Goal: Task Accomplishment & Management: Manage account settings

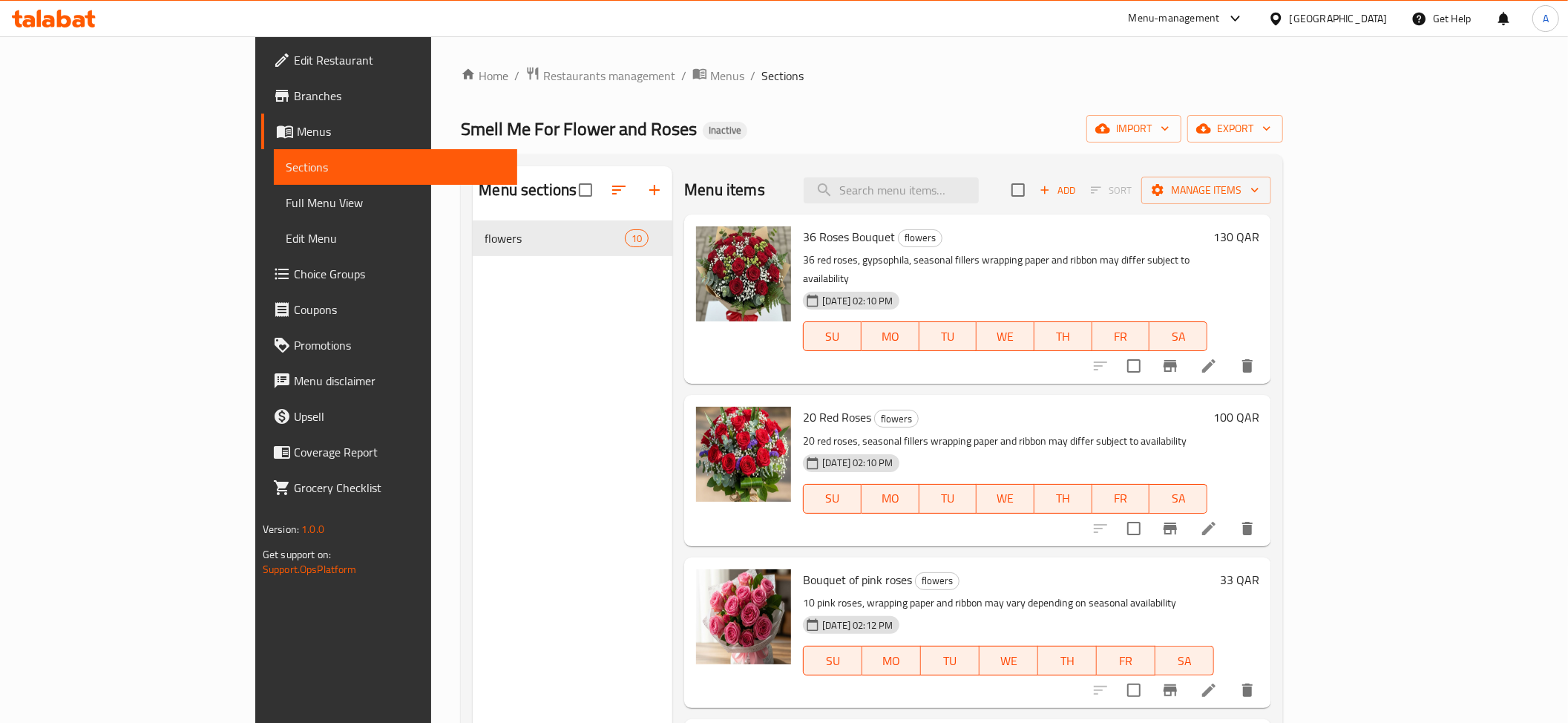
click at [285, 197] on span "Full Menu View" at bounding box center [395, 203] width 220 height 18
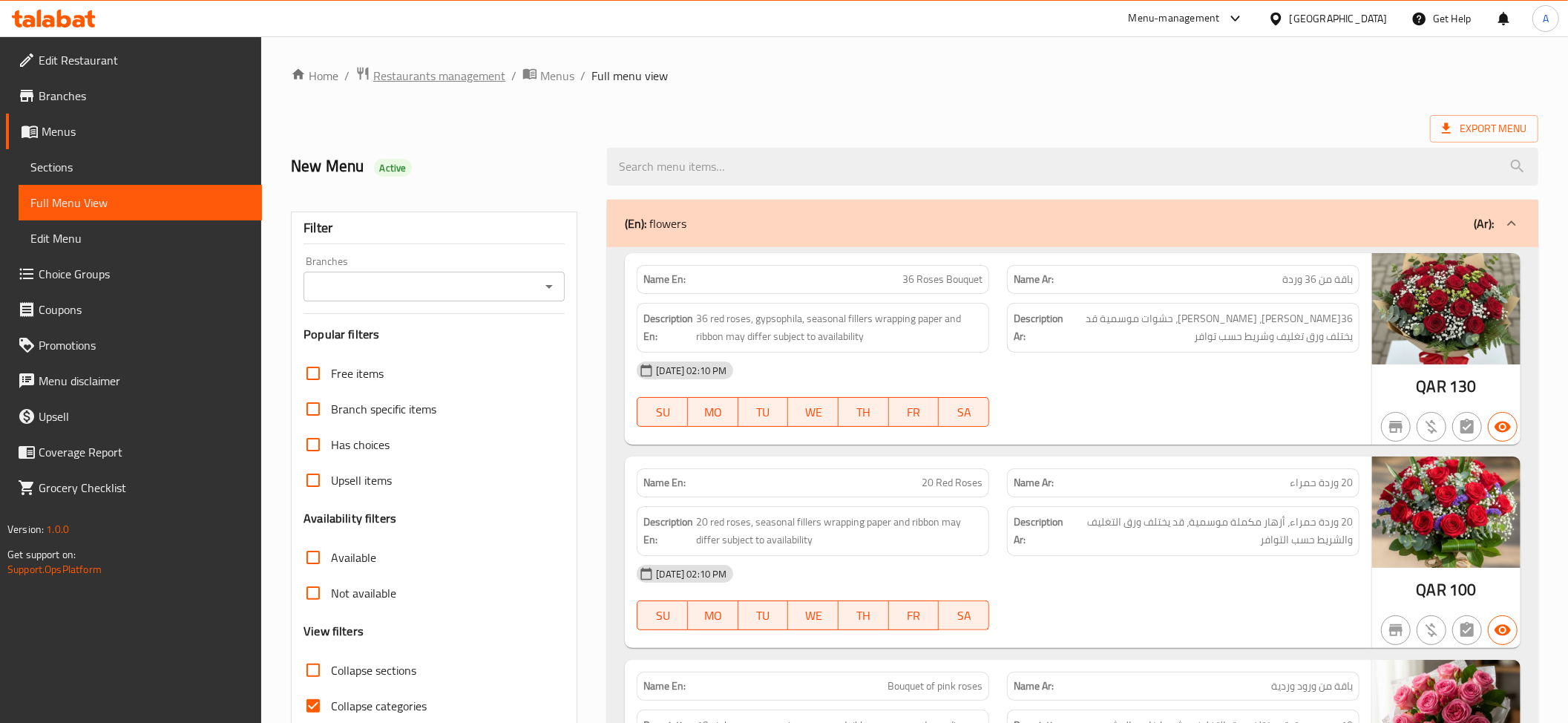
click at [469, 82] on span "Restaurants management" at bounding box center [439, 76] width 132 height 18
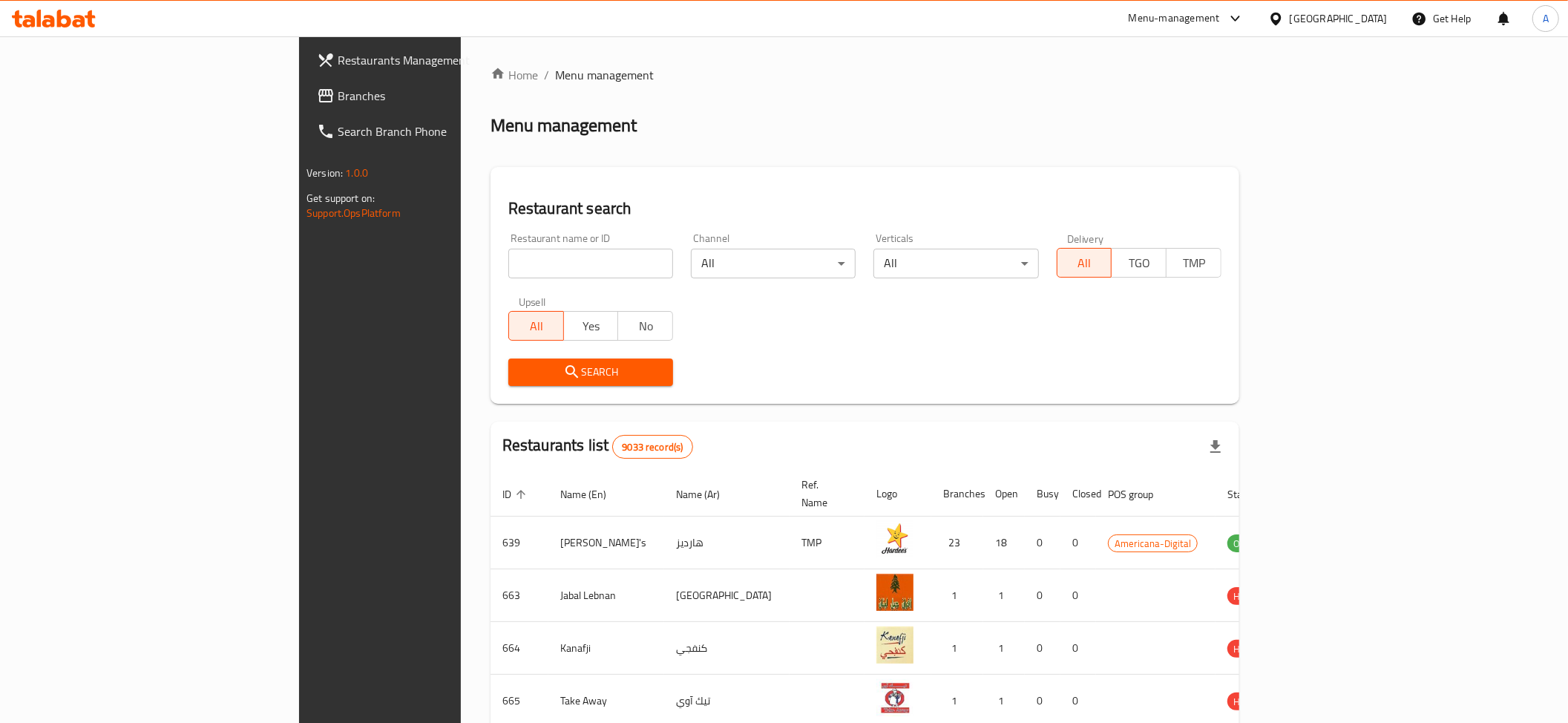
click at [508, 277] on input "search" at bounding box center [590, 263] width 164 height 29
paste input "YALLA YUM FOR MEALS"
type input "YALLA YUM FOR MEALS"
click at [491, 398] on div "Restaurant search Restaurant name or ID YALLA YUM FOR MEALS Restaurant name or …" at bounding box center [865, 285] width 748 height 237
click at [500, 392] on div "Search" at bounding box center [590, 372] width 182 height 45
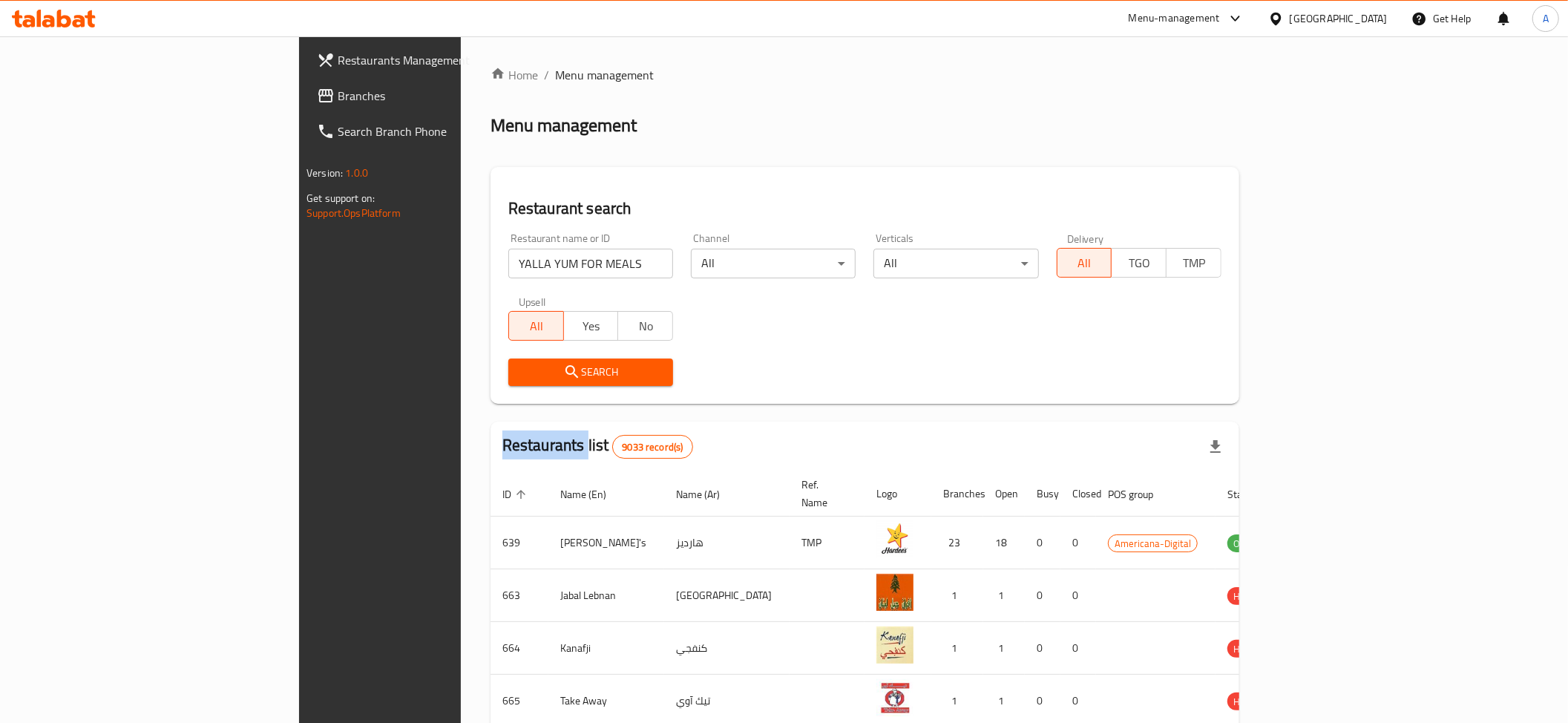
click at [500, 392] on div "Search" at bounding box center [590, 372] width 182 height 45
click at [500, 388] on div "Search" at bounding box center [590, 372] width 182 height 45
click at [520, 380] on span "Search" at bounding box center [590, 372] width 141 height 19
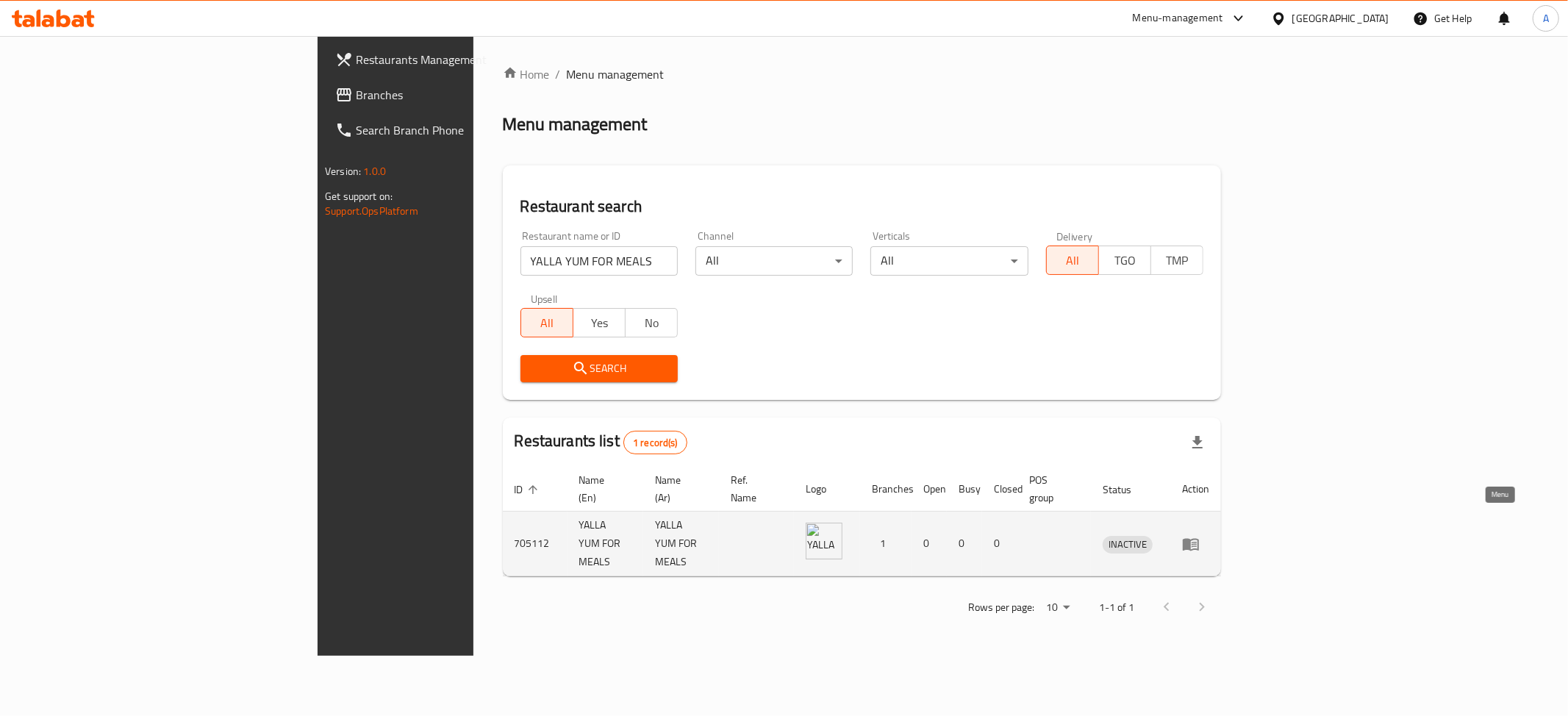
click at [1209, 535] on link "enhanced table" at bounding box center [1195, 544] width 27 height 18
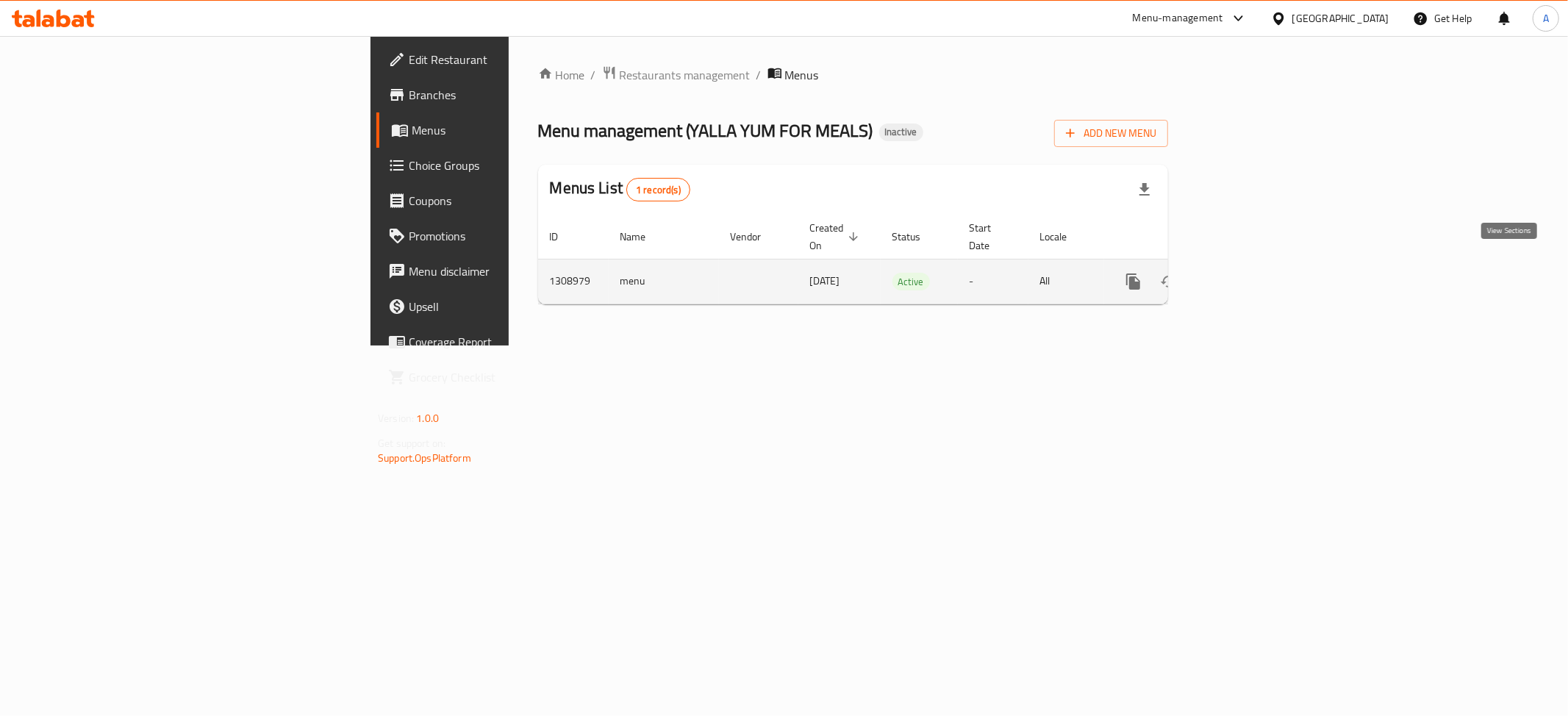
click at [1257, 265] on link "enhanced table" at bounding box center [1239, 282] width 35 height 35
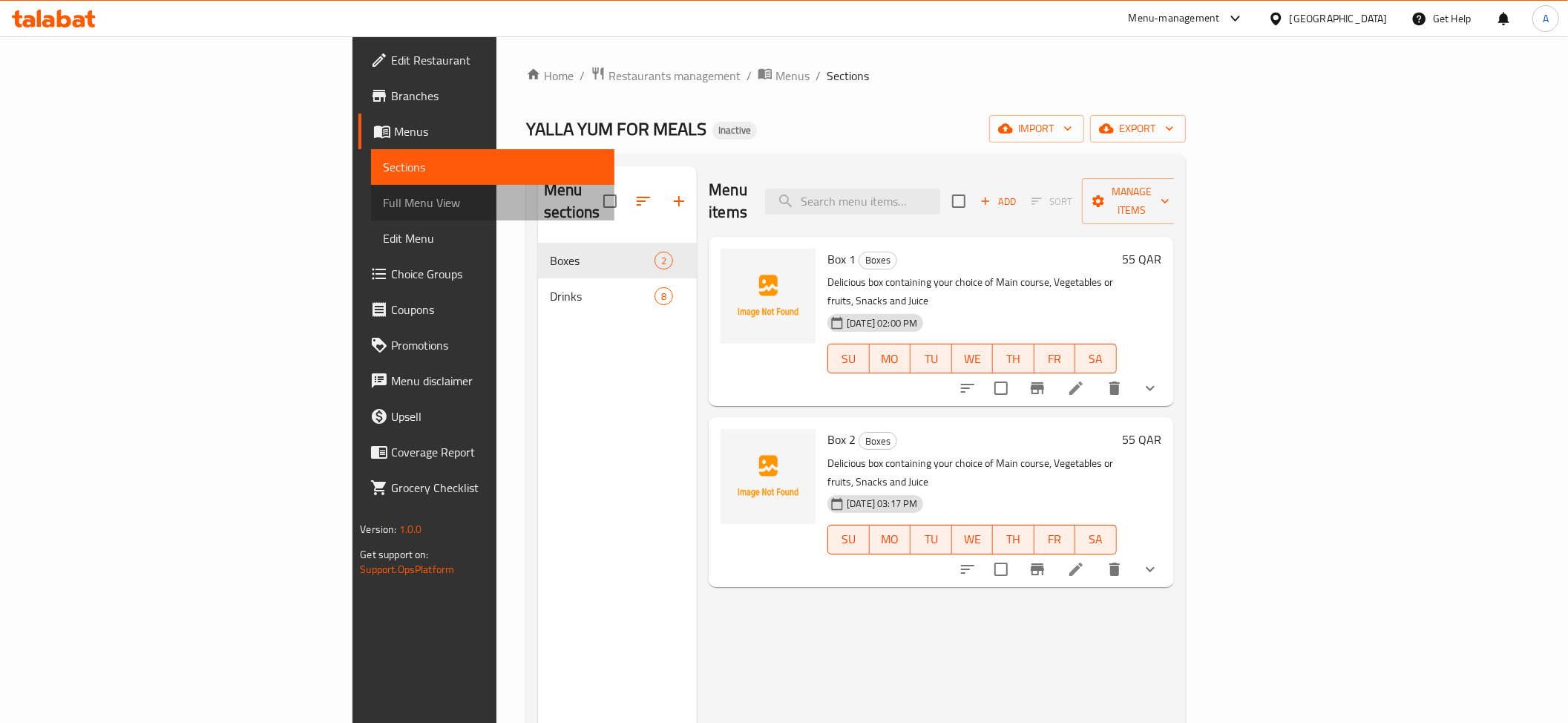
click at [383, 206] on span "Full Menu View" at bounding box center [492, 203] width 220 height 18
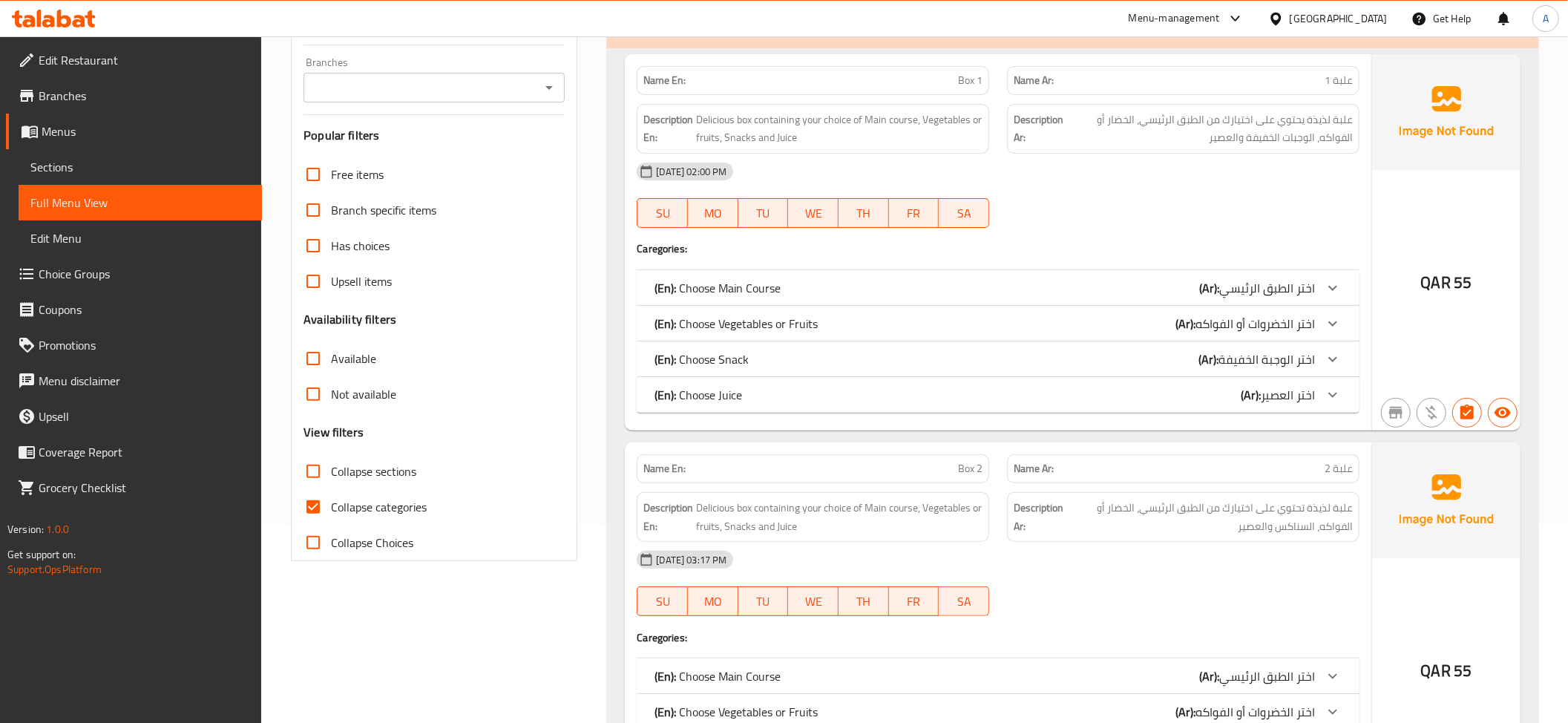
scroll to position [306, 0]
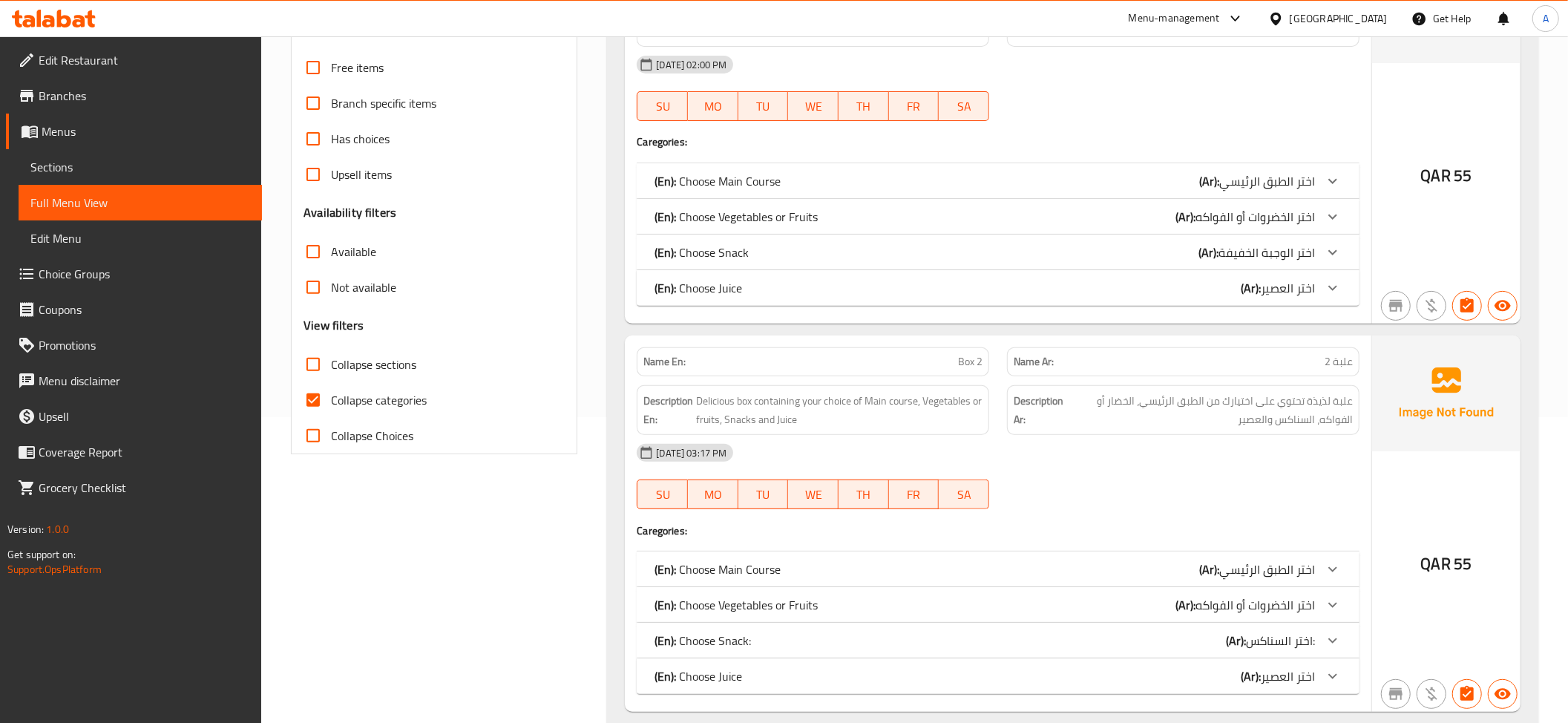
click at [393, 402] on span "Collapse categories" at bounding box center [379, 400] width 96 height 18
click at [331, 402] on input "Collapse categories" at bounding box center [313, 400] width 36 height 36
checkbox input "false"
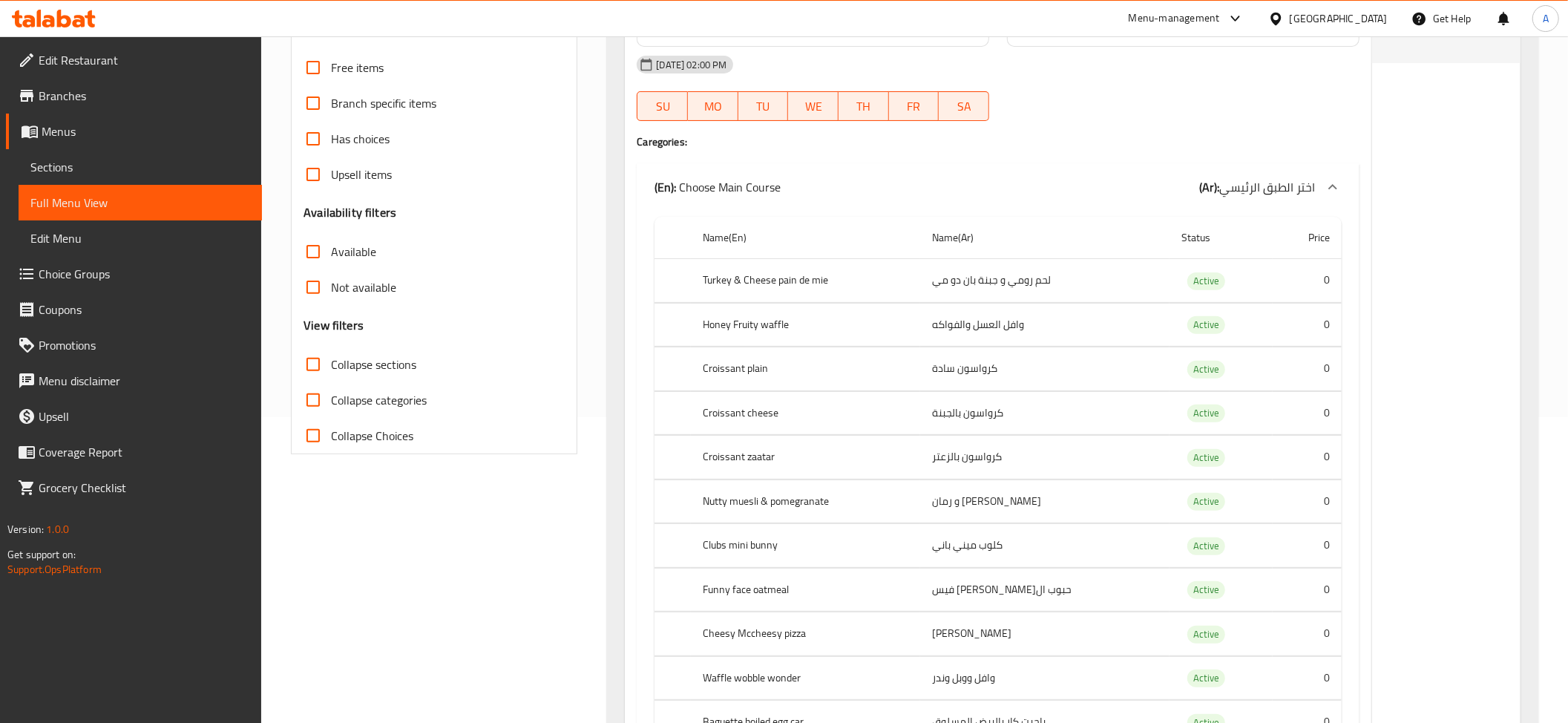
click at [1026, 387] on td "كرواسون سادة" at bounding box center [1044, 369] width 249 height 44
click at [1232, 387] on td "Active" at bounding box center [1220, 369] width 103 height 44
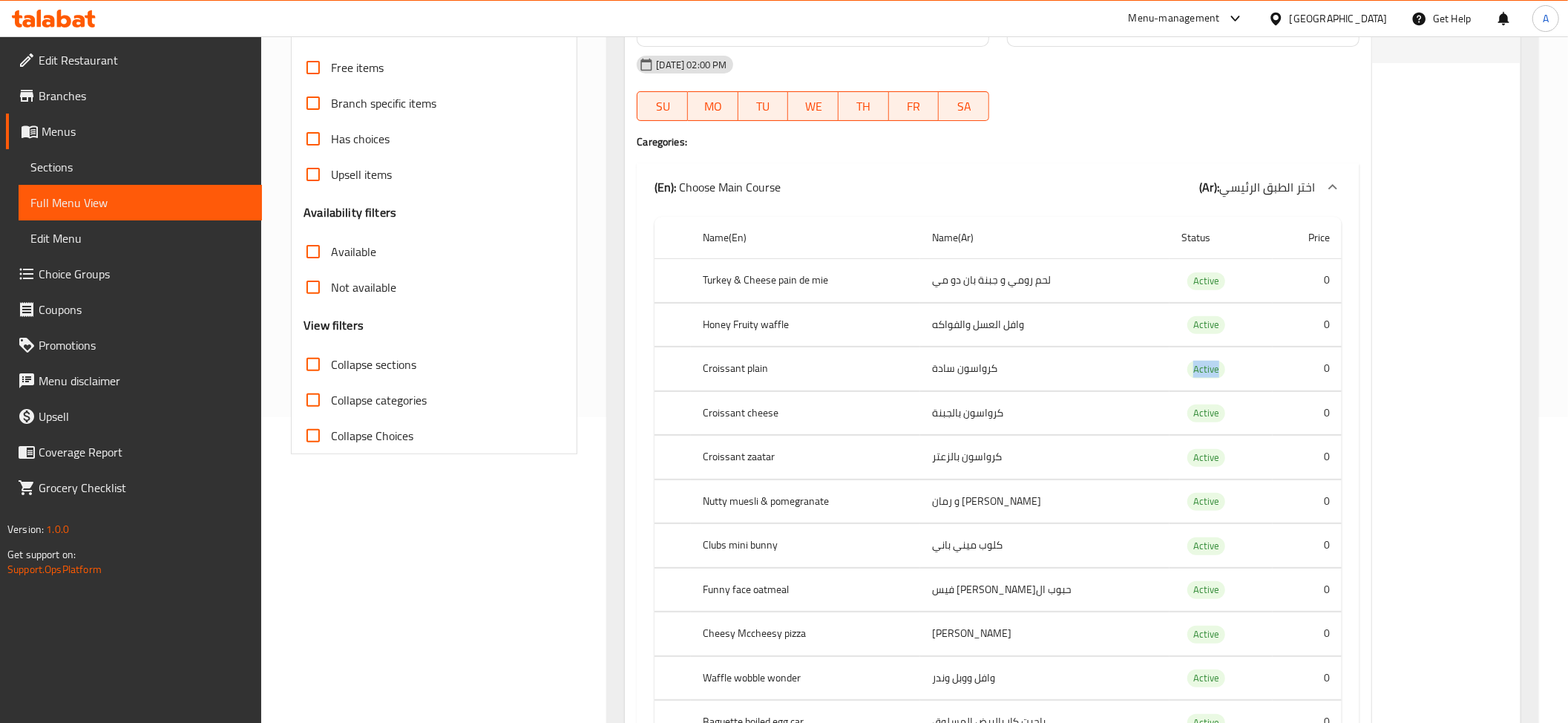
click at [1232, 387] on td "Active" at bounding box center [1220, 369] width 103 height 44
copy span "Active"
click at [1205, 366] on span "Active" at bounding box center [1206, 369] width 38 height 17
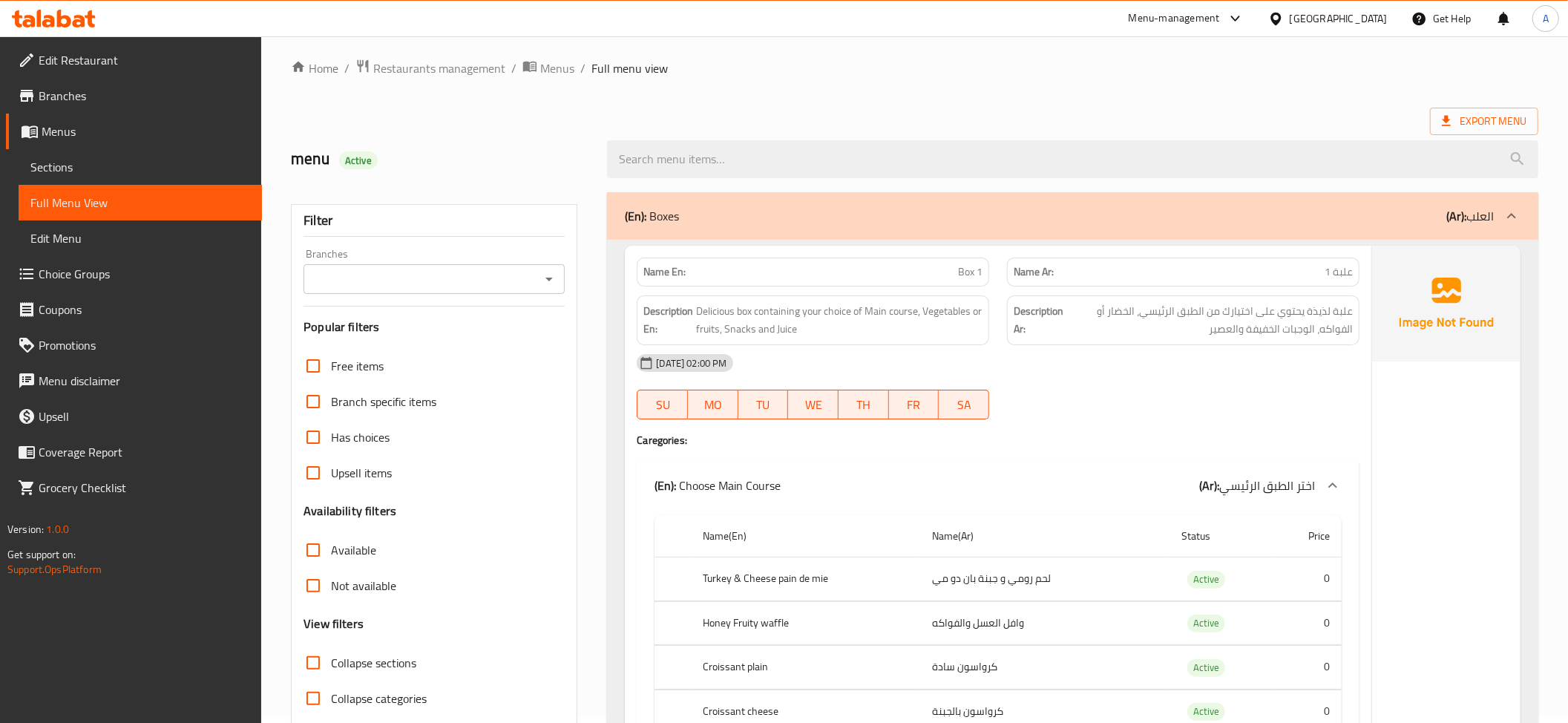
scroll to position [0, 0]
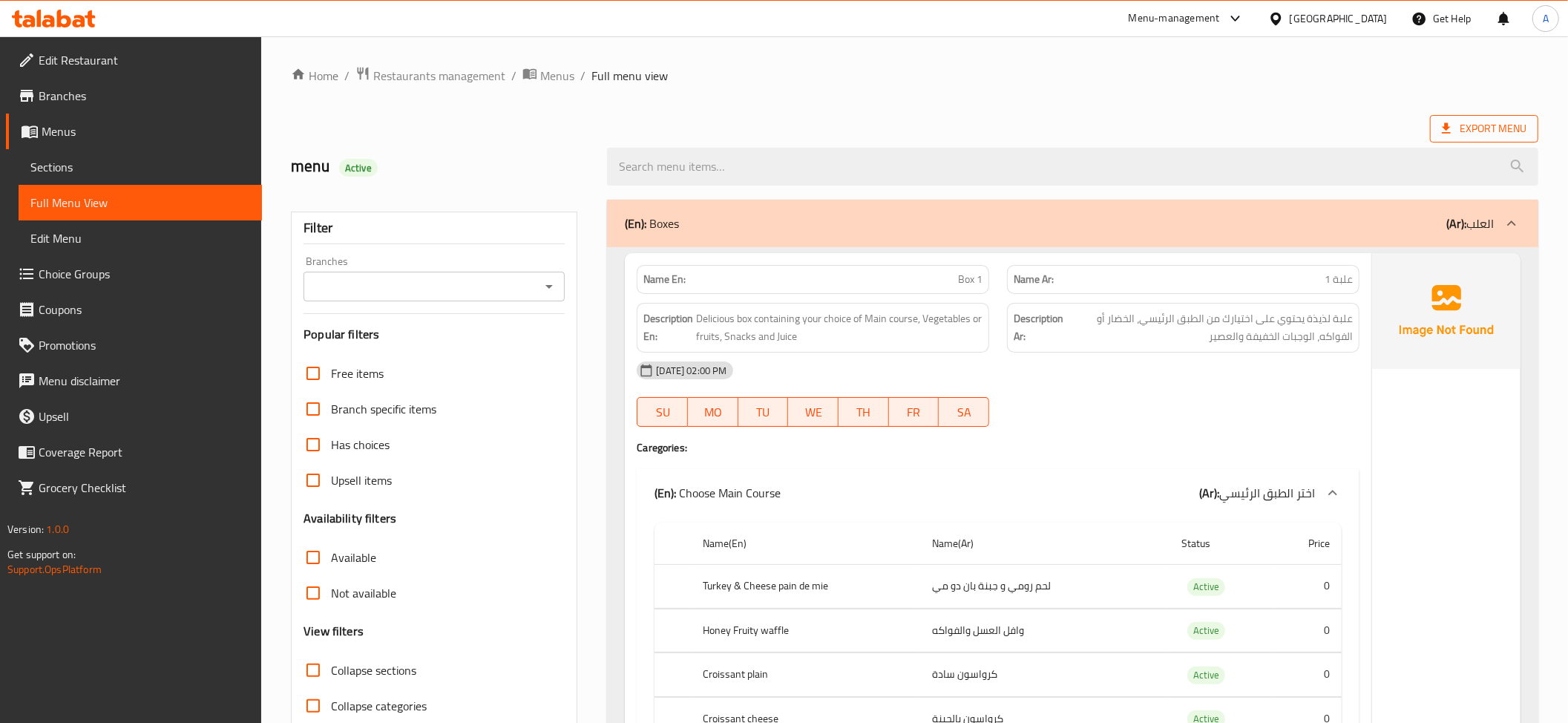
click at [1476, 119] on span "Export Menu" at bounding box center [1484, 128] width 84 height 19
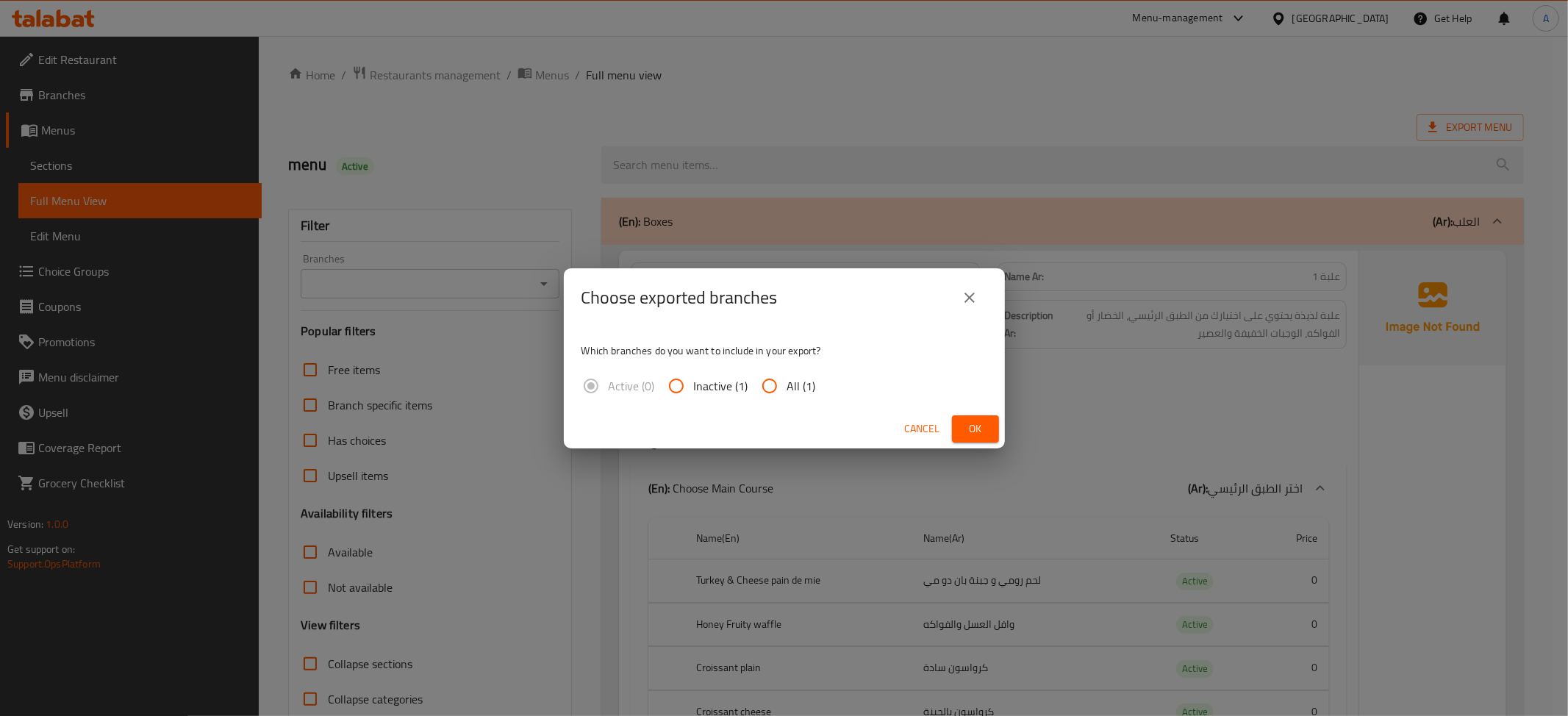
click at [797, 391] on span "All (1)" at bounding box center [802, 386] width 29 height 18
click at [788, 391] on input "All (1)" at bounding box center [770, 386] width 35 height 35
radio input "true"
click at [965, 427] on span "Ok" at bounding box center [975, 429] width 24 height 18
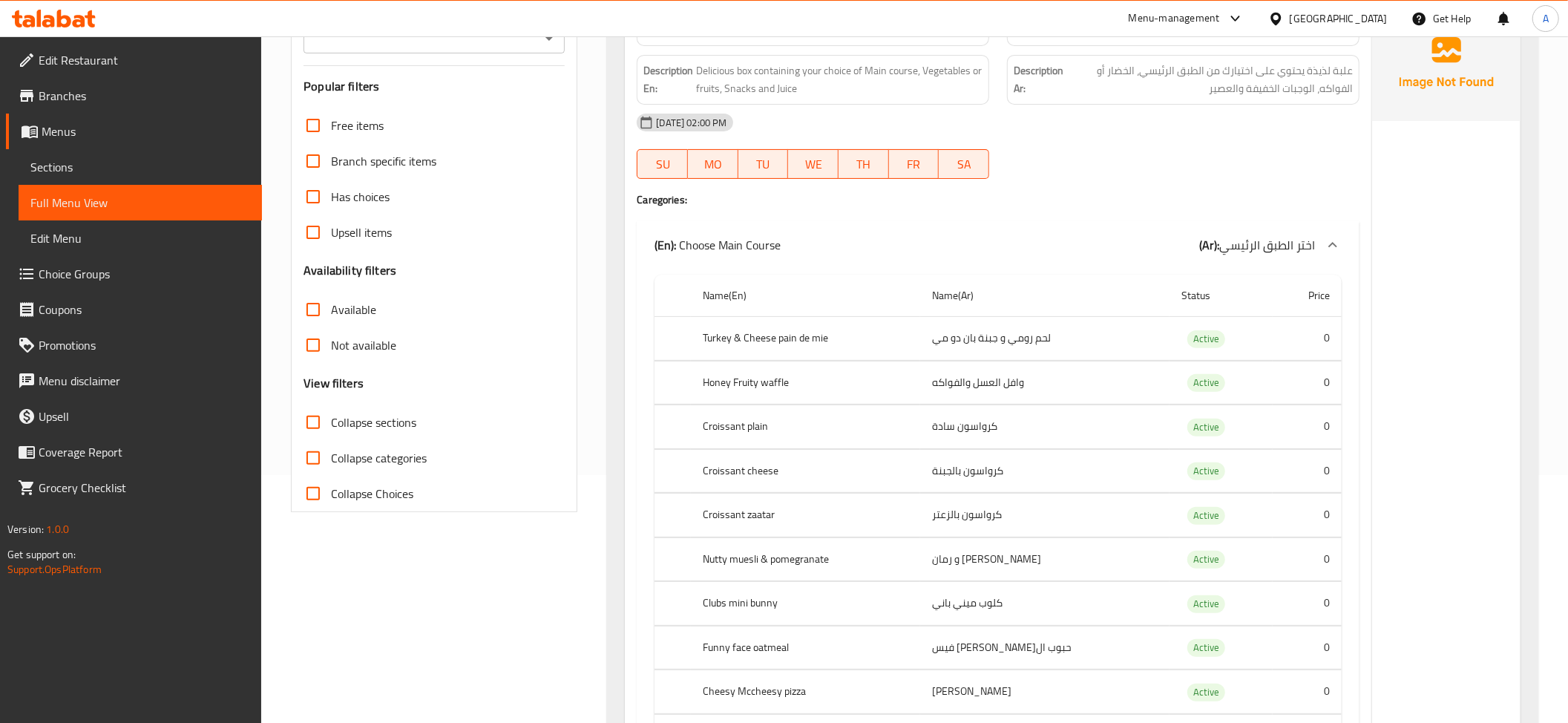
scroll to position [277, 0]
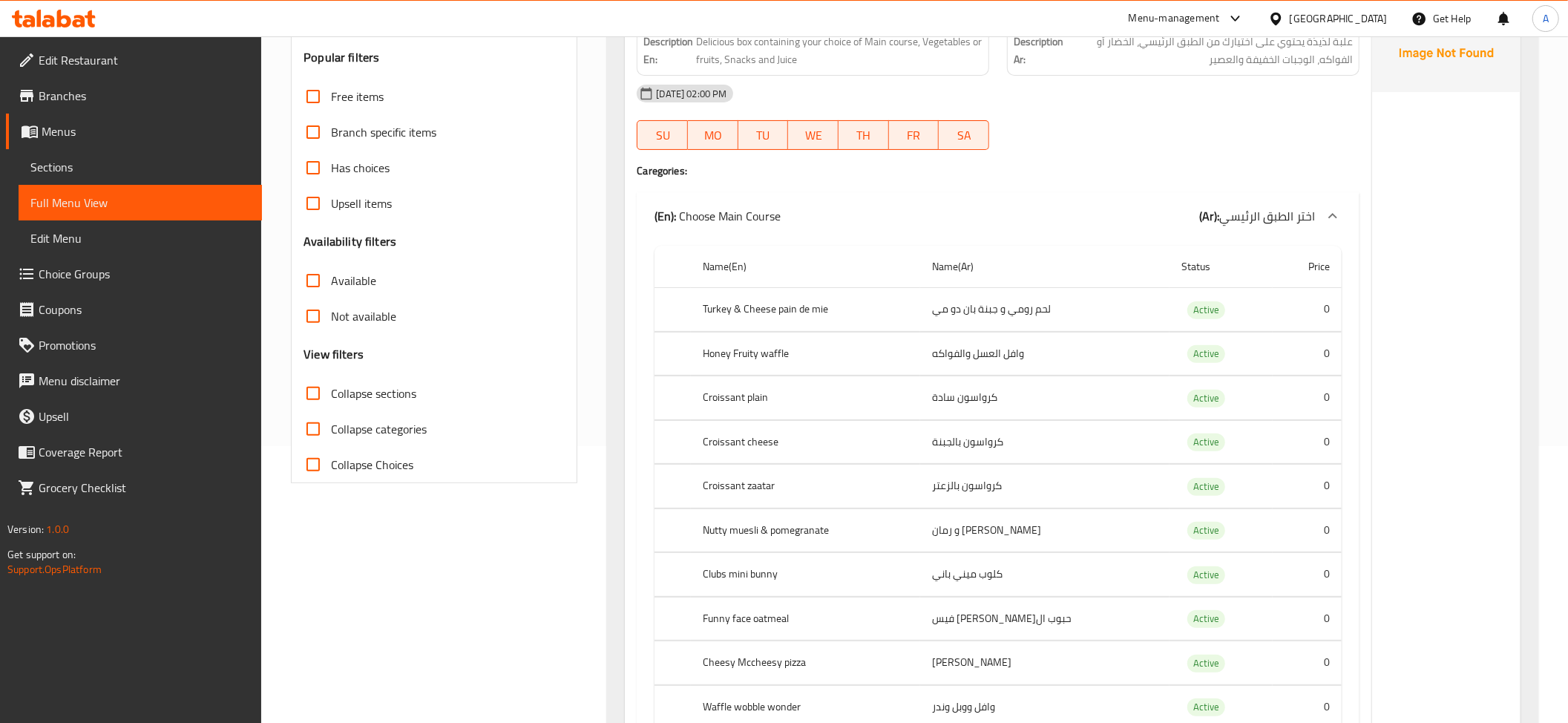
click at [371, 382] on label "Collapse sections" at bounding box center [356, 393] width 121 height 36
click at [331, 382] on input "Collapse sections" at bounding box center [313, 393] width 36 height 36
checkbox input "true"
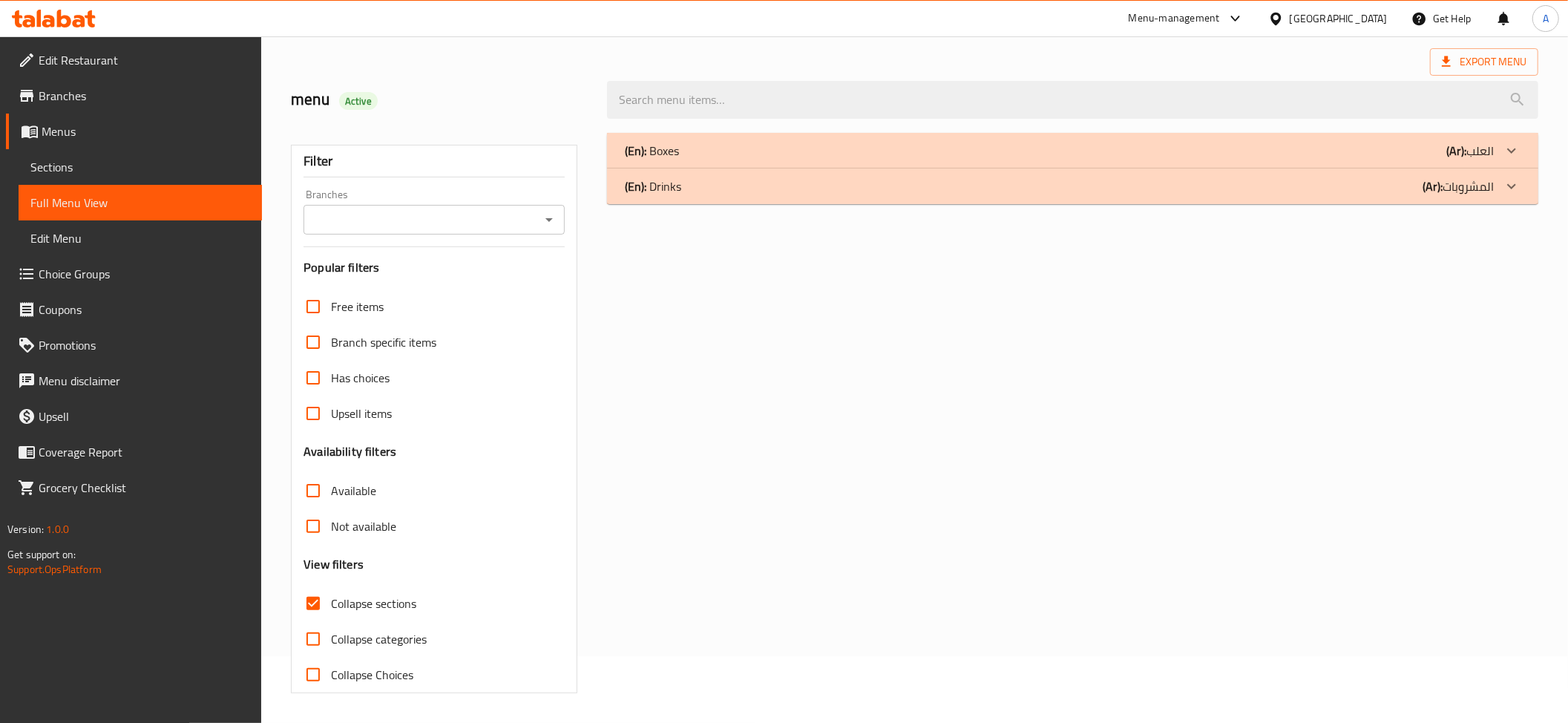
scroll to position [0, 0]
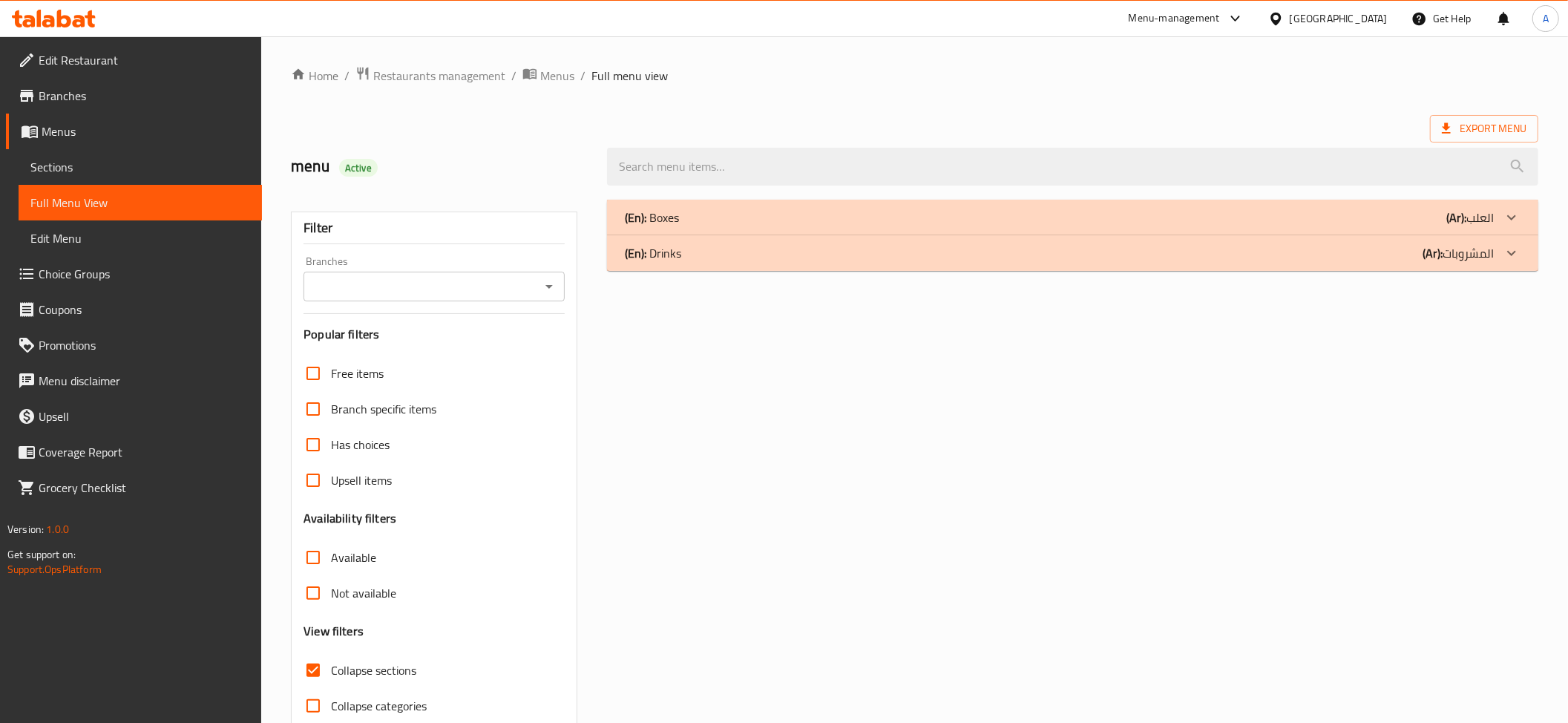
click at [698, 193] on div "(En): Boxes (Ar): العلب Name En: Box 1 Name Ar: علبة 1 Description En: Deliciou…" at bounding box center [1073, 480] width 949 height 578
click at [687, 206] on div "(En): Boxes (Ar): العلب" at bounding box center [1073, 218] width 932 height 36
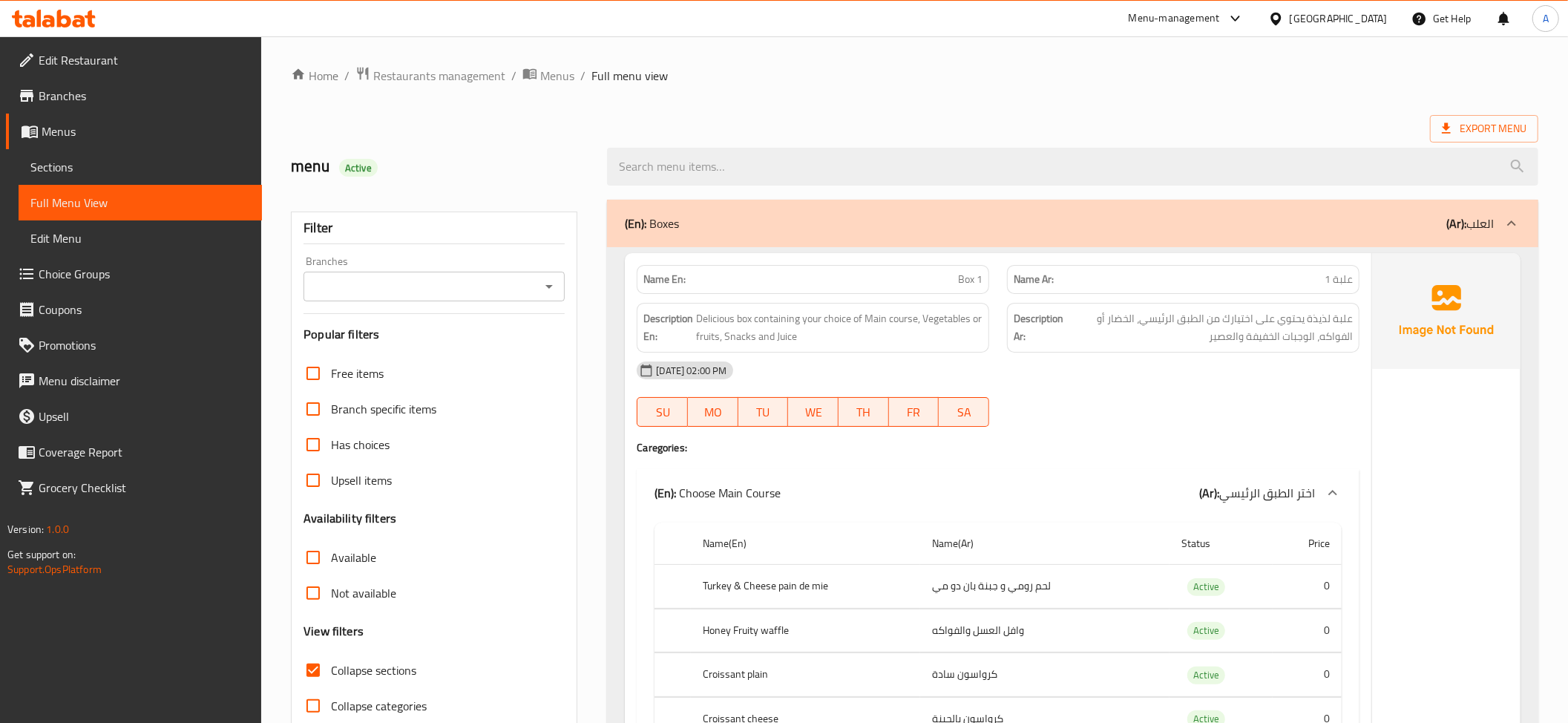
click at [374, 715] on span "Collapse categories" at bounding box center [379, 706] width 96 height 18
click at [331, 716] on input "Collapse categories" at bounding box center [313, 706] width 36 height 36
checkbox input "true"
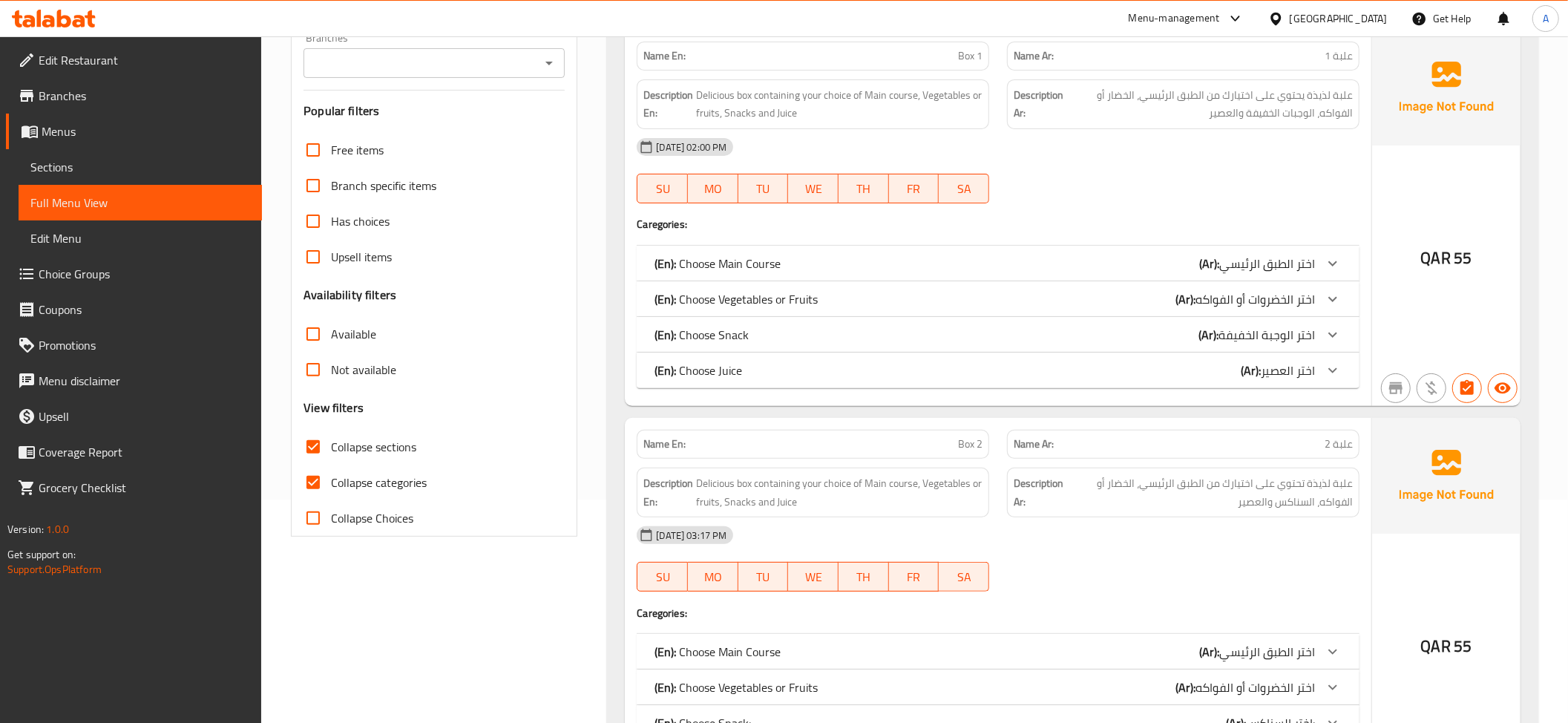
scroll to position [200, 0]
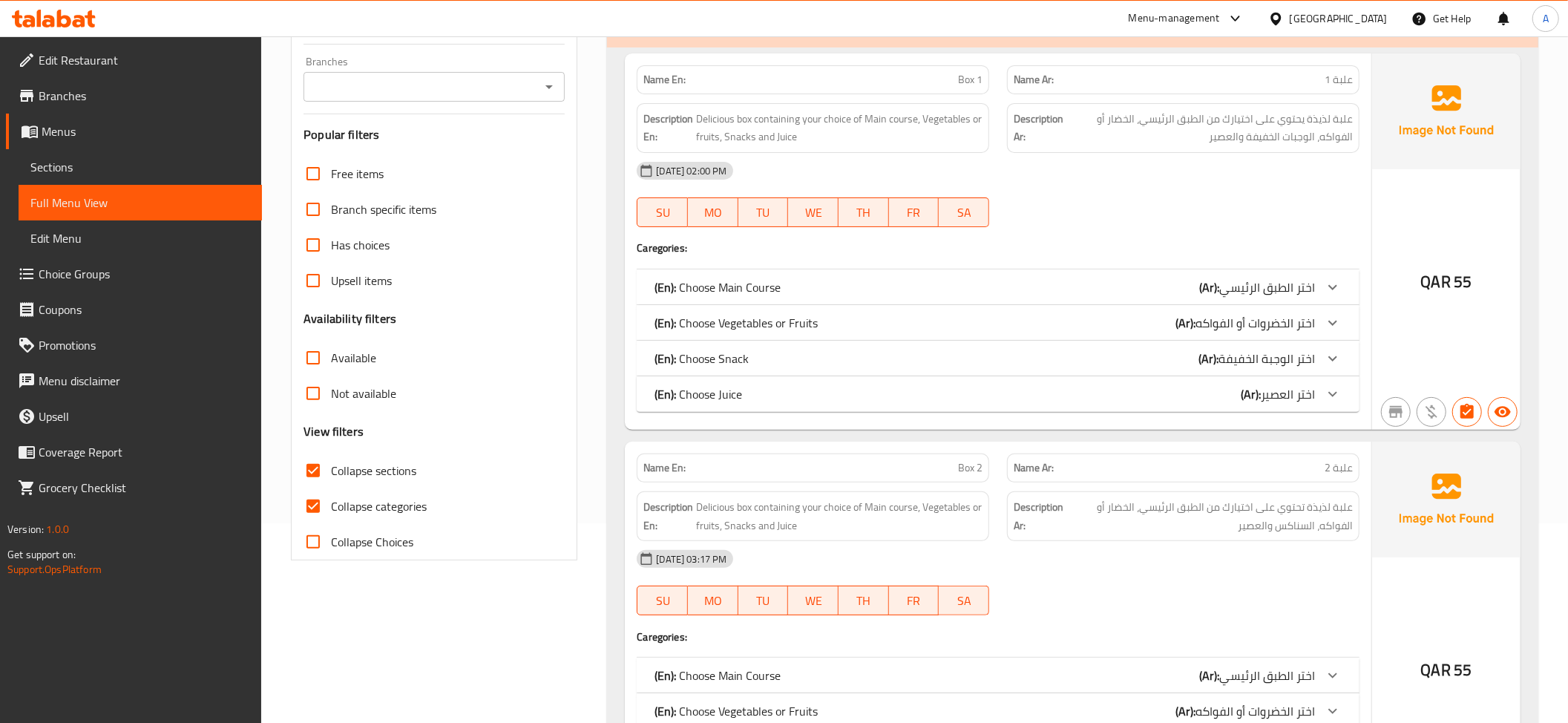
click at [1266, 146] on span "علبة لذيذة يحتوي على اختيارك من الطبق الرئيسي، الخضار أو الفواكه، الوجبات الخفي…" at bounding box center [1209, 128] width 286 height 36
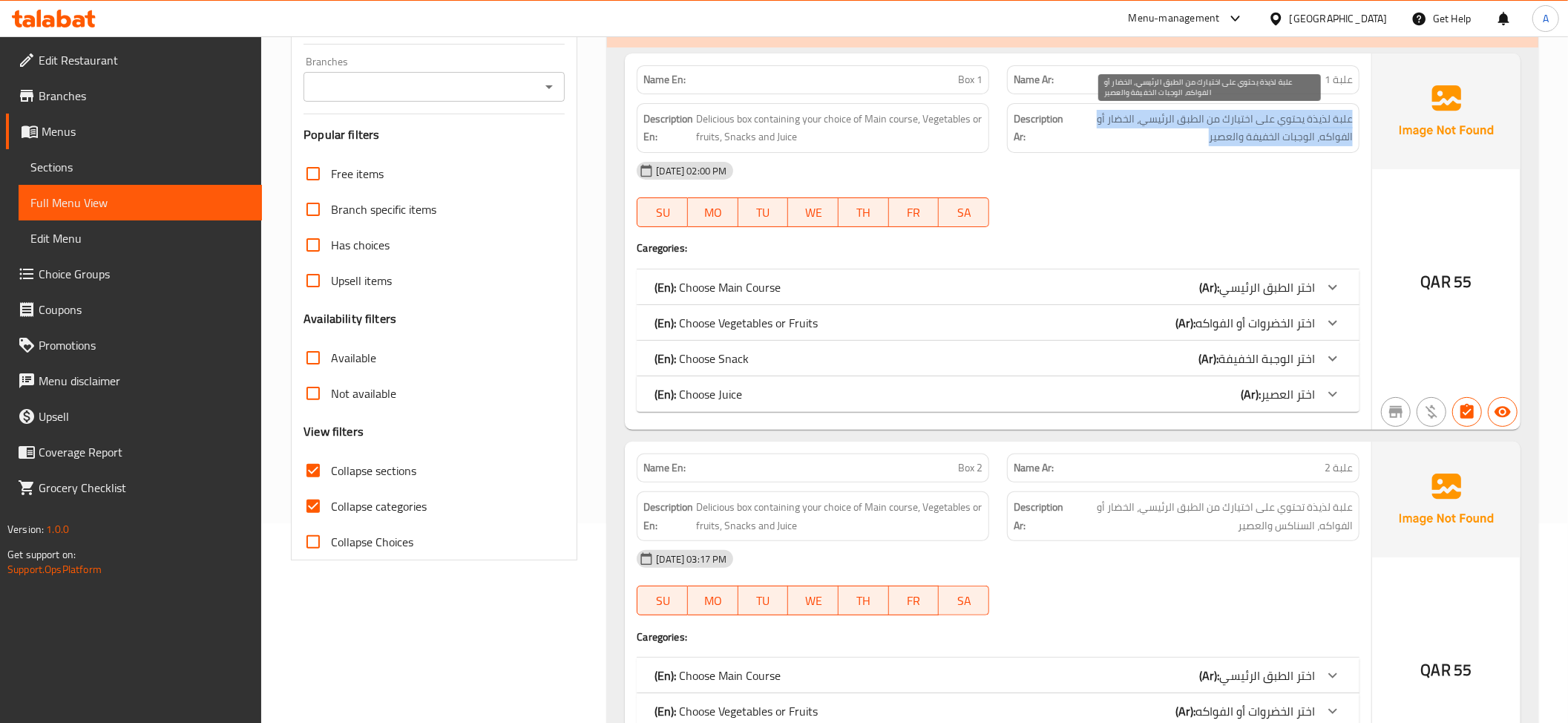
click at [1266, 146] on span "علبة لذيذة يحتوي على اختيارك من الطبق الرئيسي، الخضار أو الفواكه، الوجبات الخفي…" at bounding box center [1209, 128] width 286 height 36
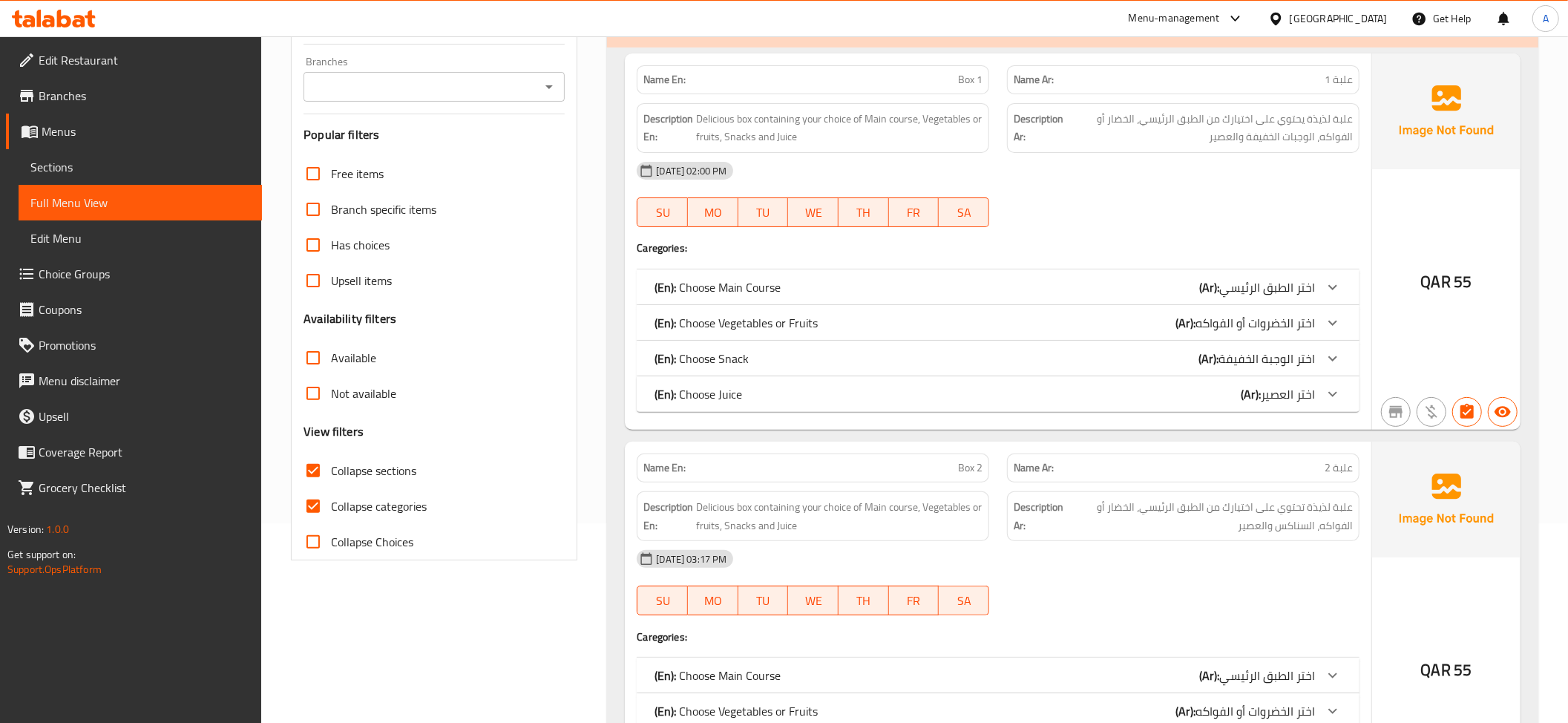
click at [1197, 141] on span "علبة لذيذة يحتوي على اختيارك من الطبق الرئيسي، الخضار أو الفواكه، الوجبات الخفي…" at bounding box center [1209, 128] width 286 height 36
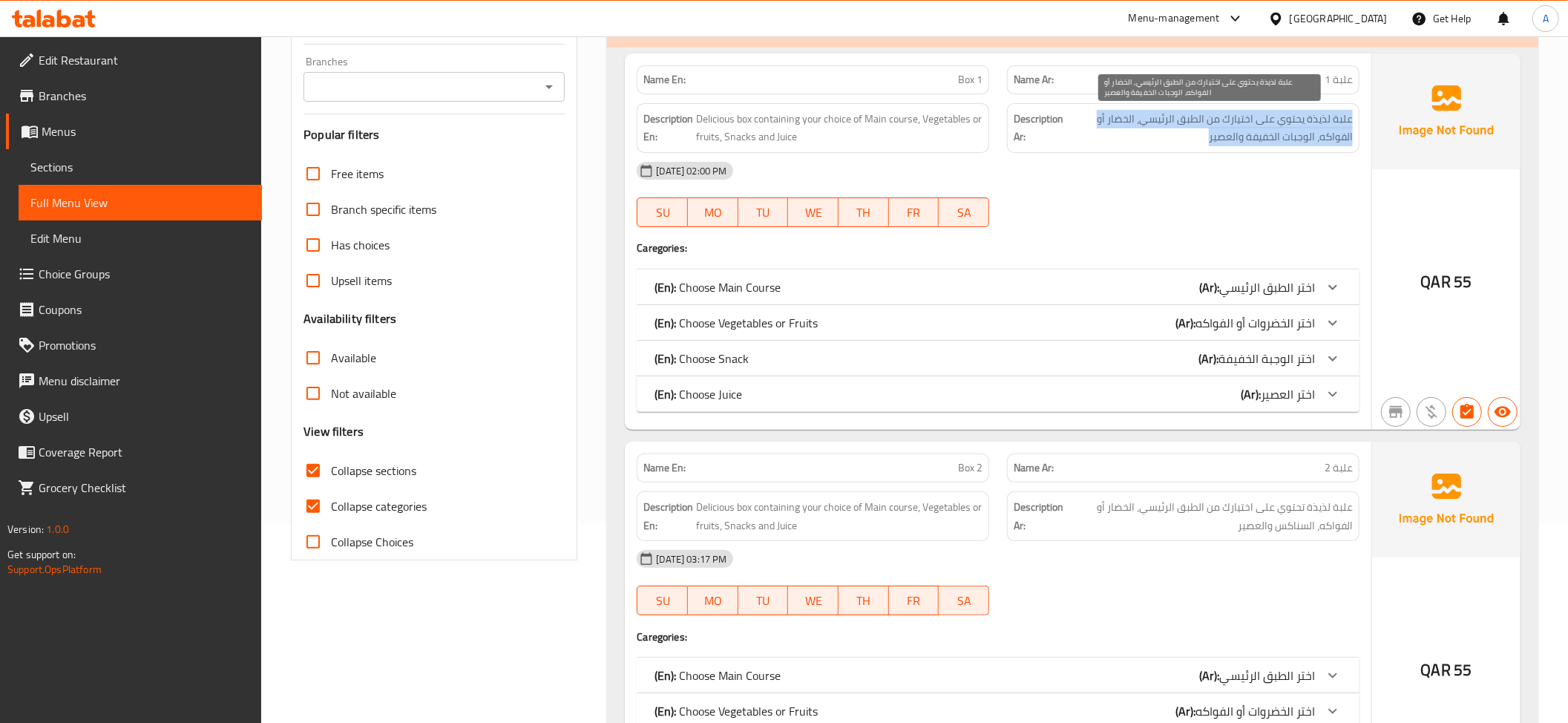
click at [1197, 141] on span "علبة لذيذة يحتوي على اختيارك من الطبق الرئيسي، الخضار أو الفواكه، الوجبات الخفي…" at bounding box center [1209, 128] width 286 height 36
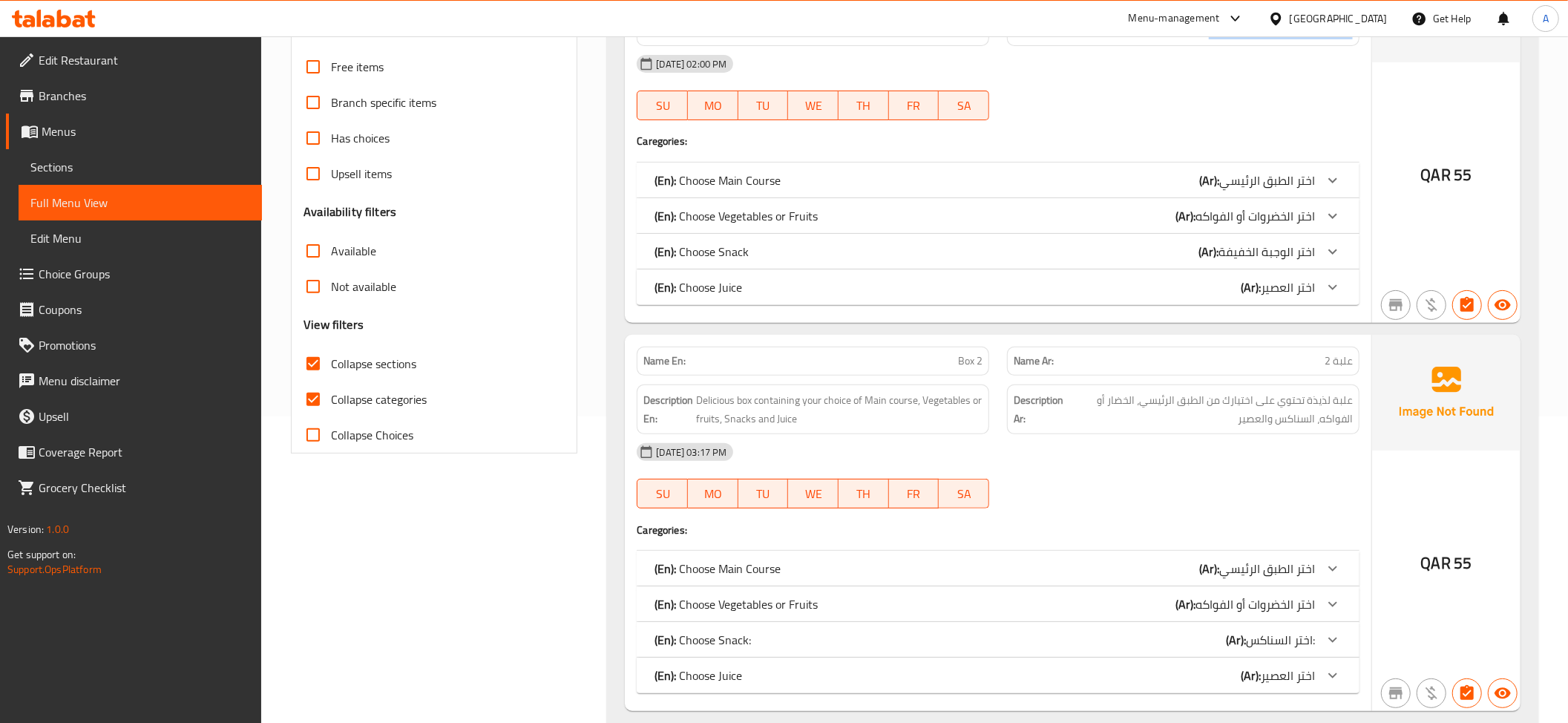
scroll to position [317, 0]
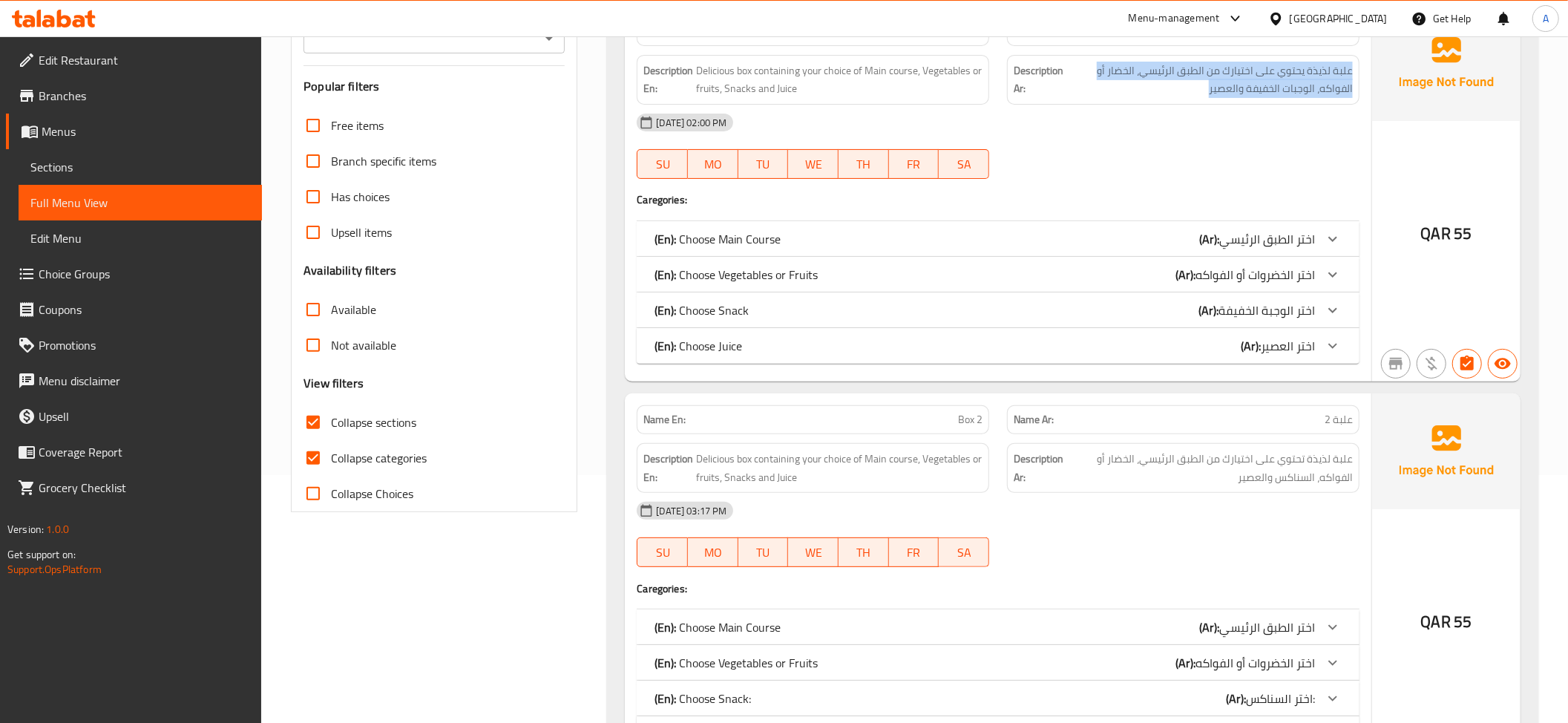
click at [1242, 229] on span "اختر الطبق الرئيسي" at bounding box center [1267, 238] width 96 height 22
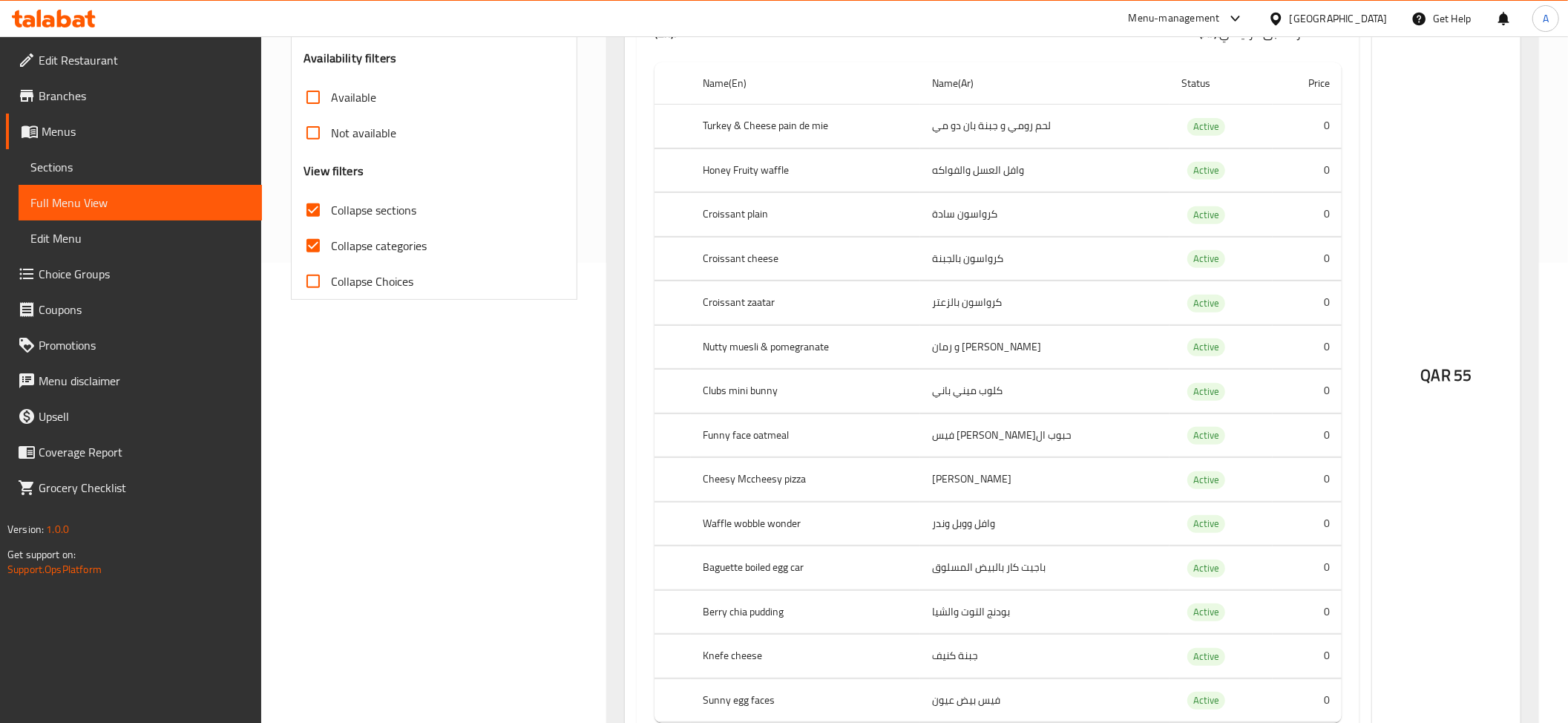
scroll to position [452, 0]
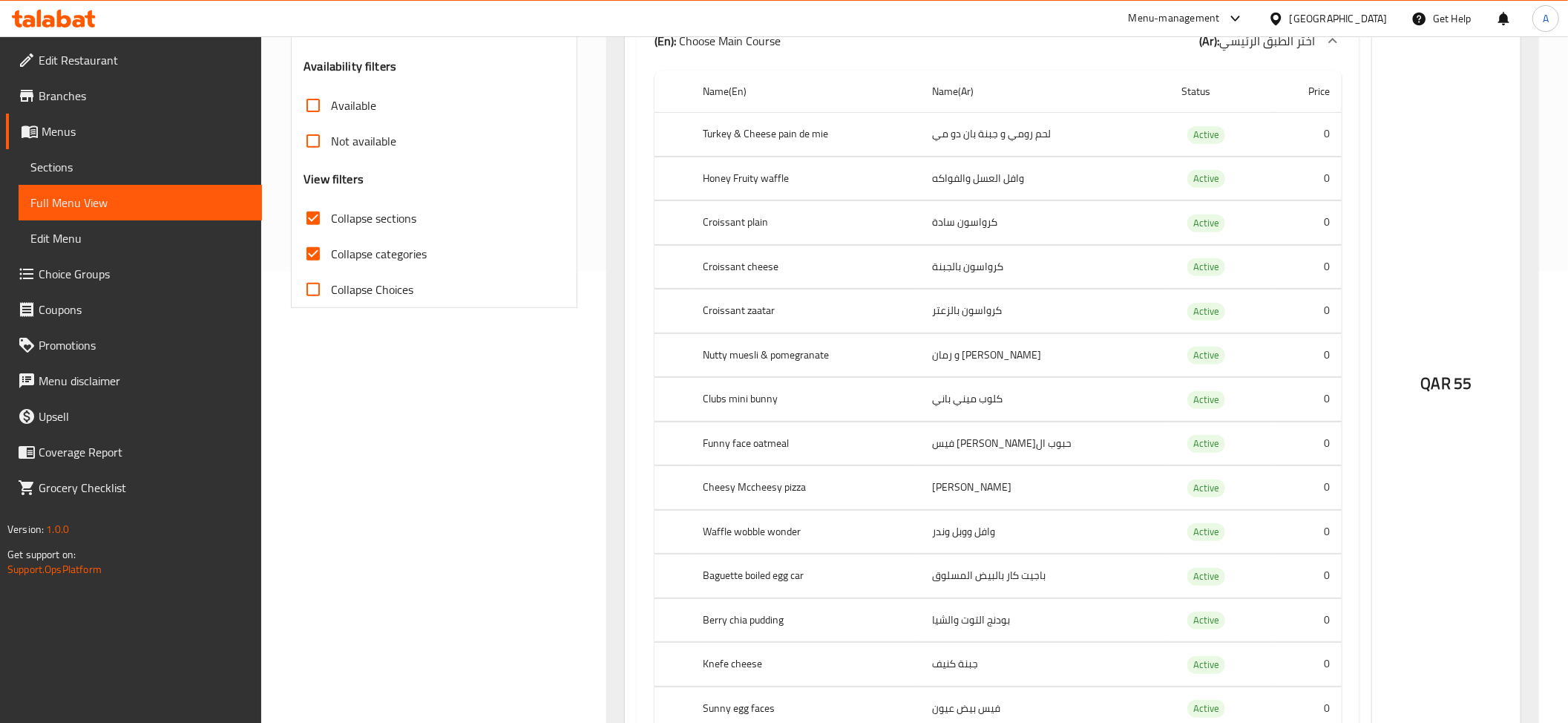
click at [841, 135] on th "Turkey & Cheese pain de mie" at bounding box center [805, 134] width 229 height 44
click at [838, 133] on th "Turkey & Cheese pain de mie" at bounding box center [805, 134] width 229 height 44
click at [1011, 149] on td "لحم رومي و جبنة بان دو مي" at bounding box center [1044, 134] width 249 height 44
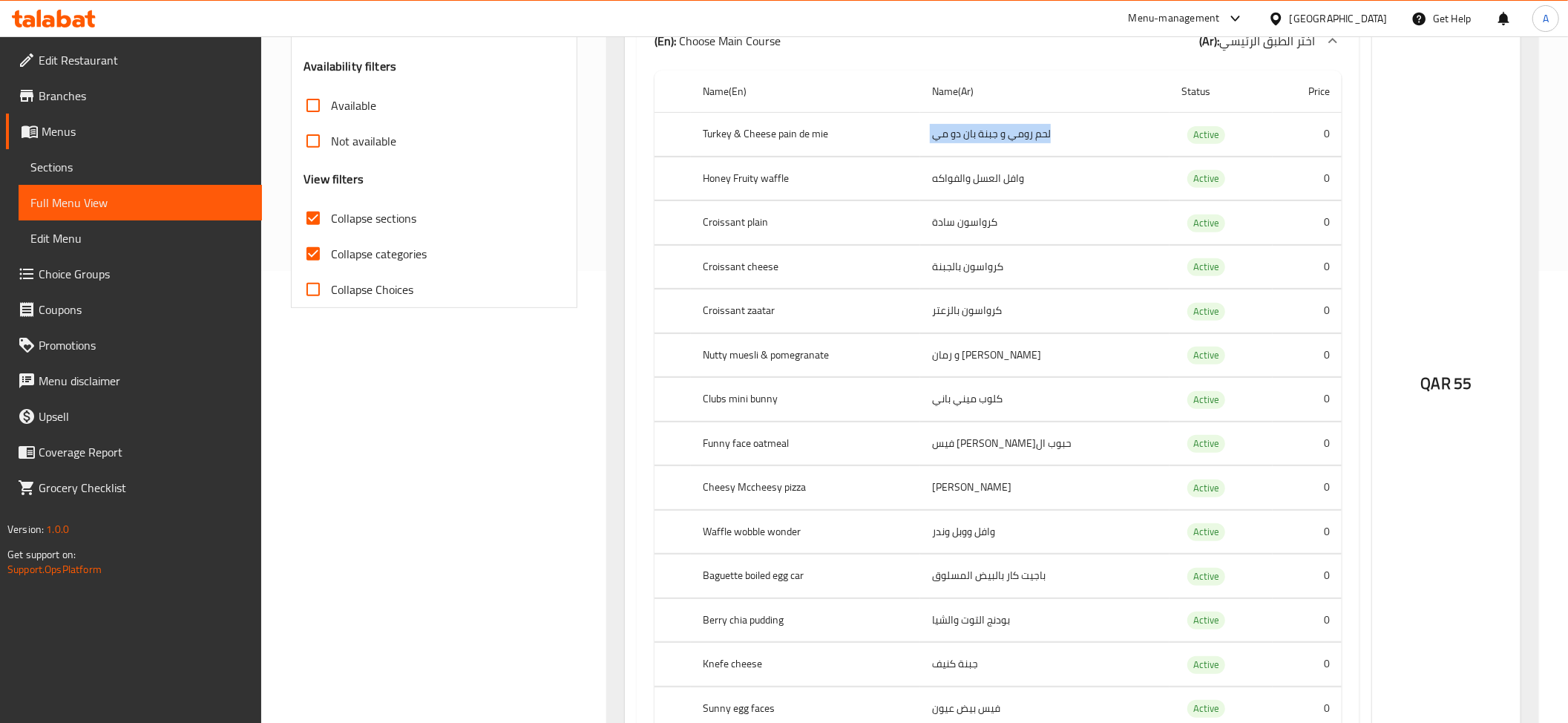
click at [1011, 149] on td "لحم رومي و جبنة بان دو مي" at bounding box center [1044, 134] width 249 height 44
click at [920, 137] on th "Turkey & Cheese pain de mie" at bounding box center [805, 134] width 229 height 44
click at [794, 128] on th "Turkey & Cheese pain de mie" at bounding box center [805, 134] width 229 height 44
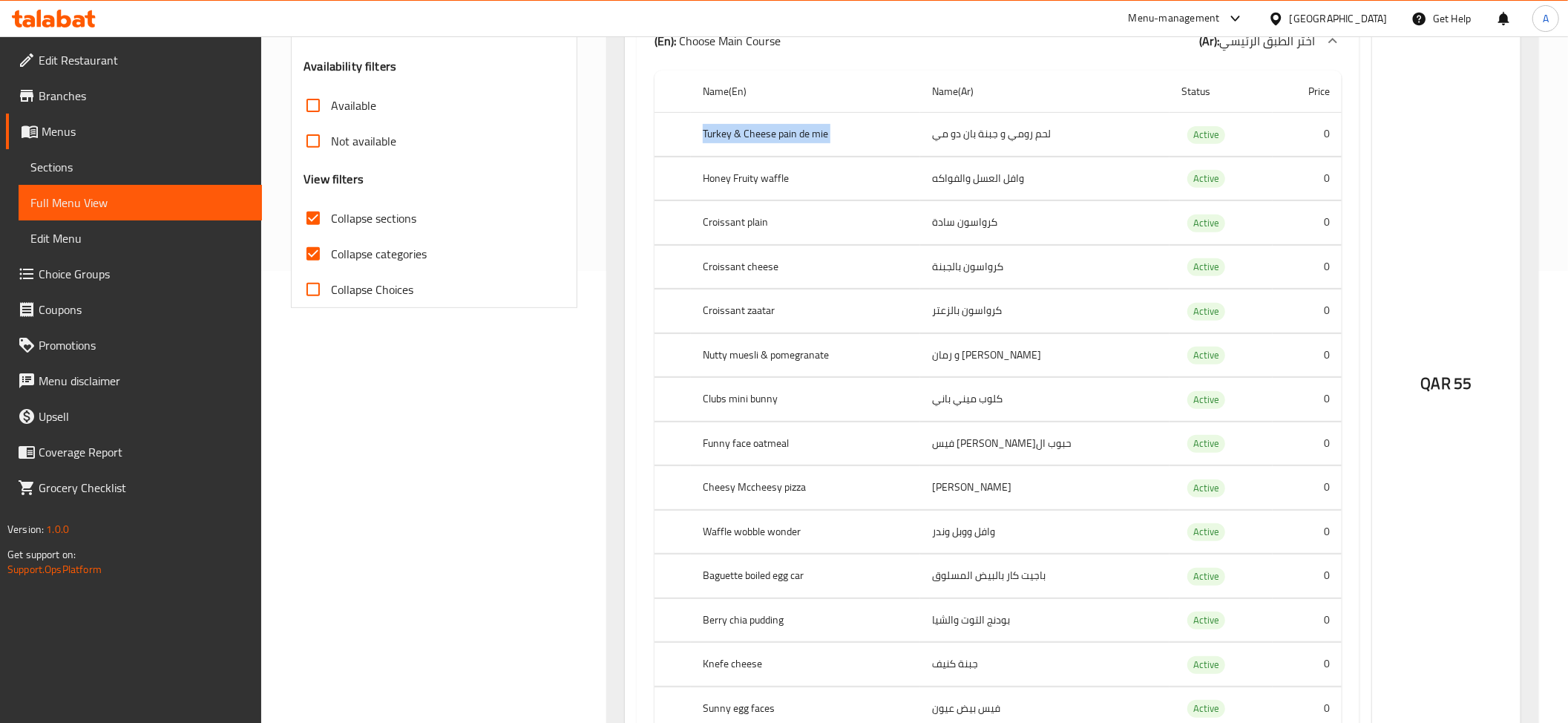
click at [794, 128] on th "Turkey & Cheese pain de mie" at bounding box center [805, 134] width 229 height 44
click at [837, 149] on th "Turkey & Cheese pain de mie" at bounding box center [805, 134] width 229 height 44
click at [787, 196] on th "Honey Fruity waffle" at bounding box center [805, 178] width 229 height 44
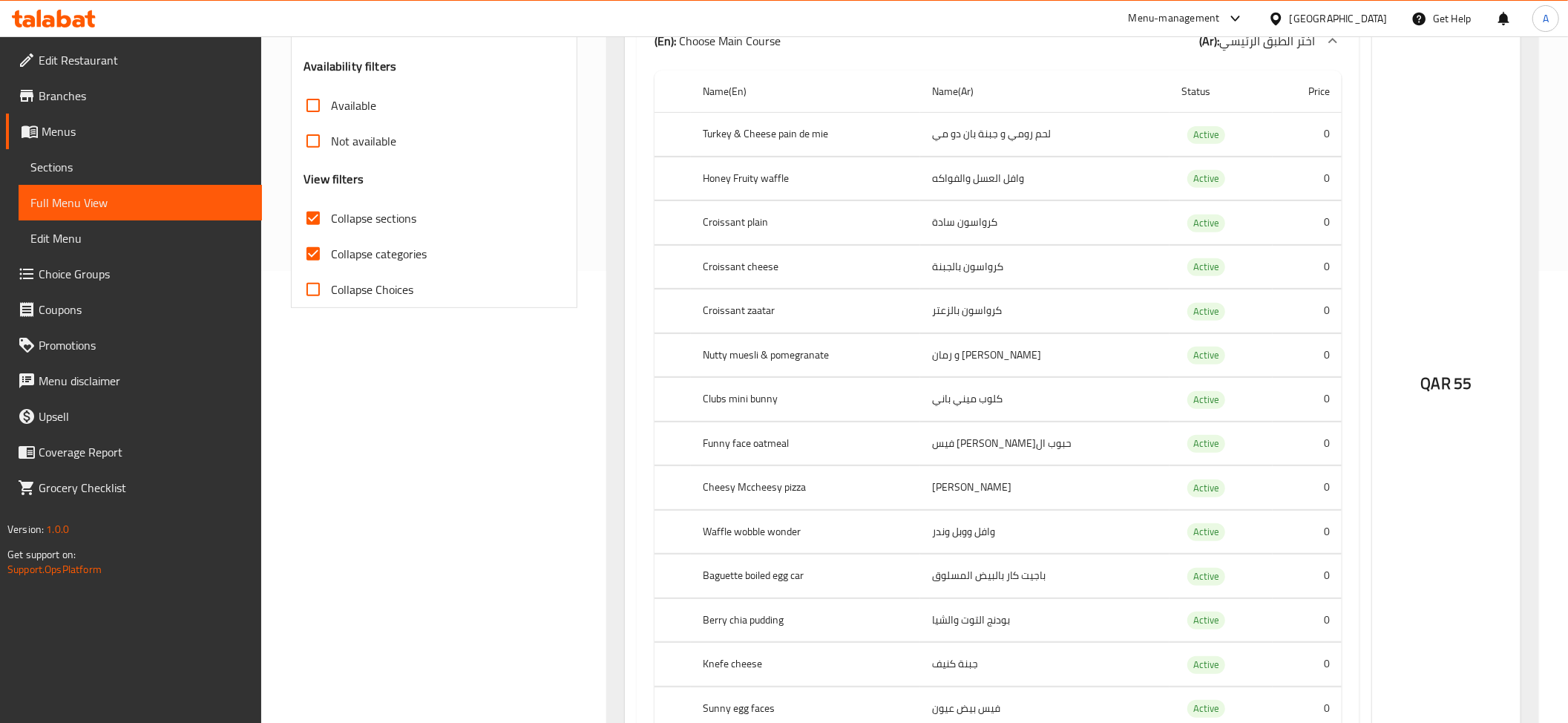
click at [968, 206] on td "كرواسون سادة" at bounding box center [1044, 222] width 249 height 44
click at [971, 191] on td "وافل العسل والفواكه" at bounding box center [1044, 178] width 249 height 44
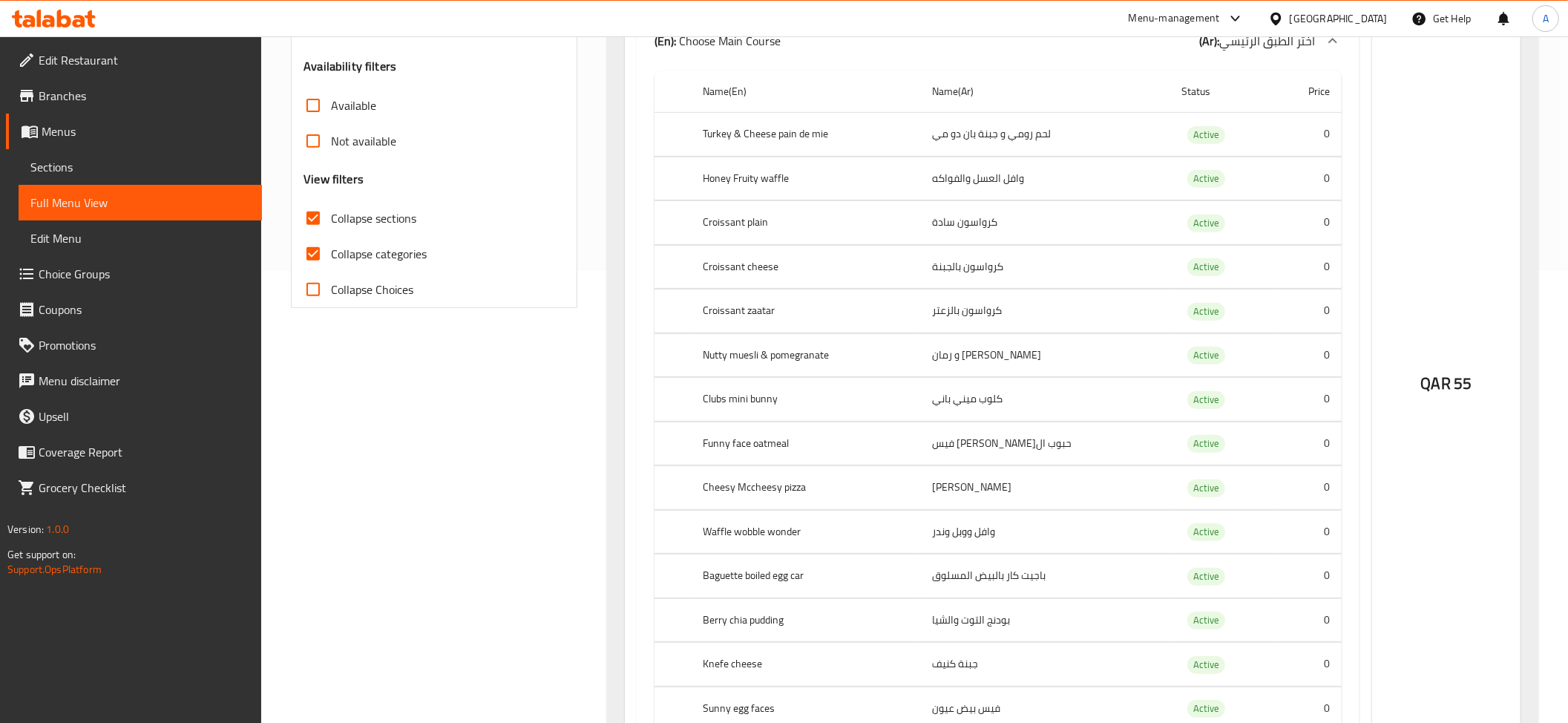
click at [754, 231] on th "Croissant plain" at bounding box center [805, 222] width 229 height 44
click at [829, 273] on th "Croissant cheese" at bounding box center [805, 266] width 229 height 44
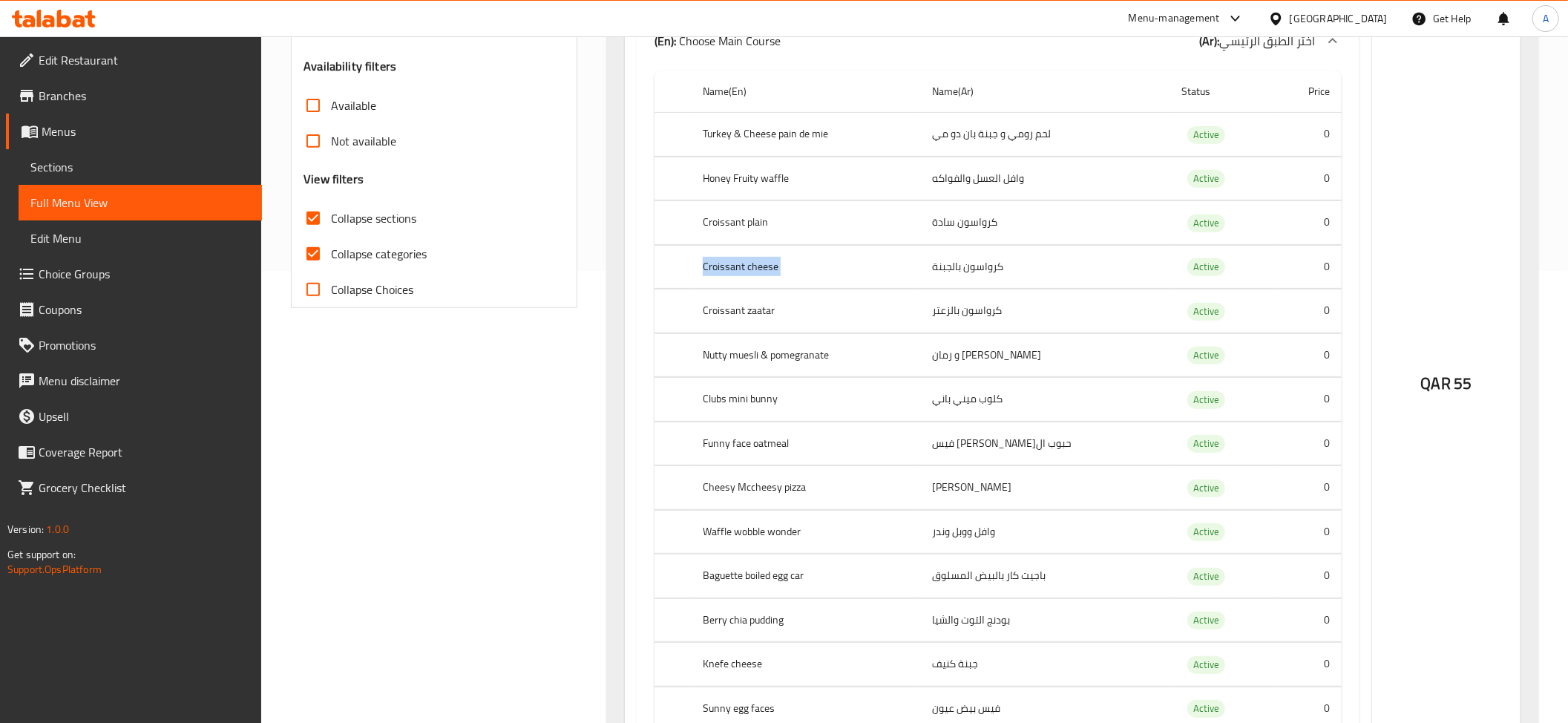
click at [829, 273] on th "Croissant cheese" at bounding box center [805, 266] width 229 height 44
click at [763, 326] on th "Croissant zaatar" at bounding box center [805, 311] width 229 height 44
click at [905, 324] on th "Croissant zaatar" at bounding box center [805, 311] width 229 height 44
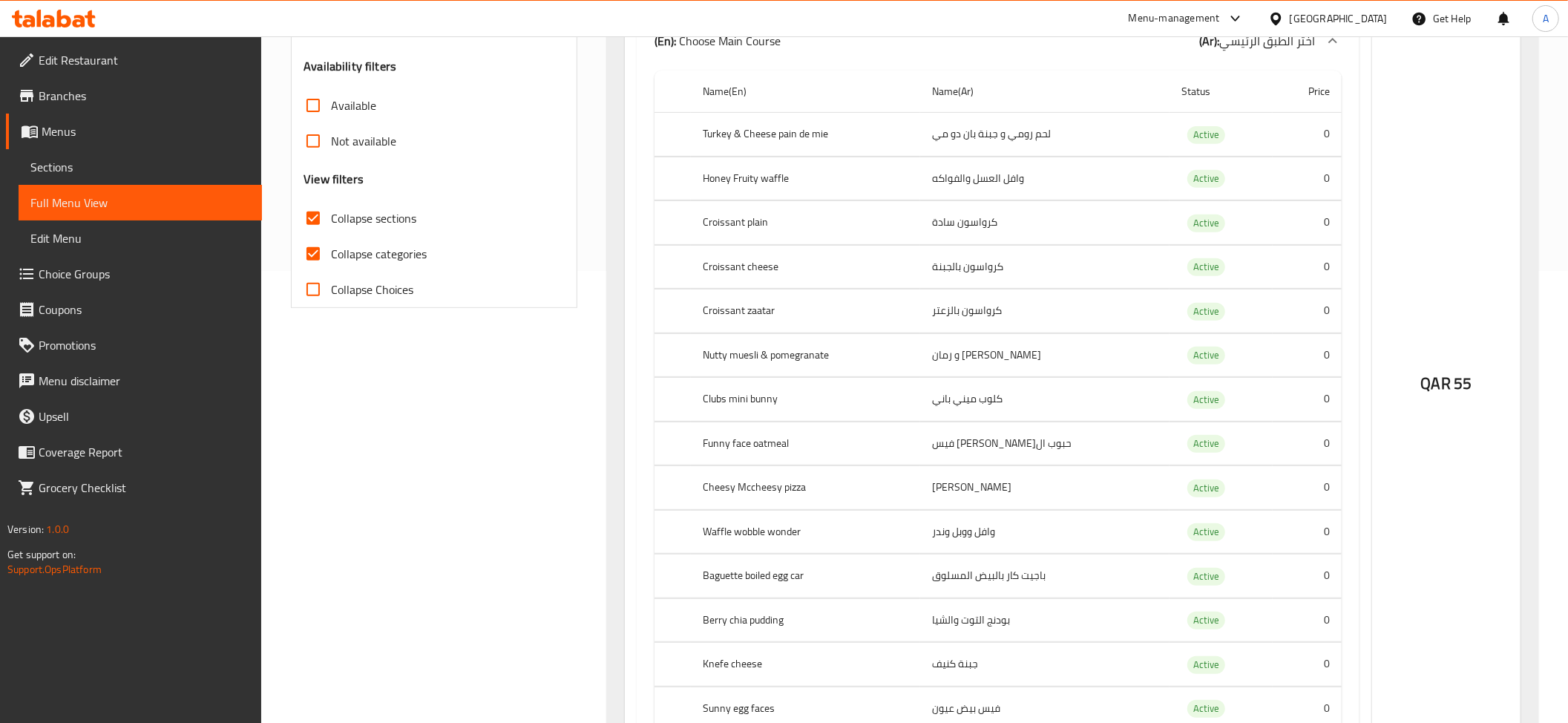
click at [905, 324] on th "Croissant zaatar" at bounding box center [805, 311] width 229 height 44
click at [738, 371] on th "Nutty muesli & pomegranate" at bounding box center [805, 355] width 229 height 44
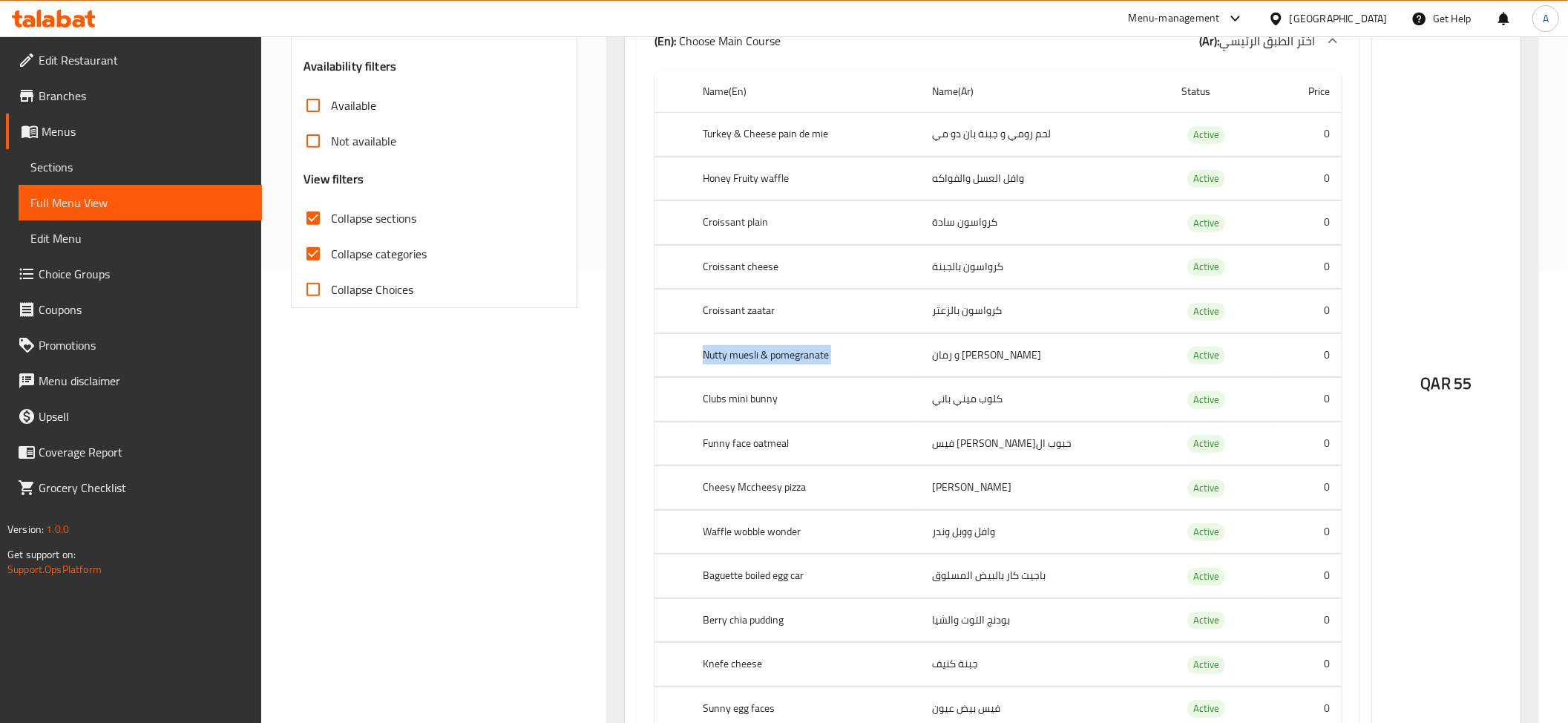
click at [813, 366] on th "Nutty muesli & pomegranate" at bounding box center [805, 355] width 229 height 44
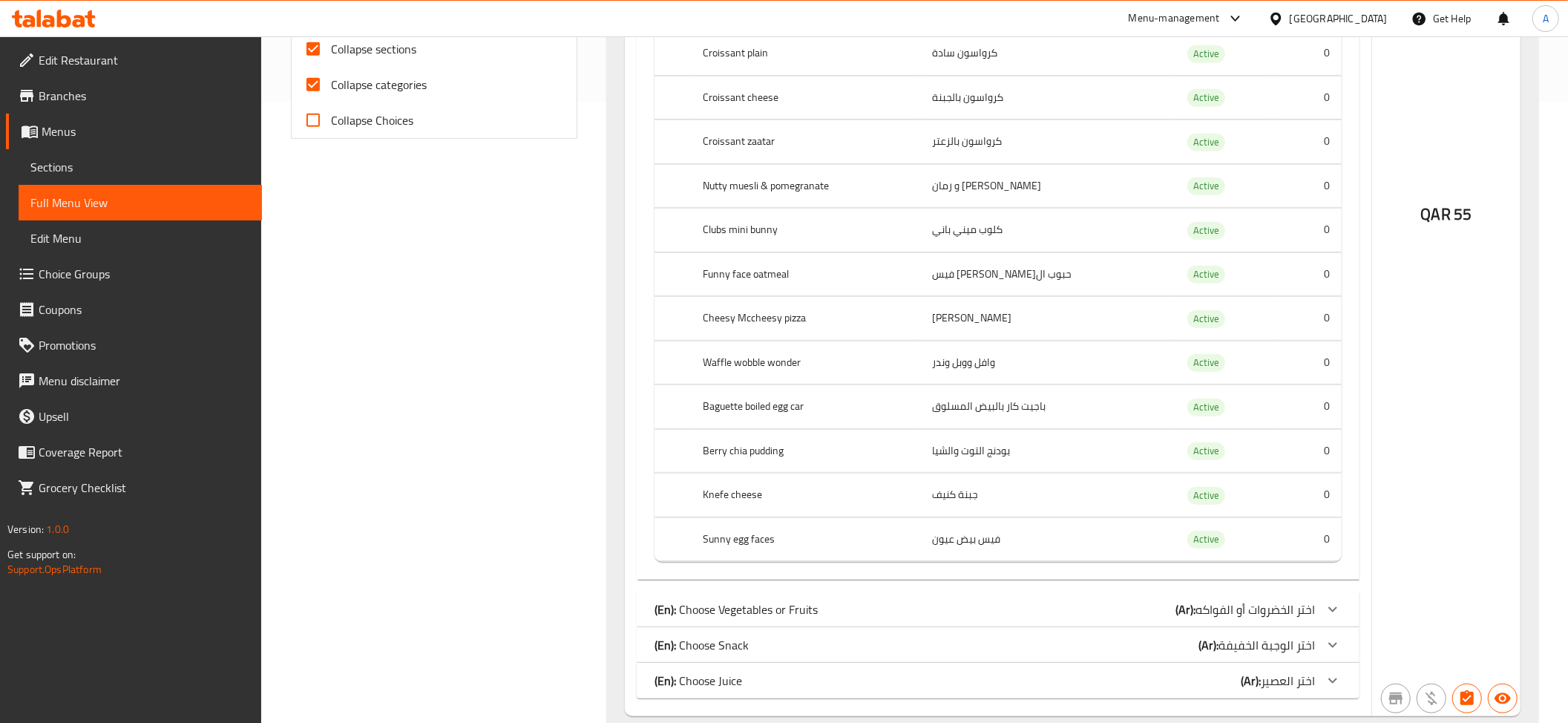
scroll to position [627, 0]
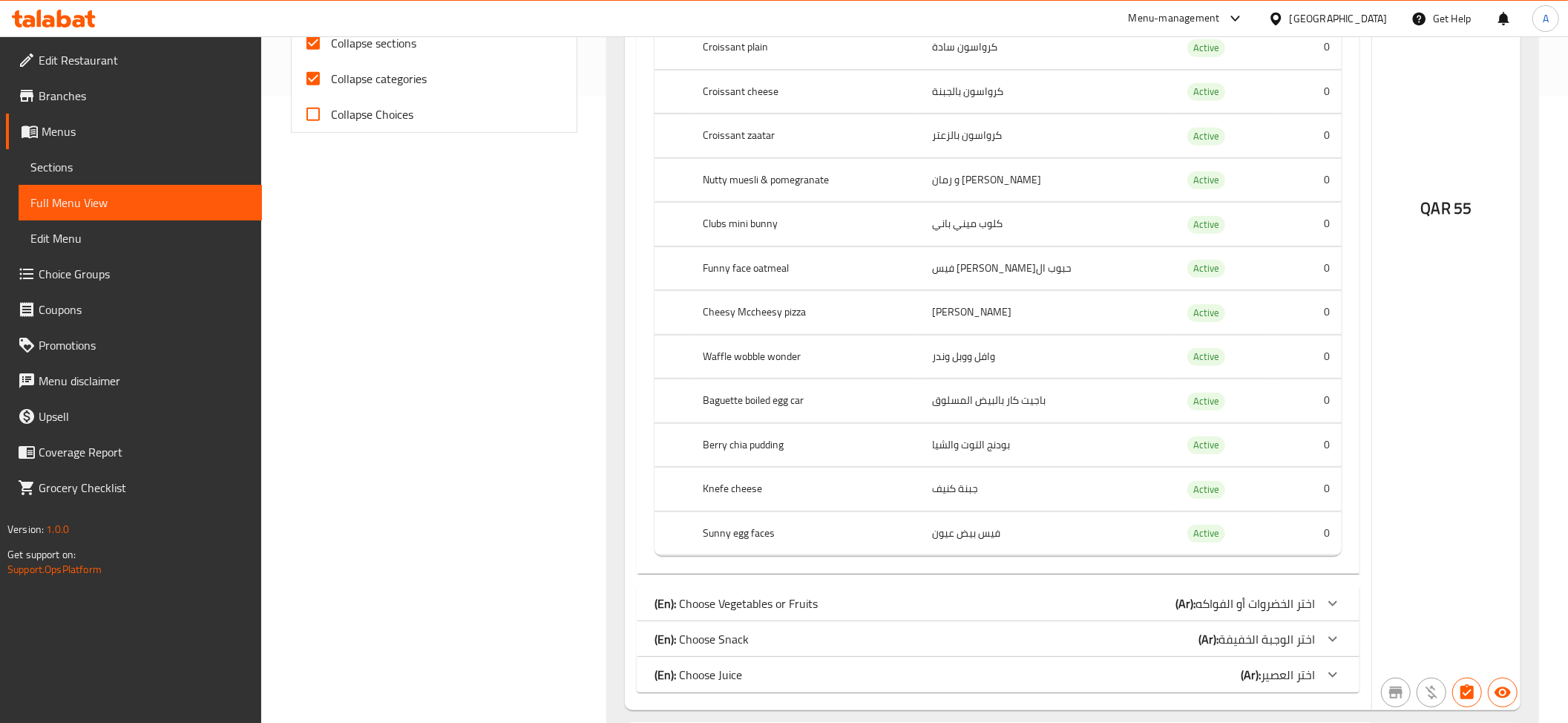
click at [793, 230] on th "Clubs mini bunny" at bounding box center [805, 224] width 229 height 44
click at [772, 277] on th "Funny face oatmeal" at bounding box center [805, 268] width 229 height 44
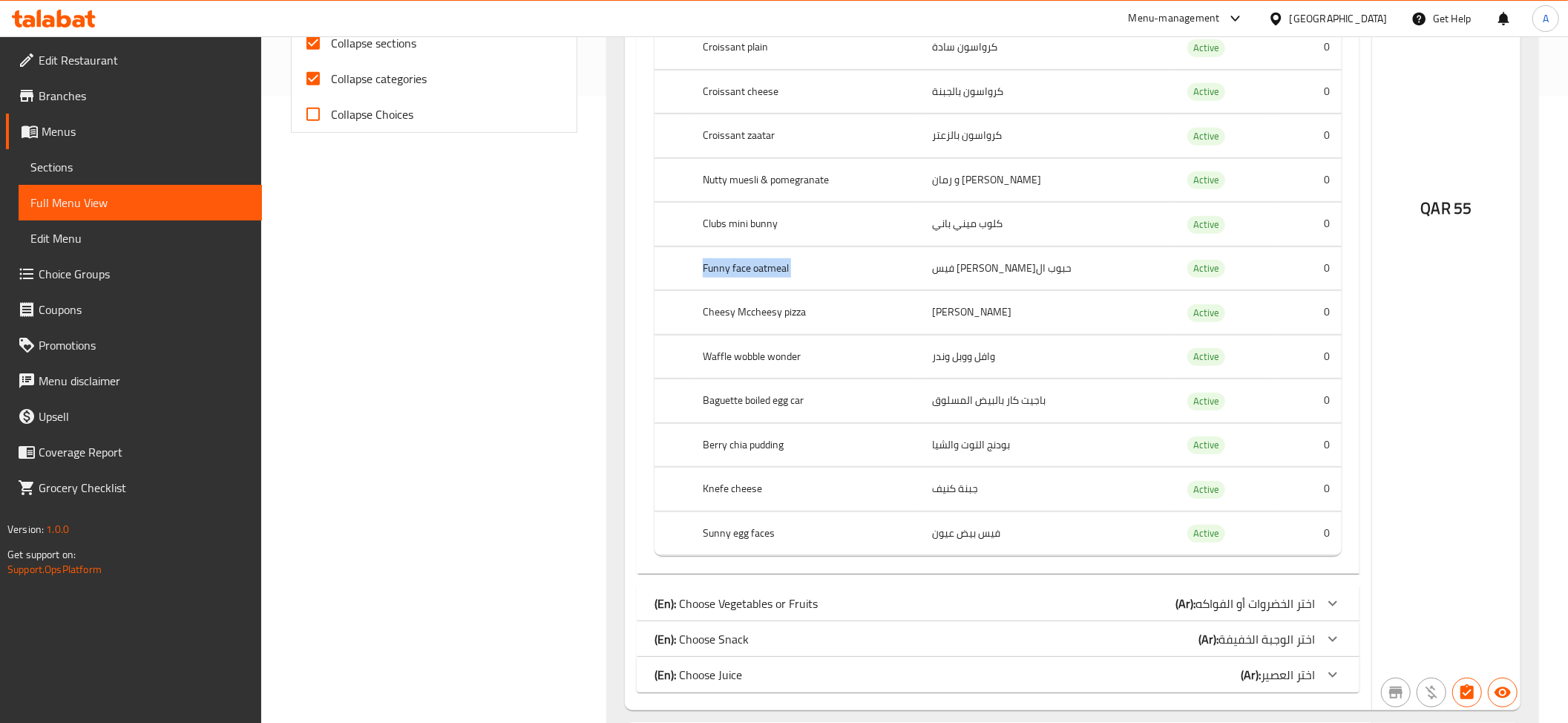
click at [772, 277] on th "Funny face oatmeal" at bounding box center [805, 268] width 229 height 44
click at [1018, 277] on td "حبوب الشوفان فاني فيس" at bounding box center [1044, 268] width 249 height 44
click at [945, 325] on td "بيتزا تشيزي ماك تشيزي" at bounding box center [1044, 312] width 249 height 44
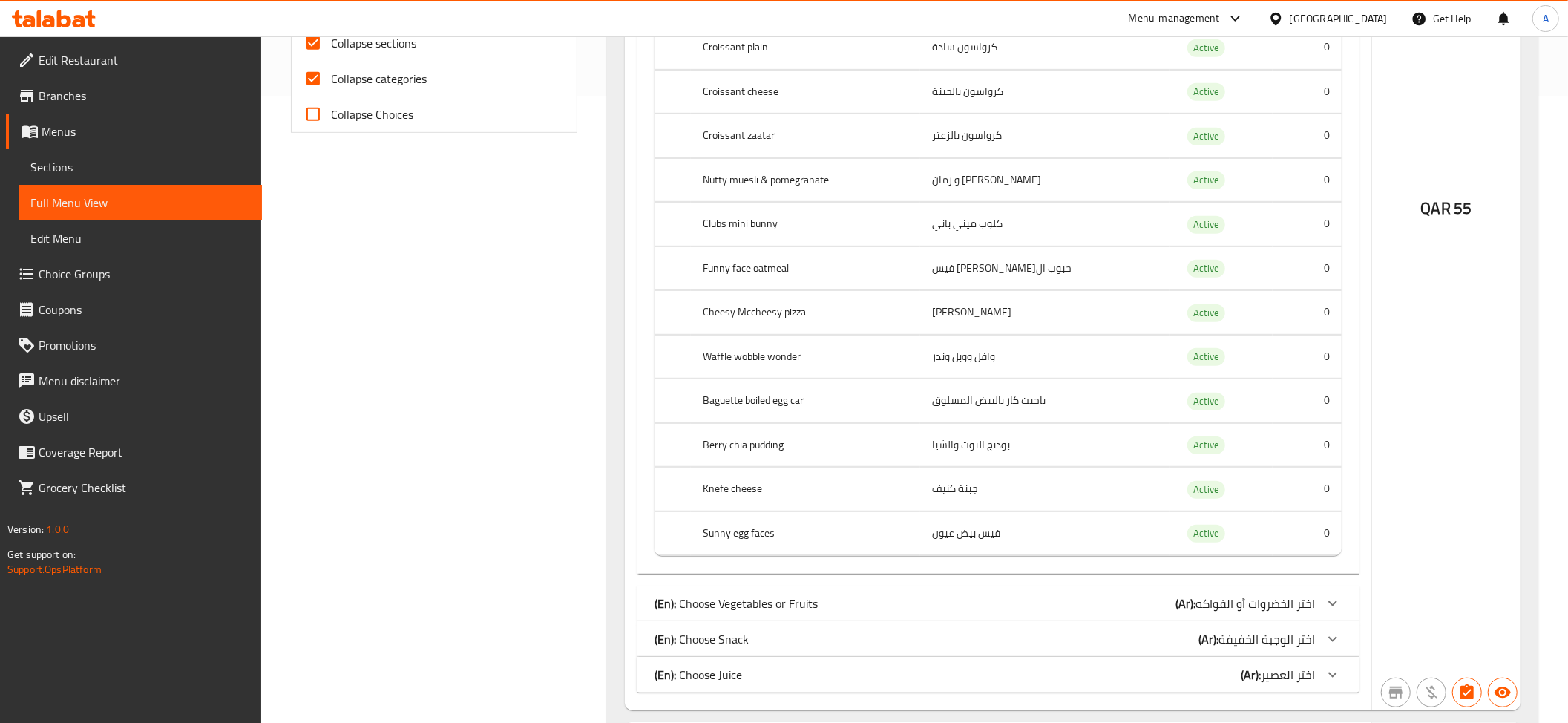
click at [945, 325] on td "بيتزا تشيزي ماك تشيزي" at bounding box center [1044, 312] width 249 height 44
click at [810, 327] on th "Cheesy Mccheesy pizza" at bounding box center [805, 312] width 229 height 44
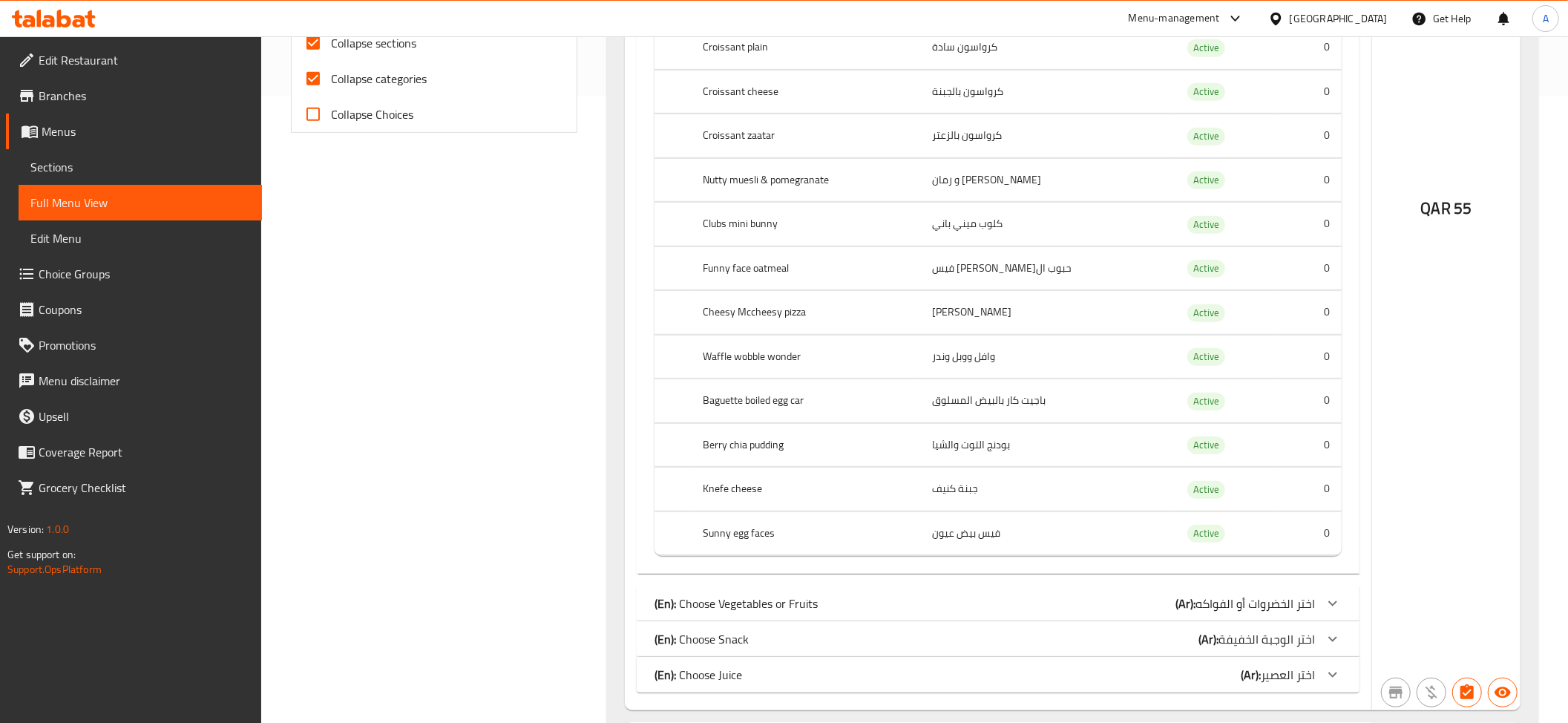
click at [982, 333] on td "بيتزا تشيزي ماك تشيزي" at bounding box center [1044, 312] width 249 height 44
click at [964, 364] on td "وافل ووبل وندر" at bounding box center [1044, 356] width 249 height 44
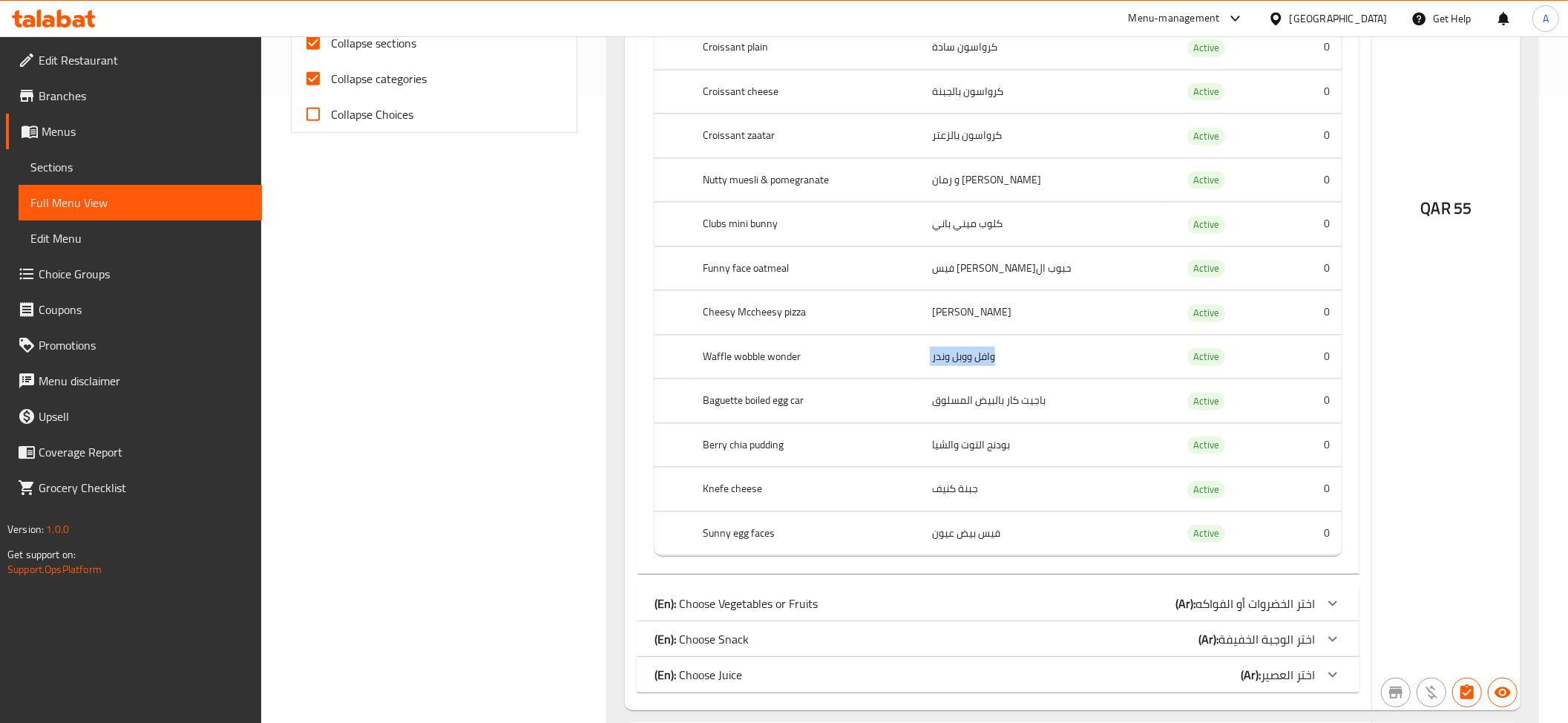
click at [964, 364] on td "وافل ووبل وندر" at bounding box center [1044, 356] width 249 height 44
click at [976, 407] on td "باجيت كار بالبيض المسلوق" at bounding box center [1044, 401] width 249 height 44
click at [995, 467] on td "بودنج التوت والشيا" at bounding box center [1044, 445] width 249 height 44
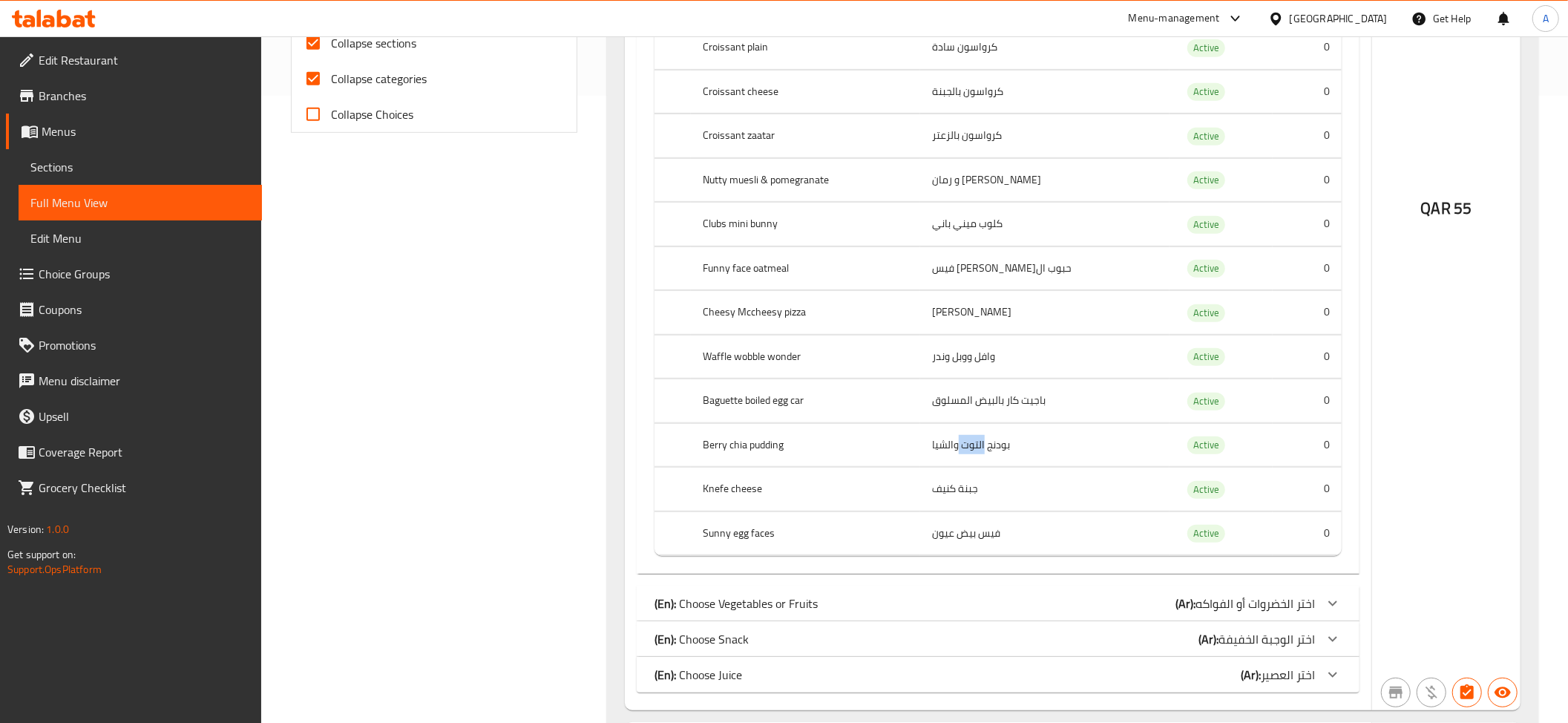
click at [995, 467] on td "بودنج التوت والشيا" at bounding box center [1044, 445] width 249 height 44
click at [992, 511] on td "جبنة كنيف" at bounding box center [1044, 489] width 249 height 44
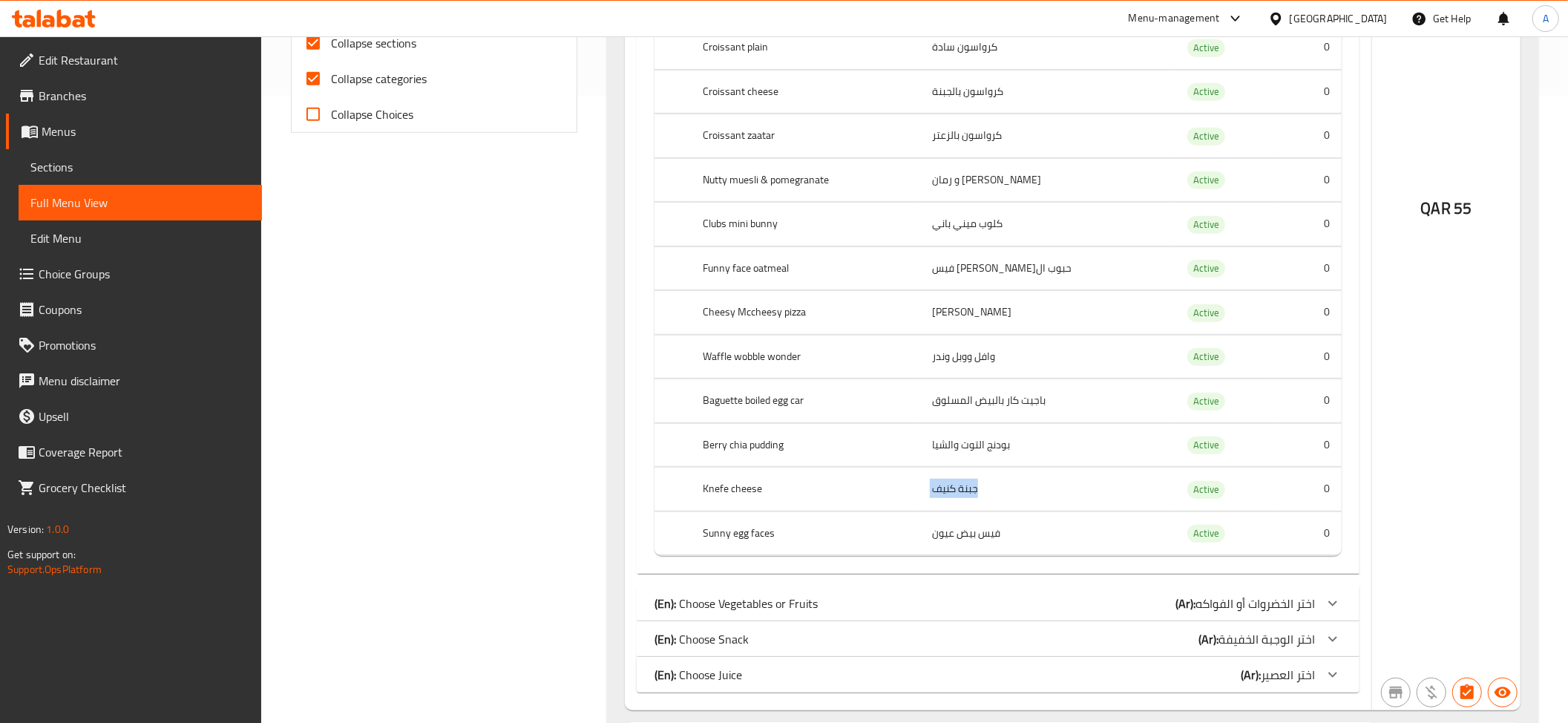
click at [972, 499] on td "جبنة كنيف" at bounding box center [1044, 489] width 249 height 44
copy td "جبنة كنيف"
drag, startPoint x: 718, startPoint y: 518, endPoint x: 747, endPoint y: 506, distance: 31.4
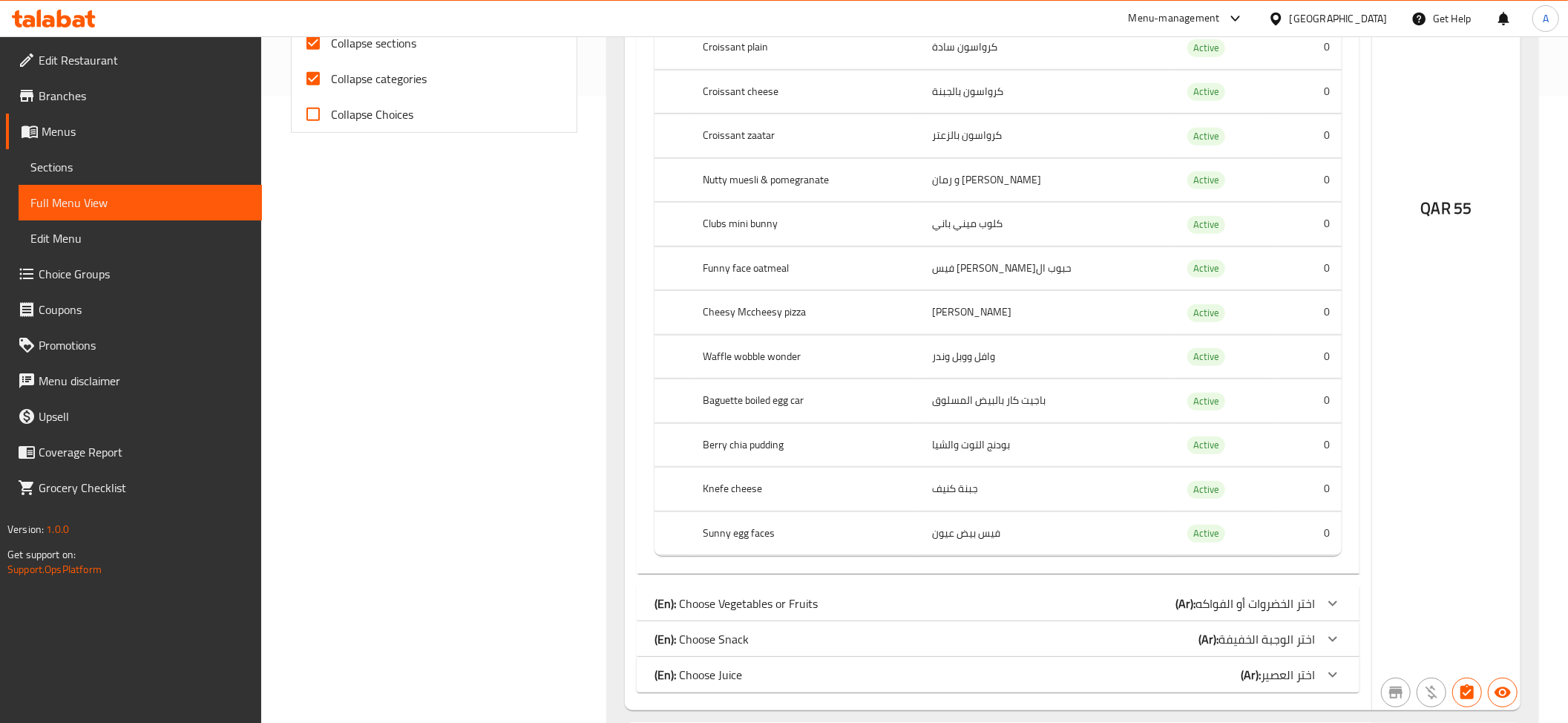
click at [718, 511] on th "Knefe cheese" at bounding box center [805, 489] width 229 height 44
drag, startPoint x: 764, startPoint y: 503, endPoint x: 693, endPoint y: 505, distance: 71.0
click at [693, 505] on th "Knefe cheese" at bounding box center [805, 489] width 229 height 44
copy th "Knefe cheese"
click at [739, 574] on div "Name(En) Name(Ar) Status Price Turkey & Cheese pain de mie لحم رومي و جبنة بان …" at bounding box center [997, 232] width 723 height 685
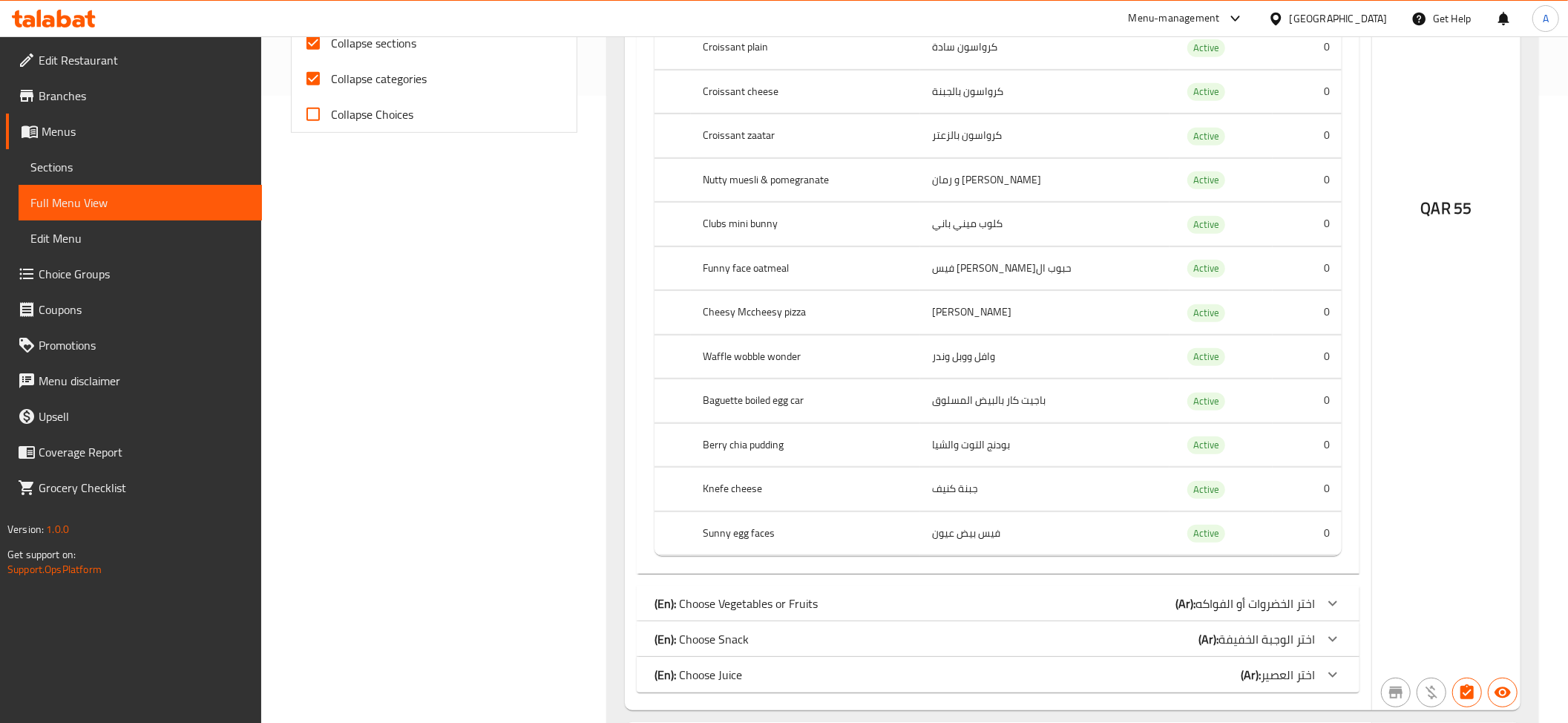
click at [739, 574] on div "Name(En) Name(Ar) Status Price Turkey & Cheese pain de mie لحم رومي و جبنة بان …" at bounding box center [997, 232] width 723 height 685
click at [739, 550] on th "Sunny egg faces" at bounding box center [805, 533] width 229 height 44
click at [954, 542] on td "فيس بيض عيون" at bounding box center [1044, 533] width 249 height 44
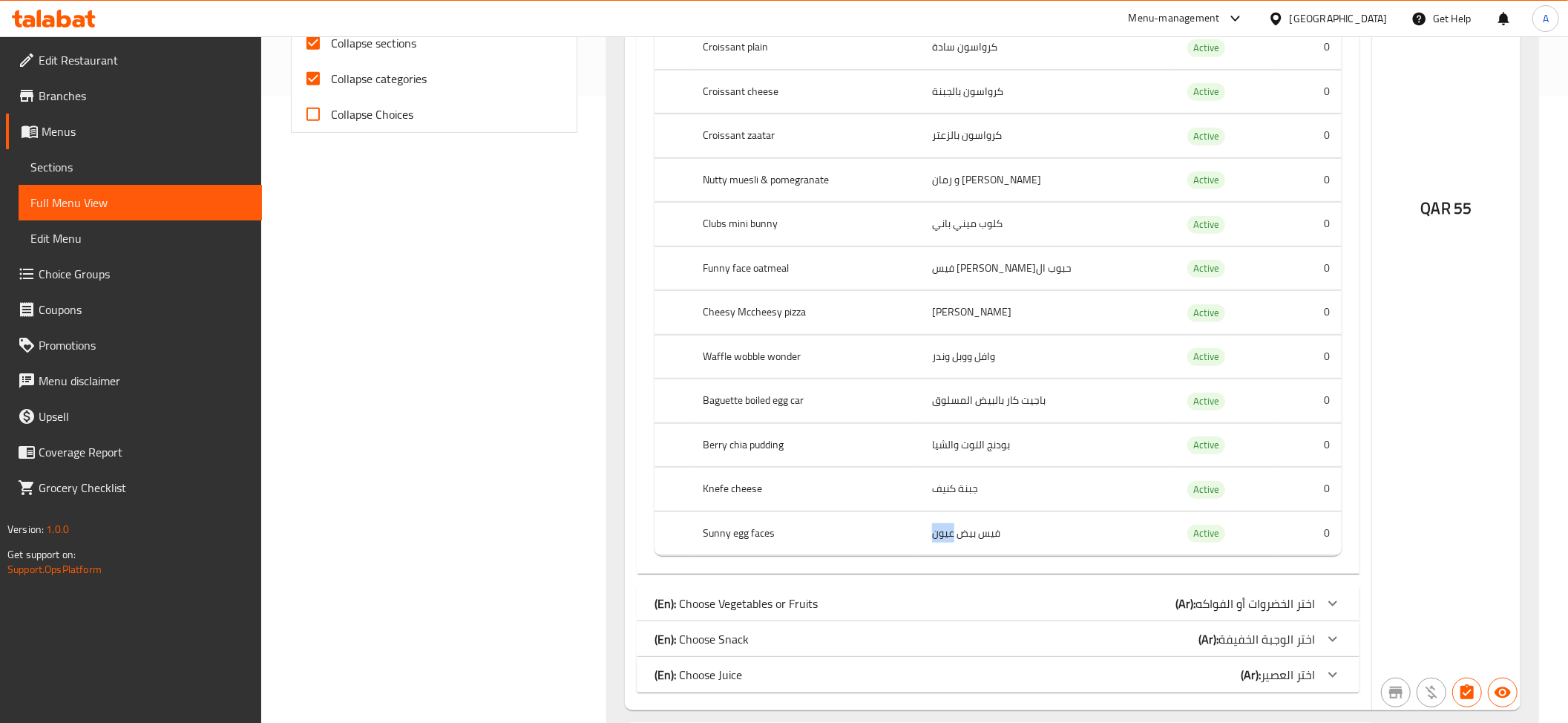
click at [954, 542] on td "فيس بيض عيون" at bounding box center [1044, 533] width 249 height 44
click at [814, 542] on th "Sunny egg faces" at bounding box center [805, 533] width 229 height 44
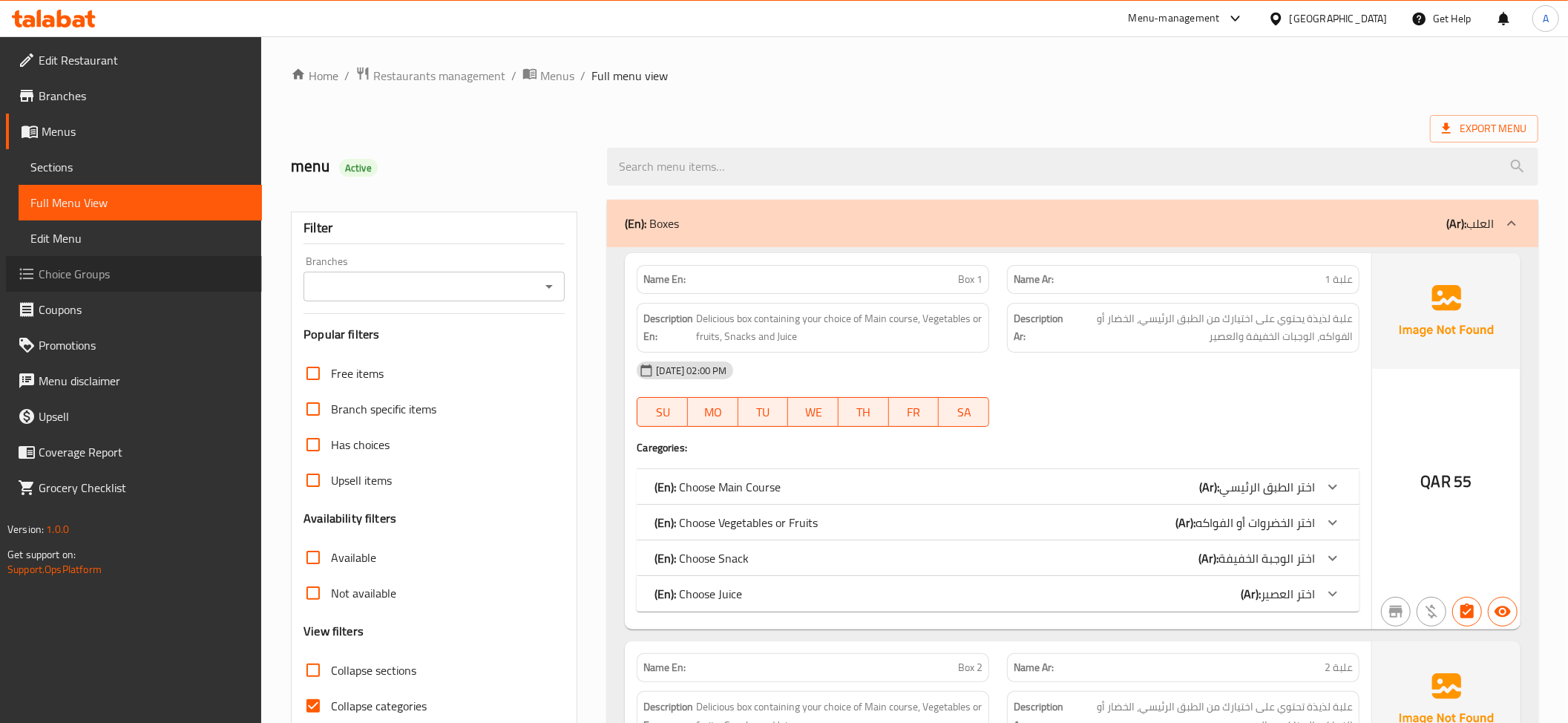
click at [92, 277] on span "Choice Groups" at bounding box center [144, 274] width 212 height 18
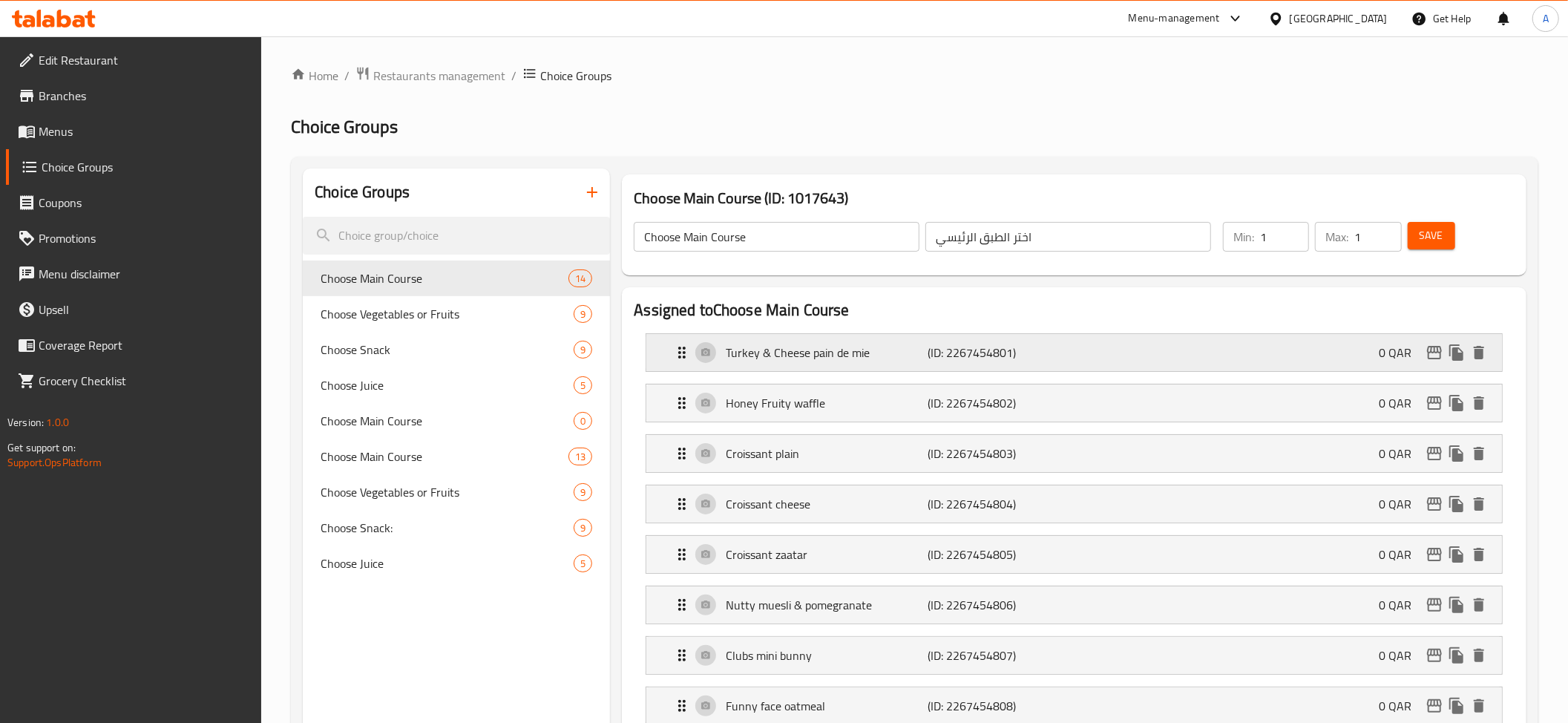
click at [949, 366] on div "Turkey & Cheese pain de mie (ID: 2267454801) 0 QAR" at bounding box center [1078, 353] width 811 height 37
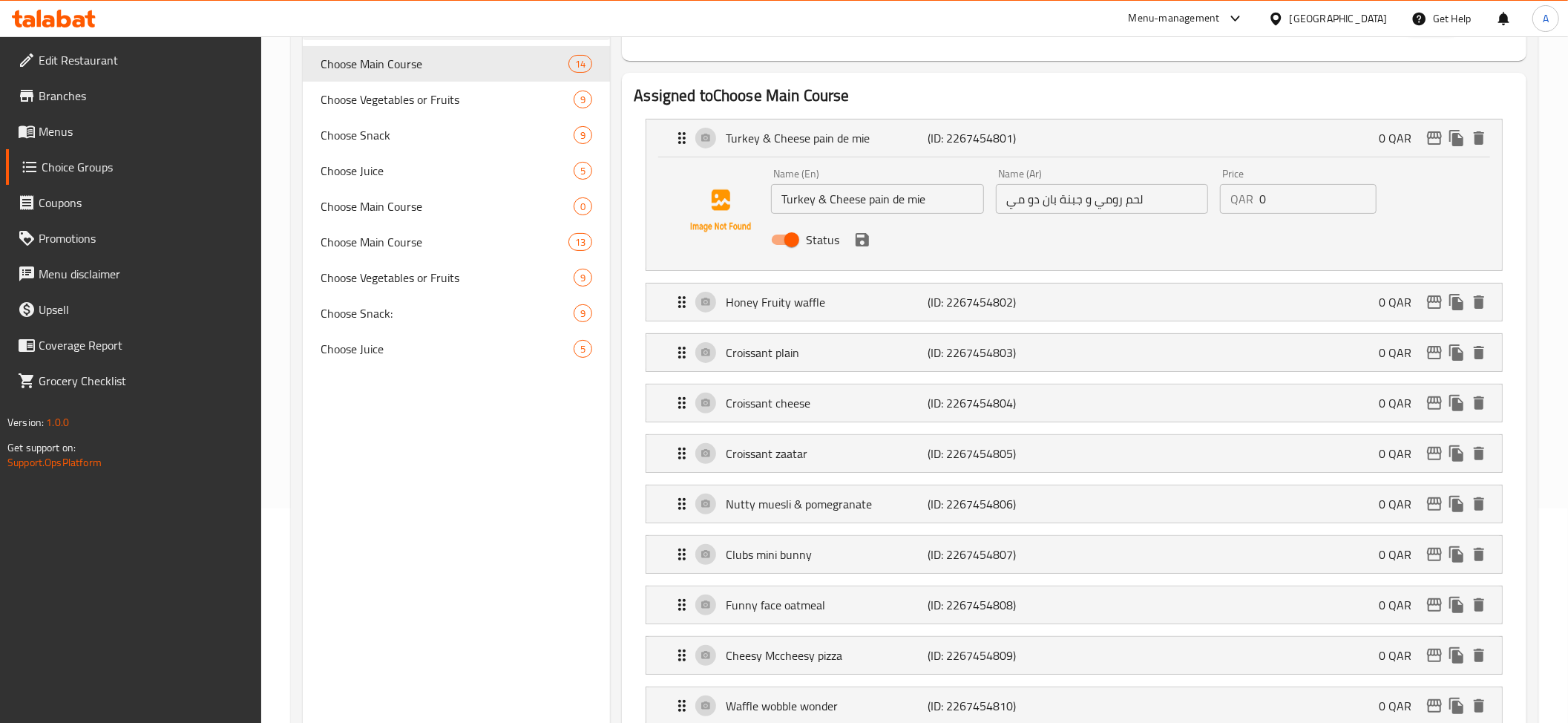
scroll to position [212, 0]
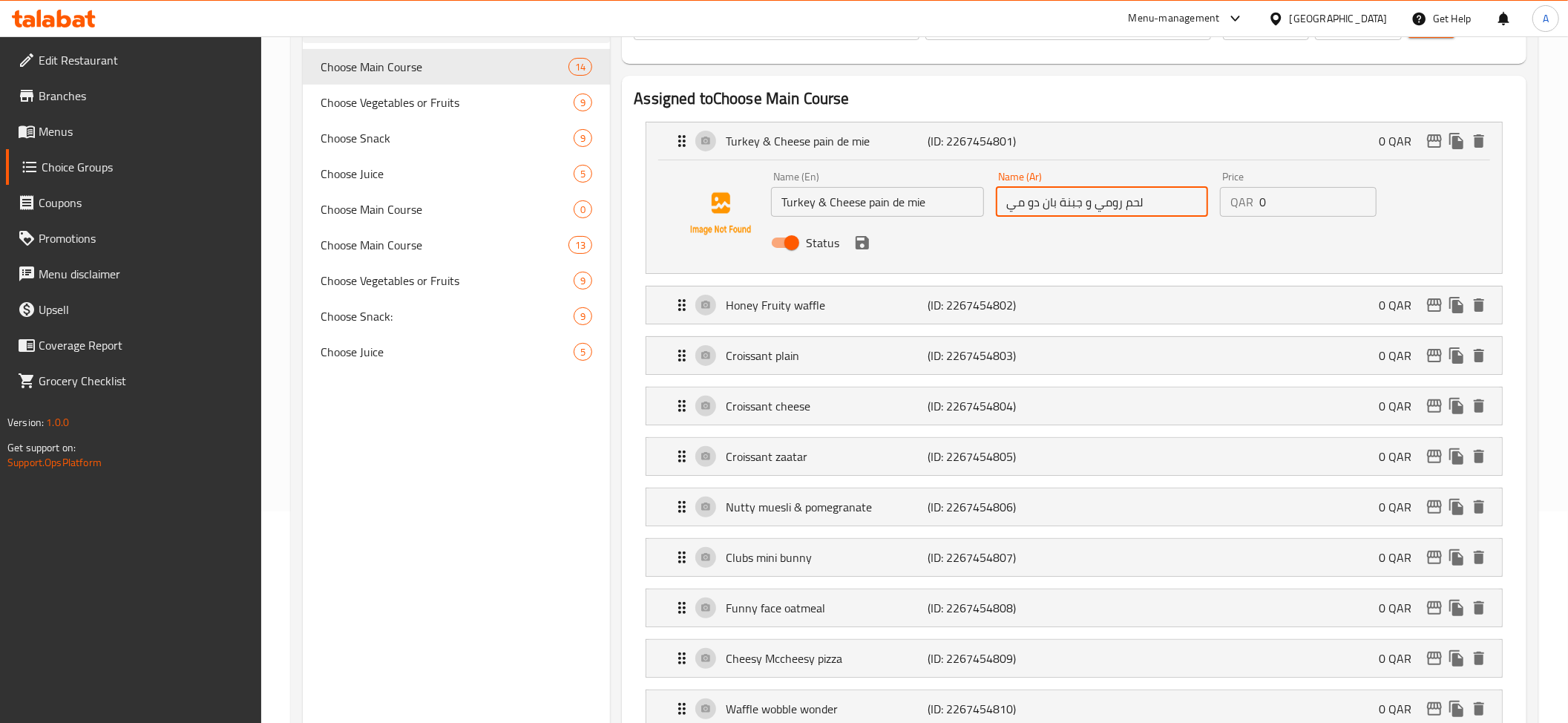
drag, startPoint x: 1097, startPoint y: 204, endPoint x: 1242, endPoint y: 194, distance: 145.3
click at [1242, 194] on div "Name (En) Turkey & Cheese pain de mie Name (En) Name (Ar) لحم رومي و جبنة بان د…" at bounding box center [1101, 213] width 673 height 97
click at [1028, 202] on input "تركي و جبنة بان دو مي" at bounding box center [1101, 201] width 212 height 29
drag, startPoint x: 852, startPoint y: 240, endPoint x: 861, endPoint y: 238, distance: 9.2
click at [853, 240] on icon "save" at bounding box center [862, 243] width 18 height 18
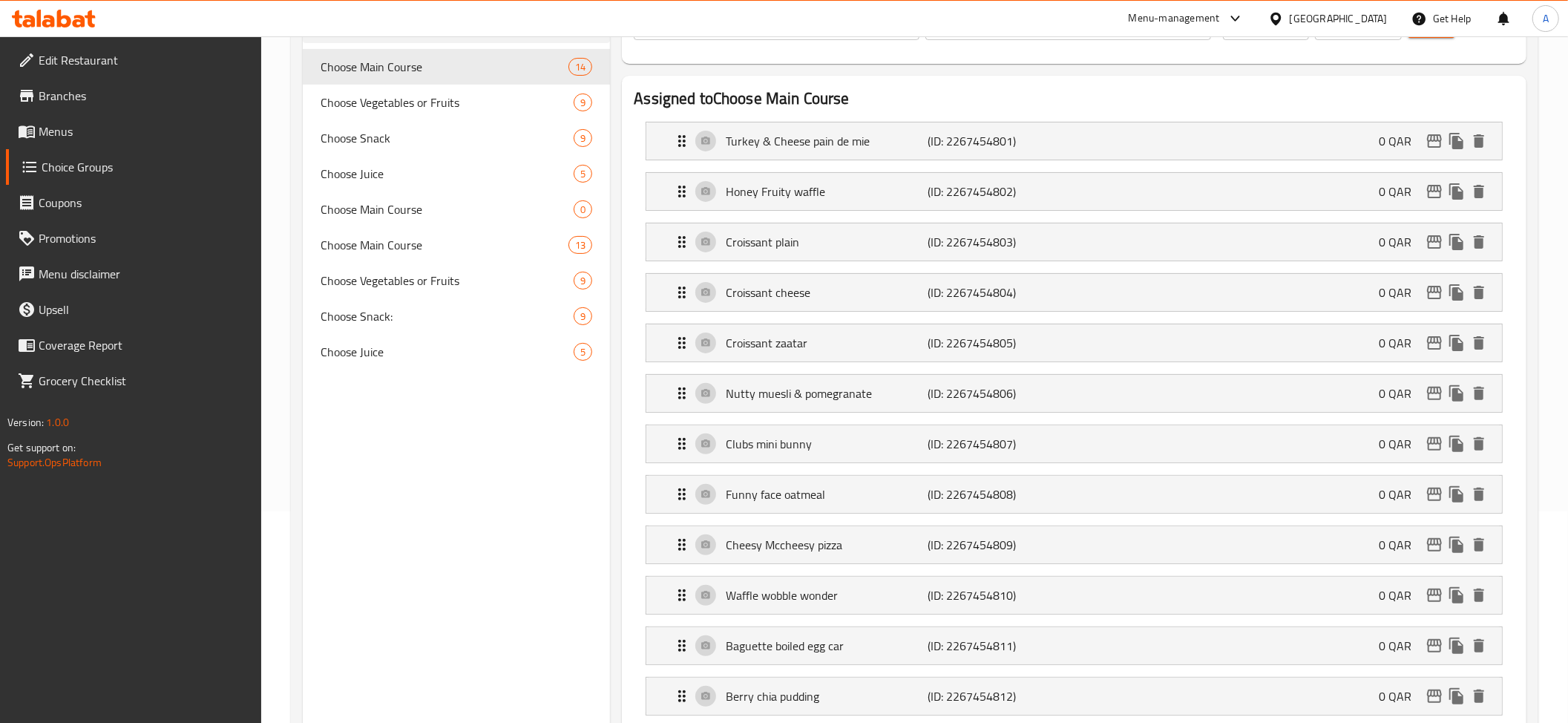
type input "تركي و جبنة بان دي مي"
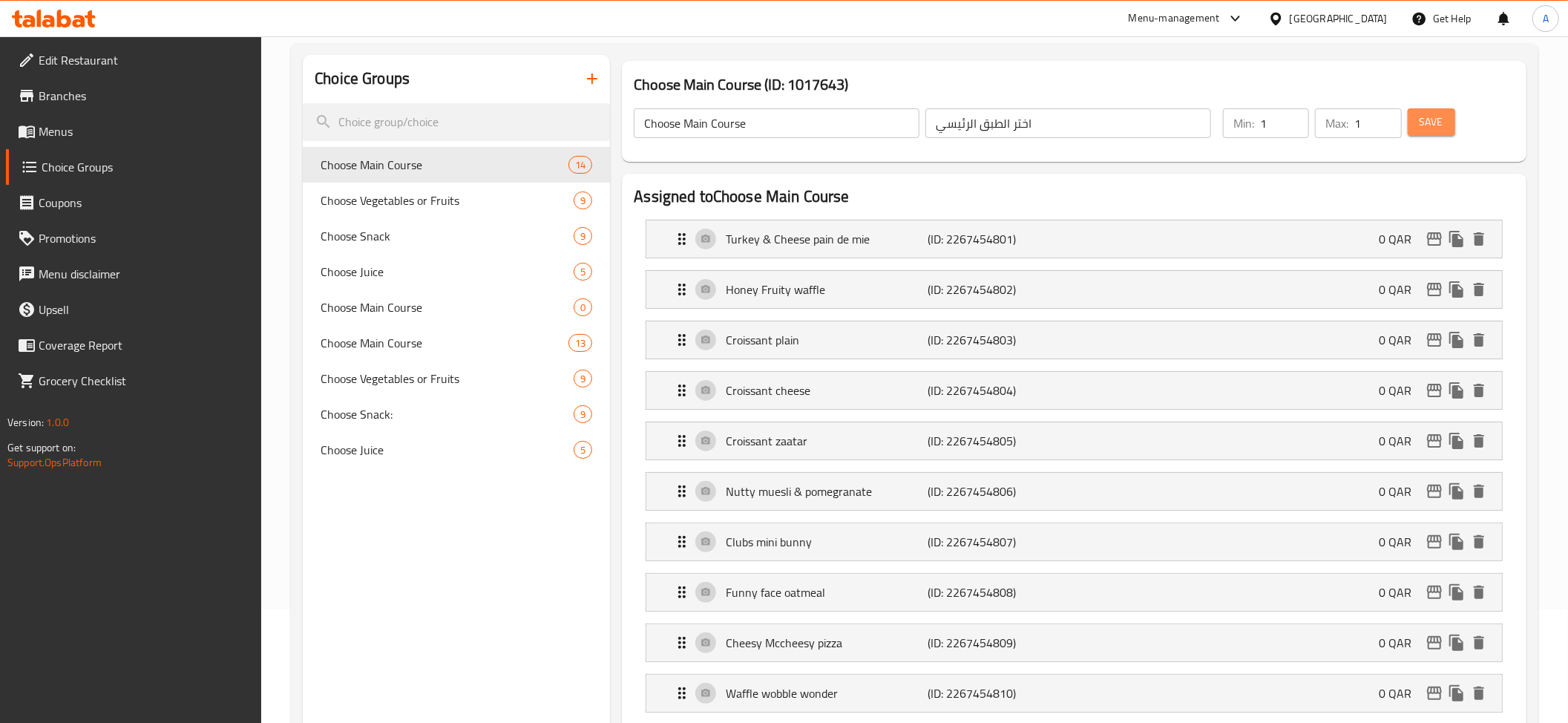
click at [1441, 131] on span "Save" at bounding box center [1431, 122] width 24 height 19
click at [876, 494] on p "Nutty muesli & pomegranate" at bounding box center [826, 492] width 202 height 18
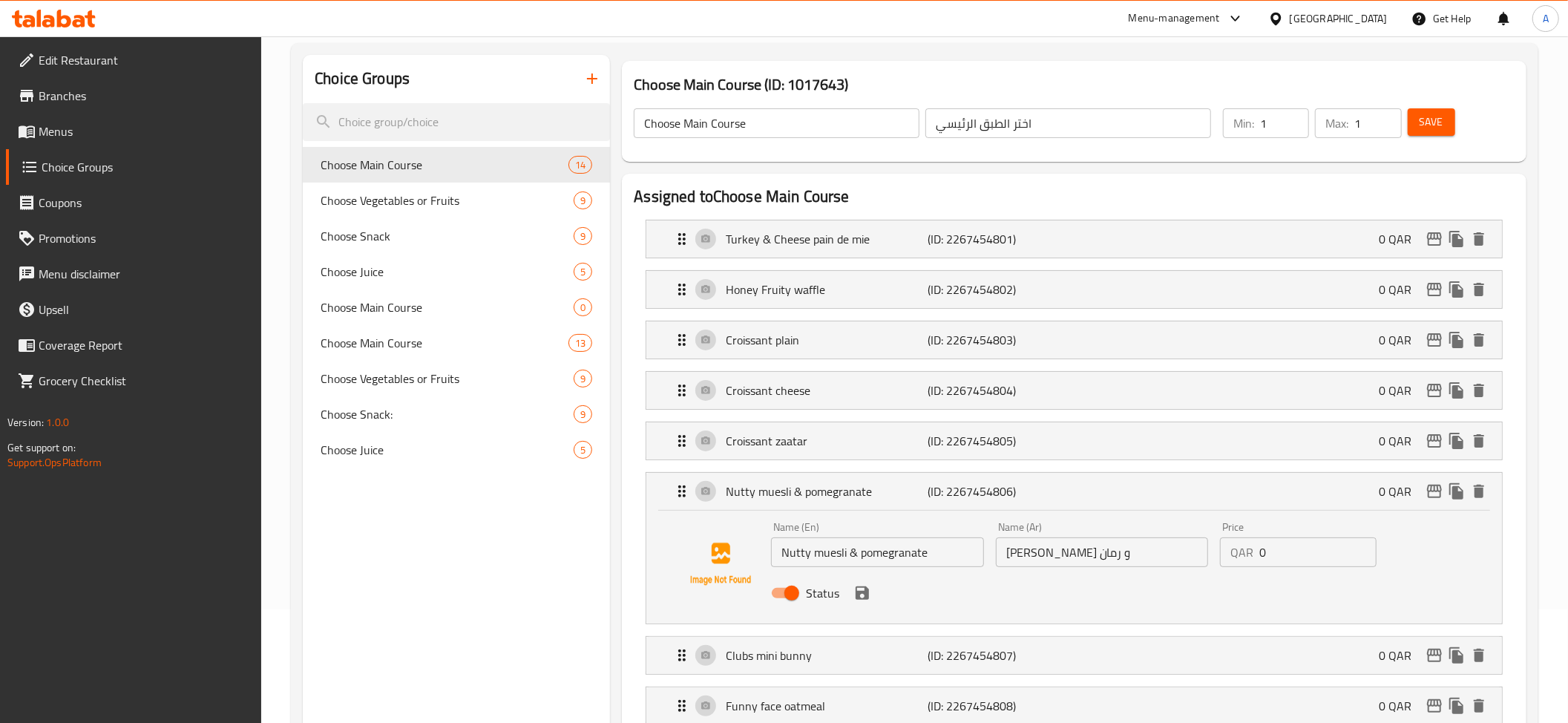
click at [1052, 556] on input "[PERSON_NAME] و رمان" at bounding box center [1101, 551] width 212 height 29
click at [858, 590] on icon "save" at bounding box center [862, 593] width 18 height 18
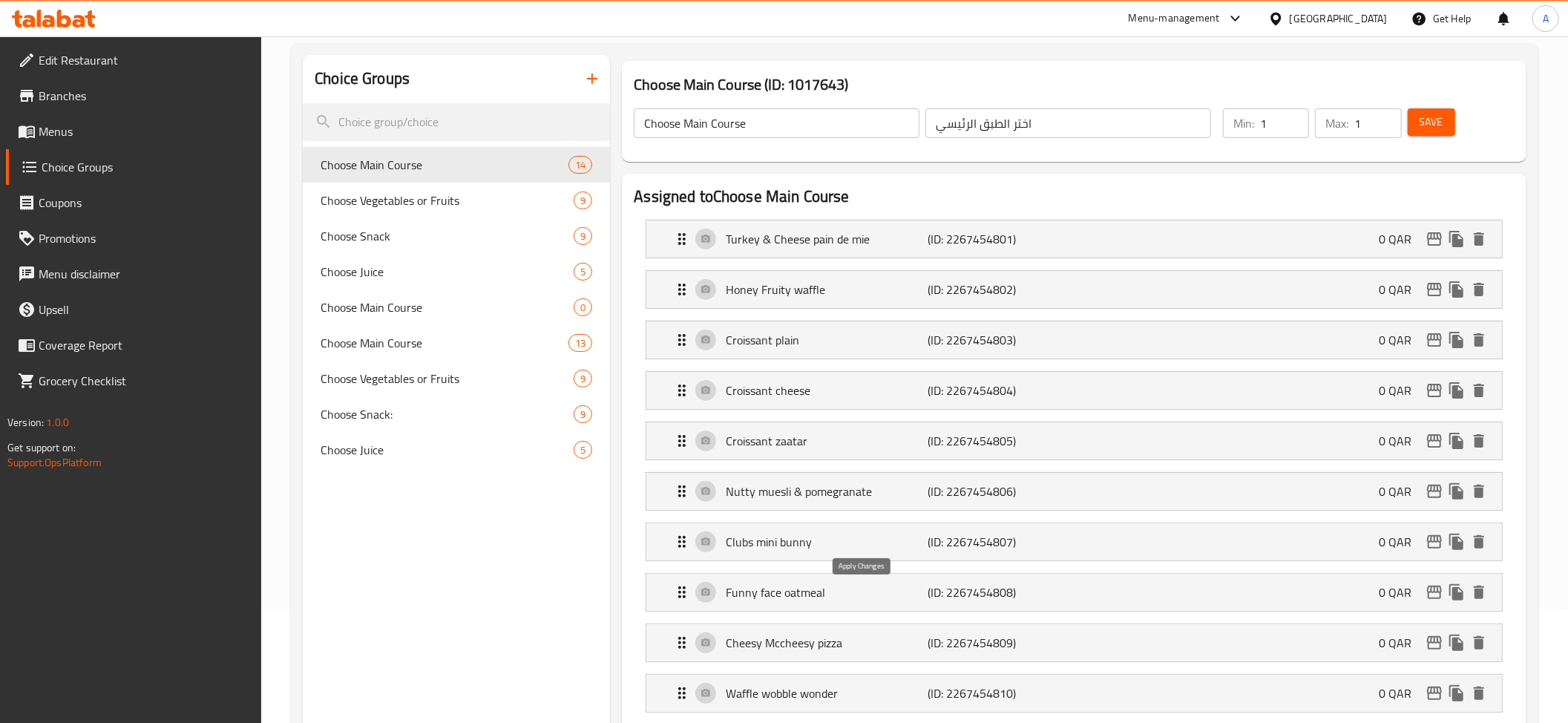
type input "موسلي ناتي و رمان"
click at [1440, 116] on span "Save" at bounding box center [1431, 122] width 24 height 19
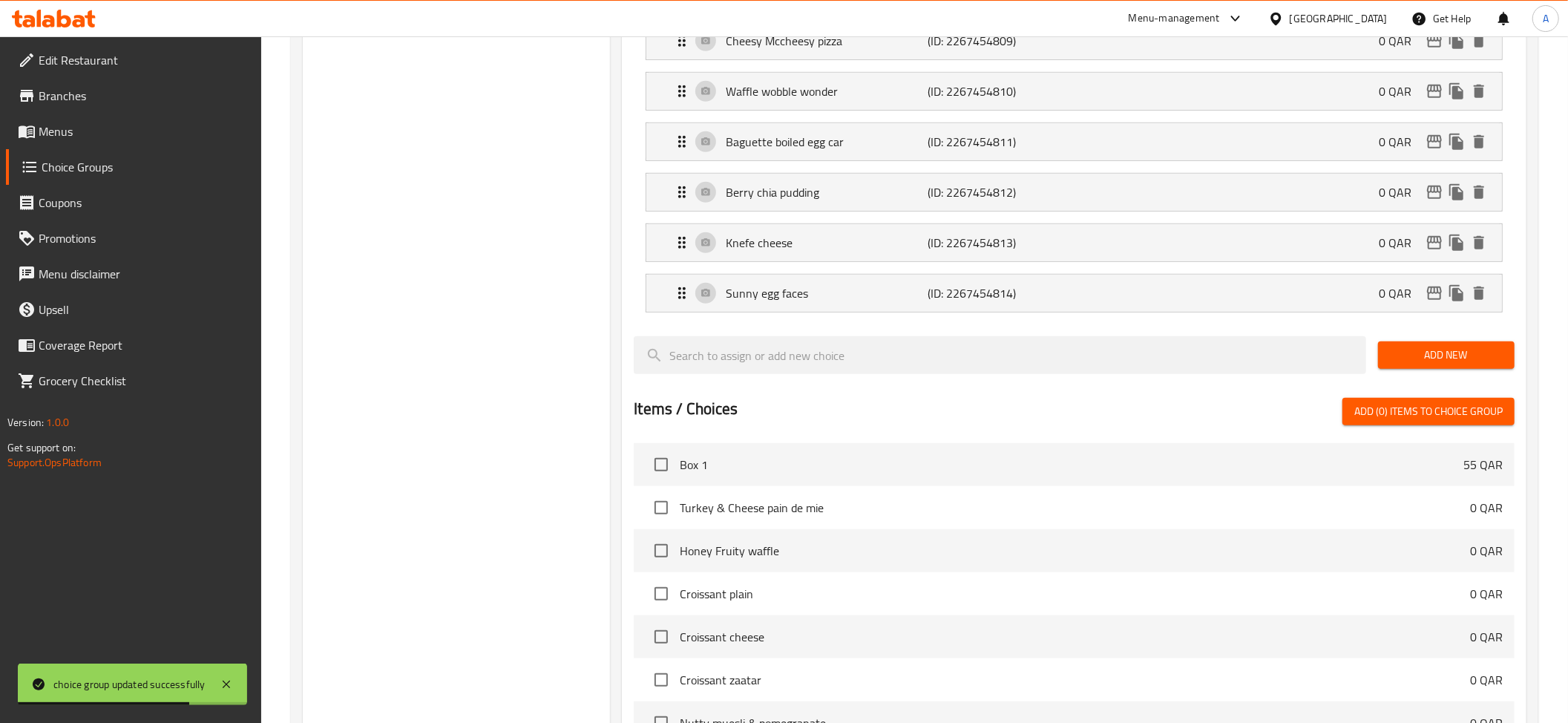
scroll to position [693, 0]
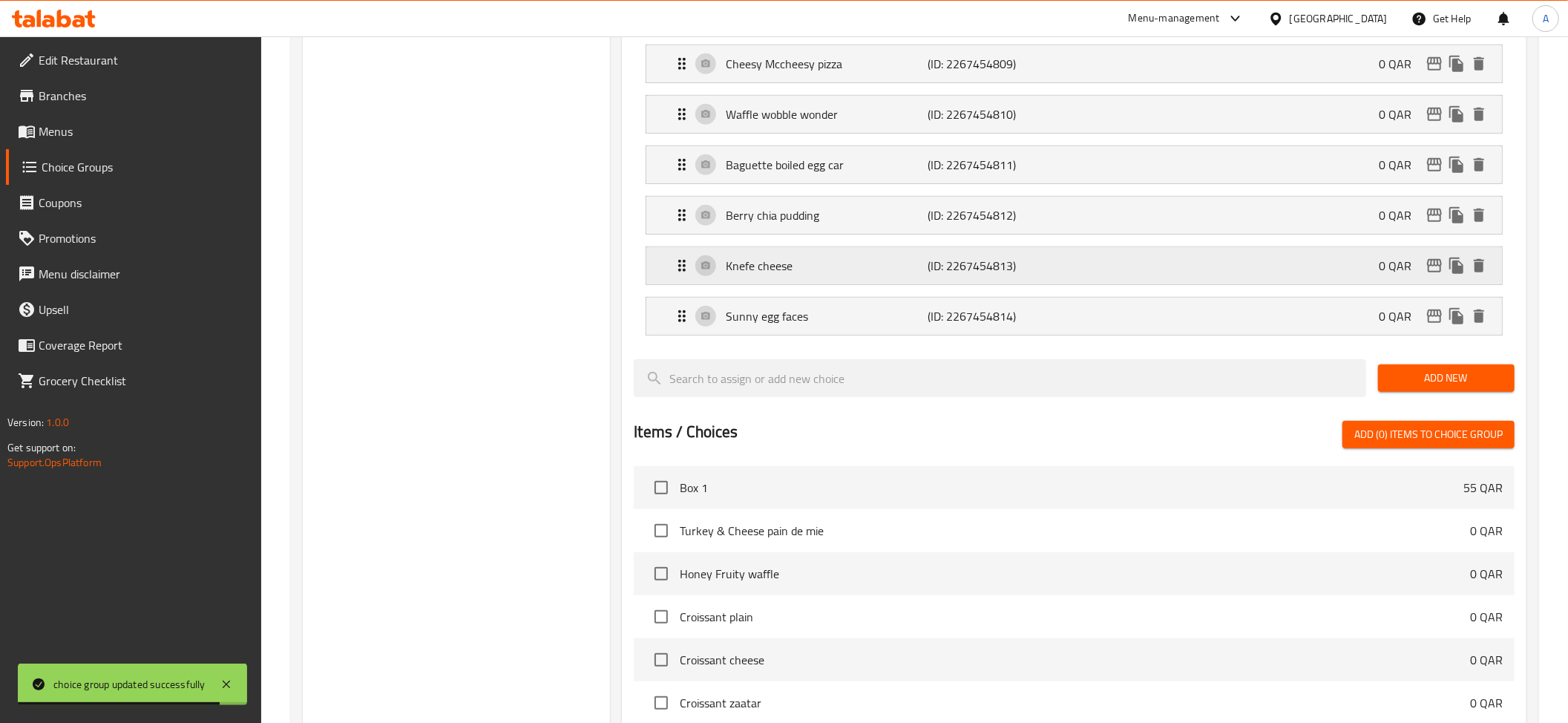
click at [820, 285] on div "Knefe cheese (ID: 2267454813) 0 QAR" at bounding box center [1078, 266] width 811 height 37
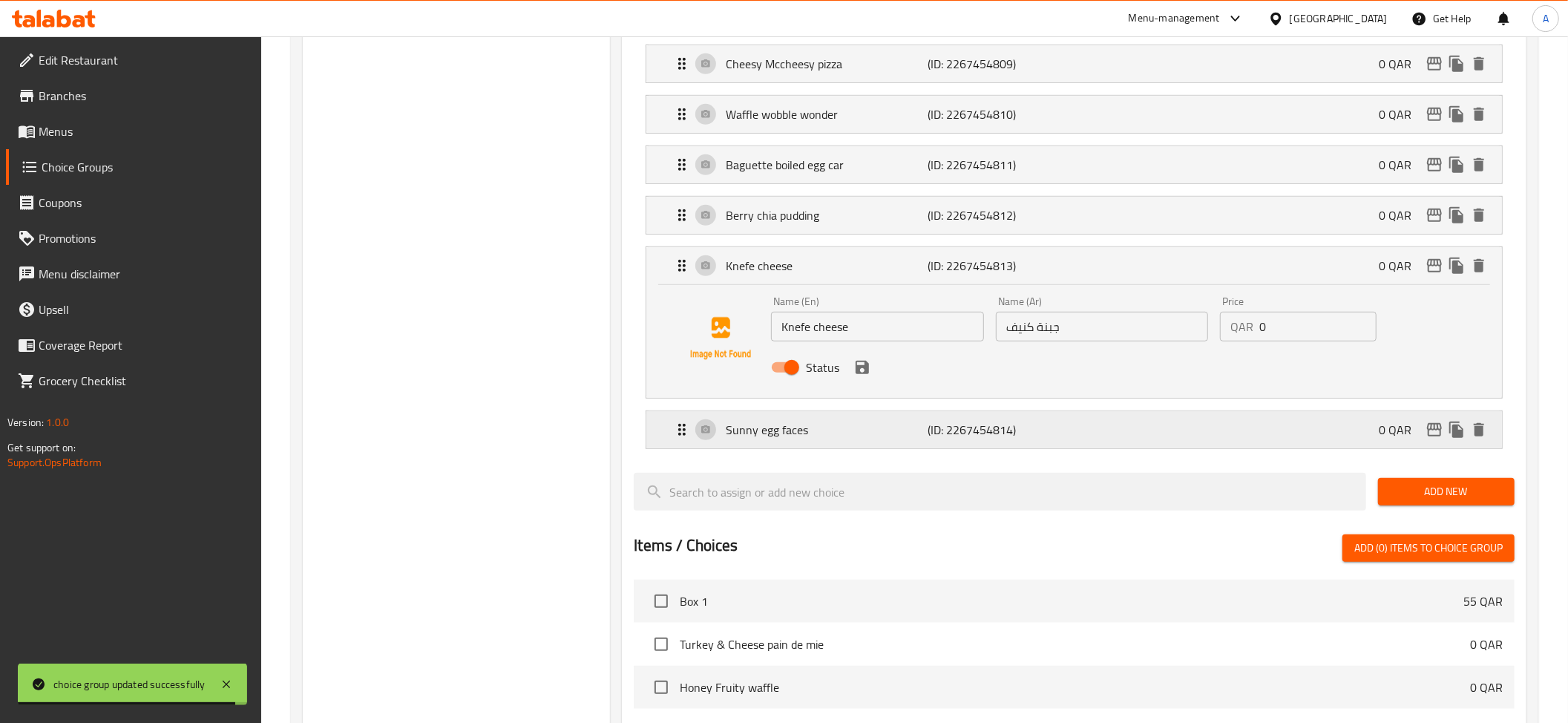
click at [932, 438] on p "(ID: 2267454814)" at bounding box center [994, 430] width 134 height 18
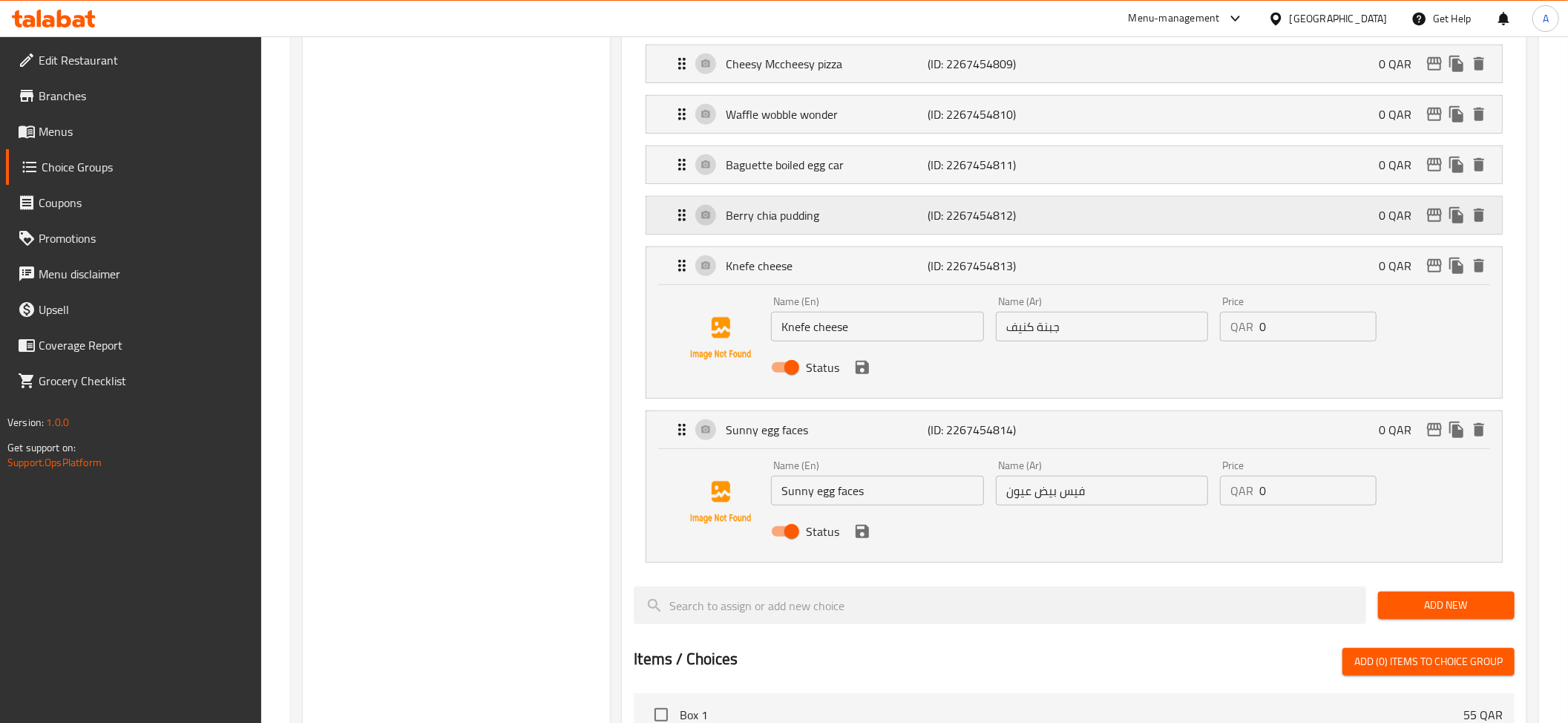
click at [963, 223] on p "(ID: 2267454812)" at bounding box center [994, 215] width 134 height 18
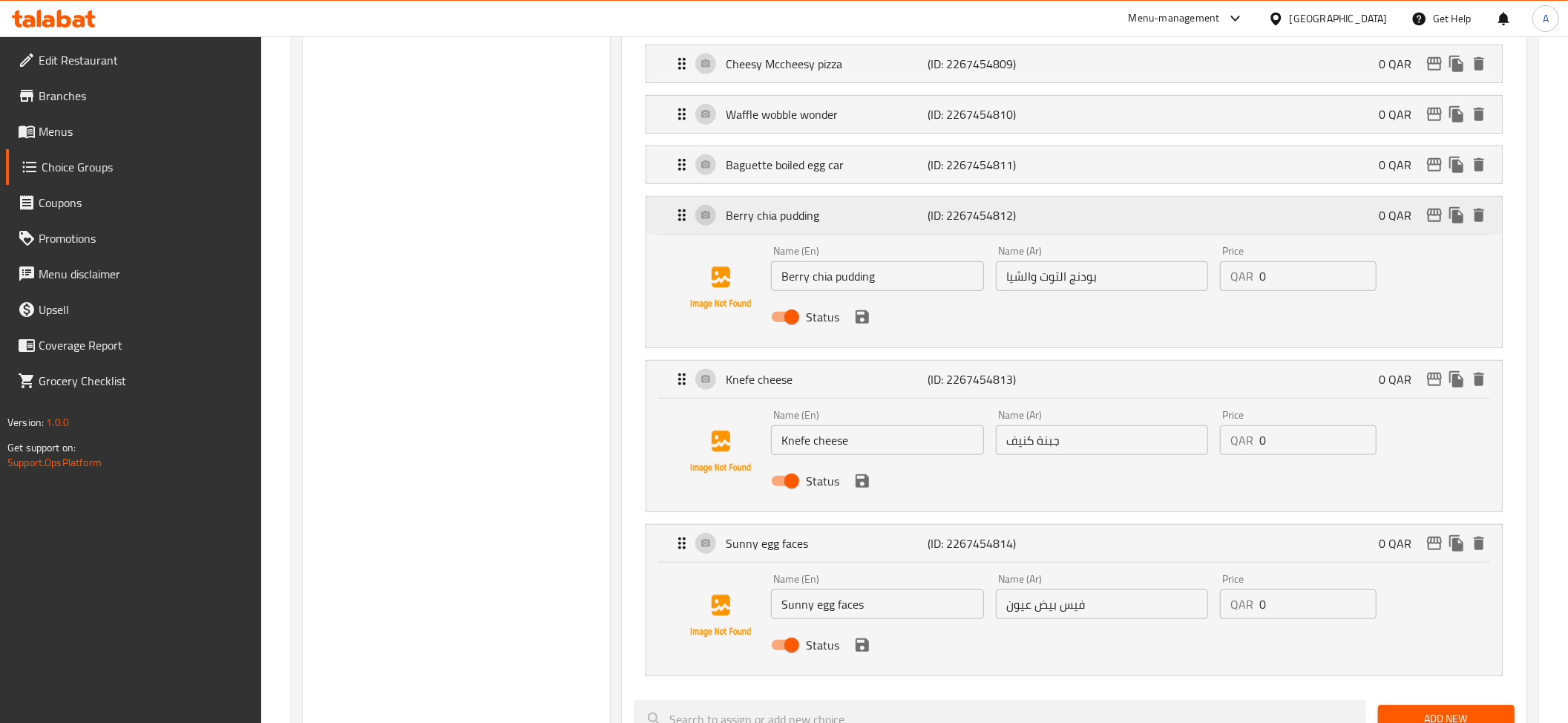
click at [1034, 213] on p "(ID: 2267454812)" at bounding box center [994, 215] width 134 height 18
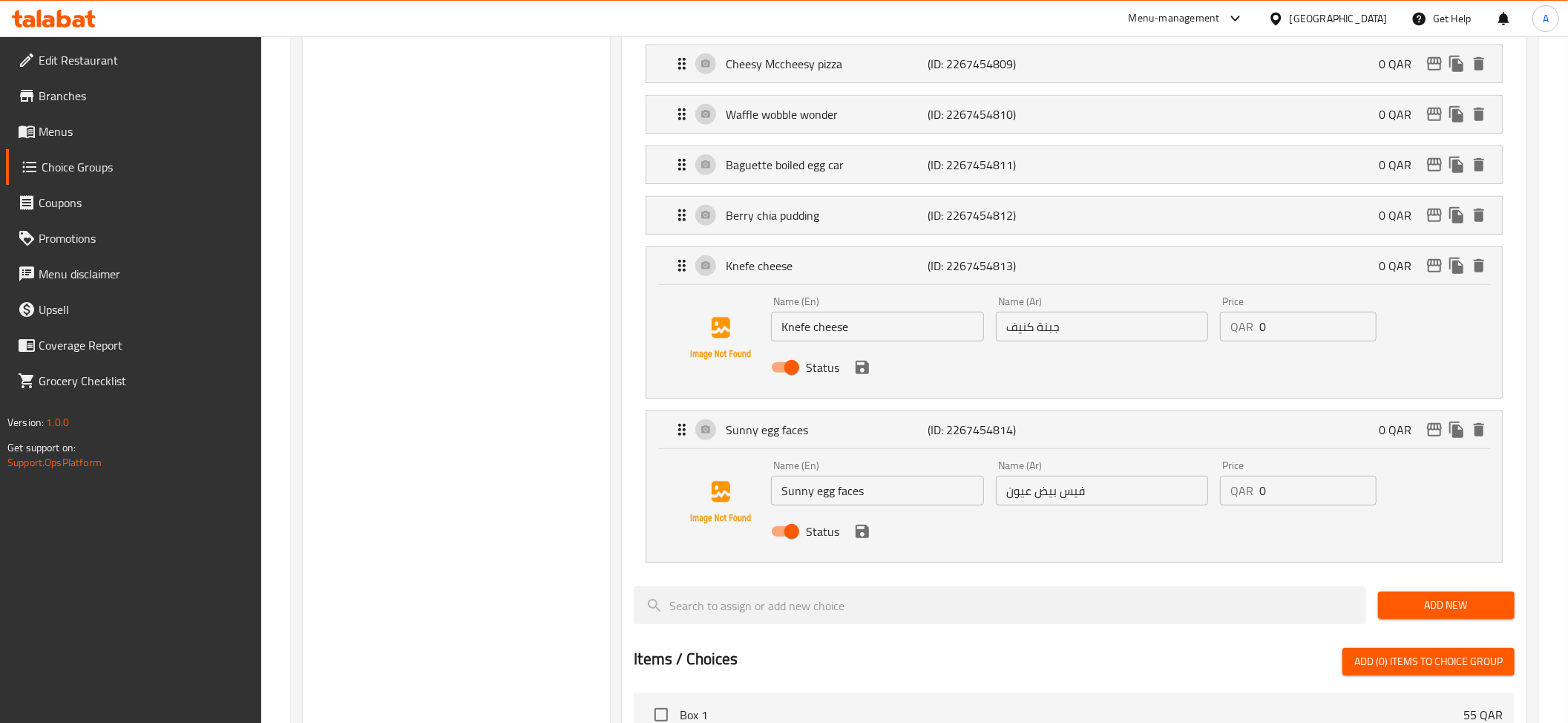
click at [887, 497] on input "Sunny egg faces" at bounding box center [876, 490] width 212 height 29
drag, startPoint x: 1026, startPoint y: 334, endPoint x: 1034, endPoint y: 336, distance: 8.2
click at [1034, 336] on input "جبنة كنيف" at bounding box center [1101, 326] width 212 height 29
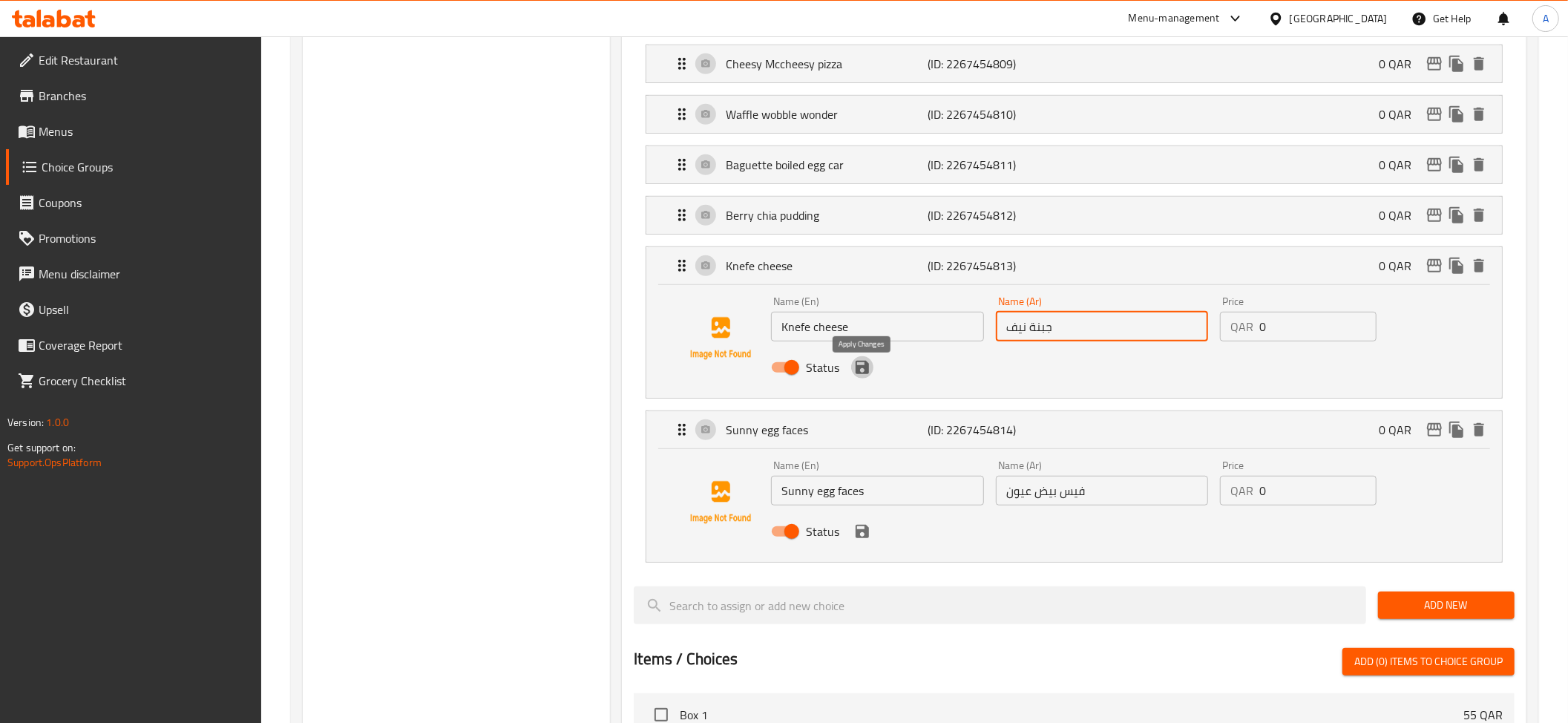
click at [859, 369] on icon "save" at bounding box center [862, 367] width 18 height 18
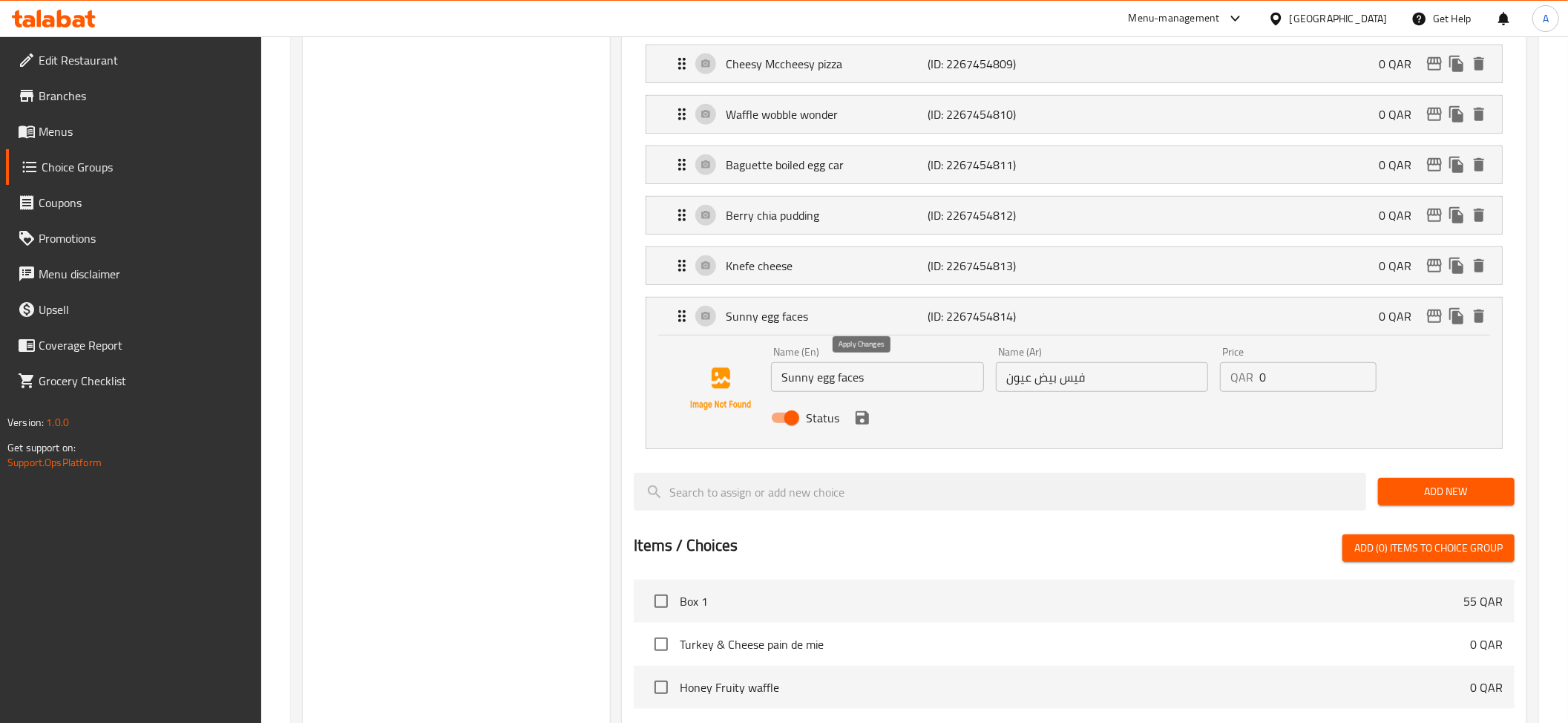
type input "جبنة نيف"
click at [1062, 392] on input "فيس بيض عيون" at bounding box center [1101, 376] width 212 height 29
click at [1020, 387] on input "فيسز بيض عيون" at bounding box center [1101, 376] width 212 height 29
click at [1075, 387] on input "فيسز بيض صاني" at bounding box center [1101, 376] width 212 height 29
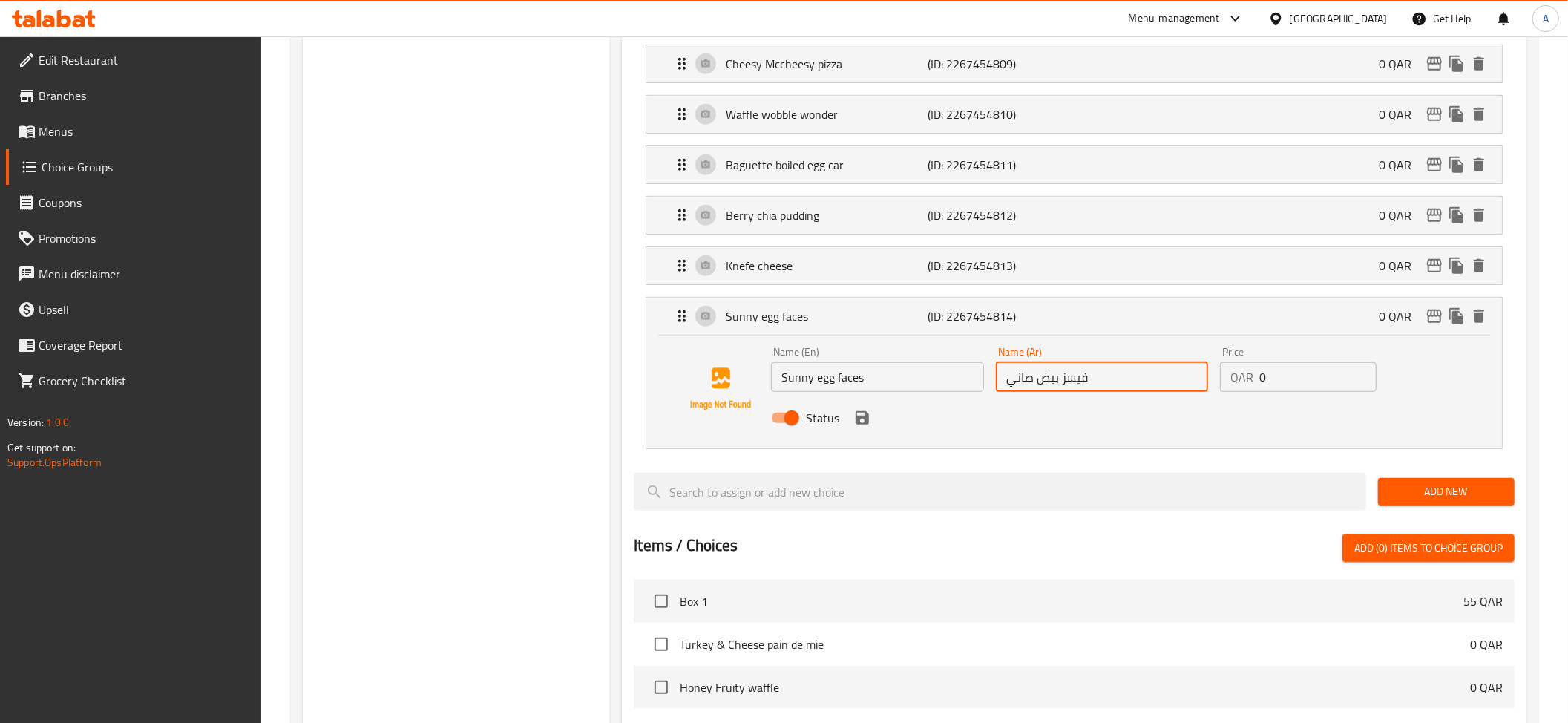
click at [1075, 387] on input "فيسز بيض صاني" at bounding box center [1101, 376] width 212 height 29
click at [1108, 387] on input "فيسز بيض صاني" at bounding box center [1101, 376] width 212 height 29
click at [1070, 388] on input "فيسز بيض صاني" at bounding box center [1101, 376] width 212 height 29
click at [1108, 384] on input "بيض صاني" at bounding box center [1101, 376] width 212 height 29
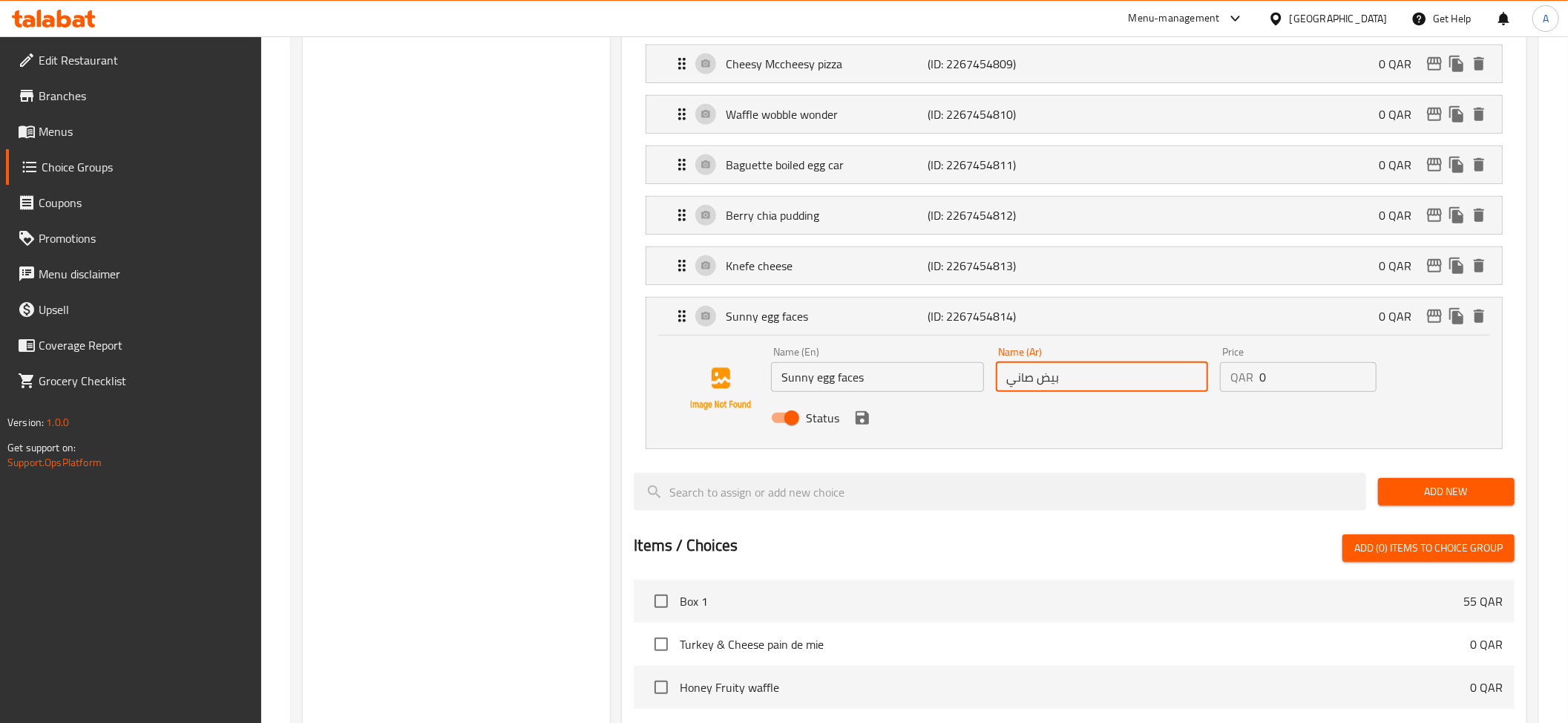
paste input "فيسز"
click at [1010, 388] on input "بيض صاني فيسز" at bounding box center [1101, 376] width 212 height 29
click at [865, 424] on icon "save" at bounding box center [861, 417] width 13 height 13
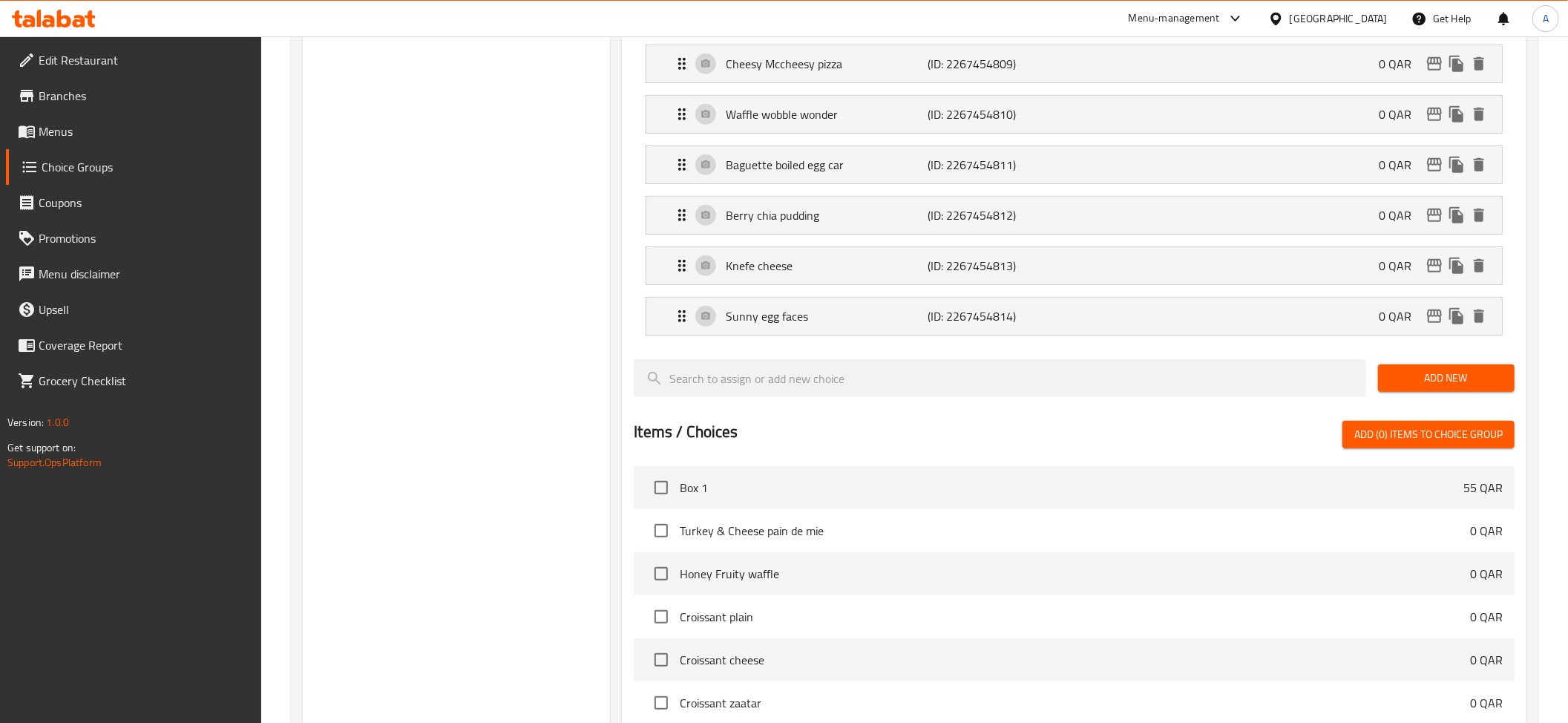
type input "بيض صاني فيسز"
click at [983, 251] on li "Knefe cheese (ID: 2267454813) 0 QAR Name (En) Knefe cheese Name (En) Name (Ar) …" at bounding box center [1074, 265] width 881 height 51
click at [1013, 275] on p "(ID: 2267454813)" at bounding box center [994, 266] width 134 height 18
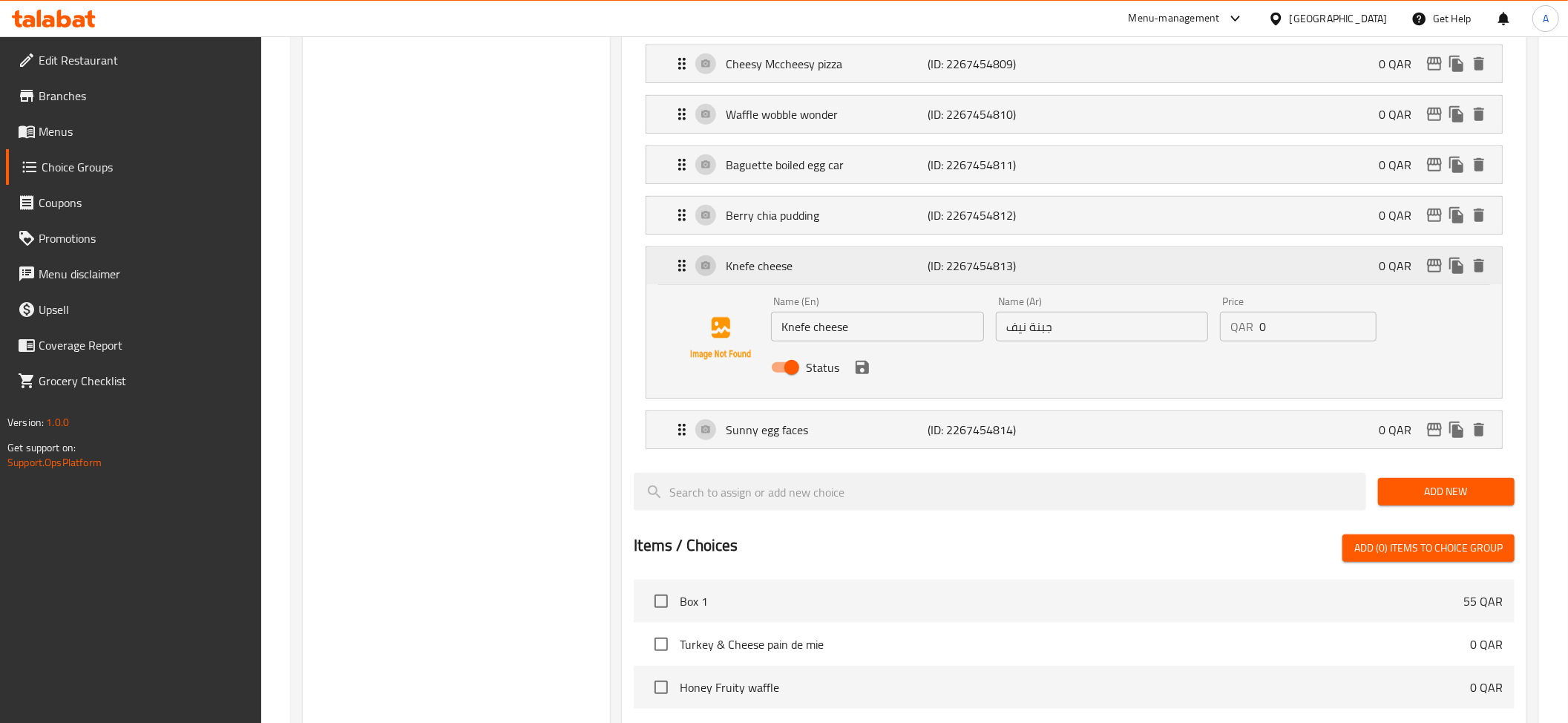
click at [1164, 273] on div "Knefe cheese (ID: 2267454813) 0 QAR" at bounding box center [1078, 266] width 811 height 37
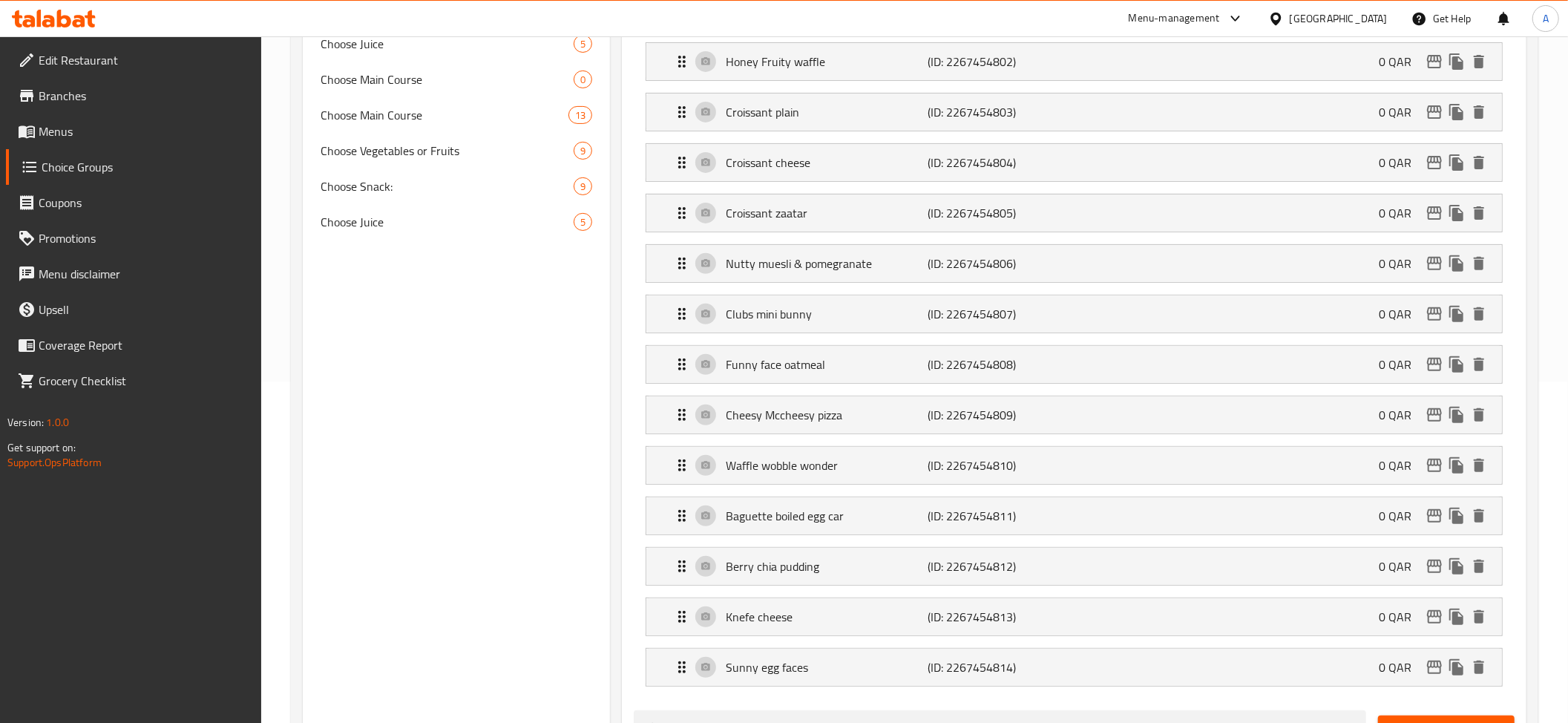
scroll to position [0, 0]
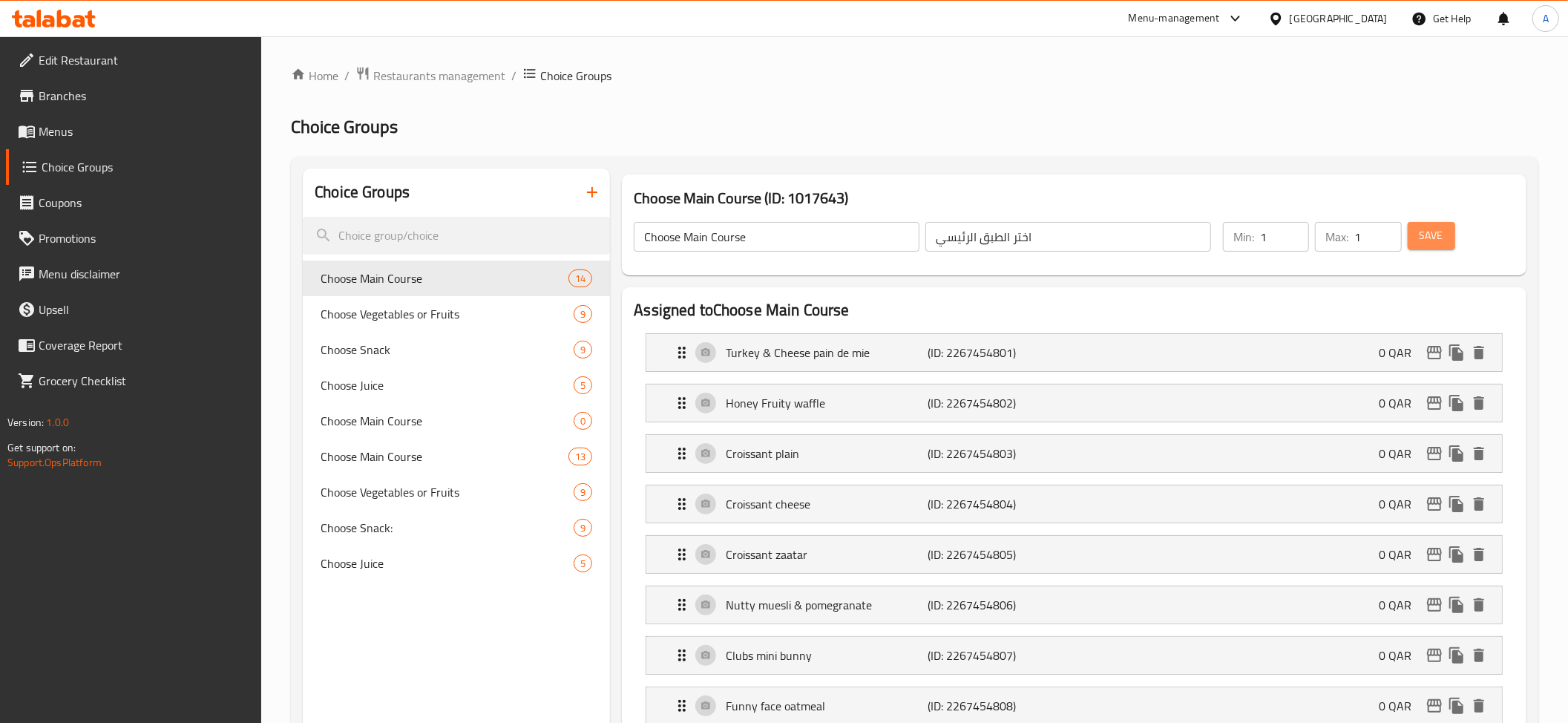
click at [1446, 239] on button "Save" at bounding box center [1430, 236] width 47 height 28
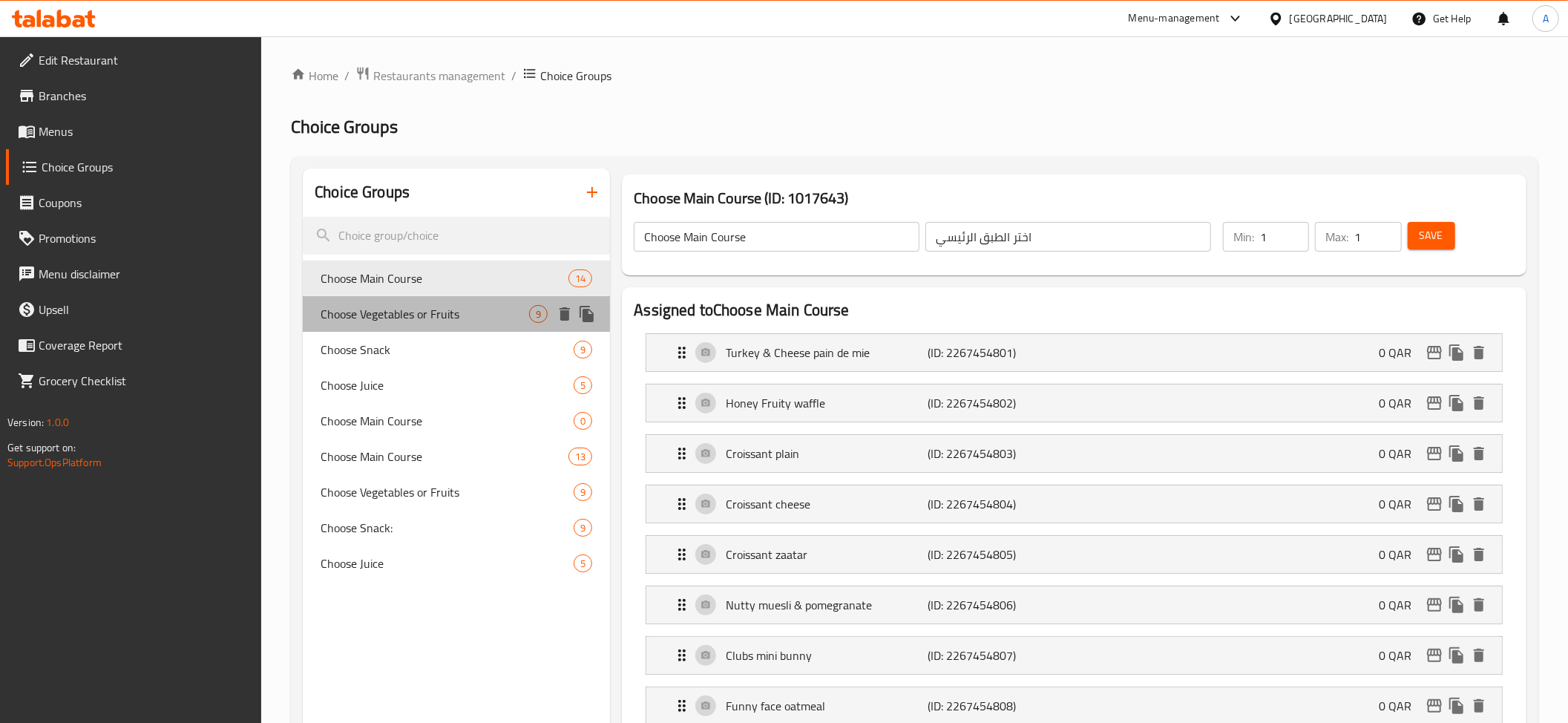
click at [410, 323] on span "Choose Vegetables or Fruits" at bounding box center [425, 314] width 209 height 18
type input "Choose Vegetables or Fruits"
type input "اختر الخضروات أو الفواكه"
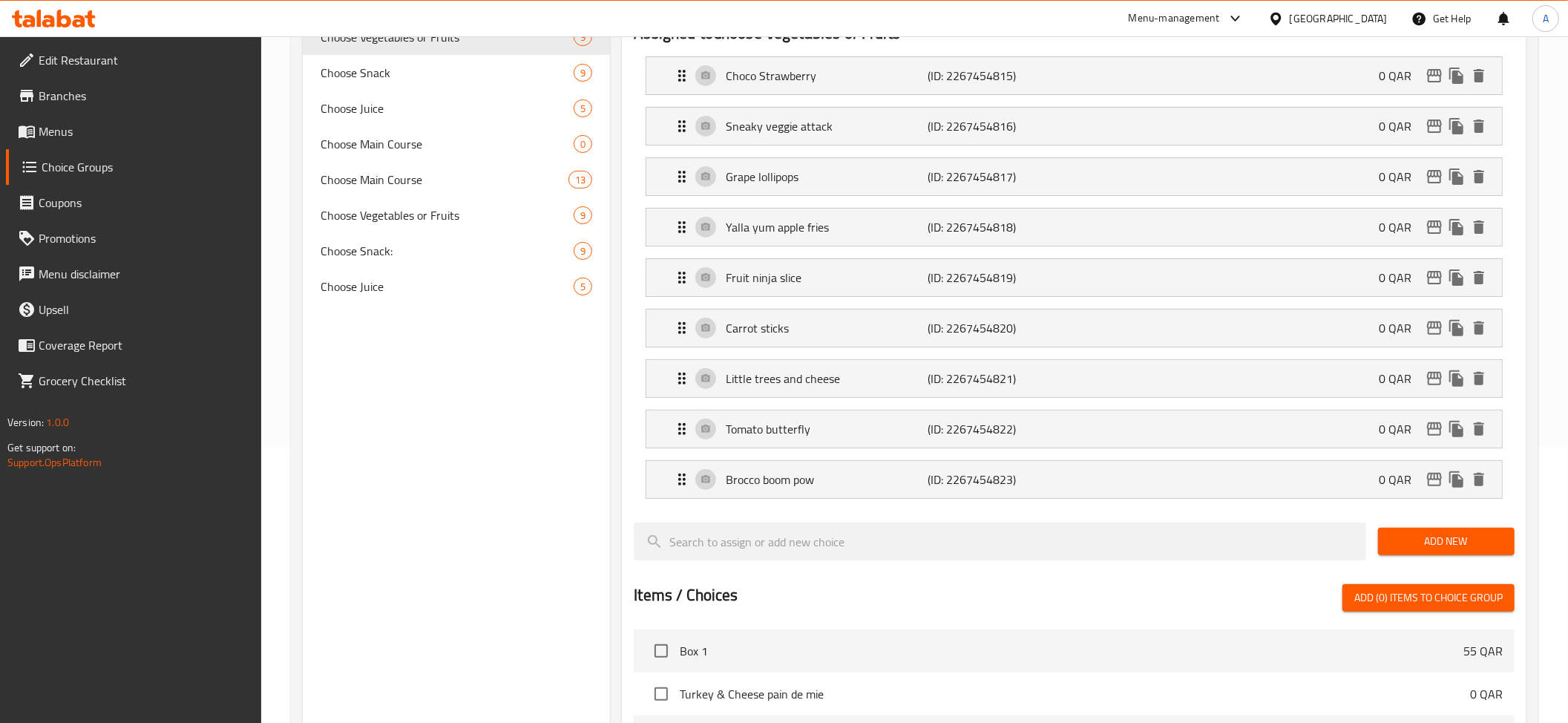
scroll to position [275, 0]
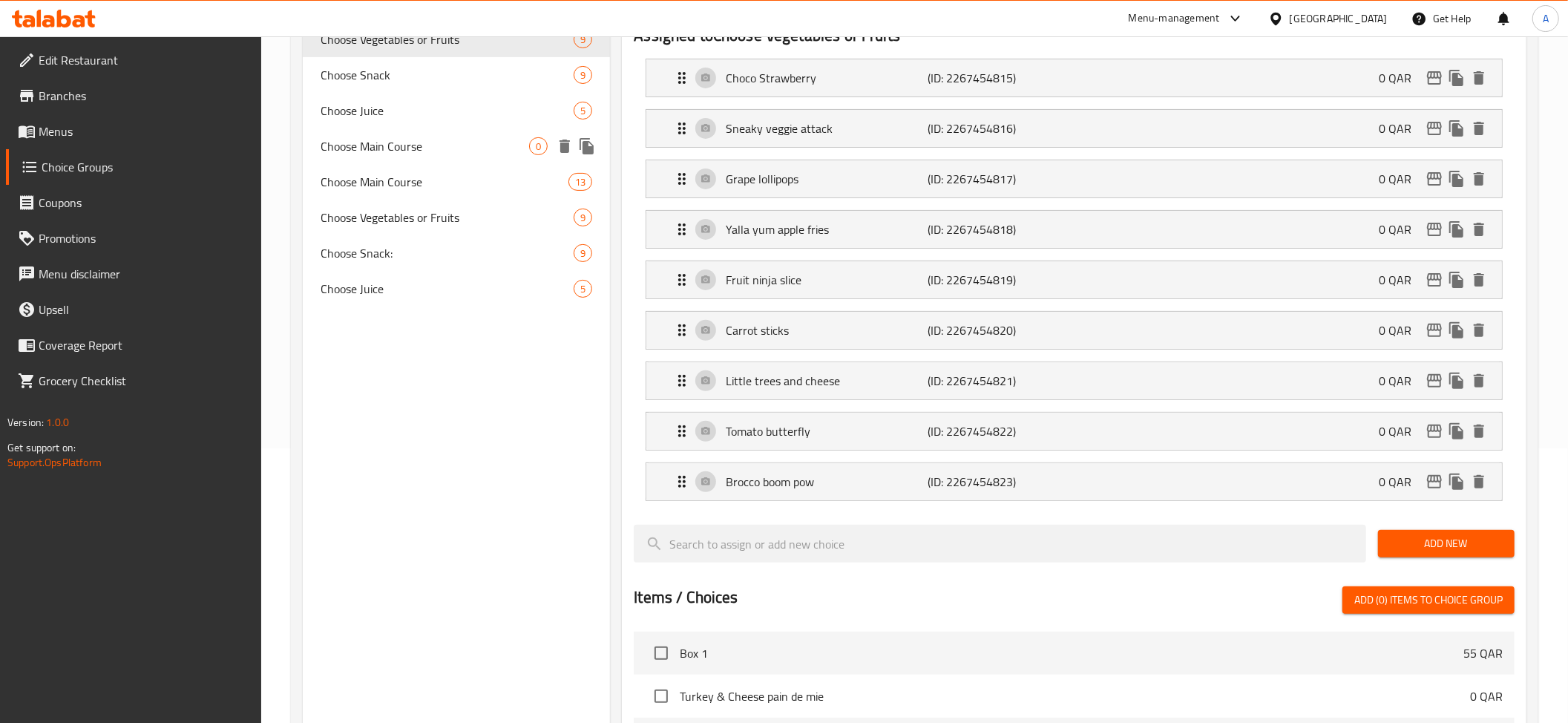
click at [411, 137] on span "Choose Main Course" at bounding box center [425, 146] width 209 height 18
type input "Choose Main Course"
type input "اختر الطبق الرئيسي"
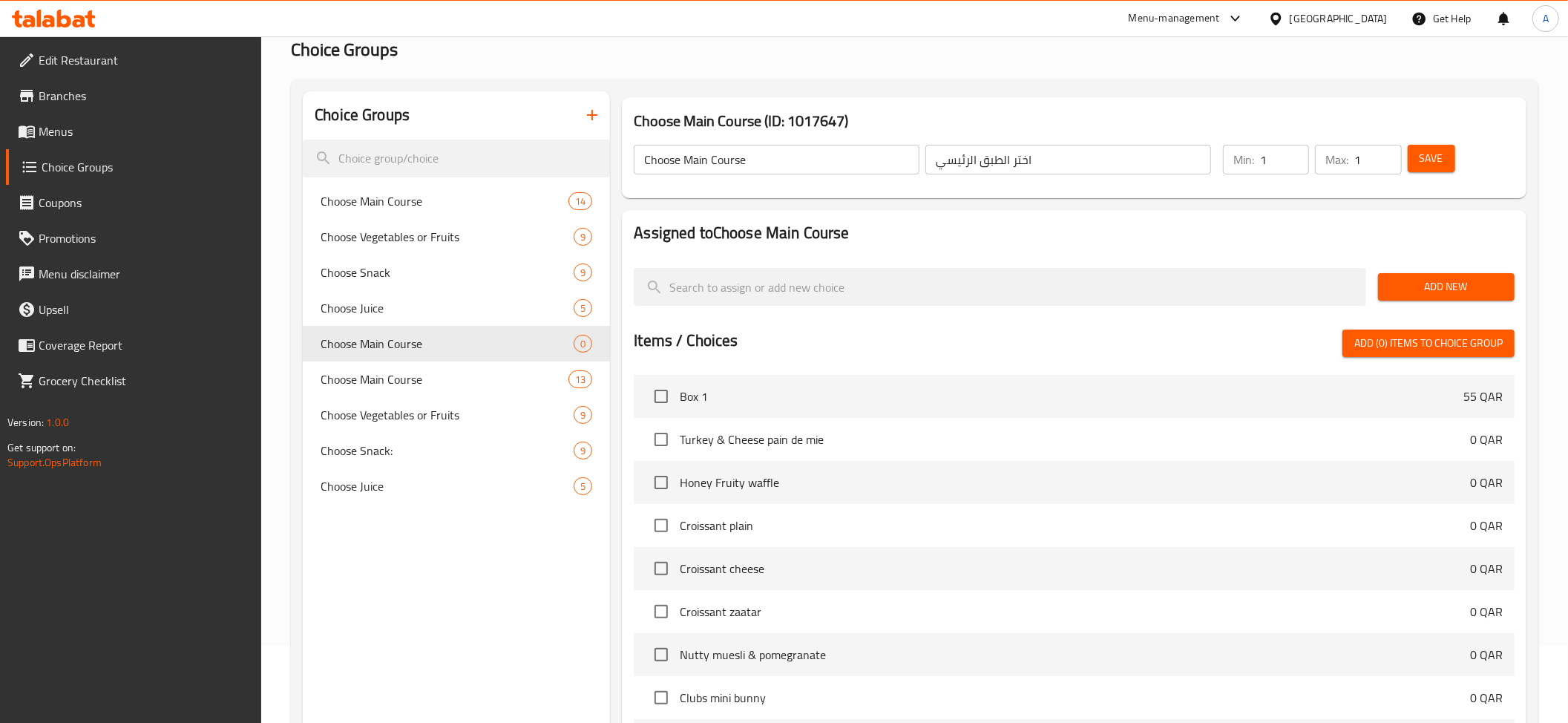
scroll to position [65, 0]
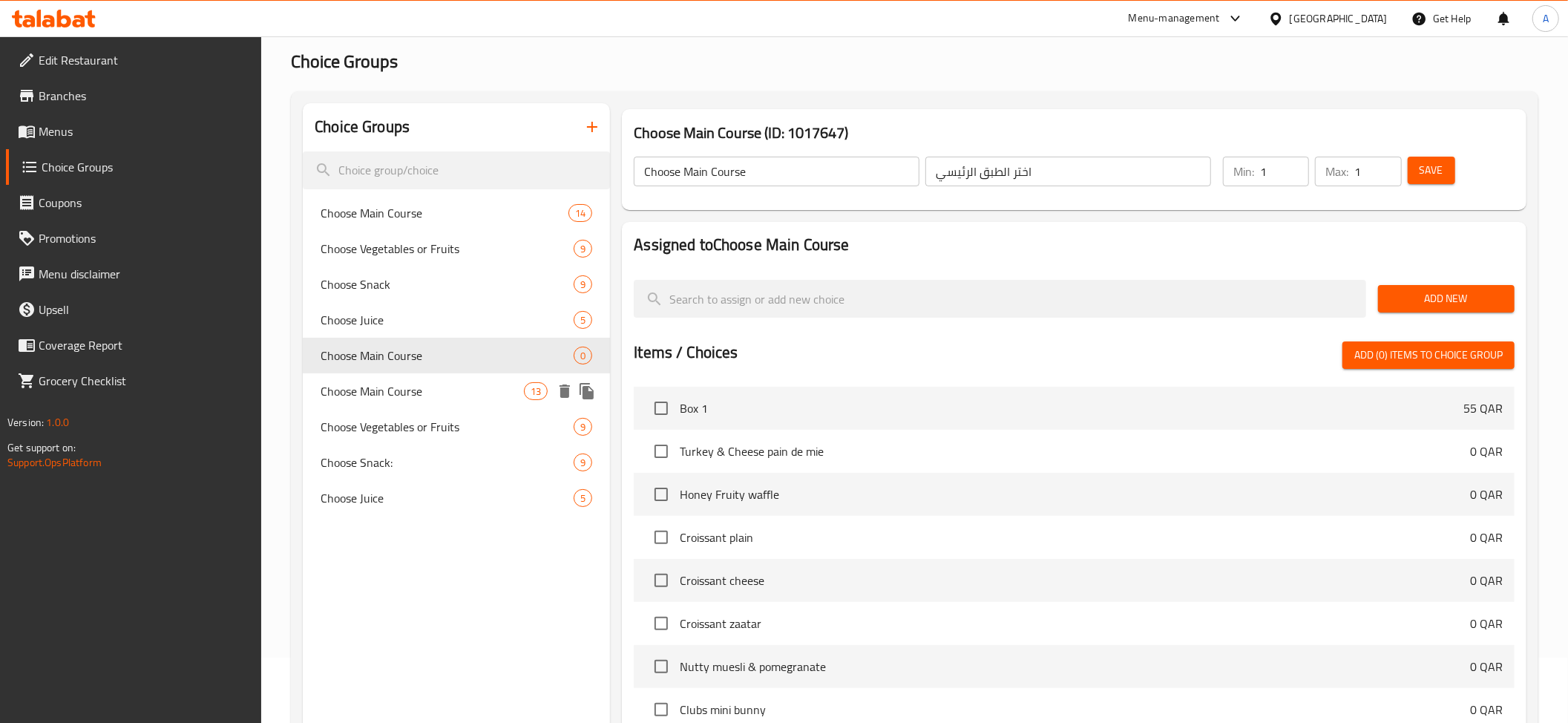
click at [435, 377] on div "Choose Main Course 13" at bounding box center [457, 391] width 308 height 36
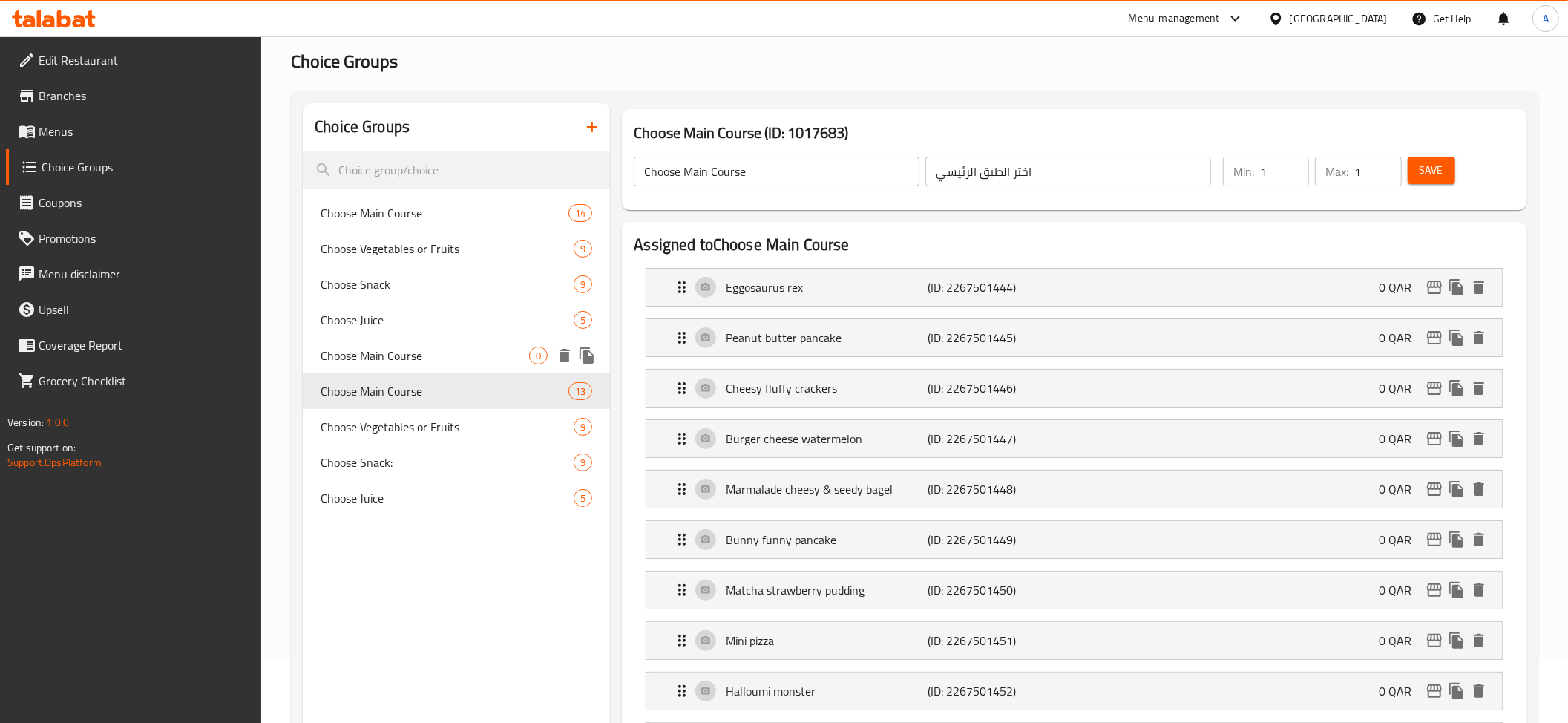
click at [445, 364] on span "Choose Main Course" at bounding box center [425, 356] width 209 height 18
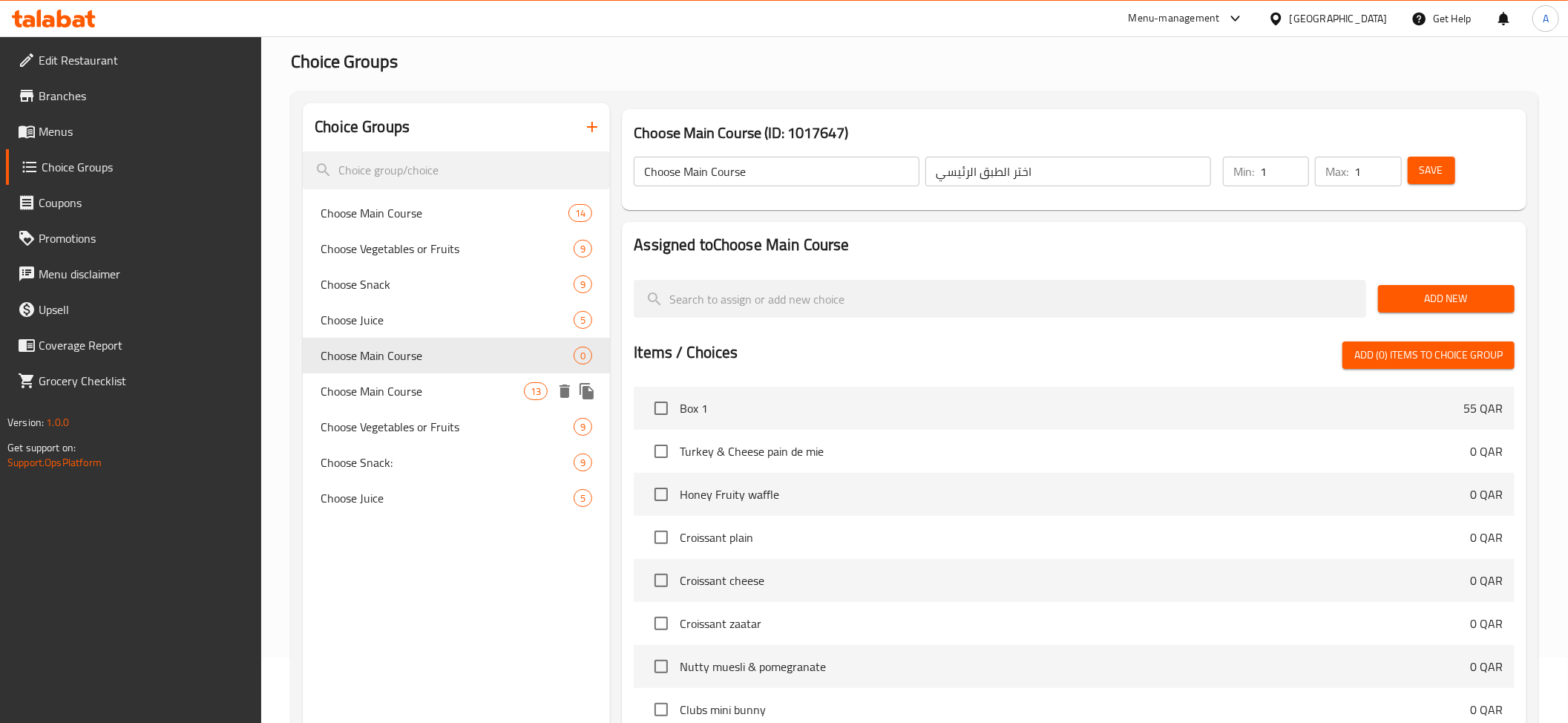
click at [439, 396] on span "Choose Main Course" at bounding box center [422, 391] width 204 height 18
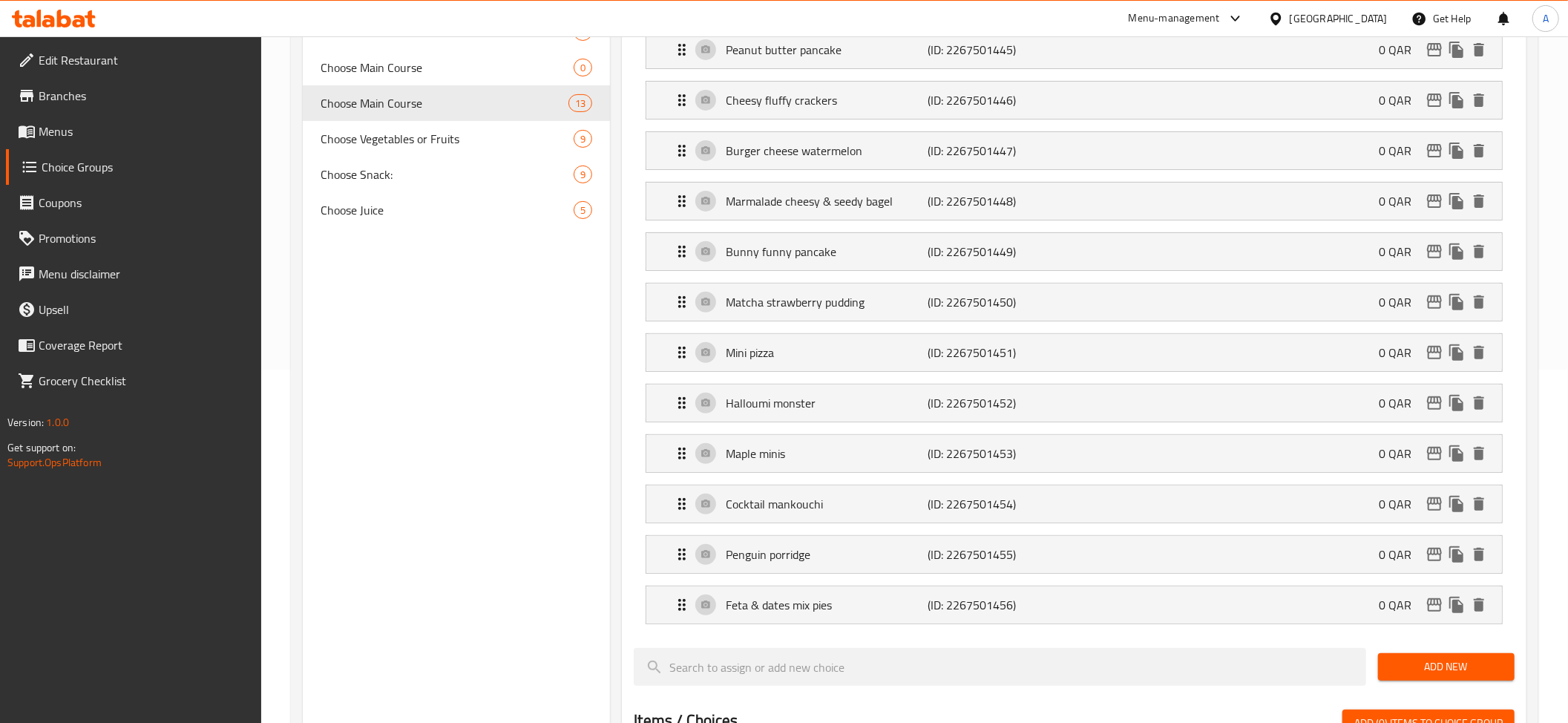
scroll to position [333, 0]
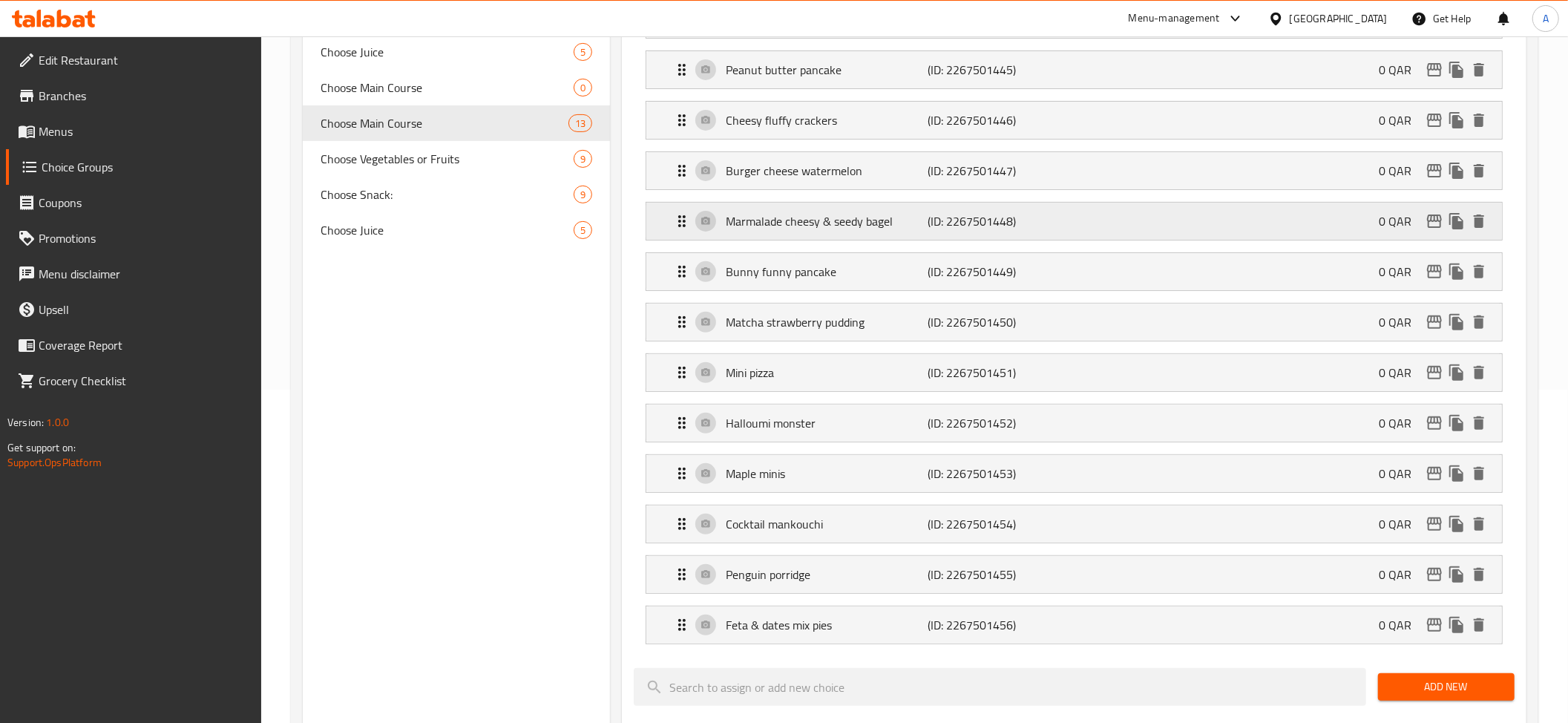
click at [859, 227] on p "Marmalade cheesy & seedy bagel" at bounding box center [826, 221] width 202 height 18
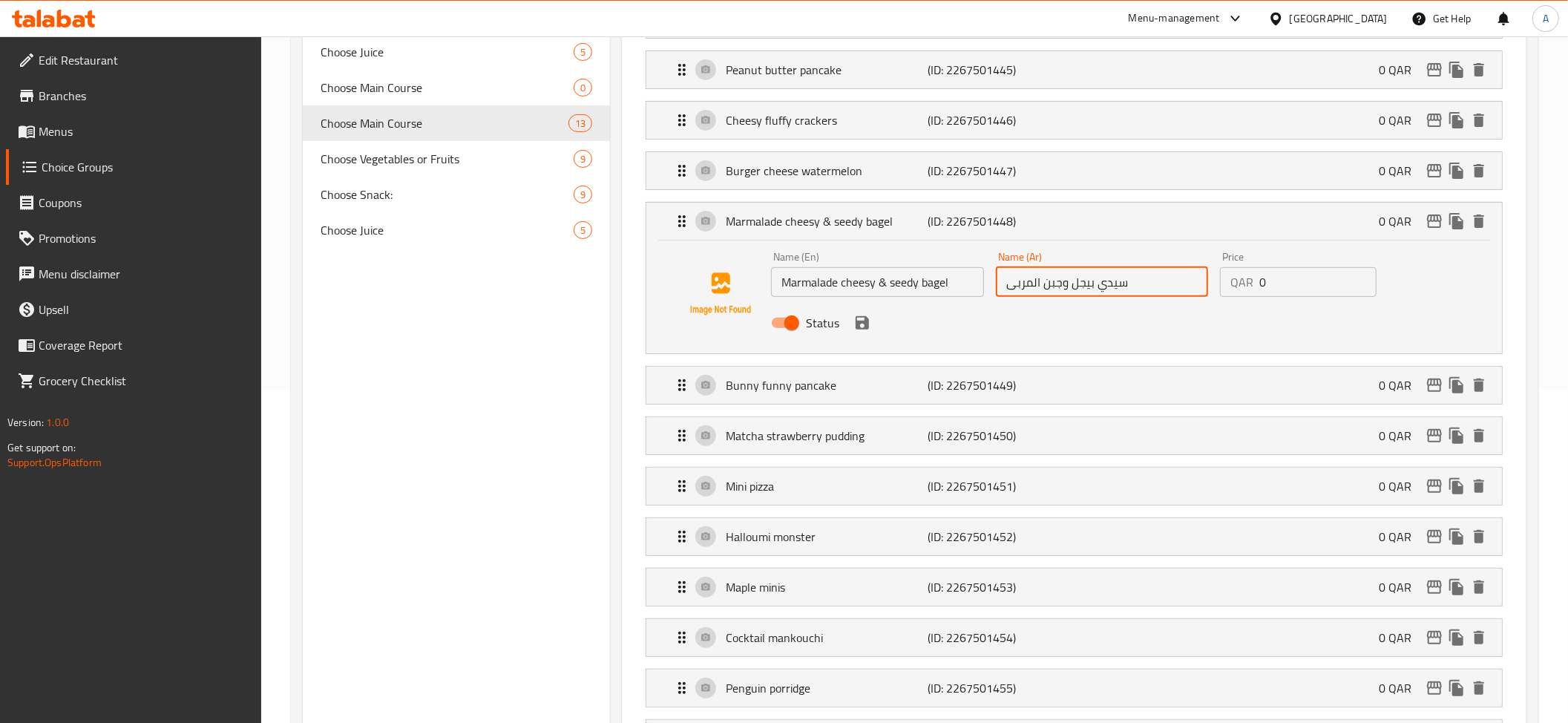
click at [1111, 285] on input "سيدي بيجل وجبن المربى" at bounding box center [1101, 281] width 212 height 29
click at [956, 291] on input "Marmalade cheesy & seedy bagel" at bounding box center [876, 281] width 212 height 29
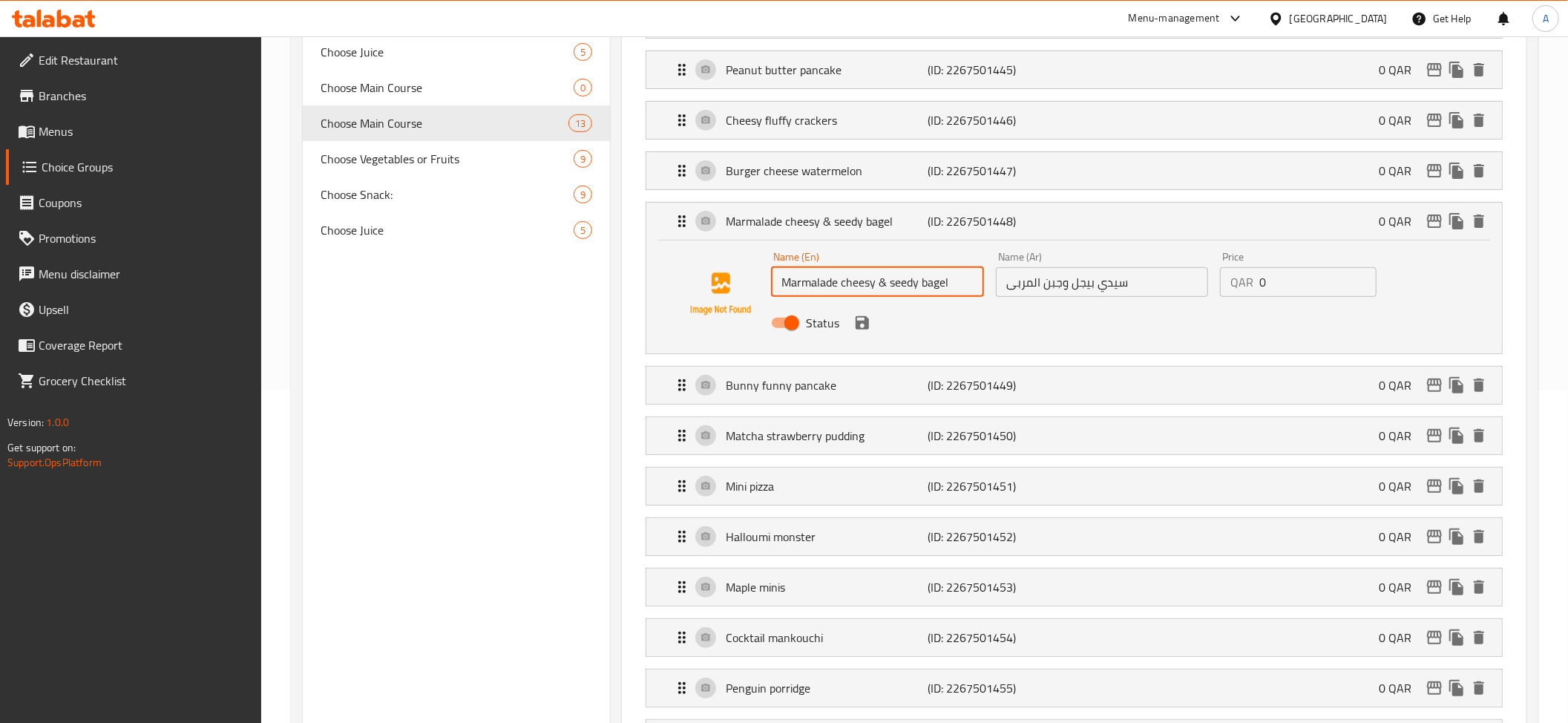
click at [1123, 283] on input "سيدي بيجل وجبن المربى" at bounding box center [1101, 281] width 212 height 29
click at [1108, 291] on input "سيدي بيجل وجبن المربى" at bounding box center [1101, 281] width 212 height 29
click at [826, 285] on input "Marmalade cheesy & seedy bagel" at bounding box center [876, 281] width 212 height 29
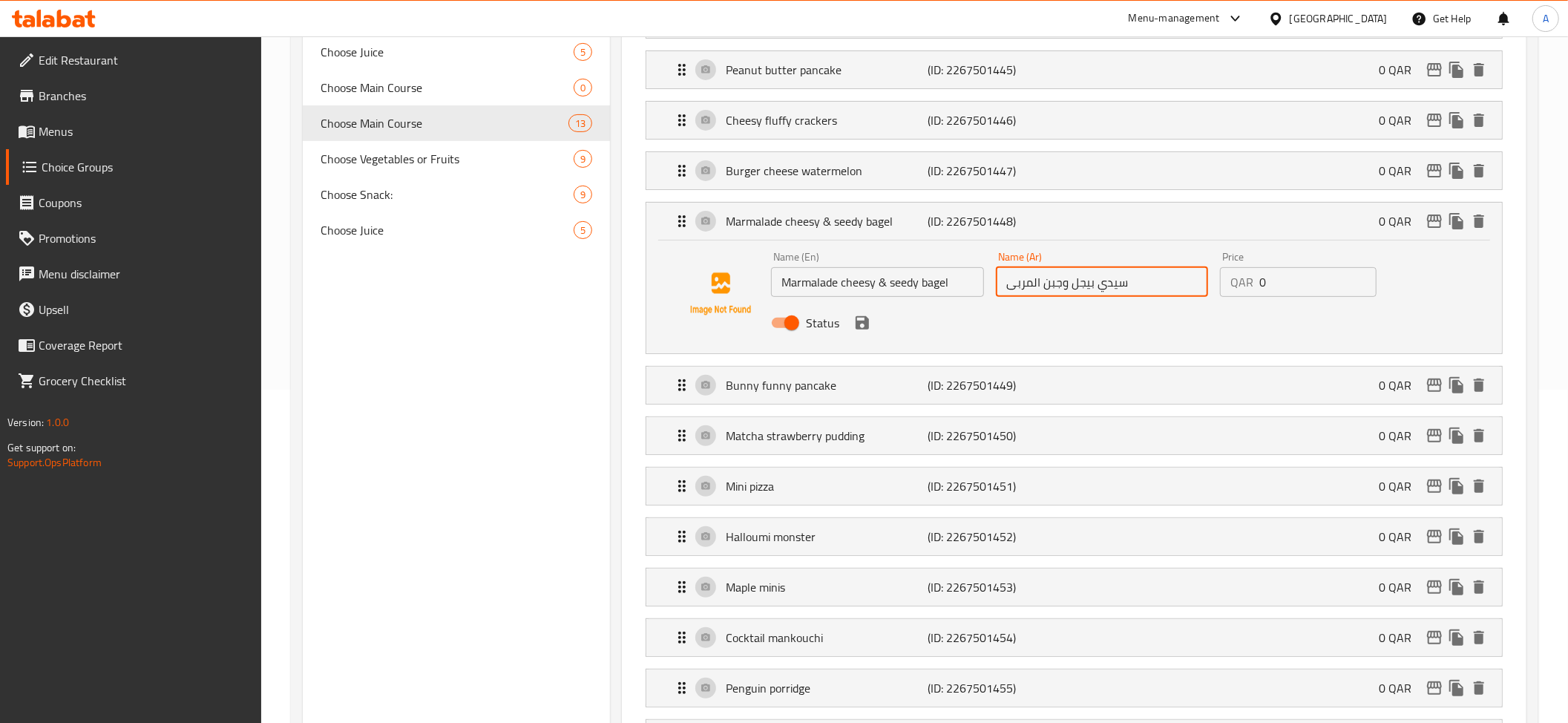
click at [826, 285] on input "Marmalade cheesy & seedy bagel" at bounding box center [876, 281] width 212 height 29
click at [1086, 286] on input "سيدي بيجل وجبن المربى" at bounding box center [1101, 281] width 212 height 29
click at [1011, 285] on input "سيدي وجبن المربى" at bounding box center [1101, 281] width 212 height 29
paste input "بيجل"
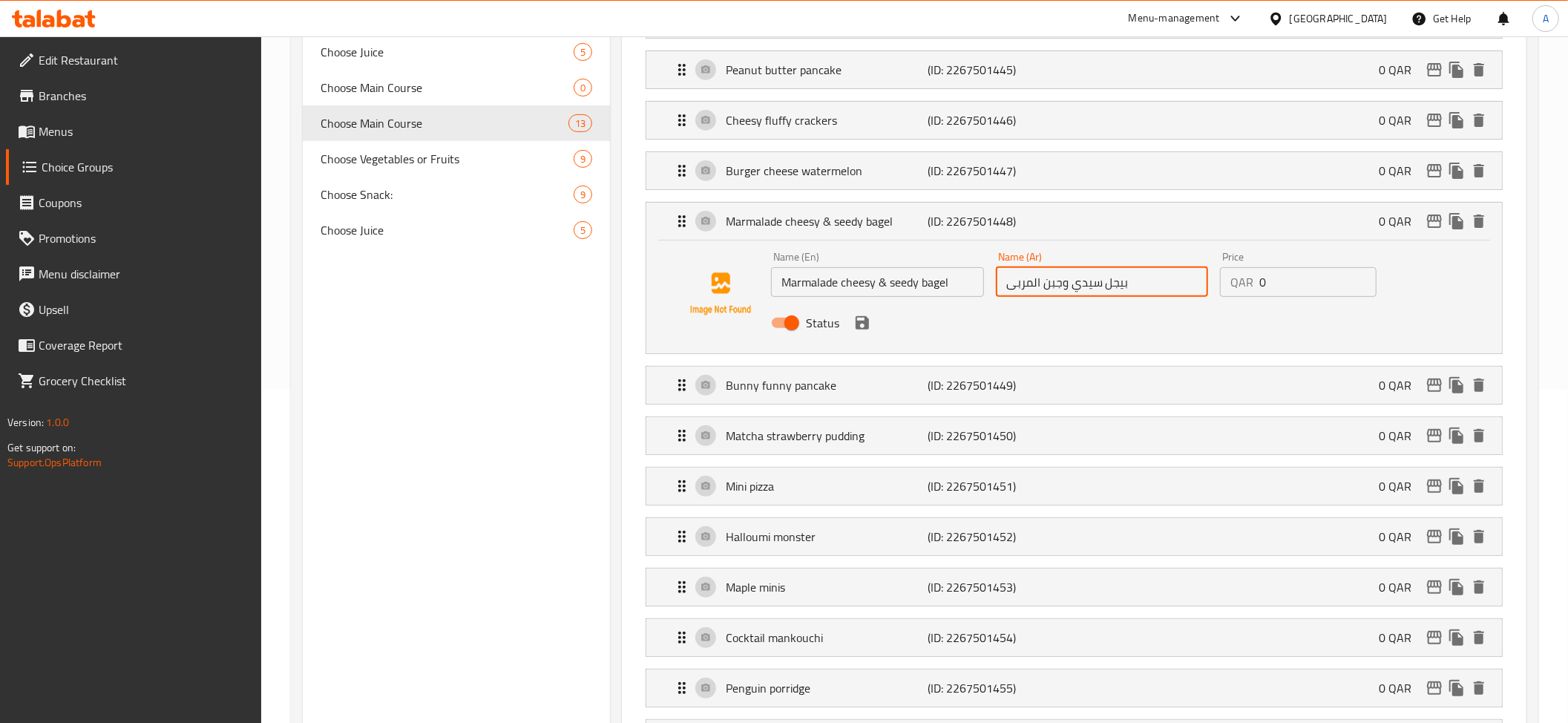
click at [1052, 290] on input "بيجل سيدي وجبن المربى" at bounding box center [1101, 281] width 212 height 29
click at [1022, 293] on input "بيجل سيدي نشيزي المربى" at bounding box center [1101, 281] width 212 height 29
click at [1090, 284] on input "بيجل سيدي نشيزي مارمليد" at bounding box center [1101, 281] width 212 height 29
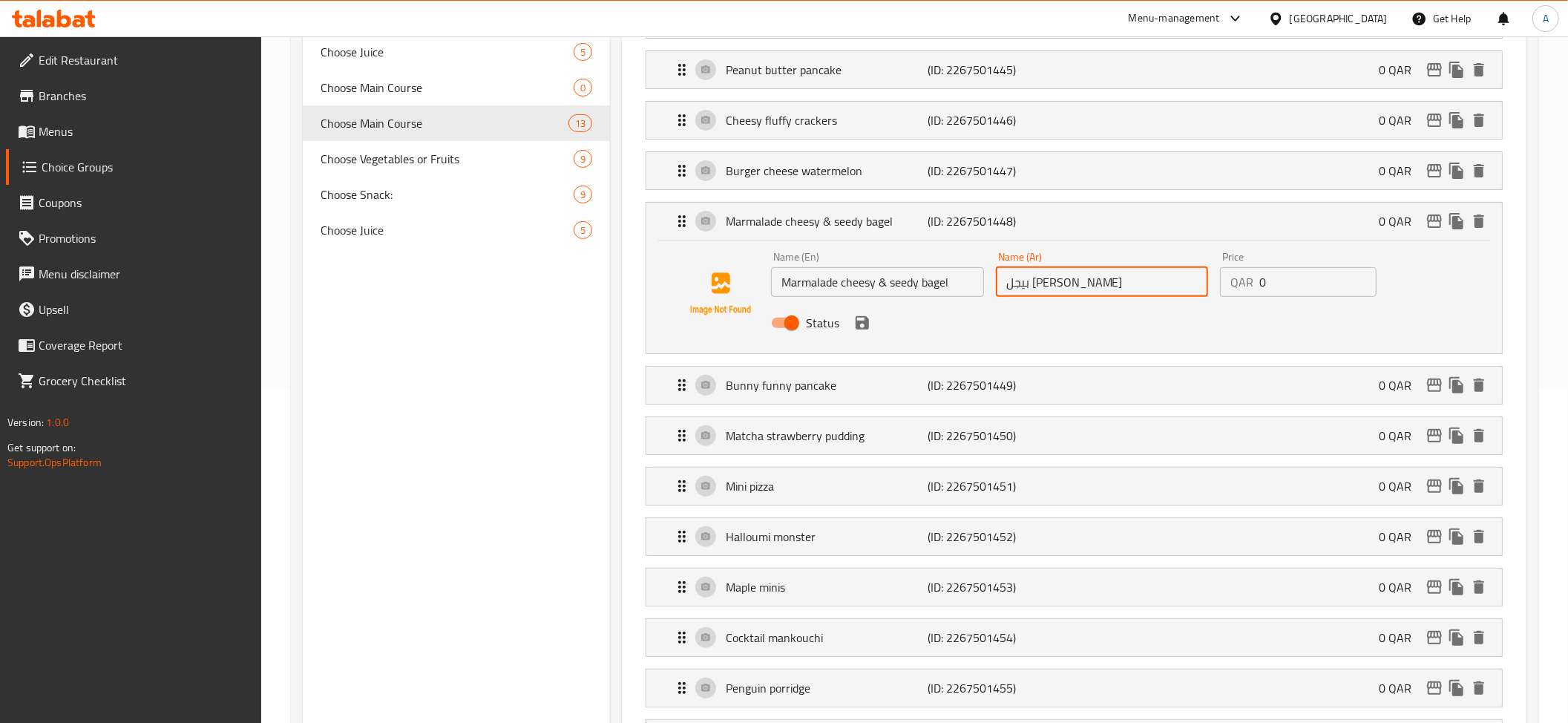
click at [1090, 284] on input "بيجل سيدي نشيزي مارمليد" at bounding box center [1101, 281] width 212 height 29
click at [1132, 282] on input "بيجل نشيزي مارمليد" at bounding box center [1101, 281] width 212 height 29
paste input "سيدي"
click at [859, 326] on icon "save" at bounding box center [861, 323] width 13 height 13
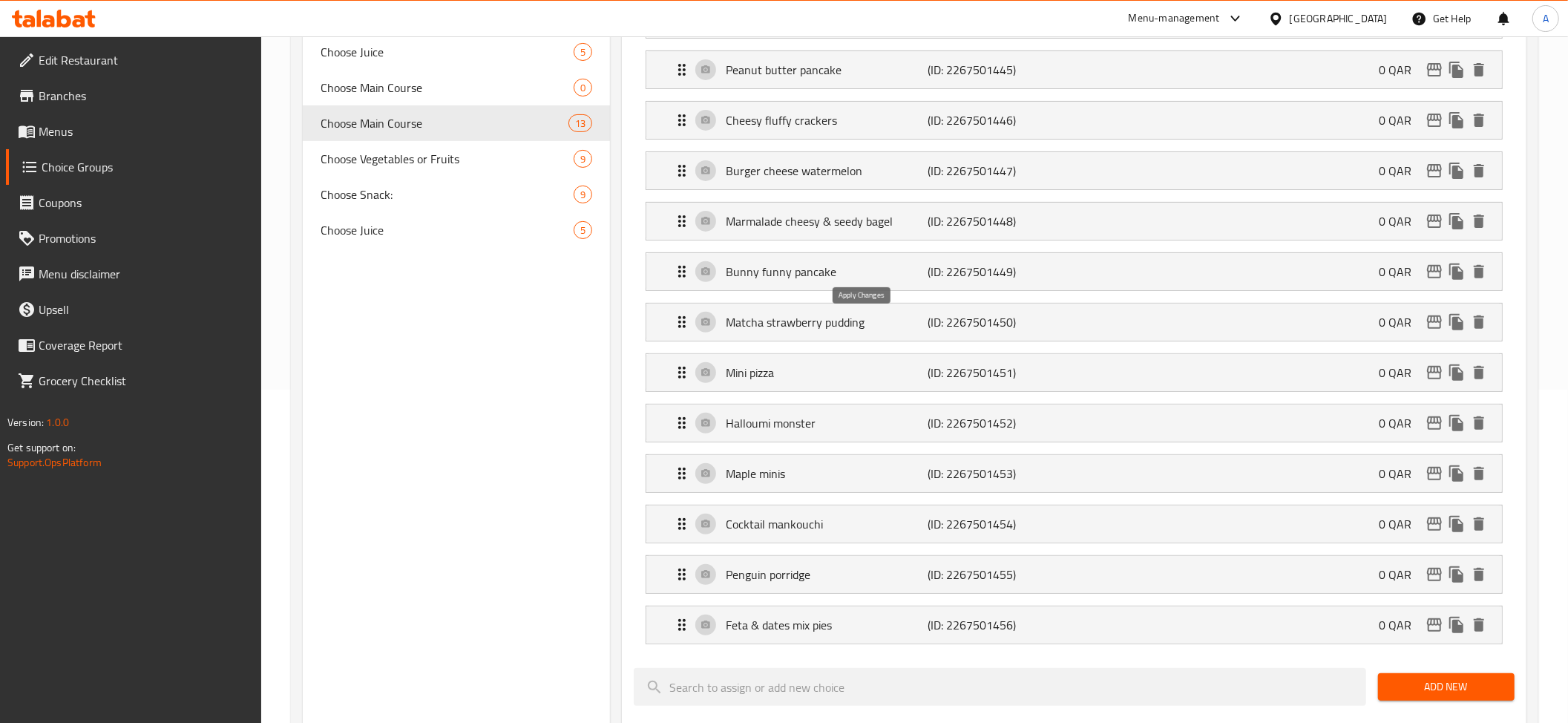
type input "بيجل نشيزي مارمليد اند سيدي"
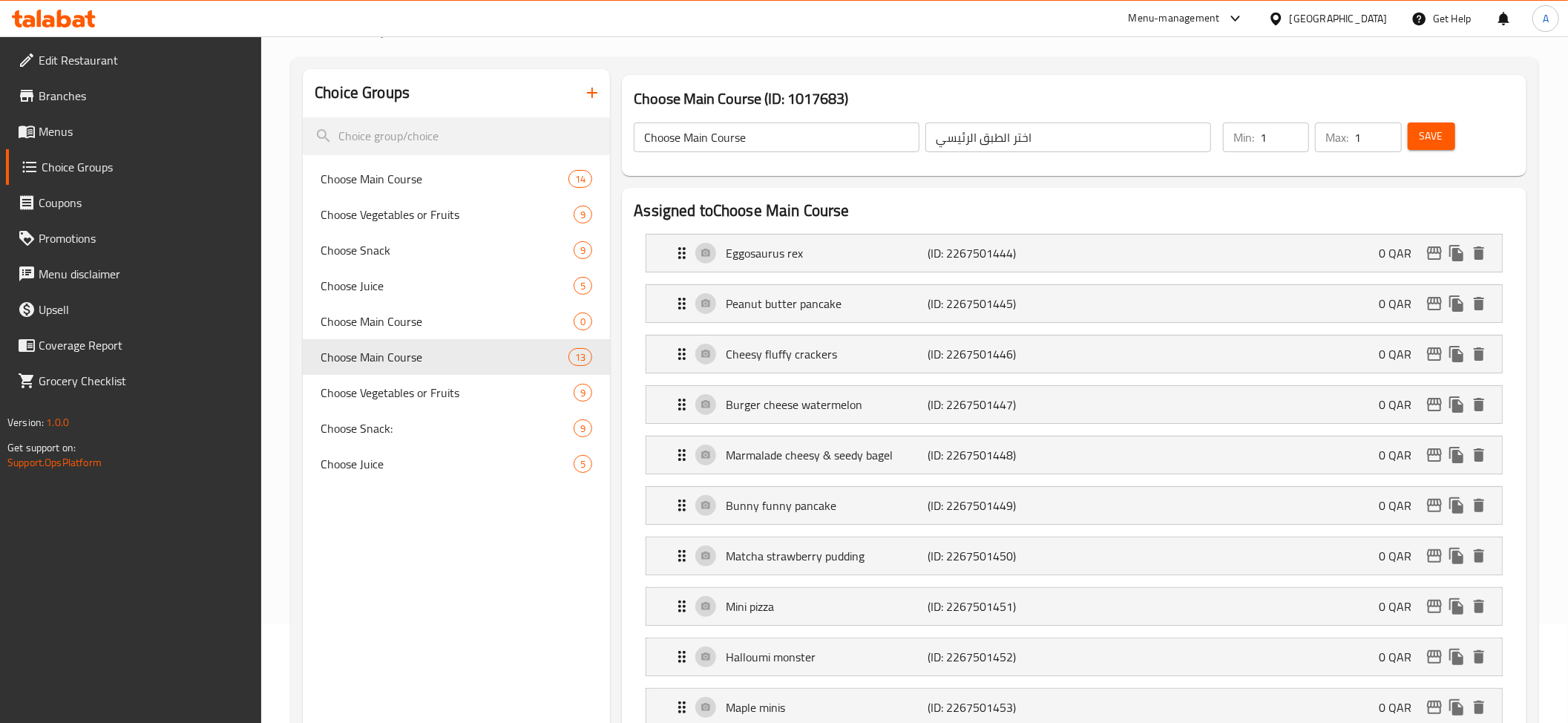
scroll to position [80, 0]
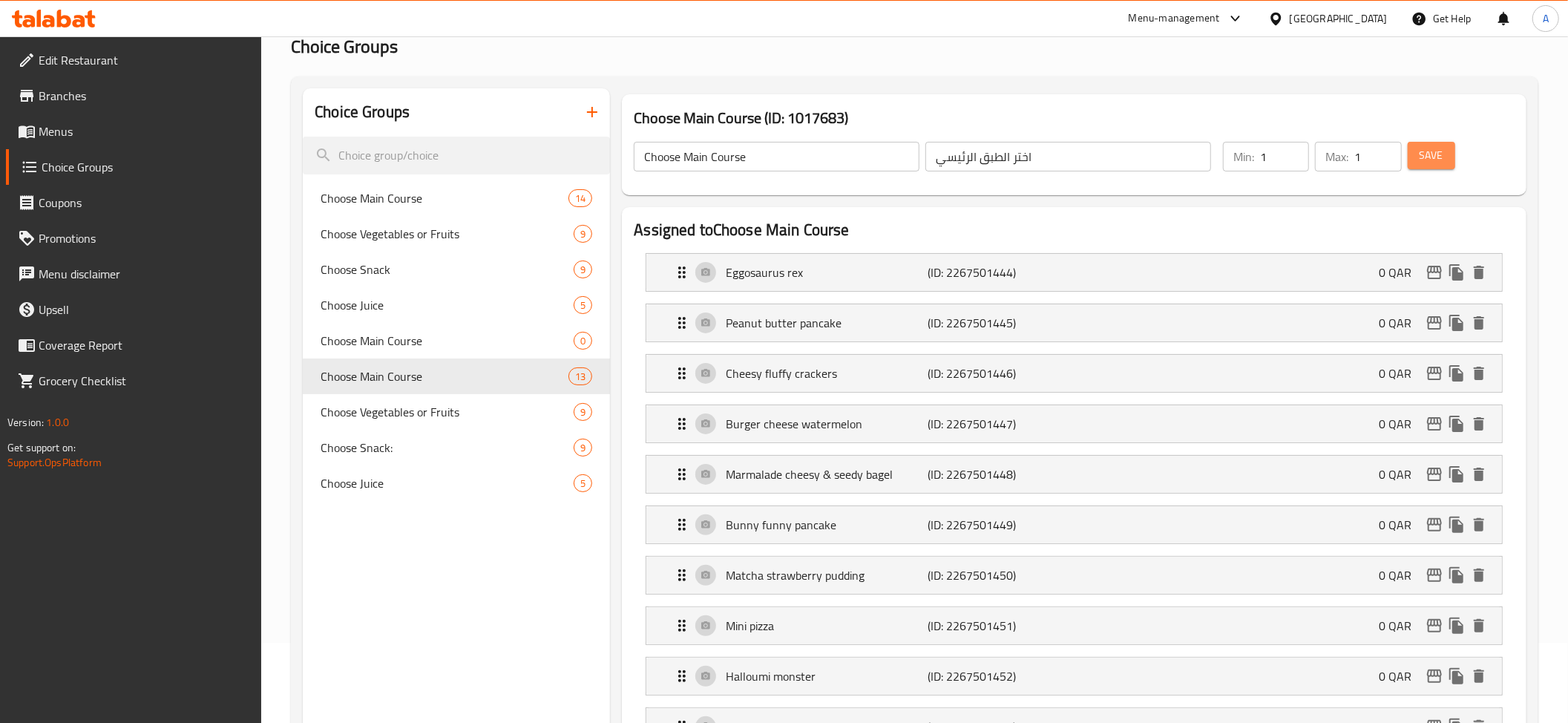
click at [1423, 152] on span "Save" at bounding box center [1431, 155] width 24 height 19
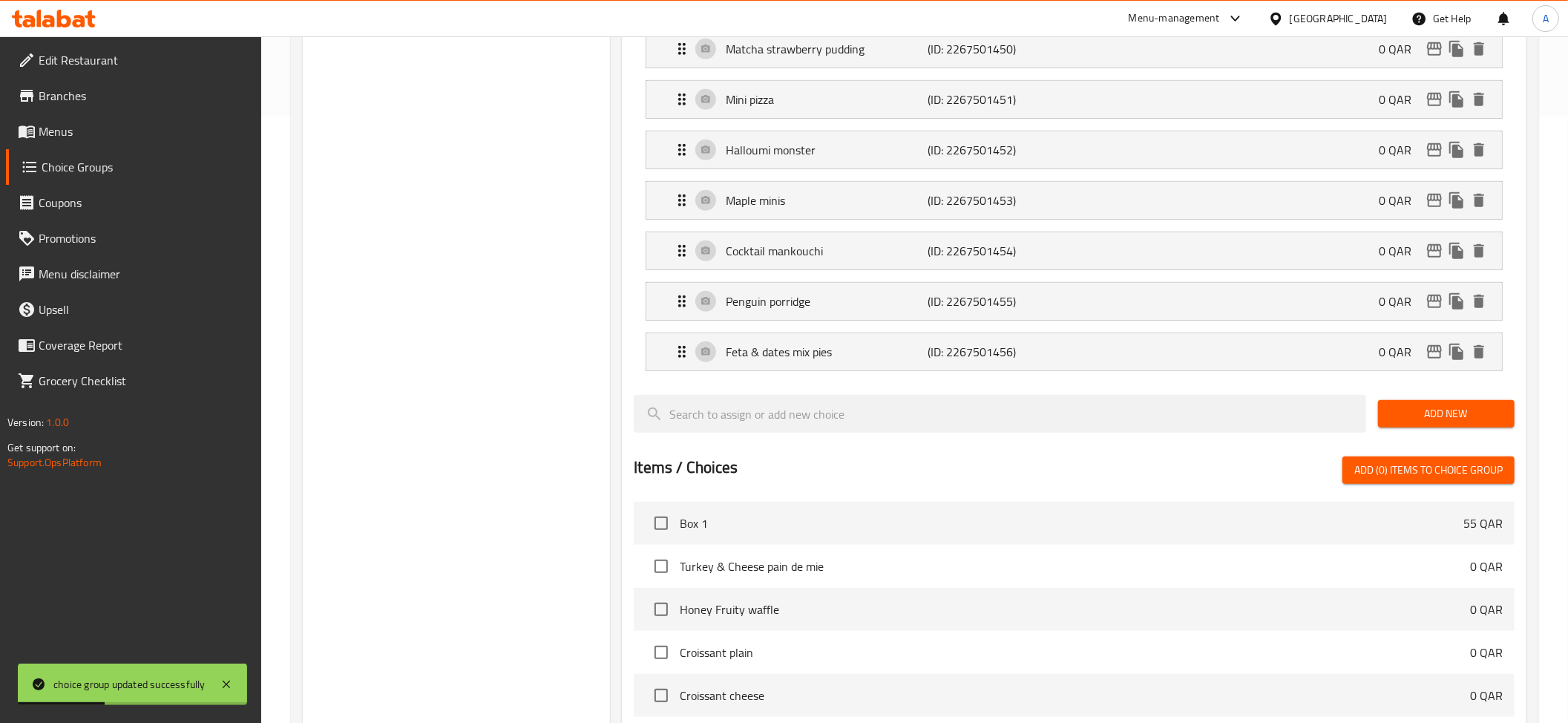
scroll to position [545, 0]
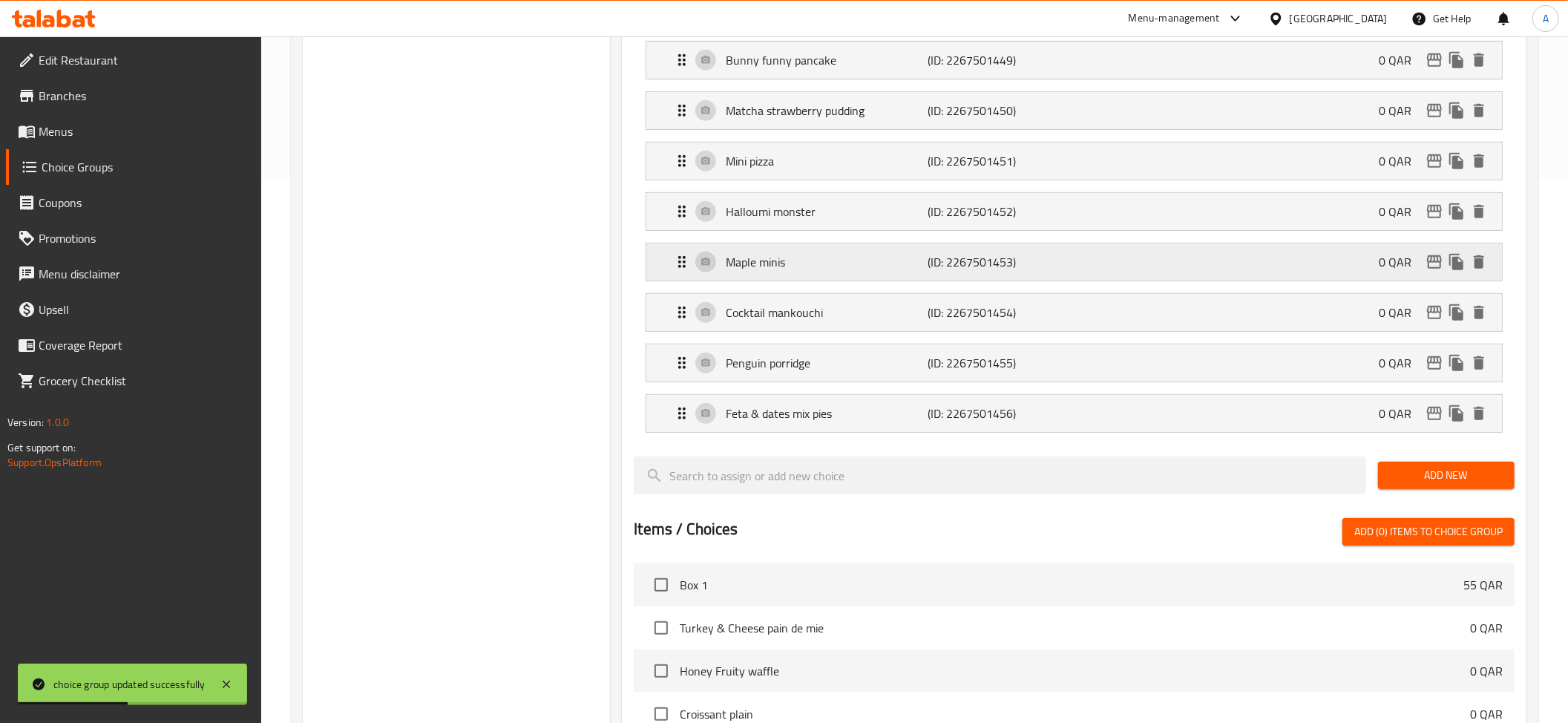
click at [787, 268] on p "Maple minis" at bounding box center [826, 262] width 202 height 18
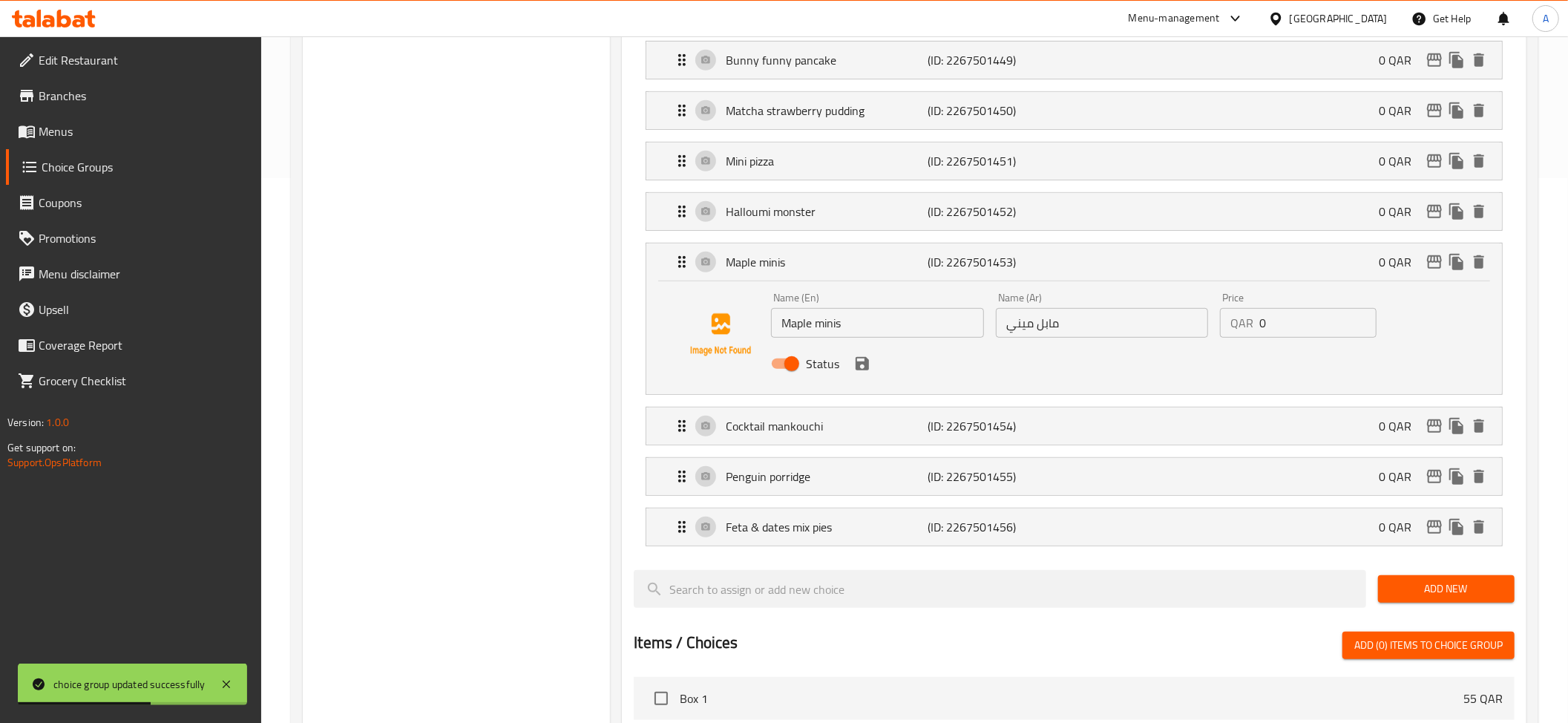
click at [1138, 343] on div "Name (Ar) مابل ميني Name (Ar)" at bounding box center [1101, 315] width 224 height 57
click at [1126, 328] on input "مابل ميني" at bounding box center [1101, 322] width 212 height 29
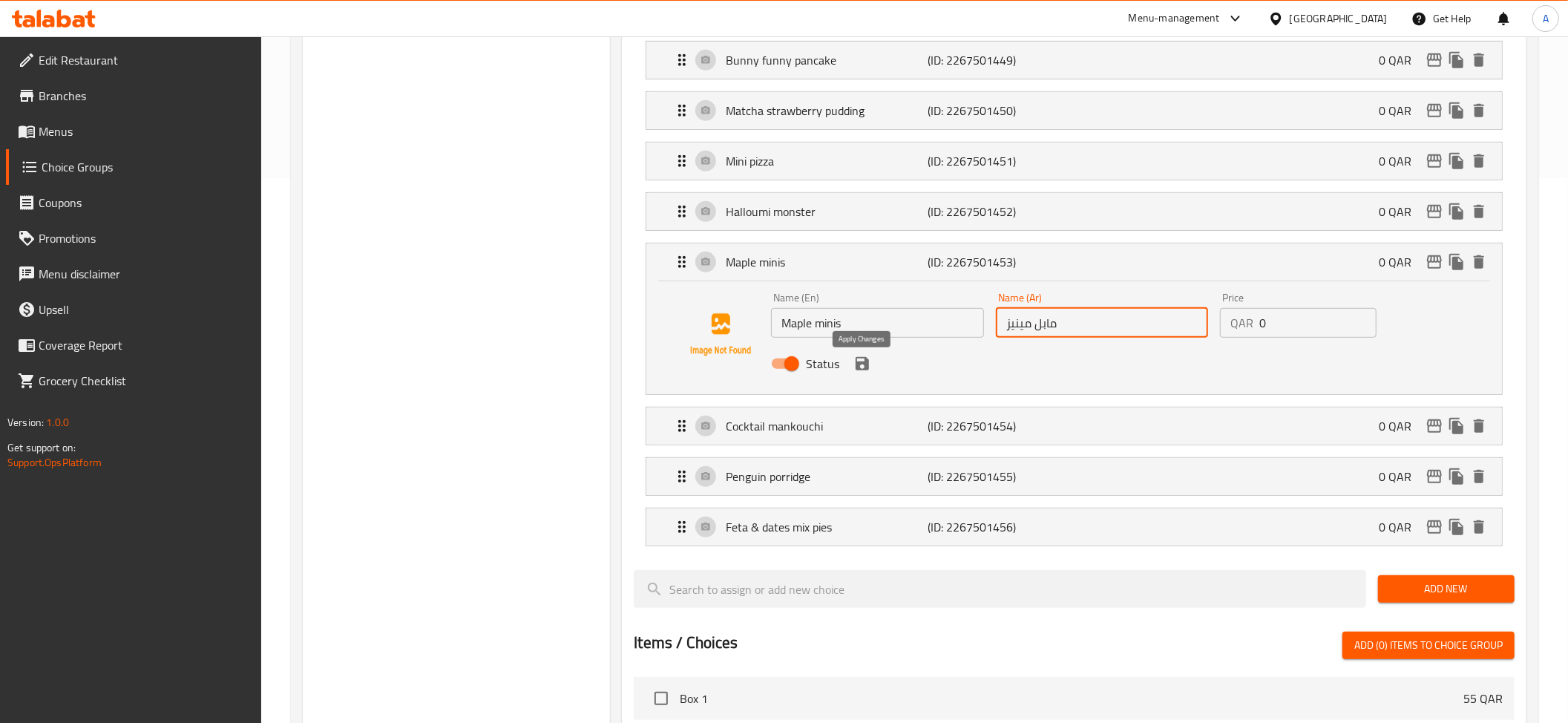
click at [868, 368] on icon "save" at bounding box center [862, 364] width 18 height 18
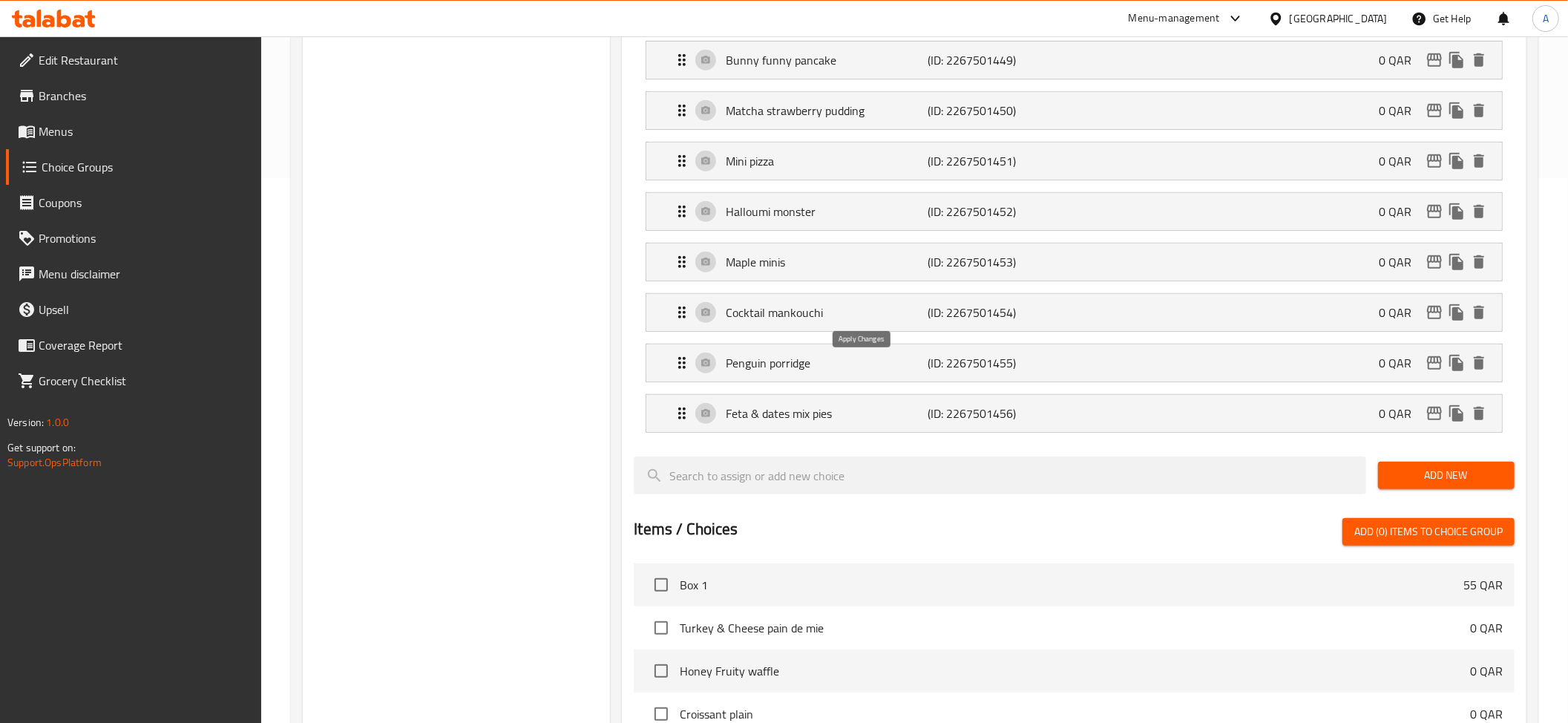
type input "مابل مينيز"
click at [871, 110] on p "Matcha strawberry pudding" at bounding box center [826, 110] width 202 height 18
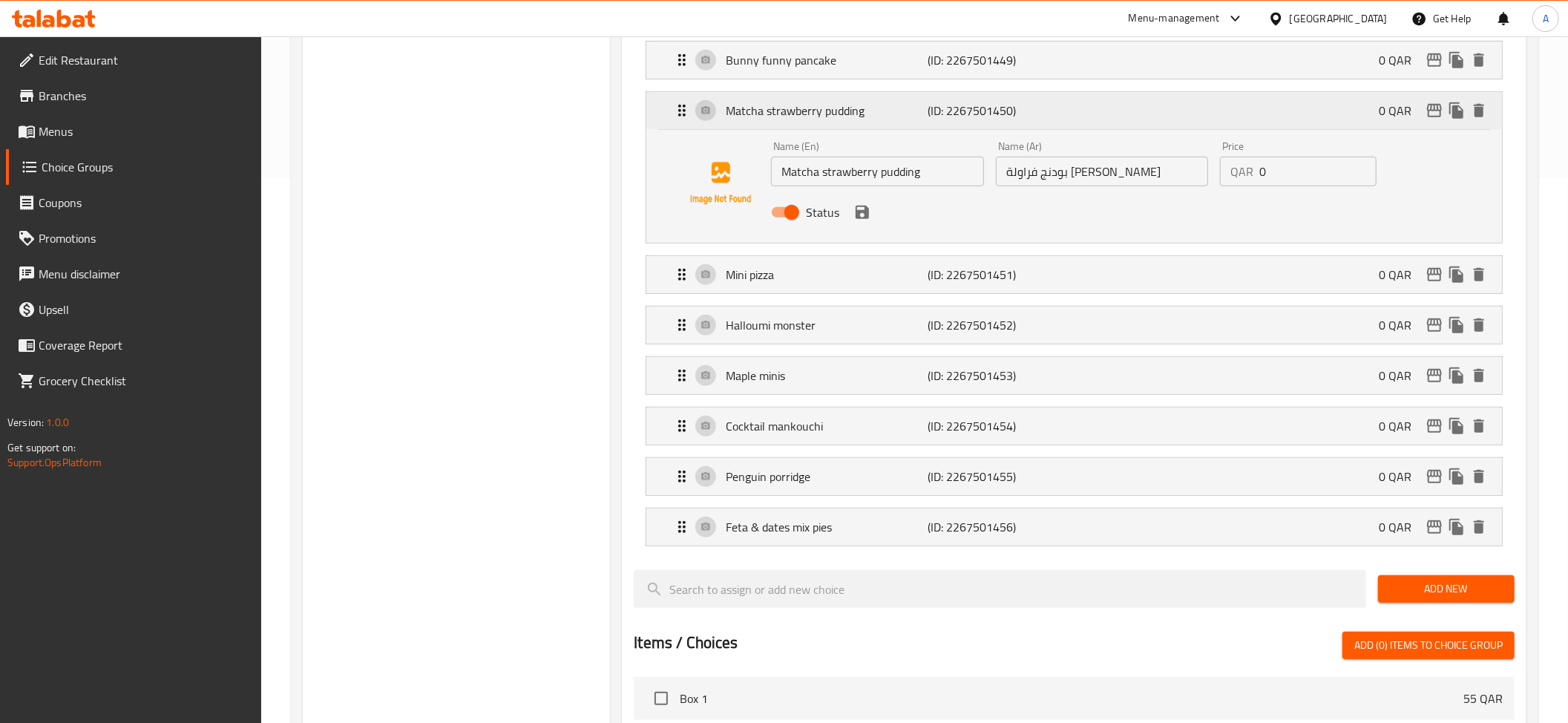
click at [876, 108] on p "Matcha strawberry pudding" at bounding box center [826, 110] width 202 height 18
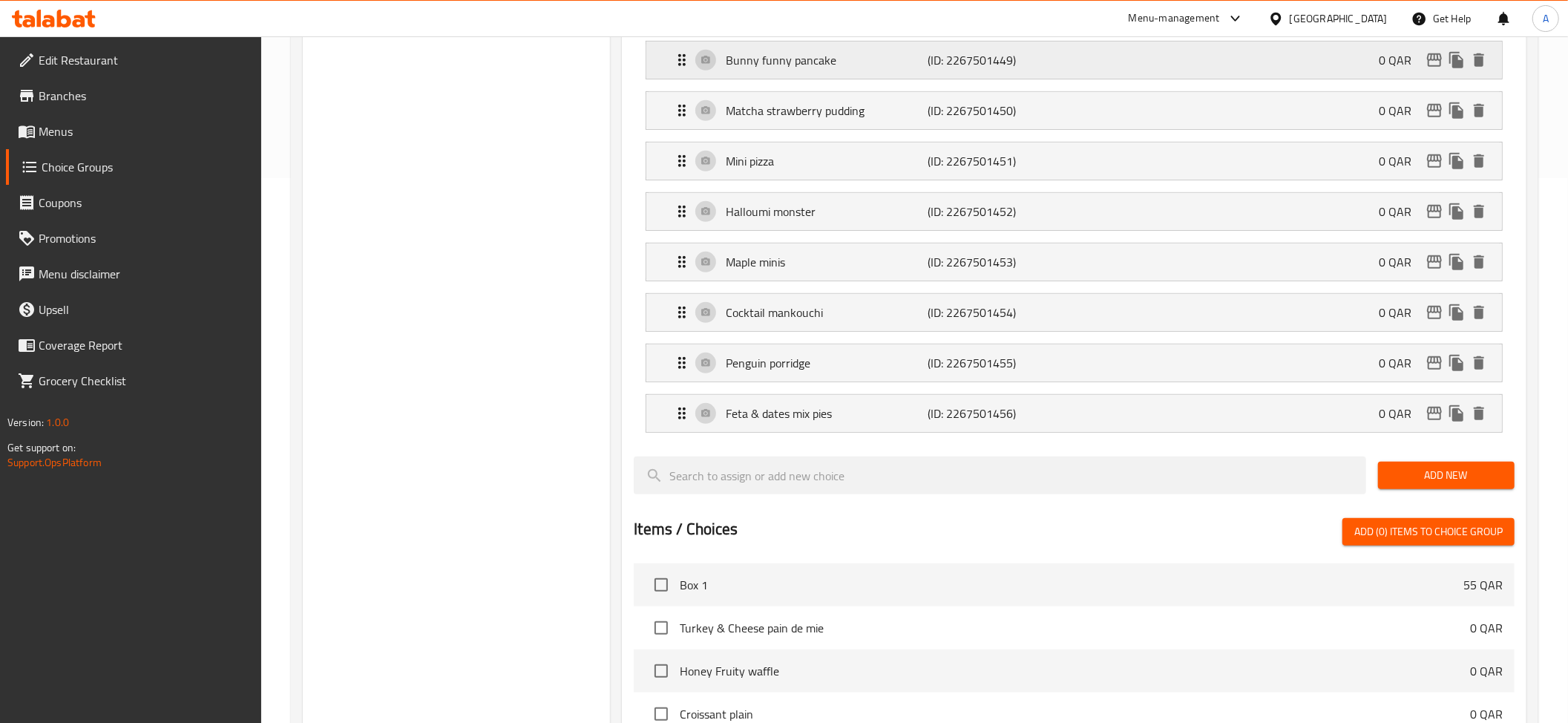
click at [900, 63] on p "Bunny funny pancake" at bounding box center [826, 60] width 202 height 18
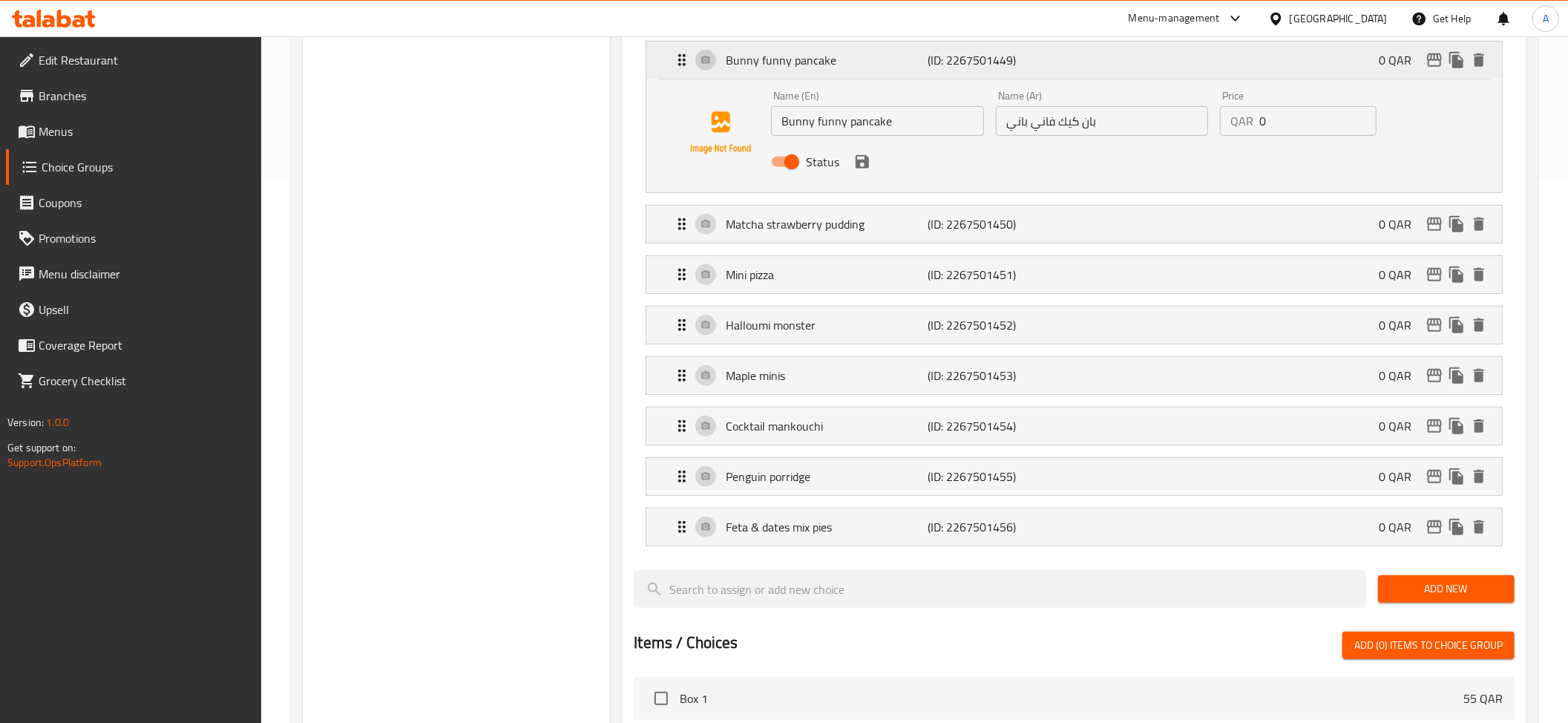
click at [900, 63] on p "Bunny funny pancake" at bounding box center [826, 60] width 202 height 18
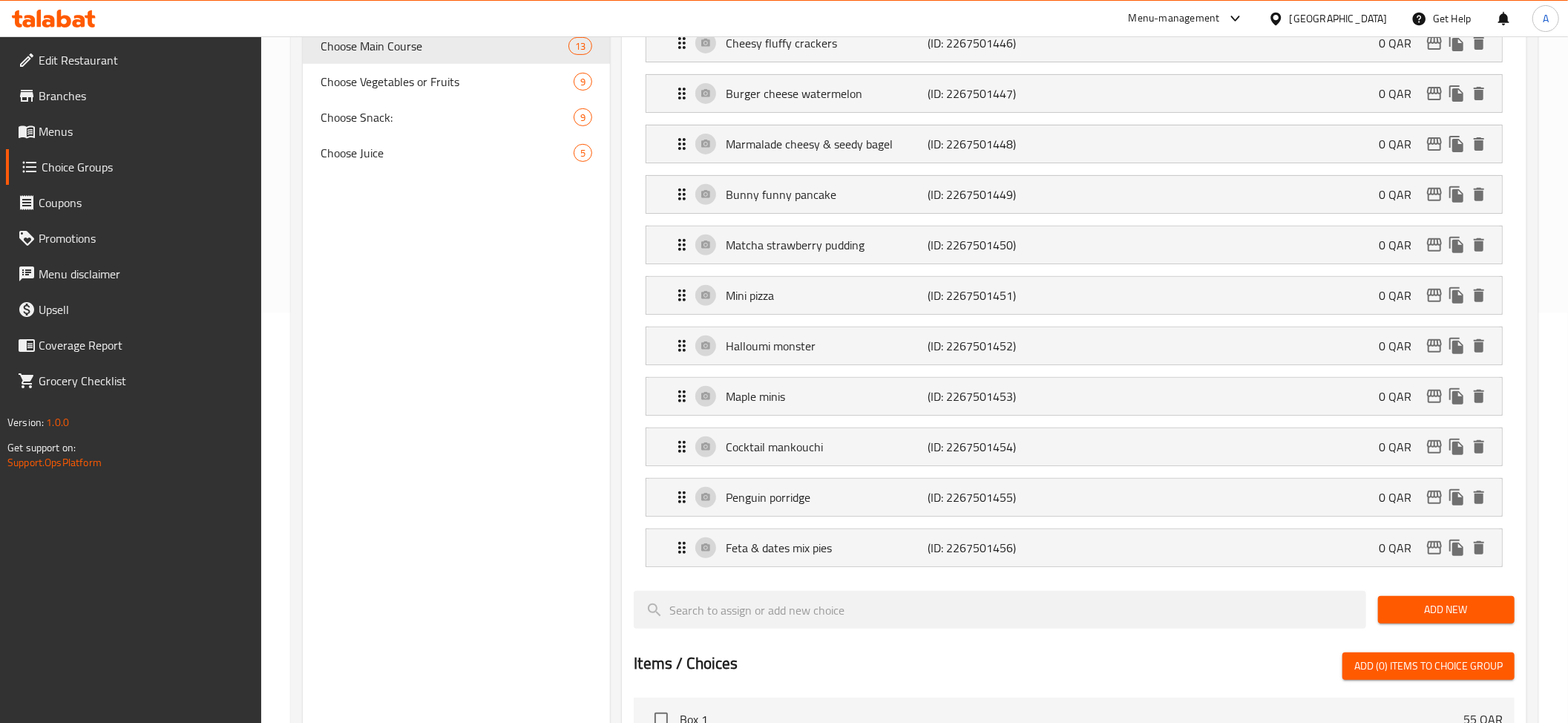
scroll to position [393, 0]
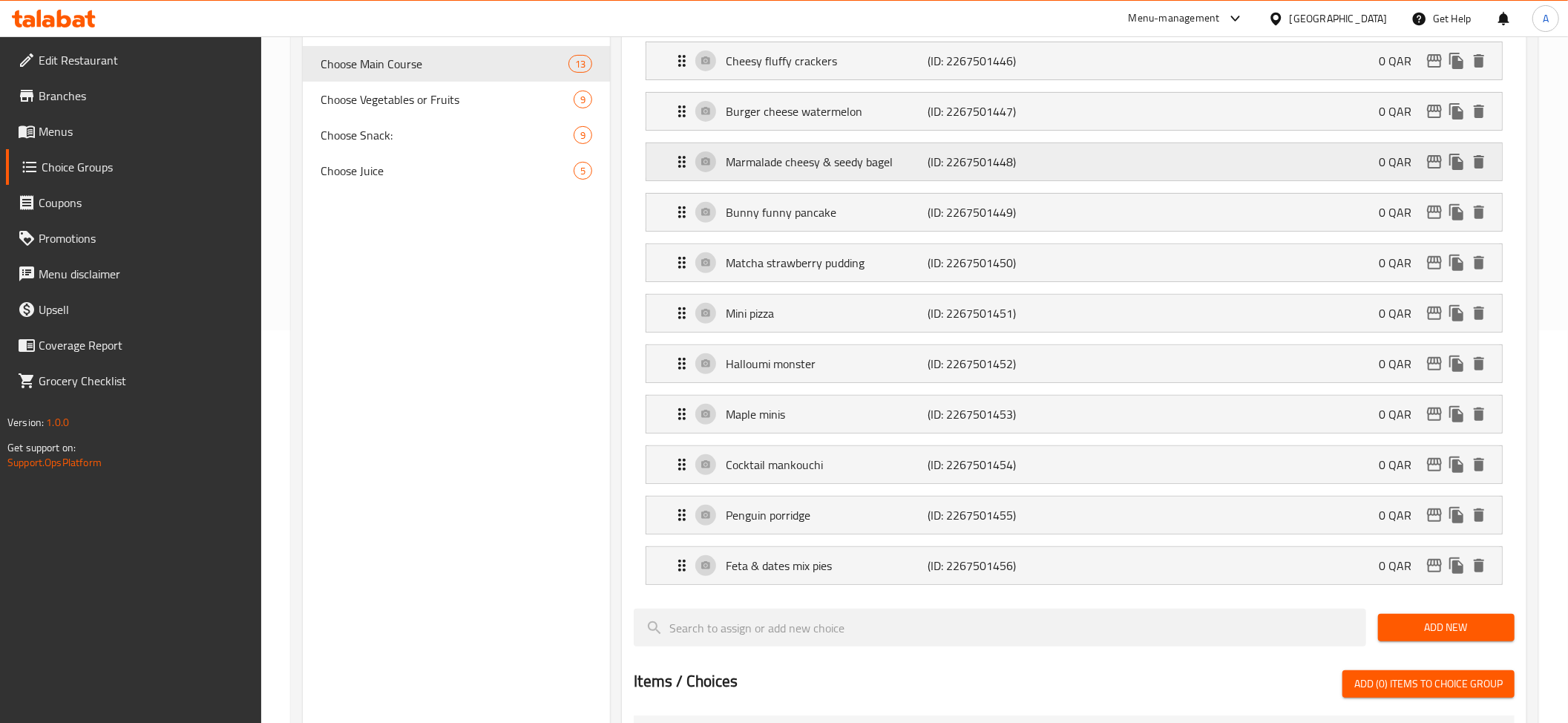
click at [833, 146] on div "Marmalade cheesy & seedy bagel (ID: 2267501448) 0 QAR" at bounding box center [1078, 162] width 811 height 37
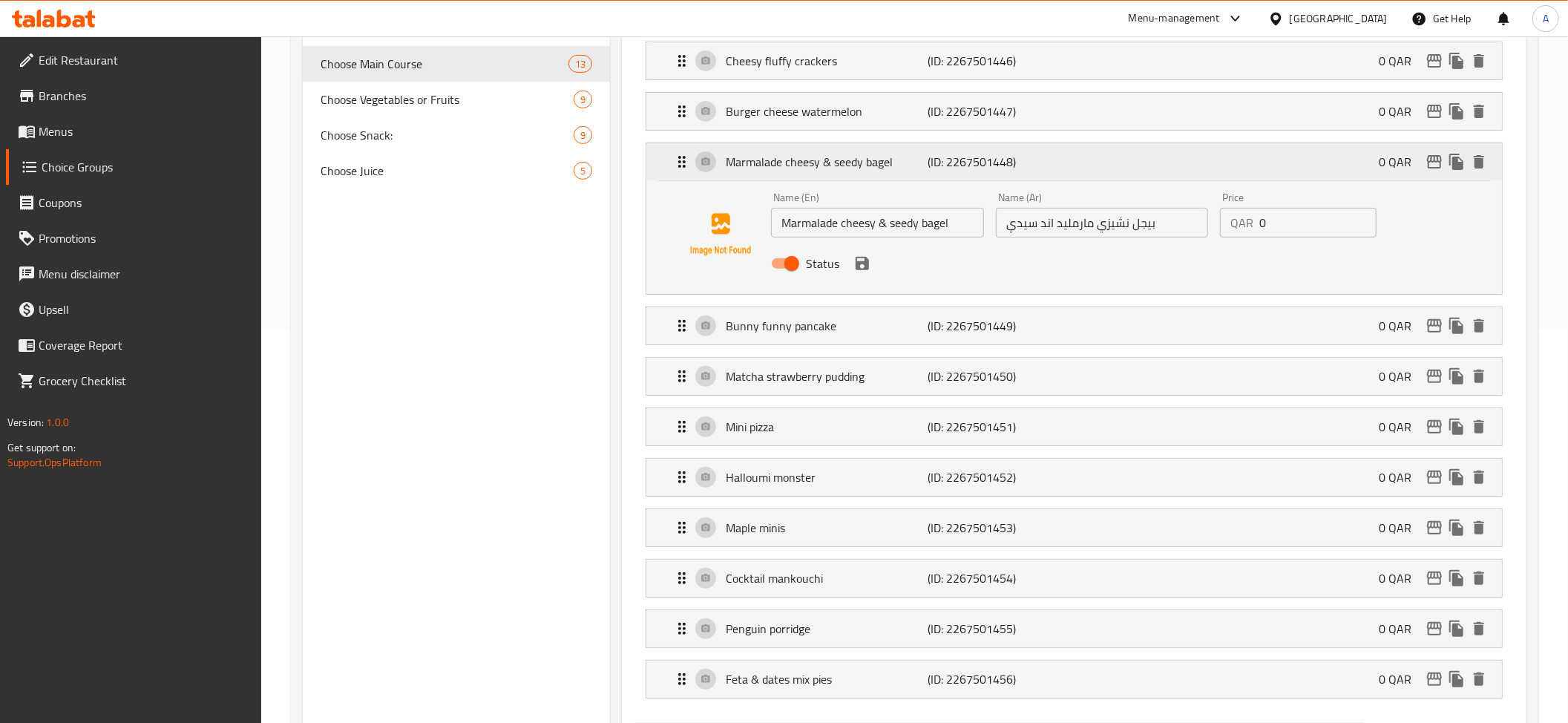
click at [833, 146] on div "Marmalade cheesy & seedy bagel (ID: 2267501448) 0 QAR" at bounding box center [1078, 162] width 811 height 37
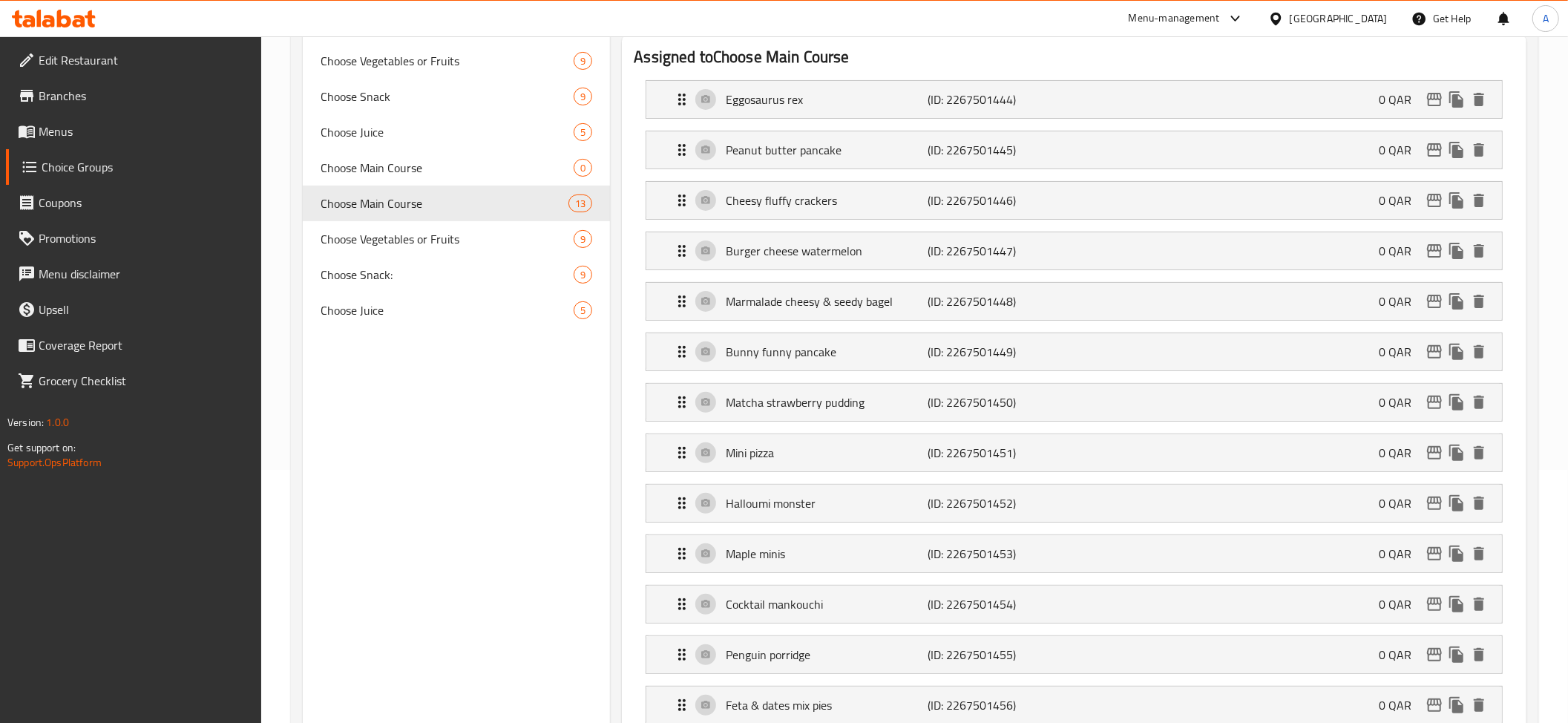
scroll to position [204, 0]
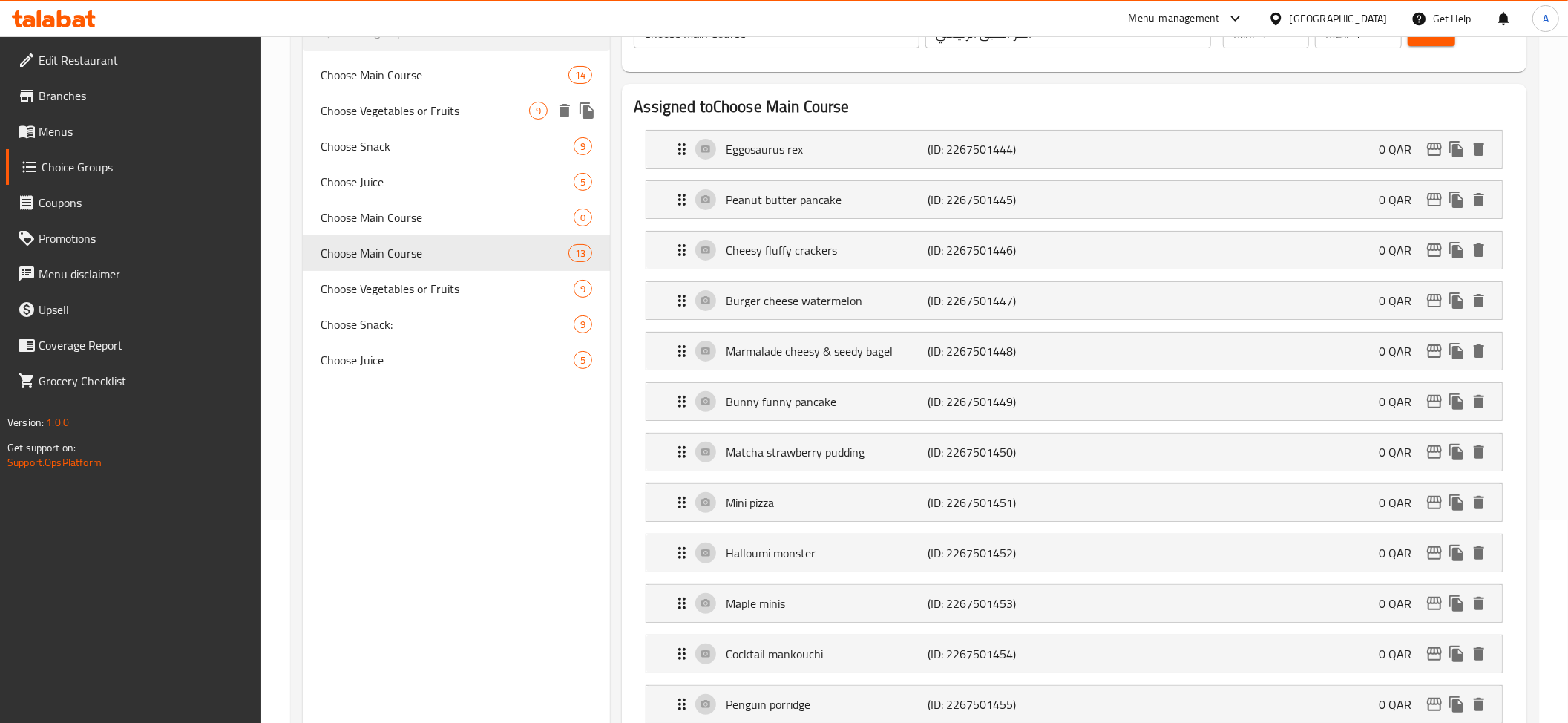
click at [467, 108] on span "Choose Vegetables or Fruits" at bounding box center [425, 110] width 209 height 18
type input "Choose Vegetables or Fruits"
type input "اختر الخضروات أو الفواكه"
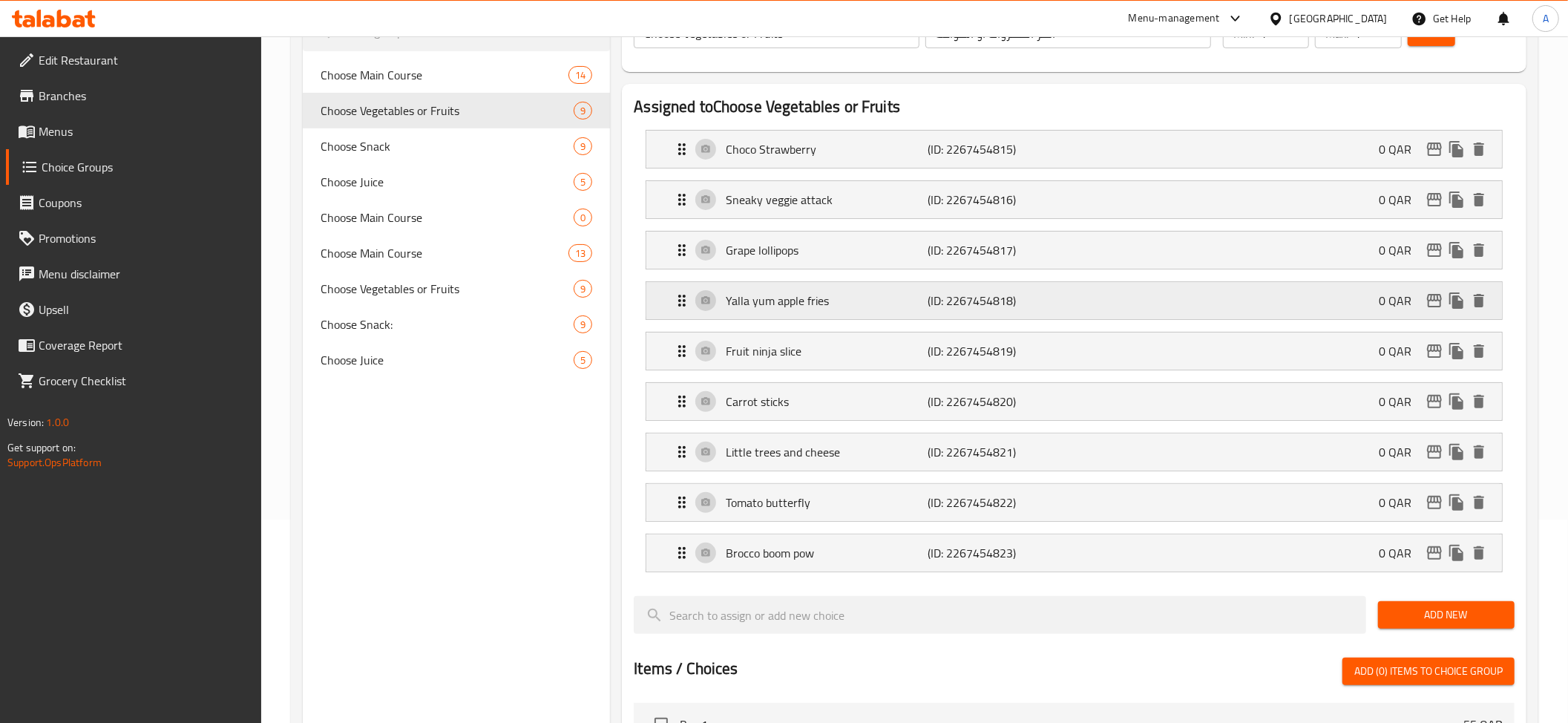
click at [905, 299] on p "Yalla yum apple fries" at bounding box center [826, 301] width 202 height 18
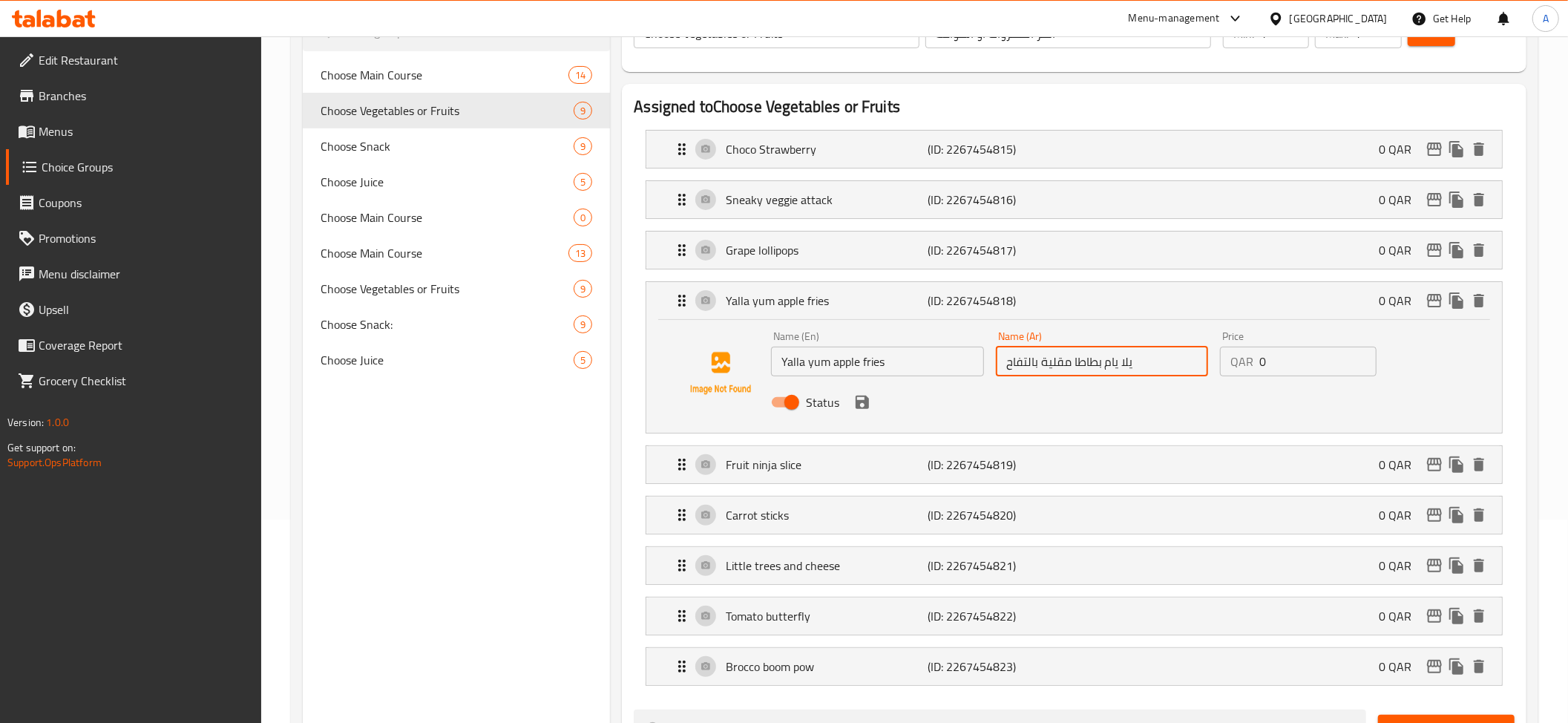
click at [1140, 369] on input "يلا يام بطاطا مقلية بالتفاح" at bounding box center [1101, 361] width 212 height 29
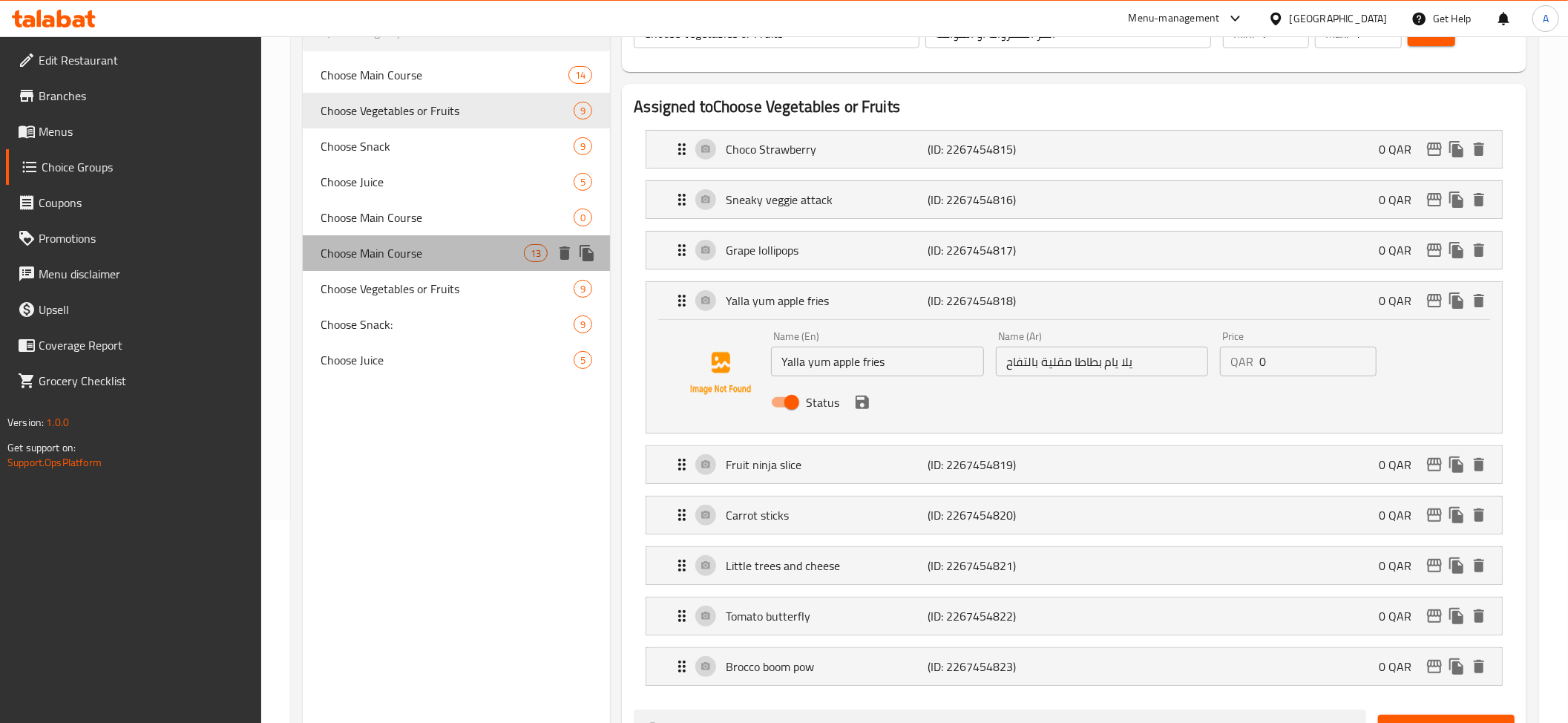
click at [420, 262] on span "Choose Main Course" at bounding box center [422, 253] width 204 height 18
type input "Choose Main Course"
type input "اختر الطبق الرئيسي"
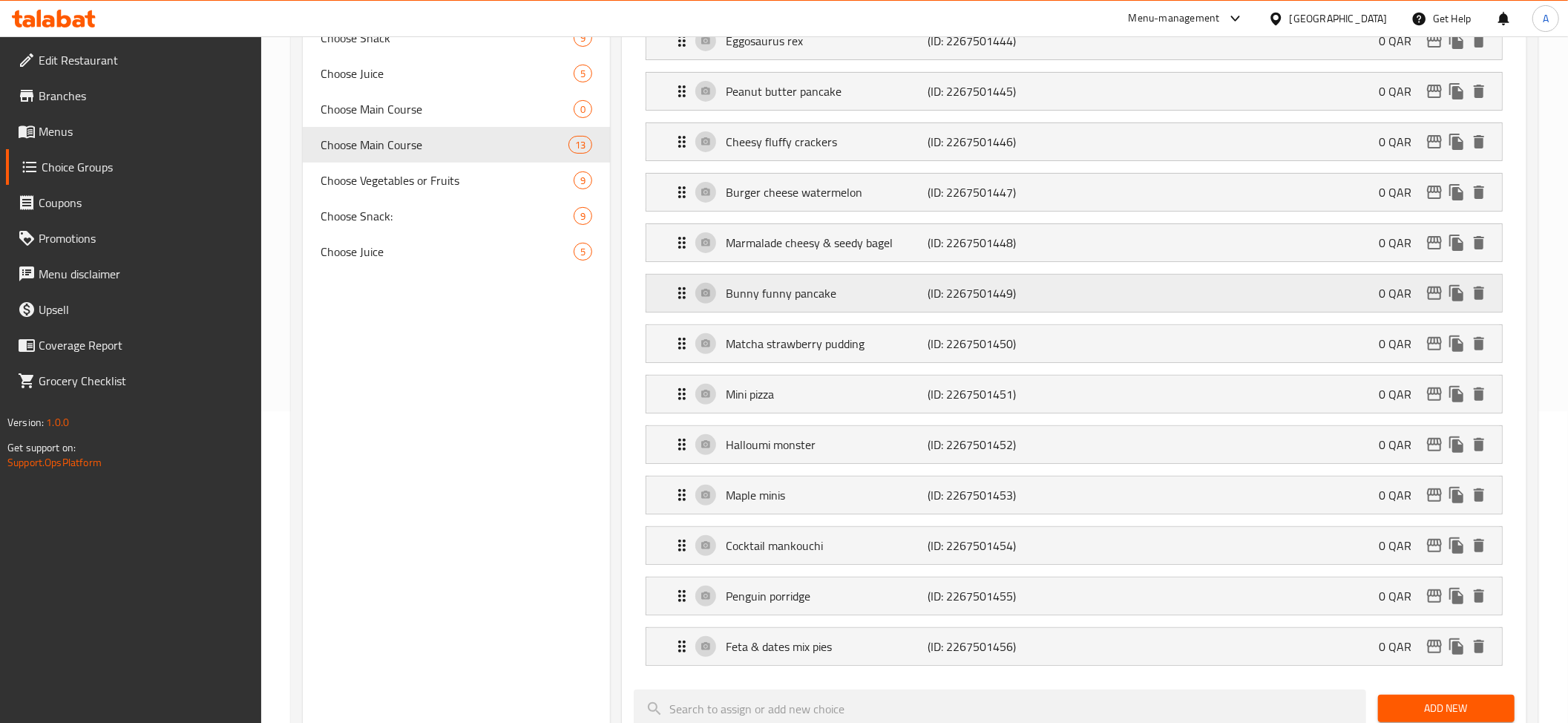
scroll to position [294, 0]
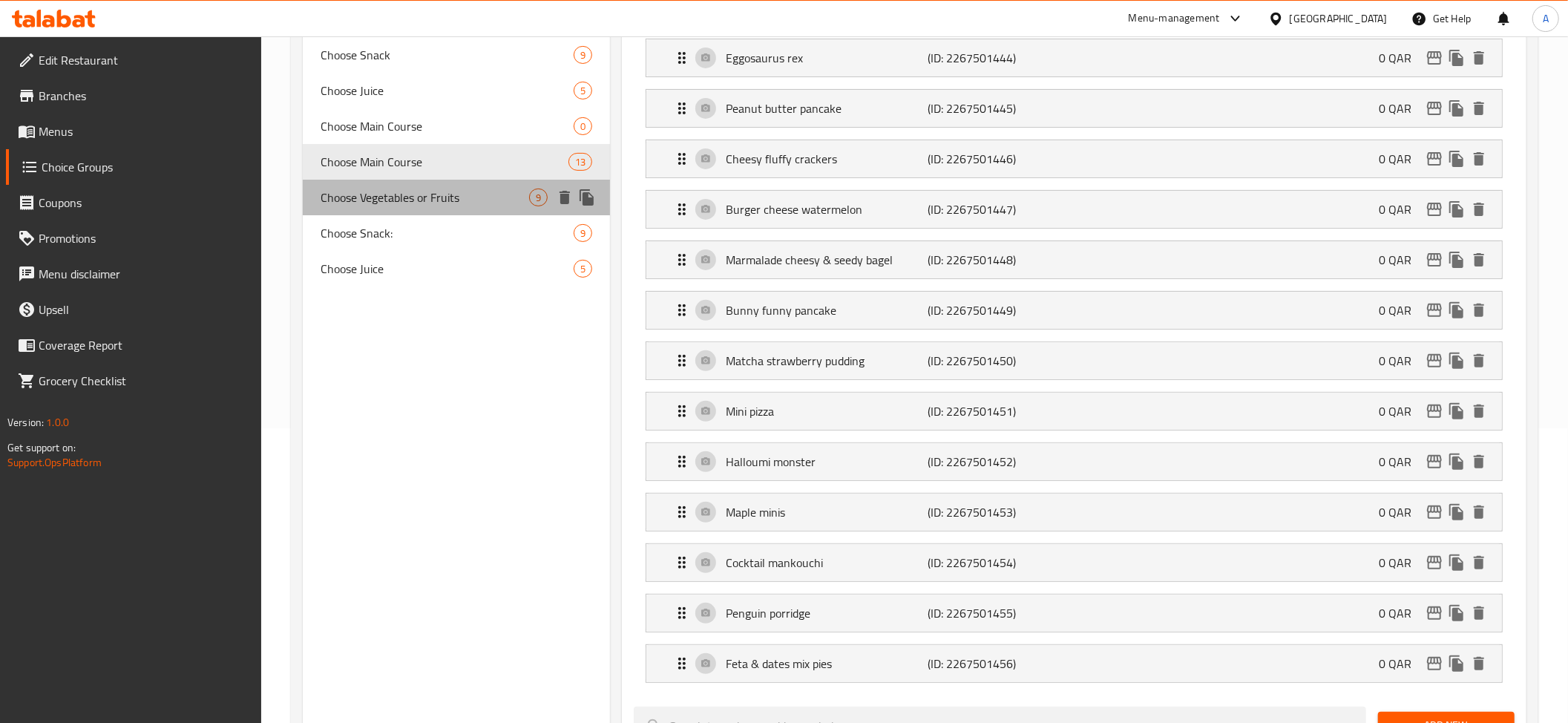
click at [422, 182] on div "Choose Vegetables or Fruits 9" at bounding box center [457, 197] width 308 height 36
type input "Choose Vegetables or Fruits"
type input "اختر الخضروات أو الفواكه"
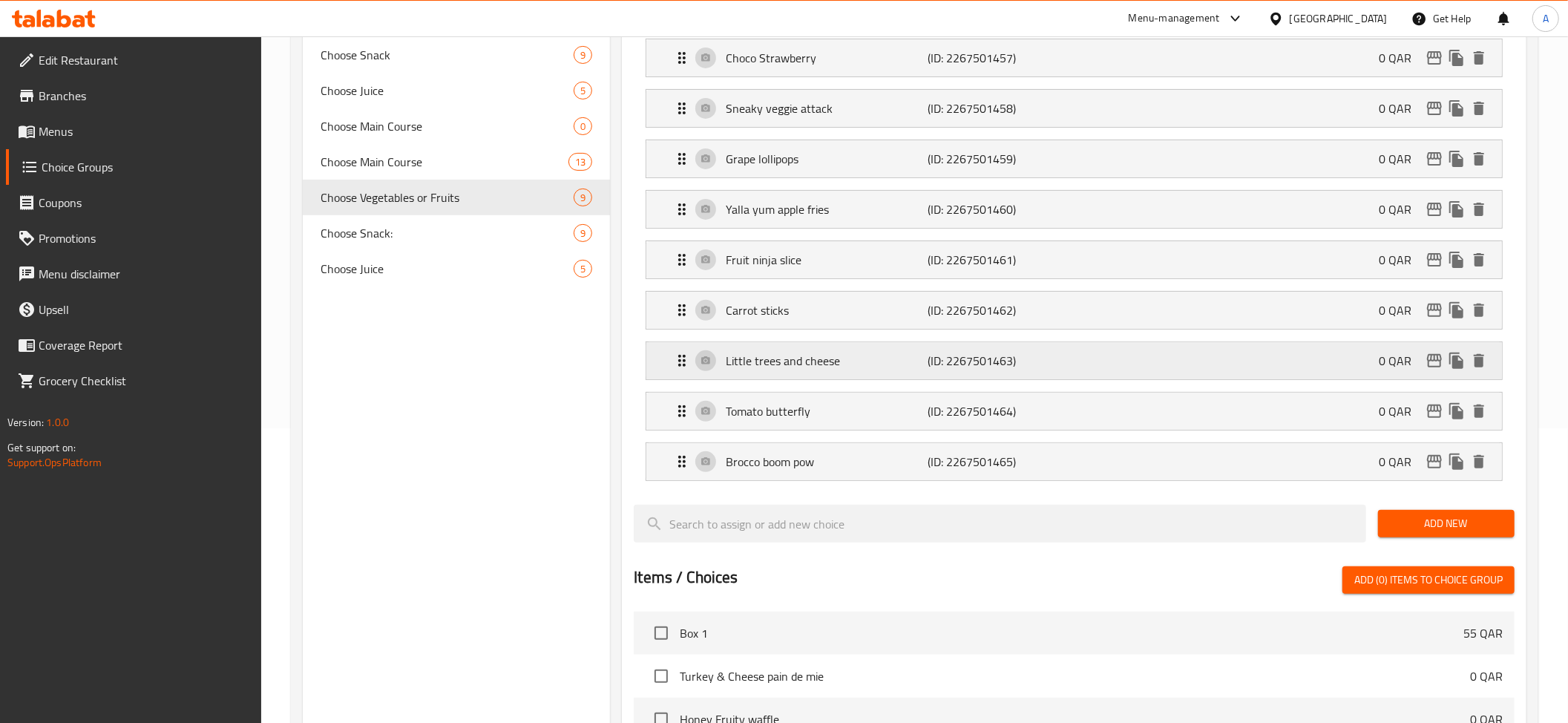
click at [865, 363] on p "Little trees and cheese" at bounding box center [826, 361] width 202 height 18
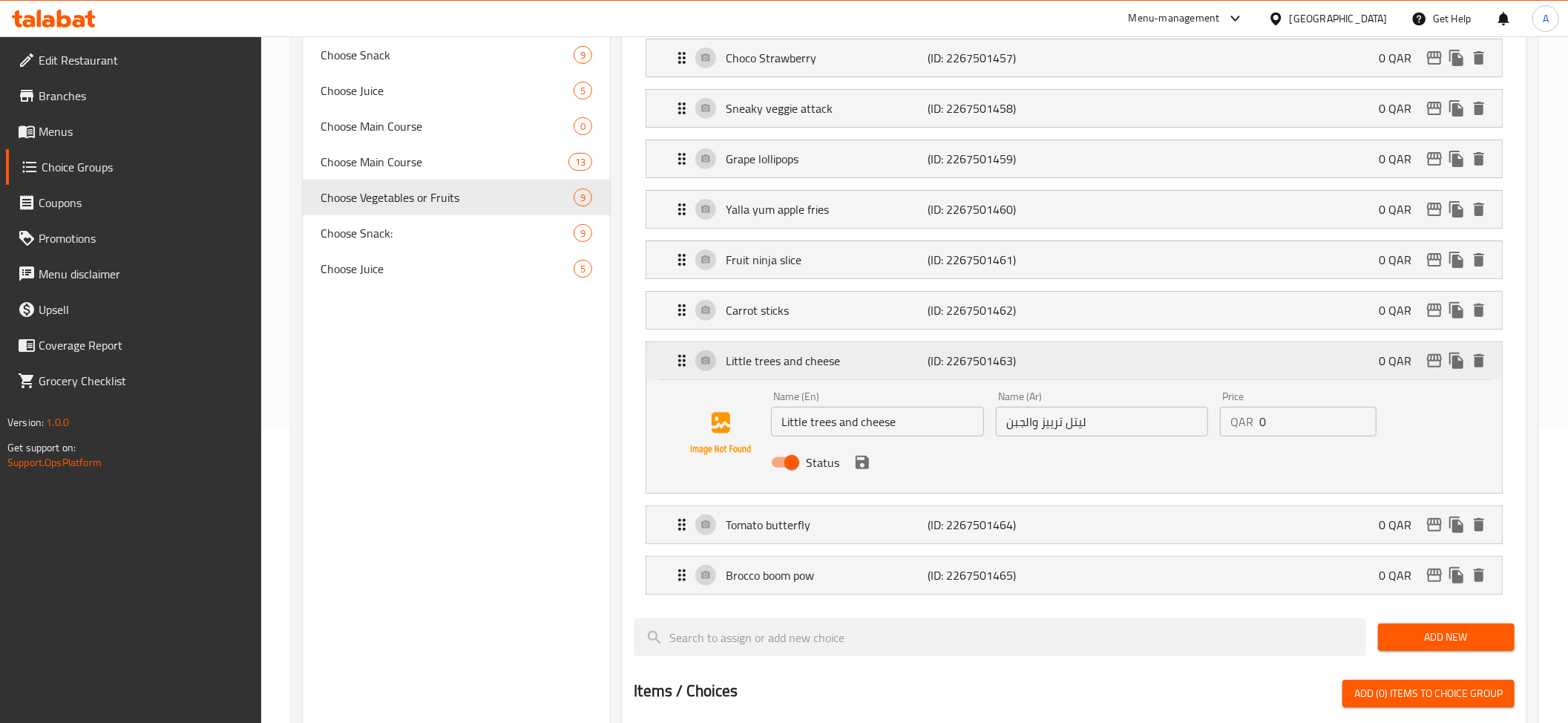
click at [1028, 357] on p "(ID: 2267501463)" at bounding box center [994, 361] width 134 height 18
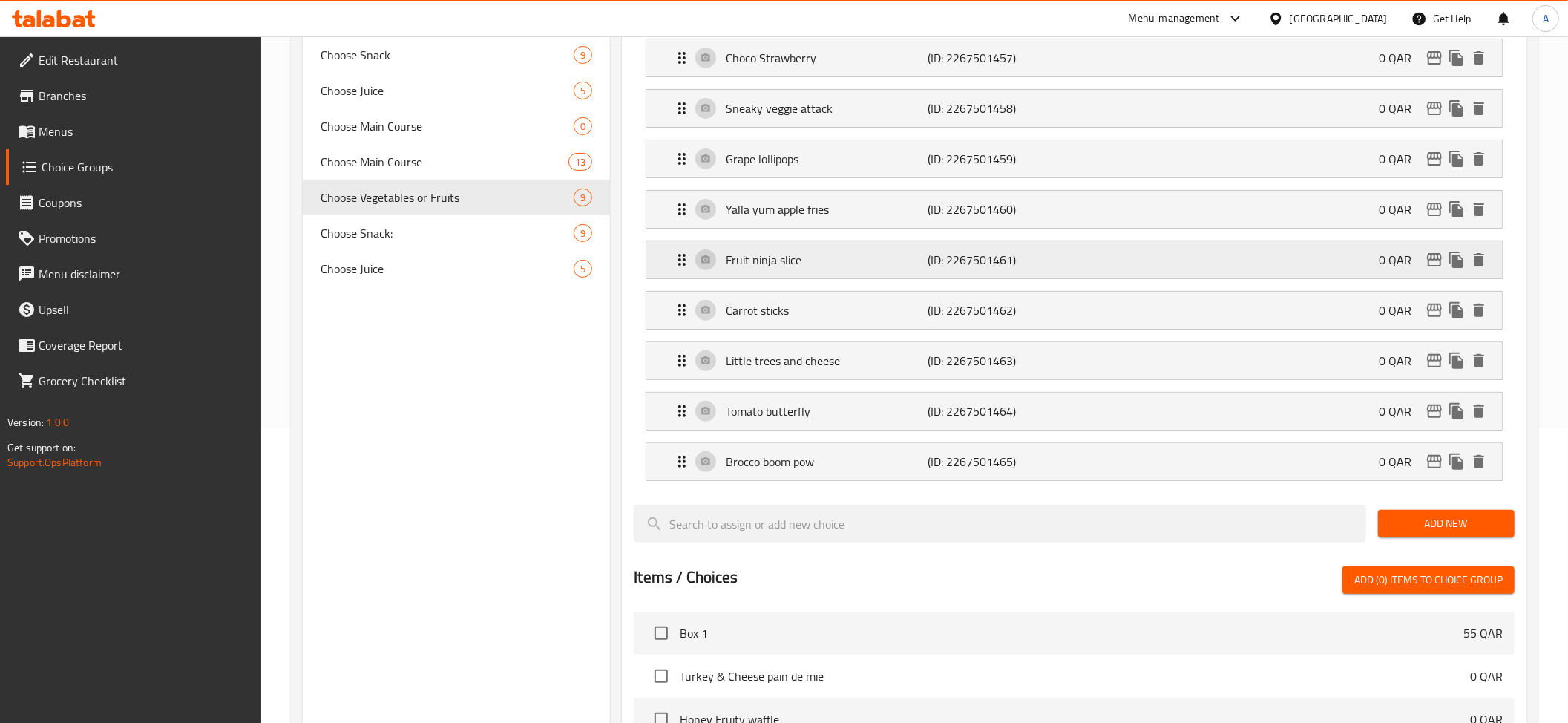
click at [932, 266] on p "(ID: 2267501461)" at bounding box center [994, 260] width 134 height 18
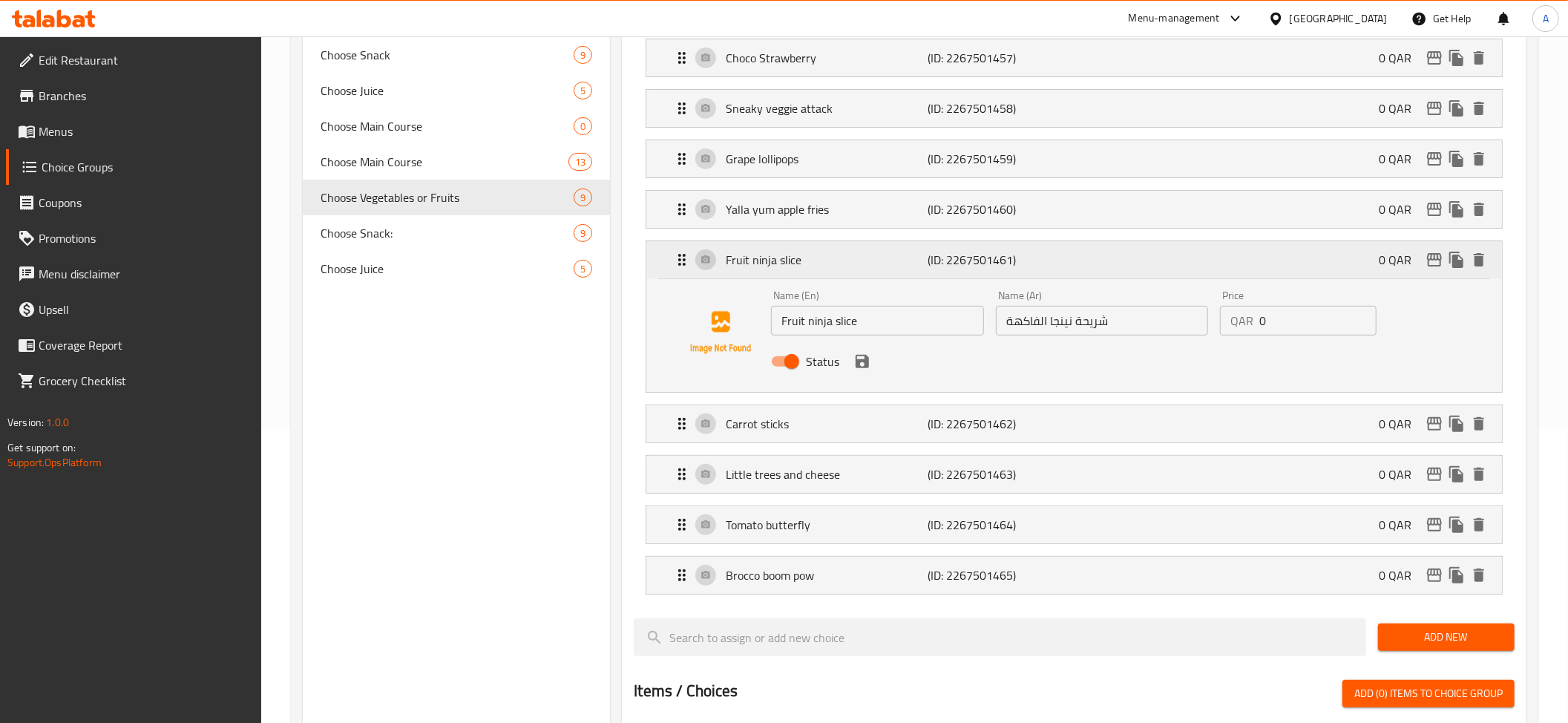
click at [982, 248] on div "Fruit ninja slice (ID: 2267501461) 0 QAR" at bounding box center [1078, 260] width 811 height 37
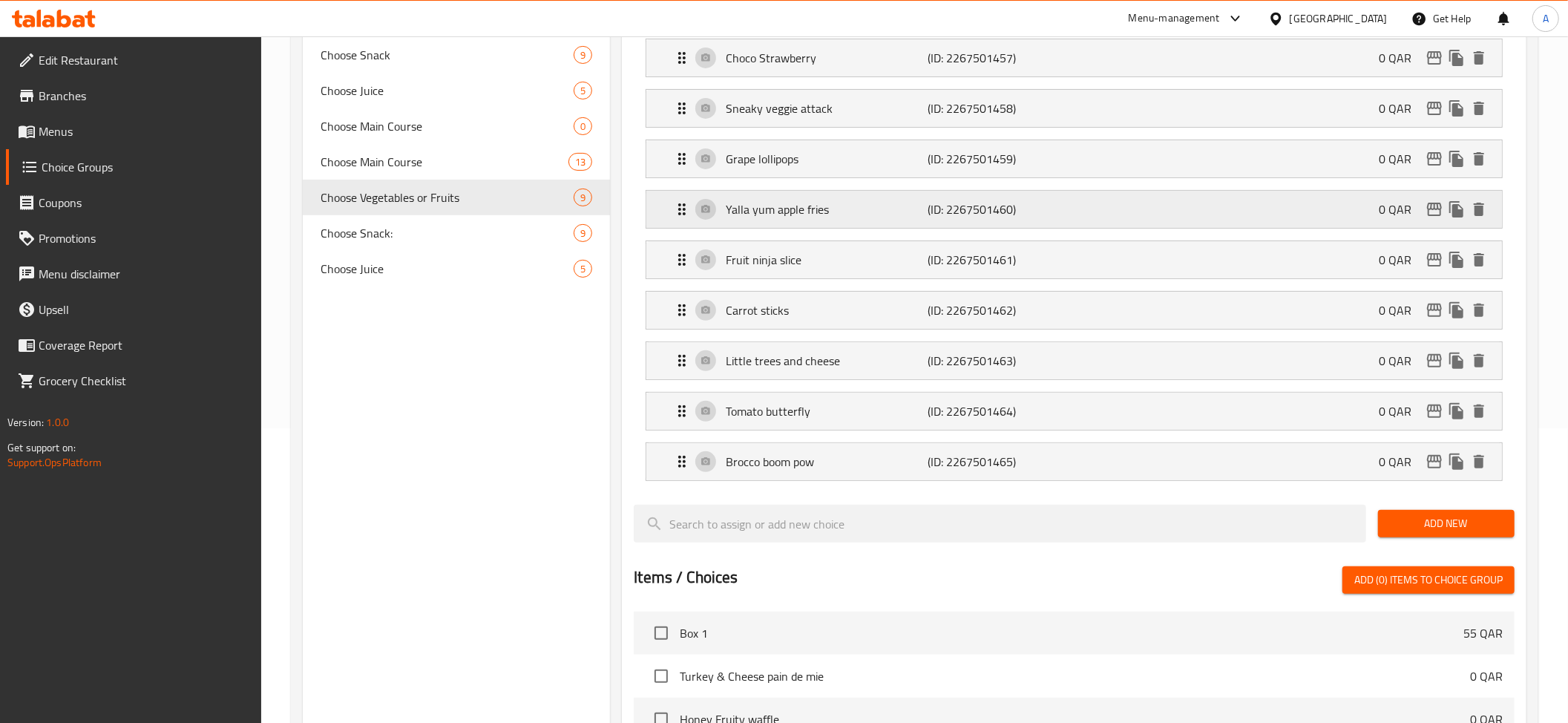
click at [912, 205] on p "Yalla yum apple fries" at bounding box center [826, 209] width 202 height 18
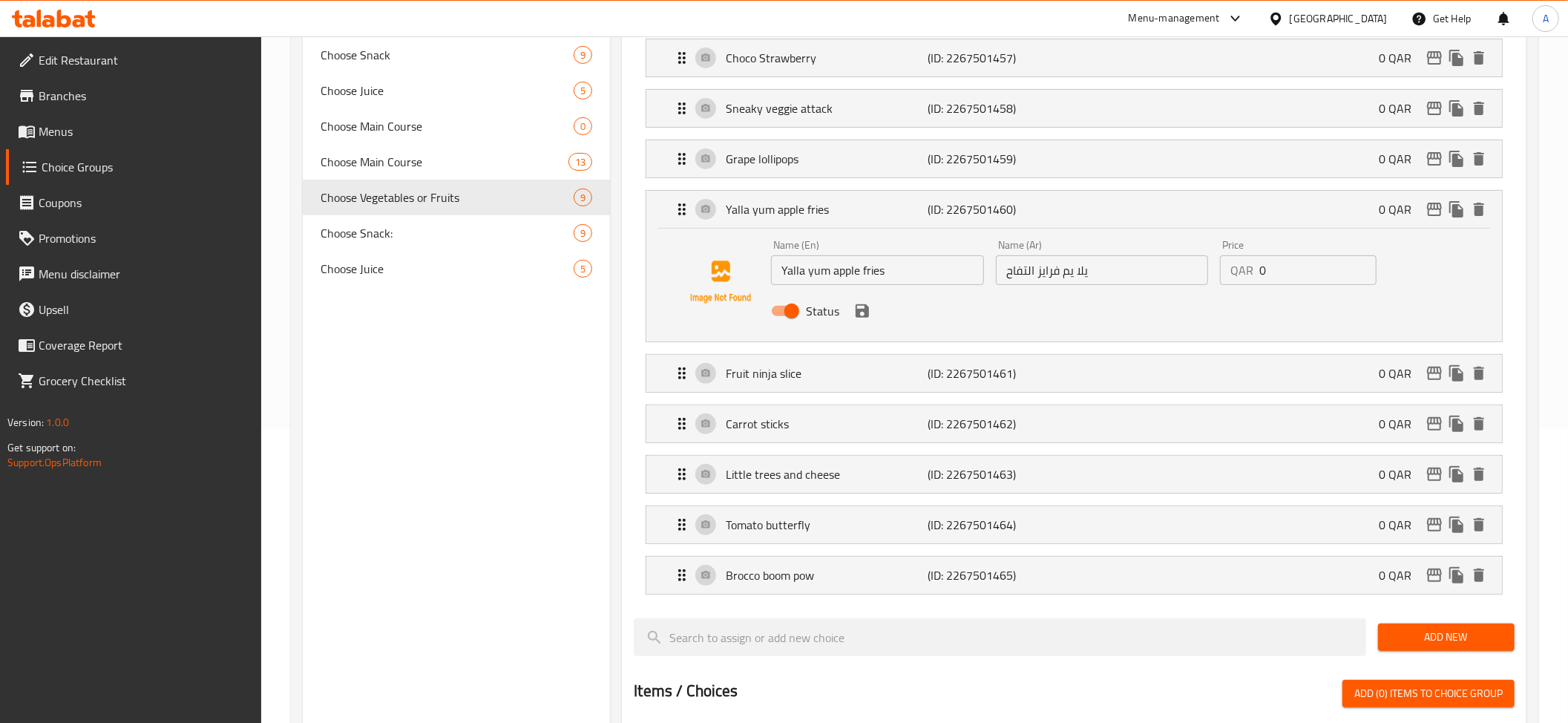
click at [1089, 284] on input "يلا يم فرايز التفاح" at bounding box center [1101, 269] width 212 height 29
paste input "ام بطاطا مقلية ب"
drag, startPoint x: 1026, startPoint y: 268, endPoint x: 1039, endPoint y: 298, distance: 32.7
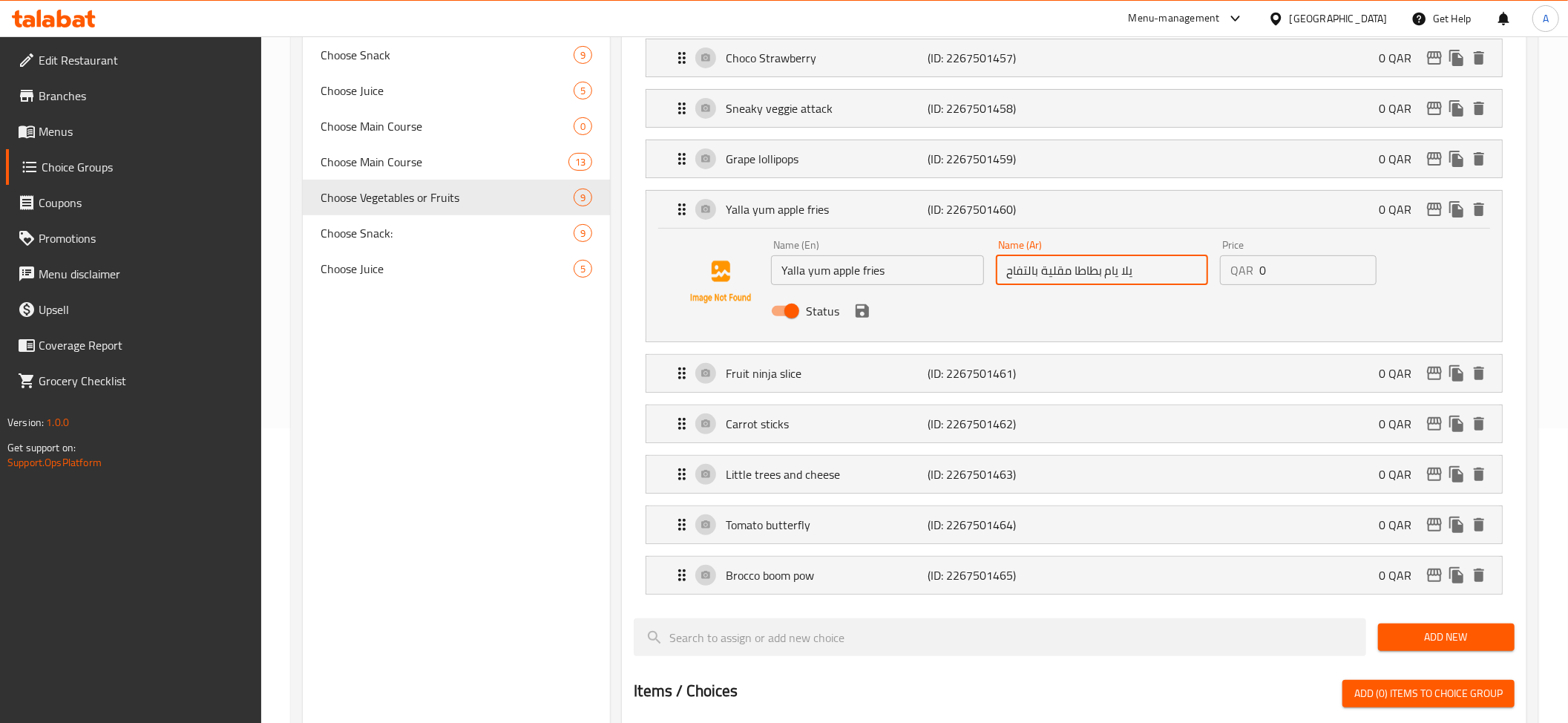
click at [1039, 298] on div "Name (En) Yalla yum apple fries Name (En) Name (Ar) يلا يام بطاطا مقلية بالتفاح…" at bounding box center [1101, 282] width 673 height 97
click at [865, 317] on icon "save" at bounding box center [861, 310] width 13 height 13
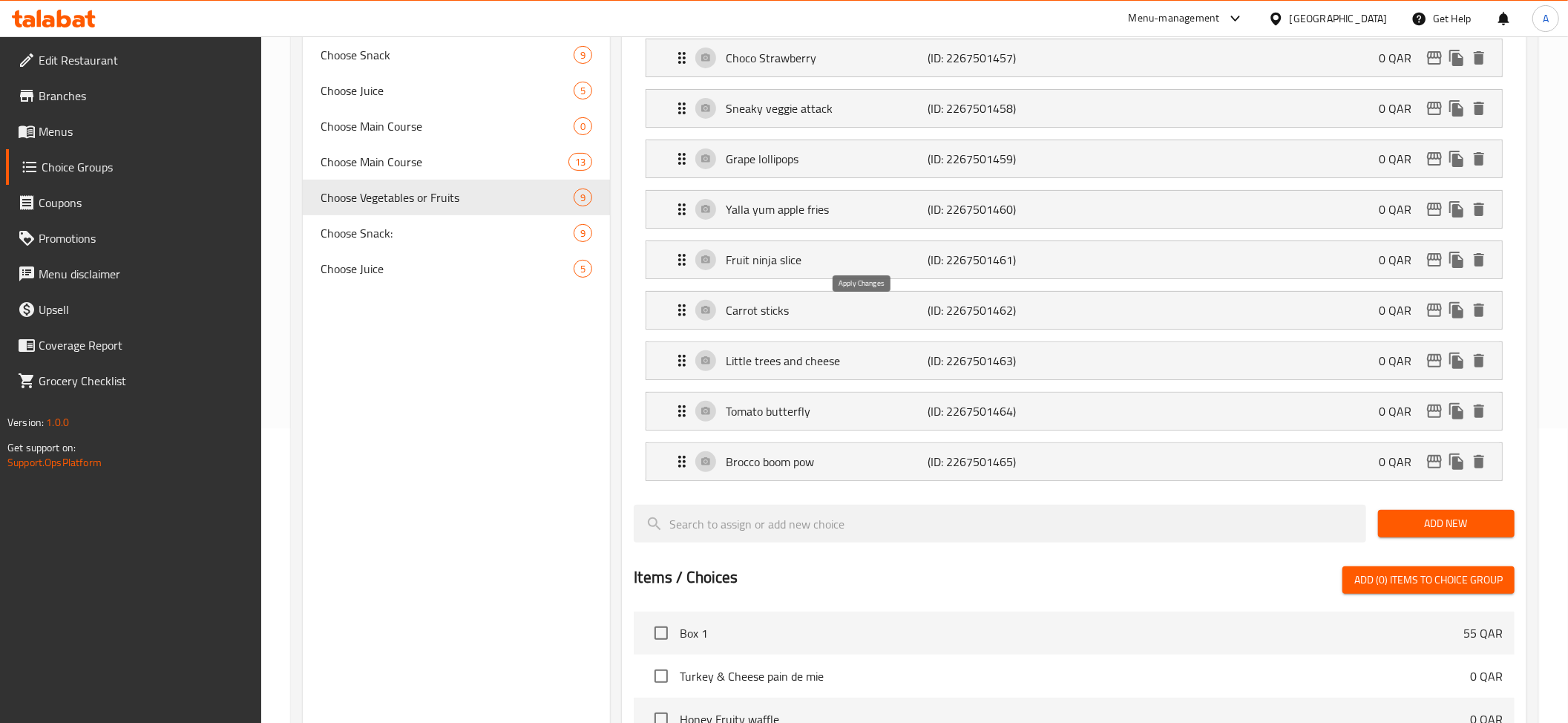
type input "يلا يام بطاطا مقلية تفاح"
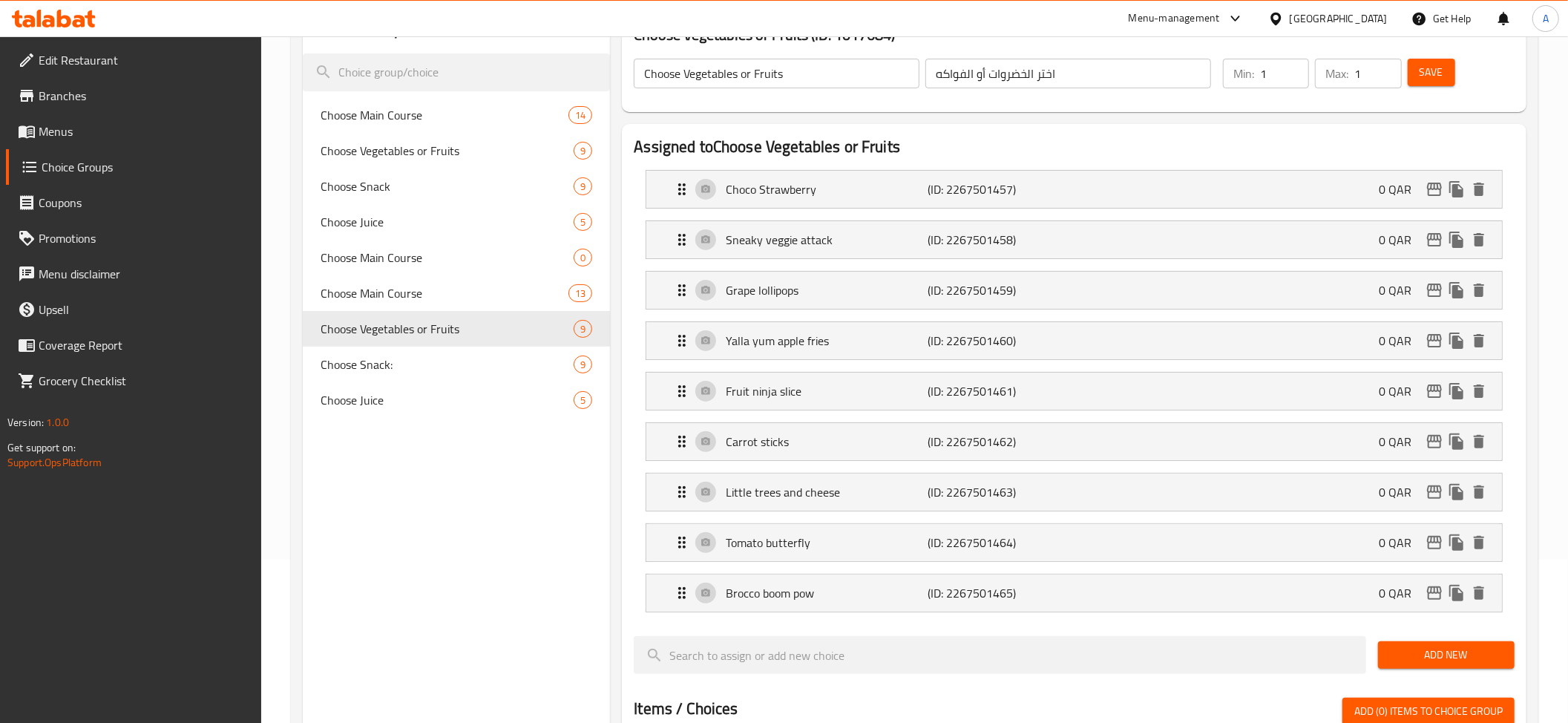
scroll to position [141, 0]
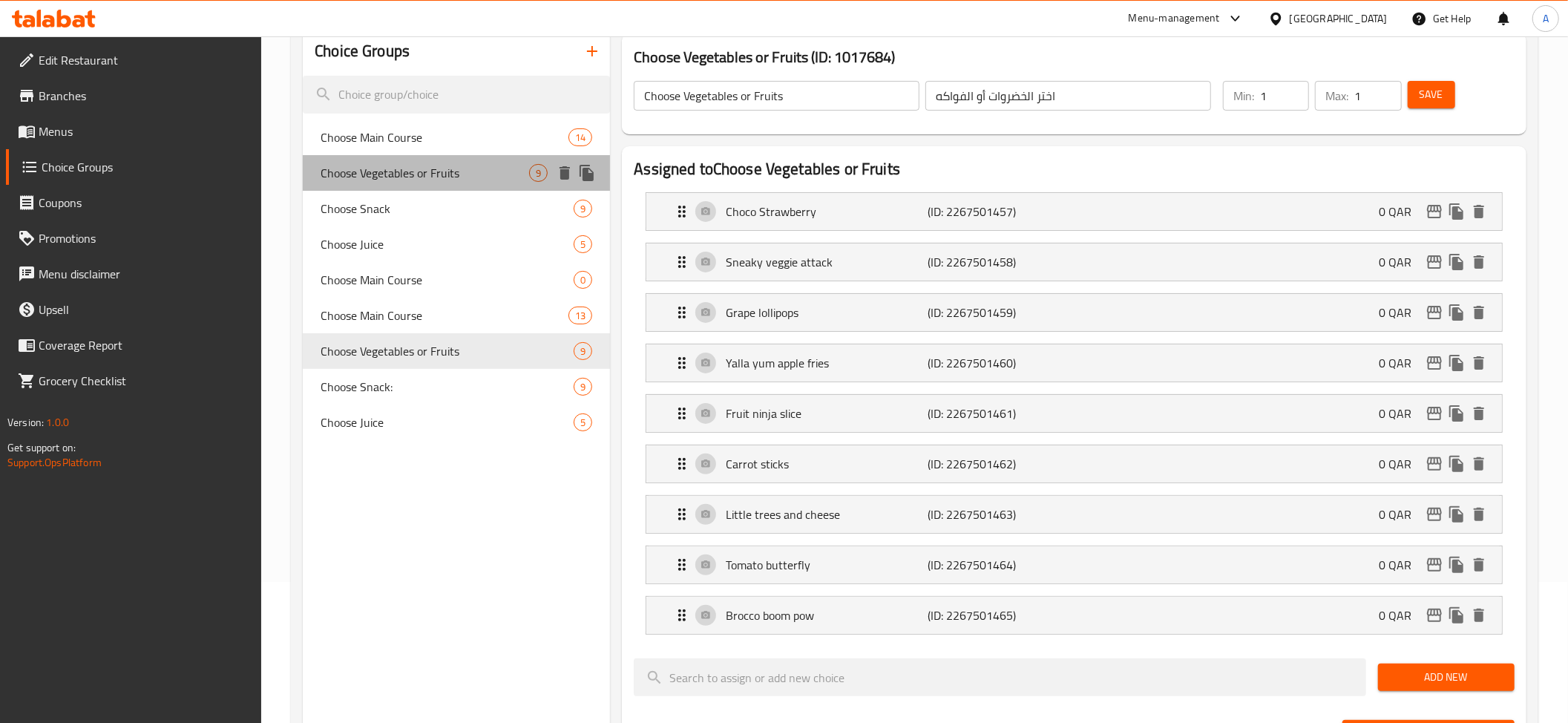
click at [467, 186] on div "Choose Vegetables or Fruits 9" at bounding box center [457, 173] width 308 height 36
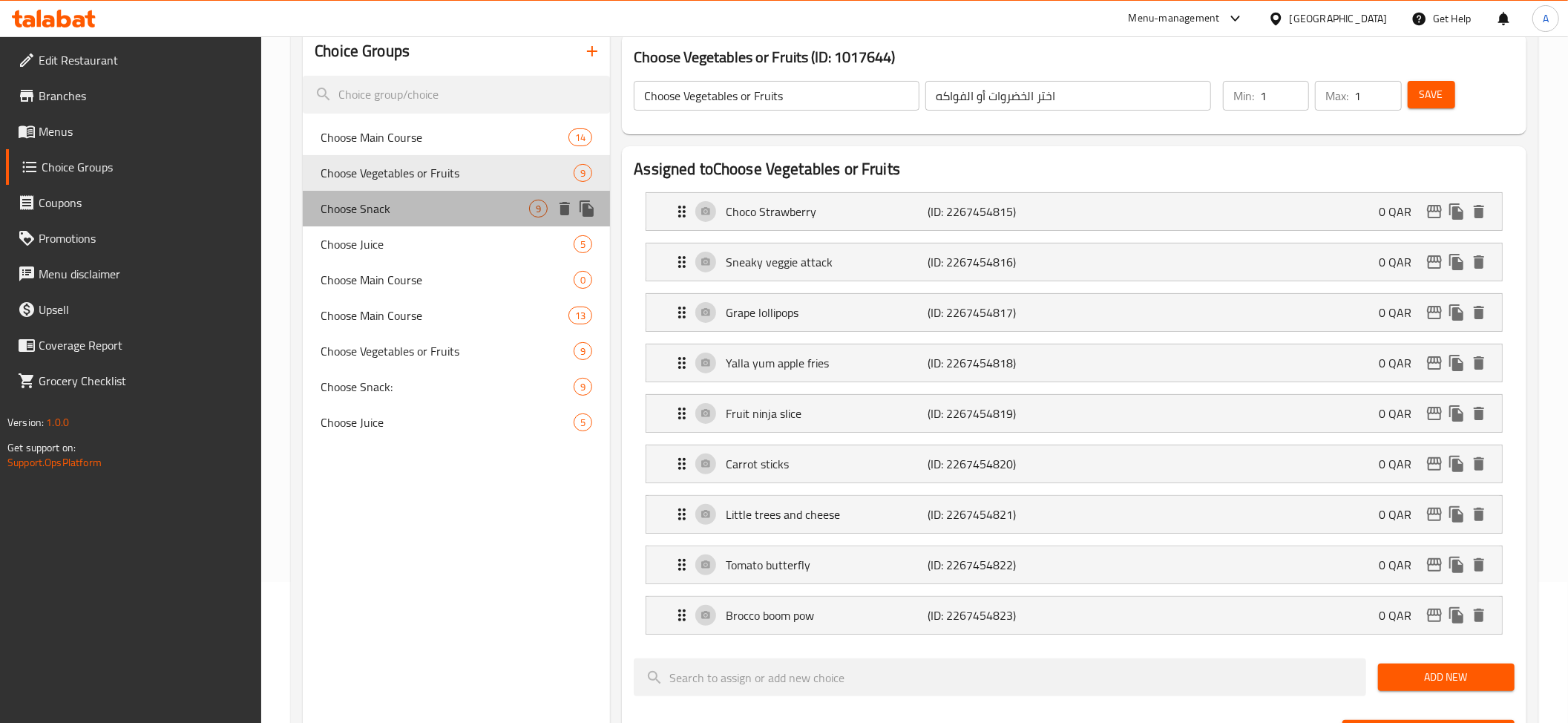
click at [468, 211] on span "Choose Snack" at bounding box center [425, 209] width 209 height 18
type input "Choose Snack"
type input "اختر الوجبة الخفيفة"
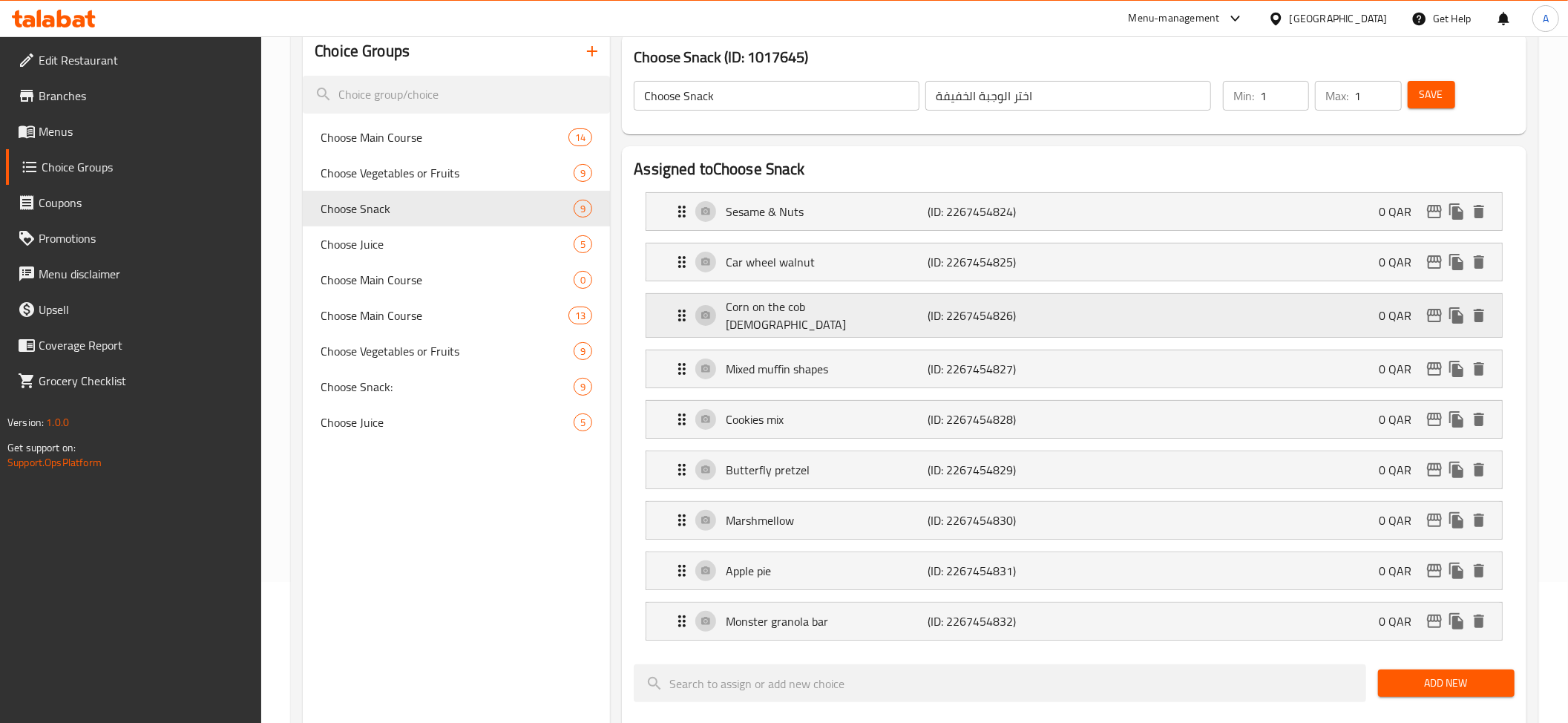
click at [997, 317] on p "(ID: 2267454826)" at bounding box center [994, 316] width 134 height 18
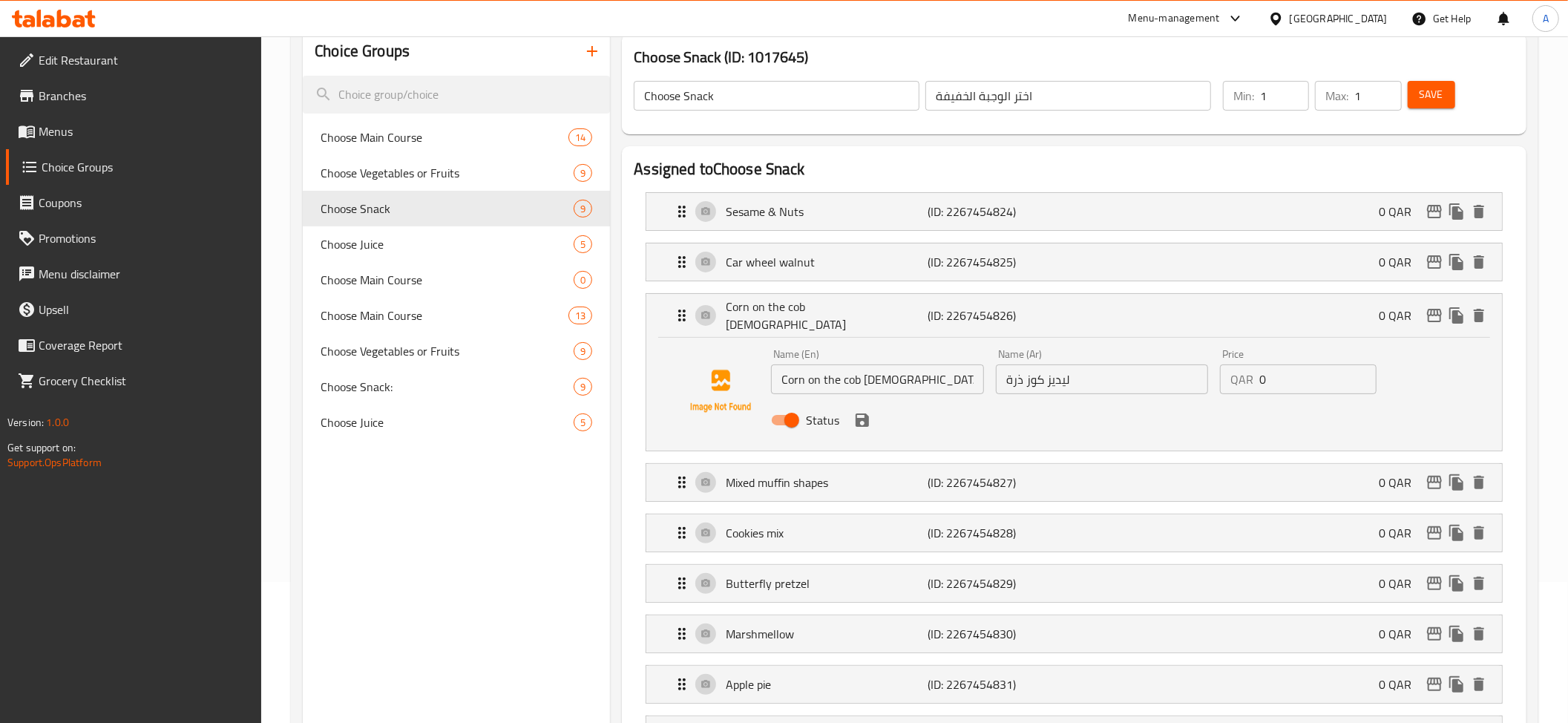
click at [1147, 374] on input "ليديز كوز ذرة" at bounding box center [1101, 379] width 212 height 29
click at [446, 351] on span "Choose Vegetables or Fruits" at bounding box center [425, 351] width 209 height 18
type input "Choose Vegetables or Fruits"
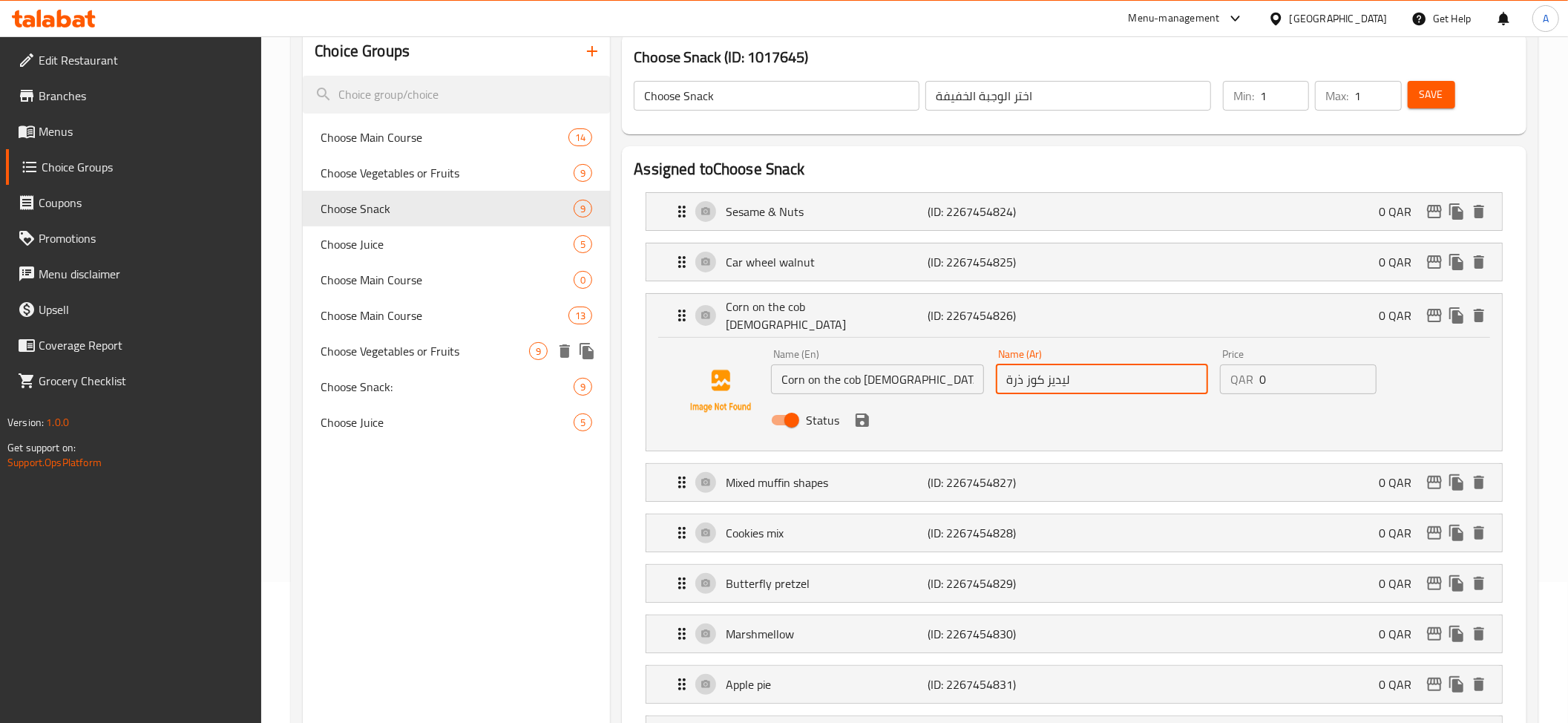
type input "اختر الخضروات أو الفواكه"
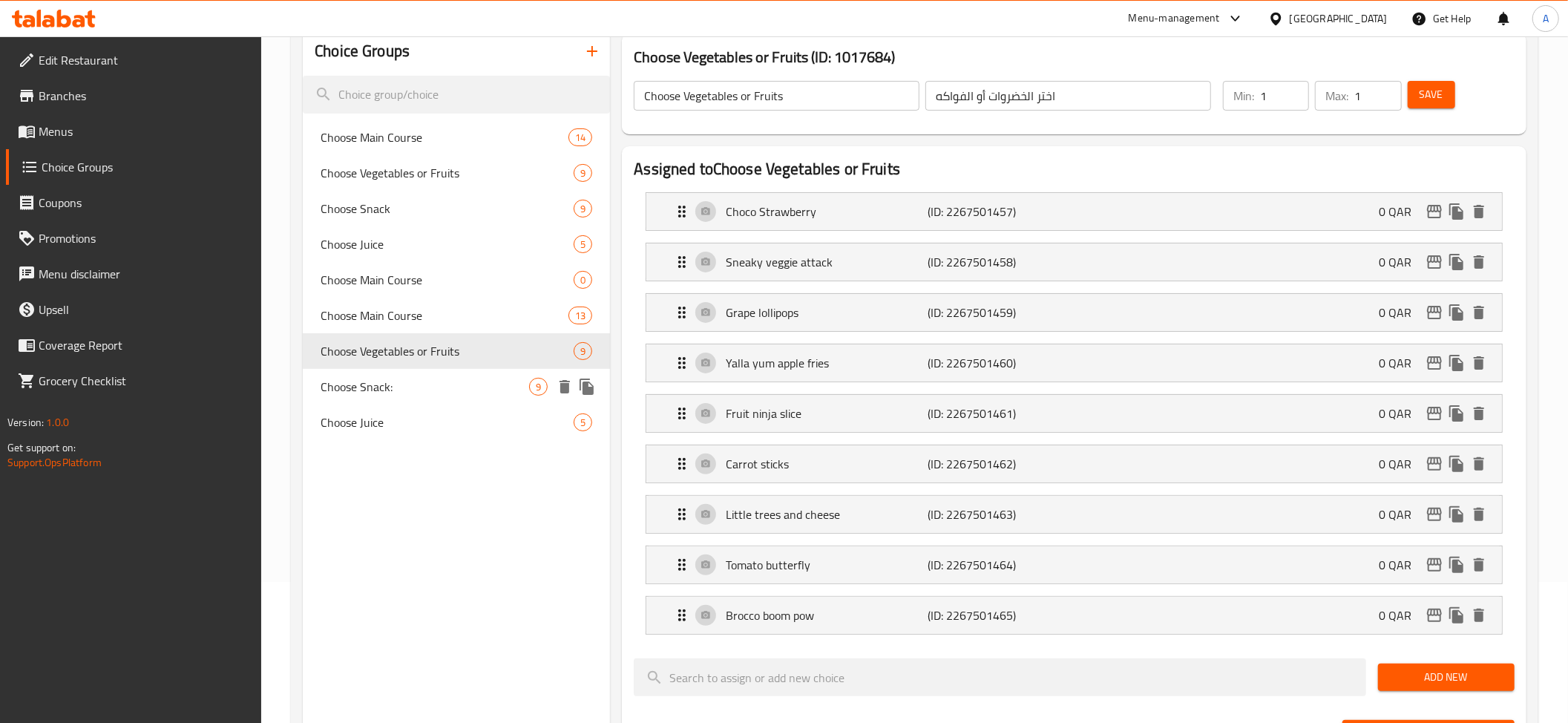
click at [458, 379] on span "Choose Snack:" at bounding box center [425, 387] width 209 height 18
type input "Choose Snack:"
type input "اختر السناكس:"
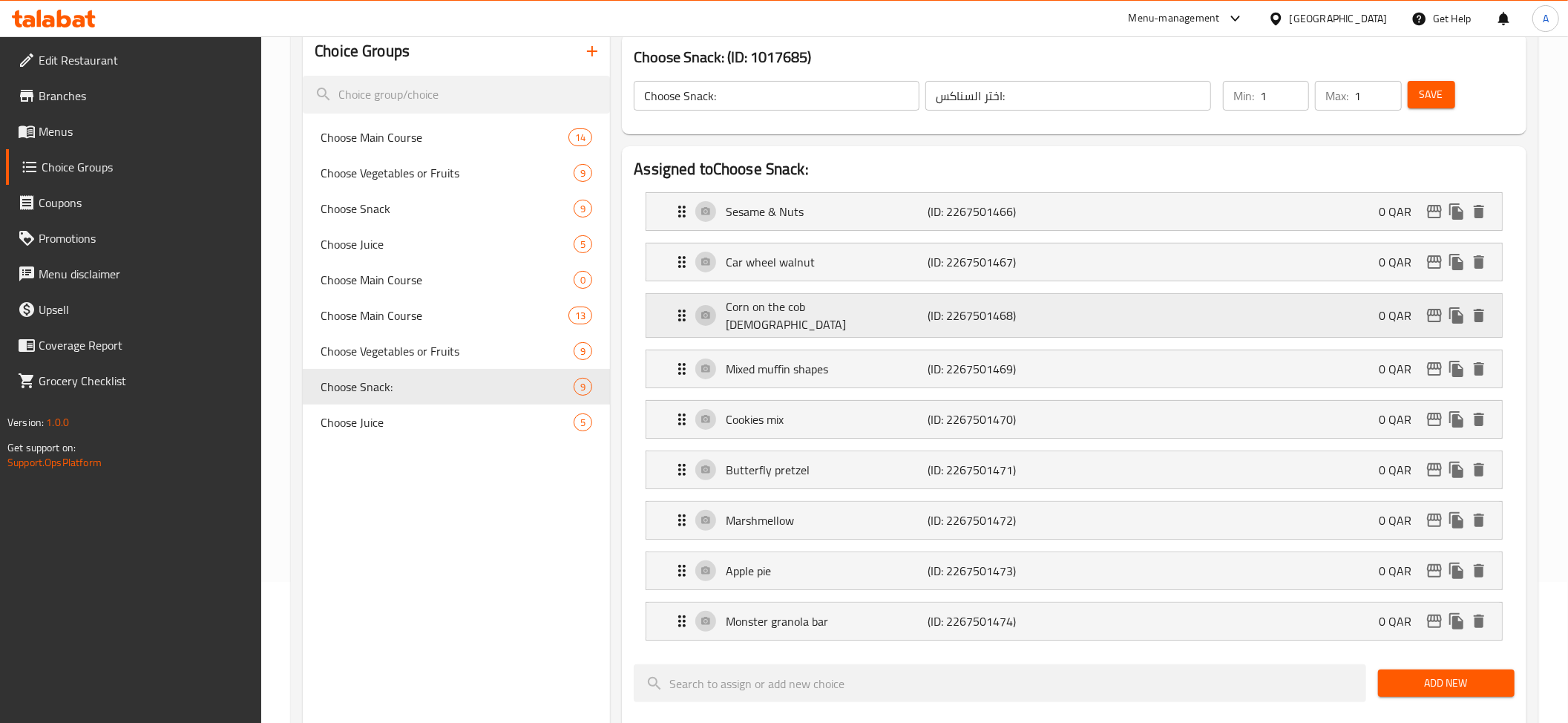
click at [948, 310] on p "(ID: 2267501468)" at bounding box center [994, 316] width 134 height 18
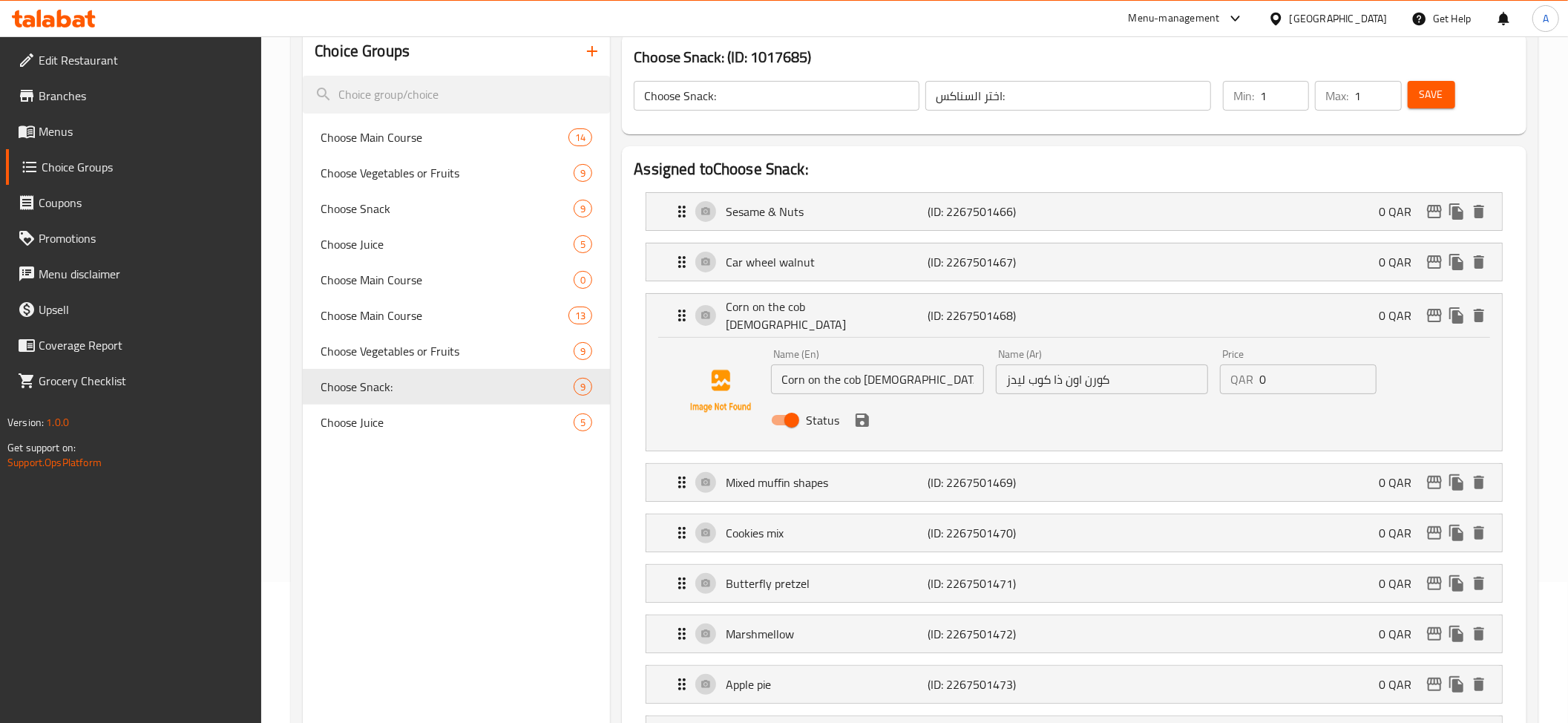
click at [1069, 365] on input "كورن اون ذا كوب ليدز" at bounding box center [1101, 379] width 212 height 29
paste input "يديز كوز ذرة"
click at [862, 419] on icon "save" at bounding box center [862, 420] width 18 height 18
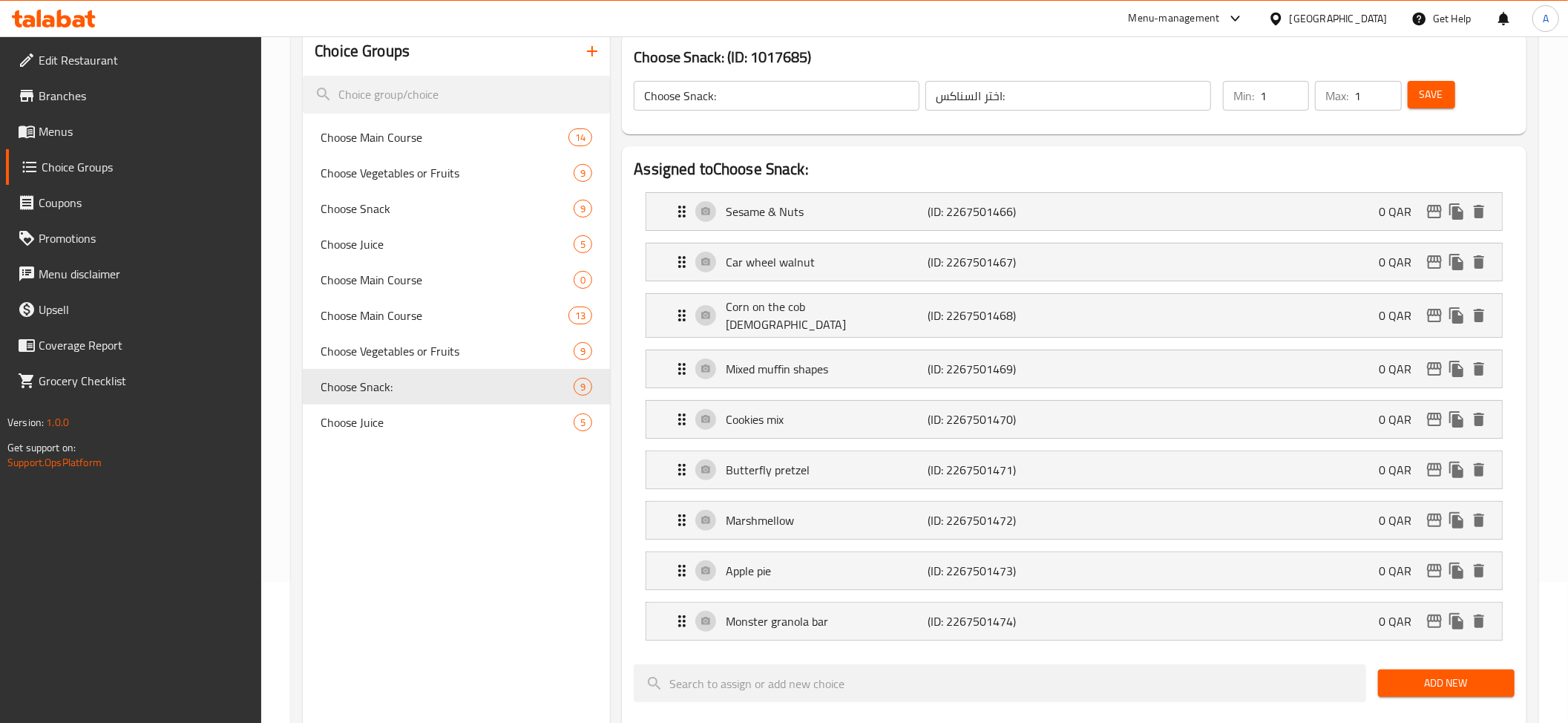
type input "ليديز كوز ذرة"
click at [840, 310] on p "Corn on the cob ladies" at bounding box center [826, 316] width 202 height 36
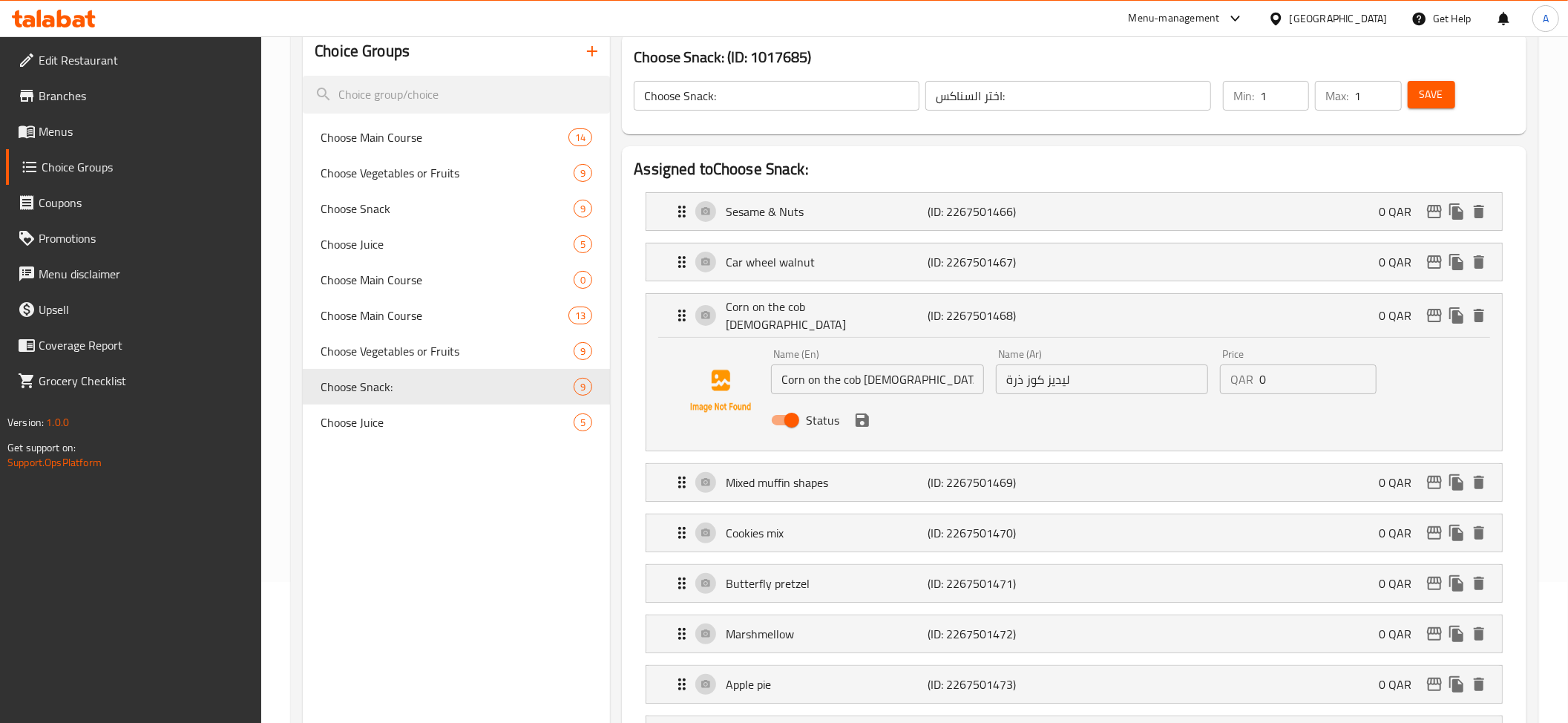
drag, startPoint x: 864, startPoint y: 310, endPoint x: 883, endPoint y: 308, distance: 19.1
click at [868, 312] on nav "Sesame & Nuts (ID: 2267501466) 0 QAR Name (En) Sesame & Nuts Name (En) Name (Ar…" at bounding box center [1074, 473] width 881 height 586
click at [975, 260] on p "(ID: 2267501467)" at bounding box center [994, 262] width 134 height 18
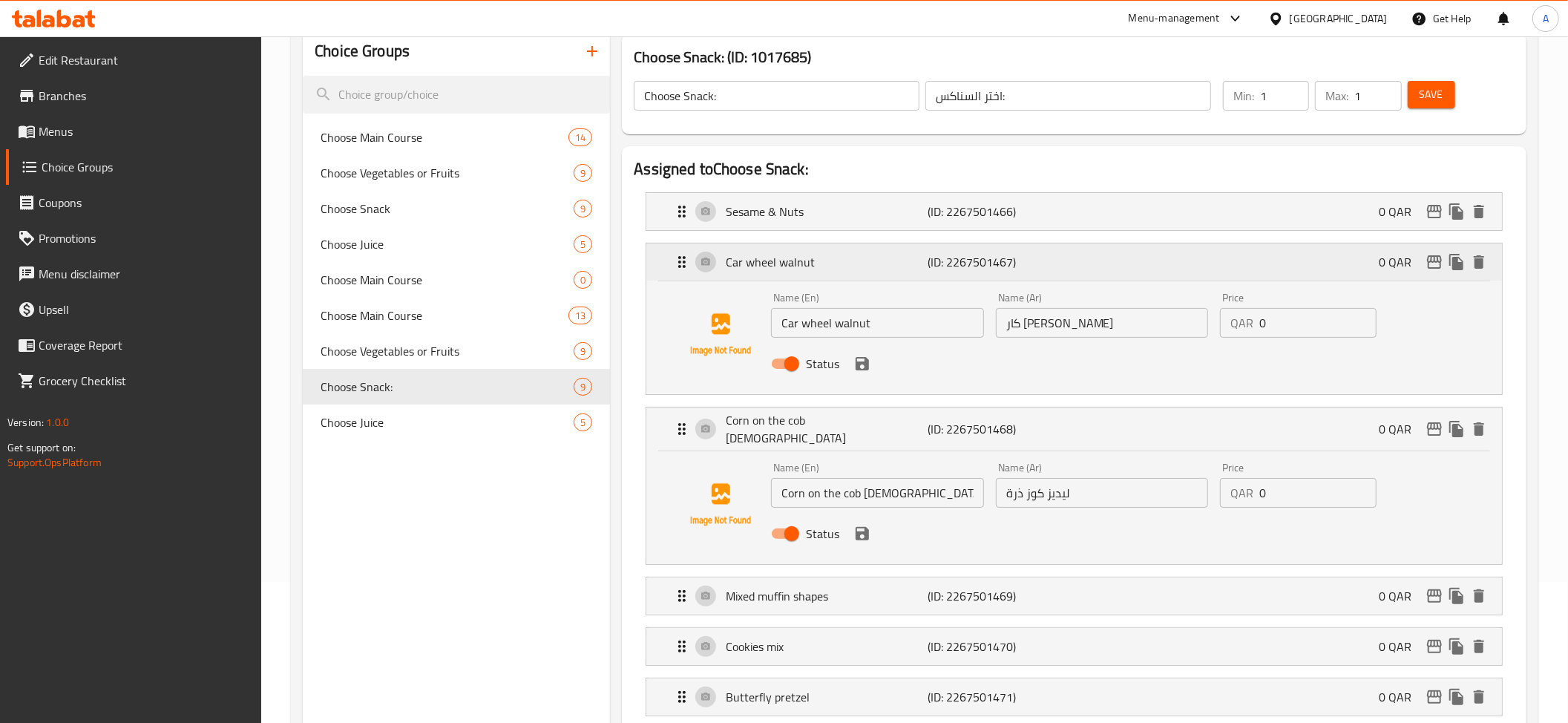
click at [976, 260] on p "(ID: 2267501467)" at bounding box center [994, 262] width 134 height 18
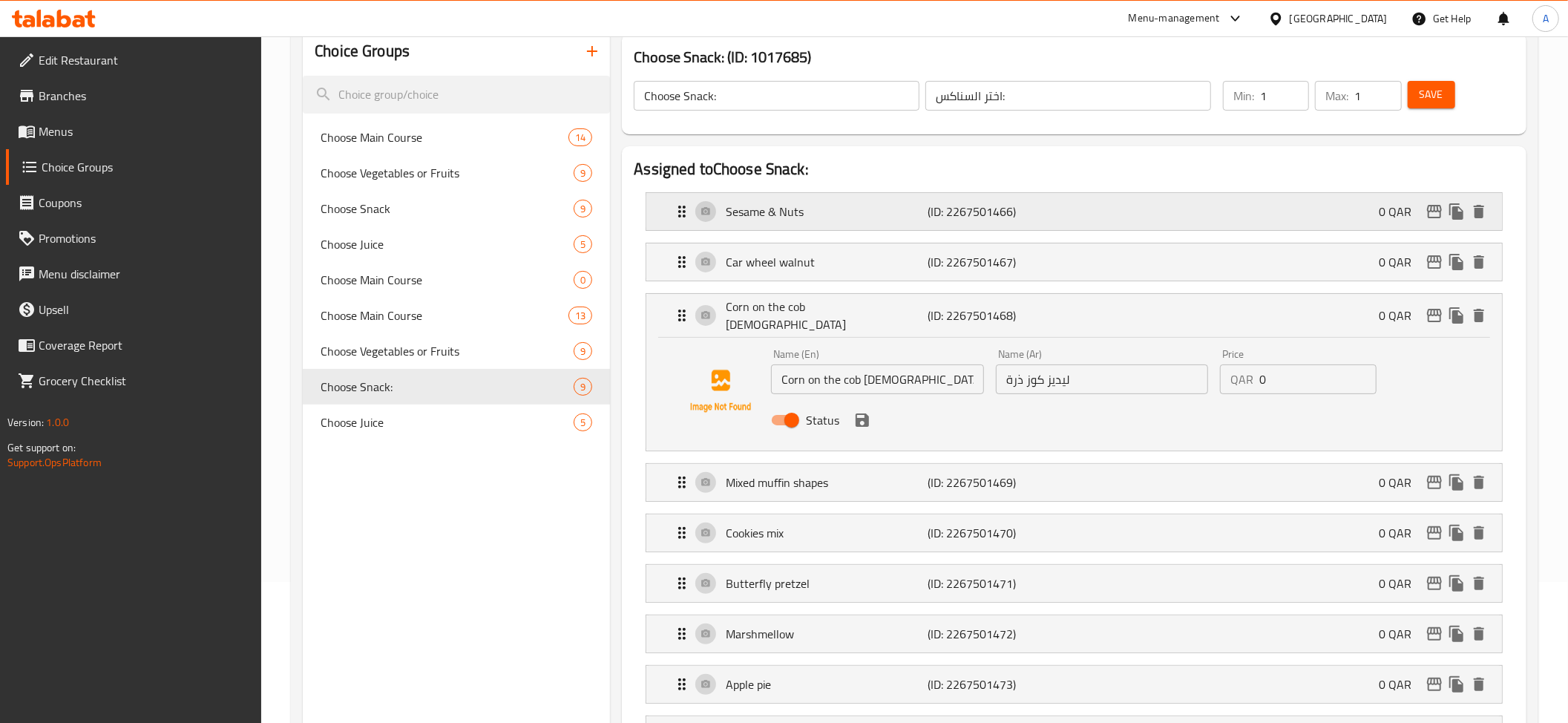
click at [1048, 195] on div "Sesame & Nuts (ID: 2267501466) 0 QAR" at bounding box center [1078, 212] width 811 height 37
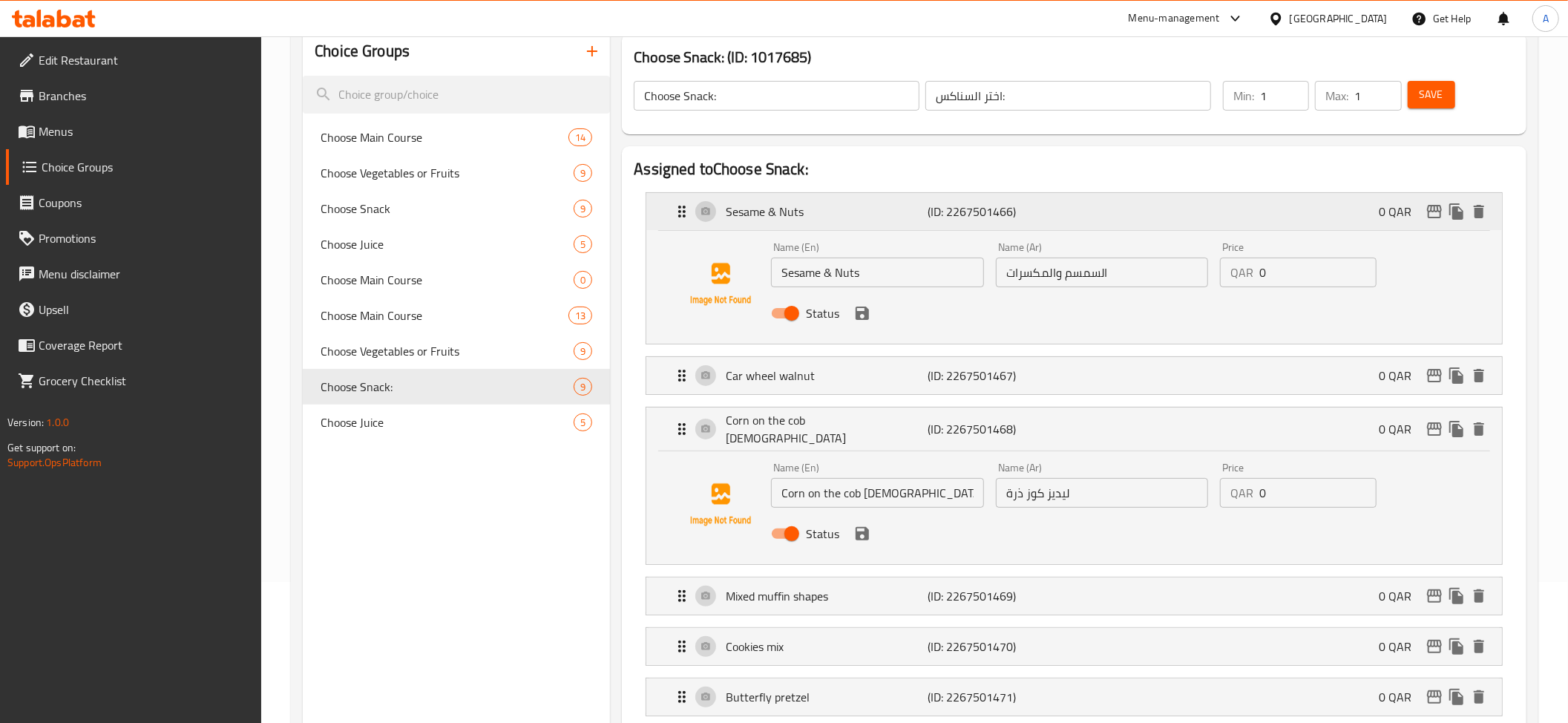
click at [1037, 205] on p "(ID: 2267501466)" at bounding box center [994, 212] width 134 height 18
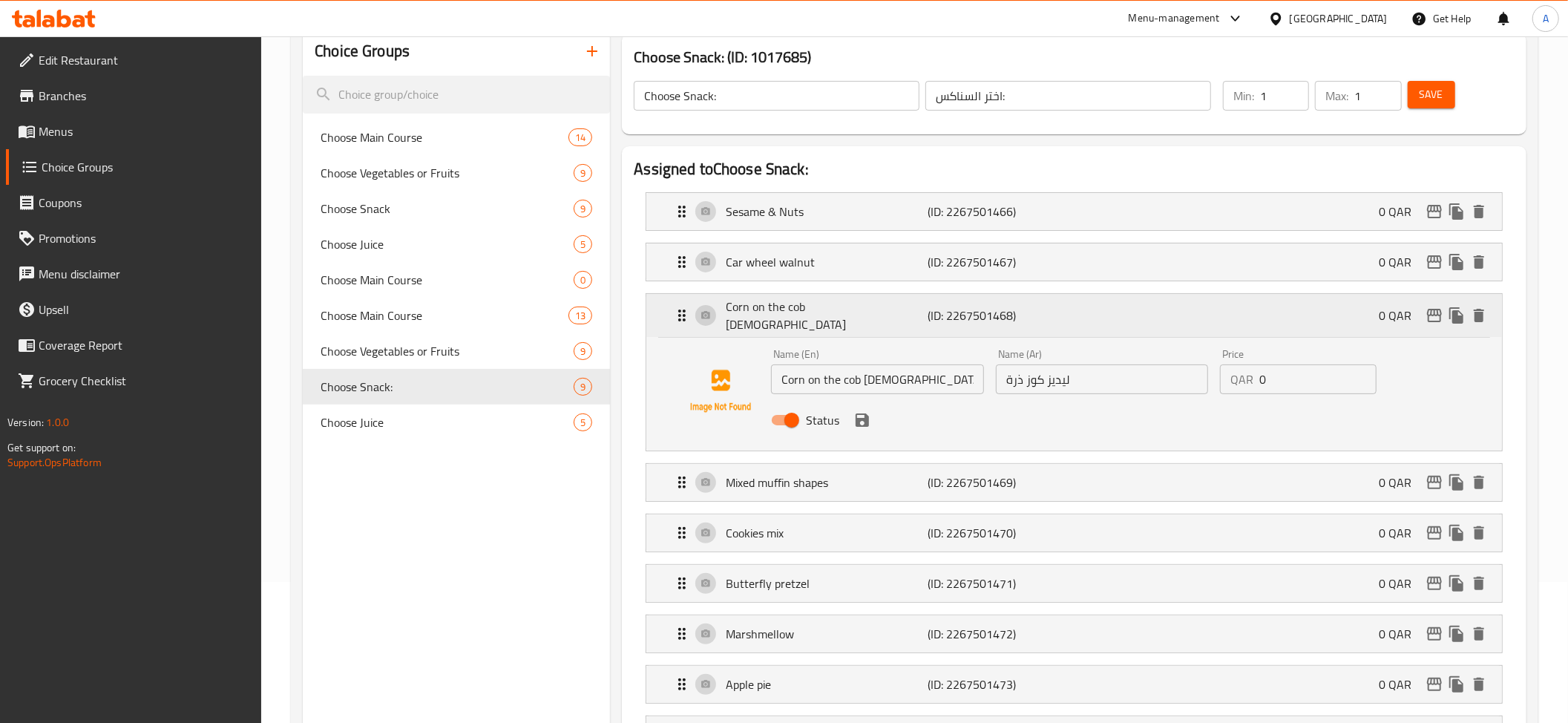
click at [964, 312] on p "(ID: 2267501468)" at bounding box center [994, 316] width 134 height 18
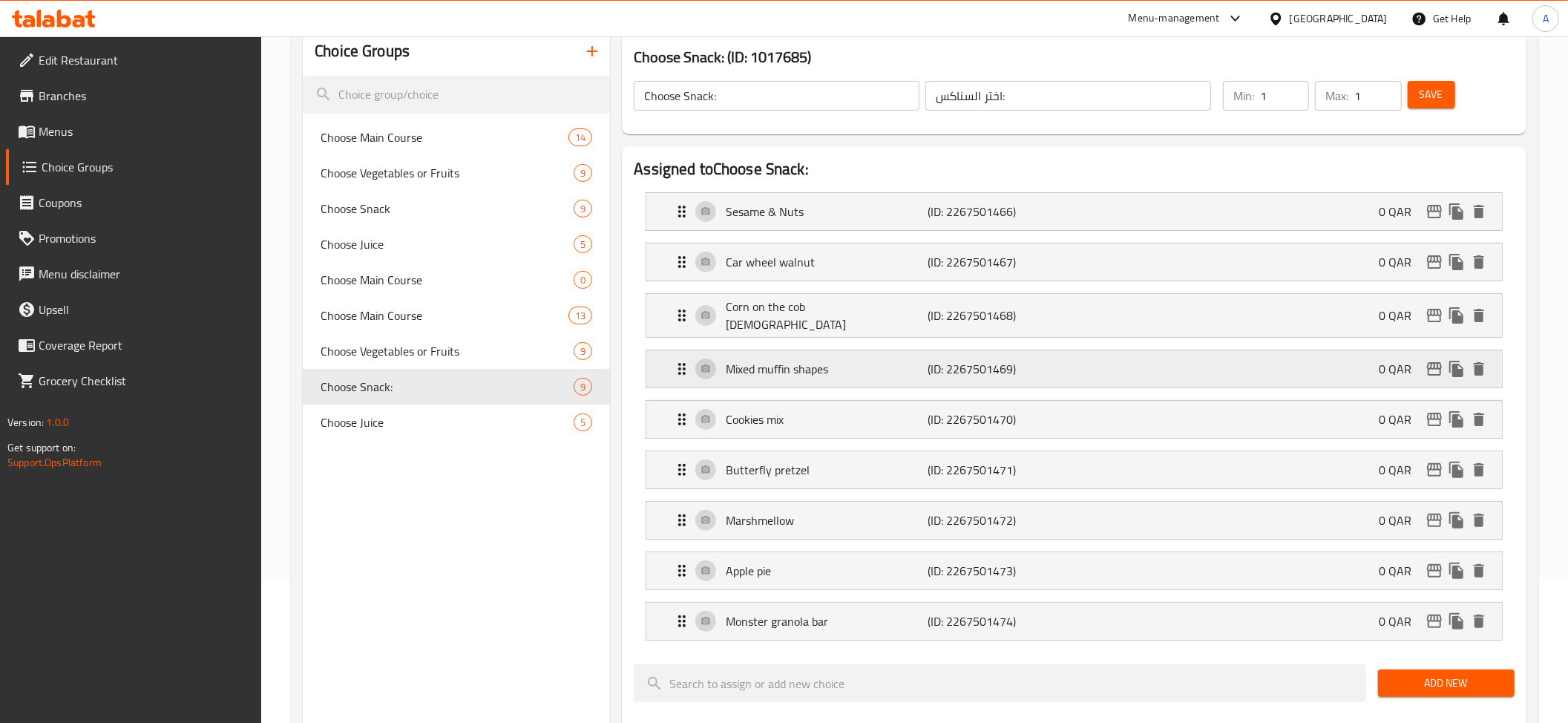
click at [889, 366] on p "Mixed muffin shapes" at bounding box center [826, 369] width 202 height 18
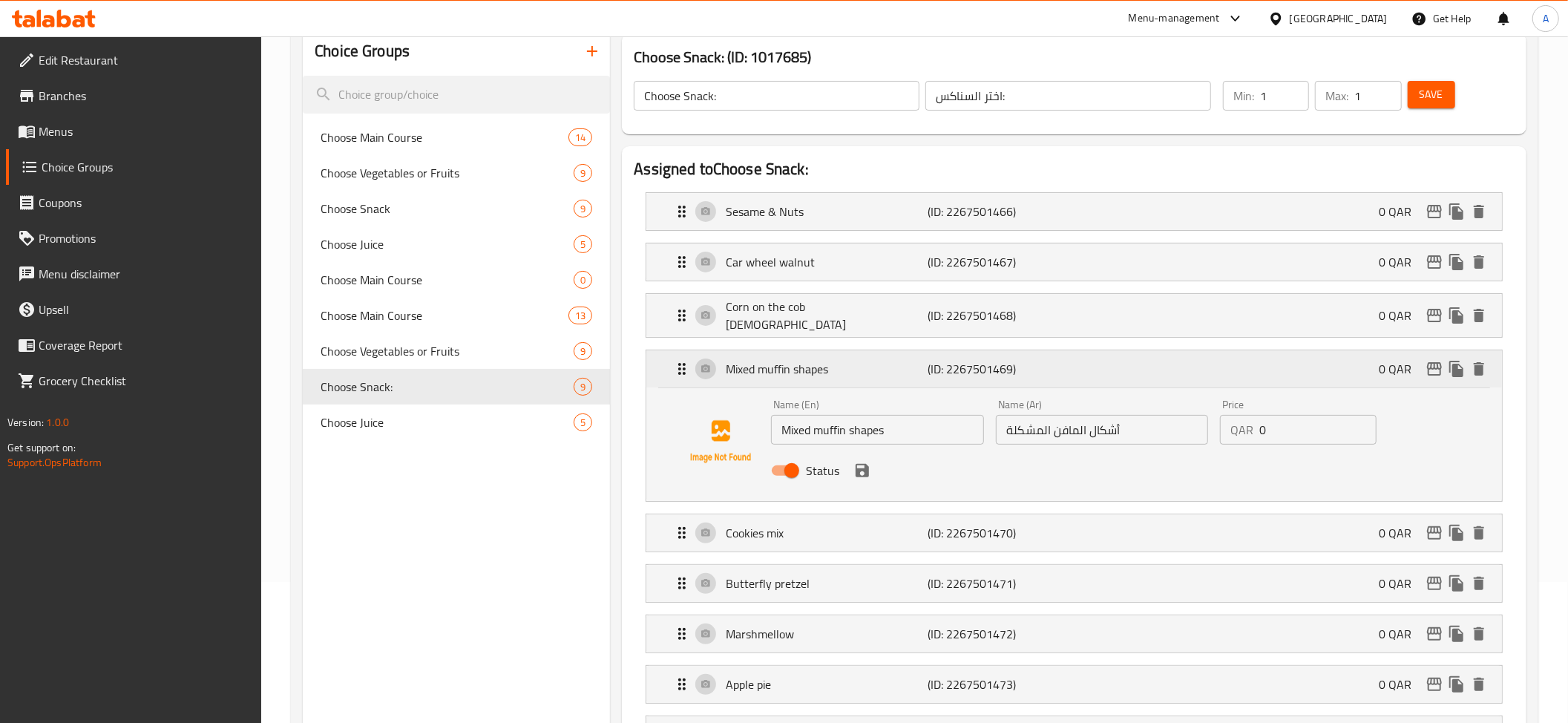
click at [889, 366] on p "Mixed muffin shapes" at bounding box center [826, 369] width 202 height 18
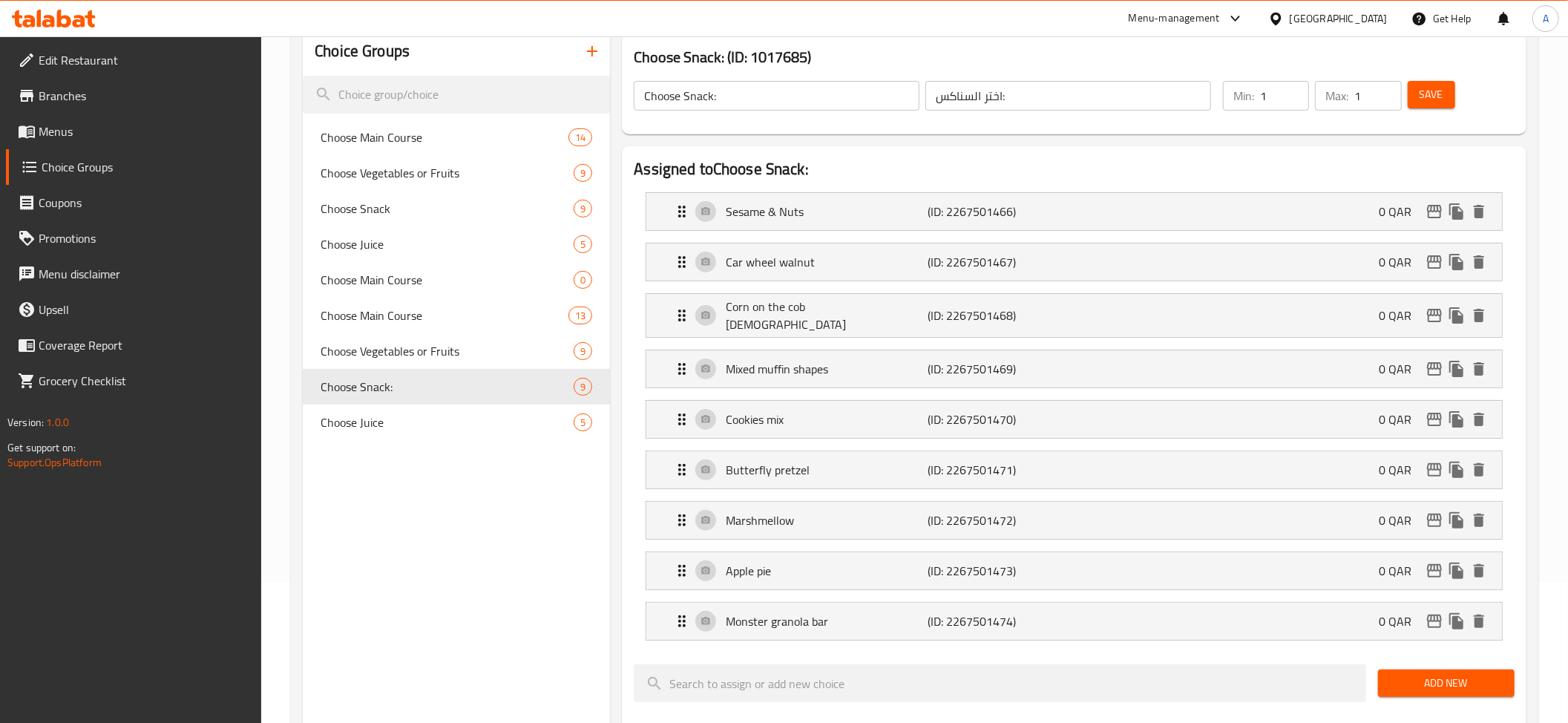
click at [1452, 84] on button "Save" at bounding box center [1430, 94] width 47 height 28
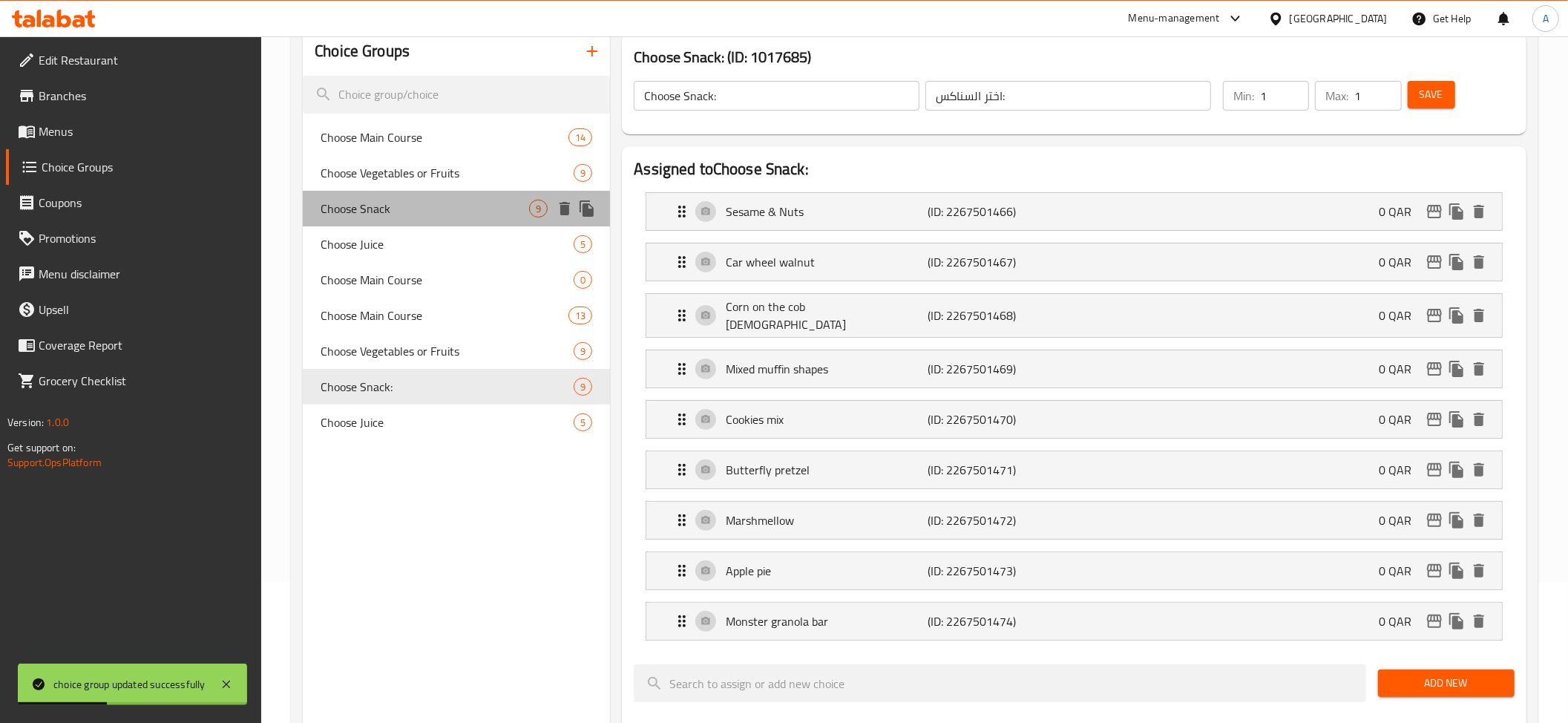
click at [434, 218] on div "Choose Snack 9" at bounding box center [457, 209] width 308 height 36
type input "Choose Snack"
type input "اختر الوجبة الخفيفة"
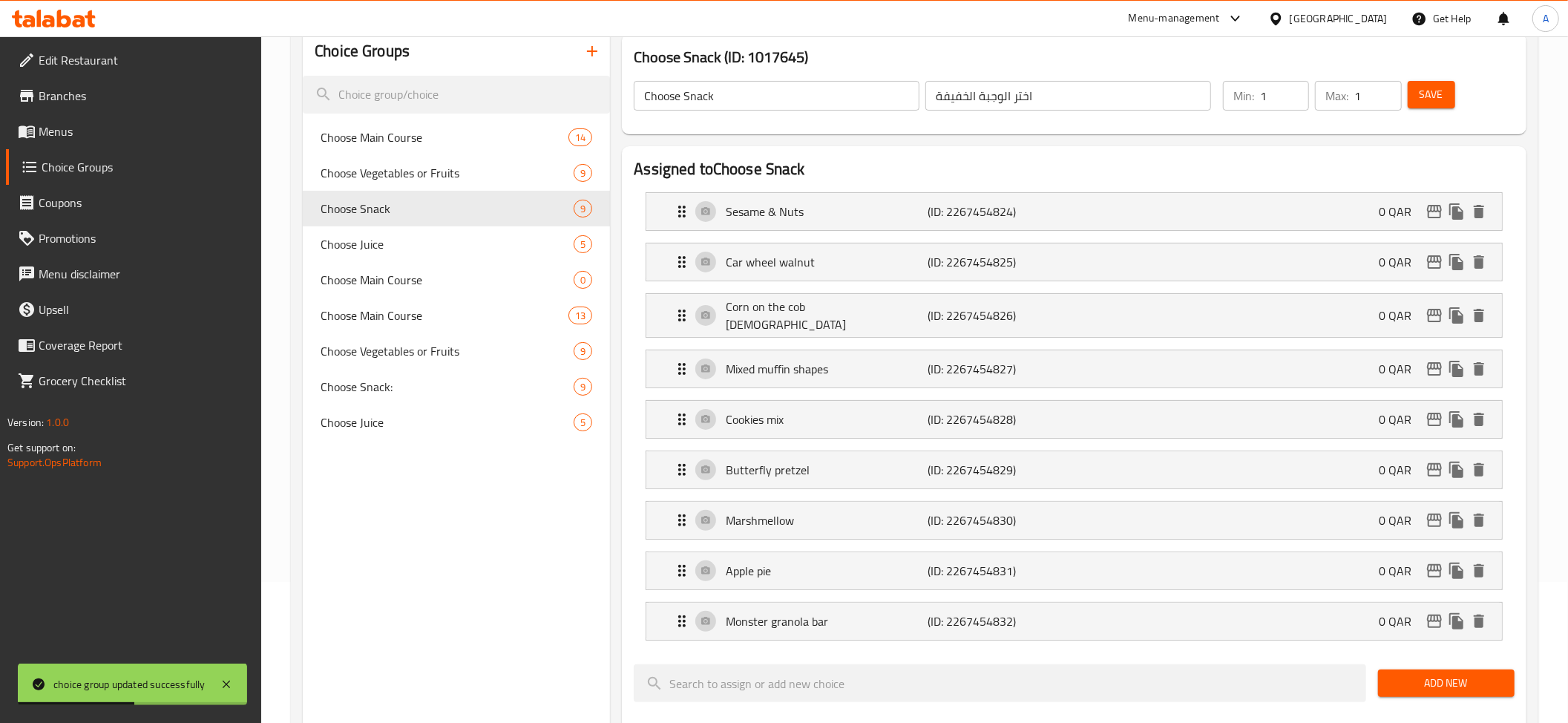
click at [980, 102] on input "اختر الوجبة الخفيفة" at bounding box center [1068, 95] width 285 height 29
click at [380, 393] on span "Choose Snack:" at bounding box center [425, 387] width 209 height 18
type input "Choose Snack:"
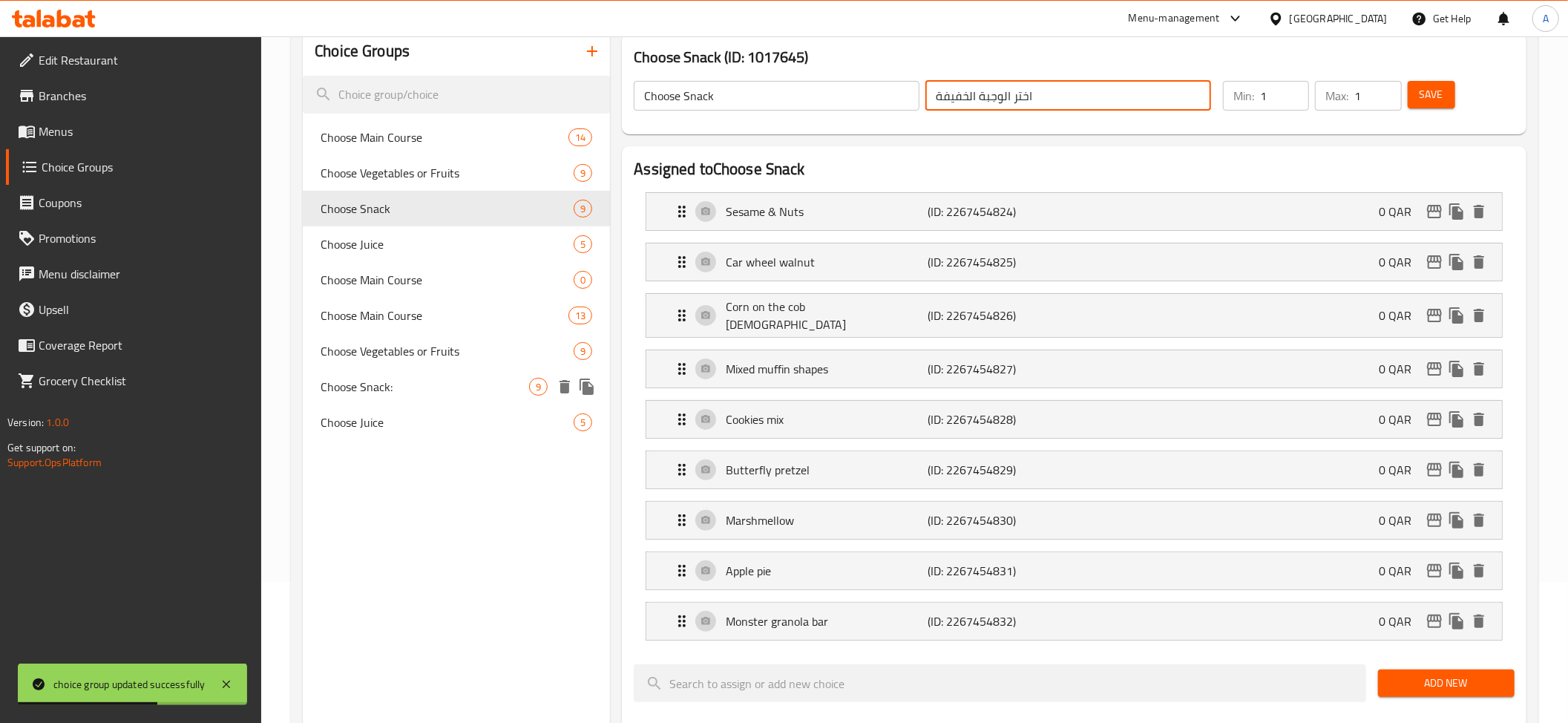
type input "اختر السناكس:"
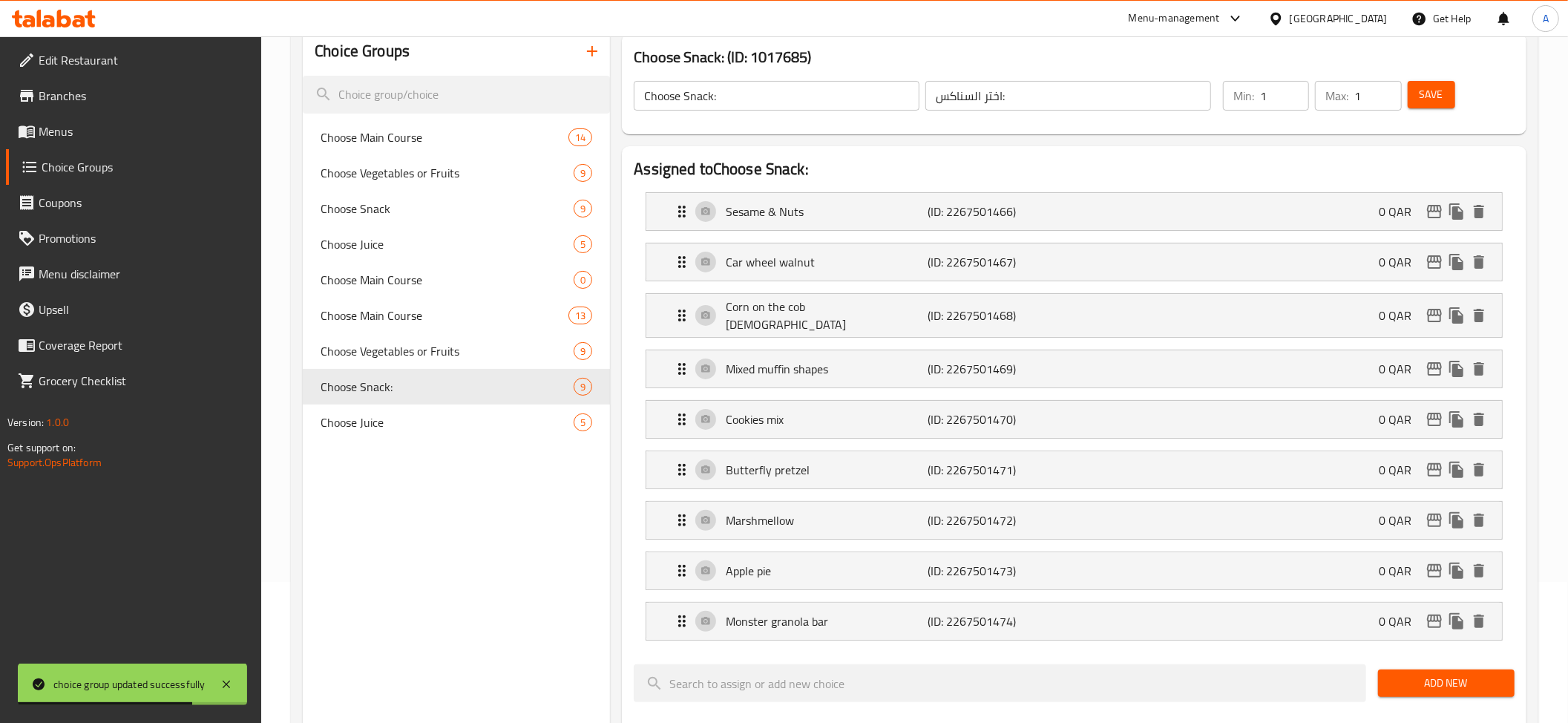
click at [1027, 92] on input "اختر السناكس:" at bounding box center [1068, 95] width 285 height 29
click at [957, 98] on input "اختر السناكس:" at bounding box center [1068, 95] width 285 height 29
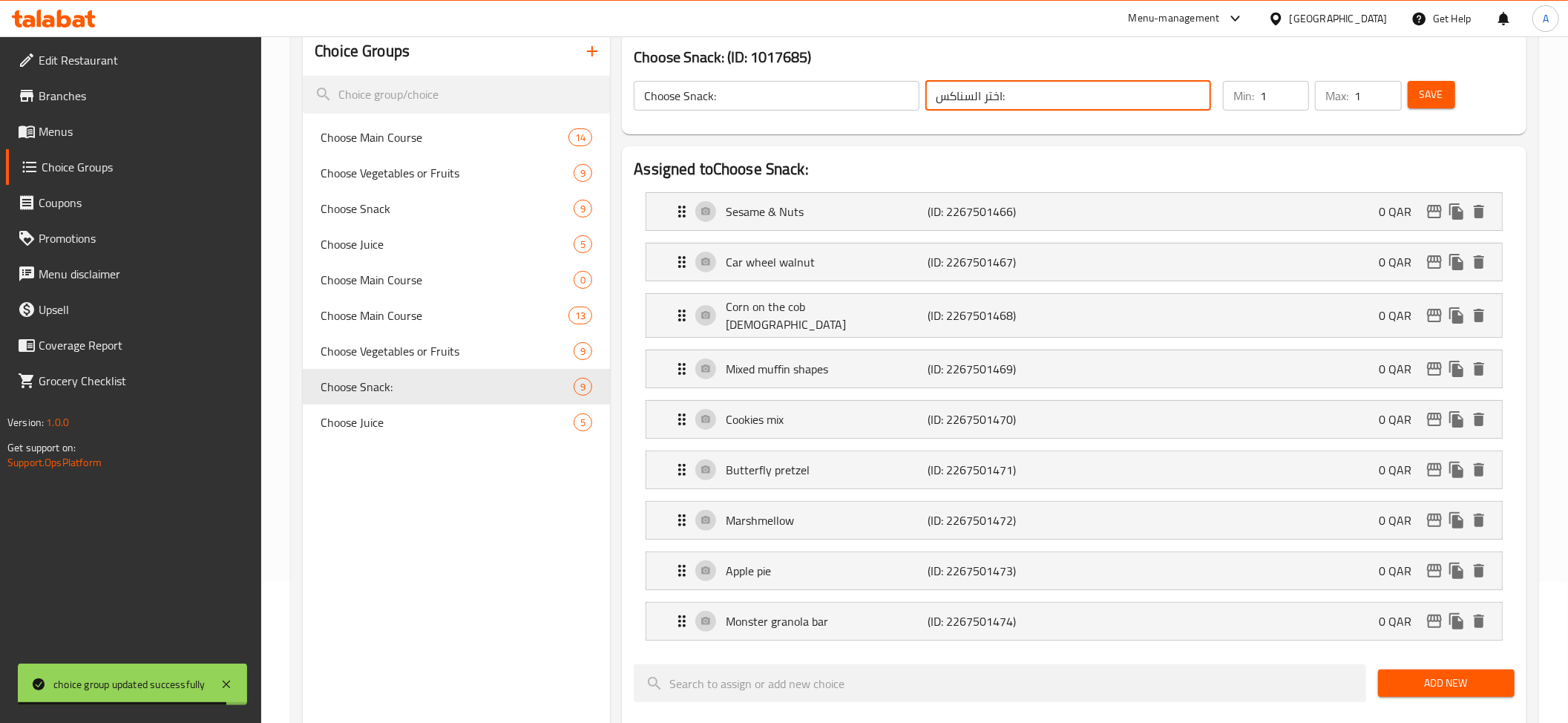
click at [957, 98] on input "اختر السناكس:" at bounding box center [1068, 95] width 285 height 29
click at [960, 93] on input "اختر السناكس:" at bounding box center [1068, 95] width 285 height 29
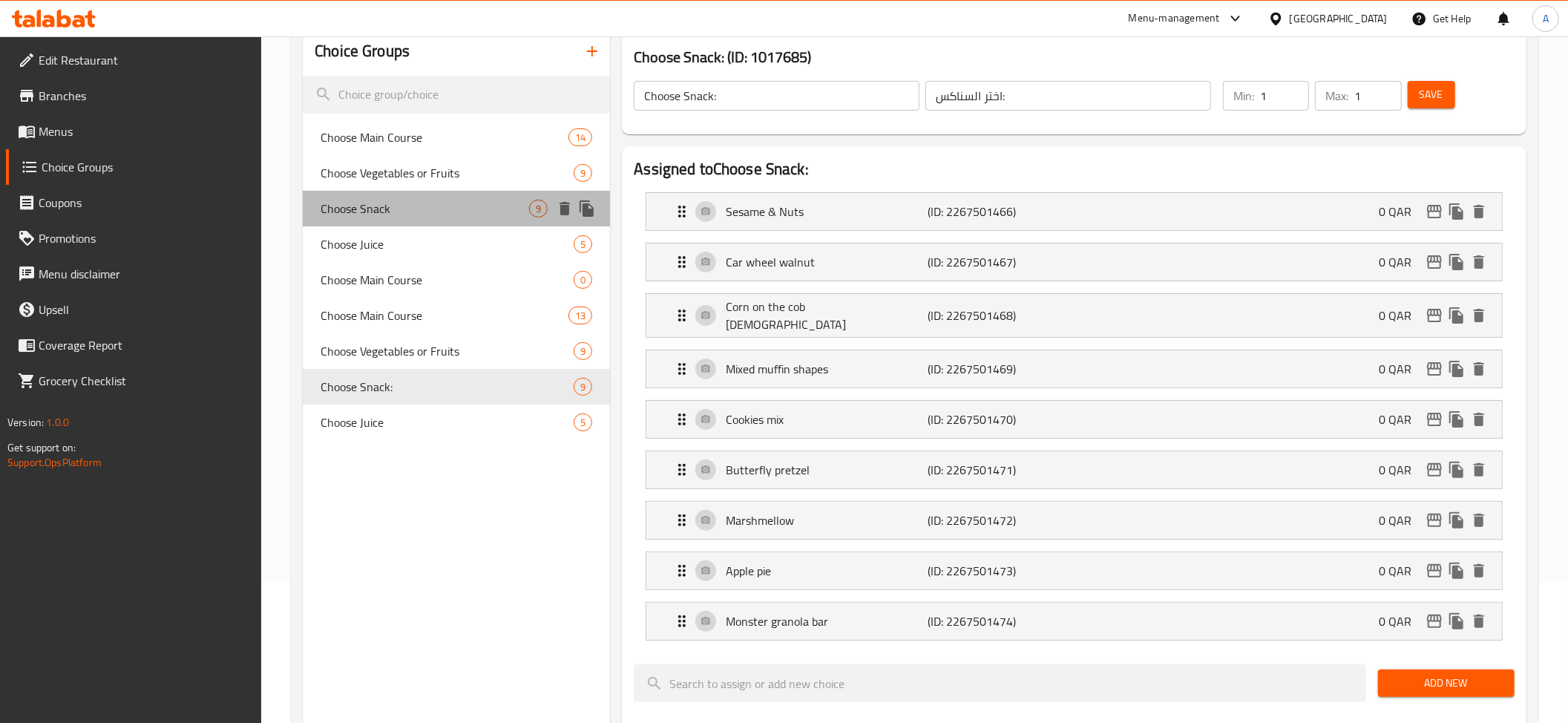
click at [430, 213] on span "Choose Snack" at bounding box center [425, 209] width 209 height 18
type input "Choose Snack"
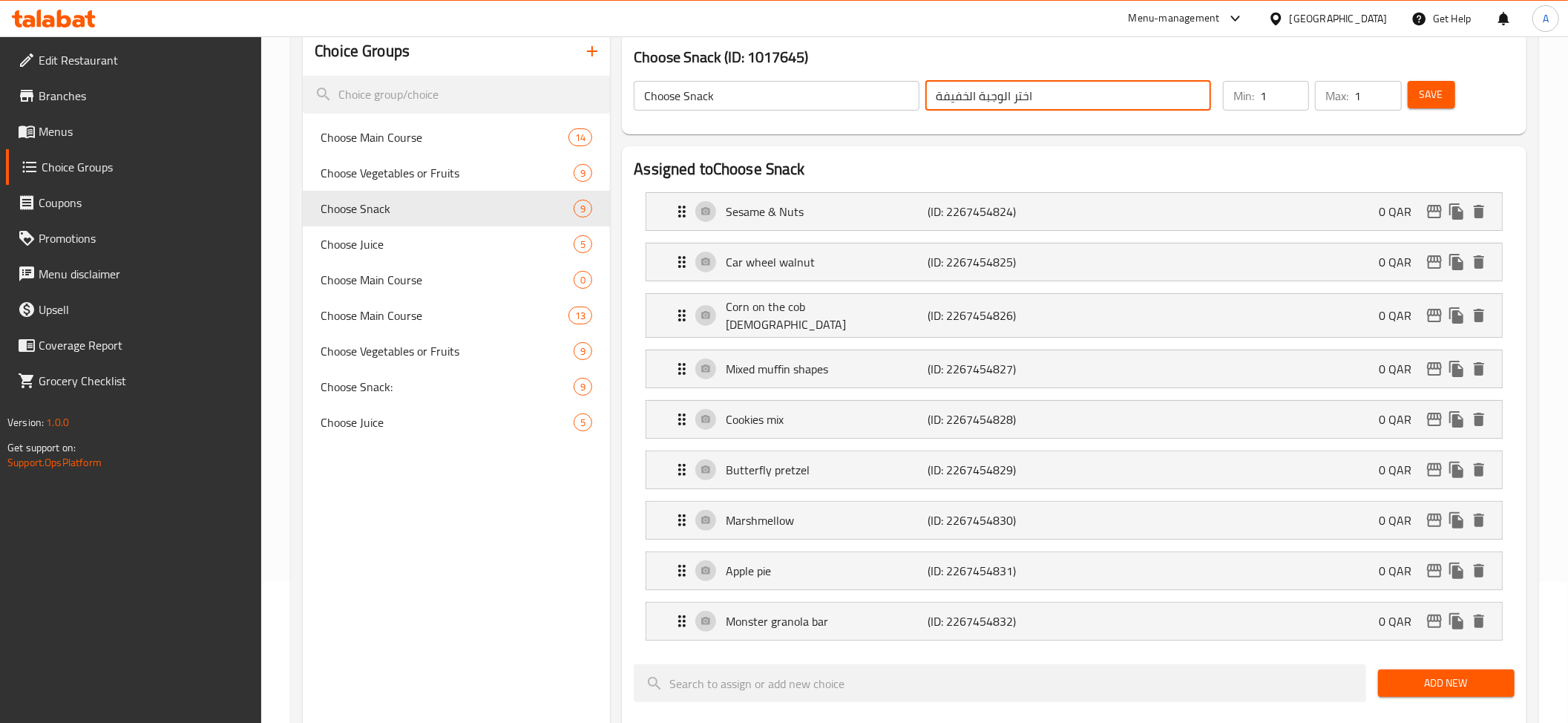
drag, startPoint x: 1011, startPoint y: 99, endPoint x: 906, endPoint y: 106, distance: 105.2
click at [906, 106] on div "Choose Snack ​ اختر الوجبة الخفيفة ​" at bounding box center [922, 95] width 595 height 47
paste input "السناكس"
click at [986, 91] on input "اخترالسناكس" at bounding box center [1068, 95] width 285 height 29
click at [980, 93] on input "اخترالسناكس" at bounding box center [1068, 95] width 285 height 29
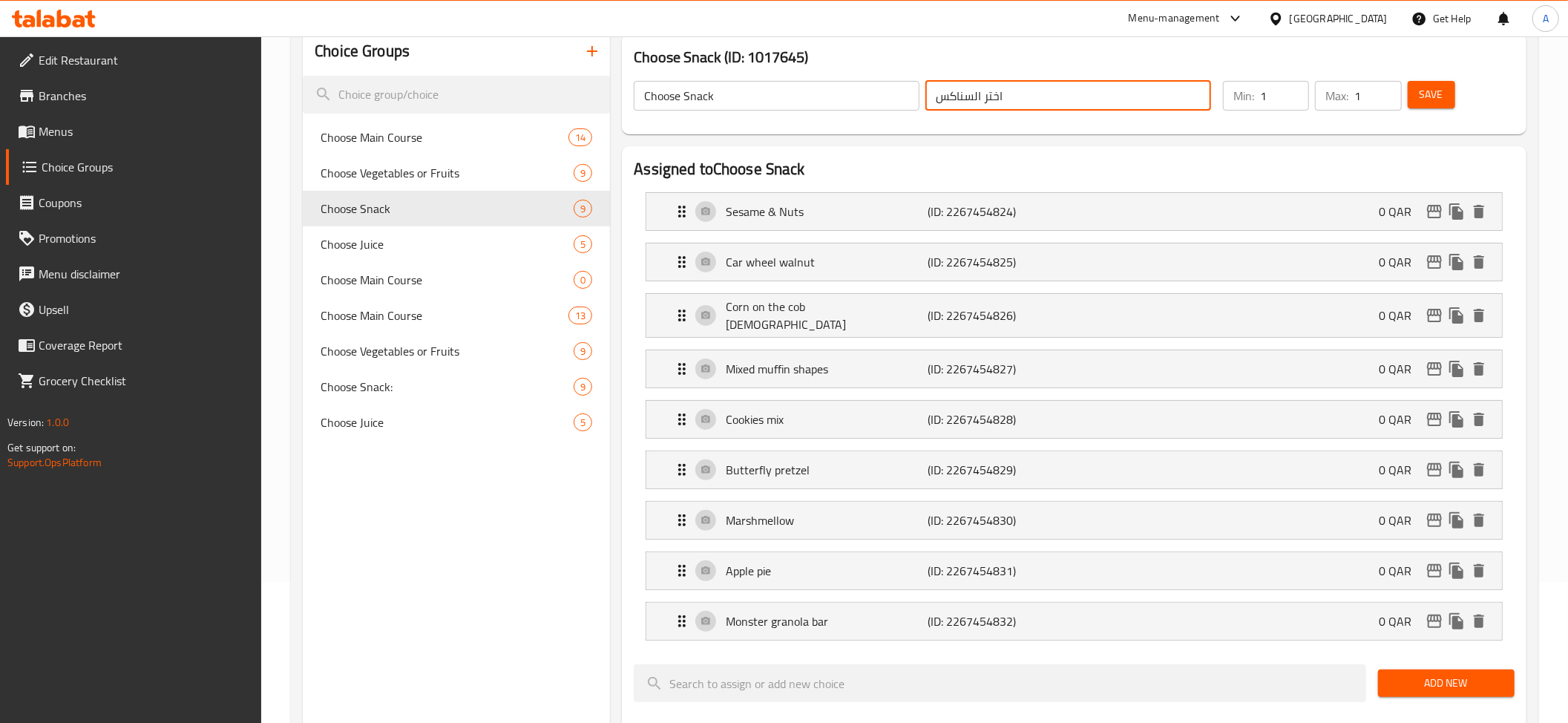
type input "اختر السناكس"
click at [1452, 78] on div "Save" at bounding box center [1452, 96] width 95 height 36
click at [1448, 81] on button "Save" at bounding box center [1430, 94] width 47 height 28
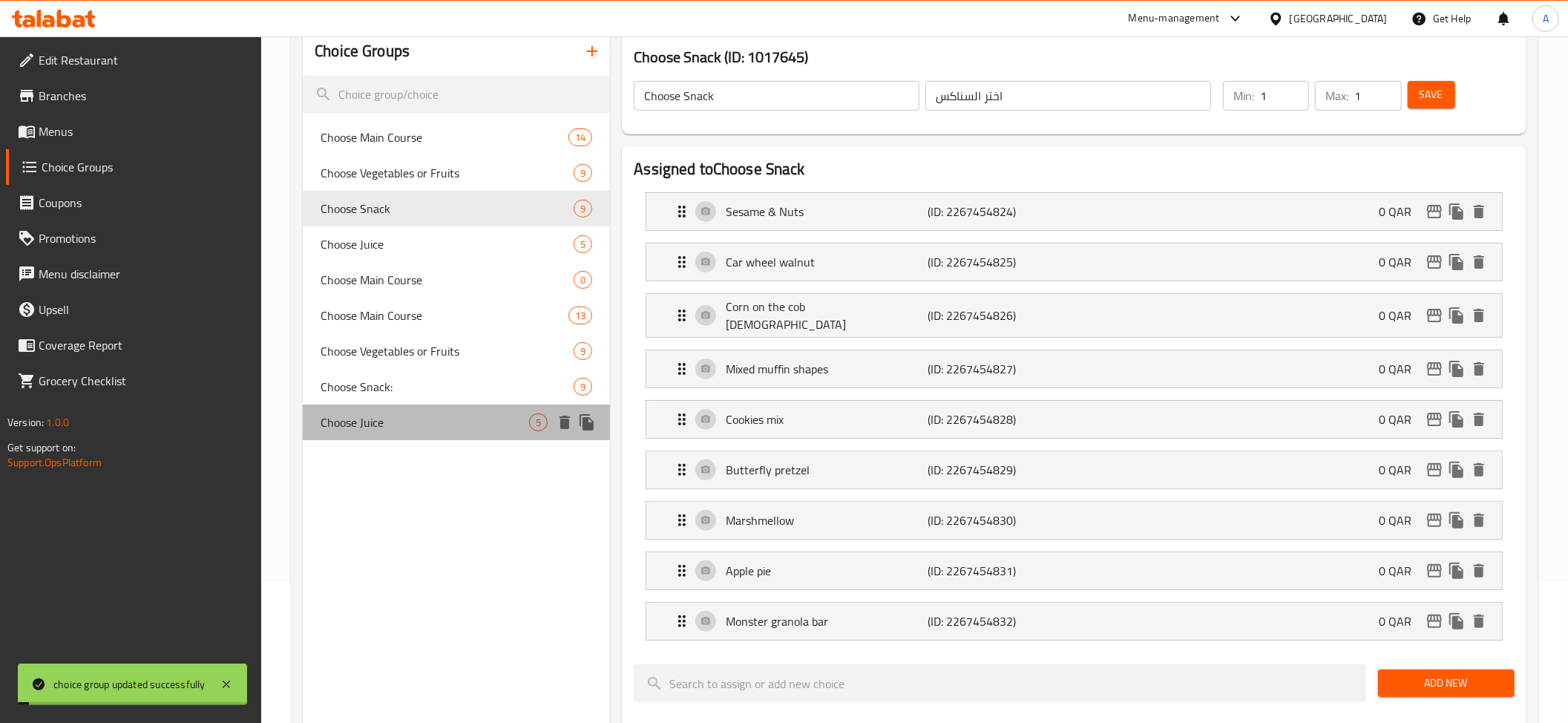
click at [393, 420] on span "Choose Juice" at bounding box center [425, 422] width 209 height 18
type input "Choose Juice"
type input "اختر العصير"
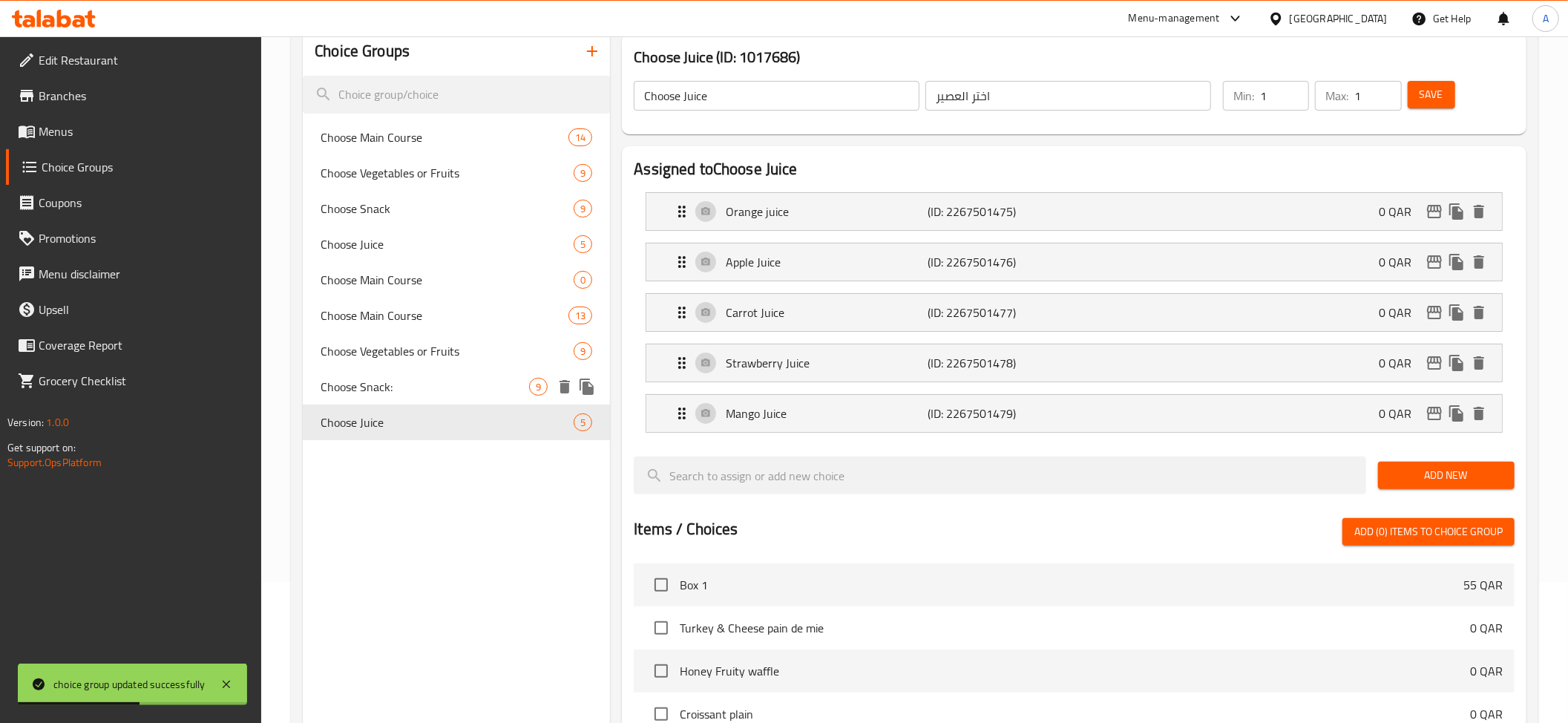
click at [434, 382] on span "Choose Snack:" at bounding box center [425, 387] width 209 height 18
type input "Choose Snack:"
type input "اختر السناكس:"
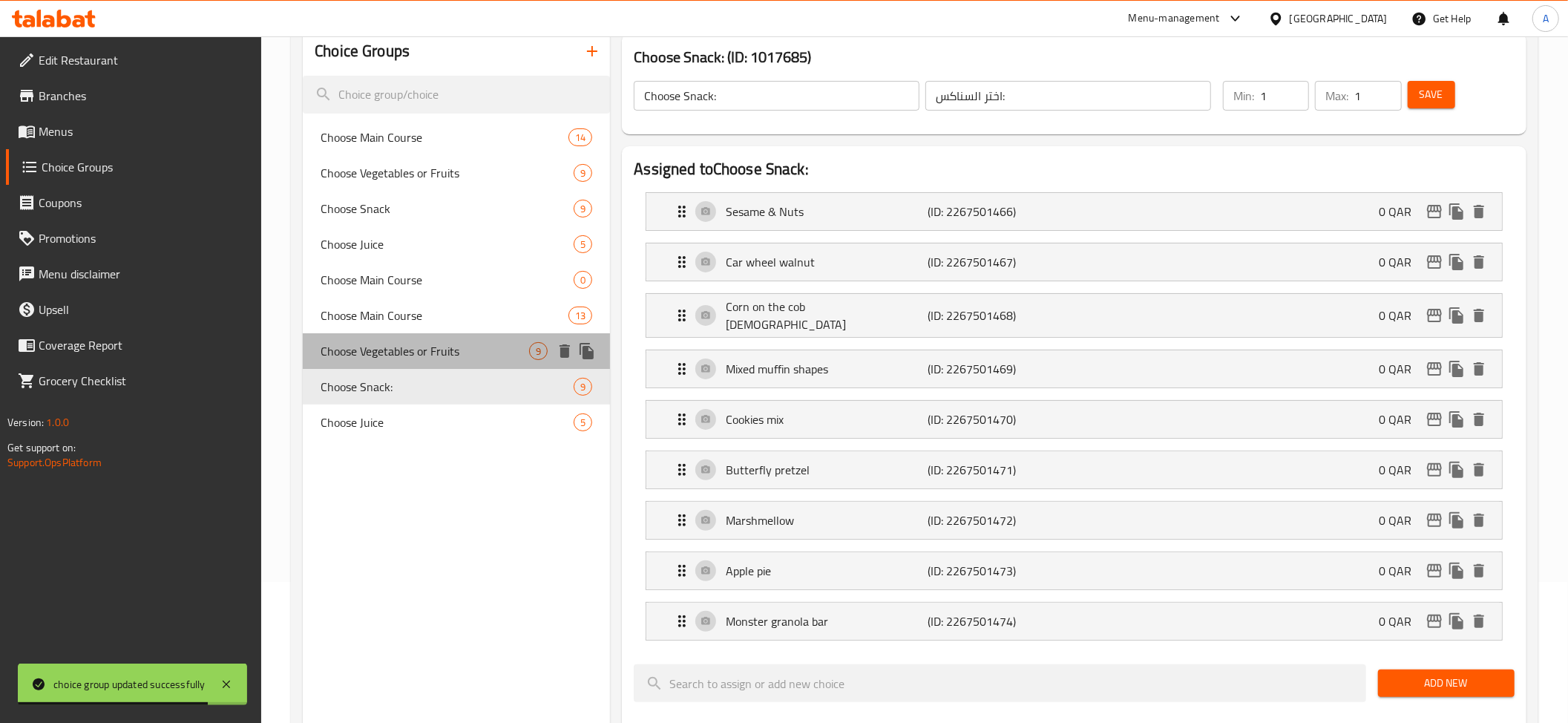
click at [423, 342] on span "Choose Vegetables or Fruits" at bounding box center [425, 351] width 209 height 18
type input "Choose Vegetables or Fruits"
type input "اختر الخضروات أو الفواكه"
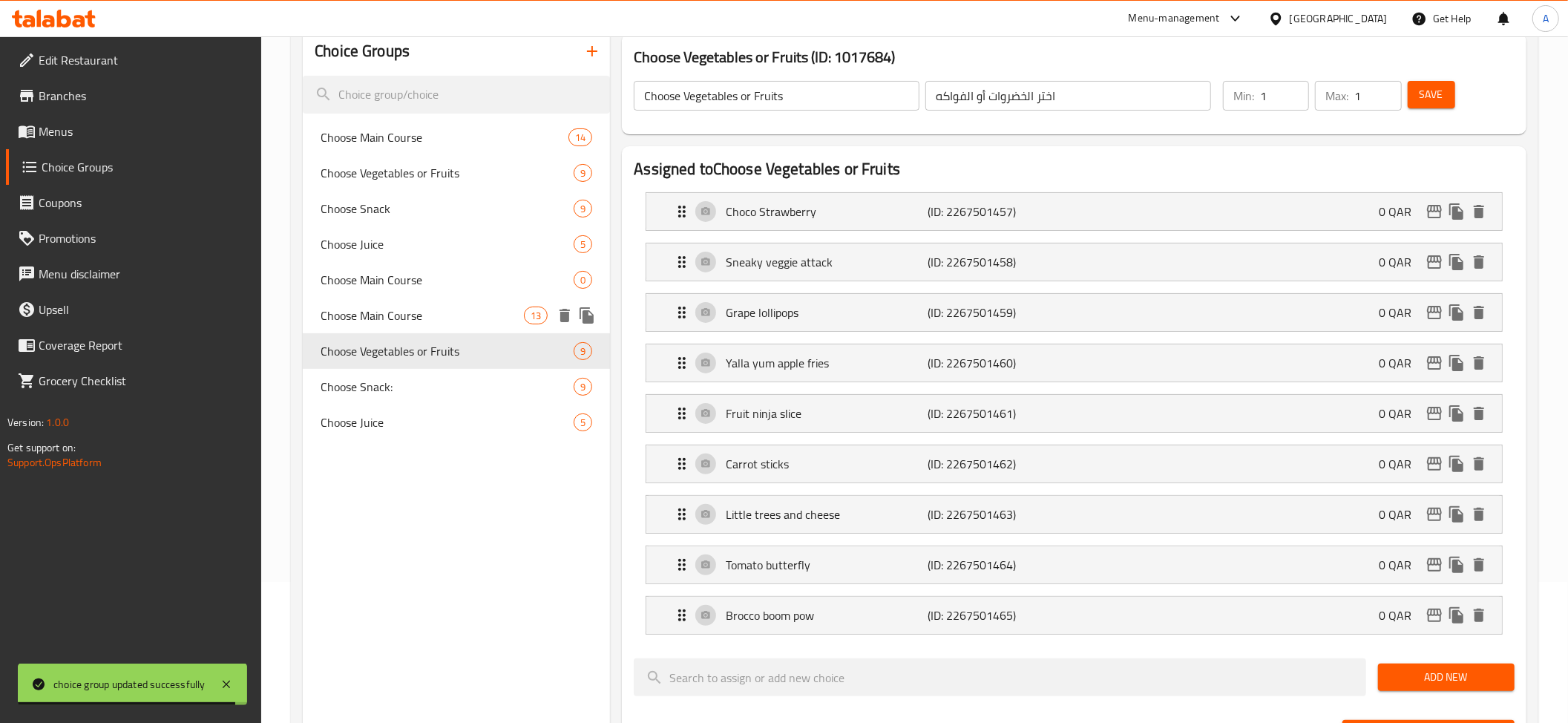
click at [460, 312] on span "Choose Main Course" at bounding box center [422, 316] width 204 height 18
type input "Choose Main Course"
type input "اختر الطبق الرئيسي"
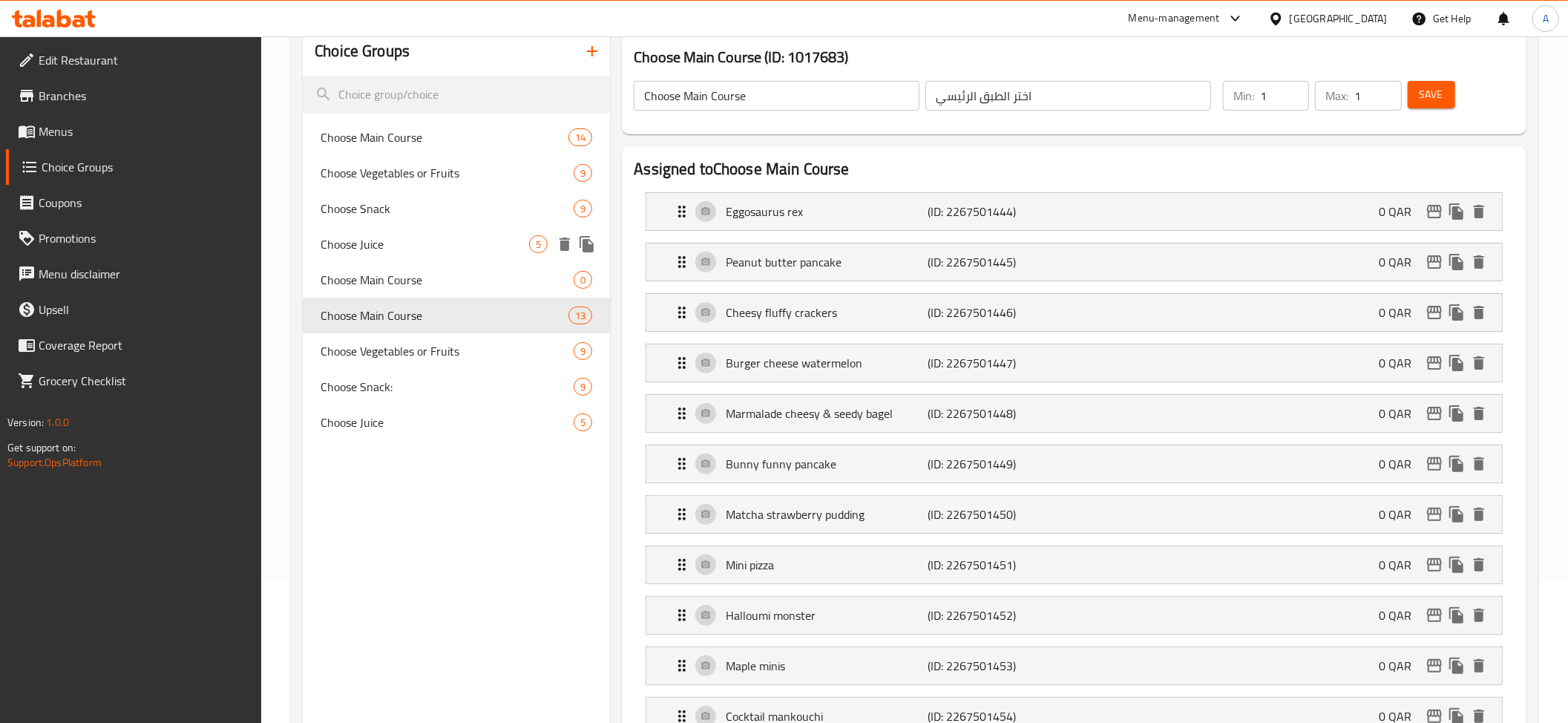
click at [419, 230] on div "Choose Juice 5" at bounding box center [457, 245] width 308 height 36
type input "Choose Juice"
type input "اختر العصير"
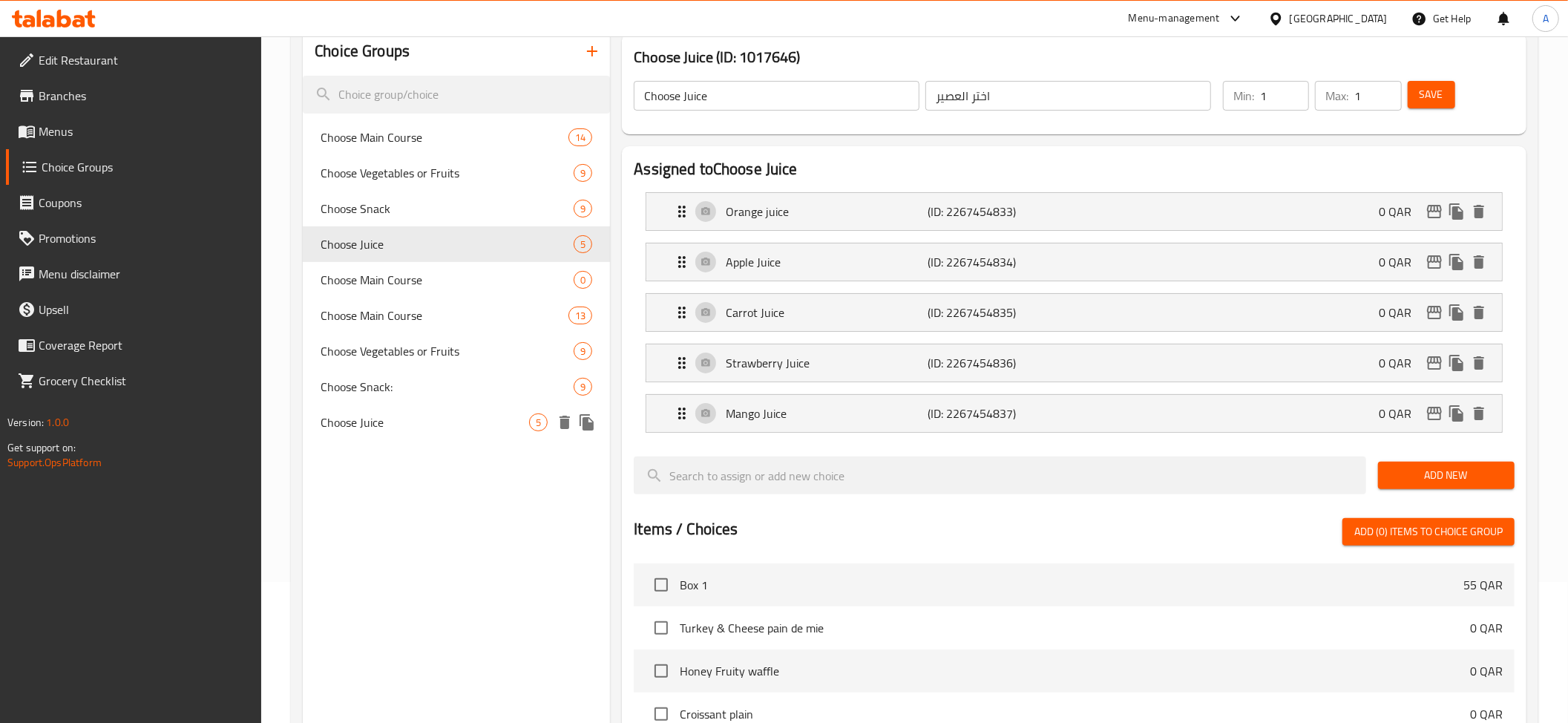
click at [446, 420] on span "Choose Juice" at bounding box center [425, 422] width 209 height 18
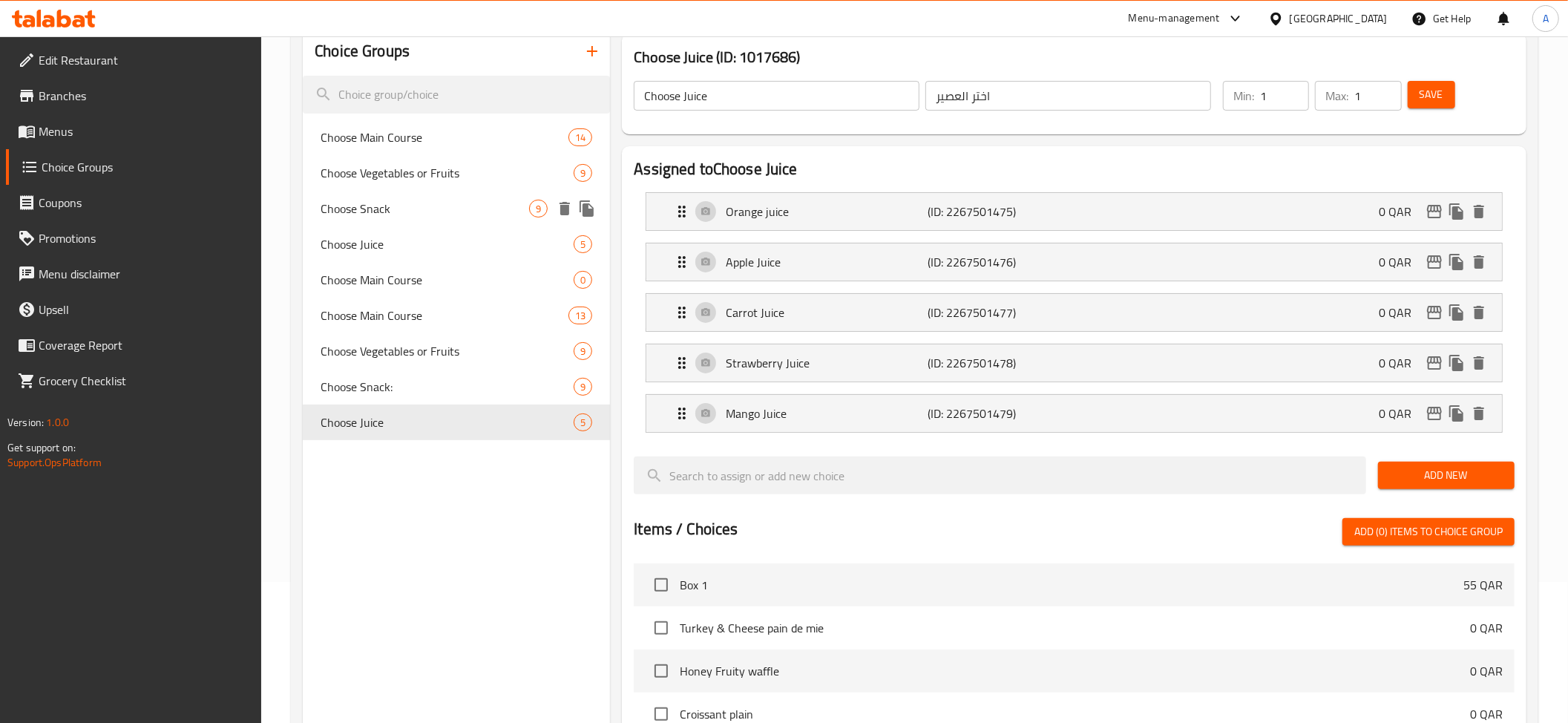
click at [401, 212] on span "Choose Snack" at bounding box center [425, 209] width 209 height 18
type input "Choose Snack"
type input "اختر السناكس"
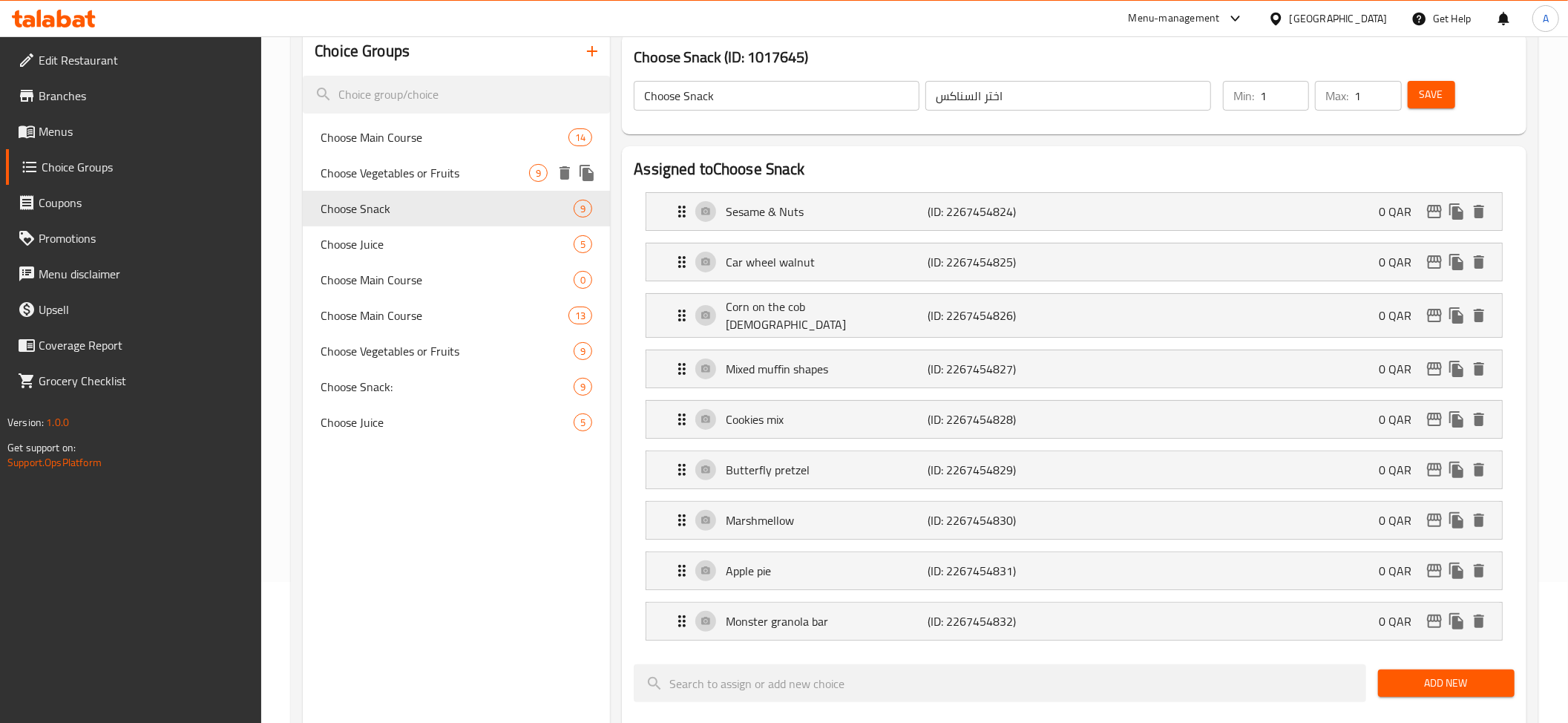
click at [421, 167] on span "Choose Vegetables or Fruits" at bounding box center [425, 173] width 209 height 18
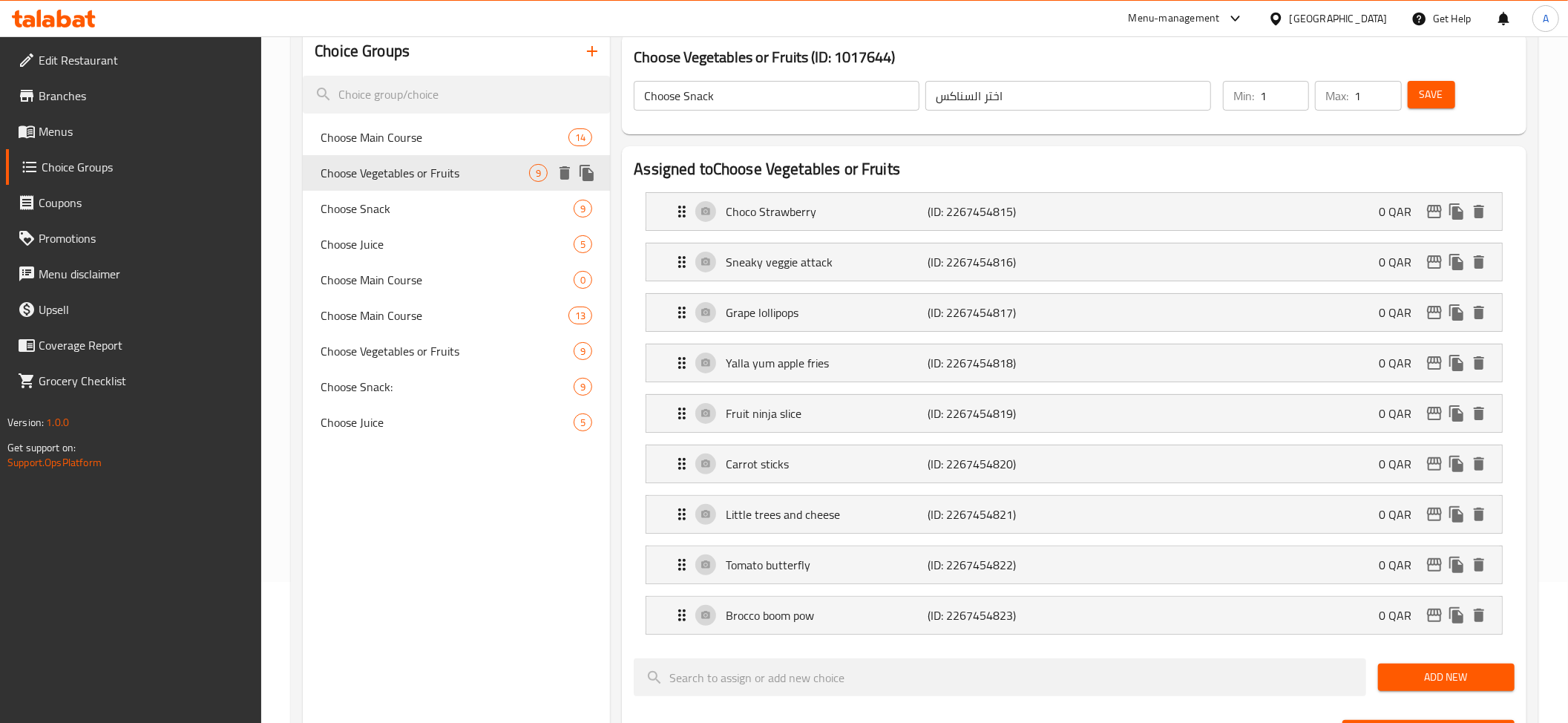
type input "Choose Vegetables or Fruits"
type input "اختر الخضروات أو الفواكه"
click at [450, 133] on span "Choose Main Course" at bounding box center [422, 137] width 204 height 18
type input "Choose Main Course"
type input "اختر الطبق الرئيسي"
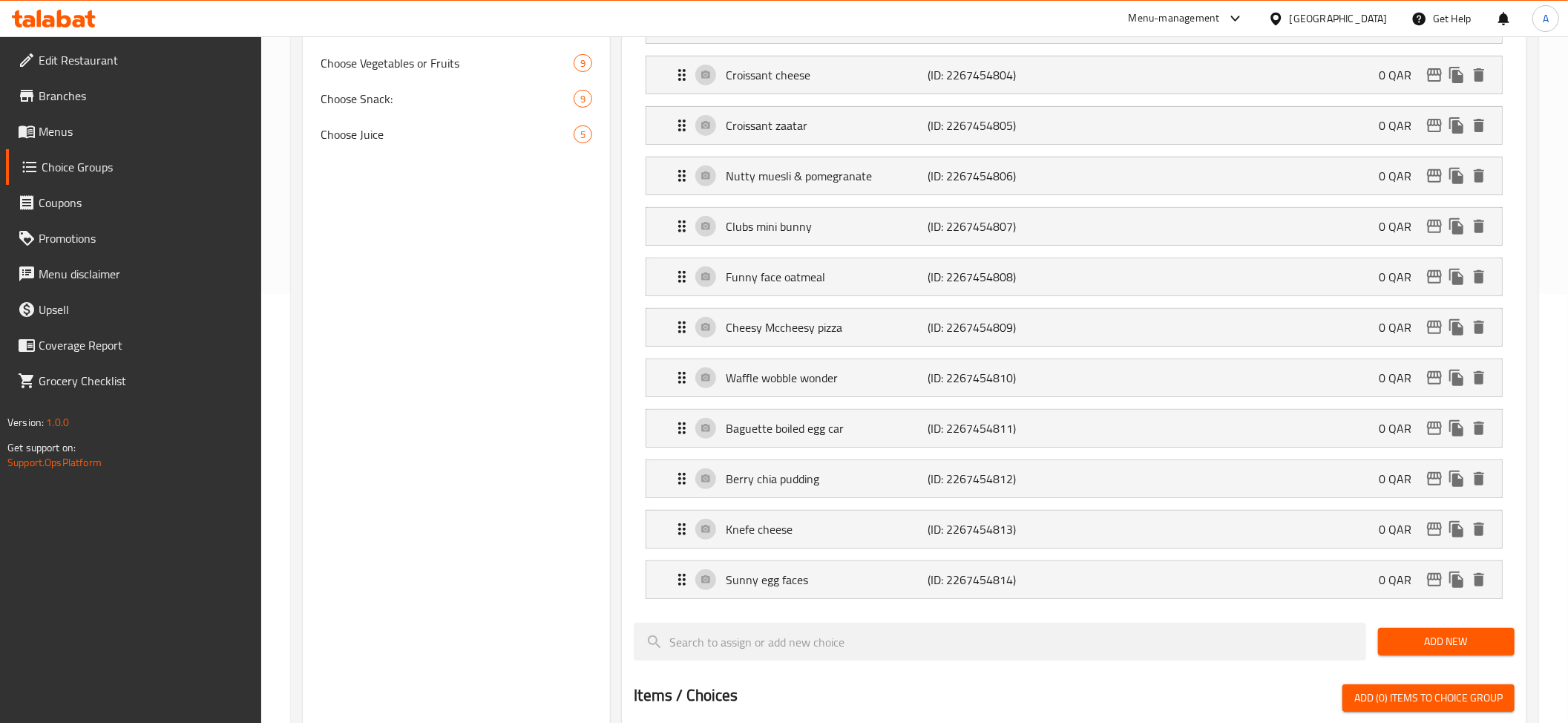
scroll to position [250, 0]
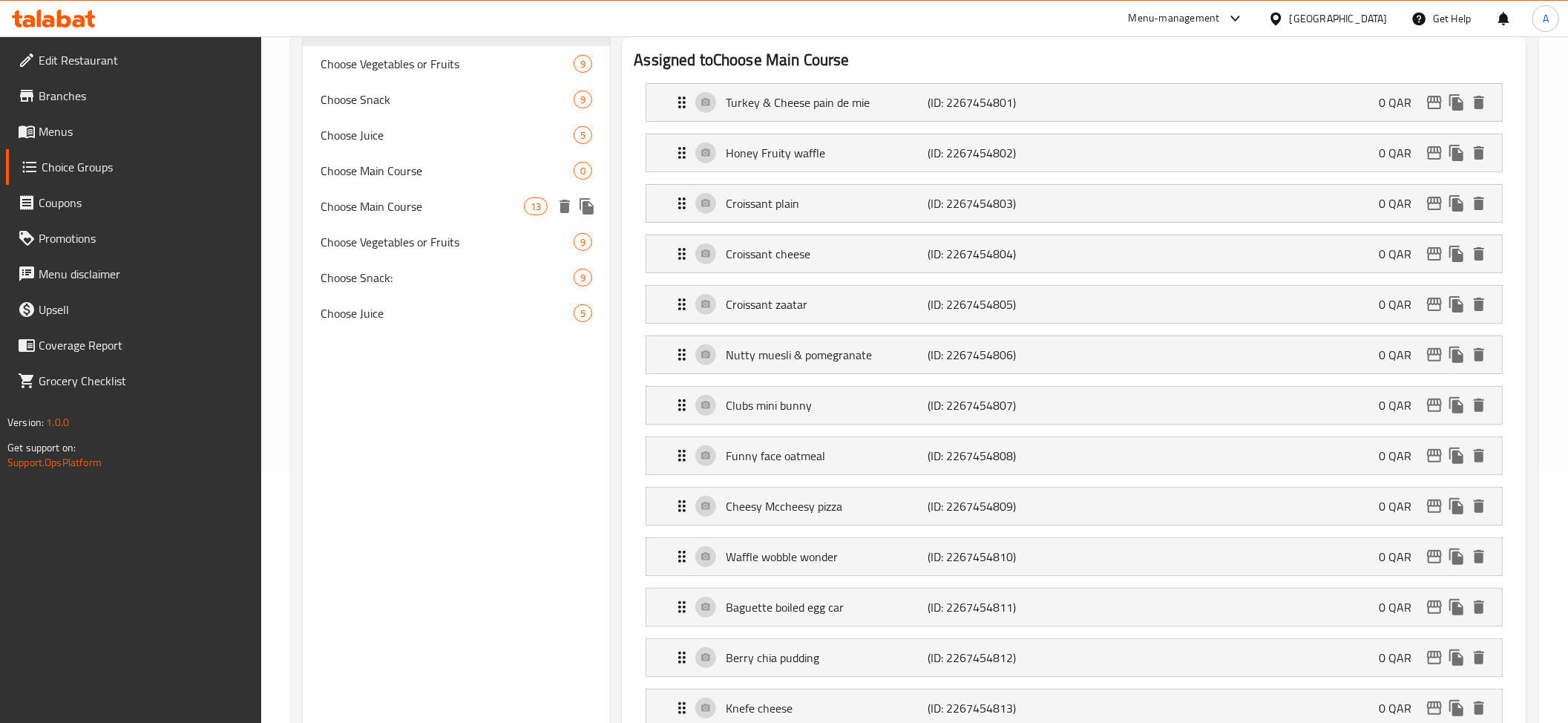
click at [406, 215] on span "Choose Main Course" at bounding box center [422, 206] width 204 height 18
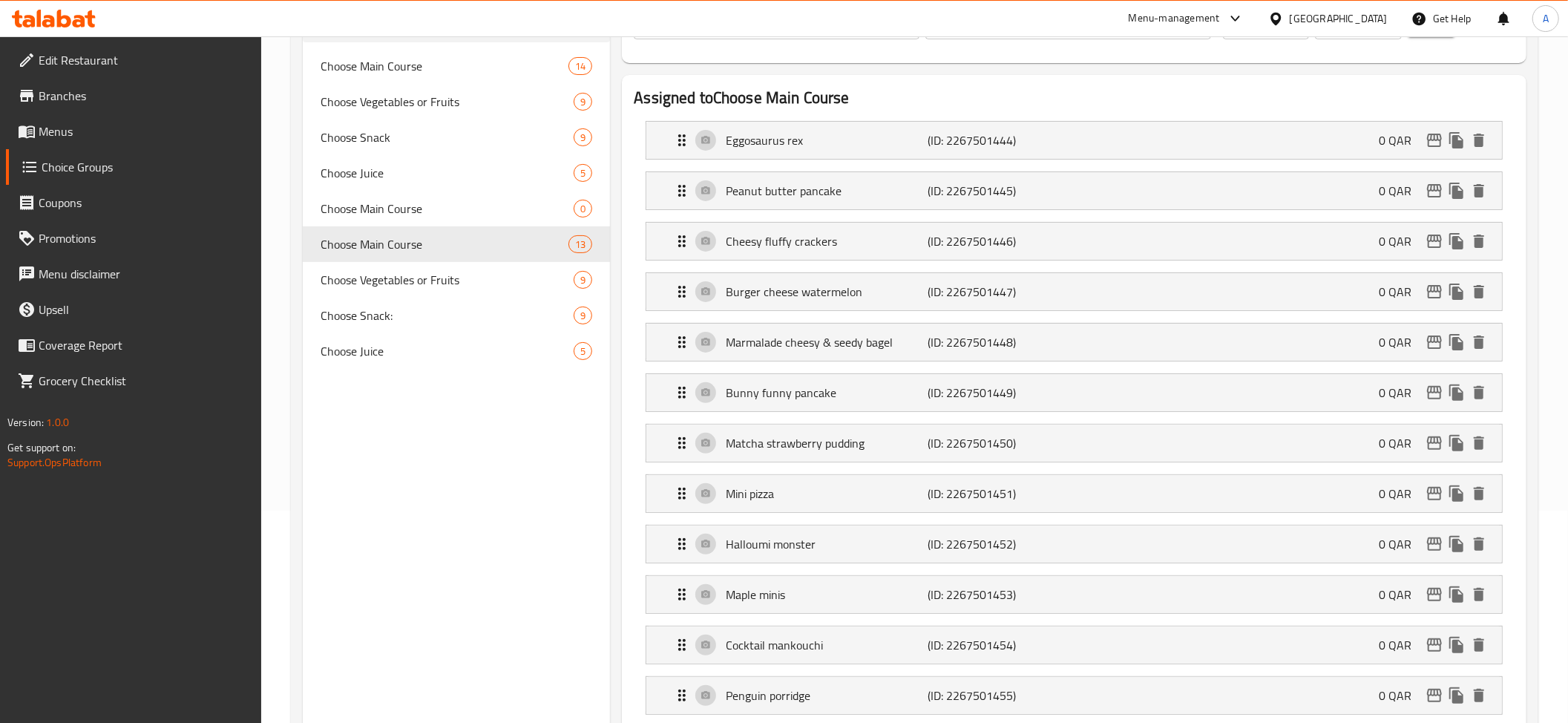
scroll to position [209, 0]
click at [430, 283] on span "Choose Vegetables or Fruits" at bounding box center [425, 283] width 209 height 18
type input "Choose Vegetables or Fruits"
type input "اختر الخضروات أو الفواكه"
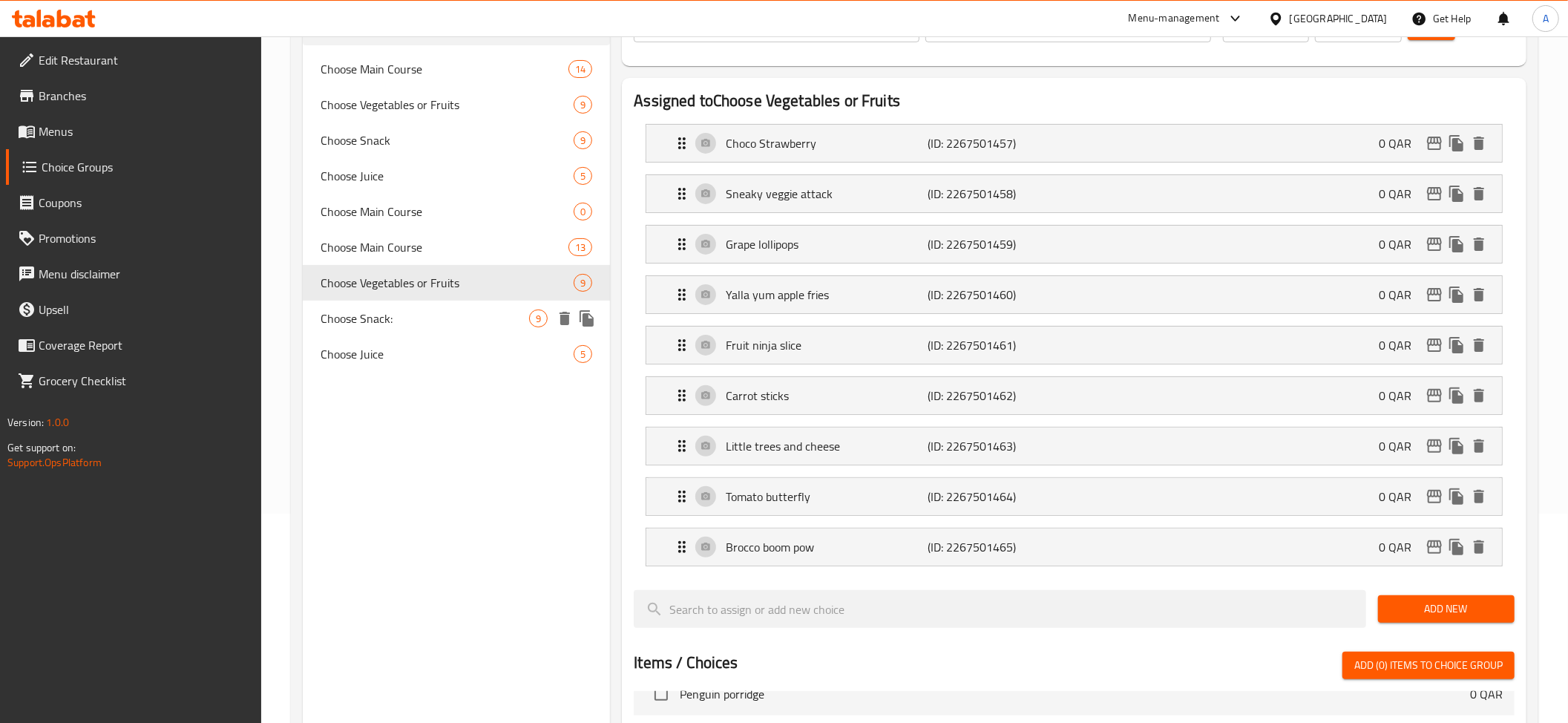
click at [424, 312] on span "Choose Snack:" at bounding box center [425, 318] width 209 height 18
type input "Choose Snack:"
type input "اختر السناكس:"
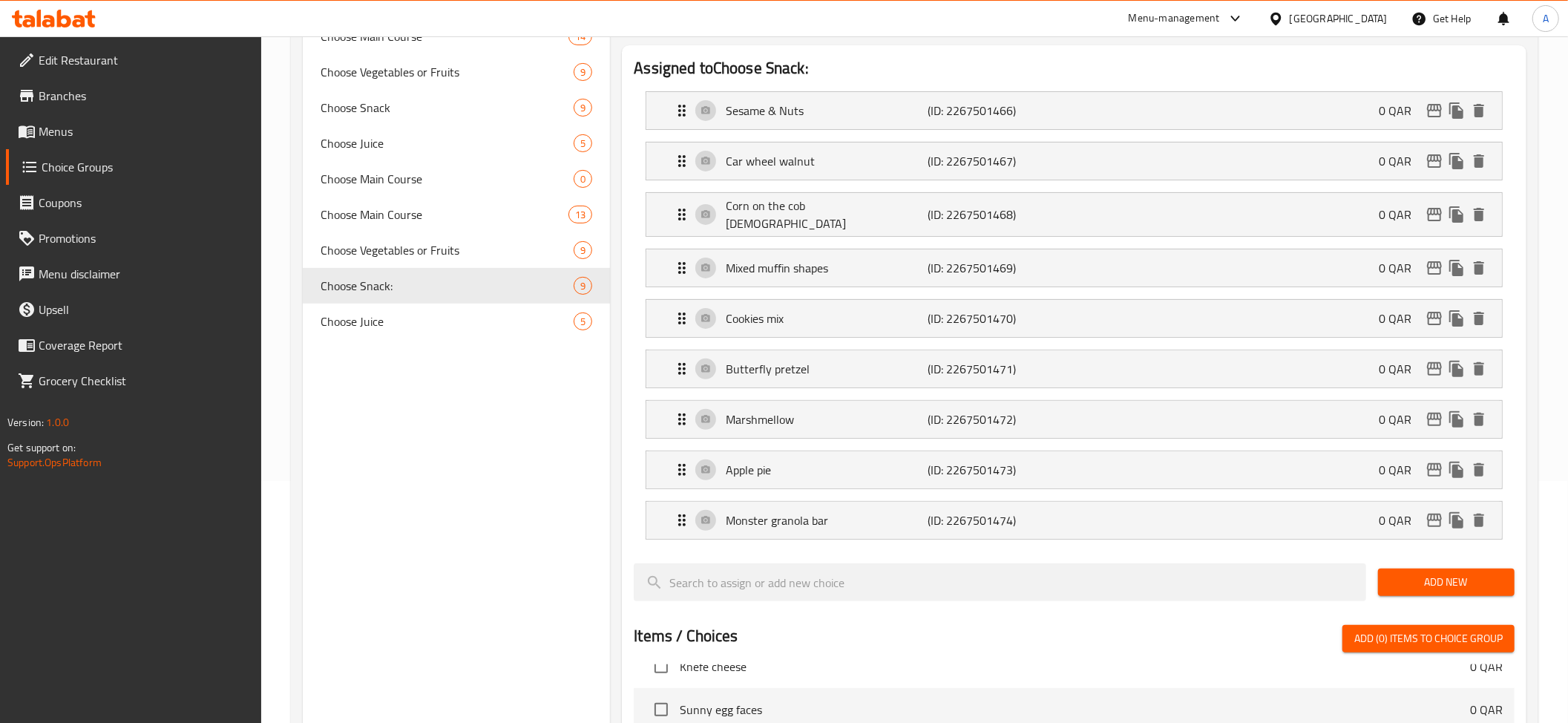
scroll to position [199, 0]
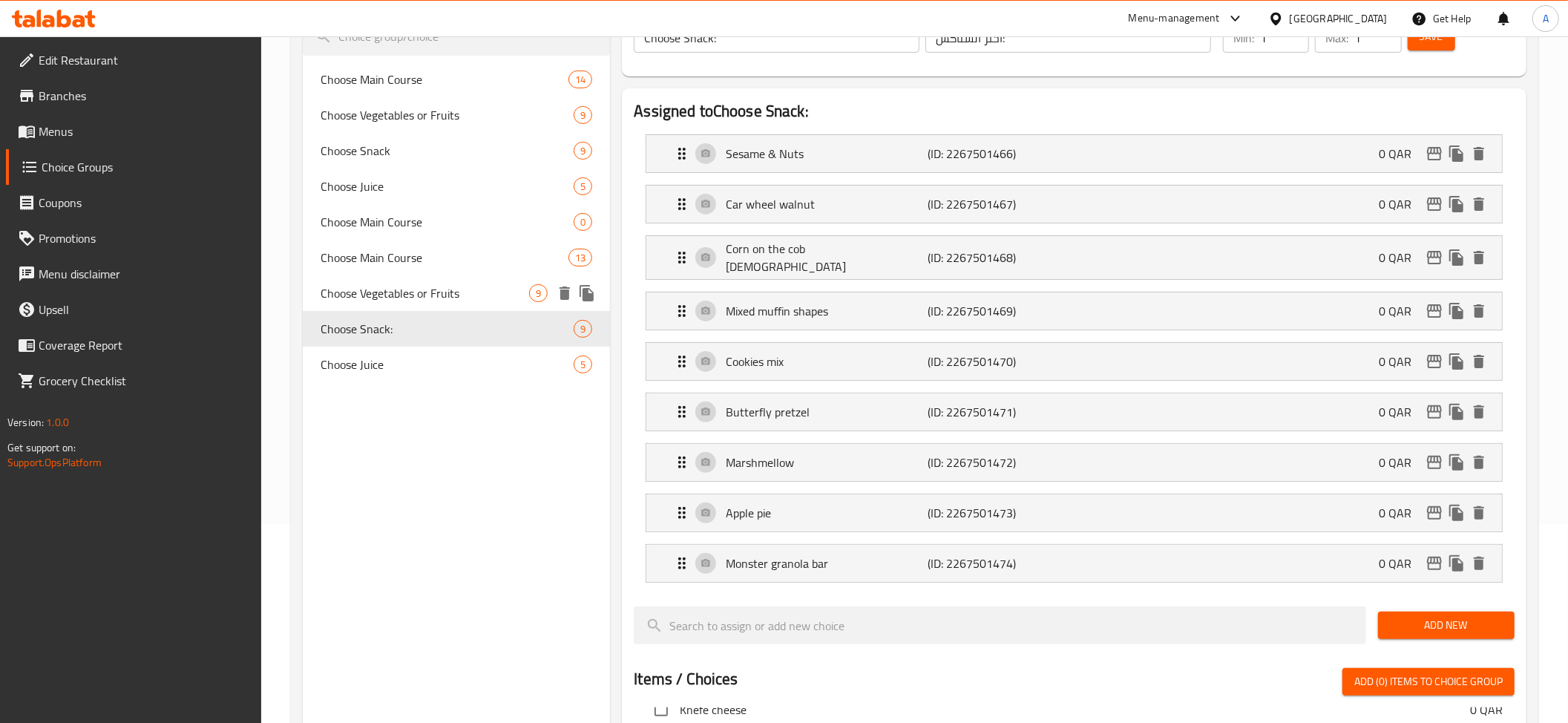
click at [446, 289] on span "Choose Vegetables or Fruits" at bounding box center [425, 293] width 209 height 18
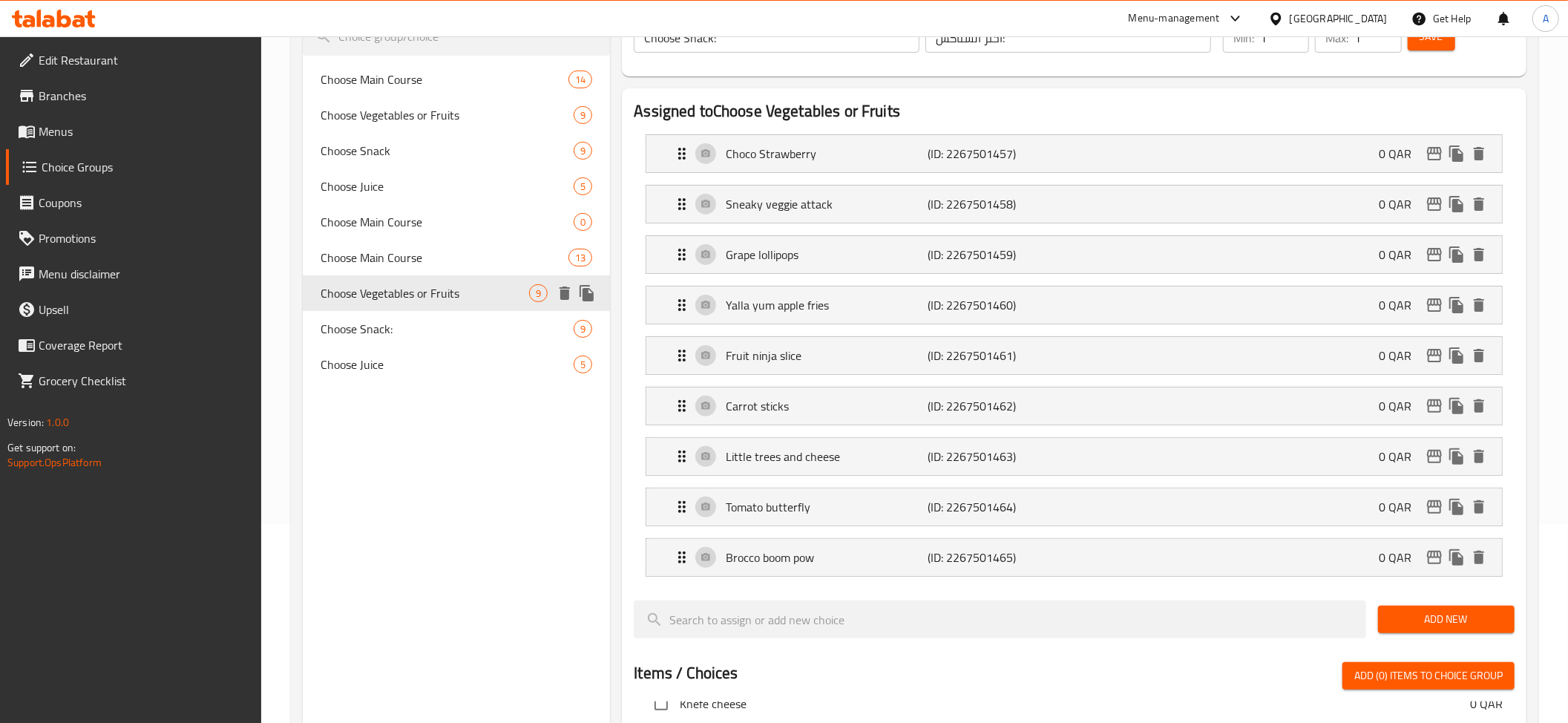
type input "Choose Vegetables or Fruits"
type input "اختر الخضروات أو الفواكه"
click at [879, 319] on div "Yalla yum apple fries (ID: 2267501460) 0 QAR" at bounding box center [1078, 305] width 811 height 37
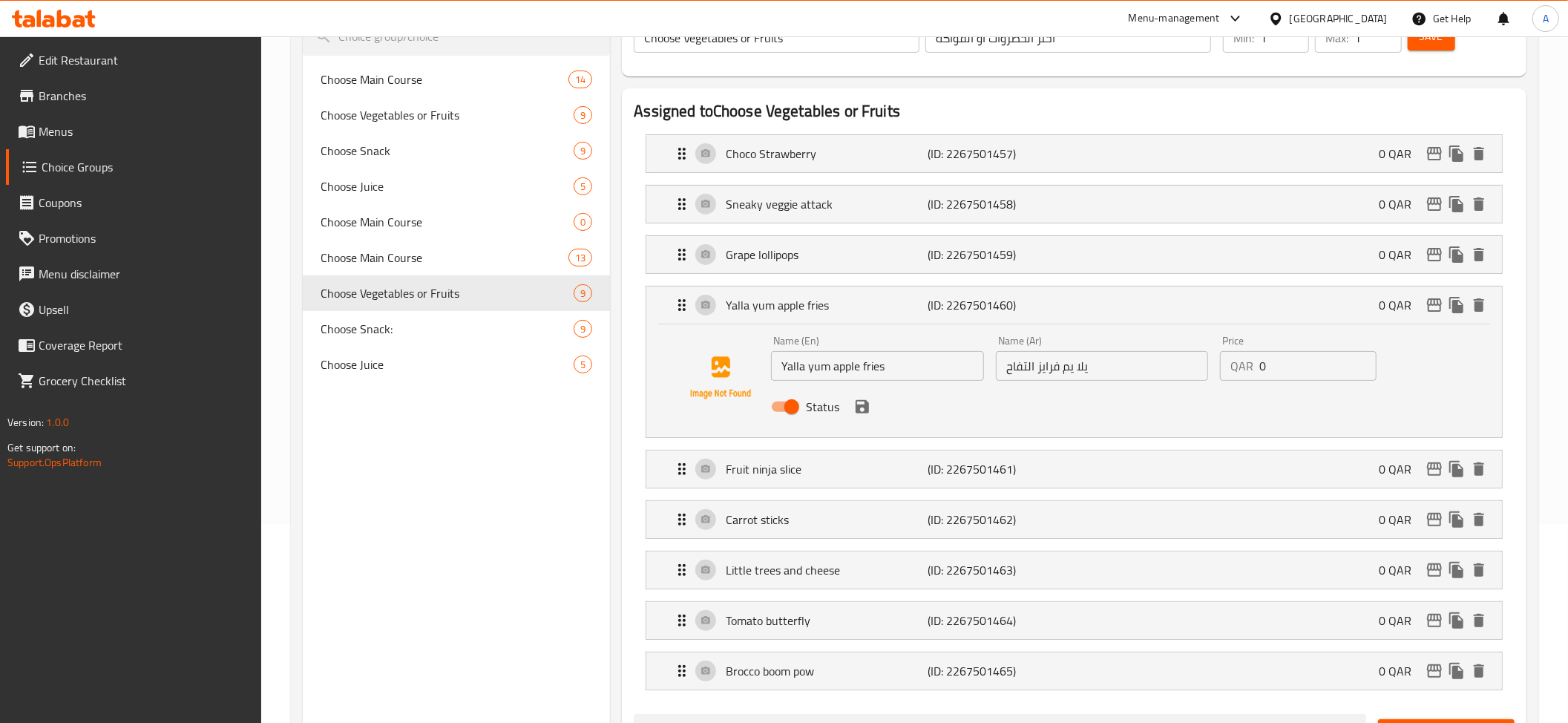
click at [1053, 383] on div "Name (Ar) يلا يم فرايز التفاح Name (Ar)" at bounding box center [1101, 358] width 224 height 57
click at [1060, 368] on input "يلا يم فرايز التفاح" at bounding box center [1101, 366] width 212 height 29
paste input "ام بطاطا مقلية بالتفاح"
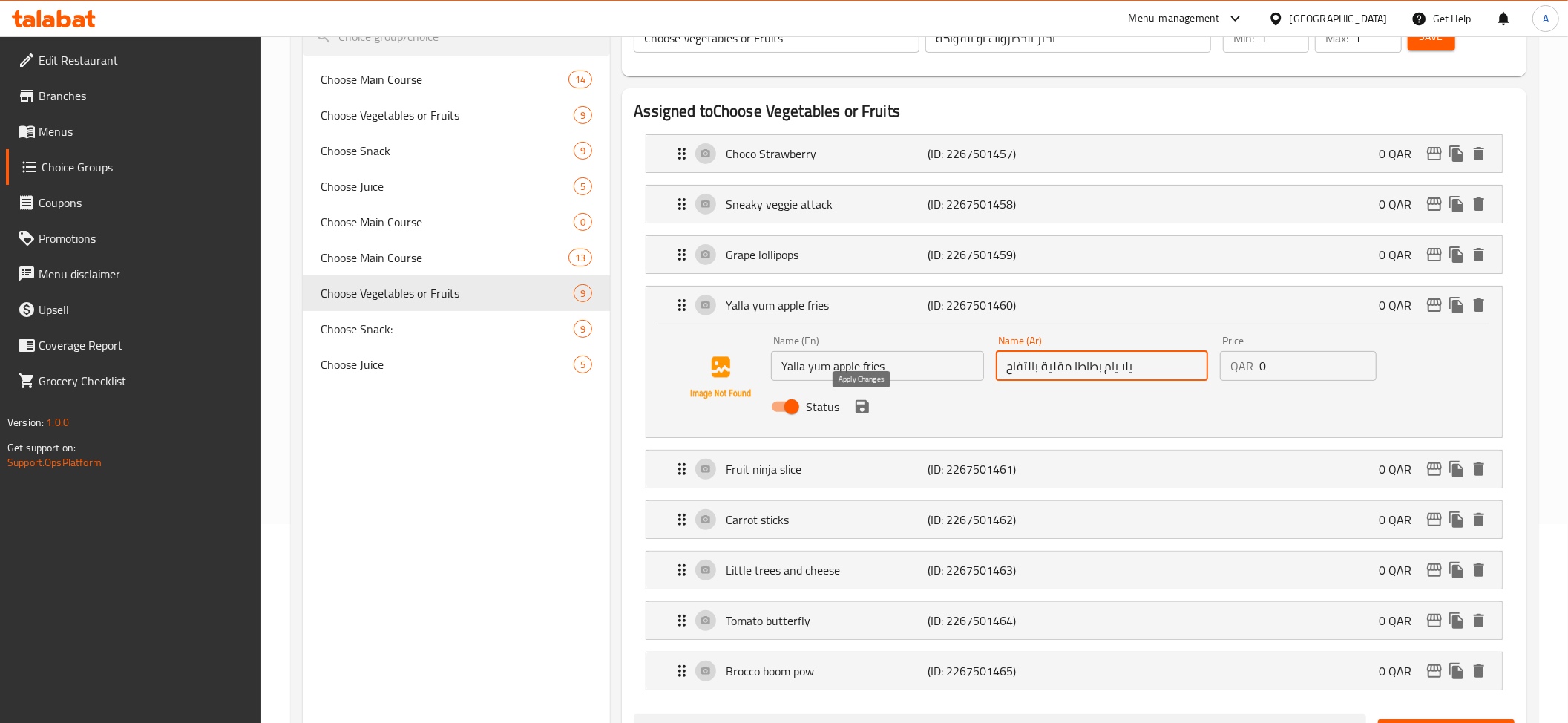
click at [868, 414] on icon "save" at bounding box center [862, 406] width 18 height 18
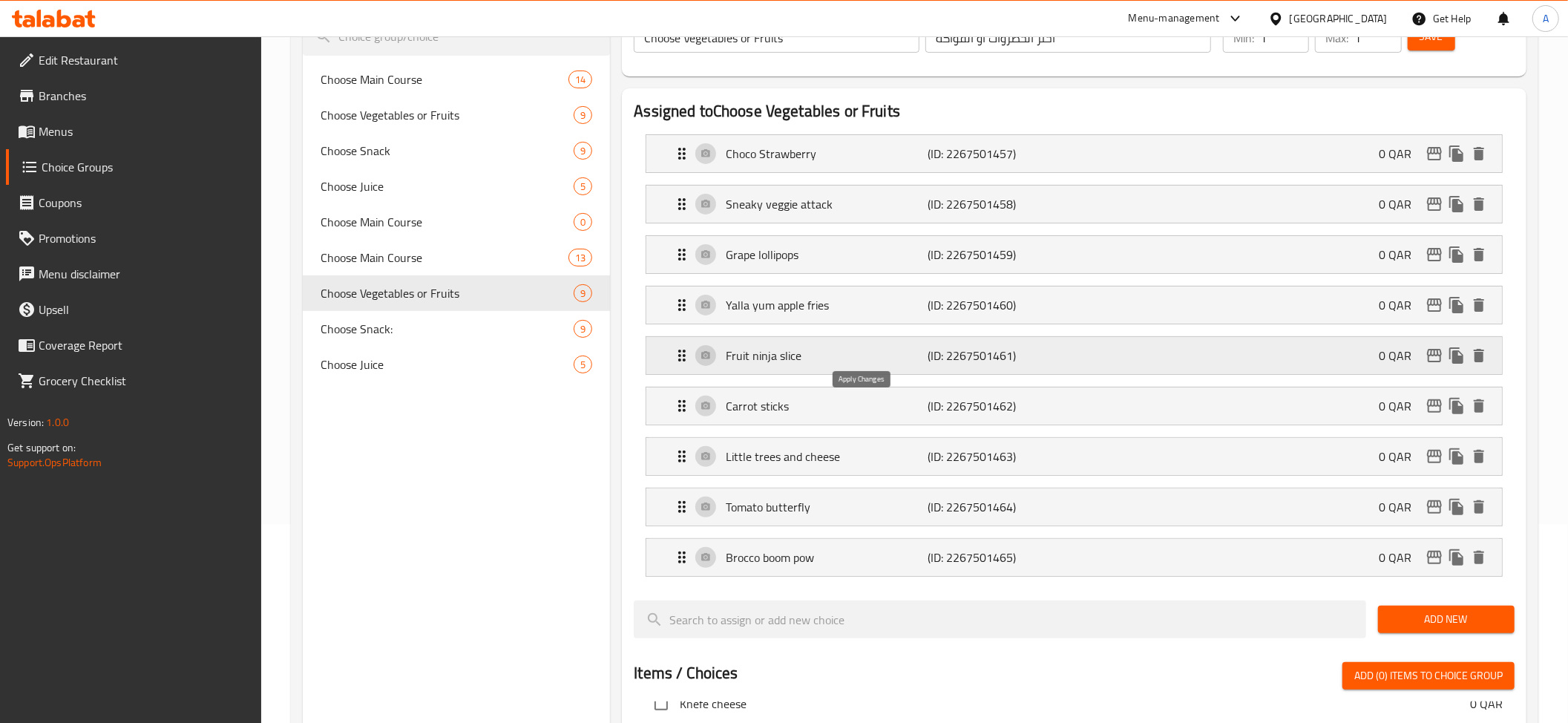
type input "يلا يام بطاطا مقلية بالتفاح"
click at [1429, 62] on div "Choose Vegetables or Fruits ​ اختر الخضروات أو الفواكه ​ Min: 1 ​ Max: 1 ​ Save" at bounding box center [1074, 37] width 892 height 65
click at [1440, 29] on div "Get Help" at bounding box center [1442, 19] width 60 height 36
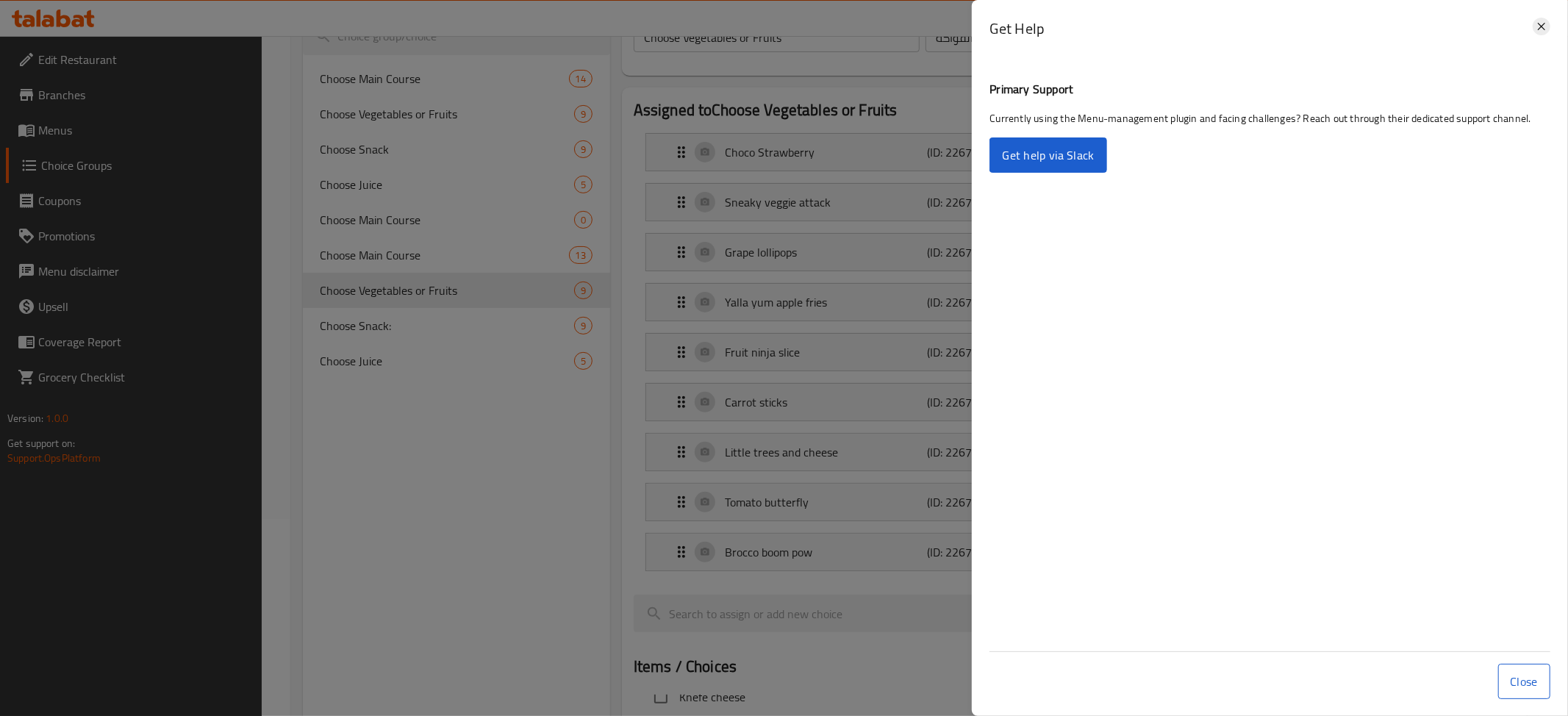
click at [1539, 28] on icon at bounding box center [1542, 26] width 18 height 18
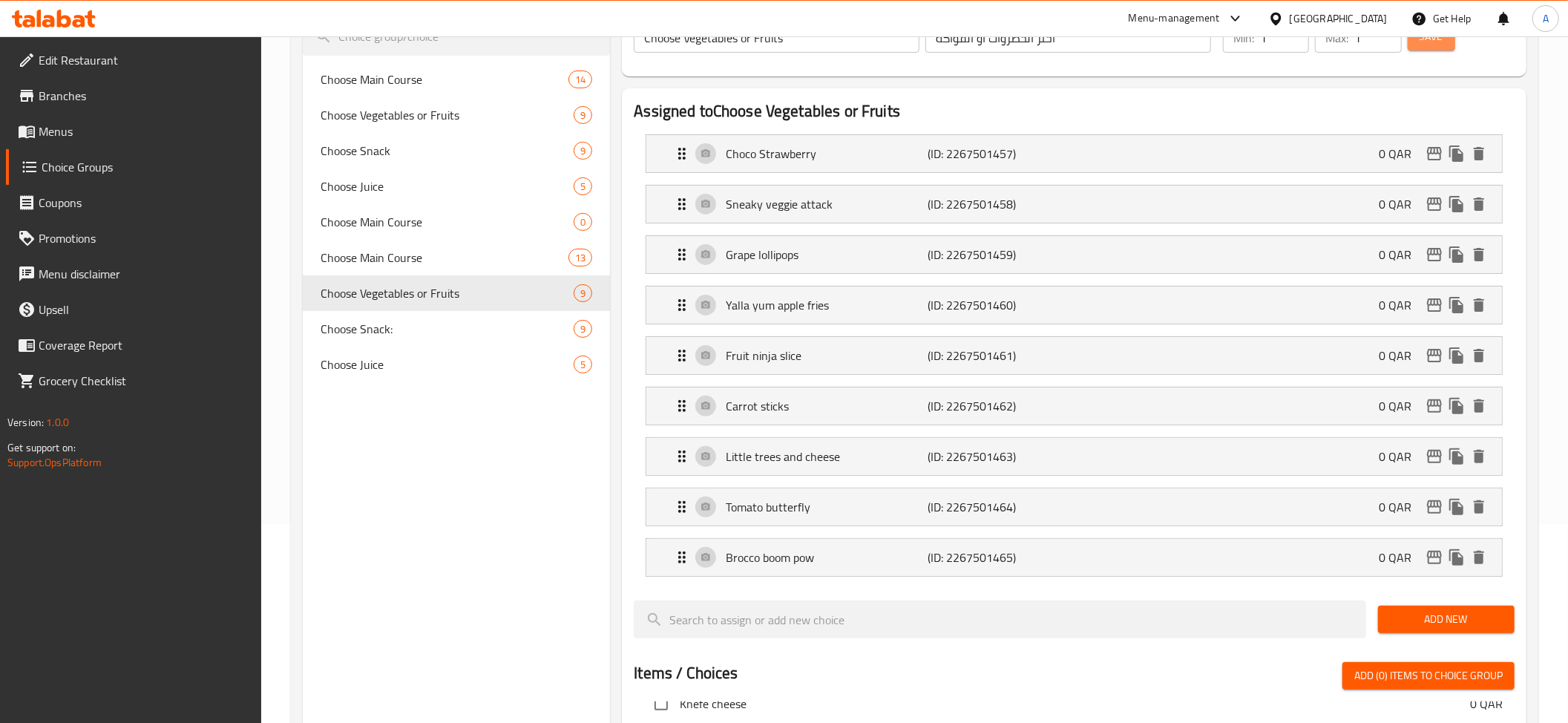
click at [1431, 43] on span "Save" at bounding box center [1431, 36] width 24 height 19
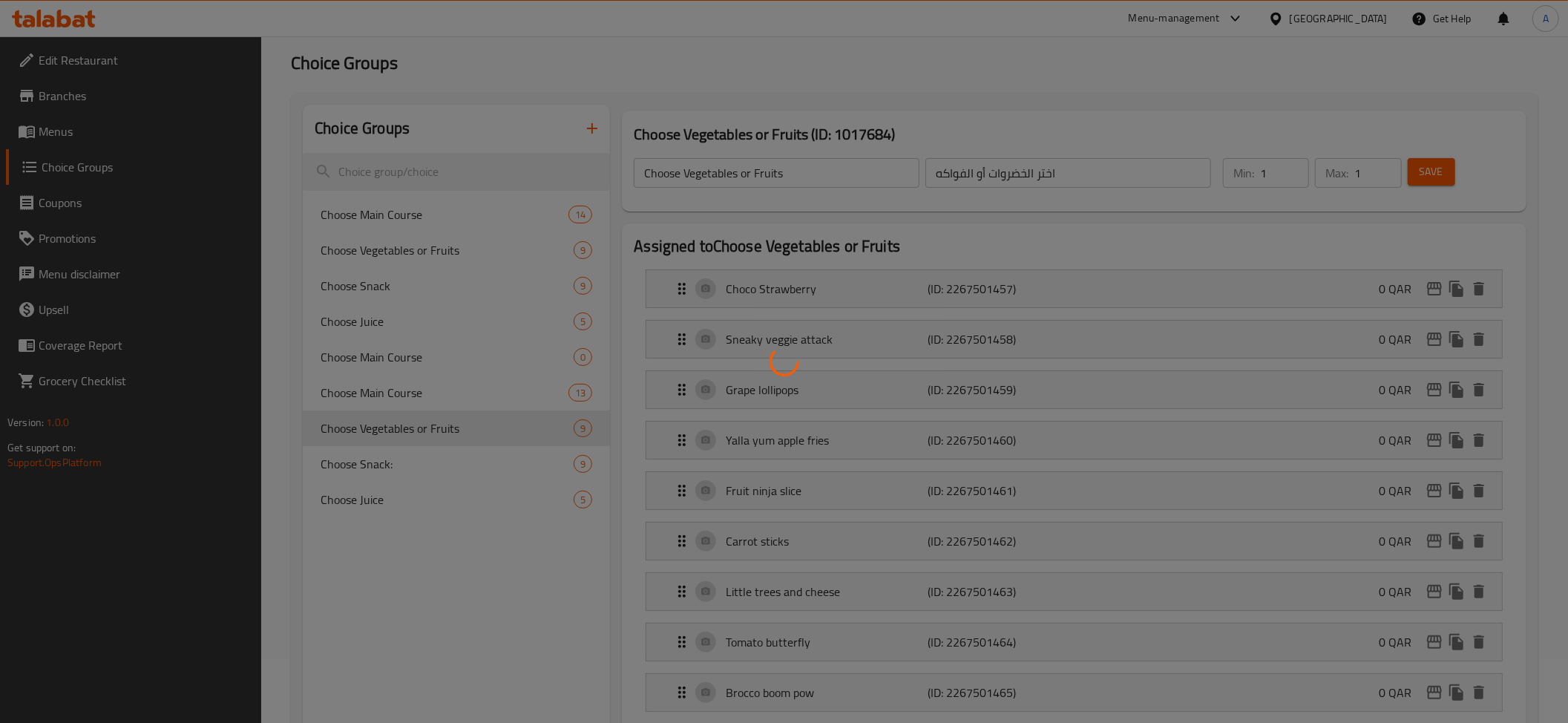
scroll to position [0, 0]
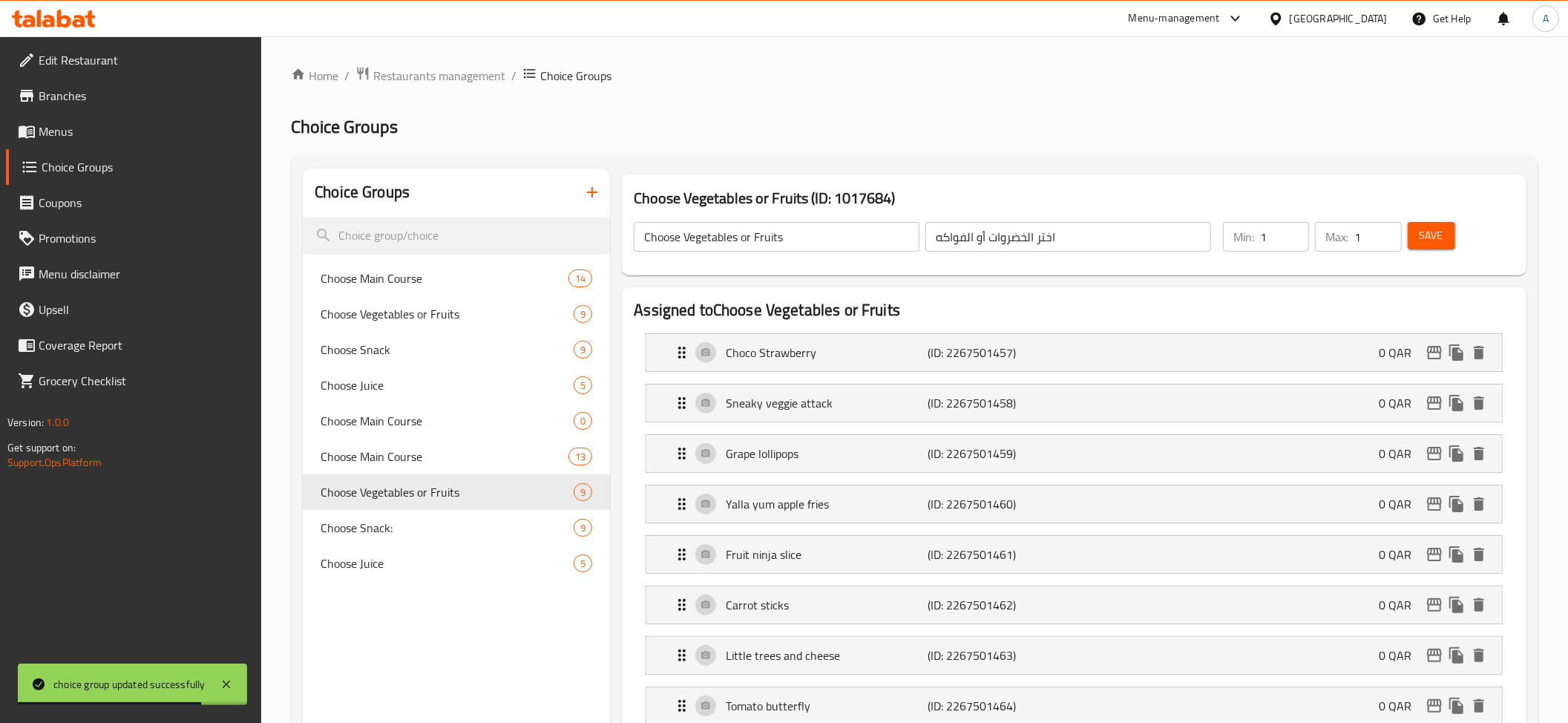
click at [92, 100] on span "Branches" at bounding box center [144, 96] width 212 height 18
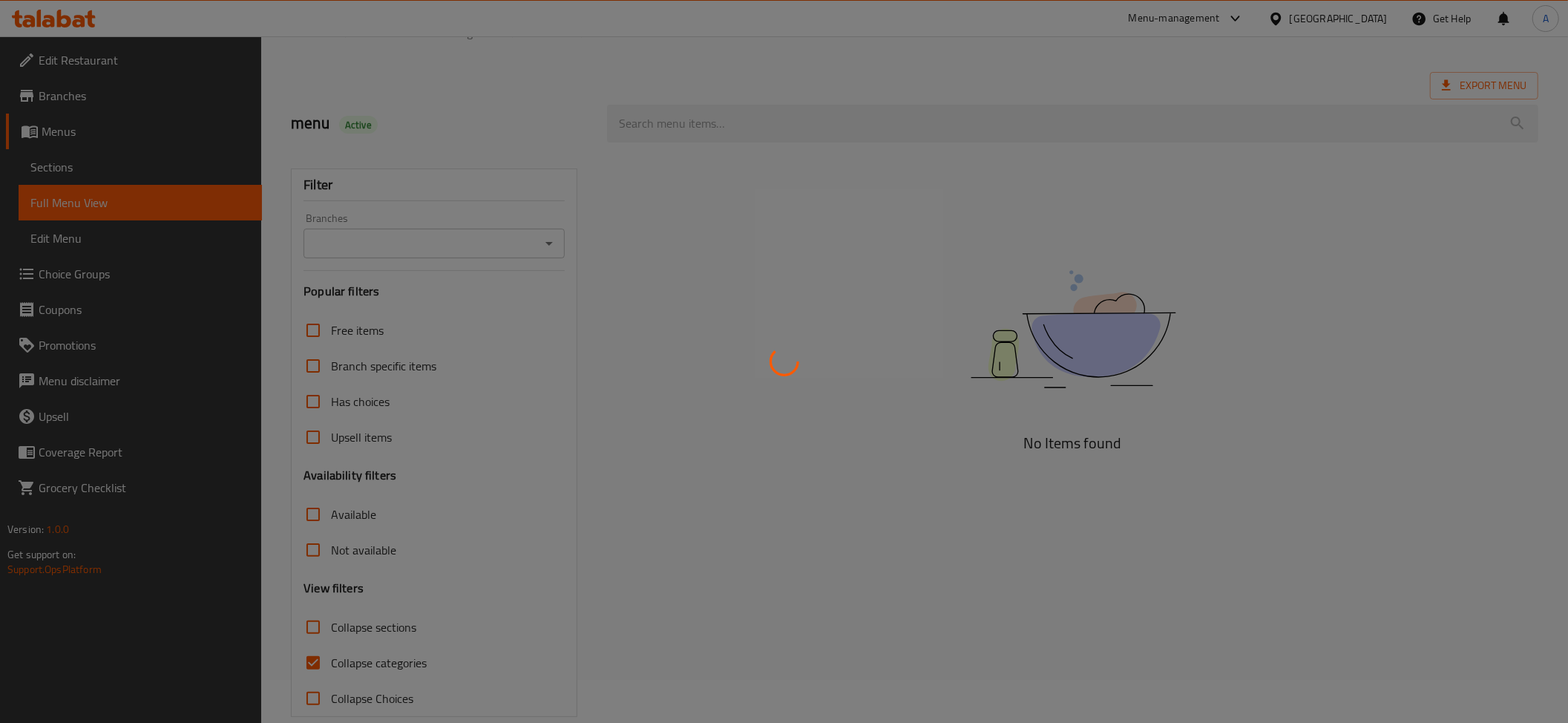
scroll to position [68, 0]
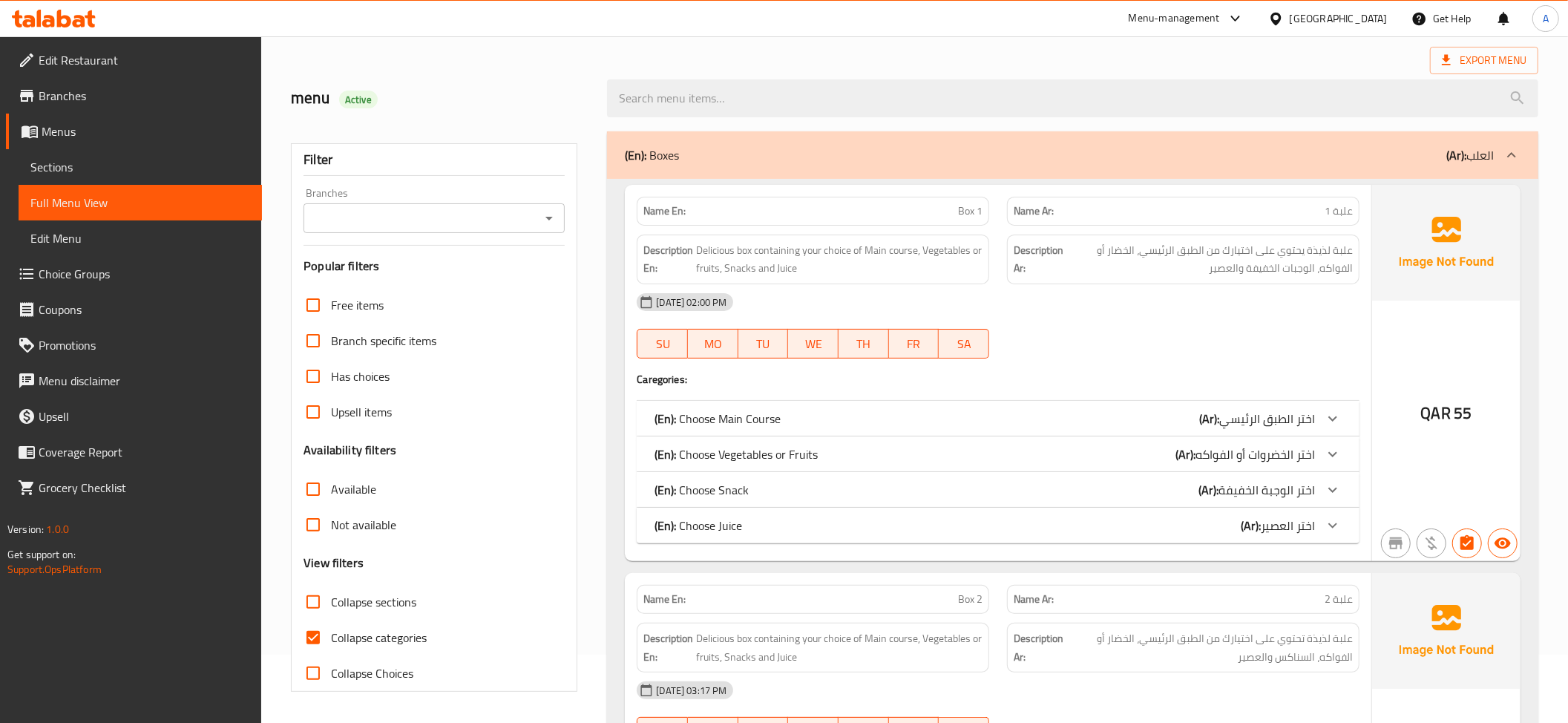
click at [333, 604] on span "Collapse sections" at bounding box center [373, 602] width 85 height 18
click at [331, 604] on input "Collapse sections" at bounding box center [313, 602] width 36 height 36
checkbox input "true"
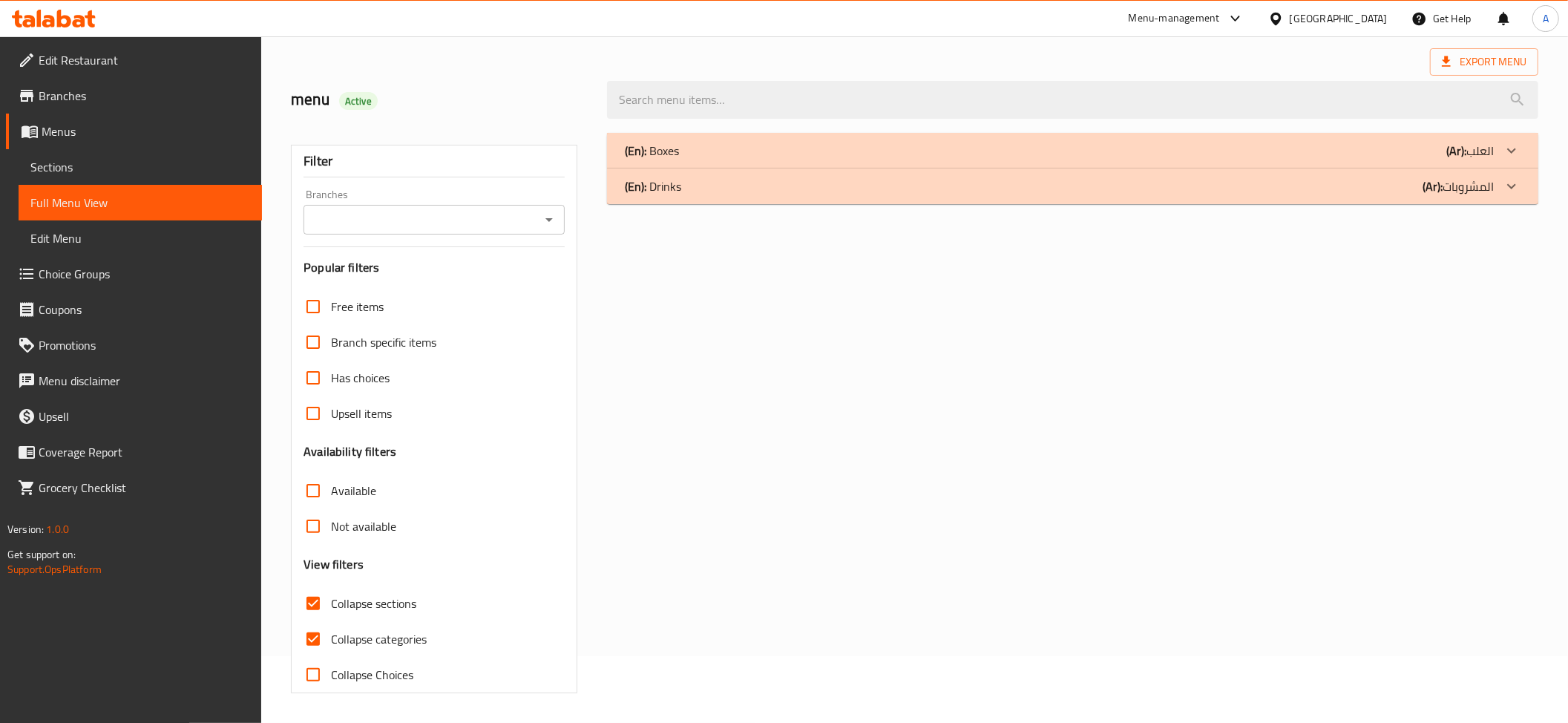
click at [339, 634] on span "Collapse categories" at bounding box center [379, 639] width 96 height 18
click at [331, 634] on input "Collapse categories" at bounding box center [313, 639] width 36 height 36
click at [779, 144] on div "(En): Boxes (Ar): العلب" at bounding box center [1059, 150] width 868 height 18
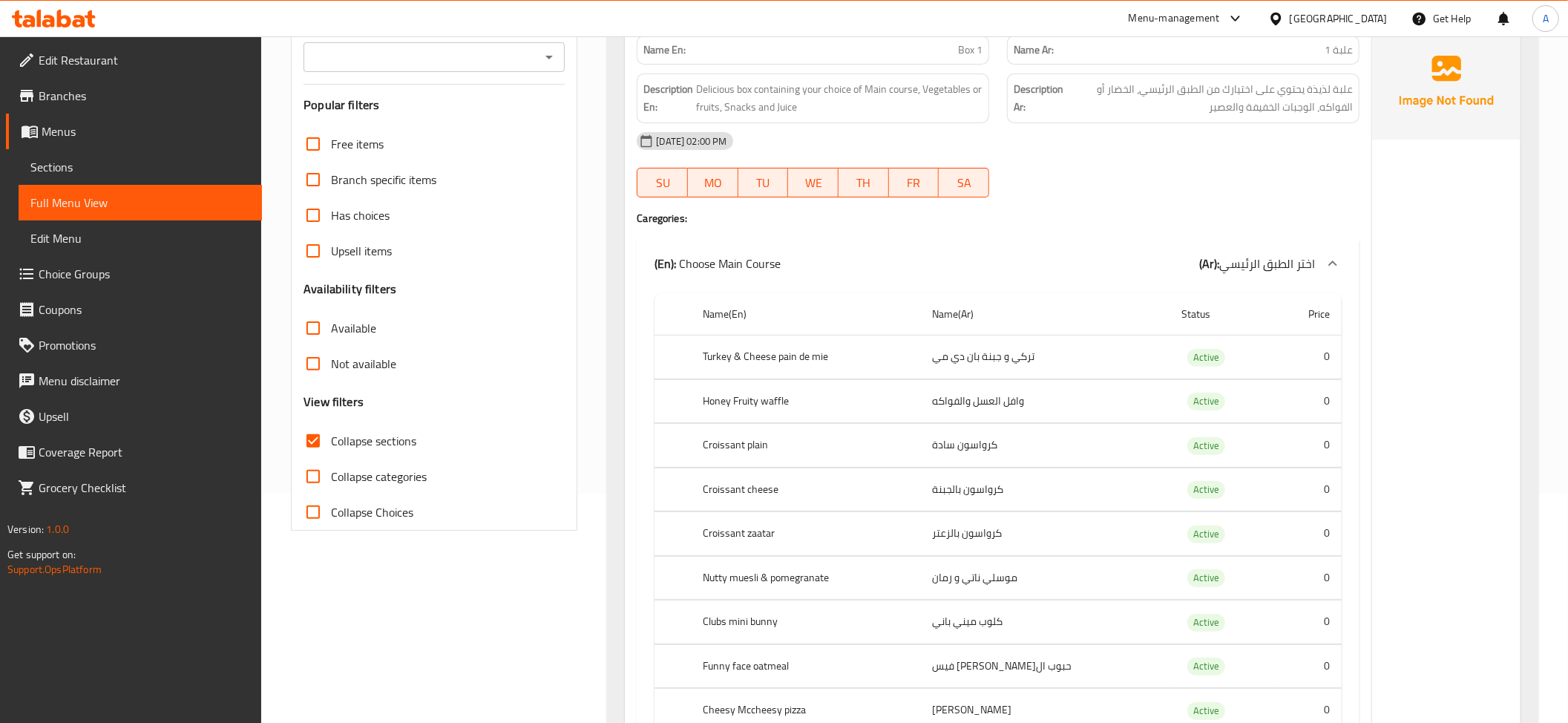
scroll to position [348, 0]
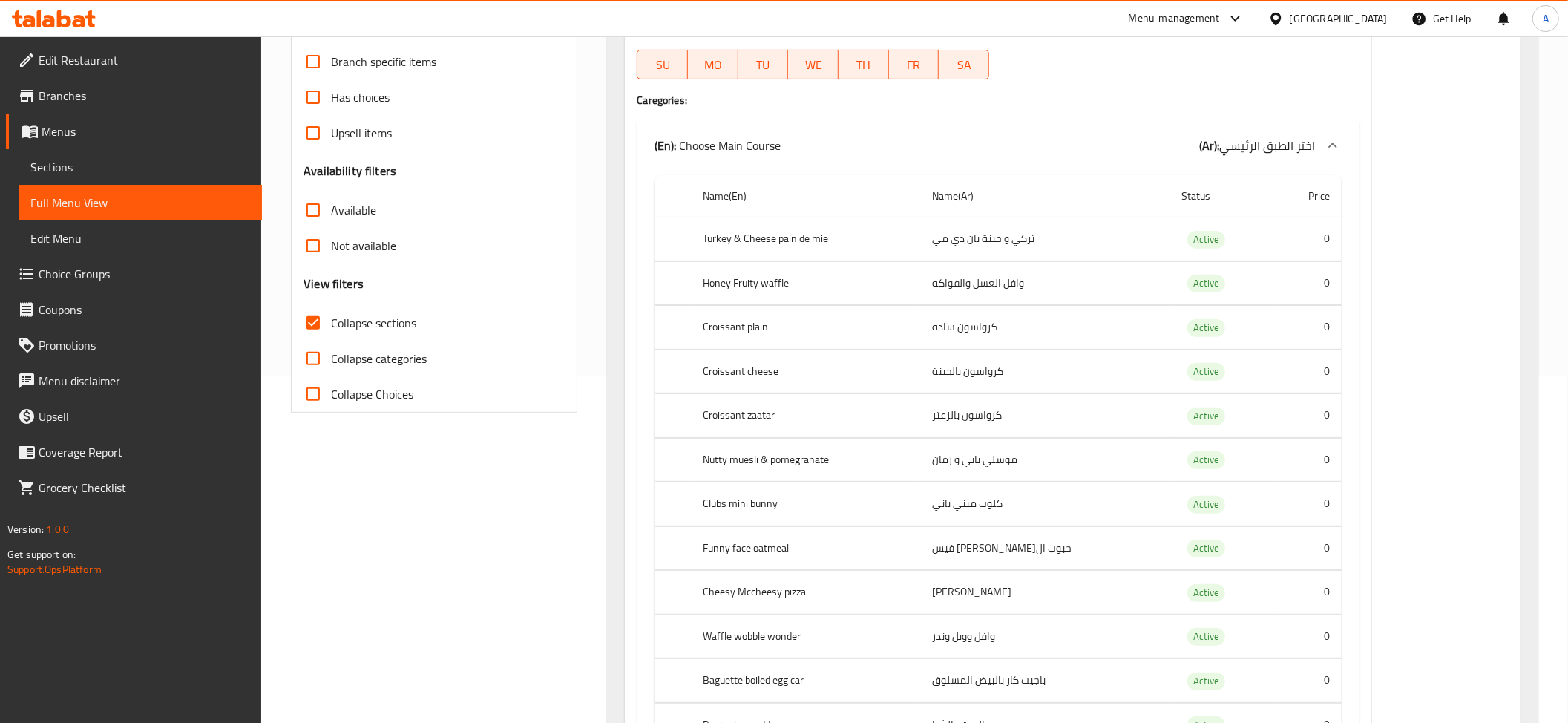
click at [386, 357] on span "Collapse categories" at bounding box center [379, 358] width 96 height 18
click at [331, 357] on input "Collapse categories" at bounding box center [313, 358] width 36 height 36
checkbox input "true"
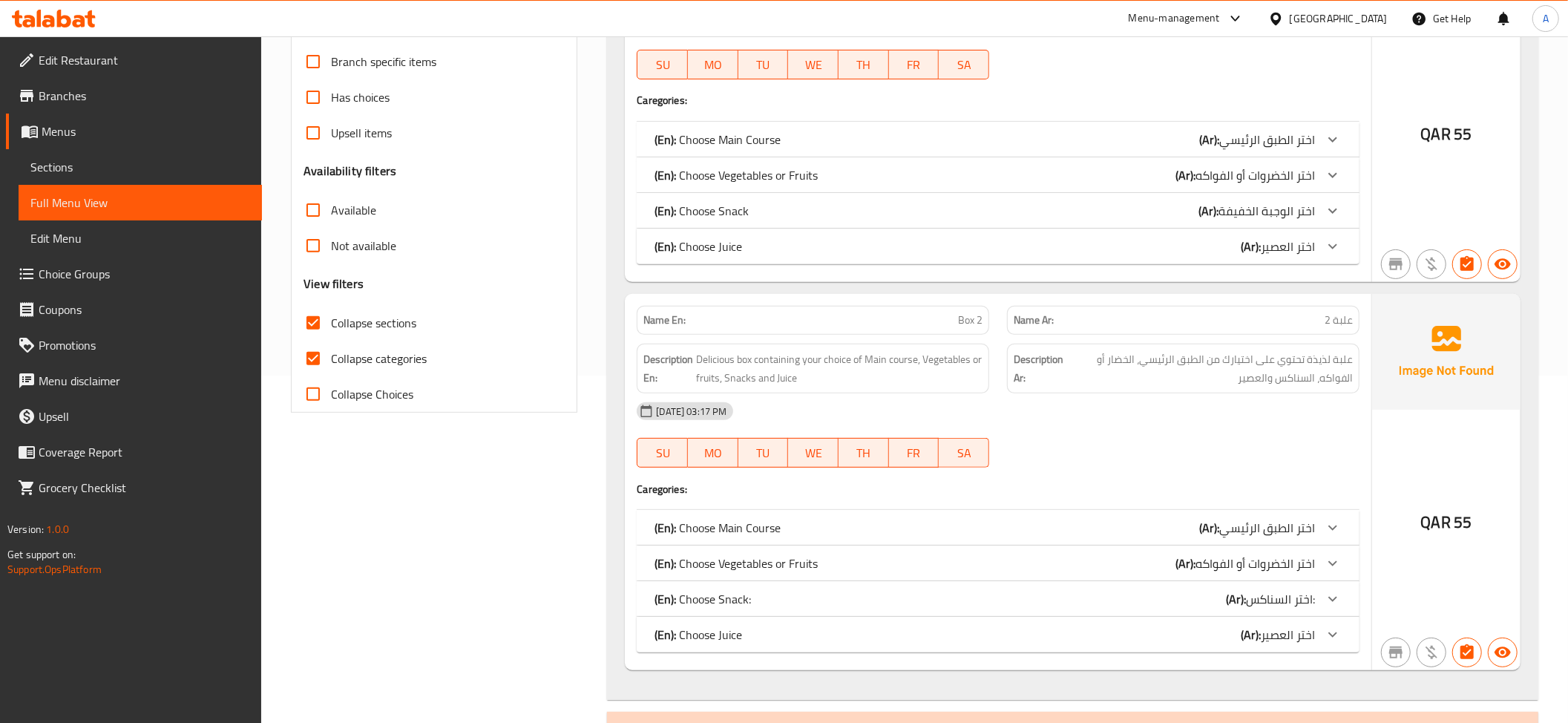
click at [887, 135] on div "(En): Choose Main Course (Ar): اختر الطبق الرئيسي" at bounding box center [984, 140] width 660 height 18
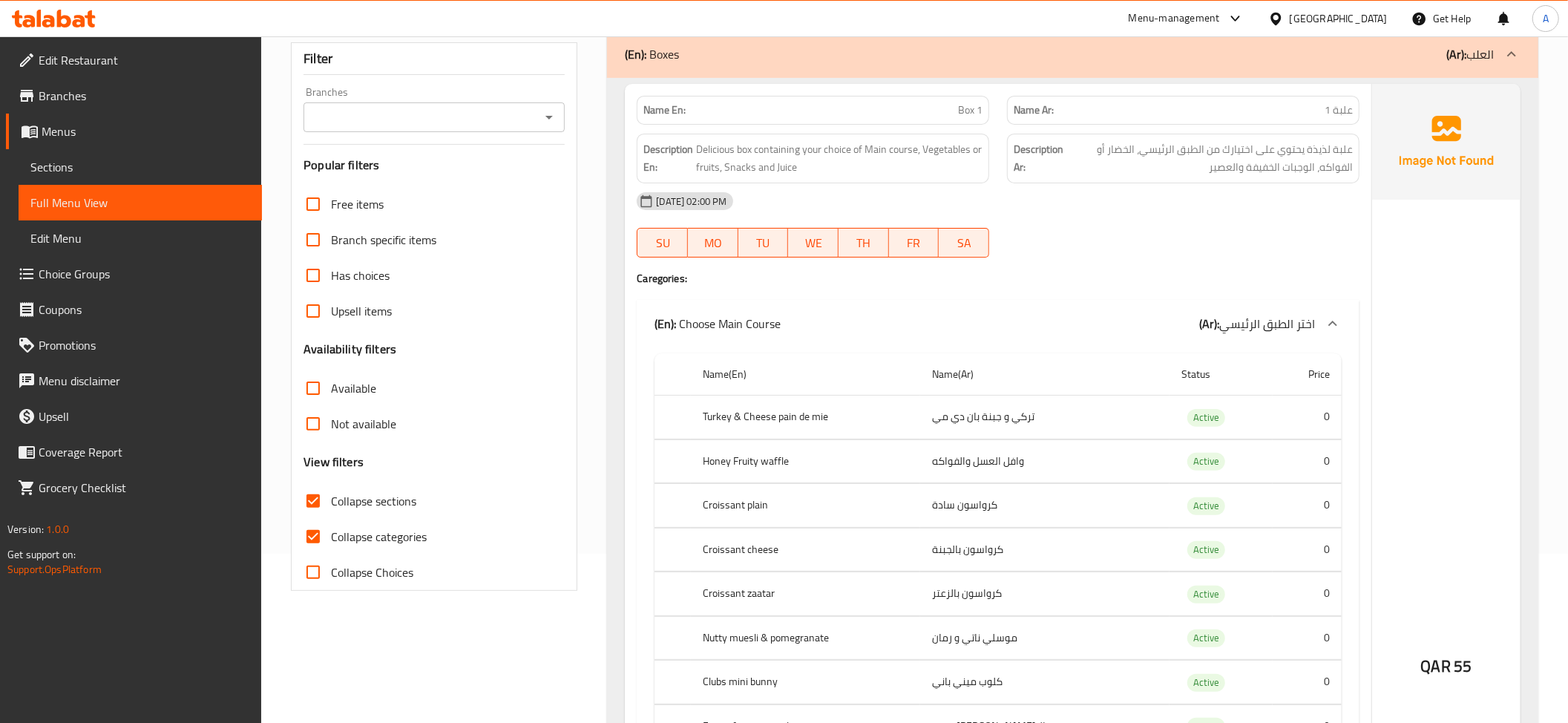
scroll to position [159, 0]
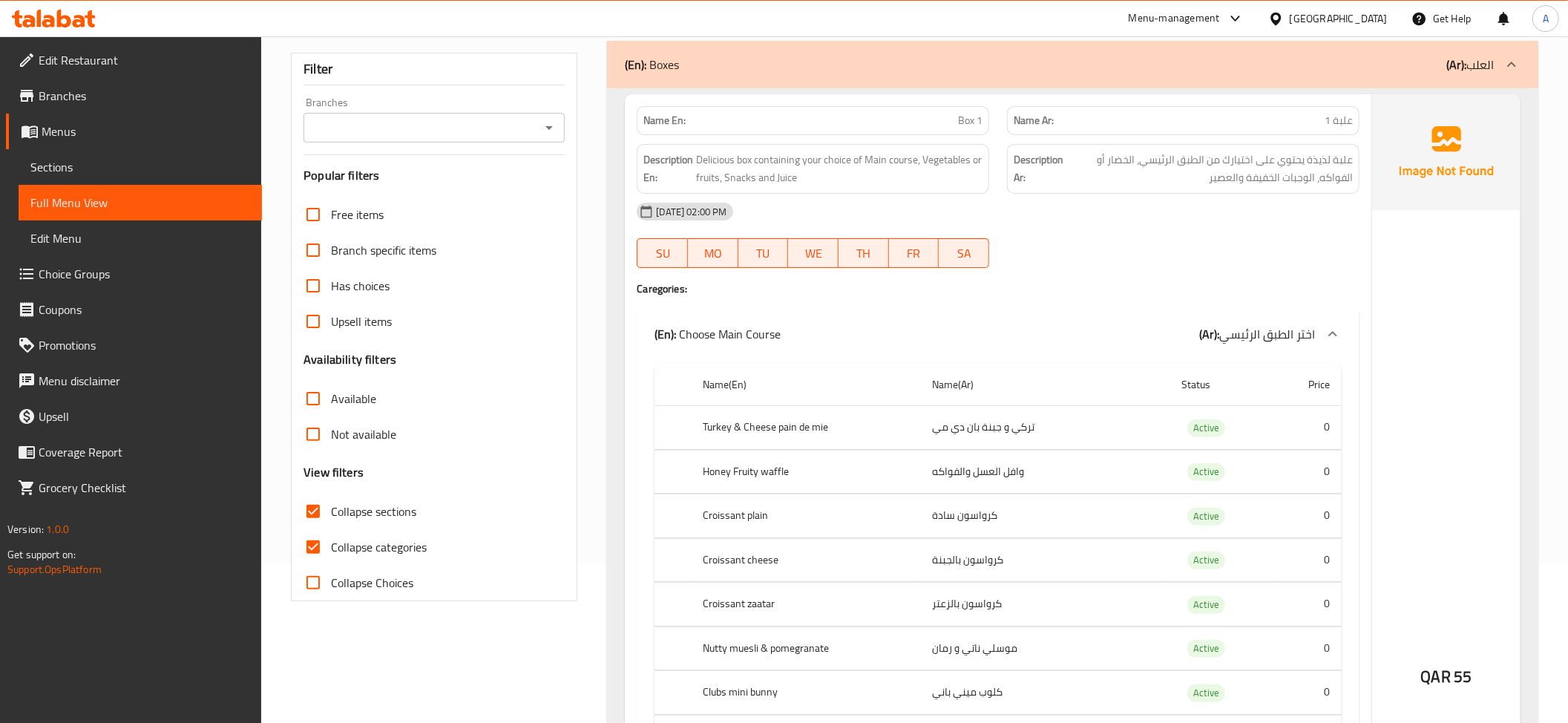
click at [1313, 322] on div "(En): Choose Main Course (Ar): اختر الطبق الرئيسي" at bounding box center [997, 333] width 723 height 47
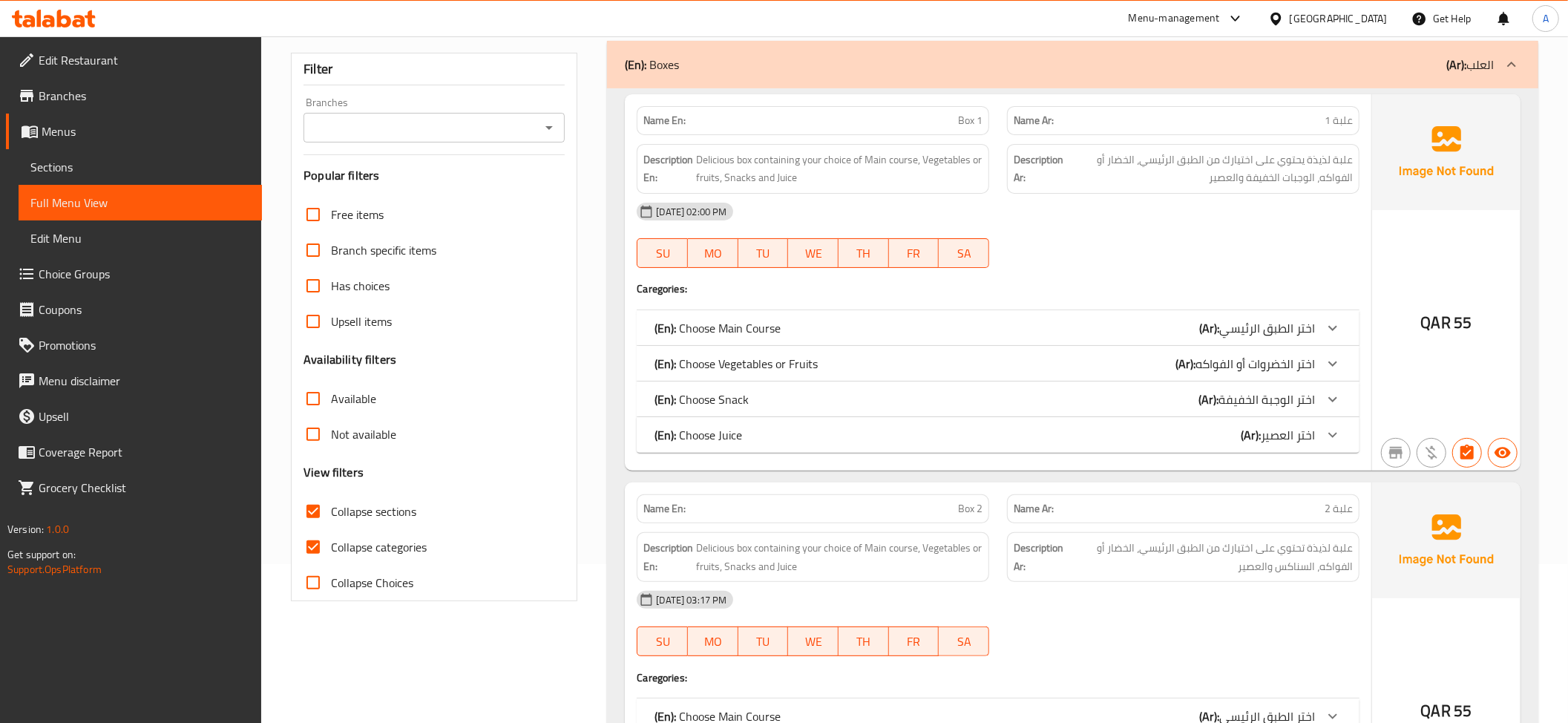
click at [838, 364] on div "(En): Choose Vegetables or Fruits (Ar): اختر الخضروات أو الفواكه" at bounding box center [984, 364] width 660 height 18
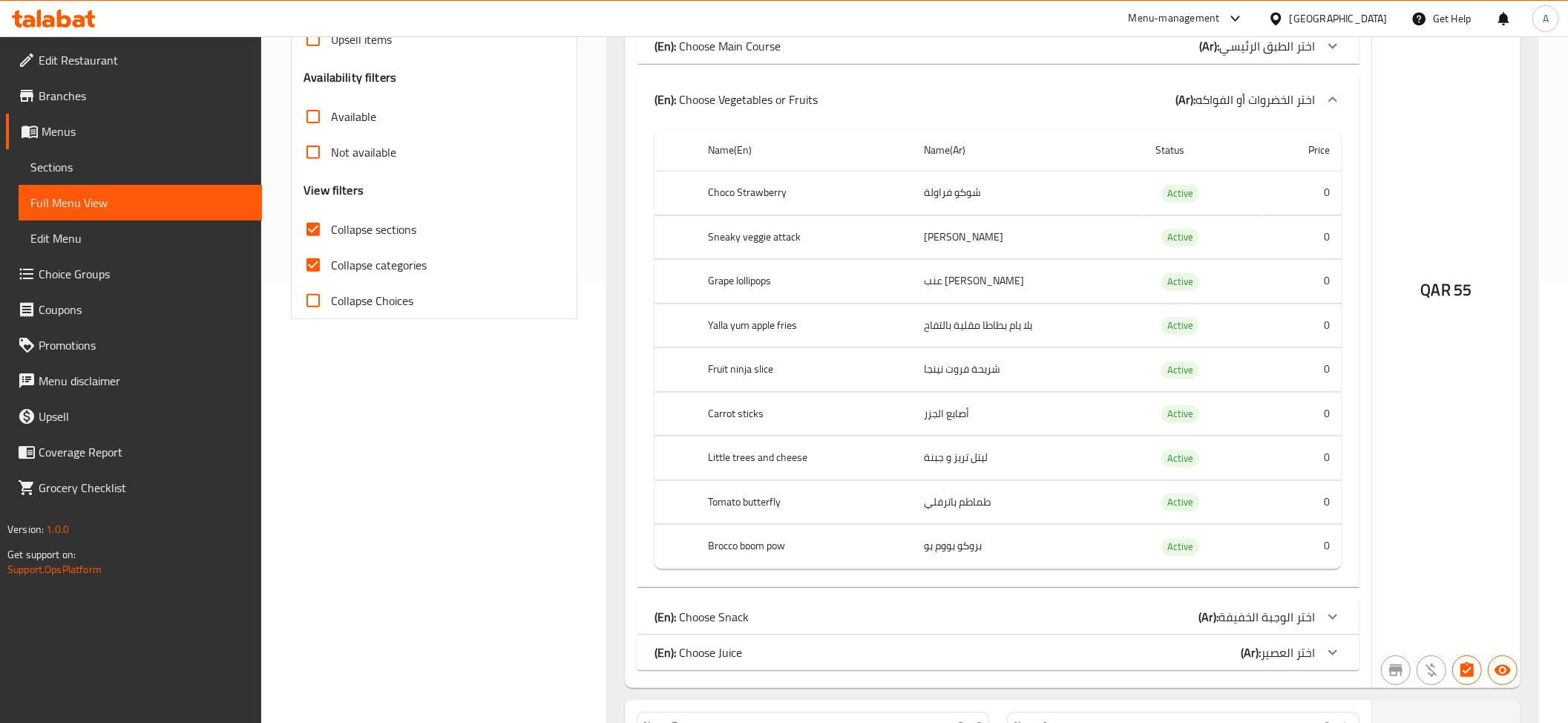
scroll to position [461, 0]
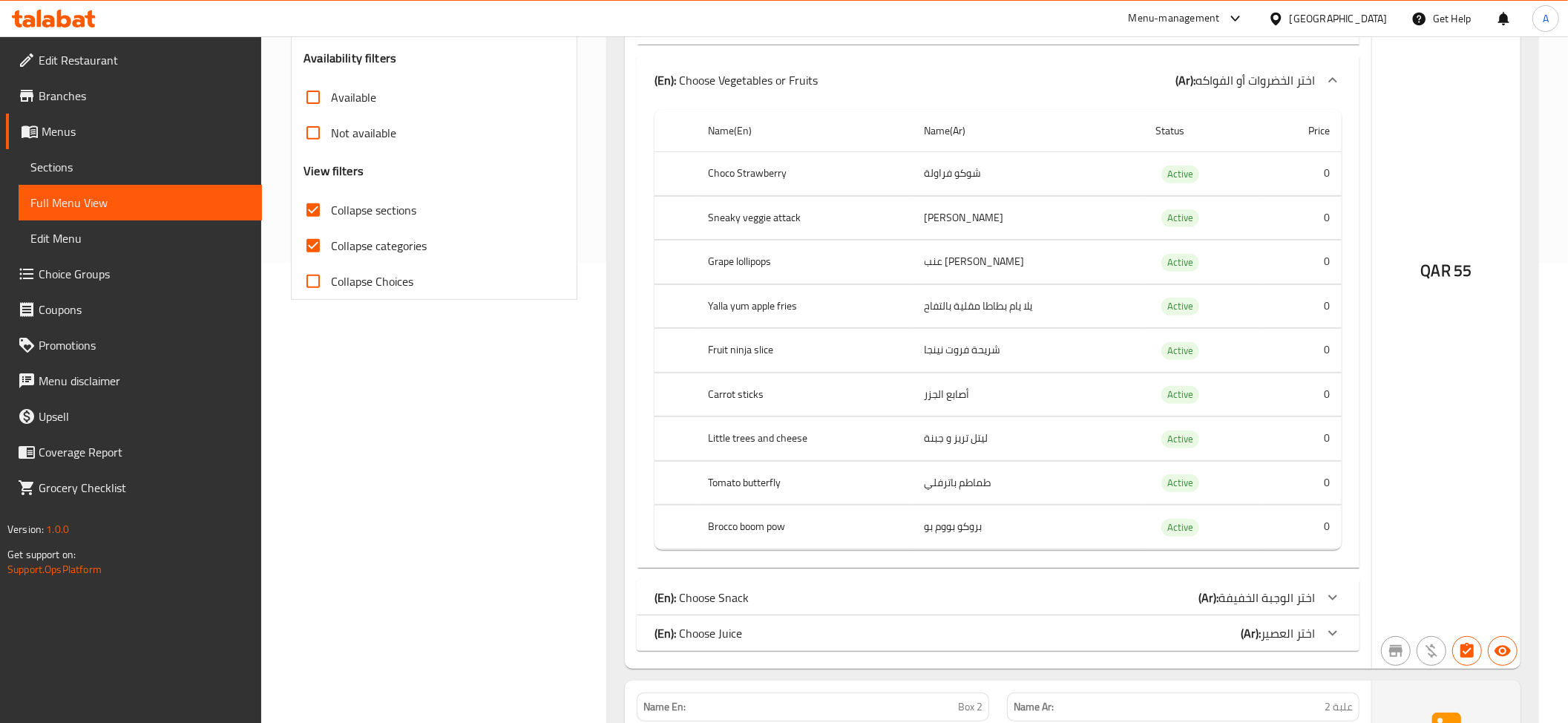
click at [957, 196] on td "choices table" at bounding box center [997, 196] width 687 height 1
click at [1000, 233] on td "[PERSON_NAME]" at bounding box center [1028, 217] width 231 height 44
click at [1000, 231] on td "[PERSON_NAME]" at bounding box center [1028, 217] width 231 height 44
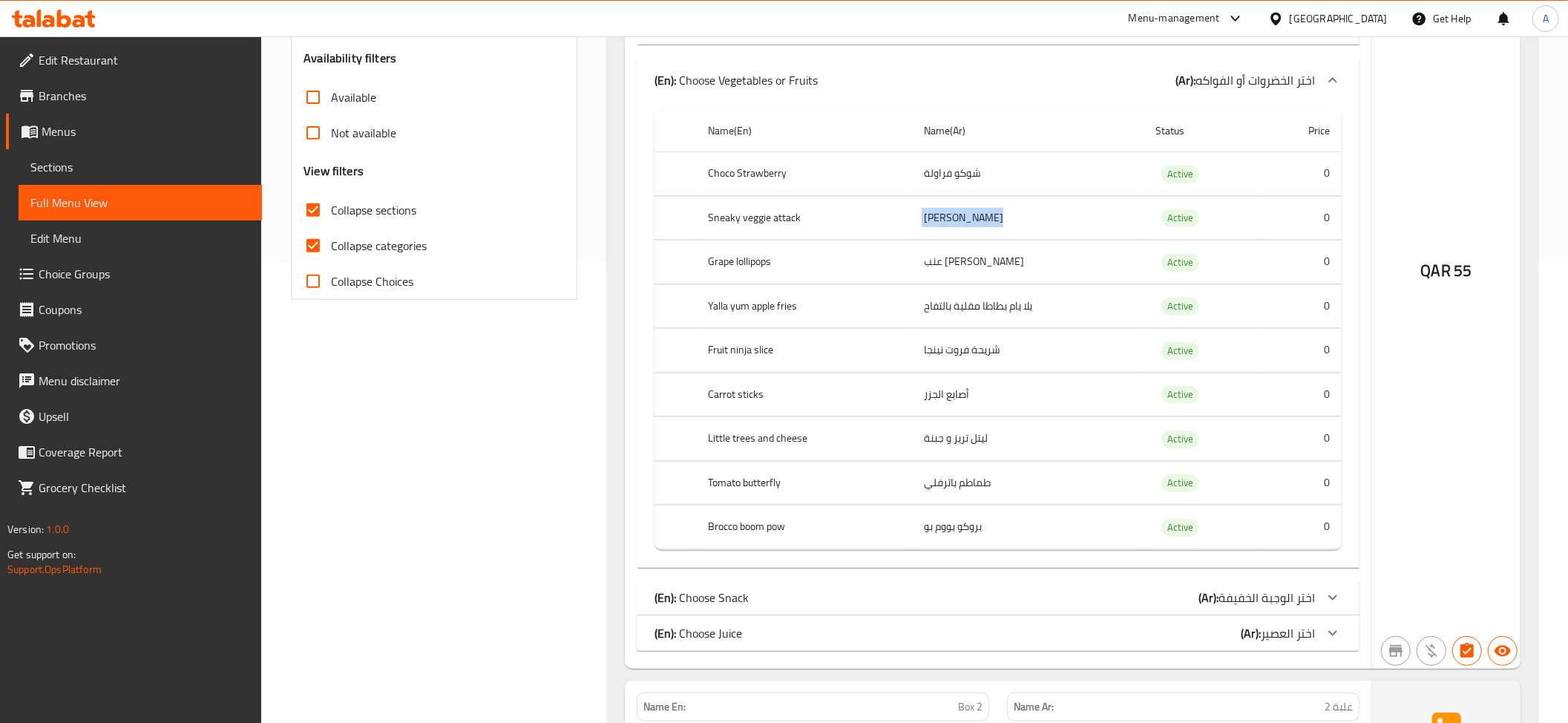
click at [1000, 231] on td "[PERSON_NAME]" at bounding box center [1028, 217] width 231 height 44
click at [984, 289] on td "يلا يام بطاطا مقلية بالتفاح" at bounding box center [1028, 306] width 231 height 44
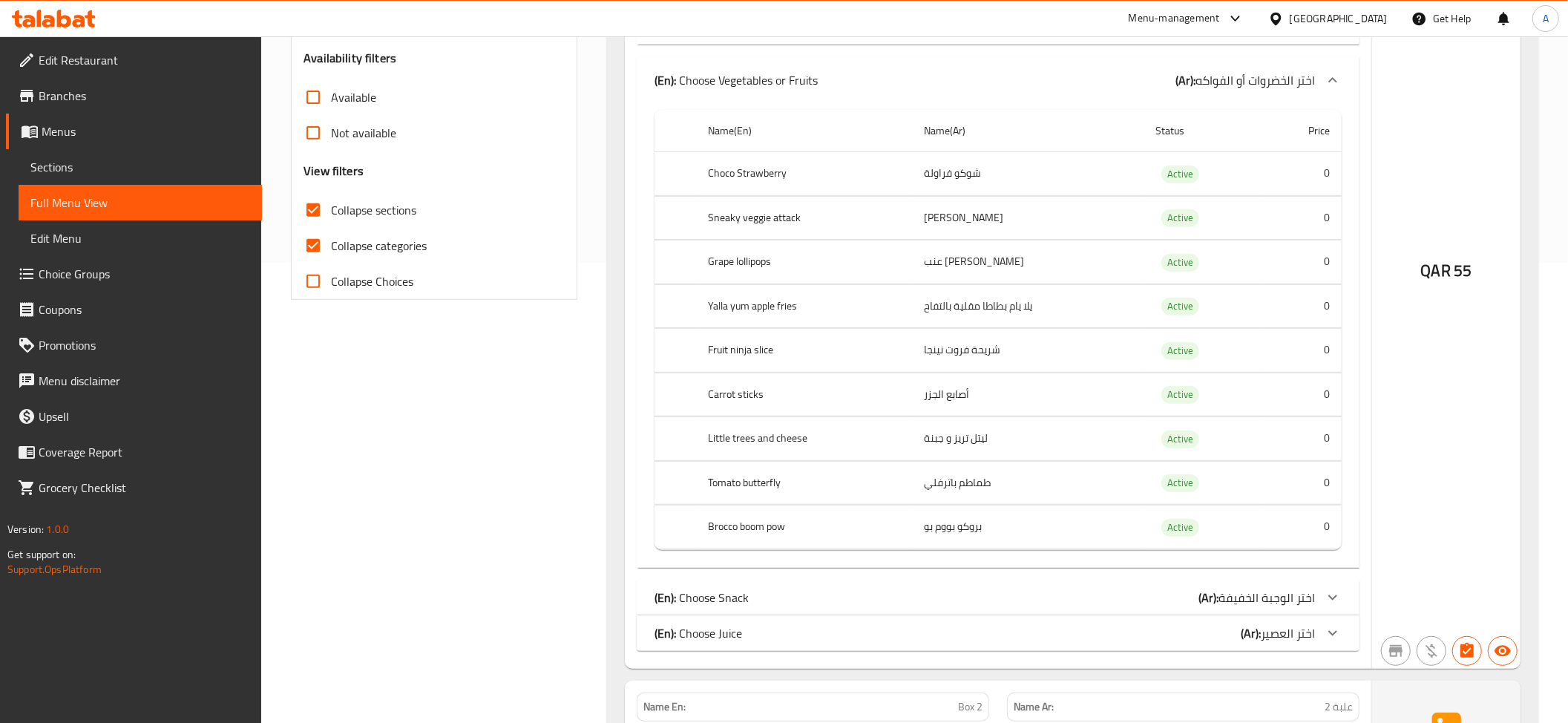
click at [960, 312] on td "يلا يام بطاطا مقلية بالتفاح" at bounding box center [1028, 306] width 231 height 44
click at [975, 368] on td "شريحة فروت نينجا" at bounding box center [1028, 350] width 231 height 44
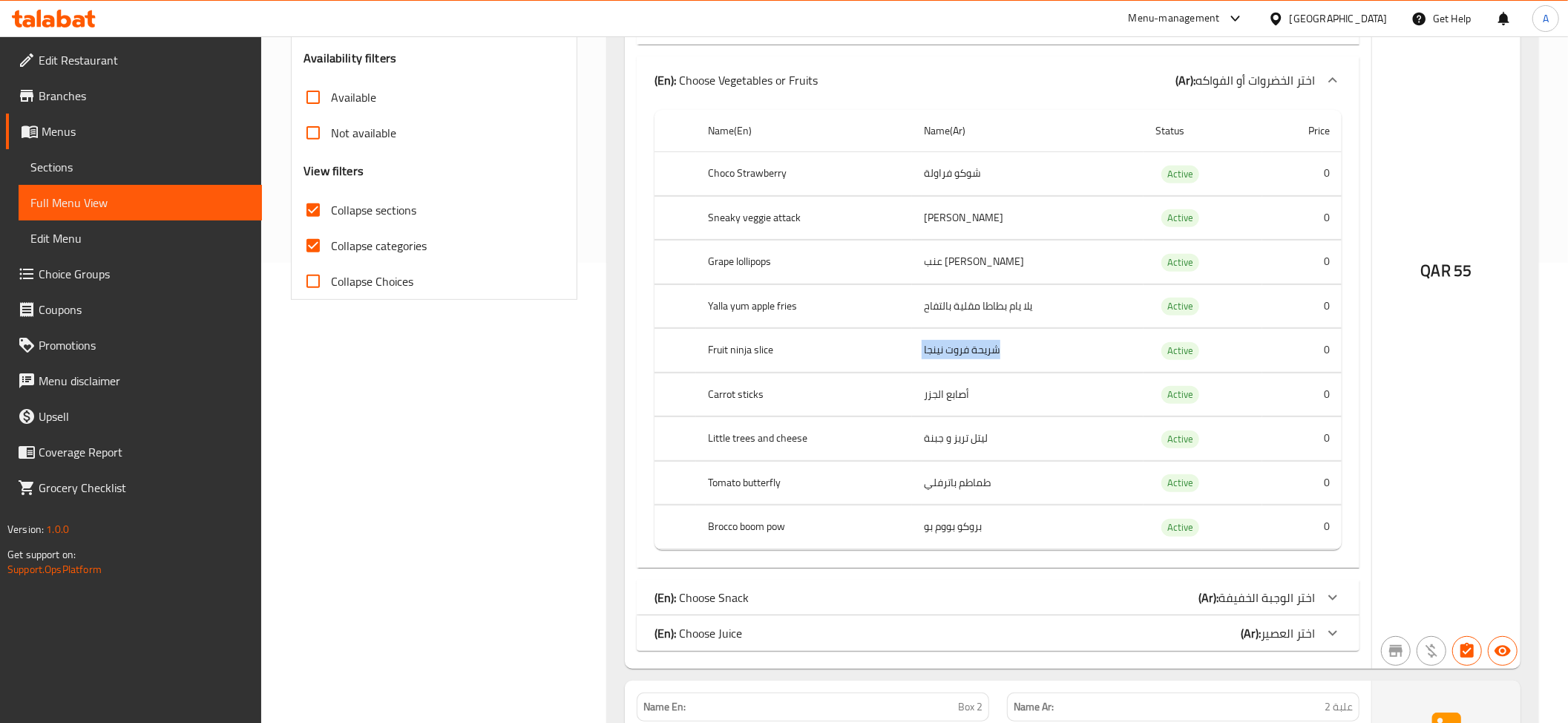
click at [975, 368] on td "شريحة فروت نينجا" at bounding box center [1028, 350] width 231 height 44
click at [849, 402] on th "Carrot sticks" at bounding box center [804, 394] width 216 height 44
click at [906, 404] on th "Carrot sticks" at bounding box center [804, 394] width 216 height 44
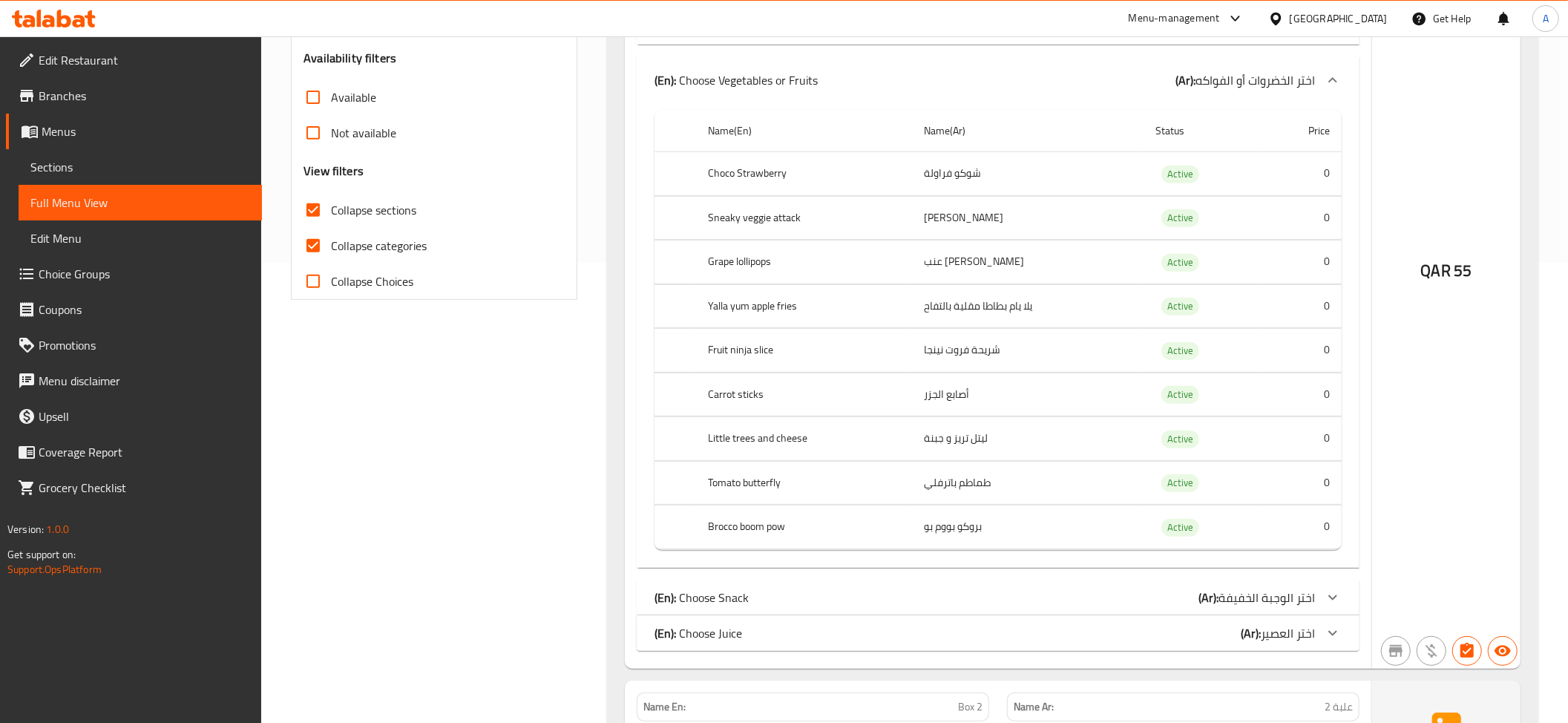
click at [906, 404] on th "Carrot sticks" at bounding box center [804, 394] width 216 height 44
click at [862, 428] on th "Little trees and cheese" at bounding box center [804, 438] width 216 height 44
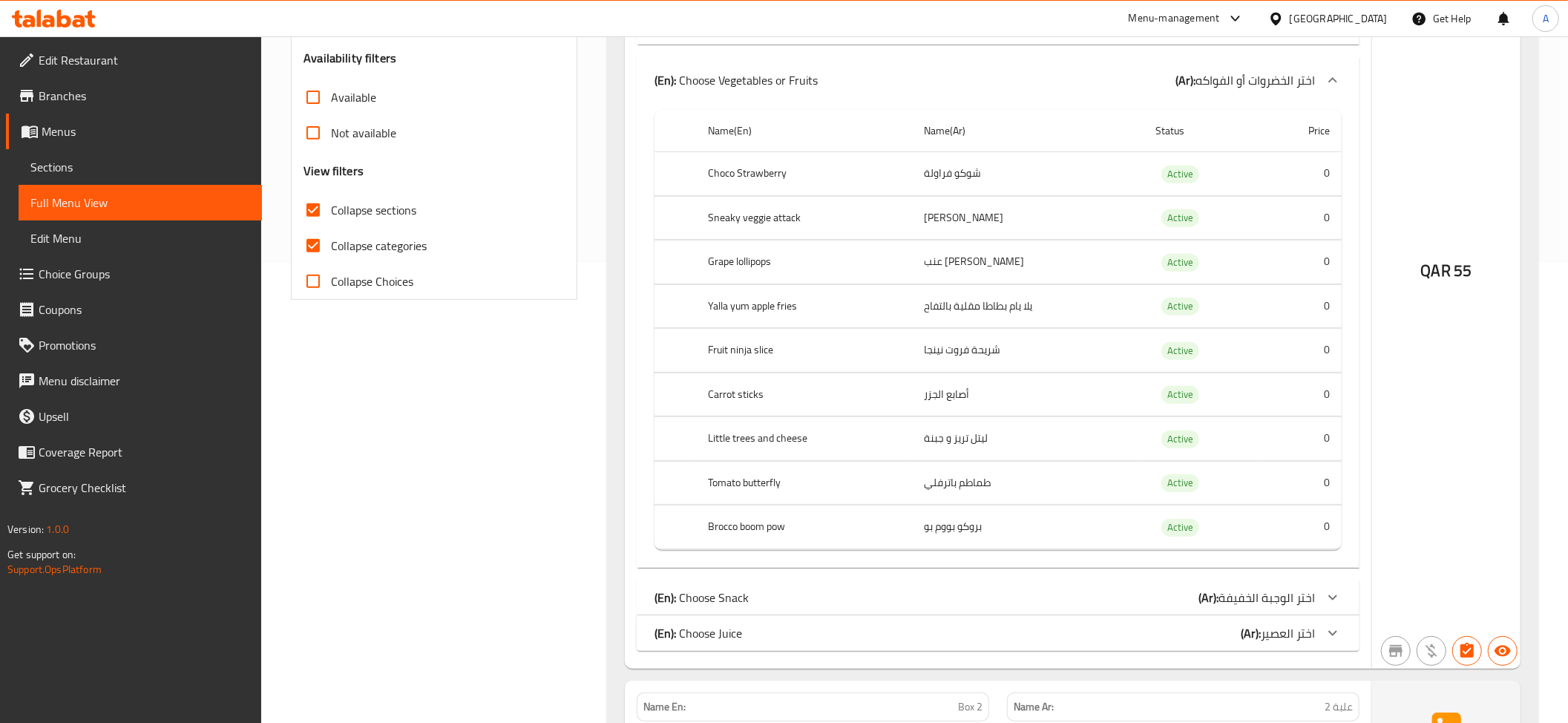
click at [956, 442] on td "ليتل تريز و جبنة" at bounding box center [1028, 438] width 231 height 44
click at [823, 482] on th "Tomato butterfly" at bounding box center [804, 482] width 216 height 44
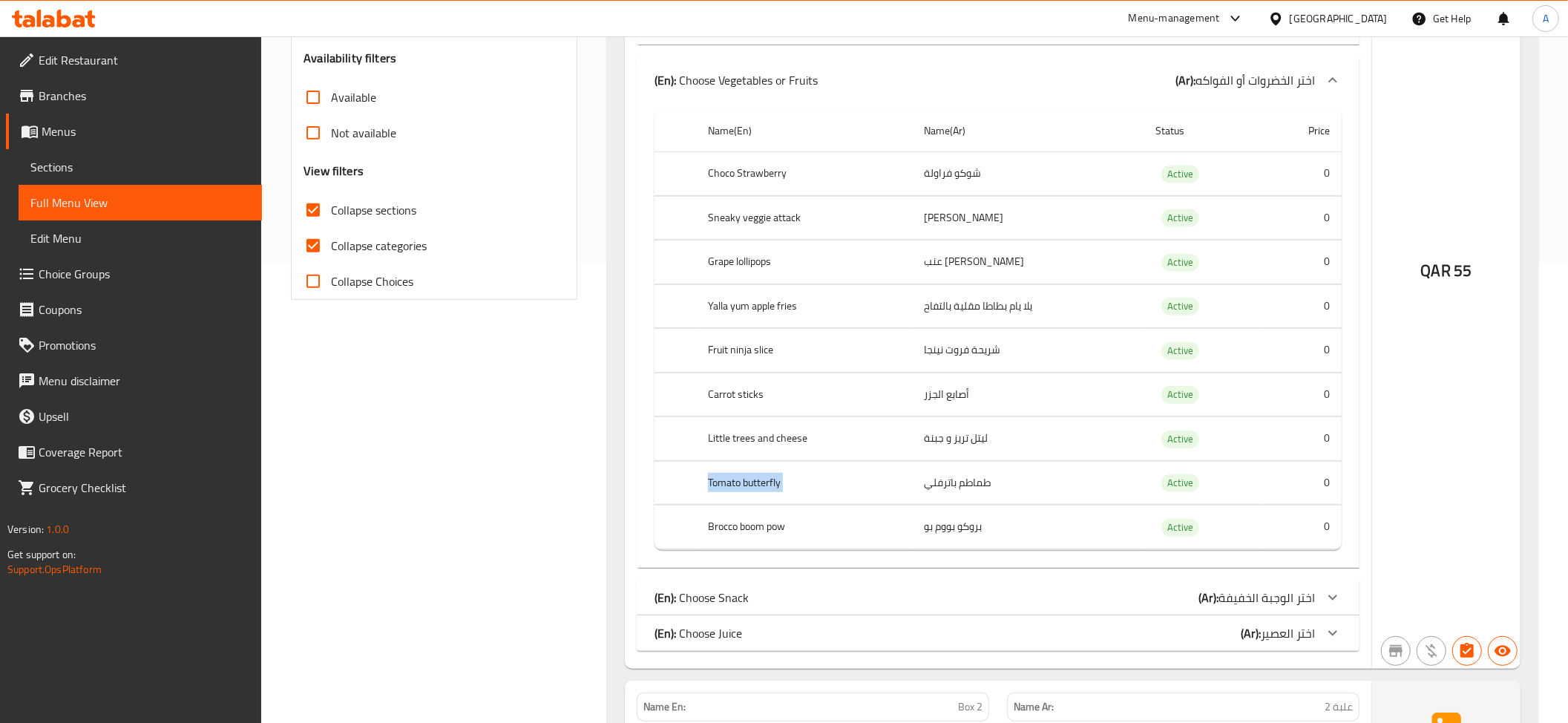
click at [823, 482] on th "Tomato butterfly" at bounding box center [804, 482] width 216 height 44
click at [917, 485] on td "طماطم باترفلي" at bounding box center [1028, 482] width 231 height 44
click at [944, 550] on td "بروكو بووم بو" at bounding box center [1028, 526] width 231 height 44
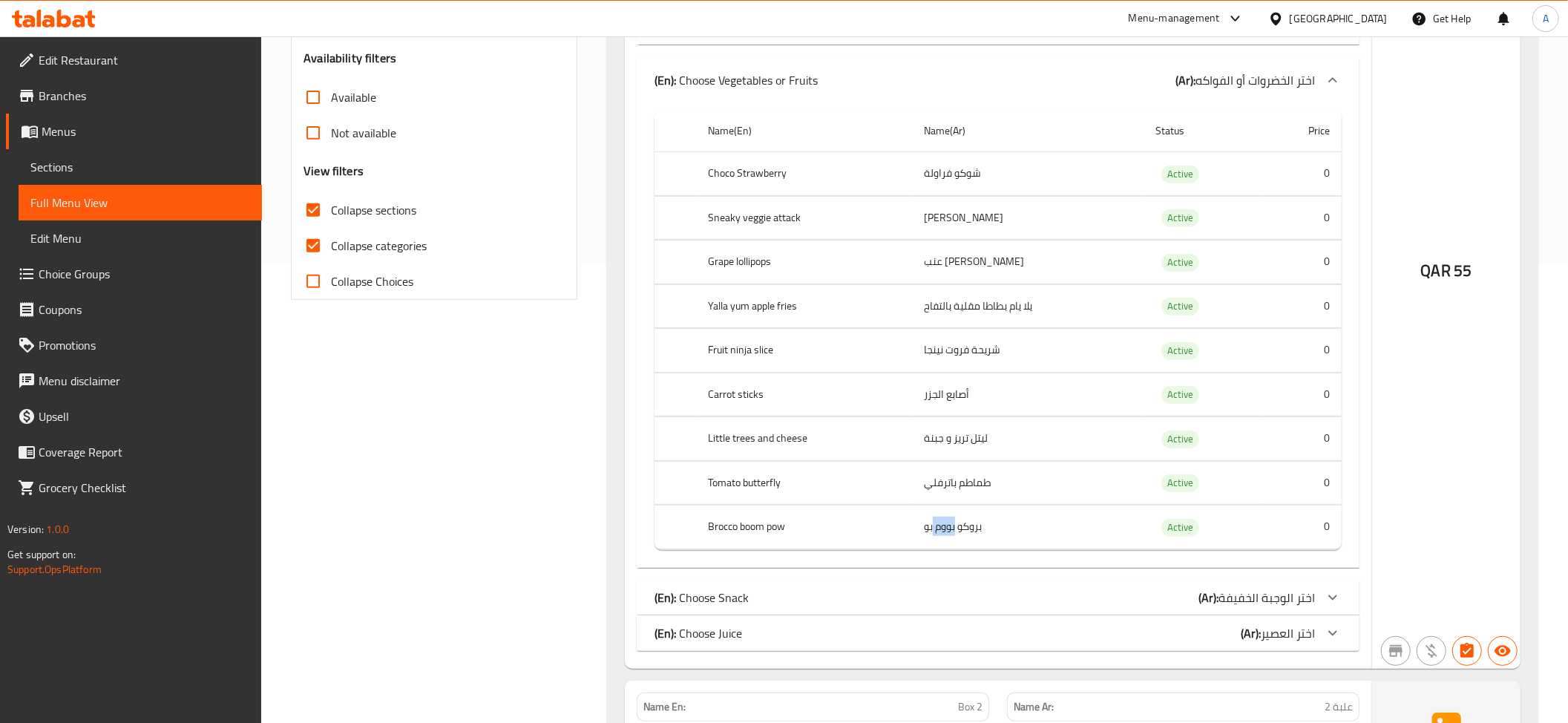
click at [944, 550] on td "بروكو بووم بو" at bounding box center [1028, 526] width 231 height 44
click at [758, 607] on div "(En): Choose Snack (Ar): اختر الوجبة الخفيفة" at bounding box center [984, 598] width 660 height 18
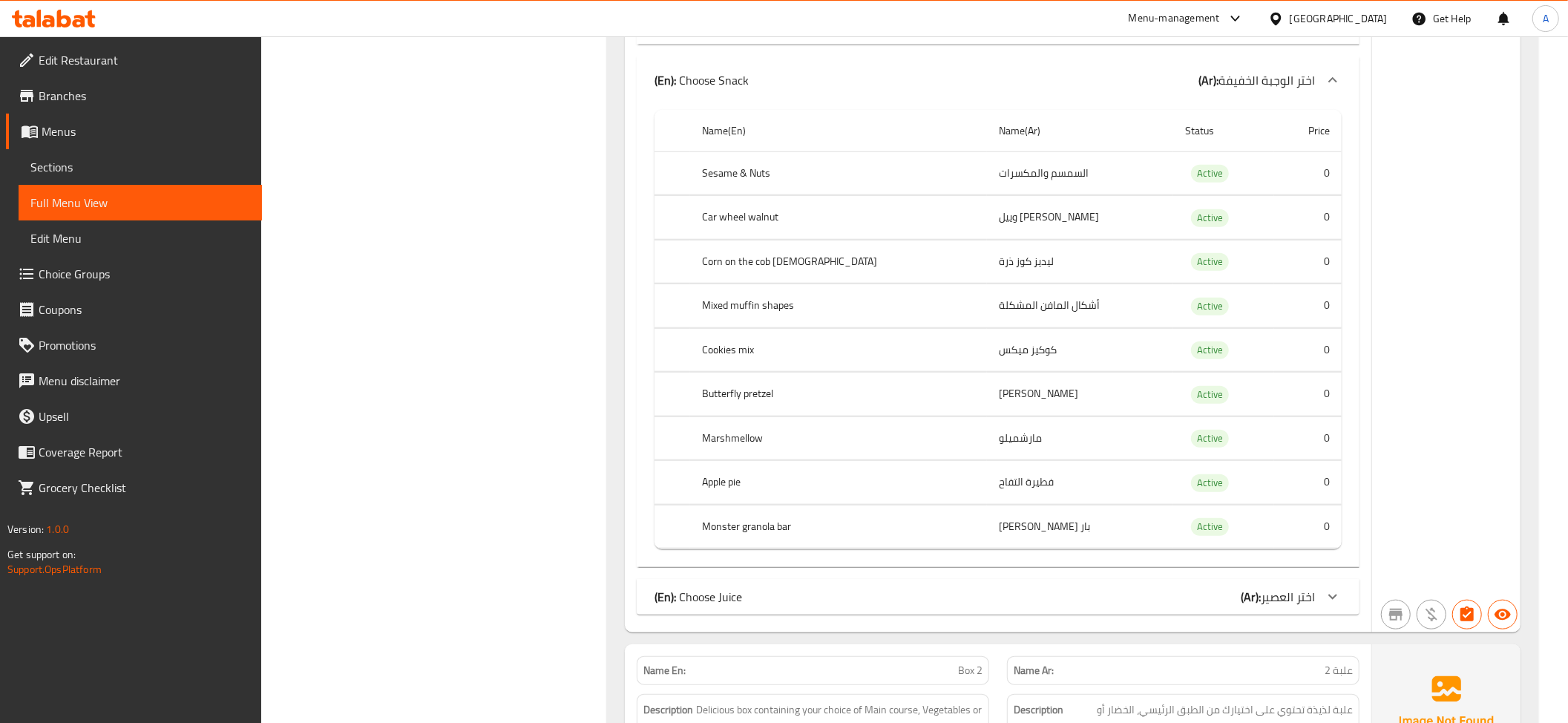
scroll to position [986, 0]
click at [834, 223] on th "Car wheel walnut" at bounding box center [838, 214] width 297 height 44
click at [995, 230] on td "[PERSON_NAME] وييل" at bounding box center [1080, 214] width 187 height 44
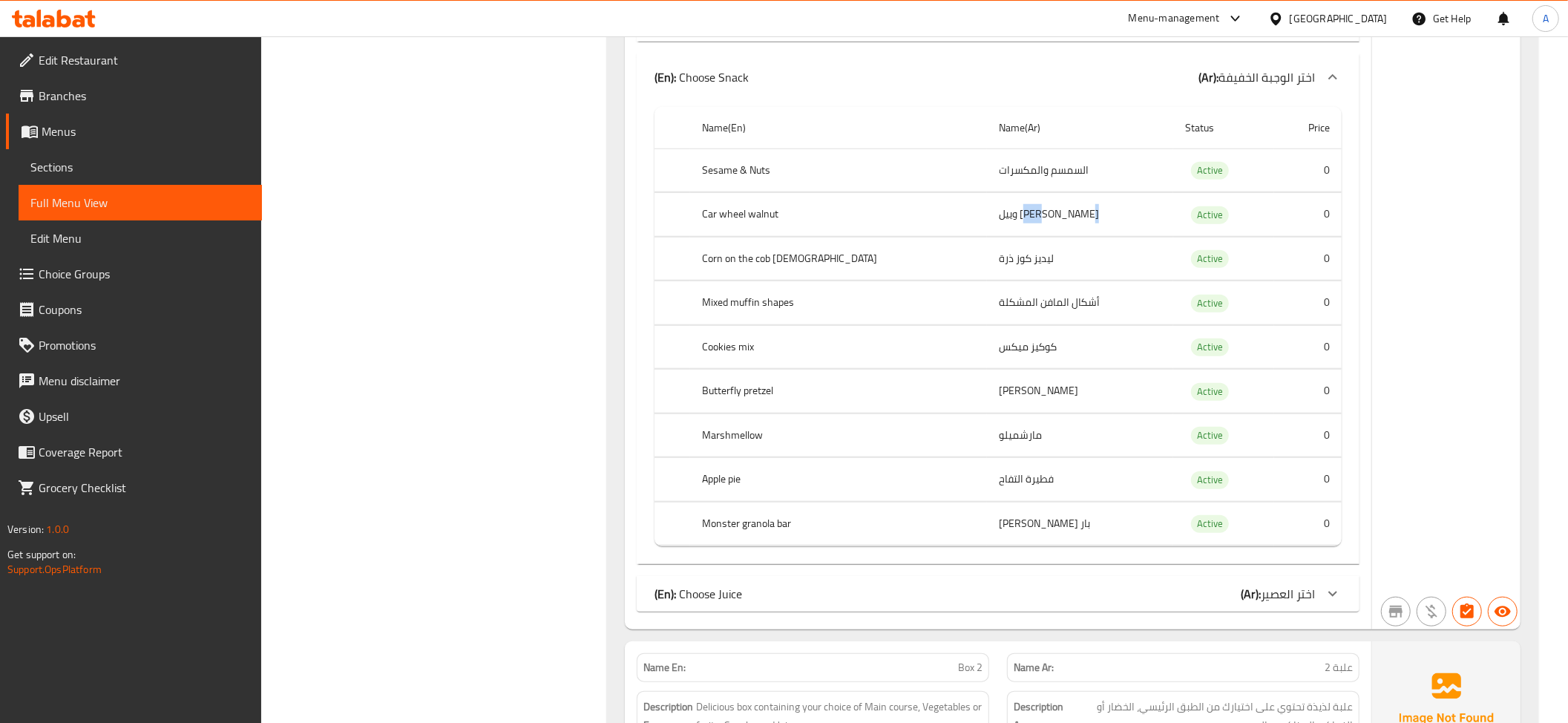
click at [995, 230] on td "[PERSON_NAME] وييل" at bounding box center [1080, 214] width 187 height 44
click at [996, 223] on td "[PERSON_NAME] وييل" at bounding box center [1080, 214] width 187 height 44
click at [788, 214] on th "Car wheel walnut" at bounding box center [838, 214] width 297 height 44
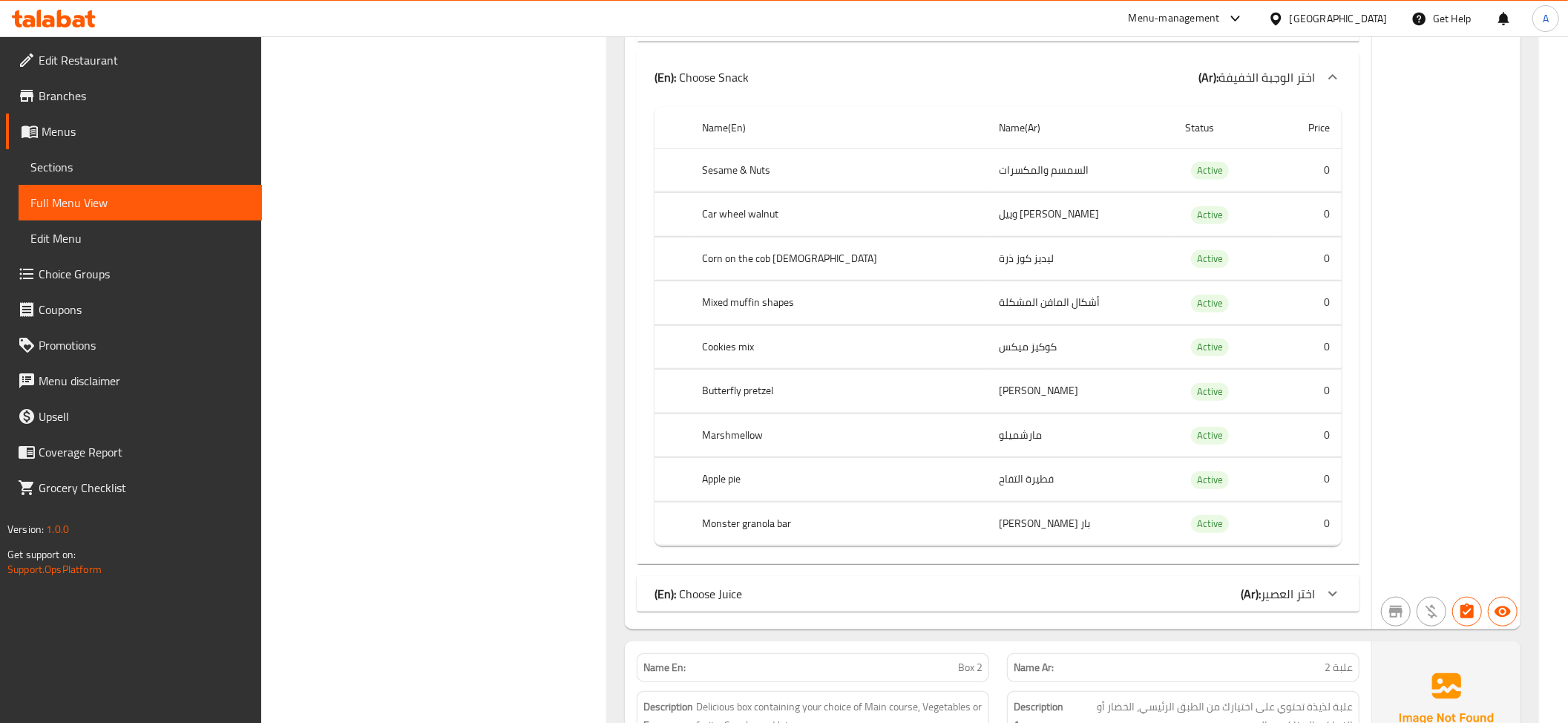
click at [788, 214] on th "Car wheel walnut" at bounding box center [838, 214] width 297 height 44
copy th "Car wheel walnut"
click at [987, 269] on td "ليديز كوز ذرة" at bounding box center [1080, 258] width 187 height 44
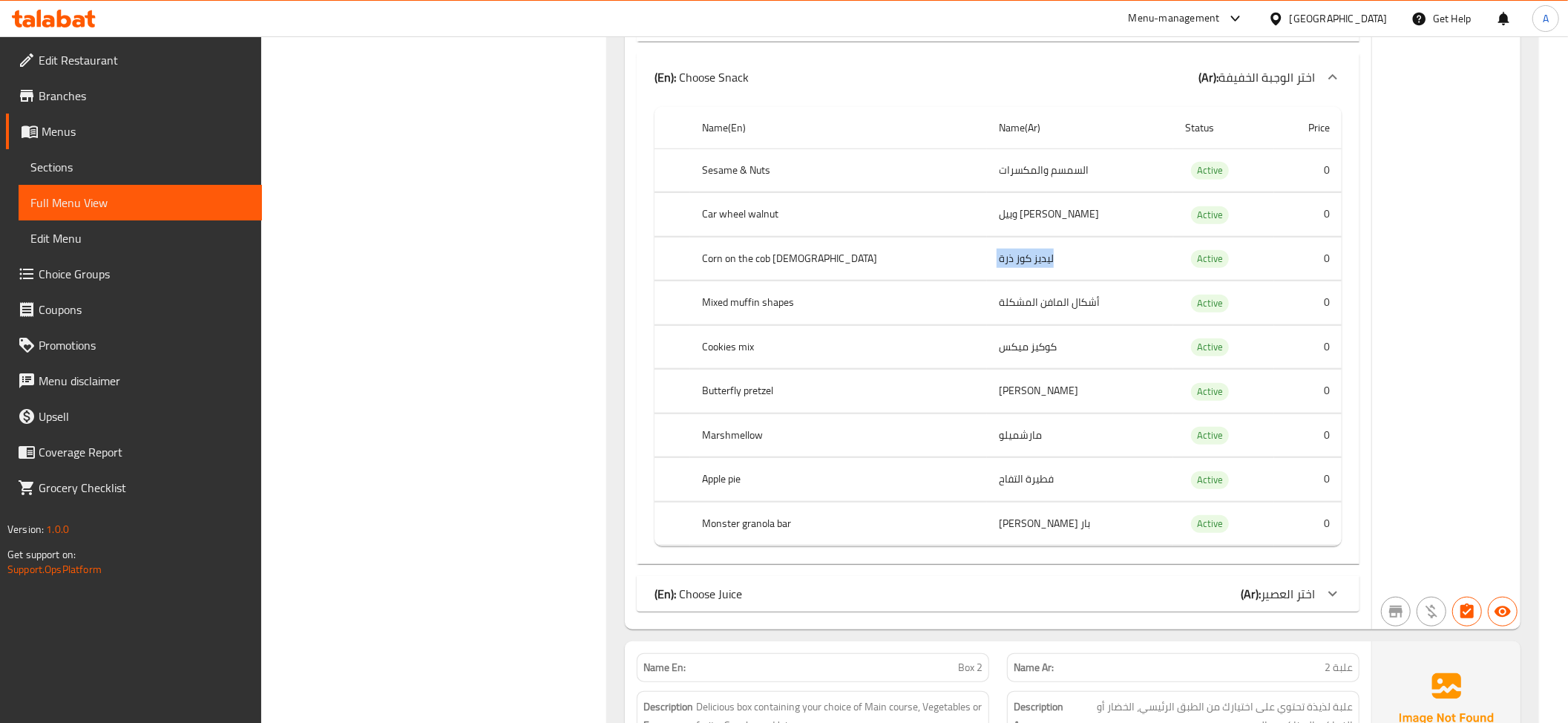
click at [987, 269] on td "ليديز كوز ذرة" at bounding box center [1080, 258] width 187 height 44
click at [987, 321] on td "أشكال المافن المشكلة" at bounding box center [1080, 302] width 187 height 44
click at [987, 364] on td "كوكيز ميكس" at bounding box center [1080, 347] width 187 height 44
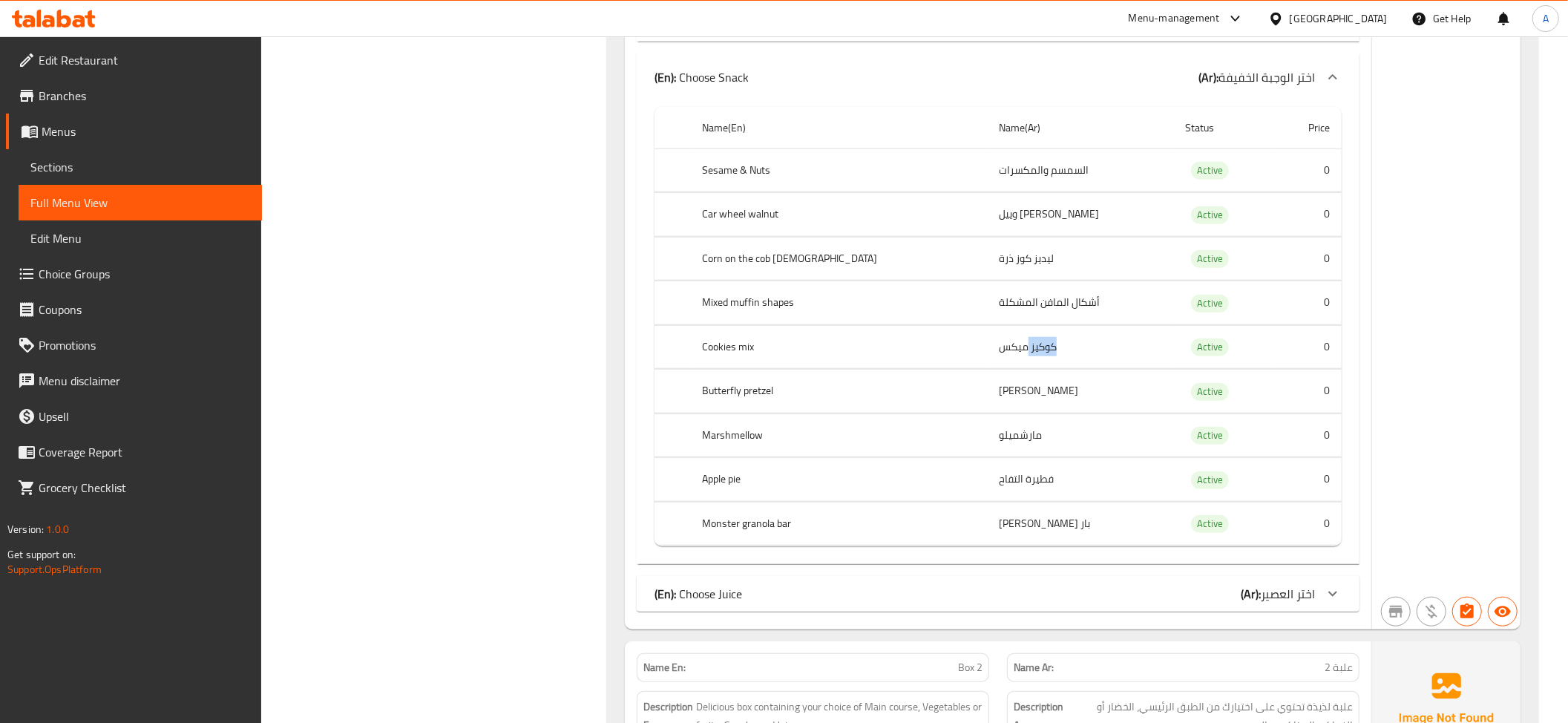
click at [987, 364] on td "كوكيز ميكس" at bounding box center [1080, 347] width 187 height 44
click at [987, 414] on td "[PERSON_NAME]" at bounding box center [1080, 391] width 187 height 44
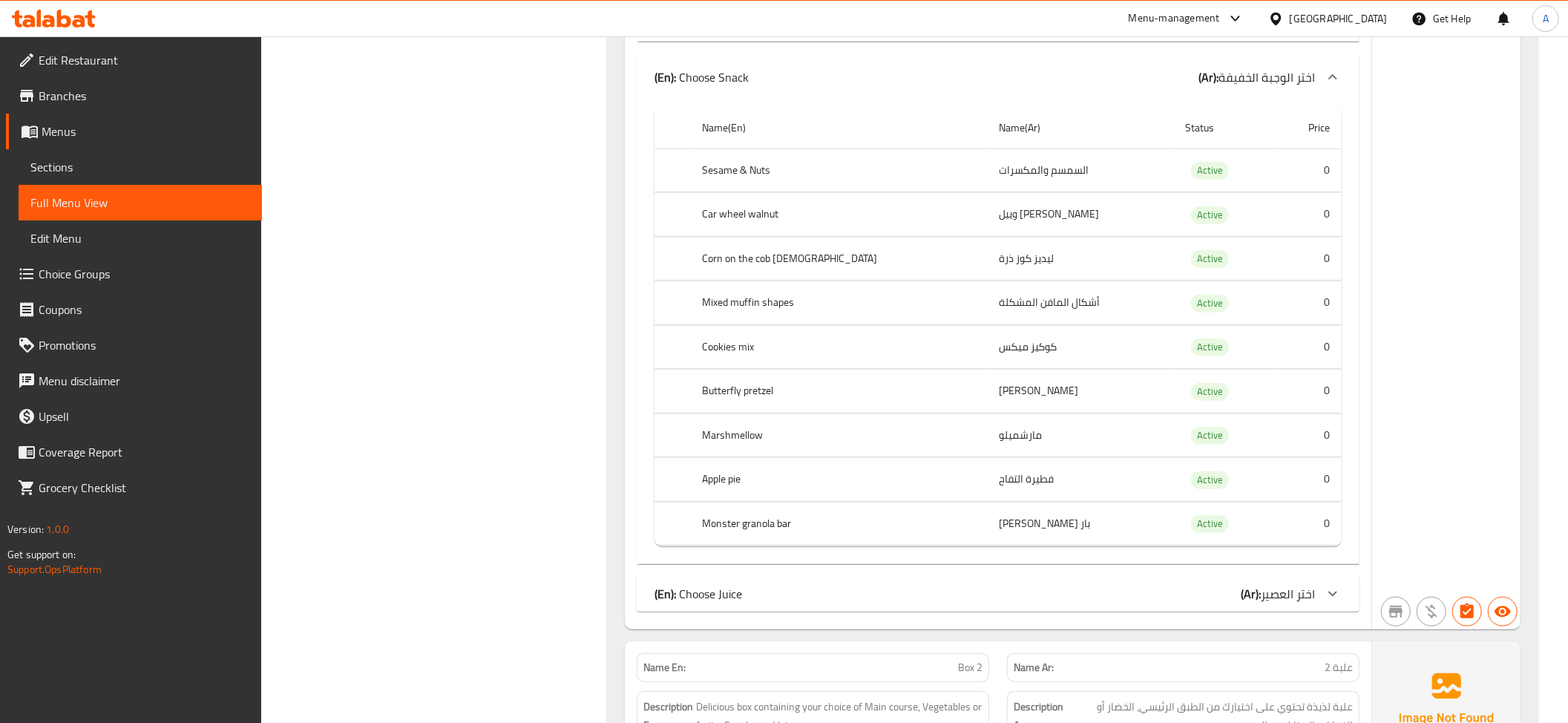
click at [987, 444] on td "مارشميلو" at bounding box center [1080, 435] width 187 height 44
click at [987, 502] on td "فطيرة التفاح" at bounding box center [1080, 479] width 187 height 44
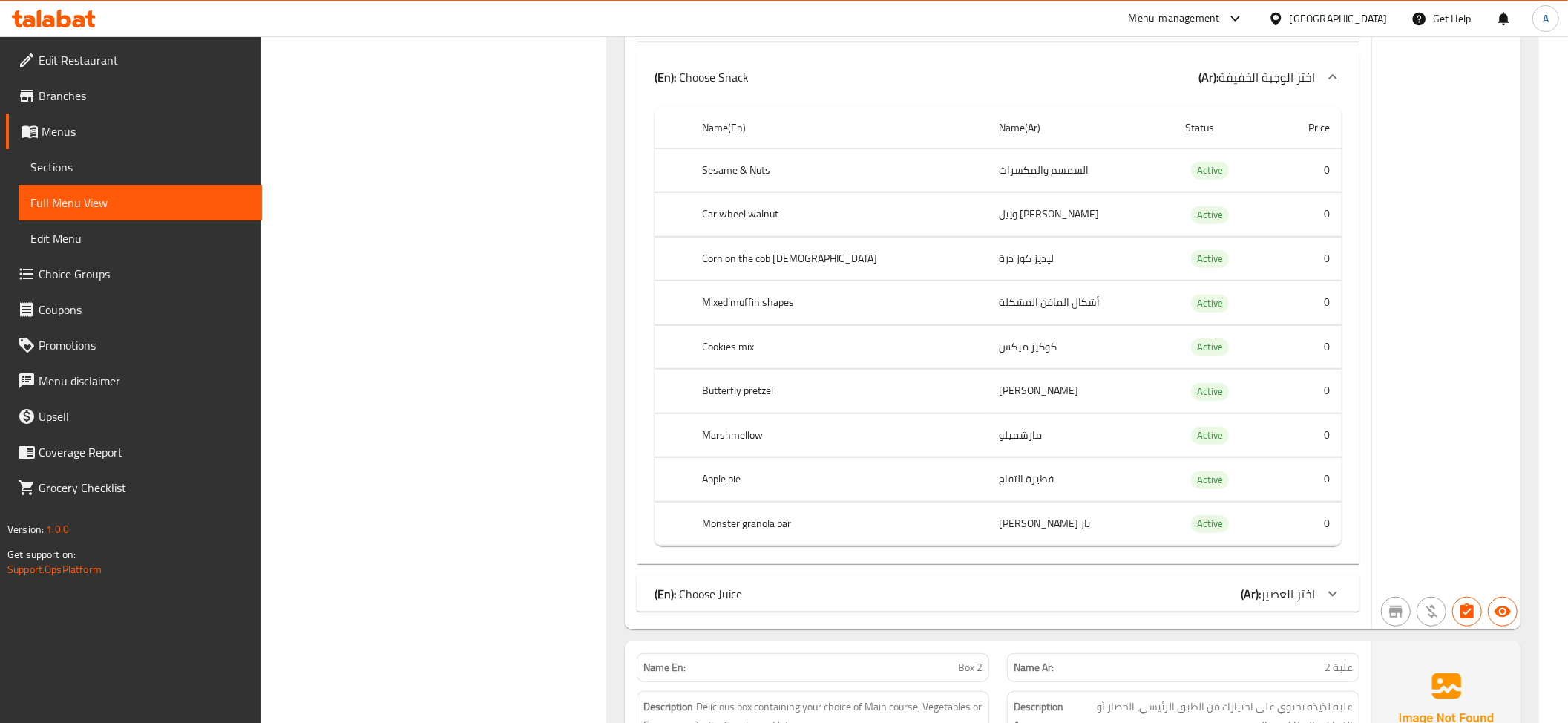
click at [977, 565] on div "Name(En) Name(Ar) Status Price Sesame & Nuts السمسم والمكسرات Active 0 Car whee…" at bounding box center [997, 333] width 723 height 464
click at [938, 595] on div "(En): Choose Juice (Ar): اختر العصير" at bounding box center [997, 594] width 723 height 36
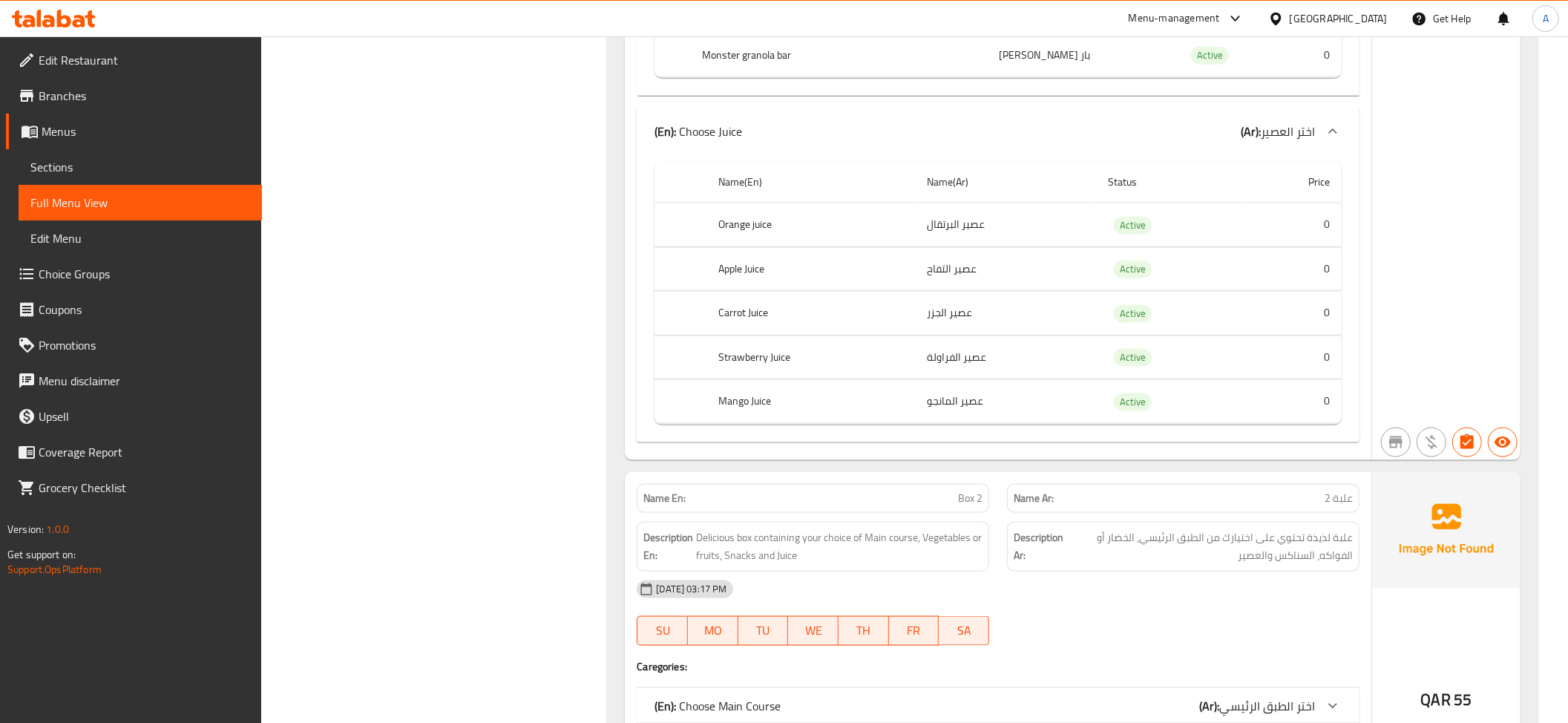
scroll to position [1458, 0]
click at [861, 235] on th "Orange juice" at bounding box center [811, 221] width 209 height 44
click at [954, 267] on td "عصير التفاح" at bounding box center [1005, 265] width 181 height 44
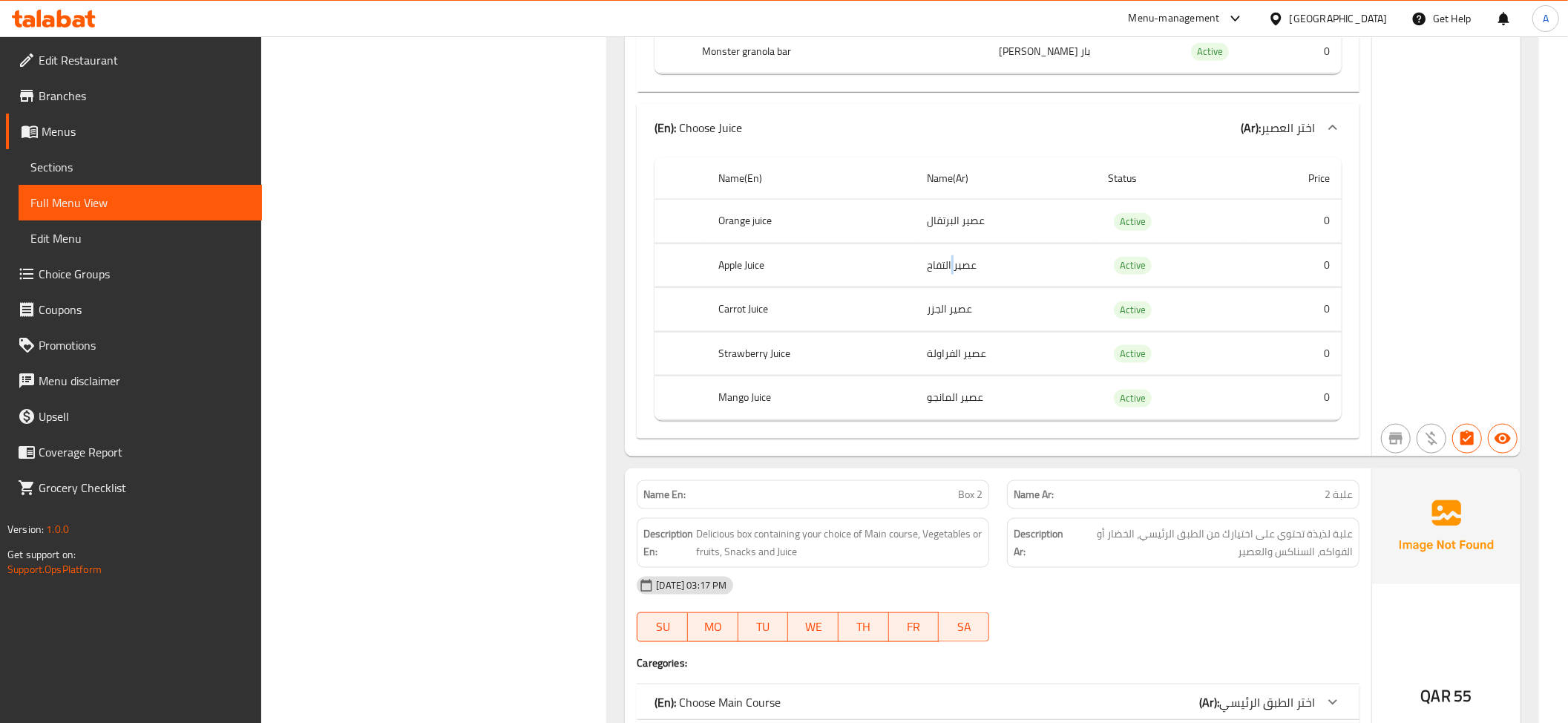
click at [954, 267] on td "عصير التفاح" at bounding box center [1005, 265] width 181 height 44
click at [971, 332] on td "عصير الجزر" at bounding box center [1005, 309] width 181 height 44
click at [976, 406] on td "عصير المانجو" at bounding box center [1005, 398] width 181 height 44
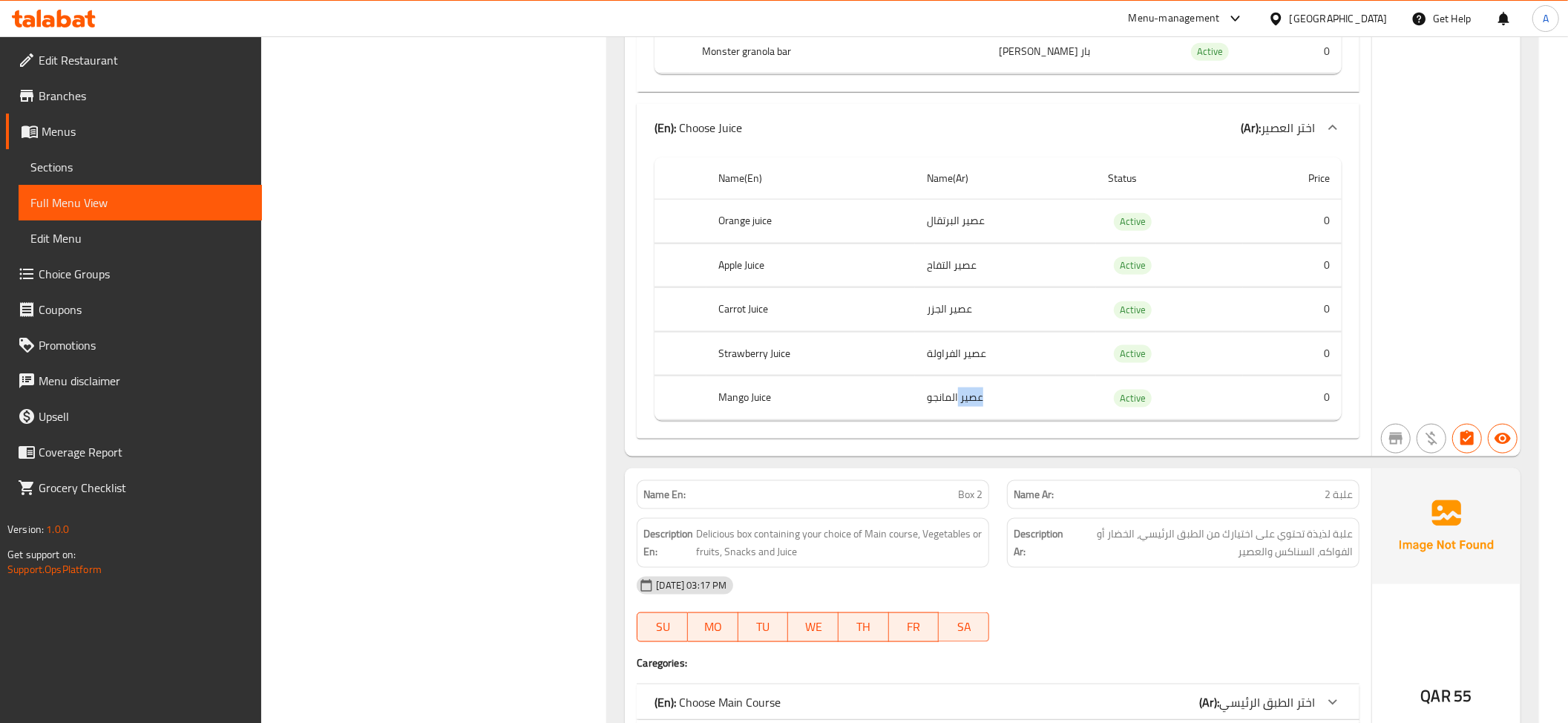
click at [976, 406] on td "عصير المانجو" at bounding box center [1005, 398] width 181 height 44
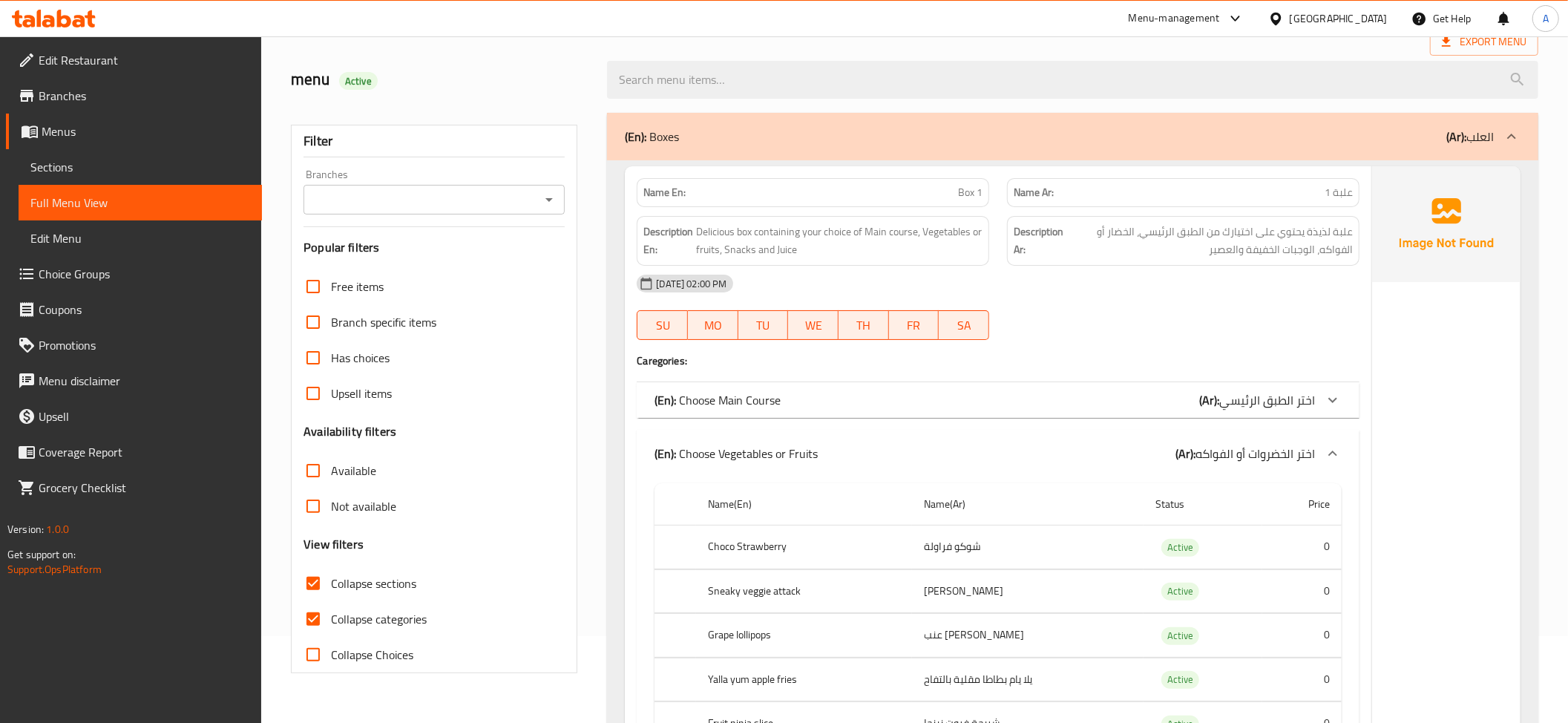
scroll to position [77, 0]
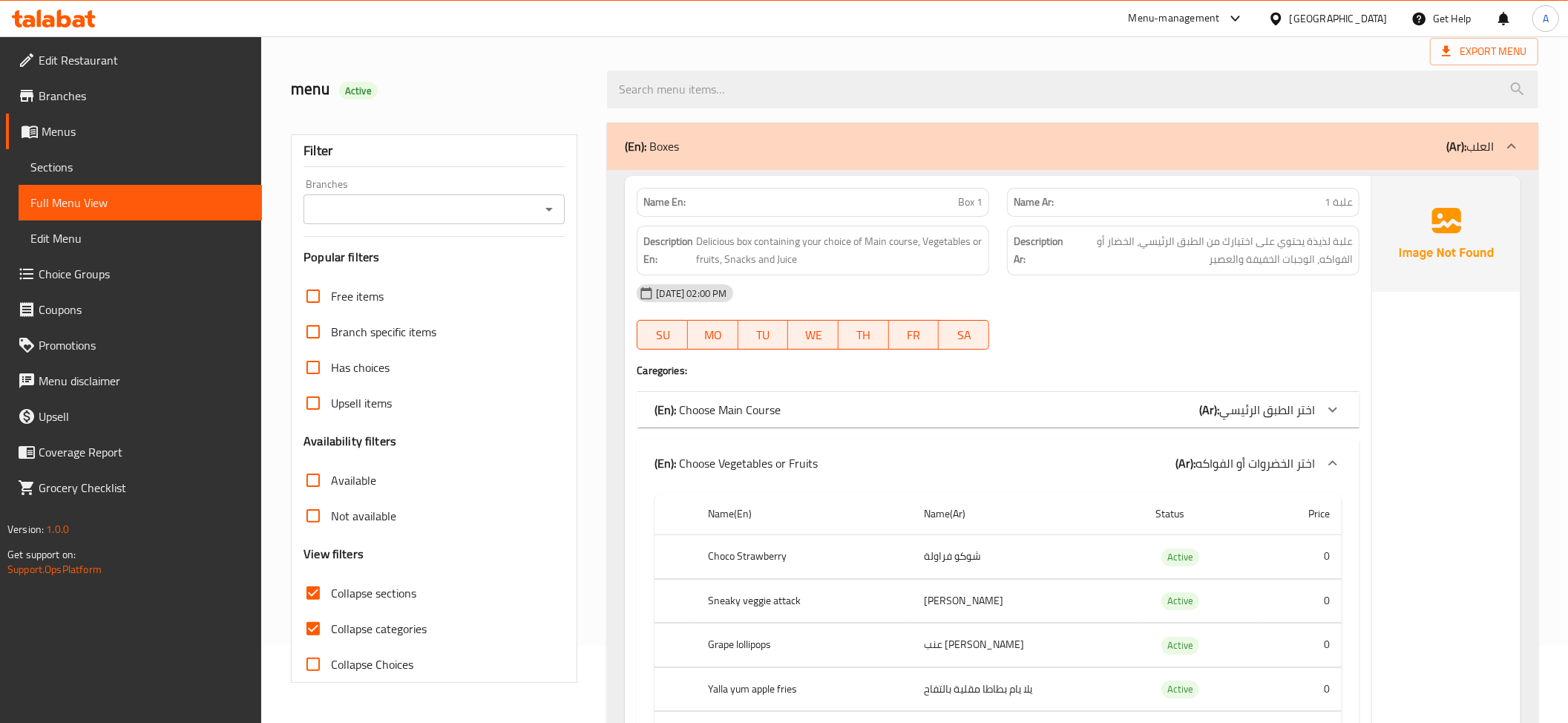
click at [1252, 462] on span "اختر الخضروات أو الفواكه" at bounding box center [1255, 462] width 119 height 22
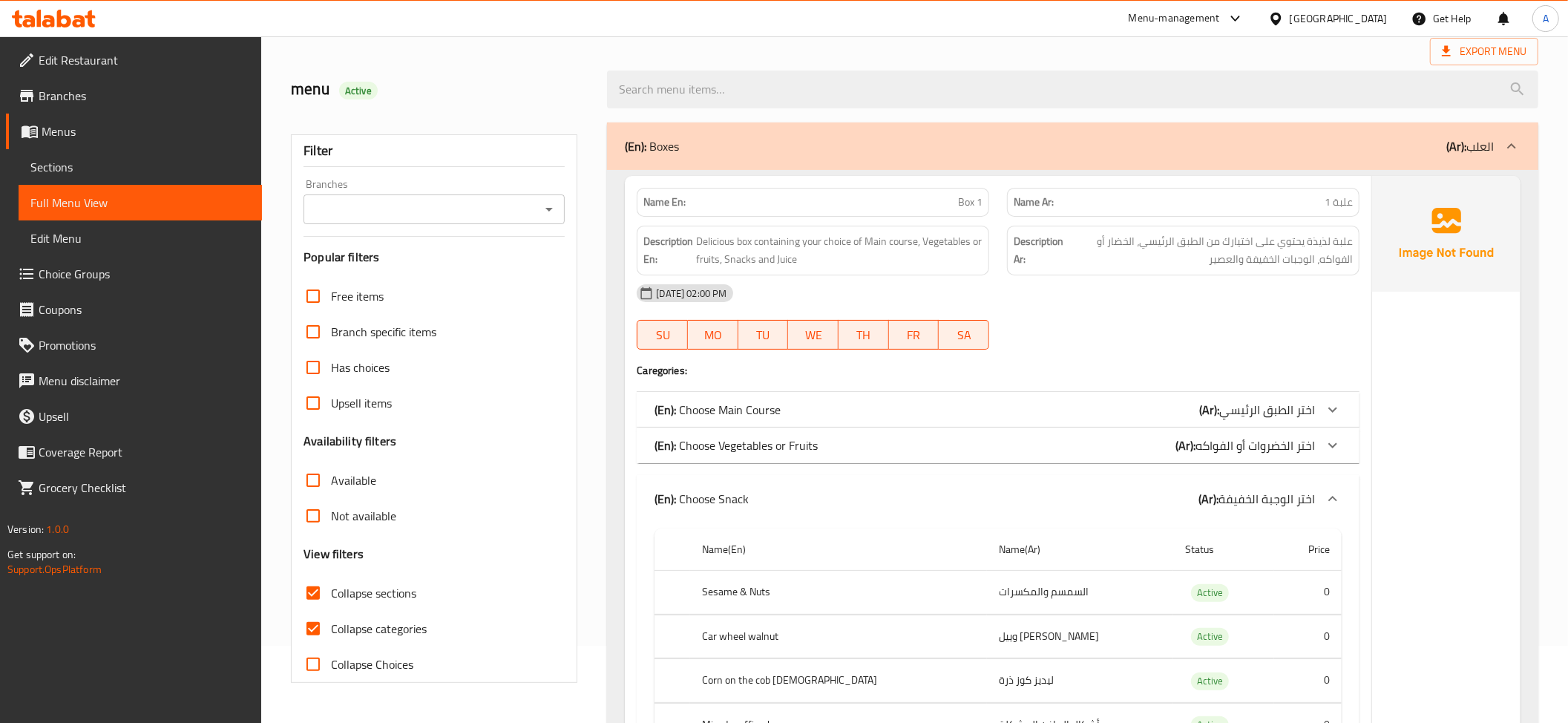
click at [1252, 462] on div "(En): Choose Vegetables or Fruits (Ar): اختر الخضروات أو الفواكه" at bounding box center [997, 446] width 723 height 36
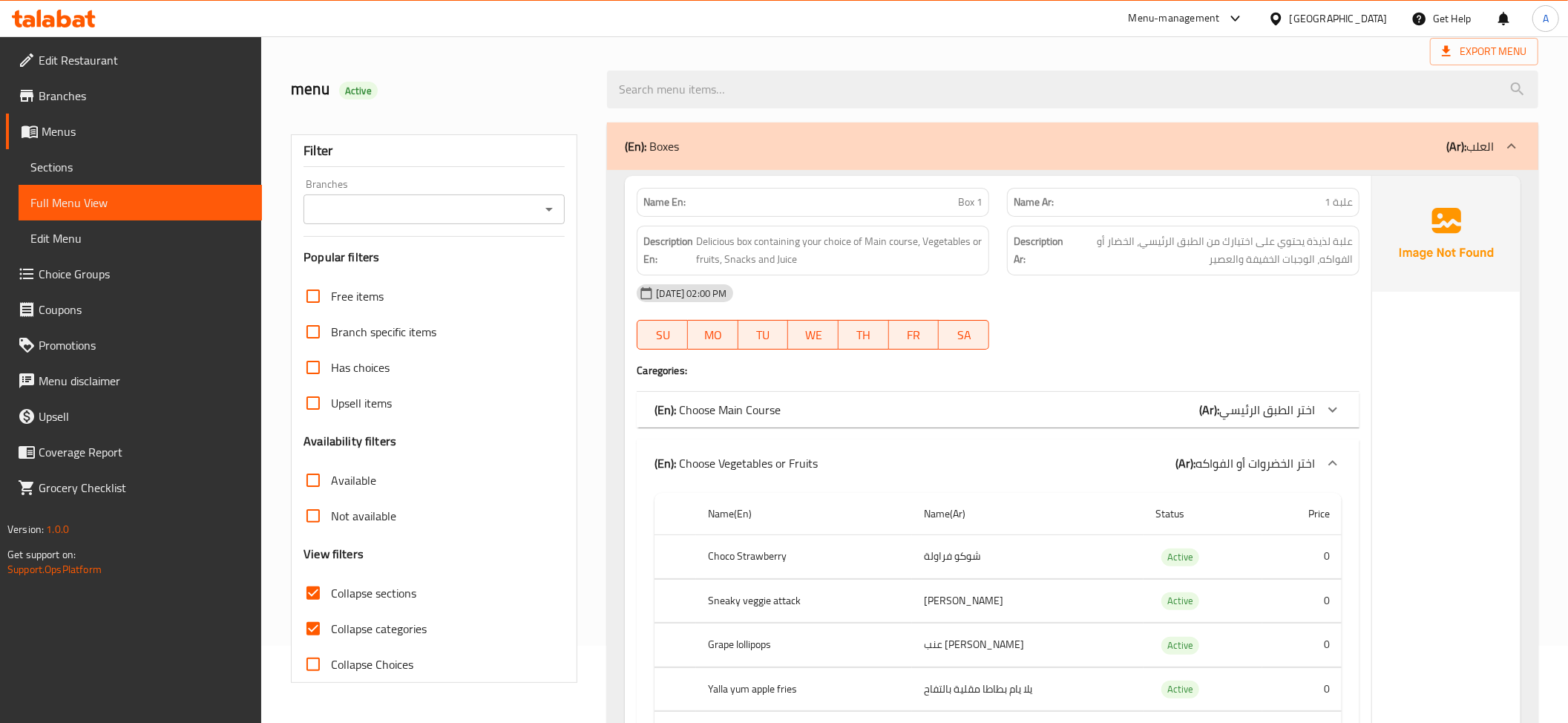
click at [1252, 462] on span "اختر الخضروات أو الفواكه" at bounding box center [1255, 462] width 119 height 22
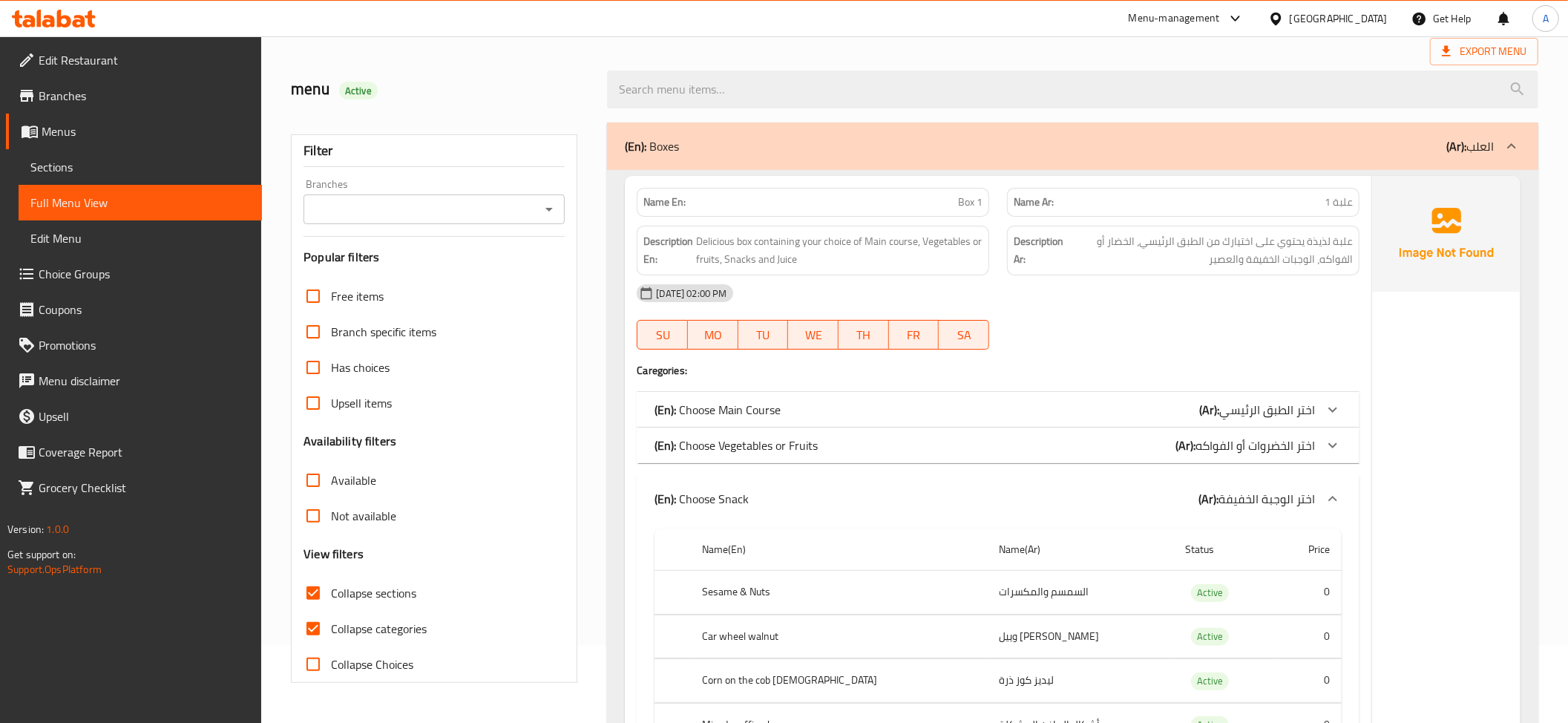
click at [1255, 481] on div "(En): Choose Snack (Ar): اختر الوجبة الخفيفة" at bounding box center [997, 498] width 723 height 47
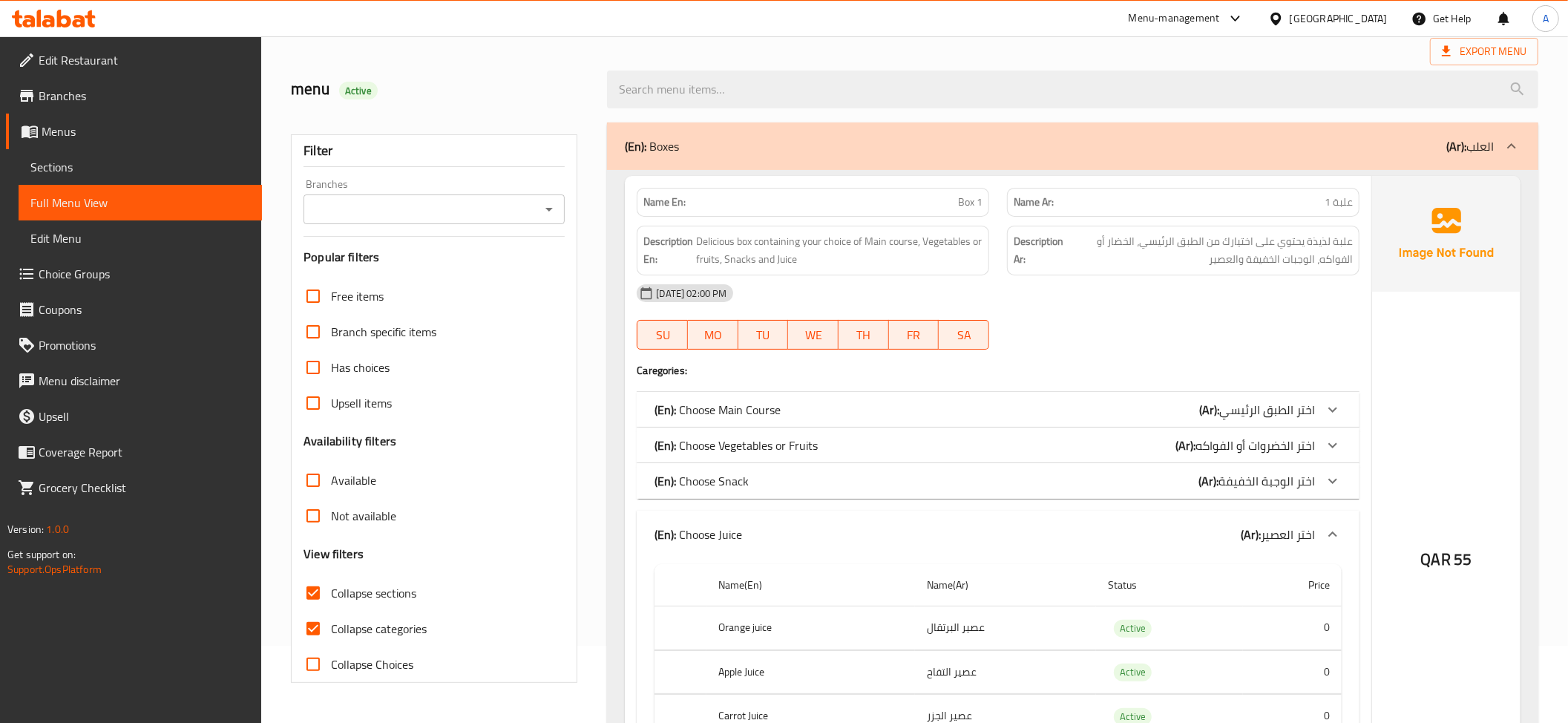
click at [1255, 518] on div "(En): Choose Juice (Ar): اختر العصير" at bounding box center [997, 534] width 723 height 47
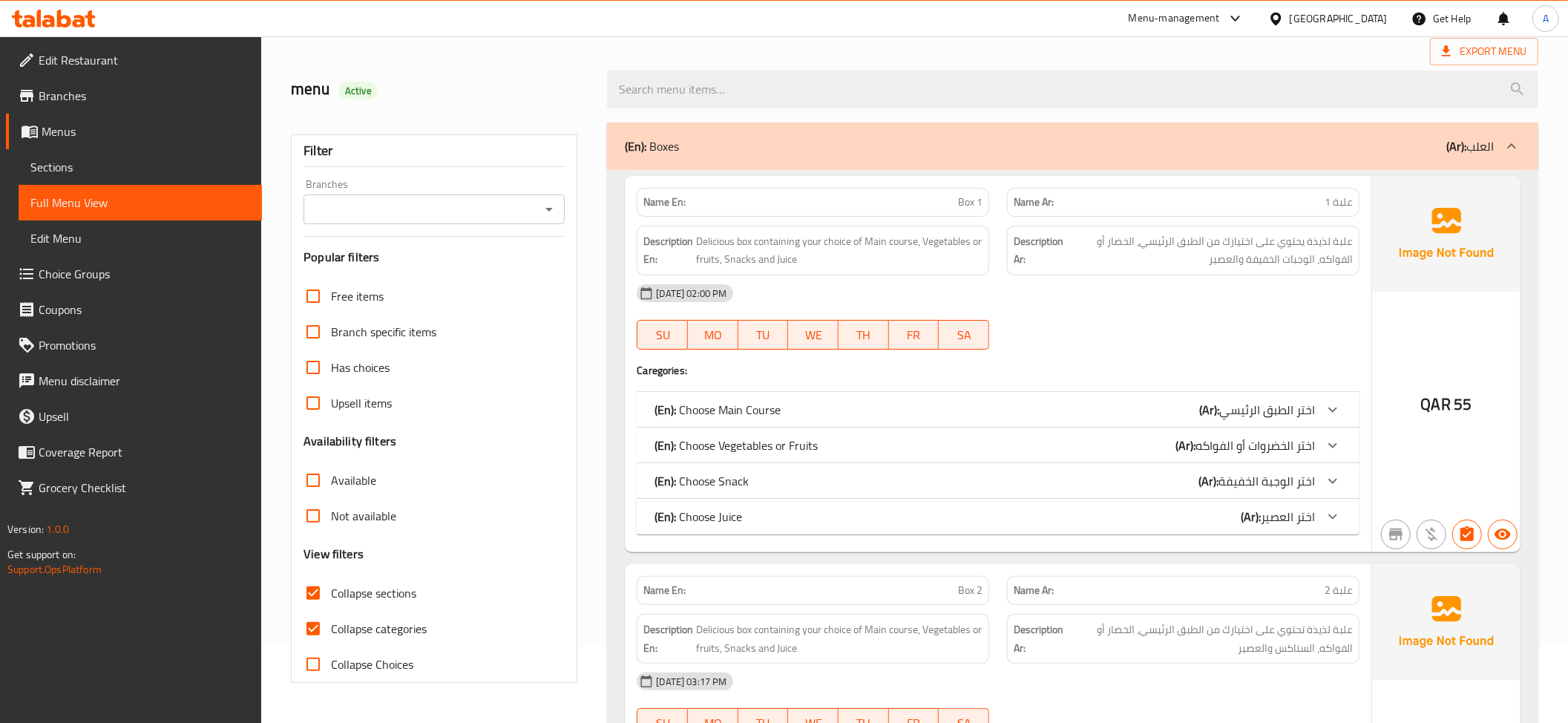
scroll to position [404, 0]
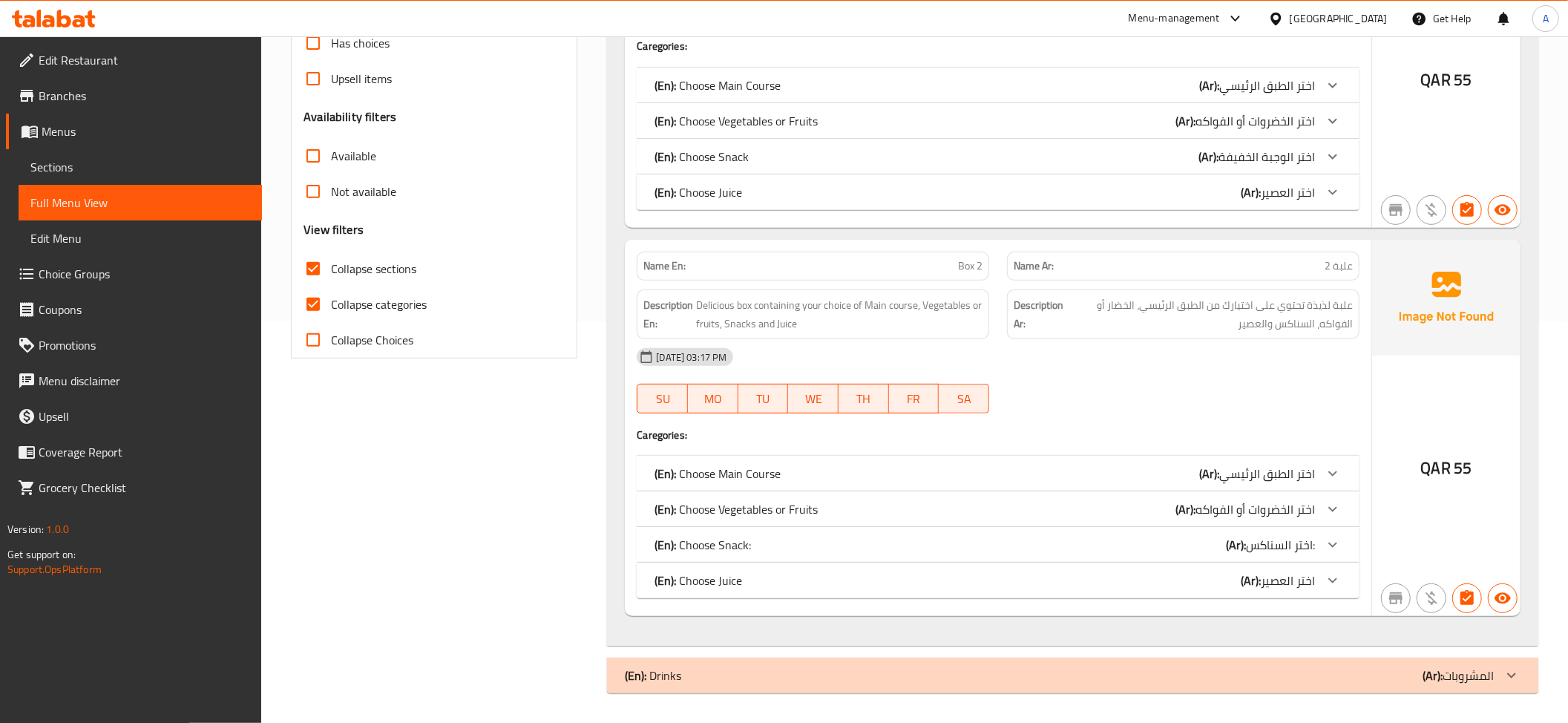
drag, startPoint x: 1245, startPoint y: 479, endPoint x: 1272, endPoint y: 482, distance: 27.2
click at [1263, 486] on div "(En): Choose Main Course (Ar): اختر الطبق الرئيسي" at bounding box center [997, 474] width 723 height 36
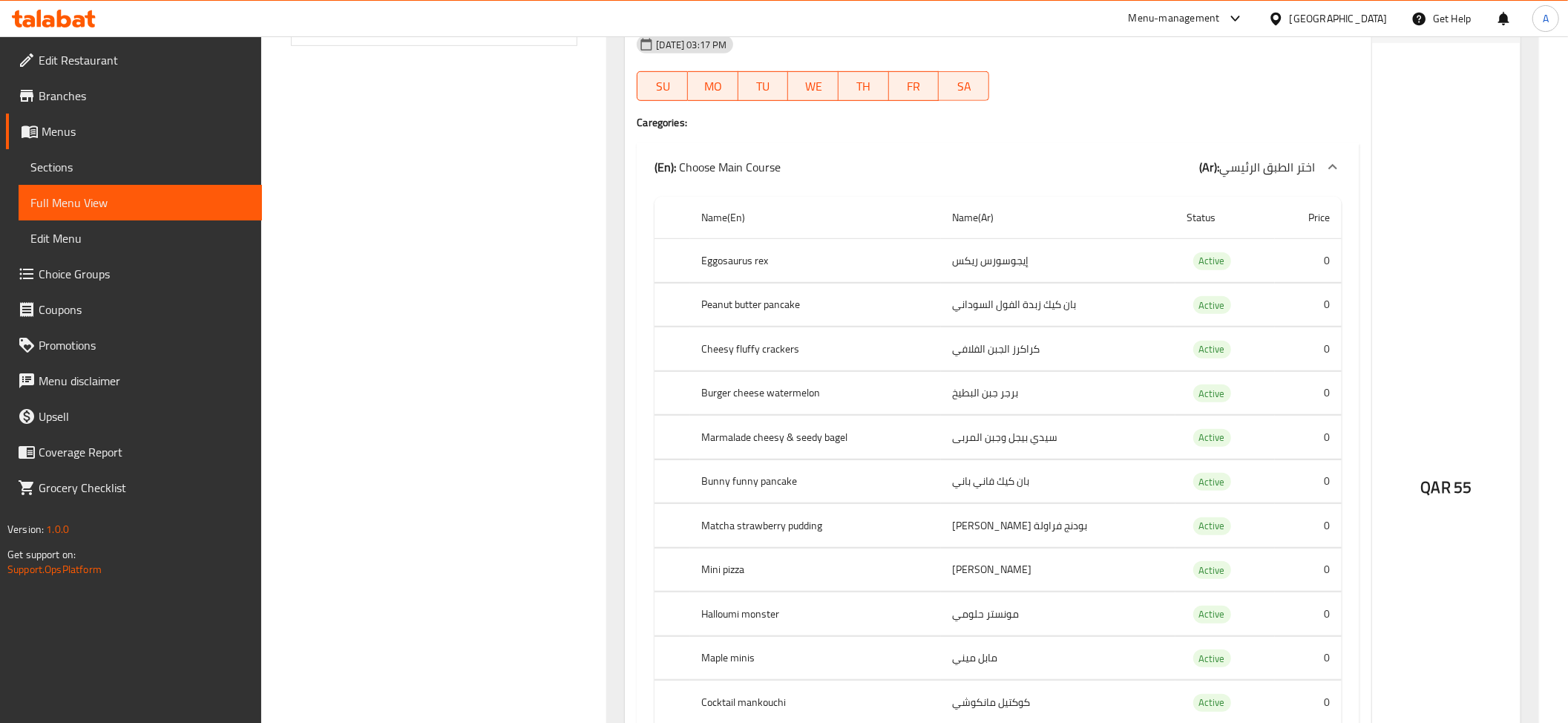
scroll to position [769, 0]
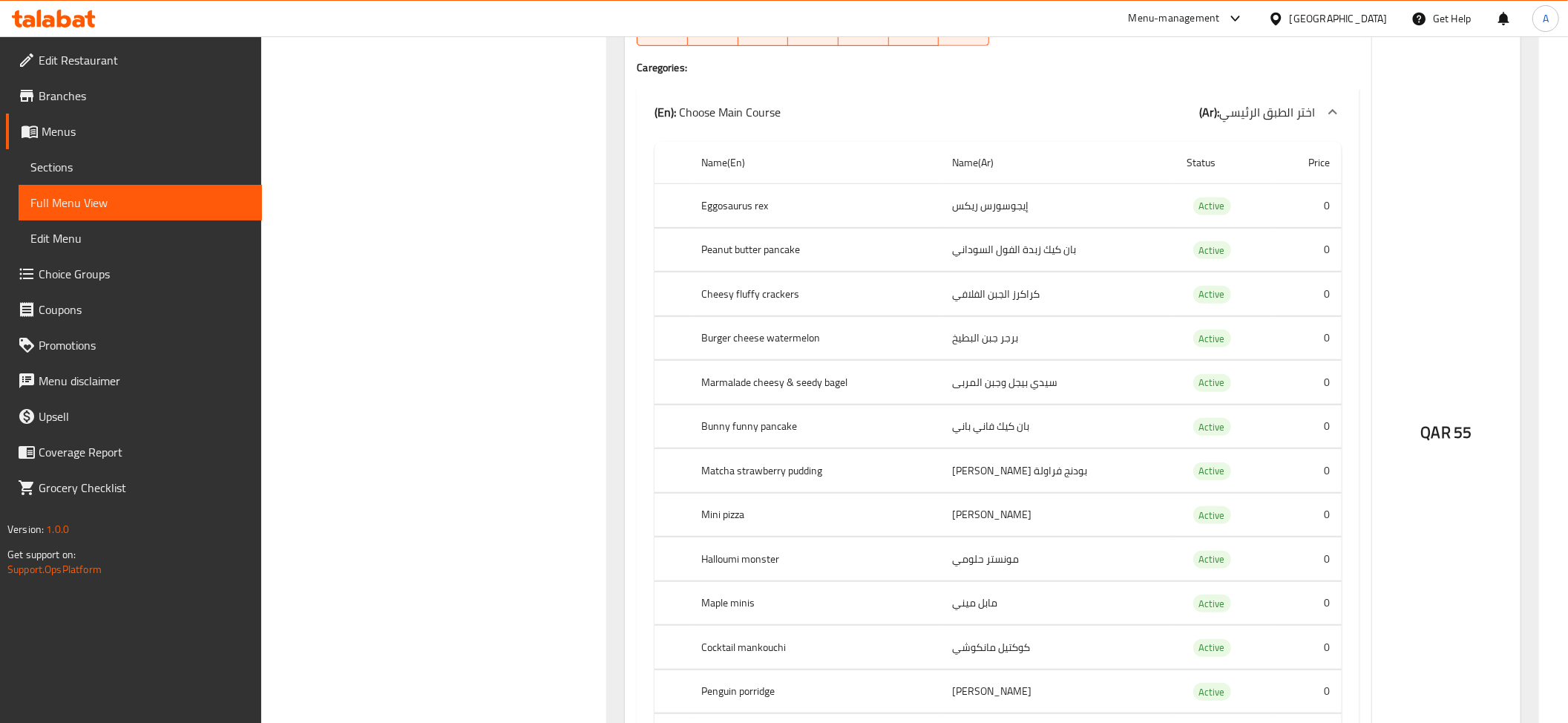
click at [980, 228] on td "إيجوسورس ريكس" at bounding box center [1058, 205] width 235 height 44
click at [782, 211] on th "Eggosaurus rex" at bounding box center [815, 205] width 251 height 44
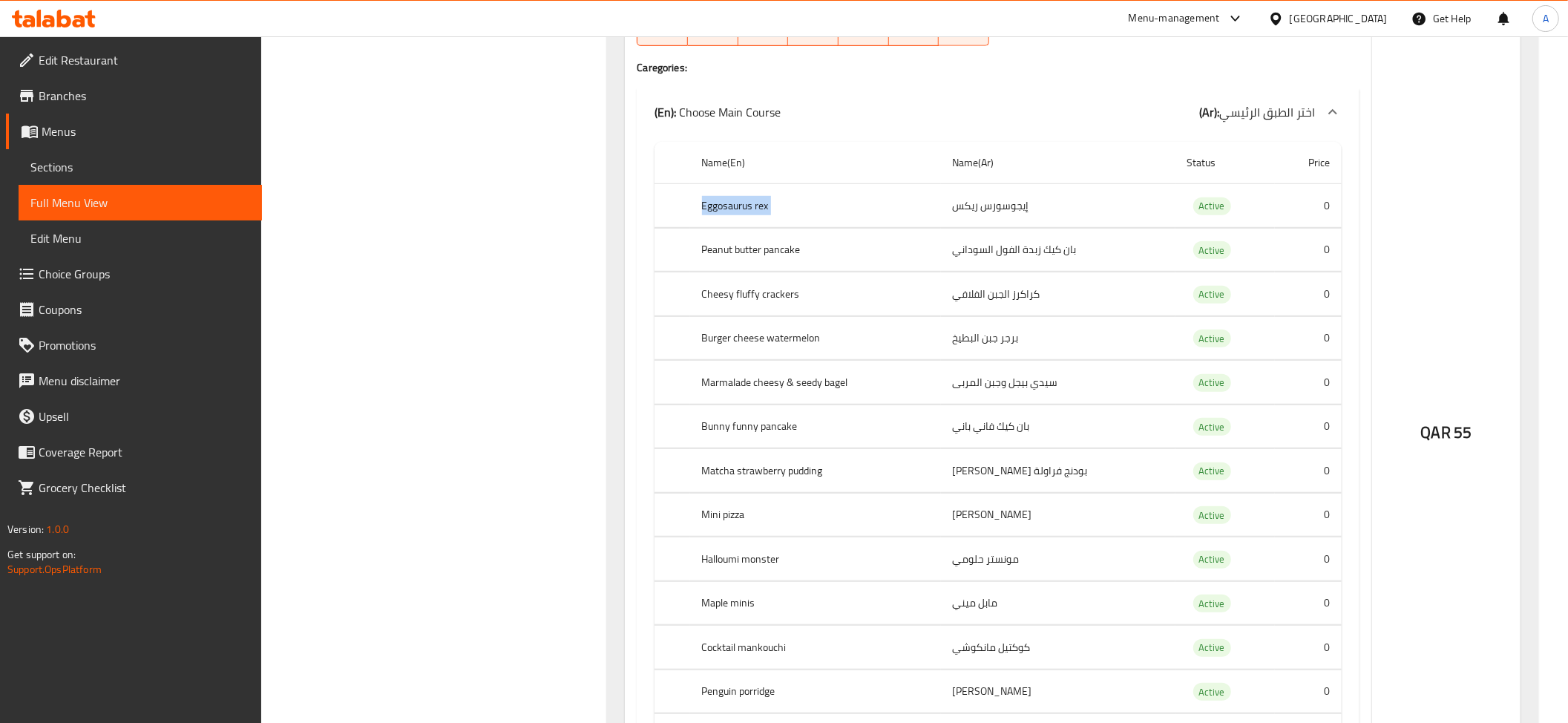
click at [782, 211] on th "Eggosaurus rex" at bounding box center [815, 205] width 251 height 44
click at [993, 253] on td "بان كيك زبدة الفول السوداني" at bounding box center [1058, 249] width 235 height 44
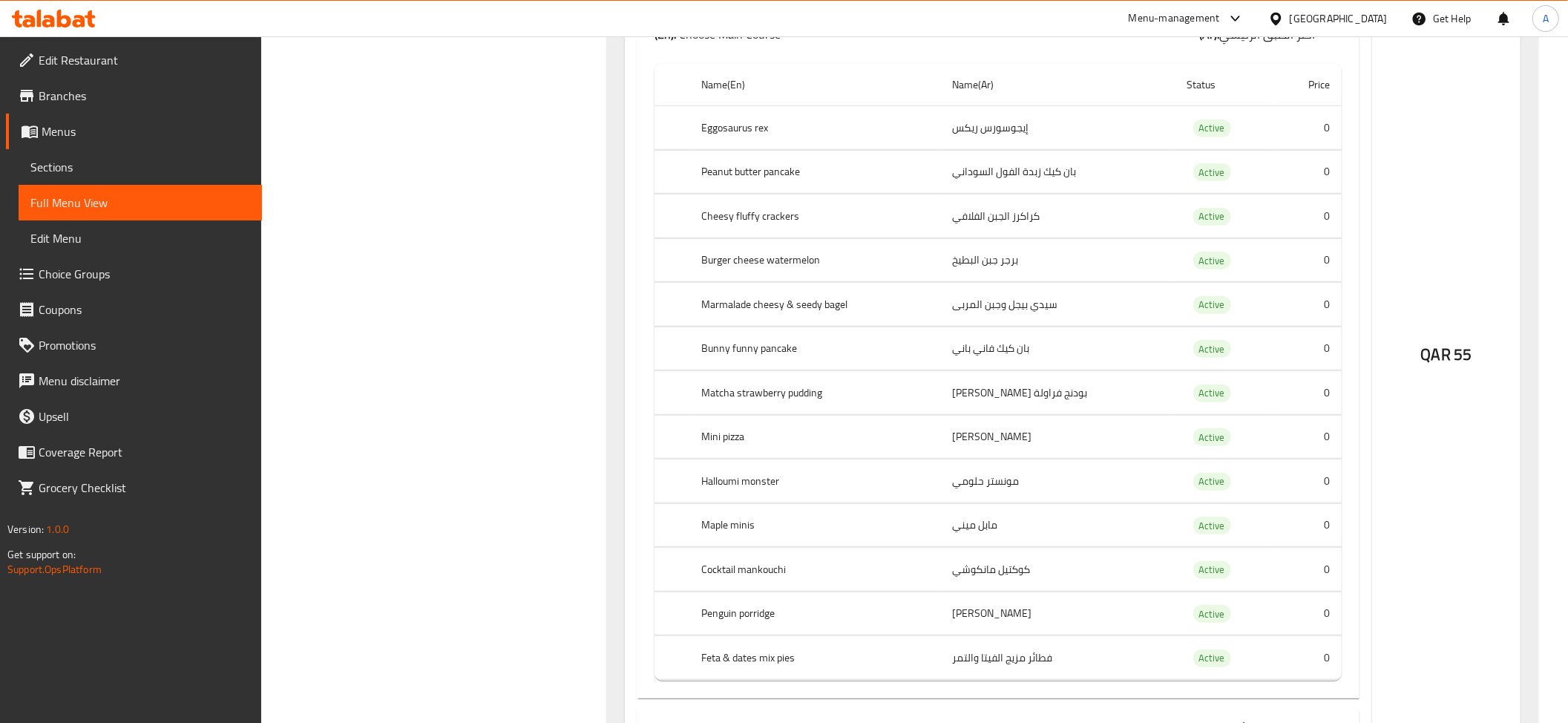
click at [807, 208] on th "Cheesy fluffy crackers" at bounding box center [815, 216] width 251 height 44
click at [1036, 280] on td "برجر جبن البطيخ" at bounding box center [1058, 260] width 235 height 44
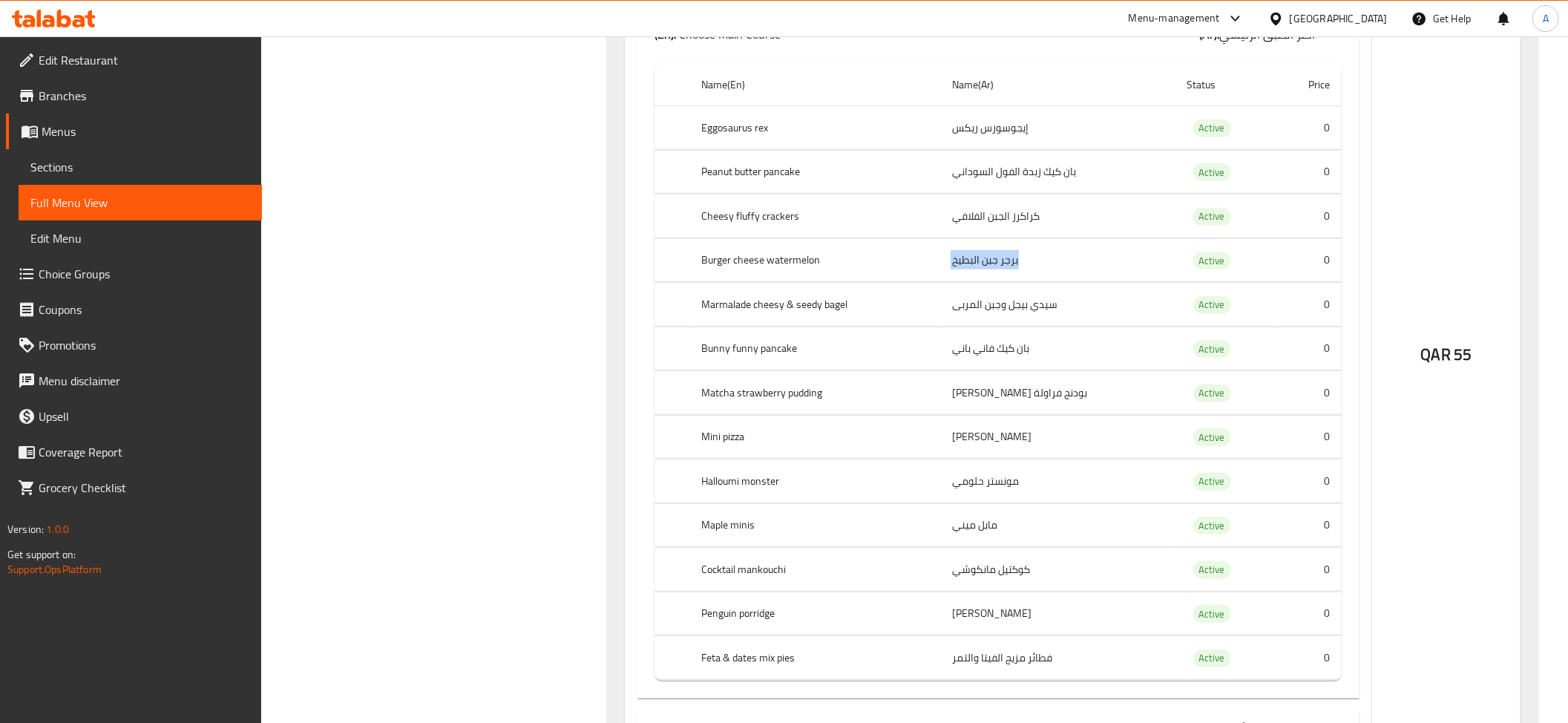
click at [1036, 280] on td "برجر جبن البطيخ" at bounding box center [1058, 260] width 235 height 44
click at [1052, 321] on td "سيدي بيجل وجبن المربى" at bounding box center [1058, 304] width 235 height 44
click at [1040, 318] on td "سيدي بيجل وجبن المربى" at bounding box center [1058, 304] width 235 height 44
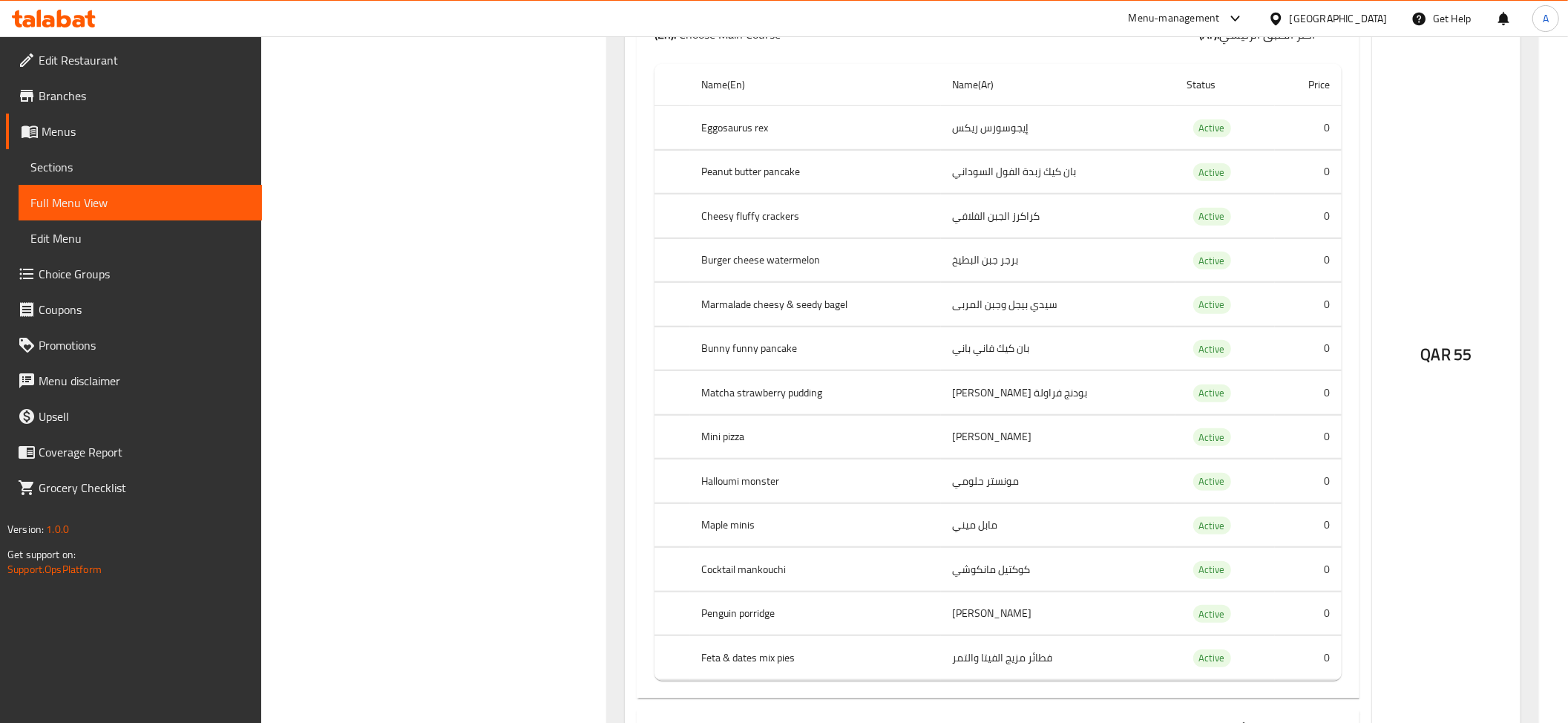
click at [1040, 318] on td "سيدي بيجل وجبن المربى" at bounding box center [1058, 304] width 235 height 44
click at [810, 310] on th "Marmalade cheesy & seedy bagel" at bounding box center [815, 304] width 251 height 44
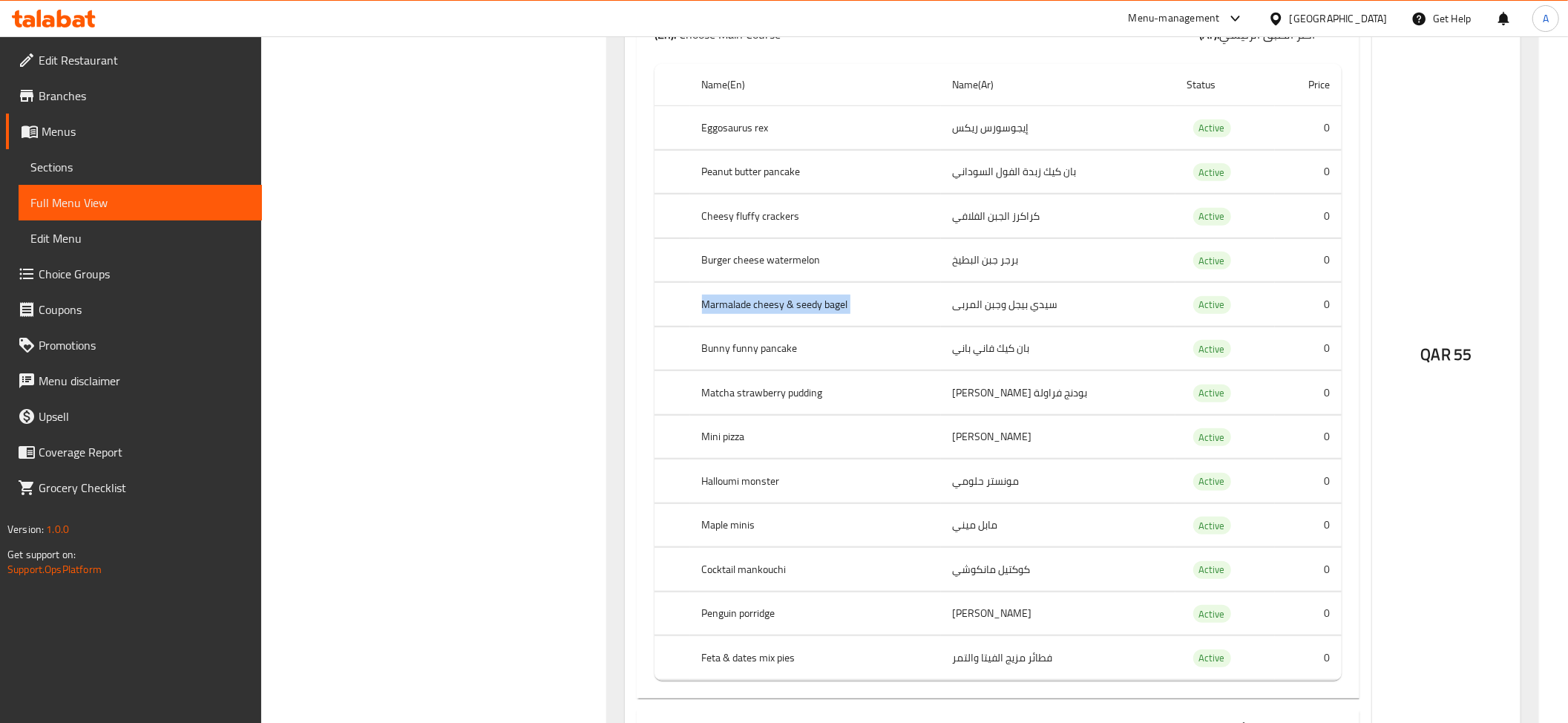
copy th "Marmalade cheesy & seedy bagel"
click at [997, 366] on td "بان كيك فاني باني" at bounding box center [1058, 348] width 235 height 44
click at [1021, 410] on td "بودنج فراولة [PERSON_NAME]" at bounding box center [1058, 392] width 235 height 44
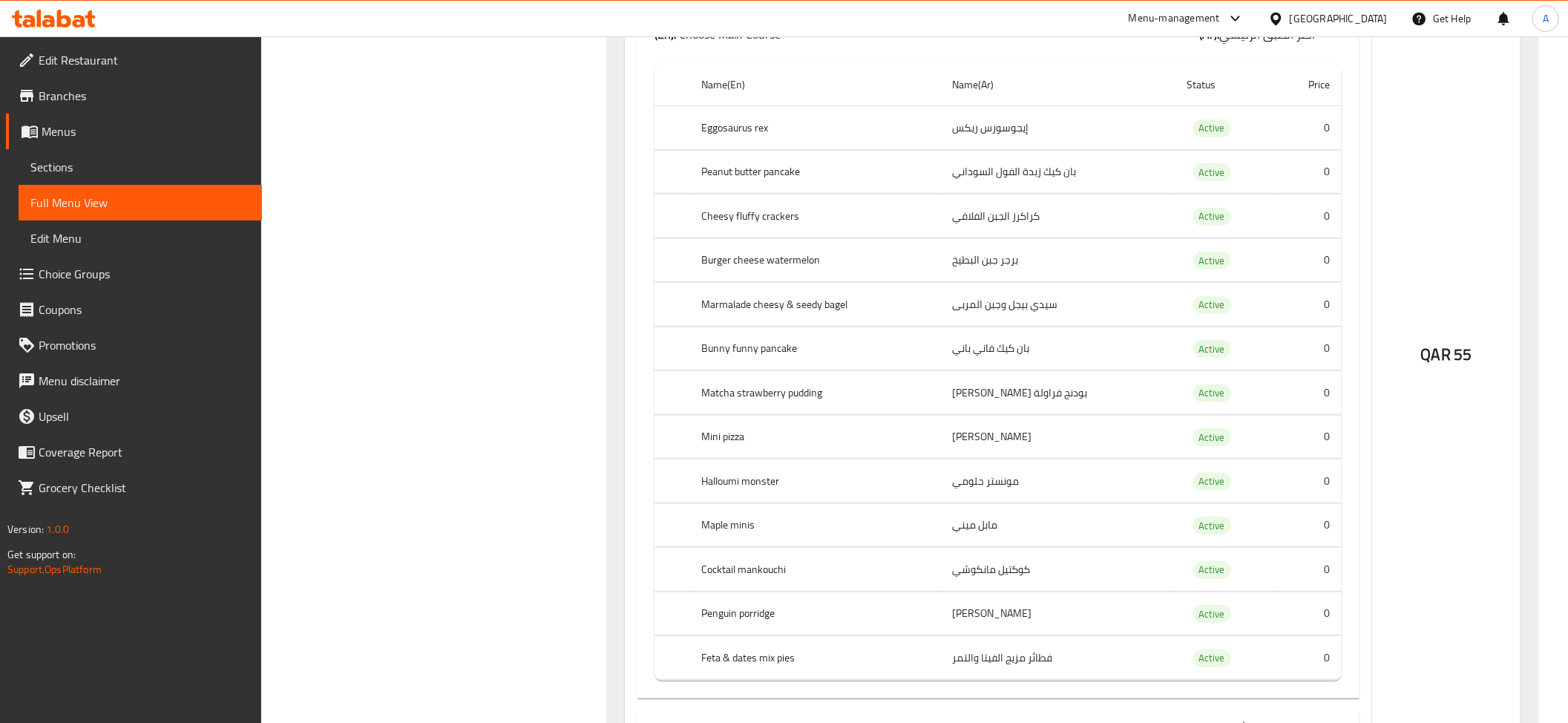
click at [1021, 410] on td "بودنج فراولة [PERSON_NAME]" at bounding box center [1058, 392] width 235 height 44
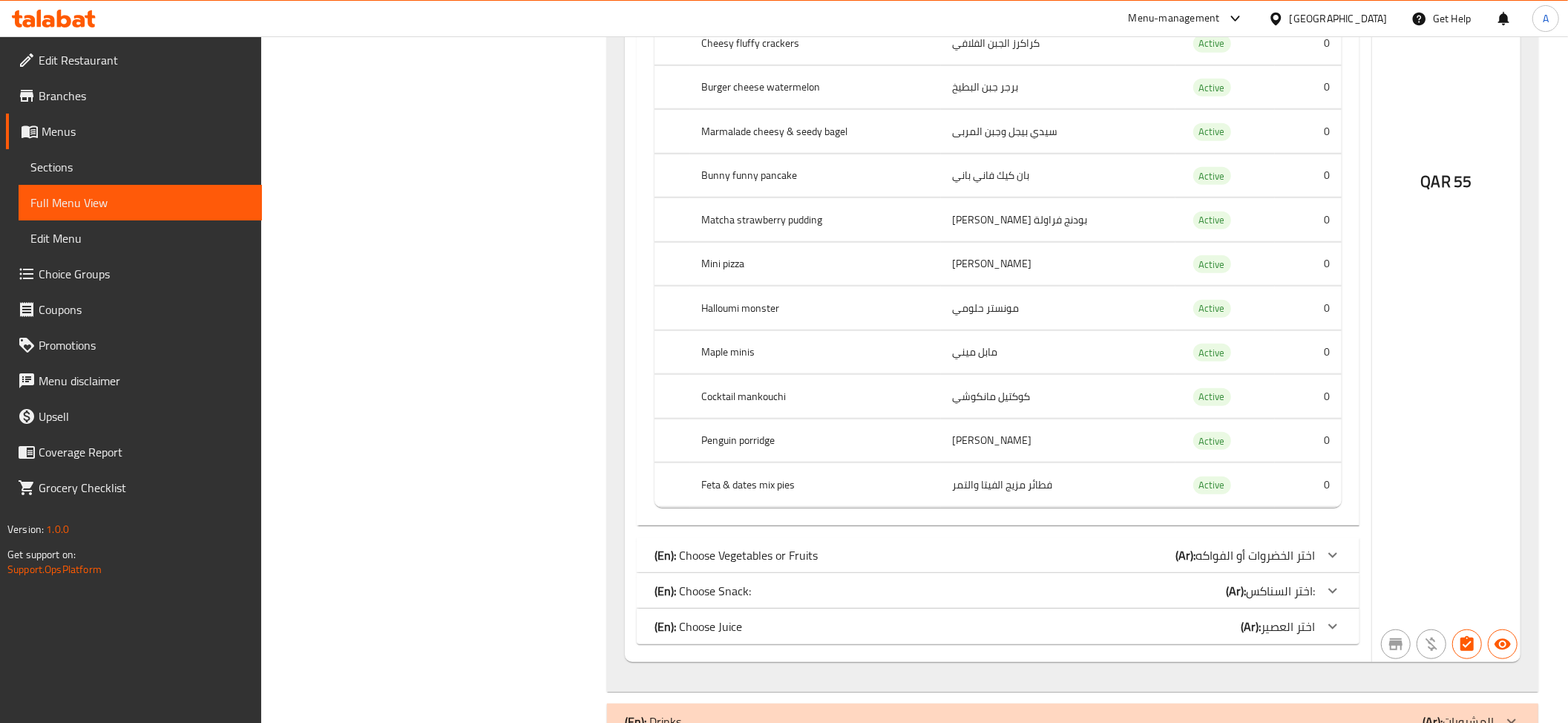
scroll to position [1046, 0]
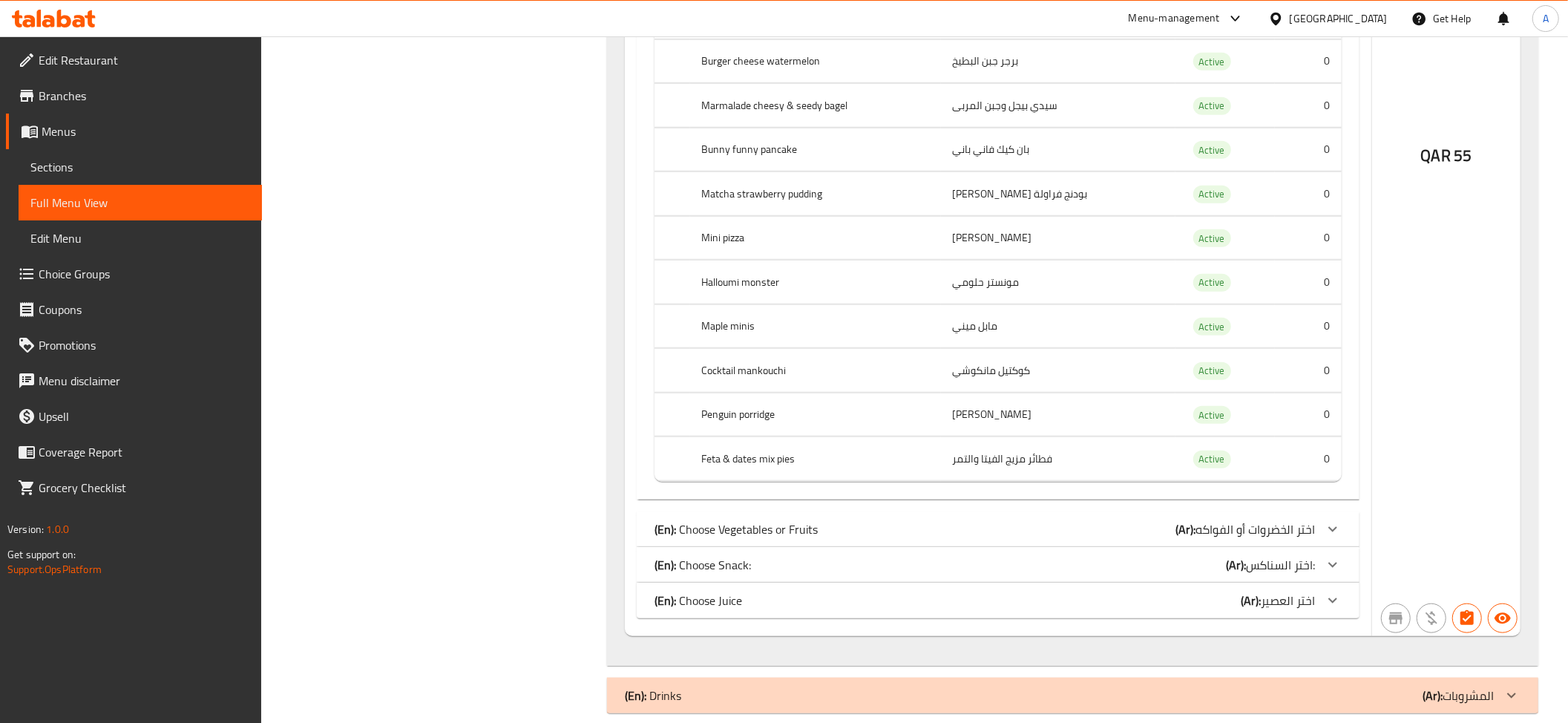
click at [998, 348] on td "مابل ميني" at bounding box center [1058, 325] width 235 height 44
click at [716, 348] on th "Maple minis" at bounding box center [815, 325] width 251 height 44
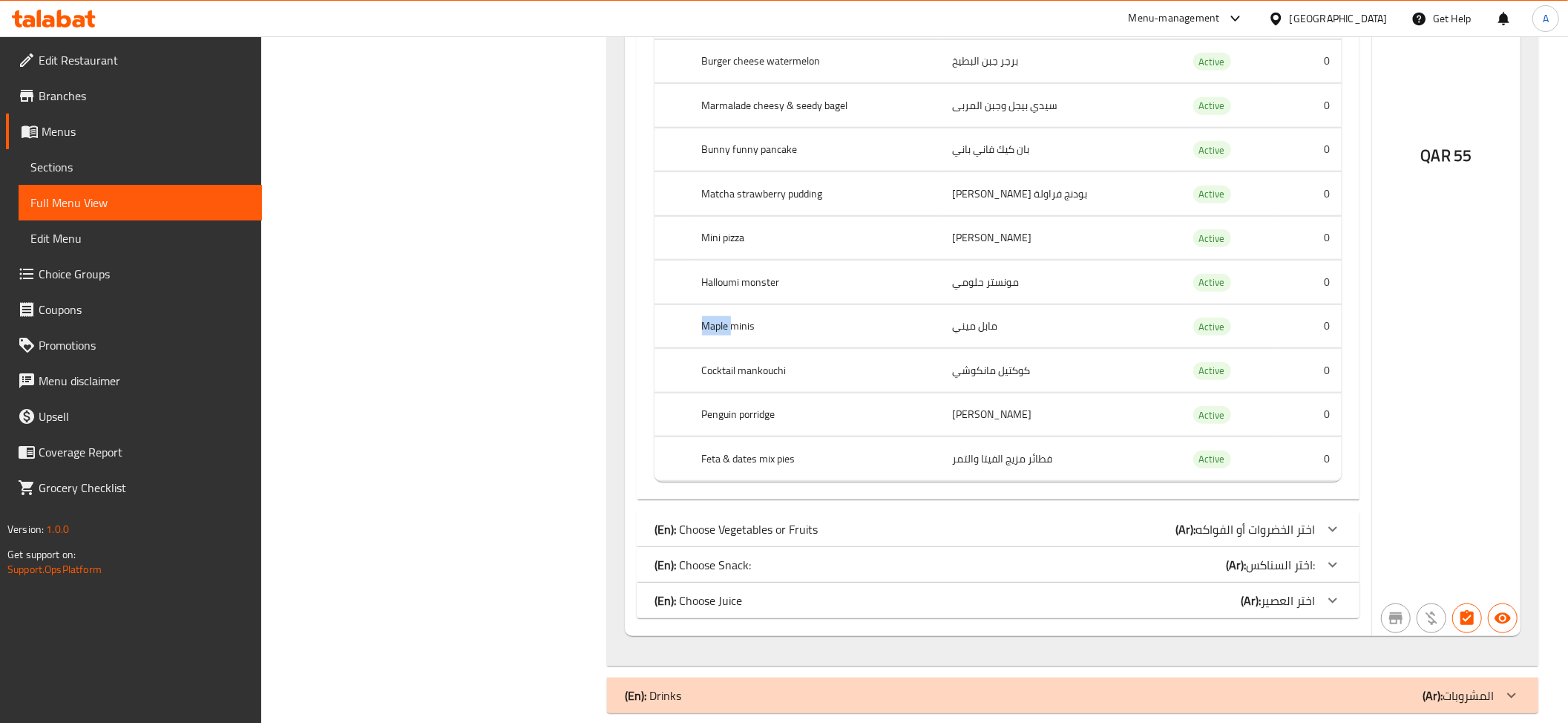
click at [1025, 383] on td "كوكتيل مانكوشي" at bounding box center [1058, 370] width 235 height 44
click at [1024, 383] on td "كوكتيل مانكوشي" at bounding box center [1058, 370] width 235 height 44
click at [1010, 416] on td "[PERSON_NAME]" at bounding box center [1058, 414] width 235 height 44
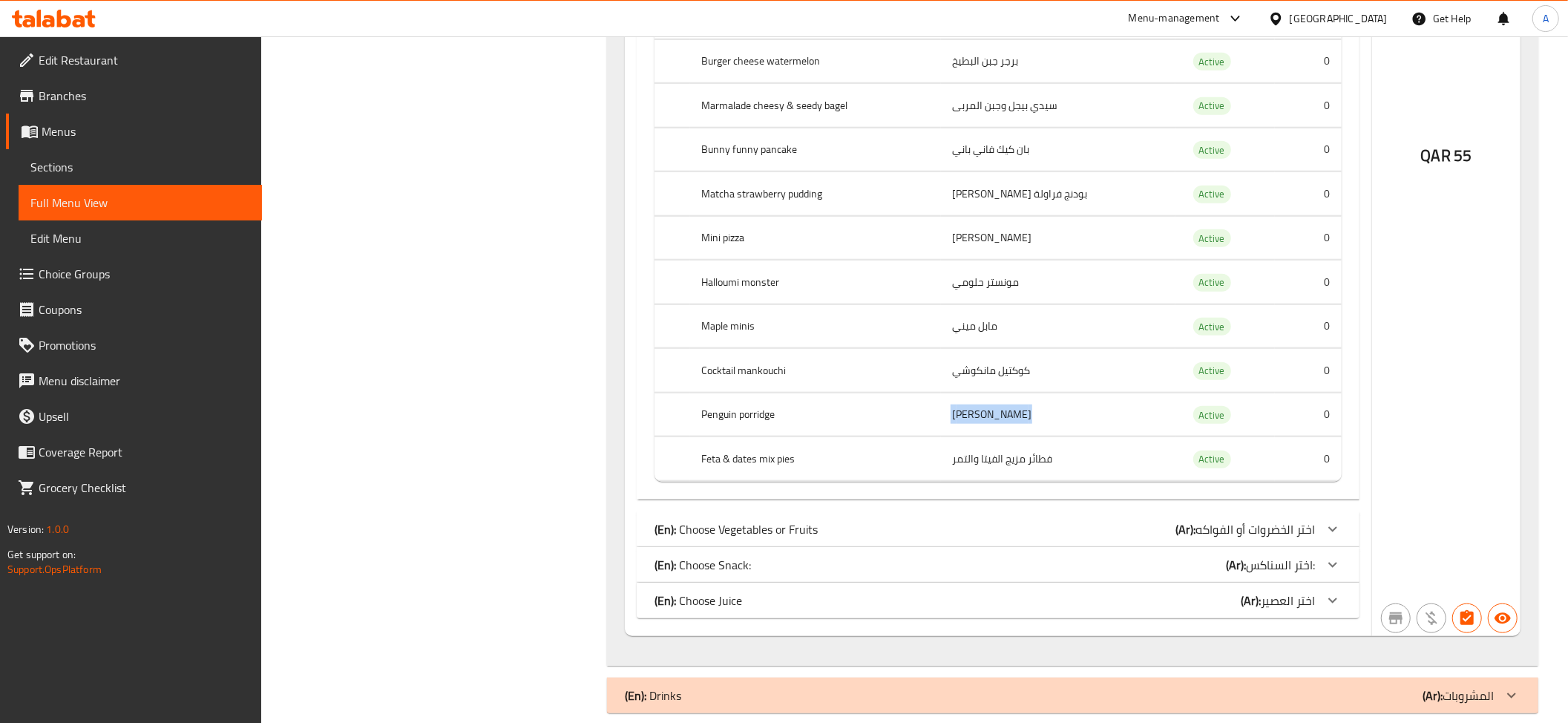
click at [1010, 416] on td "[PERSON_NAME]" at bounding box center [1058, 414] width 235 height 44
click at [1007, 481] on td "فطائر مزيج الفيتا والتمر" at bounding box center [1058, 459] width 235 height 44
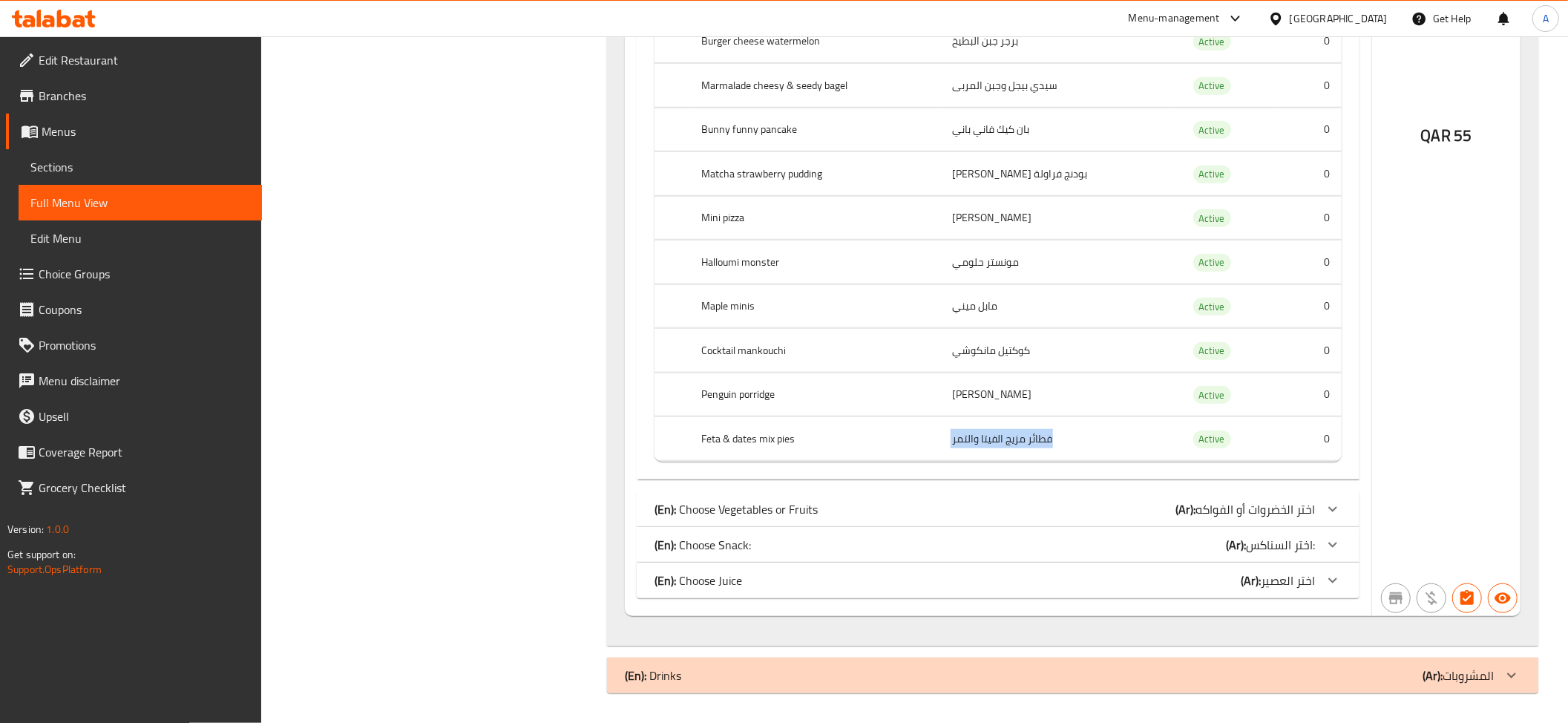
click at [1295, 512] on span "اختر الخضروات أو الفواكه" at bounding box center [1255, 509] width 119 height 22
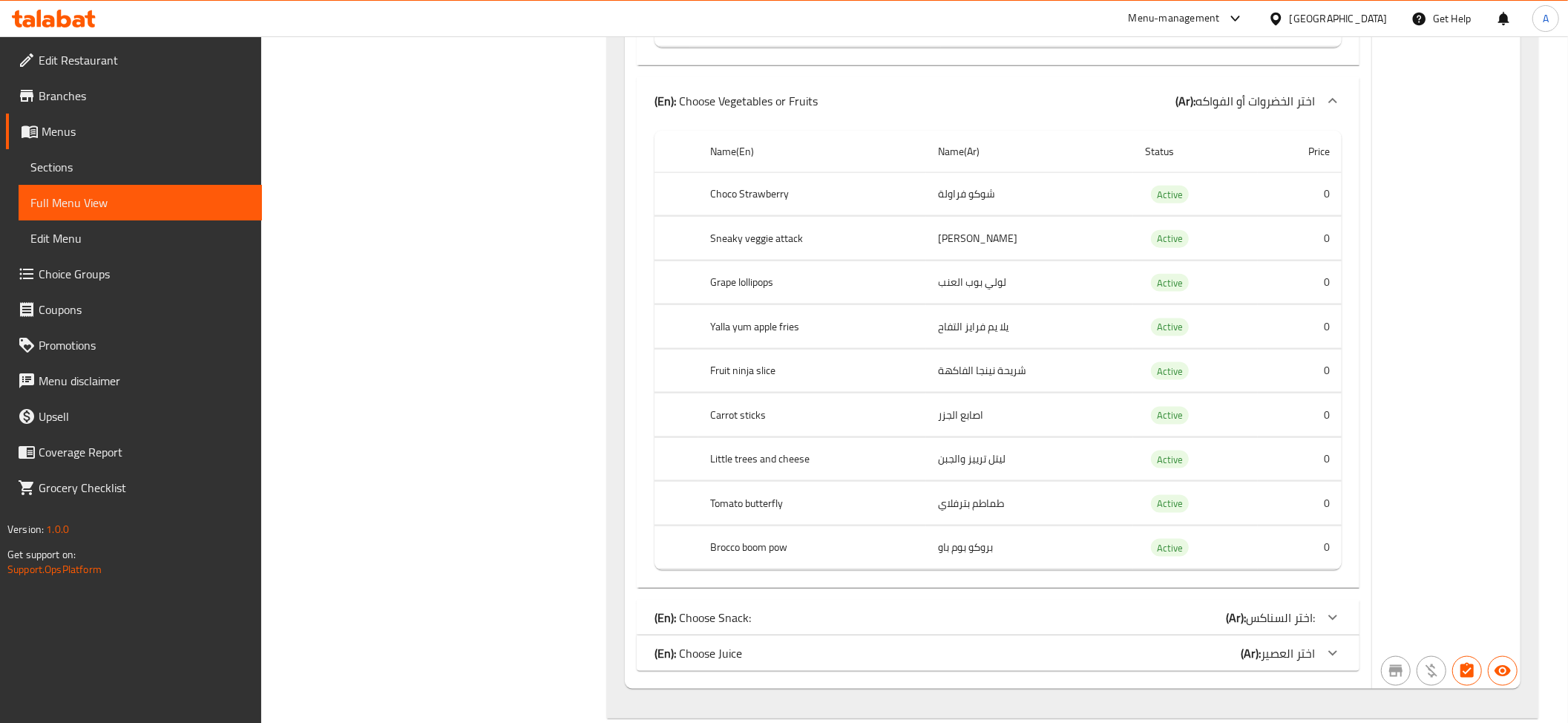
scroll to position [1506, 0]
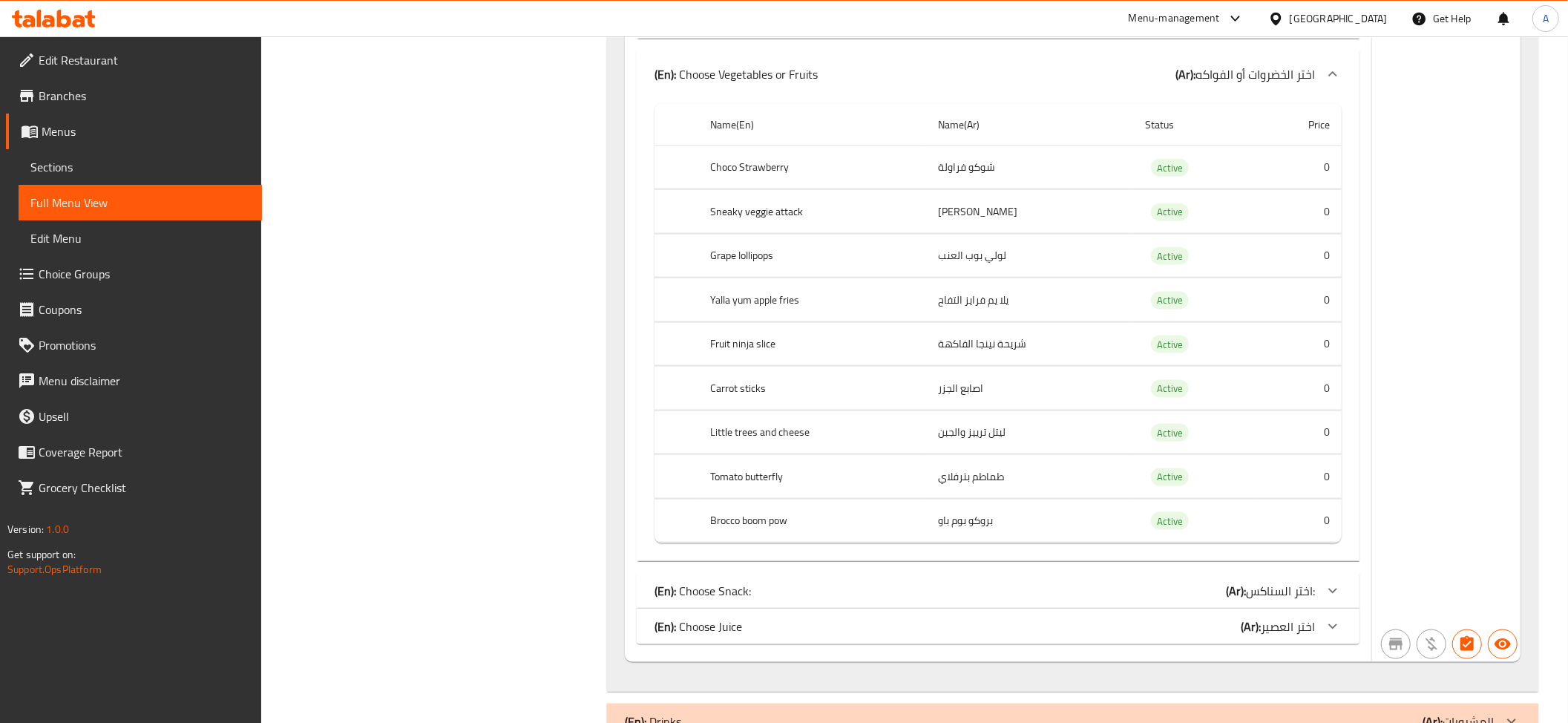
click at [1026, 269] on td "لولي بوب العنب" at bounding box center [1029, 255] width 207 height 44
click at [1004, 339] on td "شريحة نينجا الفاكهة" at bounding box center [1029, 343] width 207 height 44
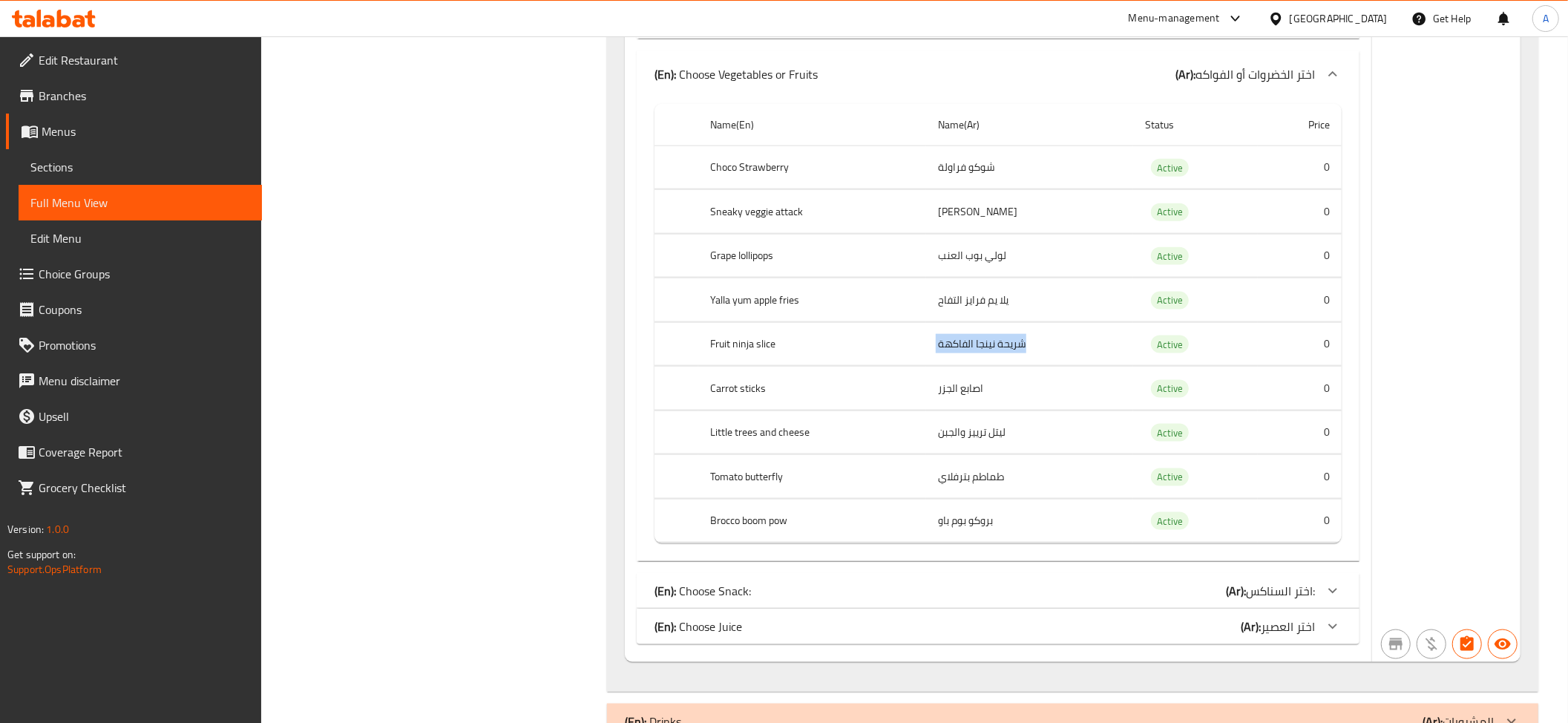
click at [1004, 339] on td "شريحة نينجا الفاكهة" at bounding box center [1029, 343] width 207 height 44
click at [995, 321] on td "يلا يم فرايز التفاح" at bounding box center [1029, 300] width 207 height 44
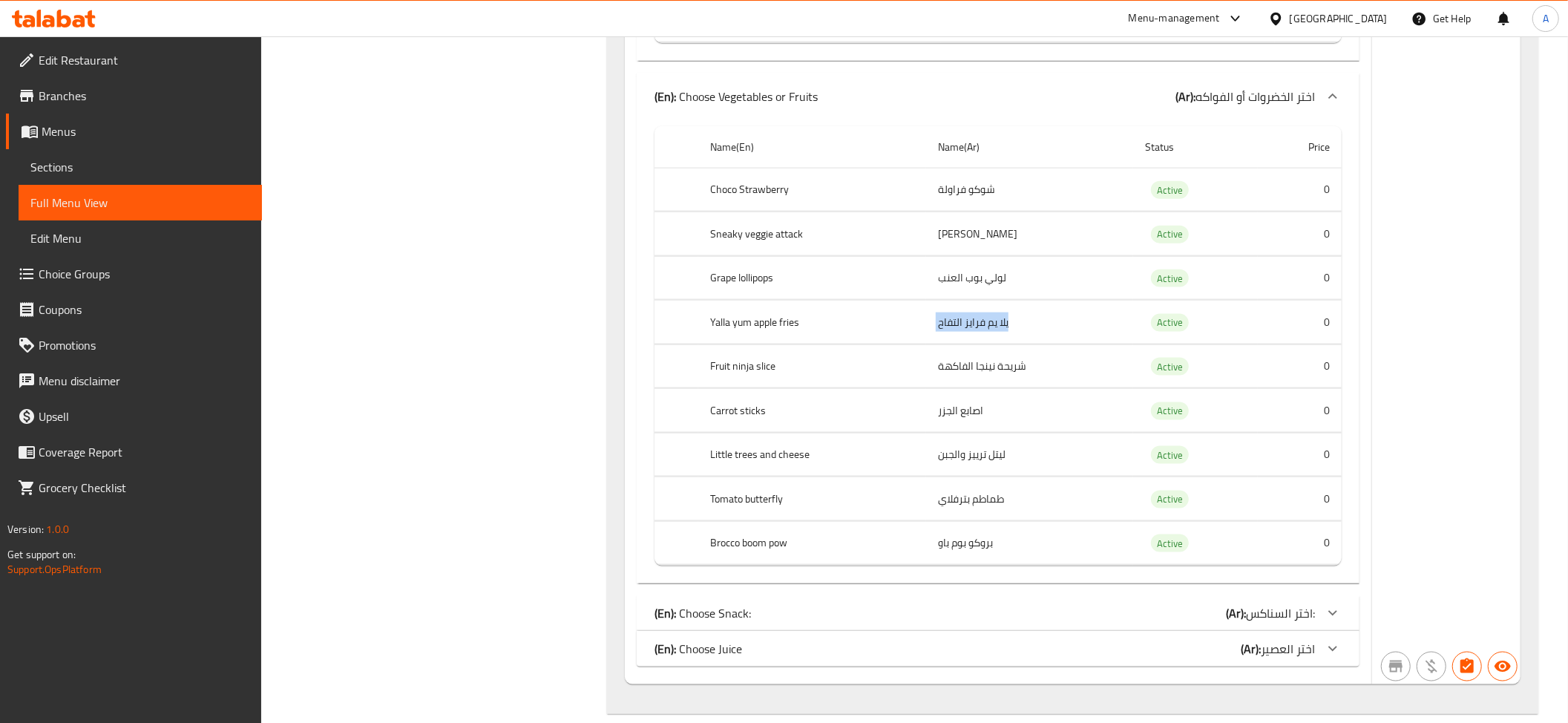
scroll to position [1520, 0]
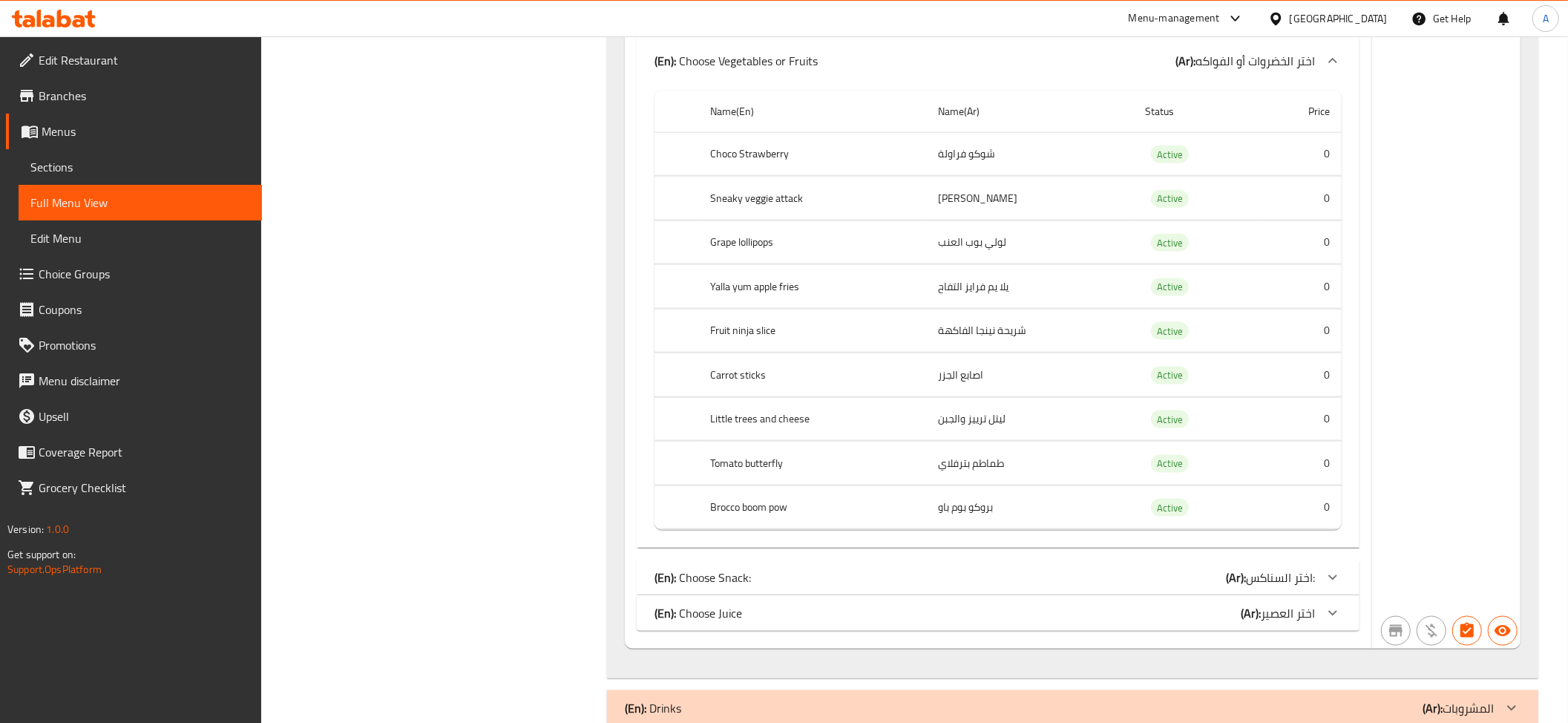
click at [987, 350] on td "شريحة نينجا الفاكهة" at bounding box center [1029, 330] width 207 height 44
click at [976, 378] on td "اصابع الجزر" at bounding box center [1029, 374] width 207 height 44
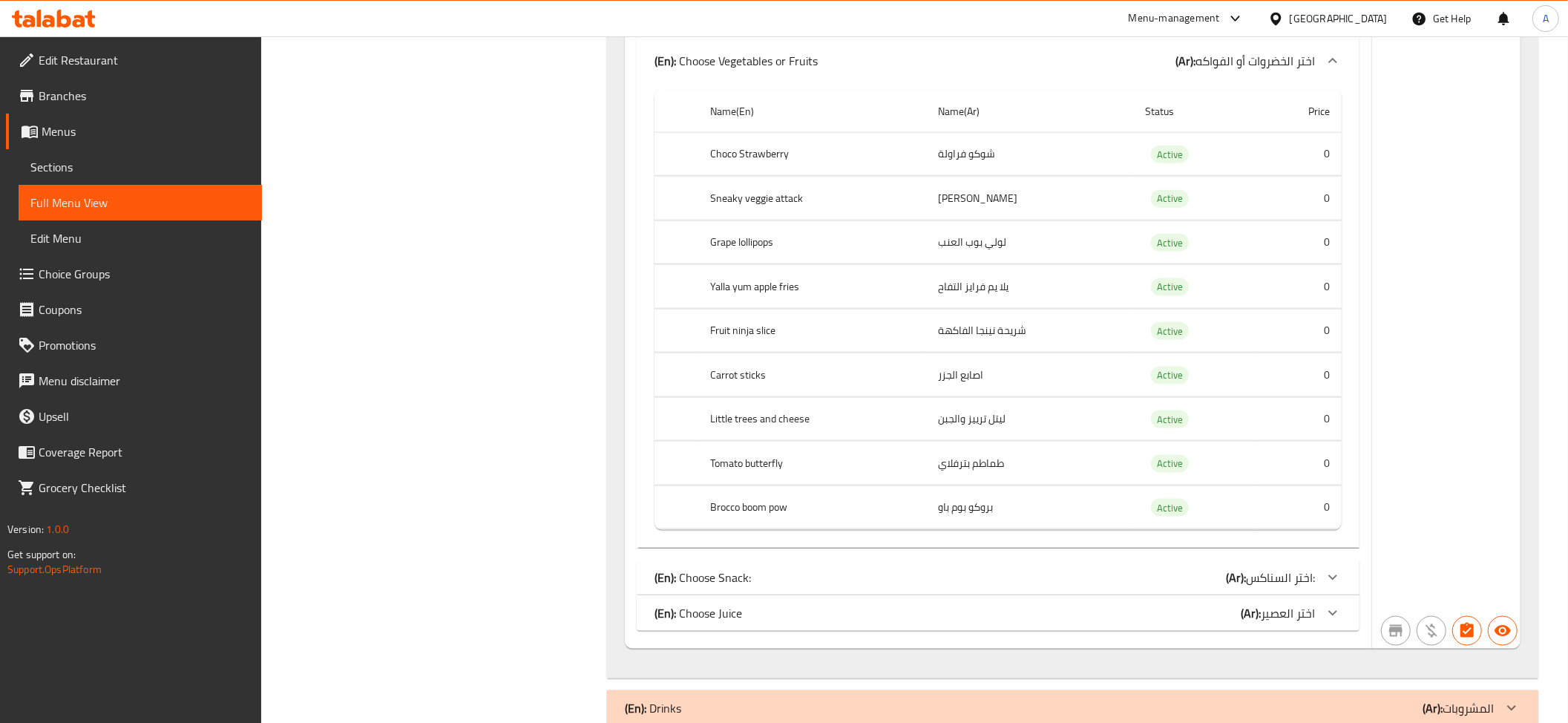
click at [999, 441] on td "ليتل ترييز والجبن" at bounding box center [1029, 419] width 207 height 44
click at [978, 437] on td "ليتل ترييز والجبن" at bounding box center [1029, 419] width 207 height 44
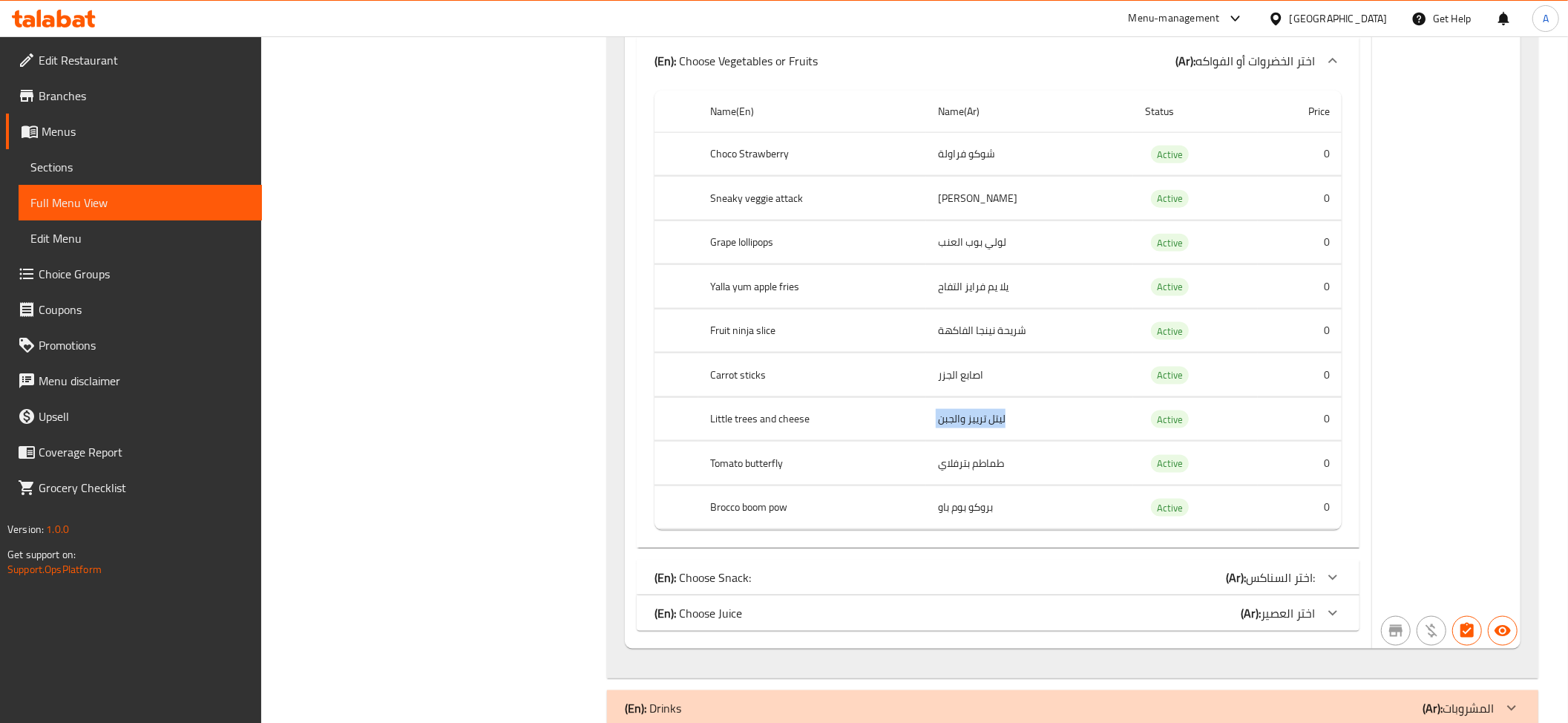
click at [978, 437] on td "ليتل ترييز والجبن" at bounding box center [1029, 419] width 207 height 44
click at [1016, 486] on td "طماطم بترفلاي" at bounding box center [1029, 463] width 207 height 44
click at [1004, 528] on td "بروكو بوم باو" at bounding box center [1029, 507] width 207 height 44
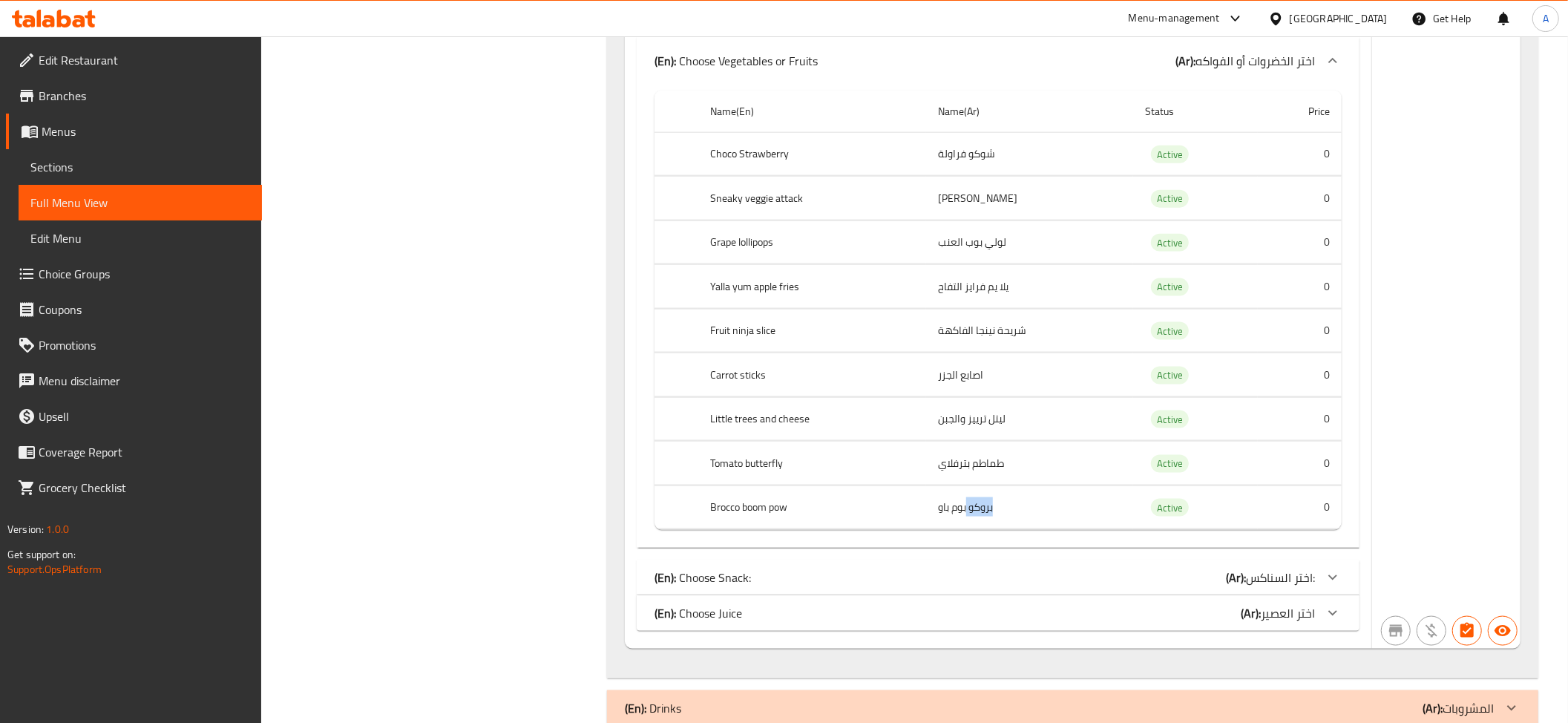
click at [1004, 528] on td "بروكو بوم باو" at bounding box center [1029, 507] width 207 height 44
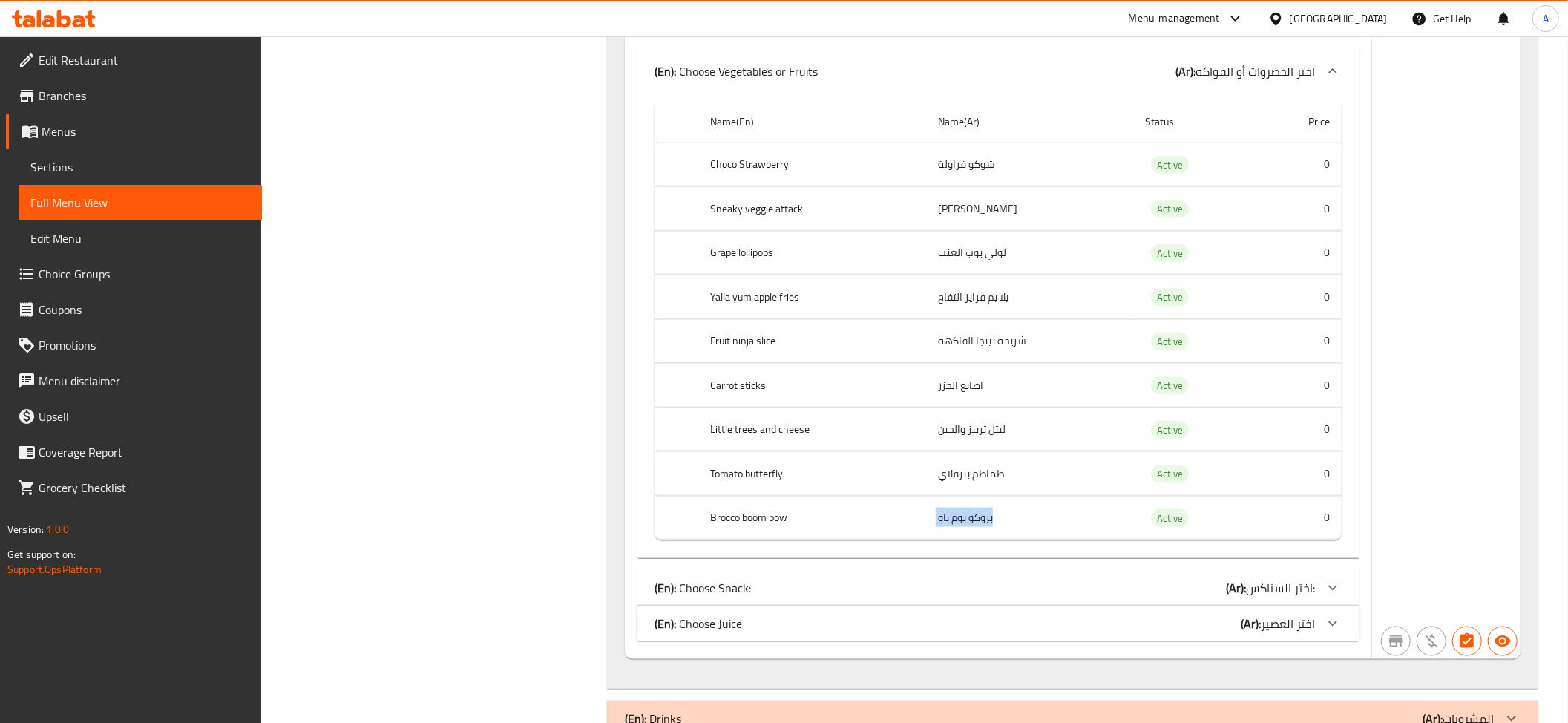
scroll to position [1572, 0]
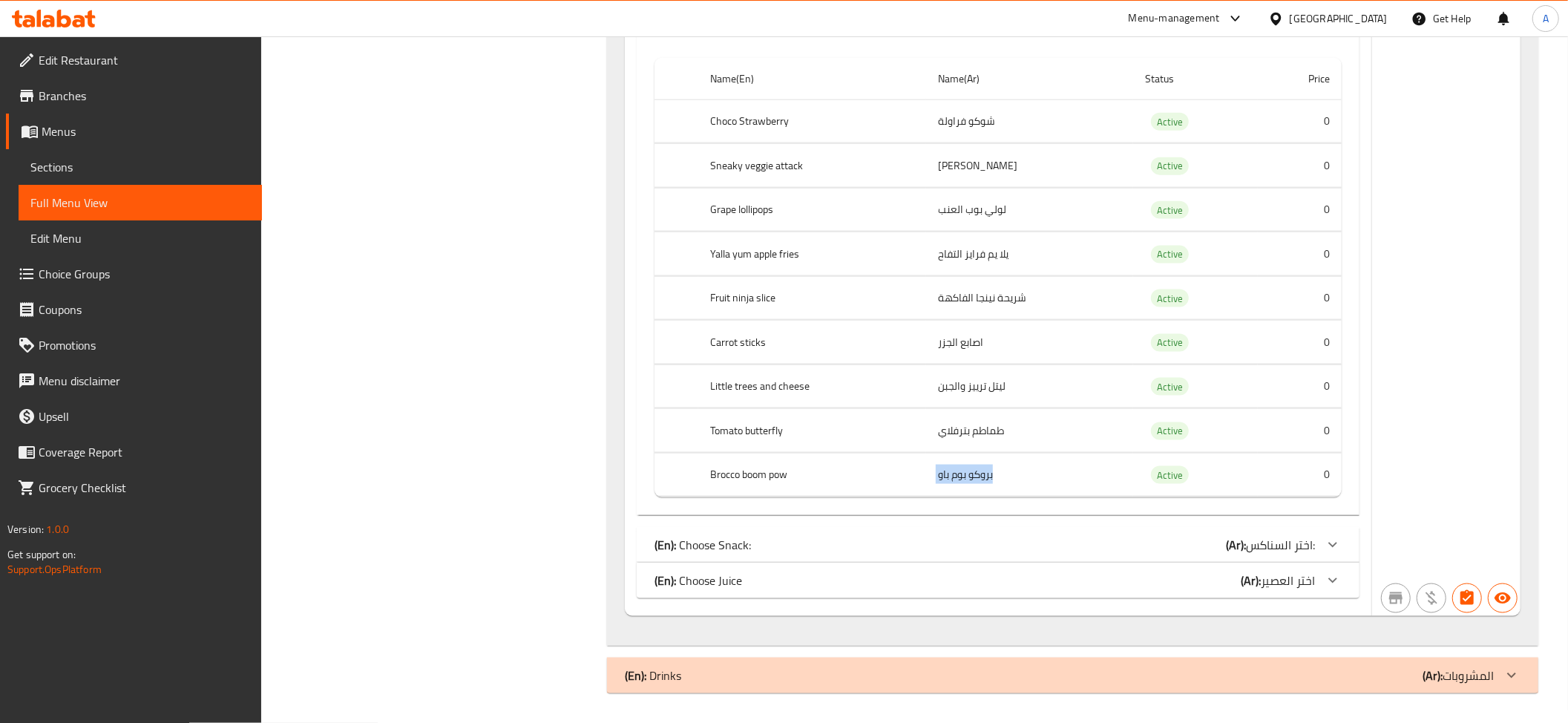
click at [1204, 558] on div "(En): Choose Snack: (Ar): اختر السناكس:" at bounding box center [997, 545] width 723 height 36
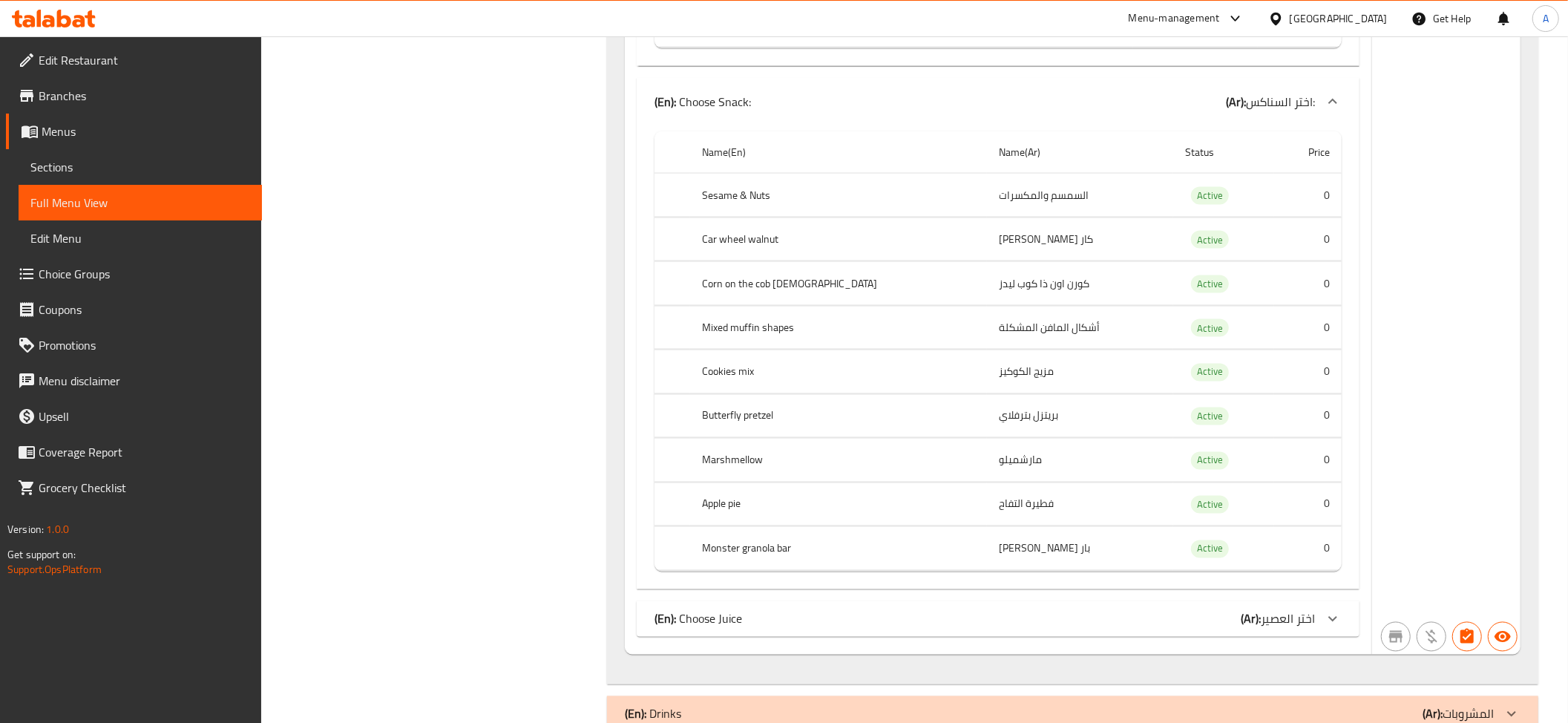
scroll to position [2054, 0]
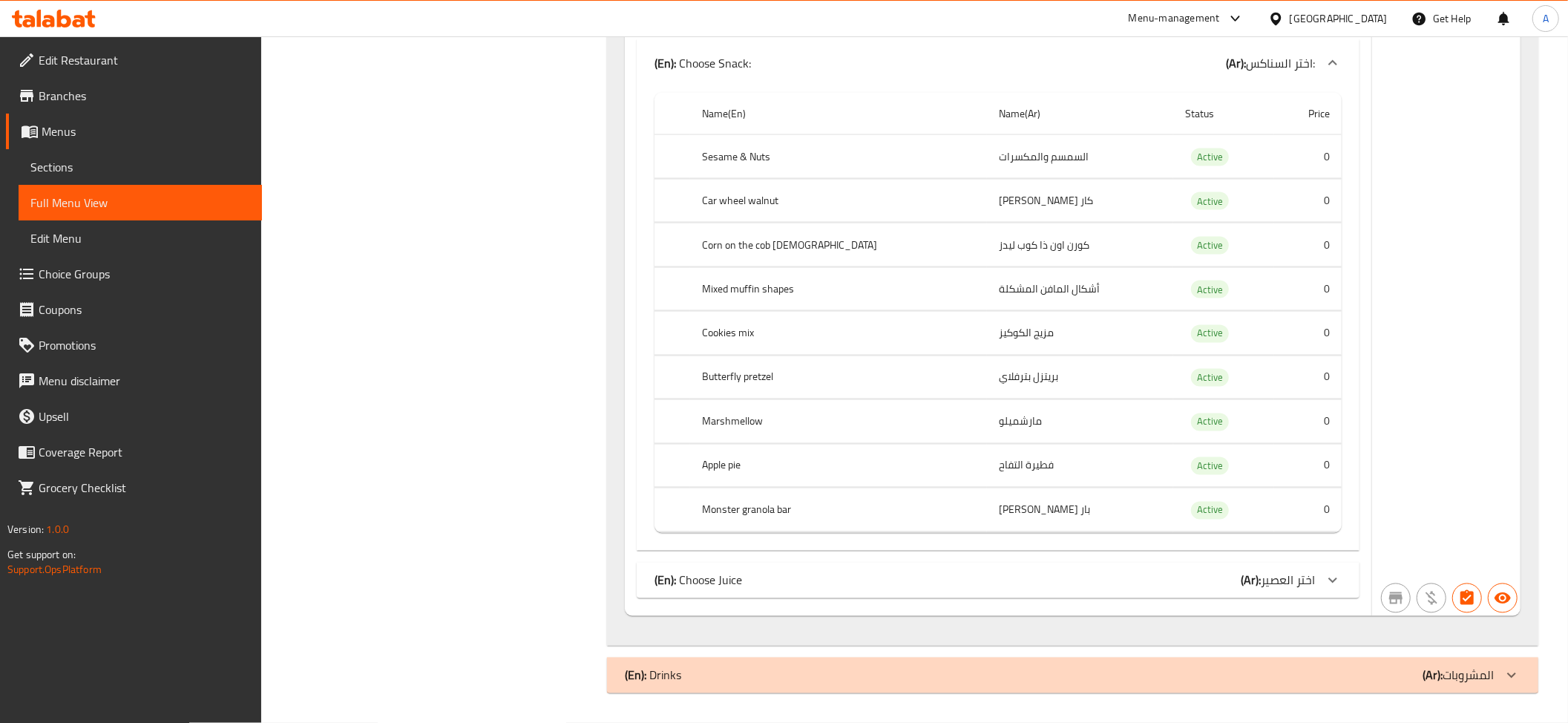
click at [987, 218] on td "كار [PERSON_NAME]" at bounding box center [1080, 200] width 187 height 44
click at [1011, 267] on td "كورن اون ذا كوب ليدز" at bounding box center [1080, 245] width 187 height 44
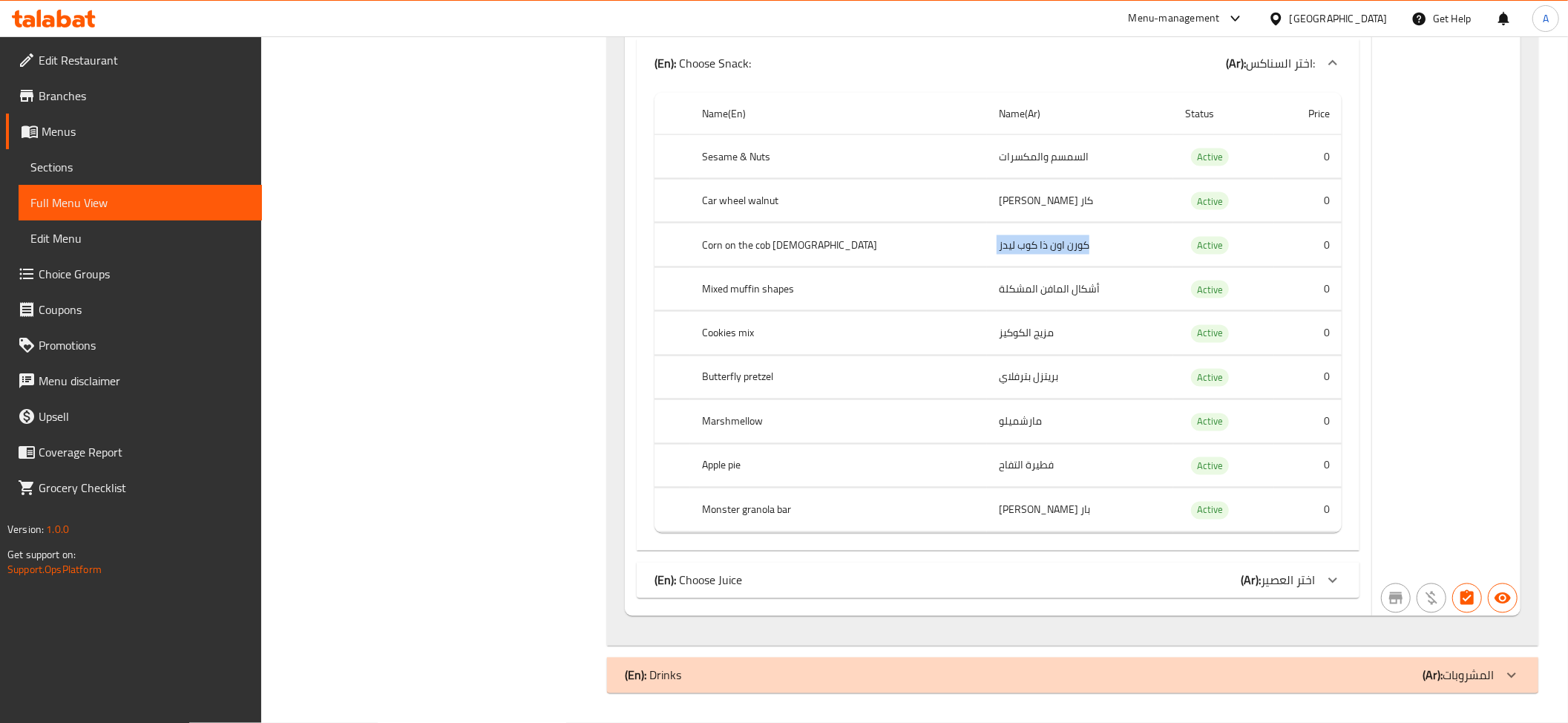
click at [1011, 267] on td "كورن اون ذا كوب ليدز" at bounding box center [1080, 245] width 187 height 44
click at [991, 339] on td "مزيج الكوكيز" at bounding box center [1080, 333] width 187 height 44
click at [987, 395] on td "بريتزل بترفلاي" at bounding box center [1080, 377] width 187 height 44
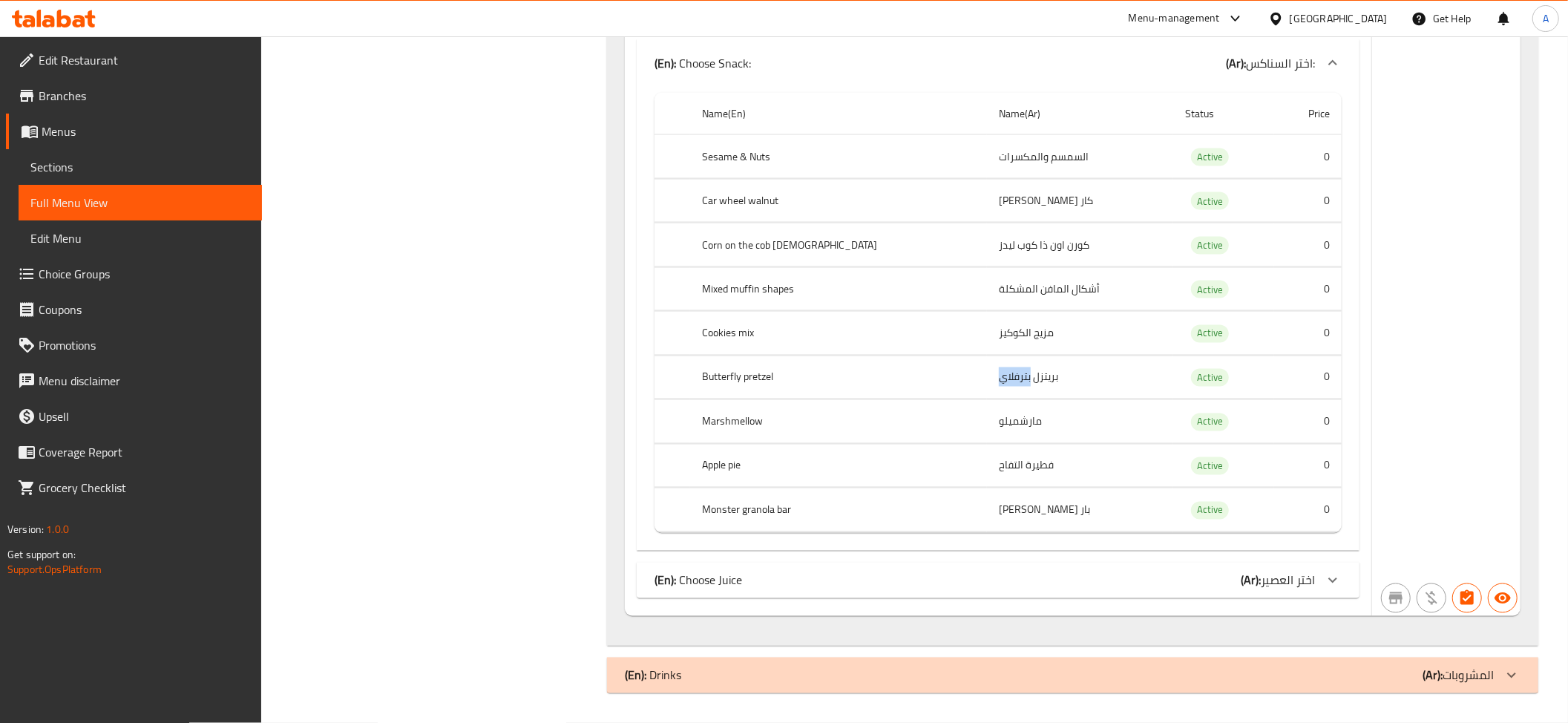
click at [987, 395] on td "بريتزل بترفلاي" at bounding box center [1080, 377] width 187 height 44
click at [987, 443] on td "مارشميلو" at bounding box center [1080, 422] width 187 height 44
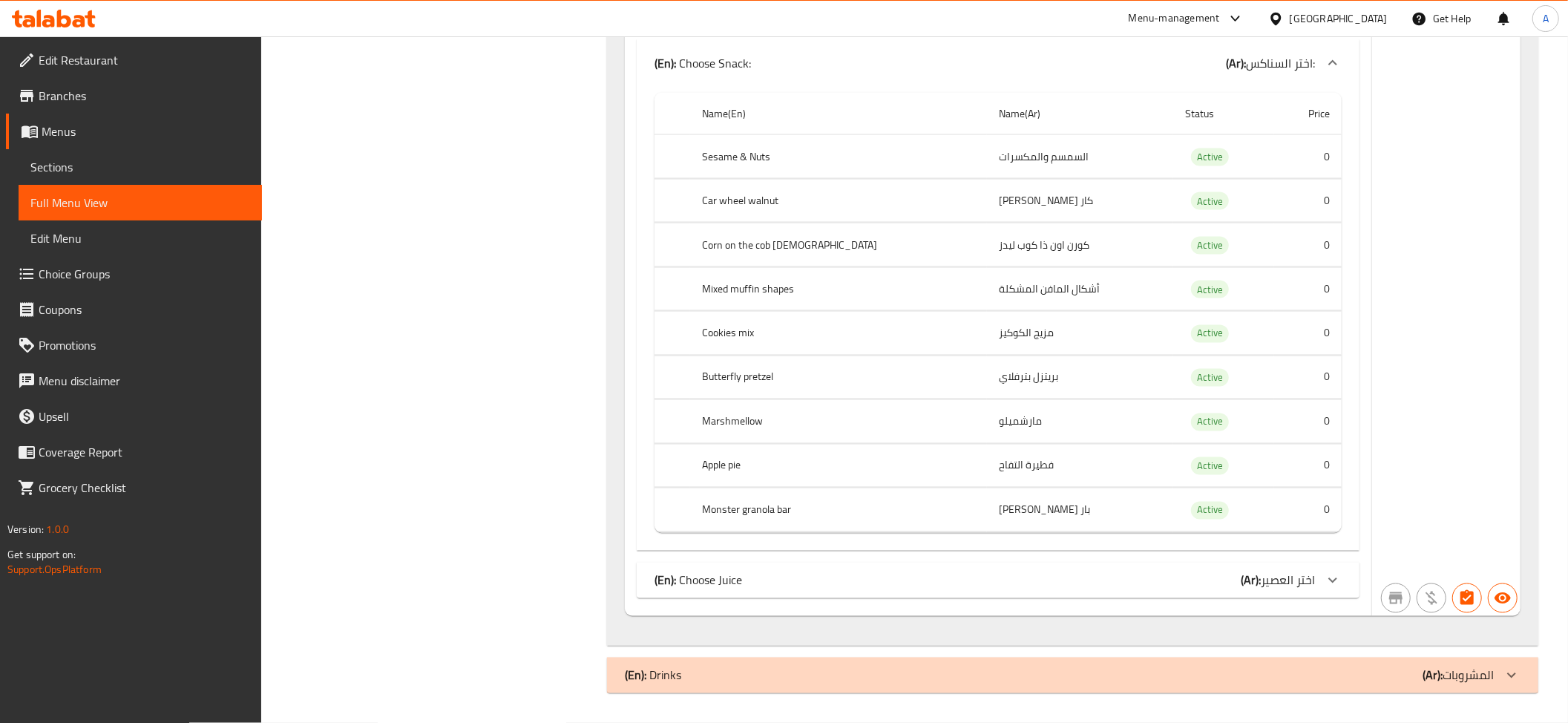
click at [987, 476] on td "فطيرة التفاح" at bounding box center [1080, 465] width 187 height 44
click at [987, 515] on td "بار [PERSON_NAME]" at bounding box center [1080, 510] width 187 height 44
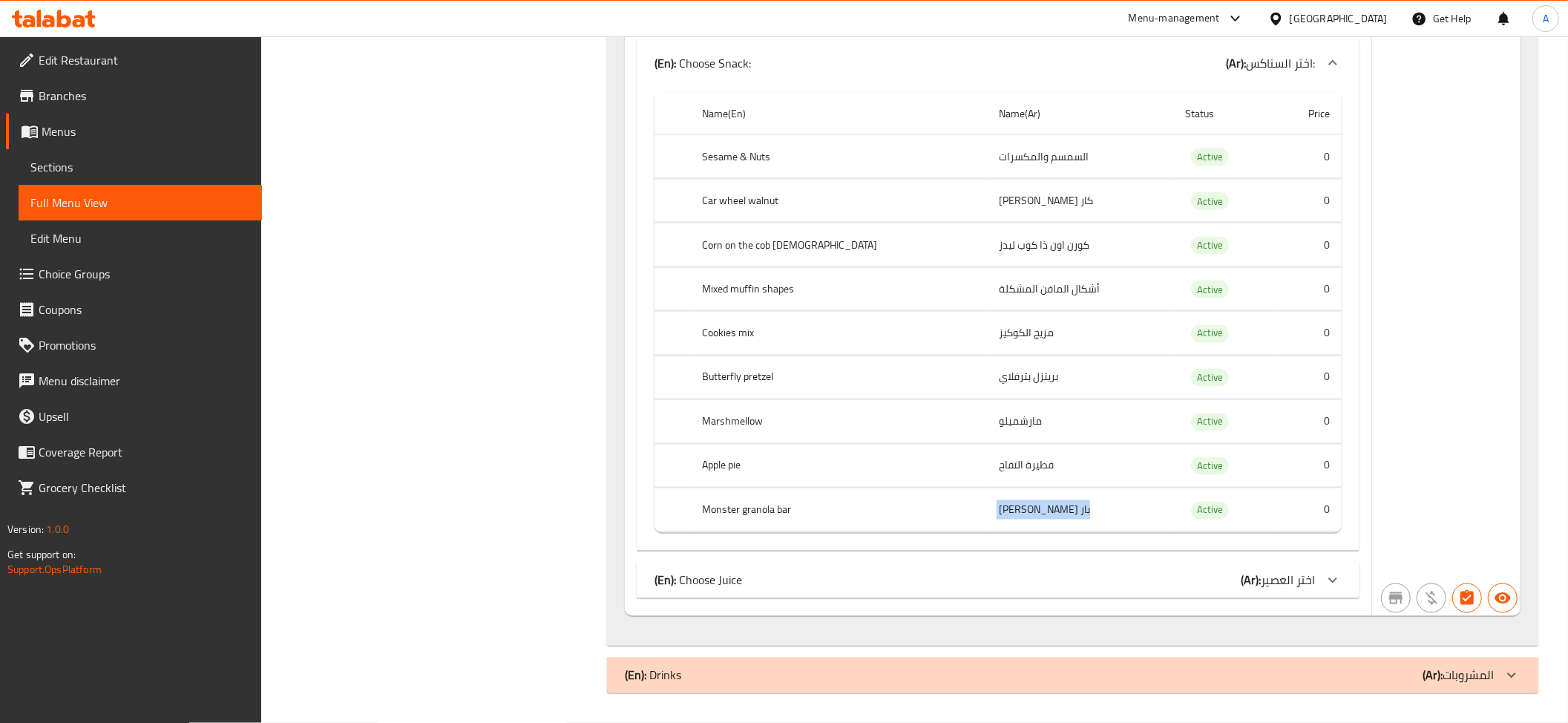
click at [987, 515] on td "بار [PERSON_NAME]" at bounding box center [1080, 510] width 187 height 44
click at [1161, 598] on div "(En): Choose Juice (Ar): اختر العصير" at bounding box center [997, 581] width 723 height 36
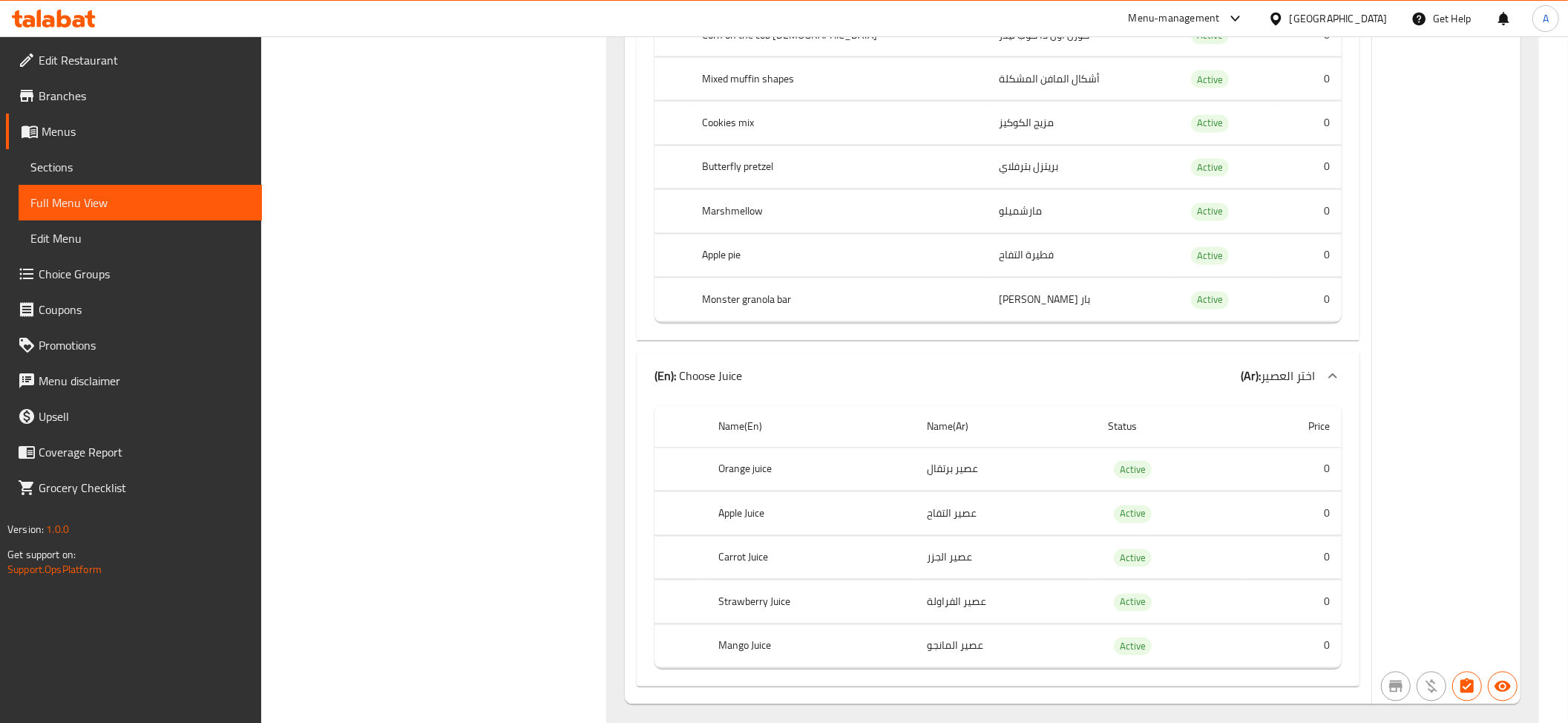
scroll to position [2369, 0]
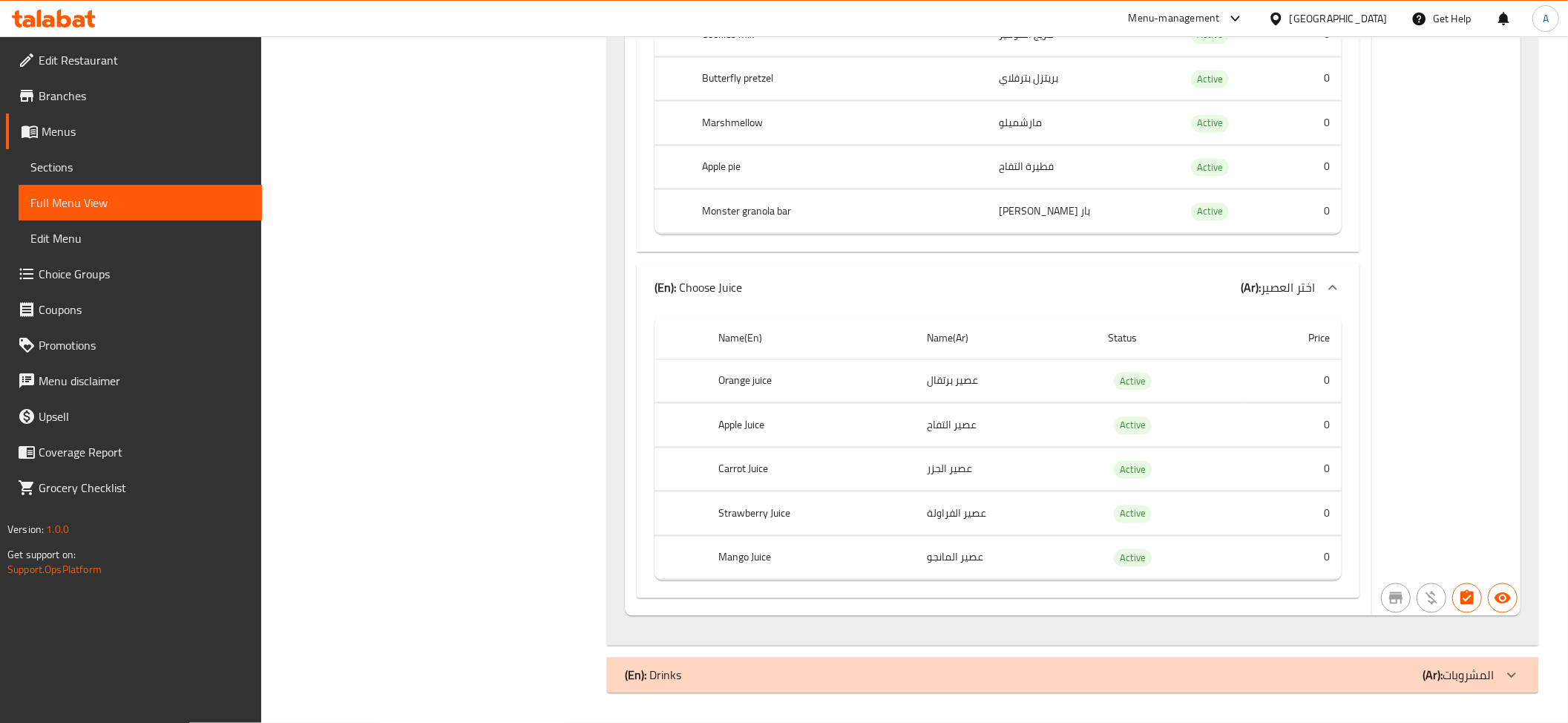
click at [1007, 366] on td "عصير برتقال" at bounding box center [1005, 381] width 181 height 44
click at [989, 420] on td "عصير التفاح" at bounding box center [1005, 425] width 181 height 44
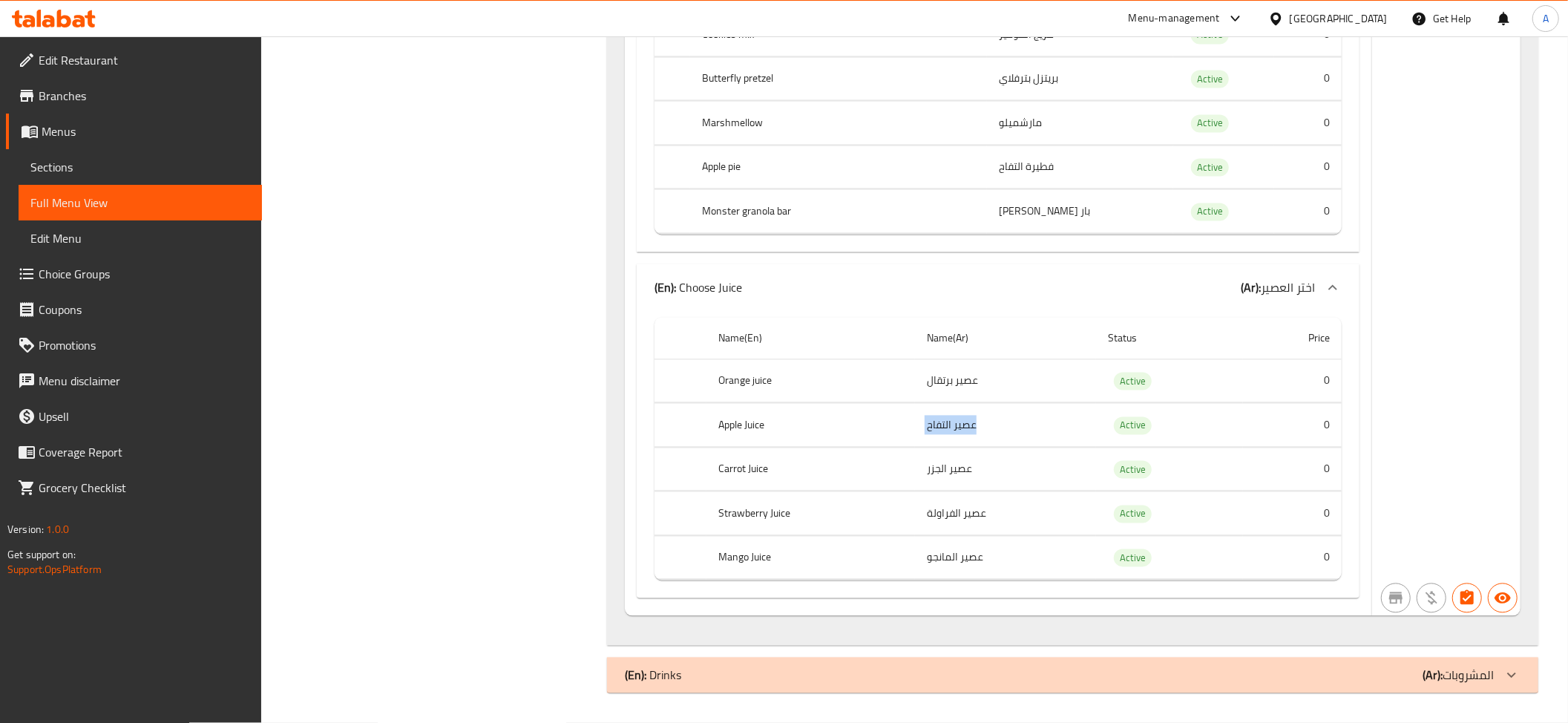
click at [989, 420] on td "عصير التفاح" at bounding box center [1005, 425] width 181 height 44
click at [980, 467] on td "عصير الجزر" at bounding box center [1005, 469] width 181 height 44
click at [973, 514] on td "عصير الفراولة" at bounding box center [1005, 513] width 181 height 44
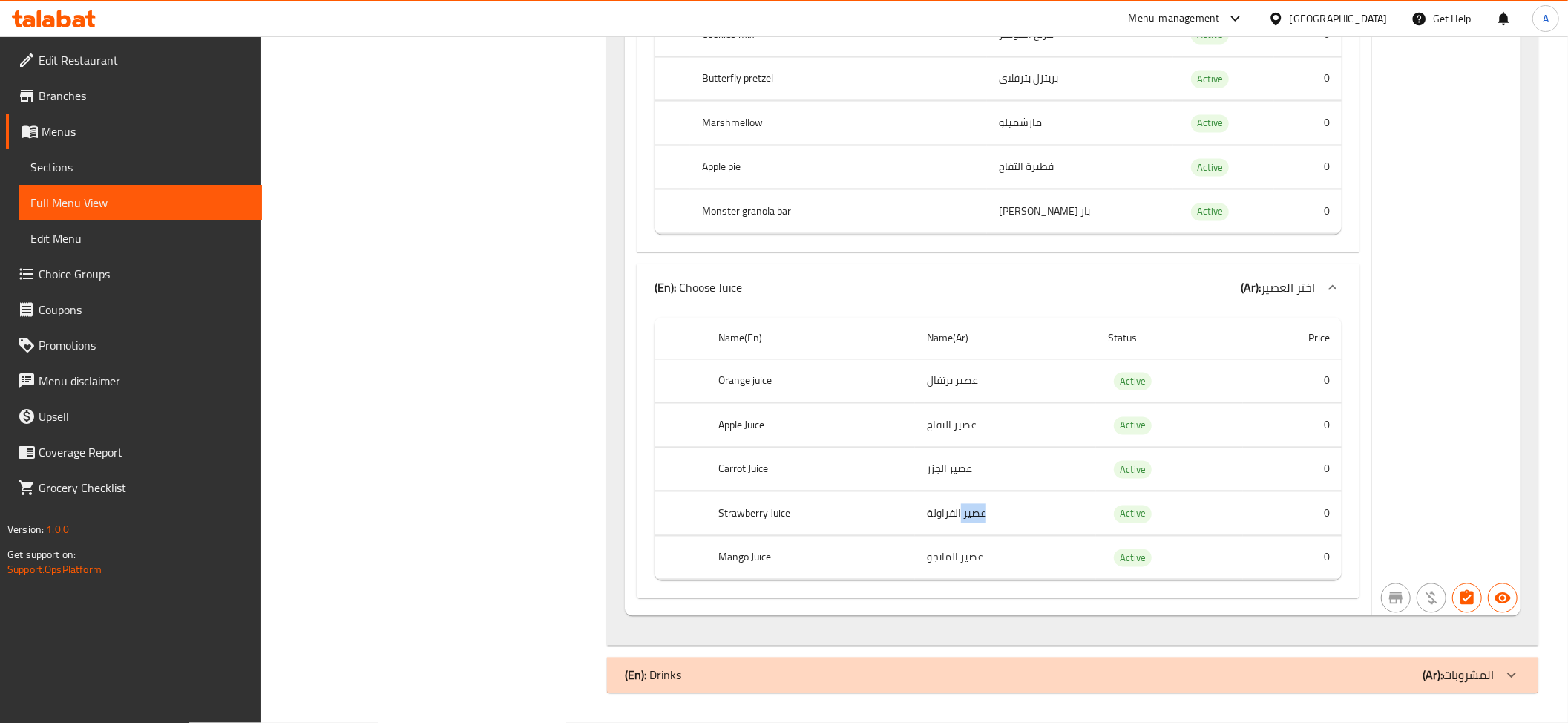
click at [973, 514] on td "عصير الفراولة" at bounding box center [1005, 513] width 181 height 44
click at [942, 568] on td "عصير المانجو" at bounding box center [1005, 558] width 181 height 44
click at [805, 684] on div "(En): Drinks (Ar): المشروبات" at bounding box center [1059, 676] width 868 height 18
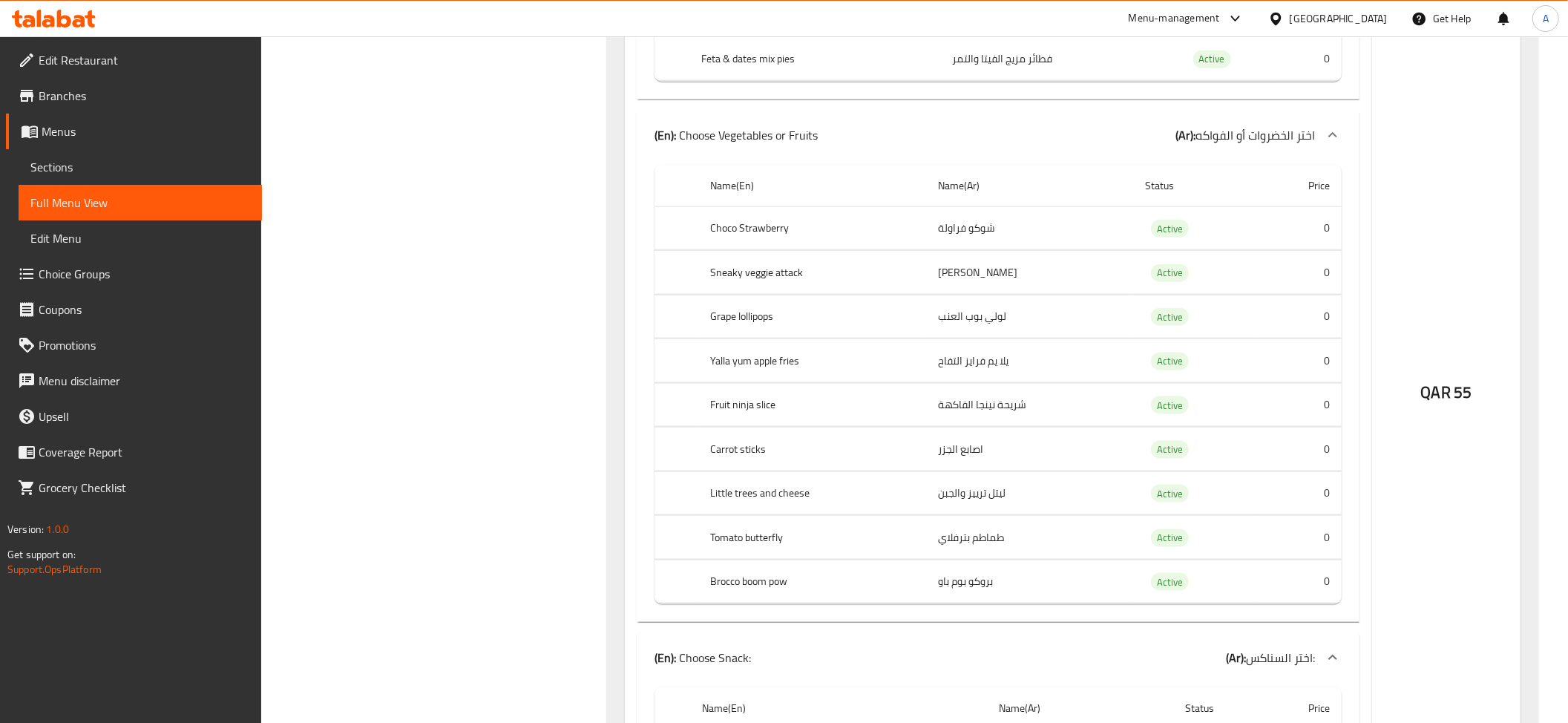
scroll to position [548, 0]
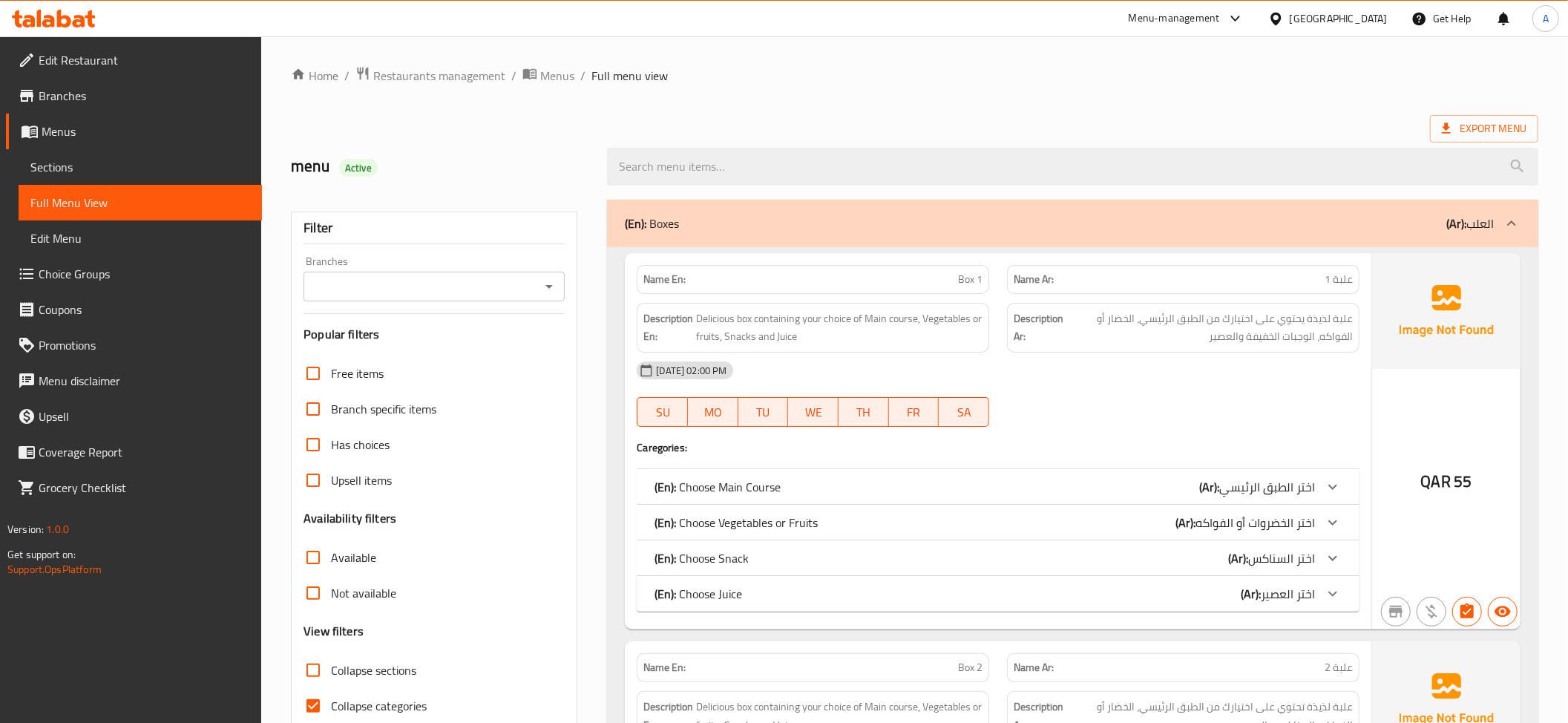
scroll to position [115, 0]
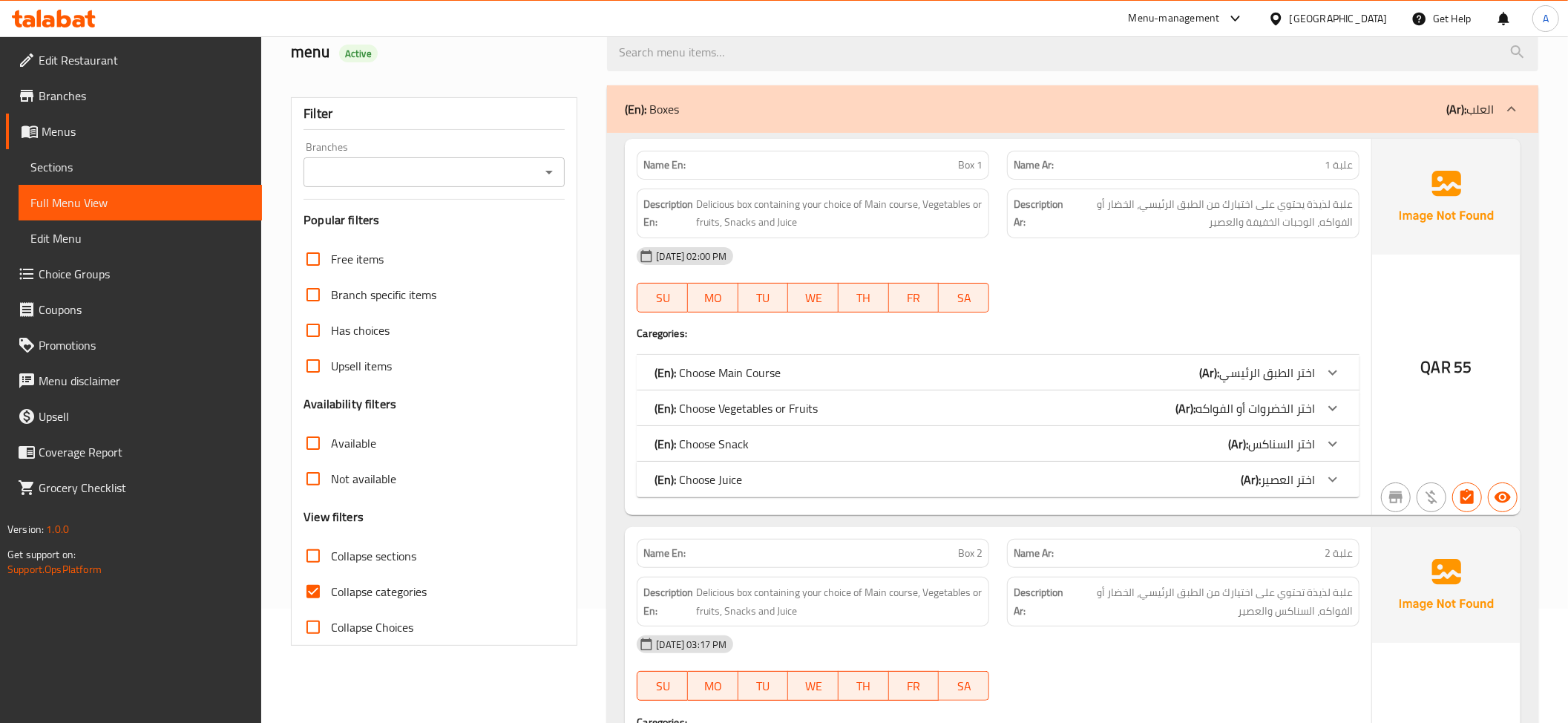
click at [365, 589] on span "Collapse categories" at bounding box center [379, 591] width 96 height 18
click at [331, 589] on input "Collapse categories" at bounding box center [313, 591] width 36 height 36
checkbox input "false"
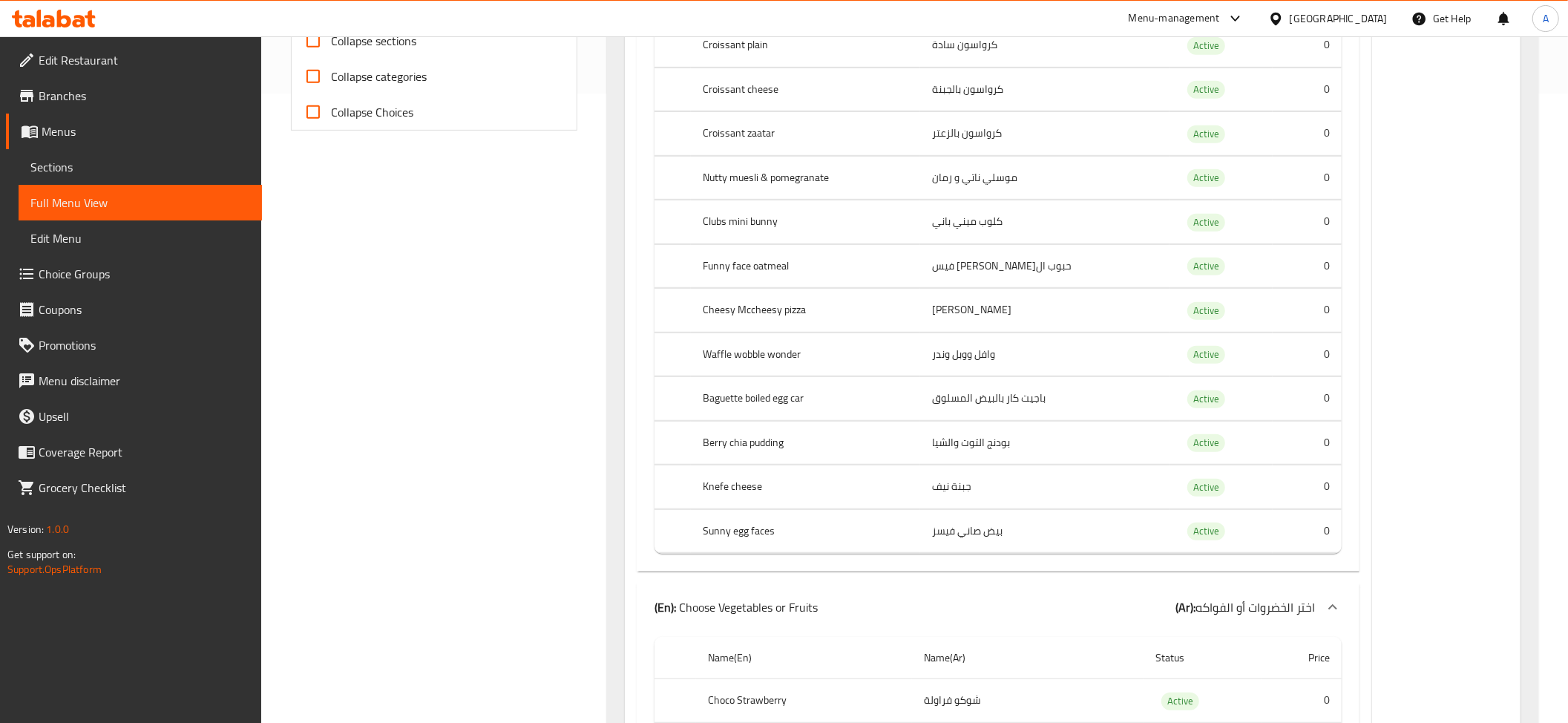
scroll to position [639, 0]
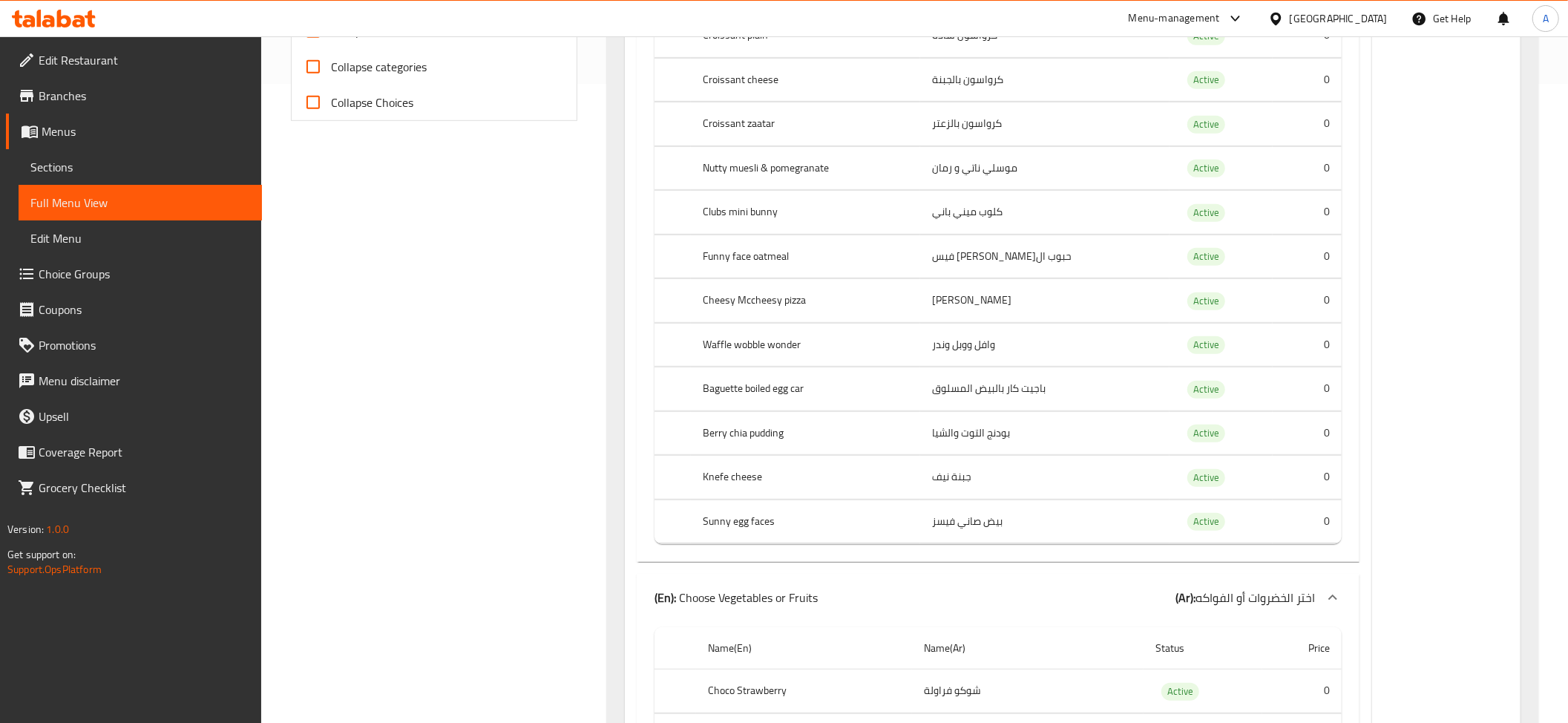
click at [1021, 164] on td "موسلي ناتي و رمان" at bounding box center [1044, 167] width 249 height 44
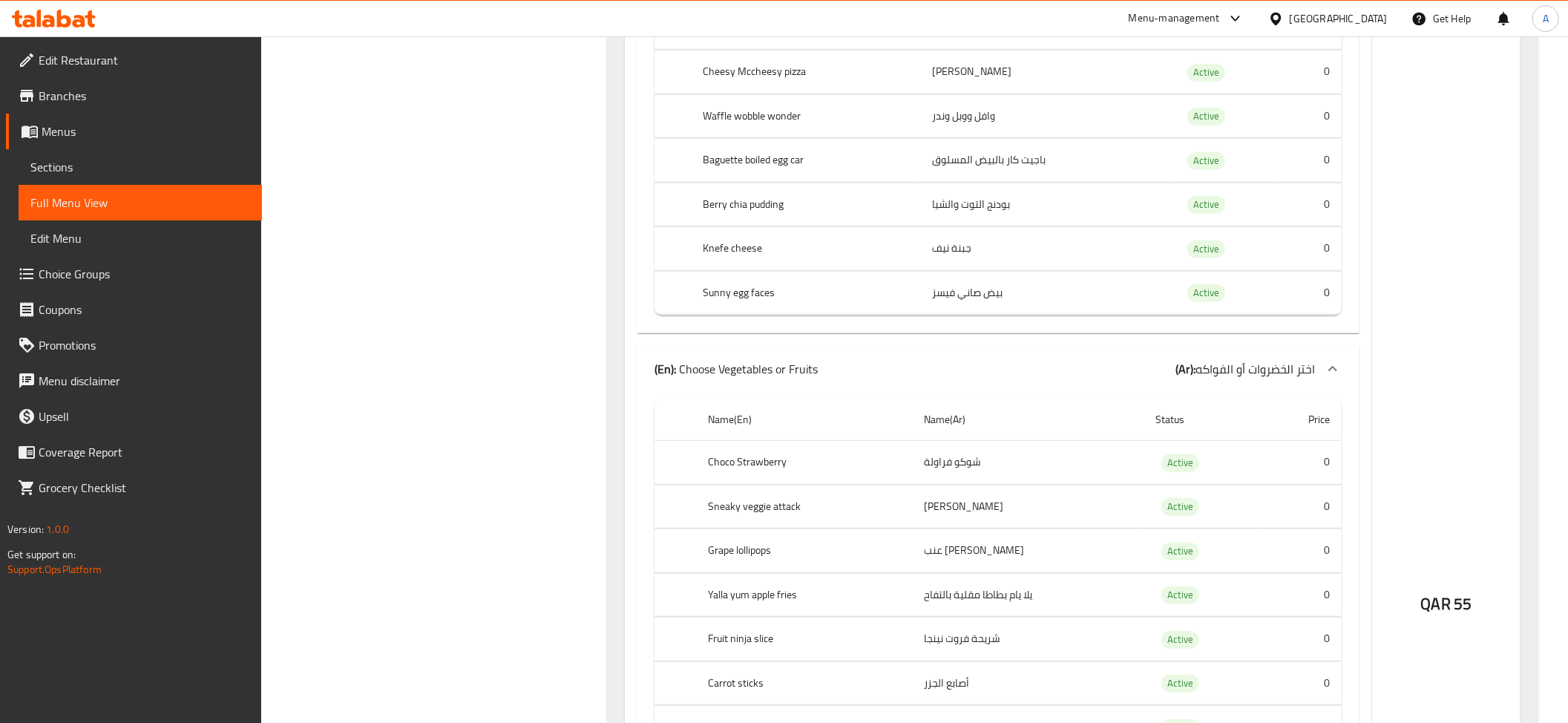
scroll to position [992, 0]
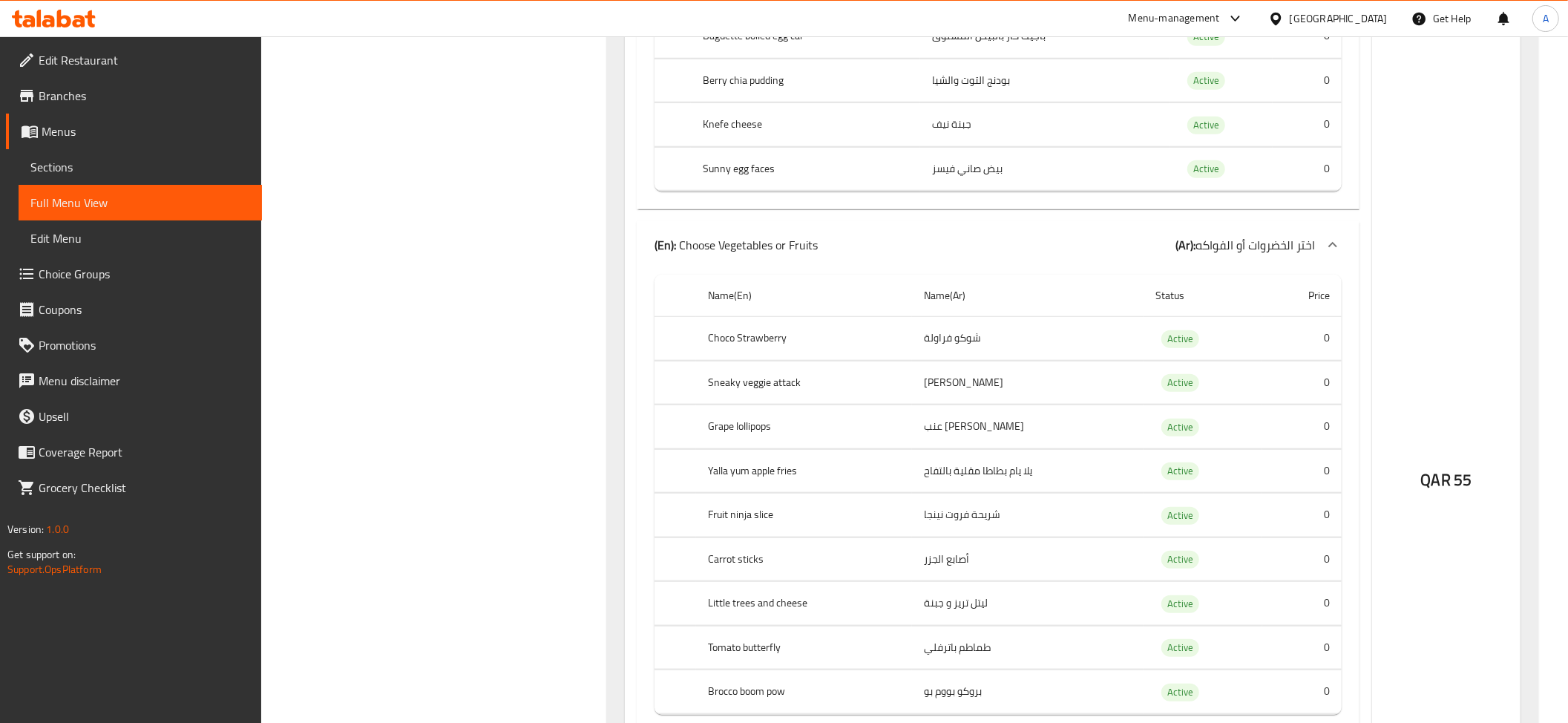
click at [1017, 177] on td "بيض صاني فيسز" at bounding box center [1044, 168] width 249 height 44
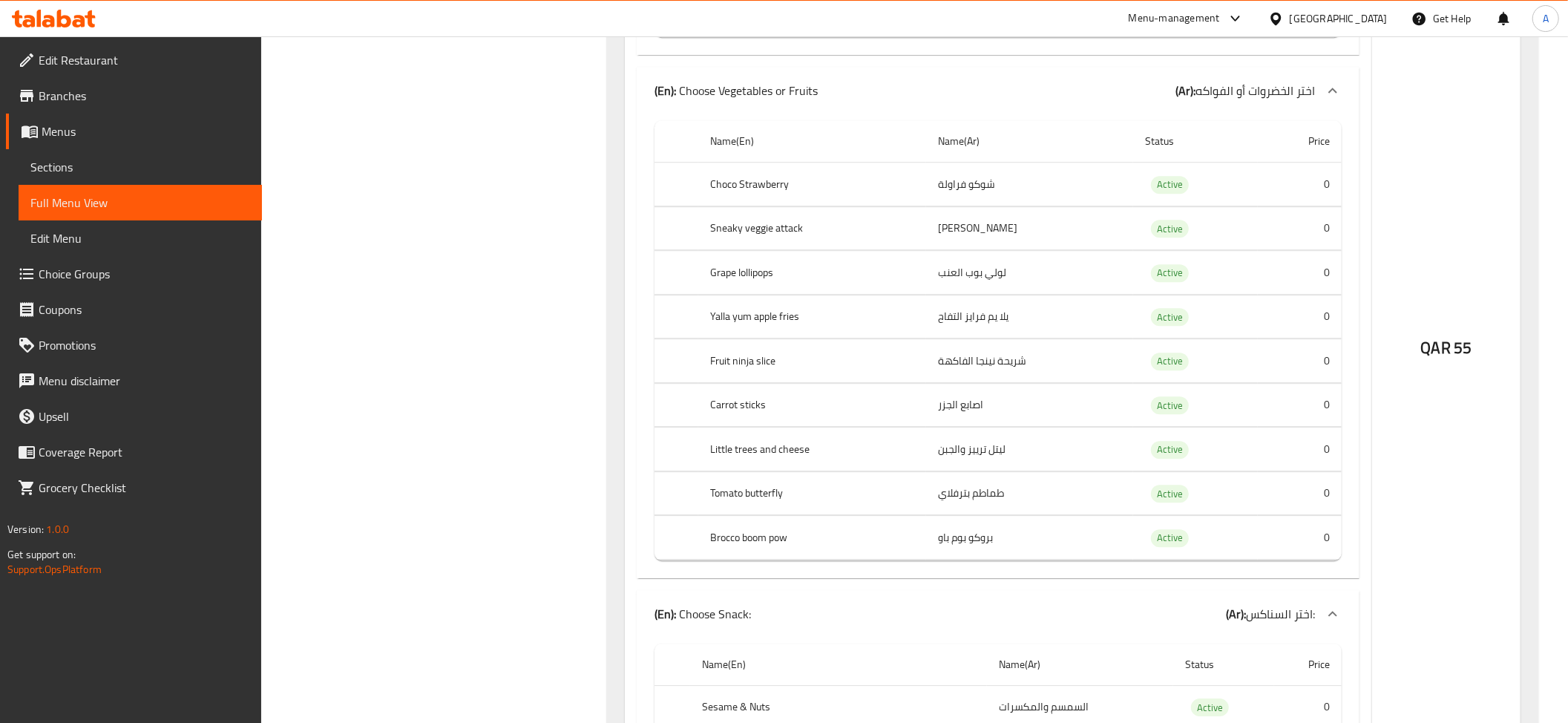
scroll to position [3500, 0]
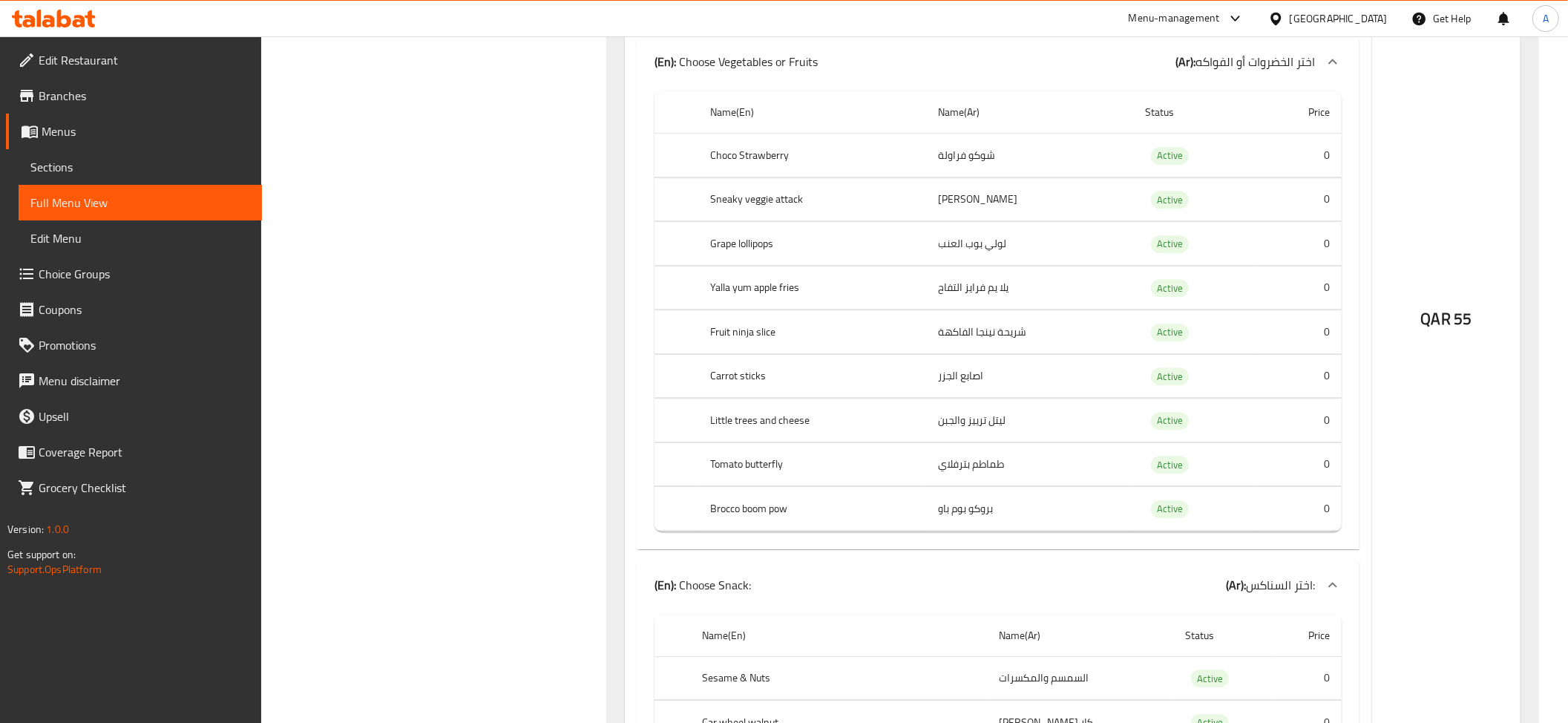
click at [969, 309] on td "يلا يم فرايز التفاح" at bounding box center [1029, 287] width 207 height 44
click at [796, 309] on th "Yalla yum apple fries" at bounding box center [812, 287] width 228 height 44
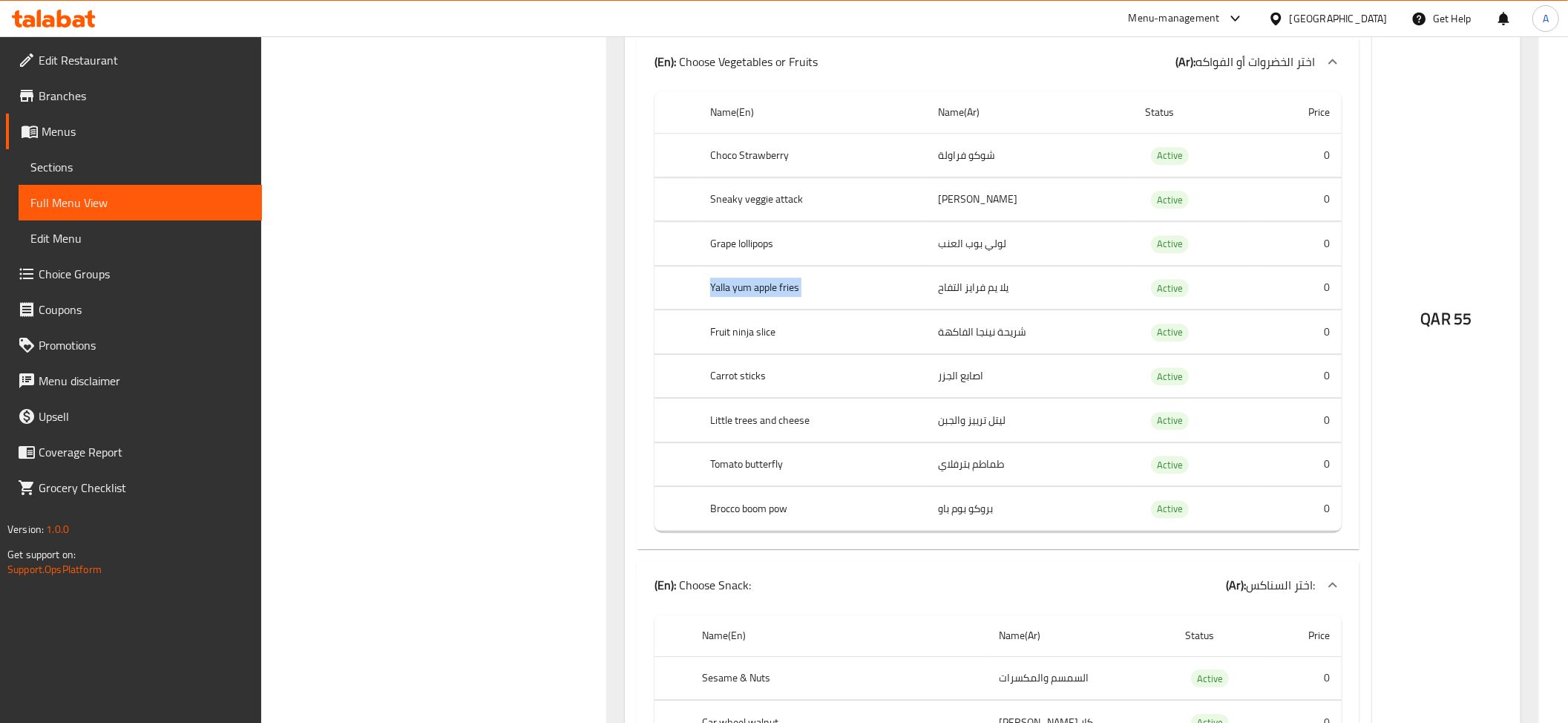
click at [796, 309] on th "Yalla yum apple fries" at bounding box center [812, 287] width 228 height 44
copy th "Yalla yum apple fries"
drag, startPoint x: 1004, startPoint y: 401, endPoint x: 1017, endPoint y: 470, distance: 70.2
click at [1017, 470] on tbody "Choco Strawberry شوكو فراولة Active 0 Sneaky veggie attack سنيكي فيجي اتاك Acti…" at bounding box center [997, 332] width 687 height 398
click at [1004, 442] on td "ليتل ترييز والجبن" at bounding box center [1029, 420] width 207 height 44
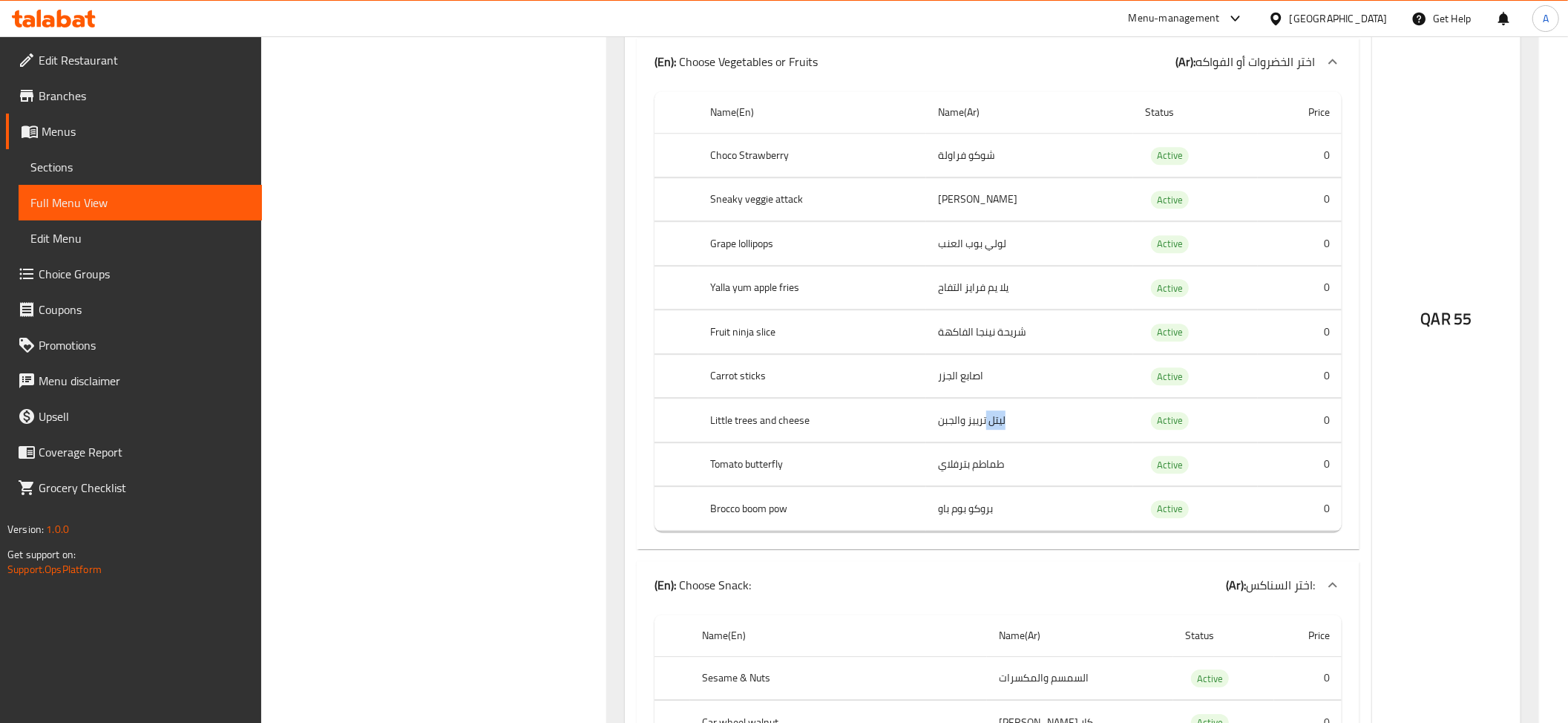
click at [1004, 442] on td "ليتل ترييز والجبن" at bounding box center [1029, 420] width 207 height 44
click at [982, 531] on td "بروكو بوم باو" at bounding box center [1029, 509] width 207 height 44
click at [984, 486] on td "طماطم بترفلاي" at bounding box center [1029, 463] width 207 height 44
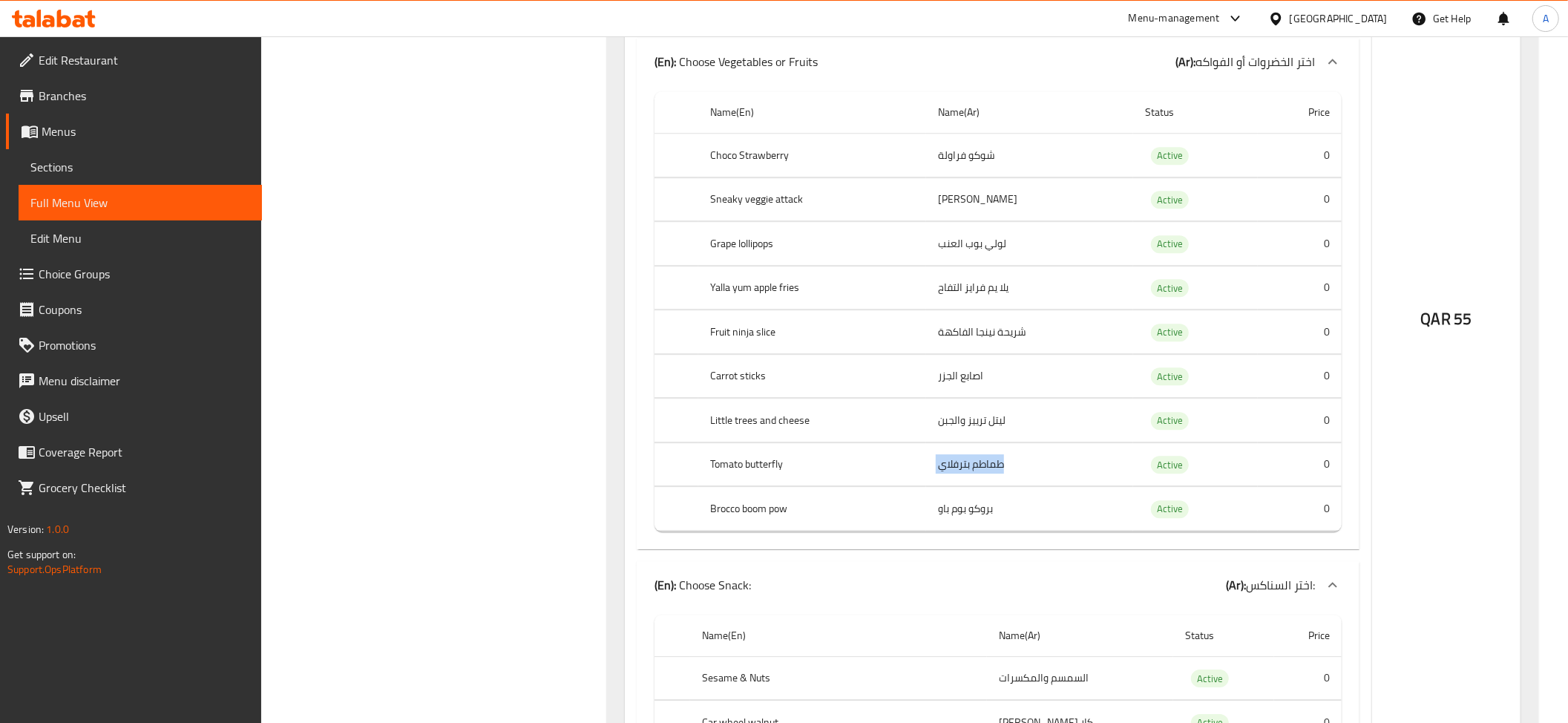
click at [984, 486] on td "طماطم بترفلاي" at bounding box center [1029, 463] width 207 height 44
click at [987, 531] on td "بروكو بوم باو" at bounding box center [1029, 509] width 207 height 44
click at [789, 354] on th "Fruit ninja slice" at bounding box center [812, 332] width 228 height 44
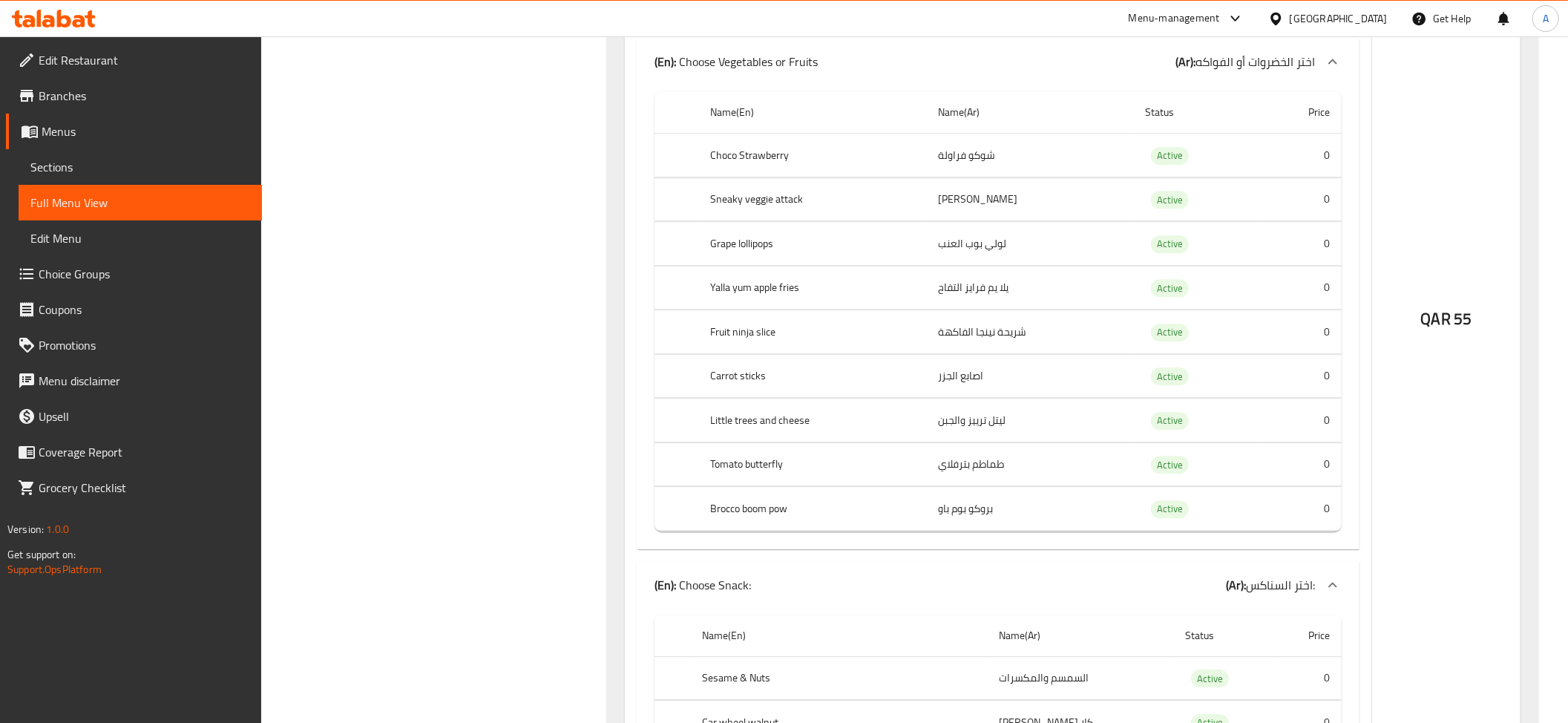
click at [789, 354] on th "Fruit ninja slice" at bounding box center [812, 332] width 228 height 44
click at [837, 309] on th "Yalla yum apple fries" at bounding box center [812, 287] width 228 height 44
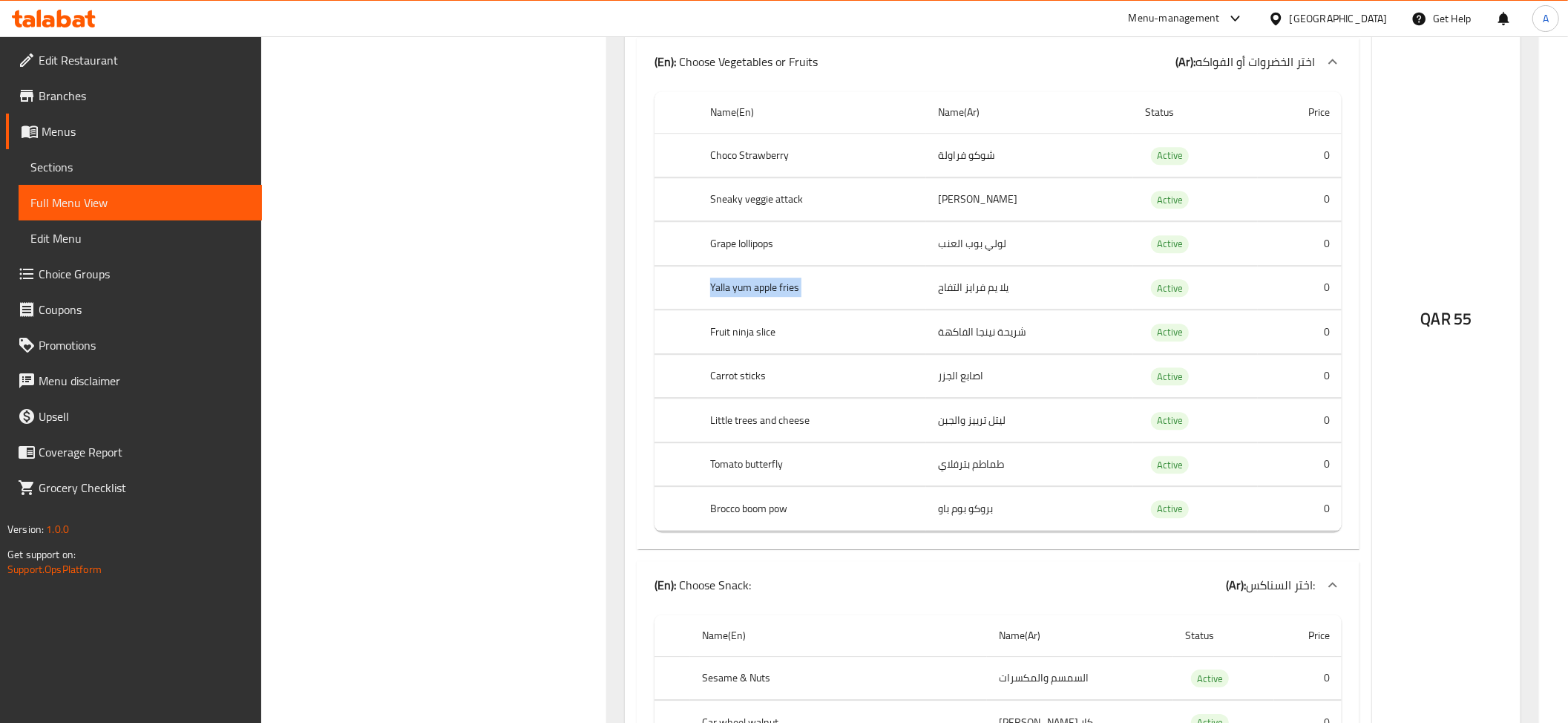
copy th "Yalla yum apple fries"
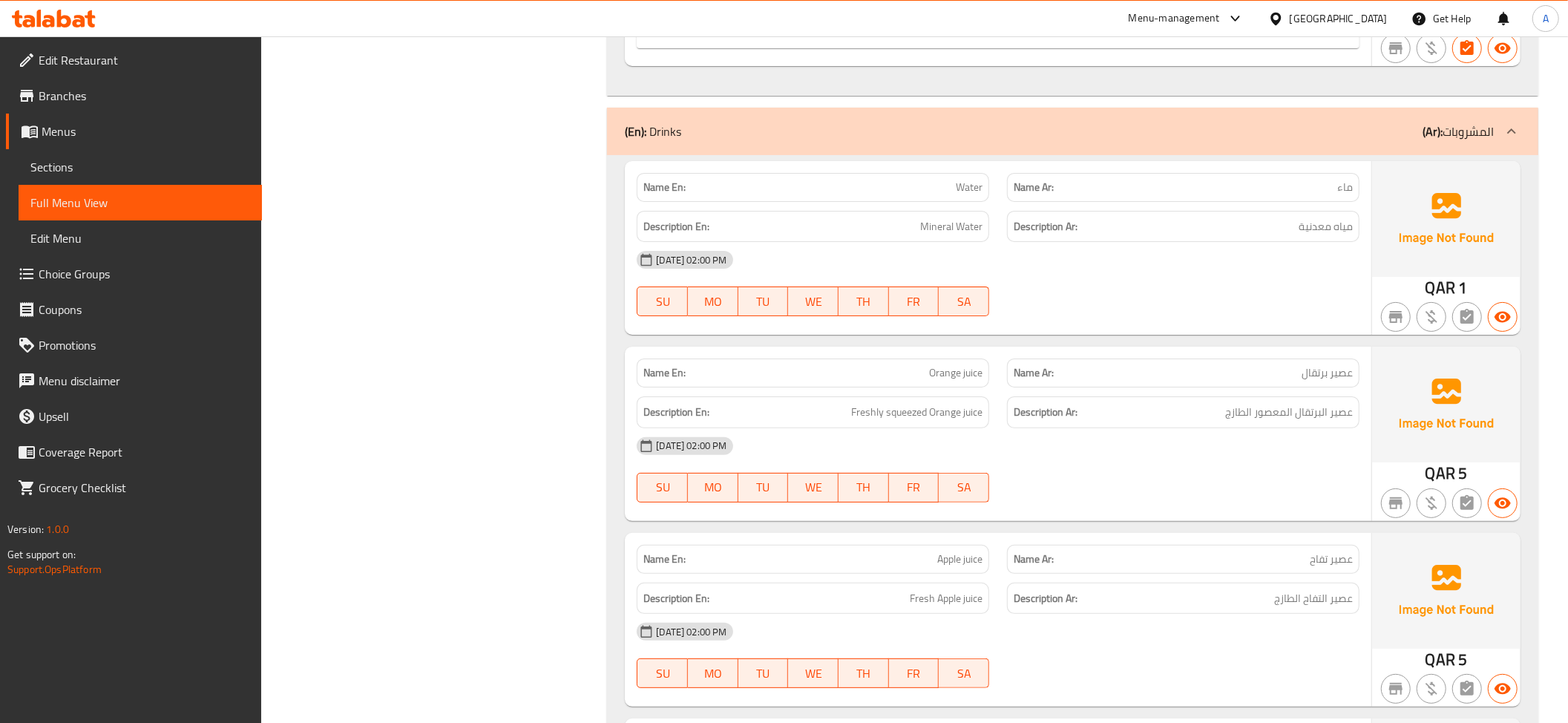
scroll to position [1115, 0]
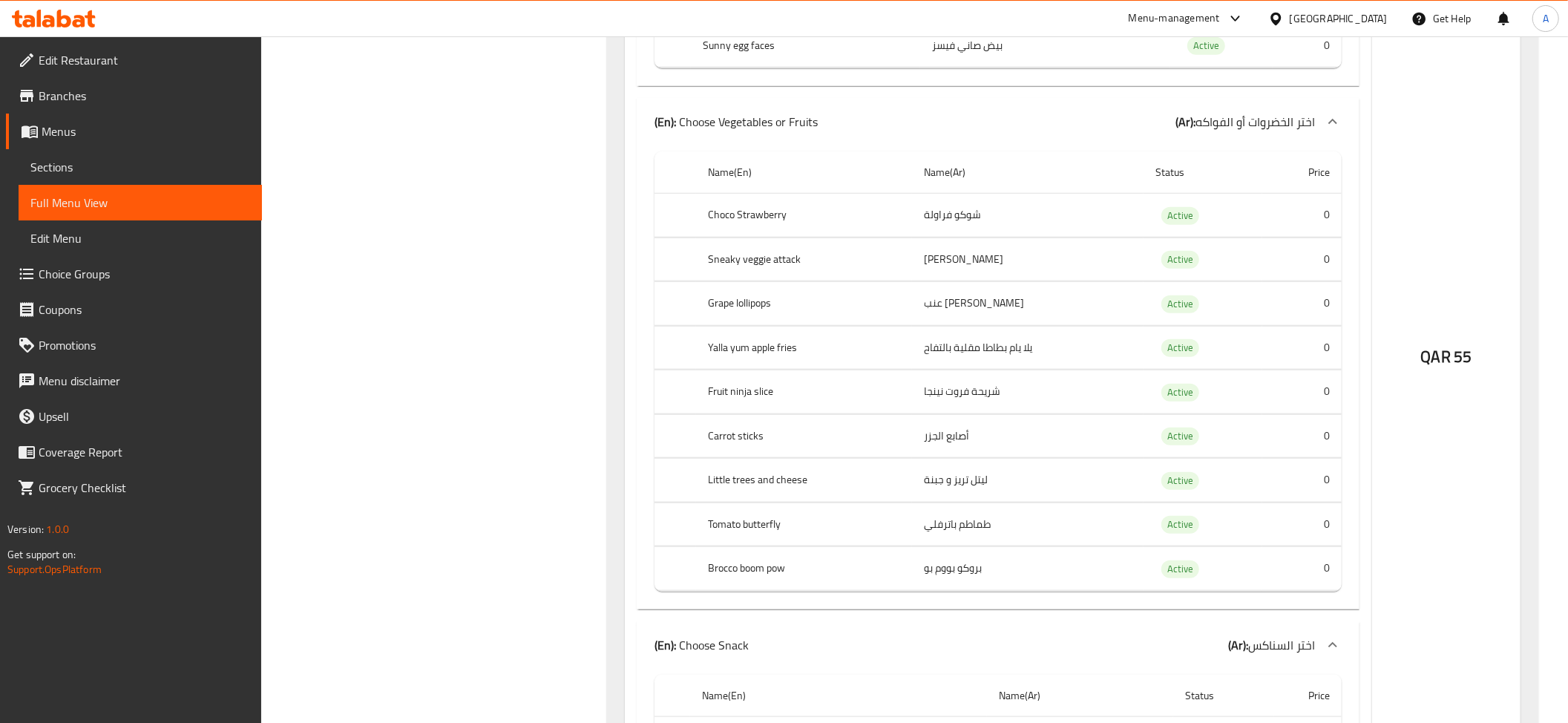
click at [986, 357] on td "يلا يام بطاطا مقلية بالتفاح" at bounding box center [1028, 347] width 231 height 44
copy td "يلا يام بطاطا مقلية بالتفاح"
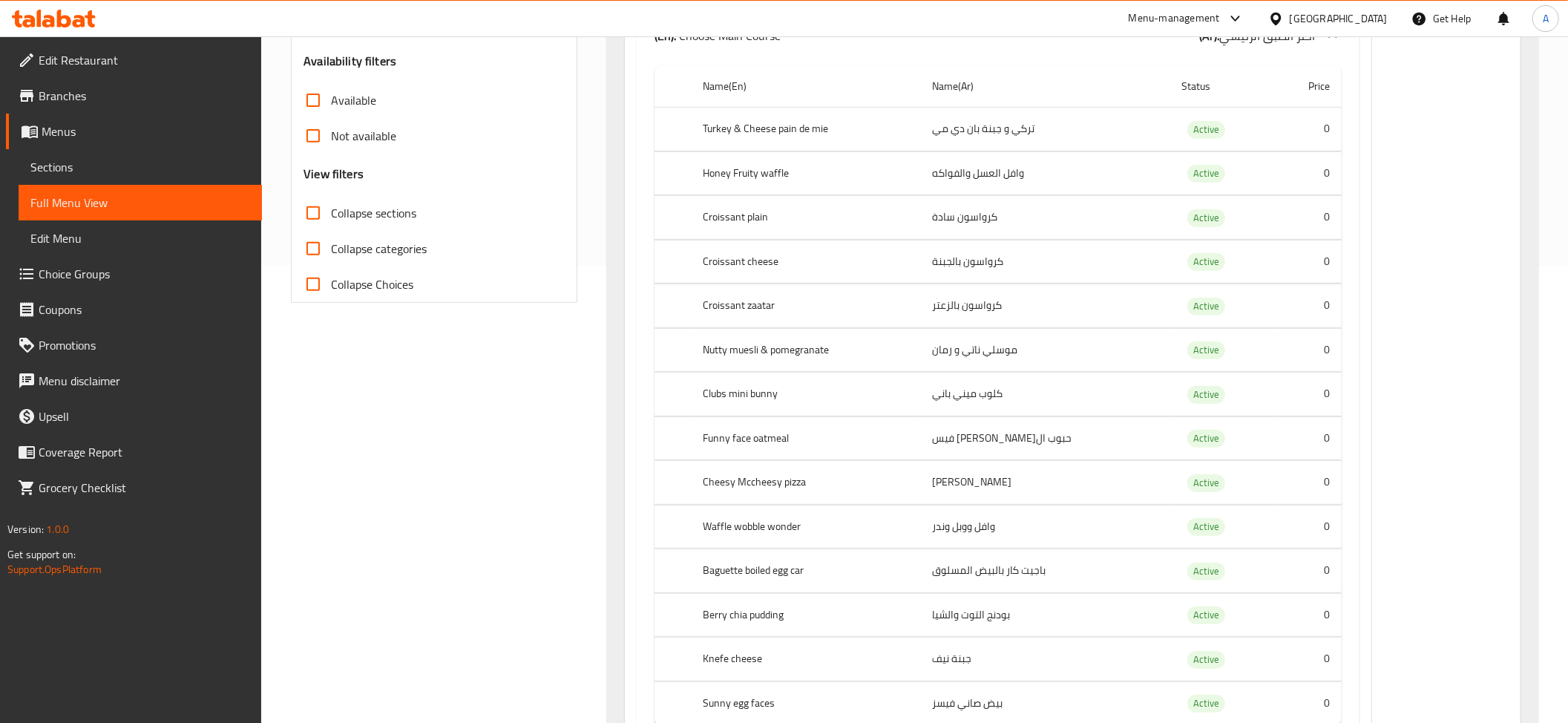
scroll to position [410, 0]
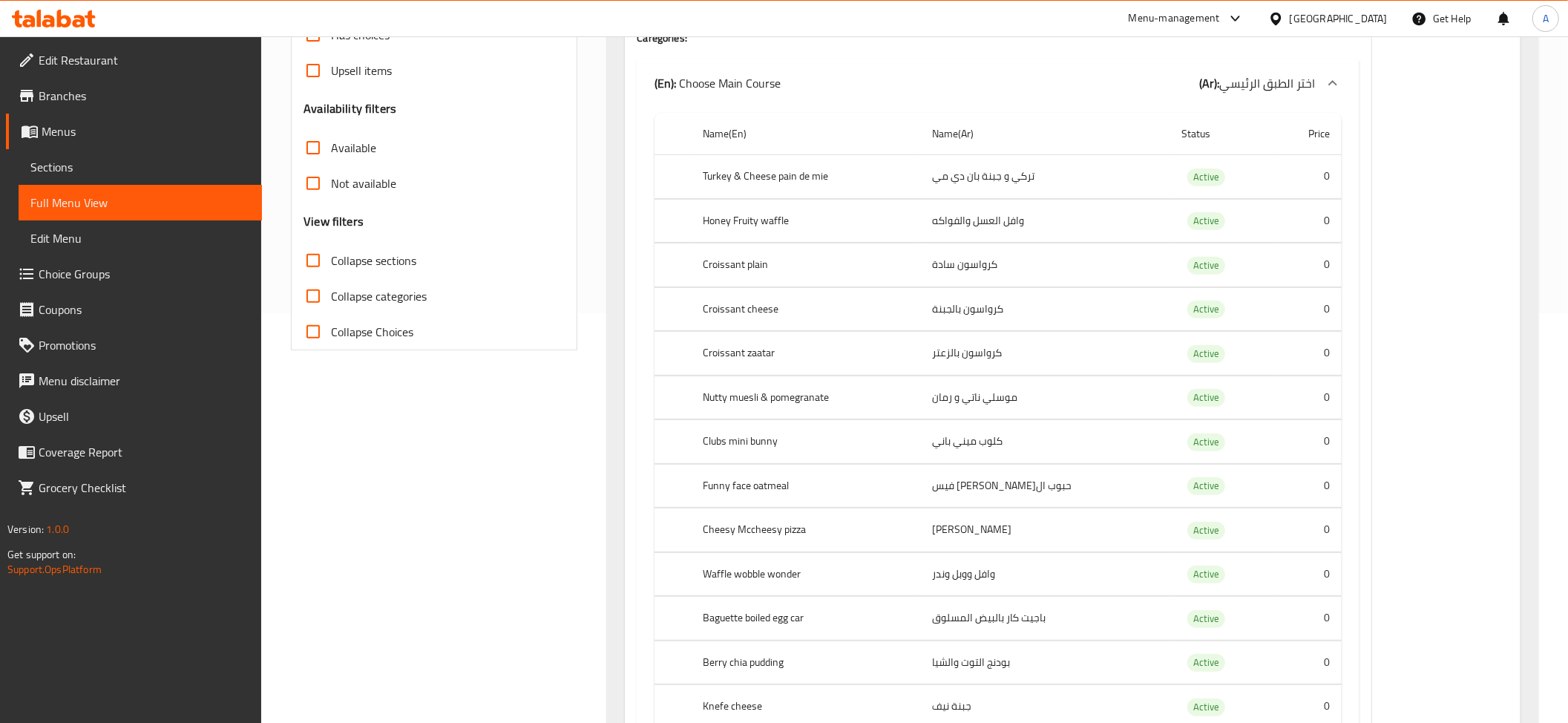
click at [377, 247] on label "Collapse sections" at bounding box center [356, 261] width 121 height 36
click at [331, 247] on input "Collapse sections" at bounding box center [313, 261] width 36 height 36
checkbox input "true"
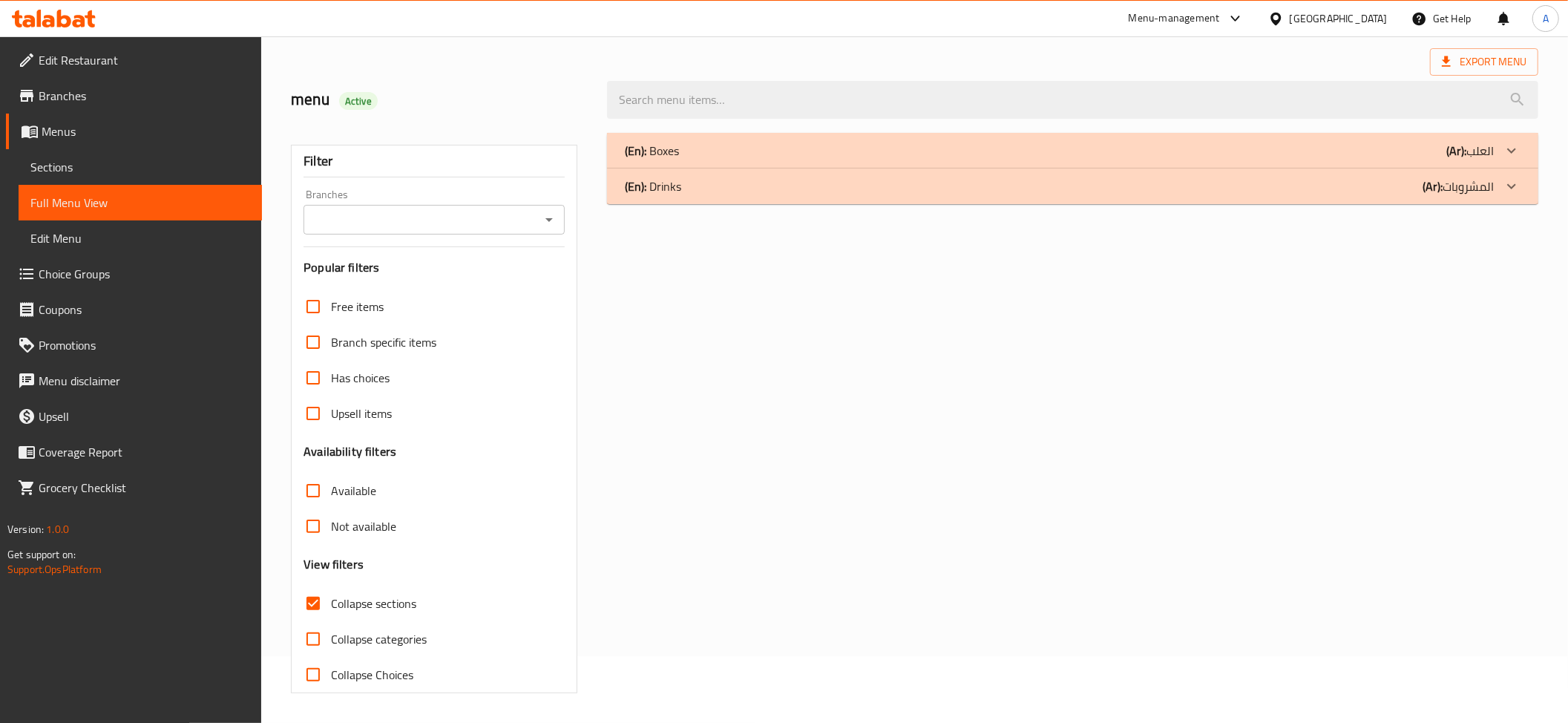
scroll to position [68, 0]
click at [761, 182] on div "(En): Drinks (Ar): المشروبات" at bounding box center [1059, 186] width 868 height 18
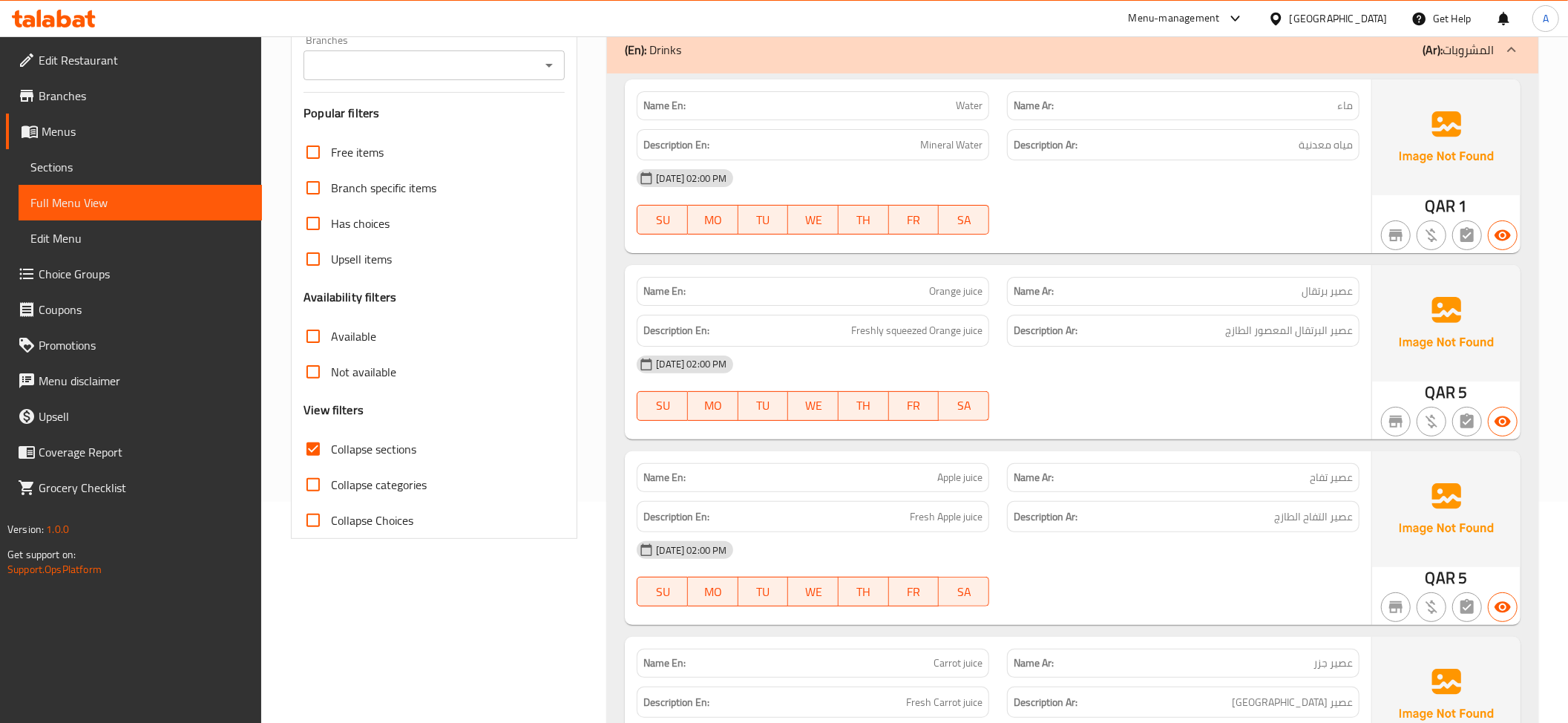
scroll to position [212, 0]
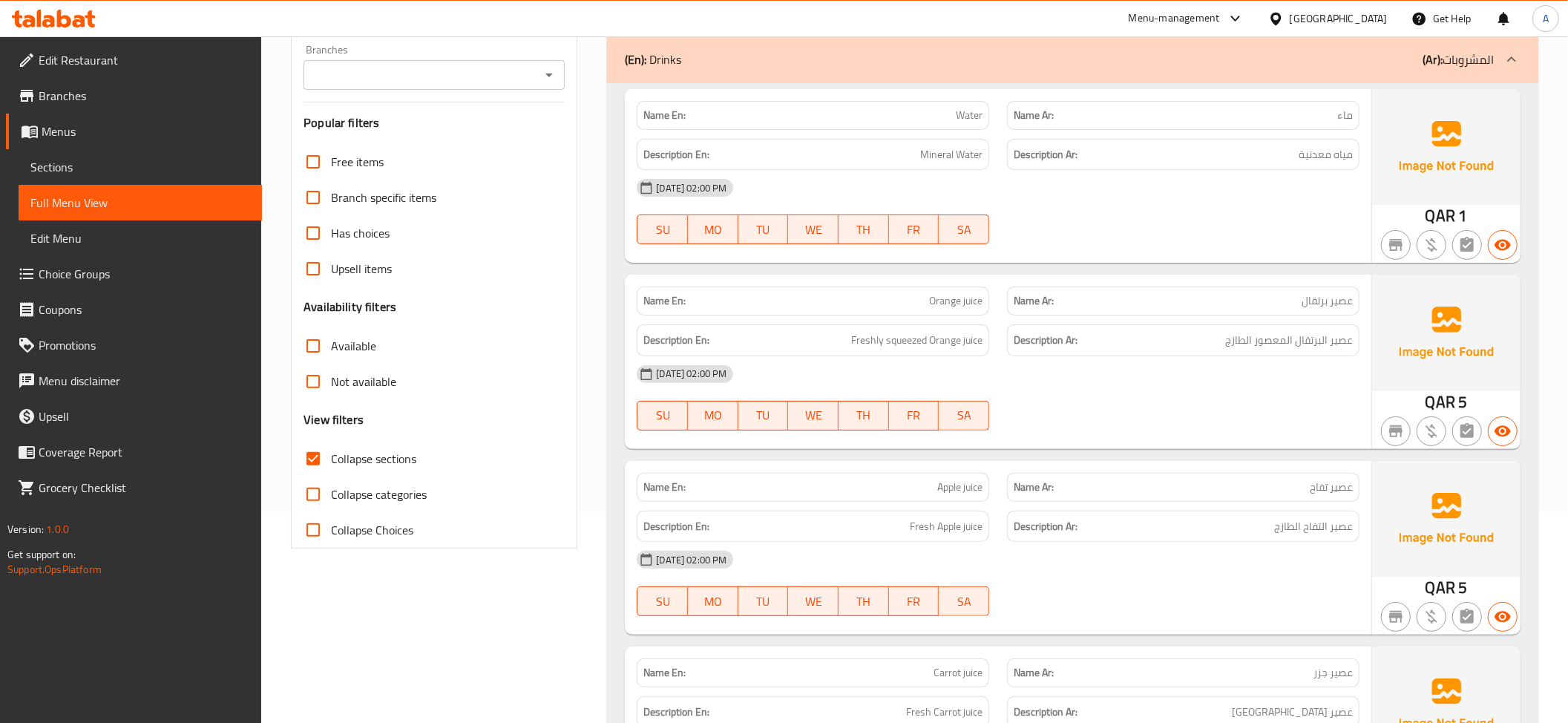
click at [1247, 152] on h6 "Description Ar: مياه معدنية" at bounding box center [1182, 155] width 339 height 19
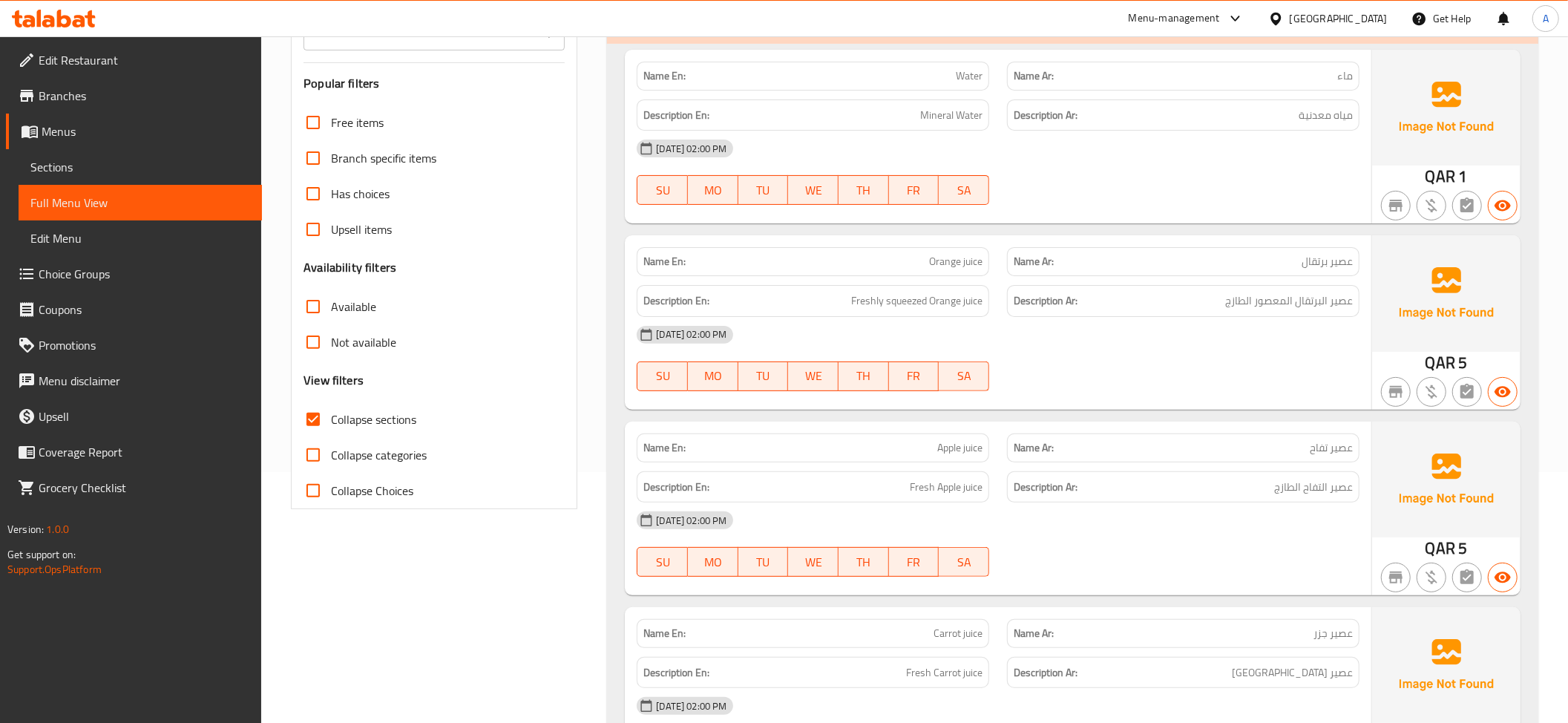
scroll to position [259, 0]
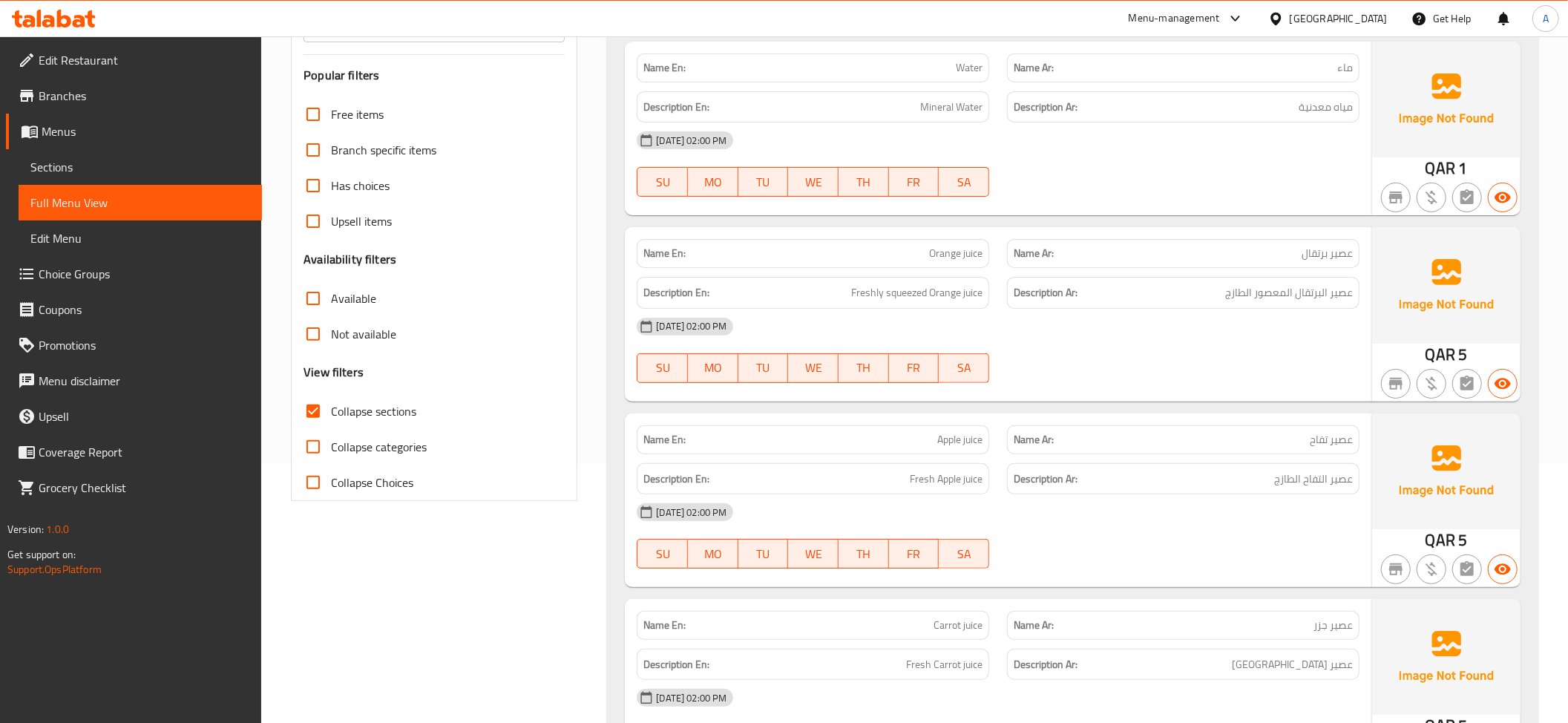
click at [1260, 275] on div "Description Ar: عصير البرتقال المعصور الطازج" at bounding box center [1183, 293] width 371 height 50
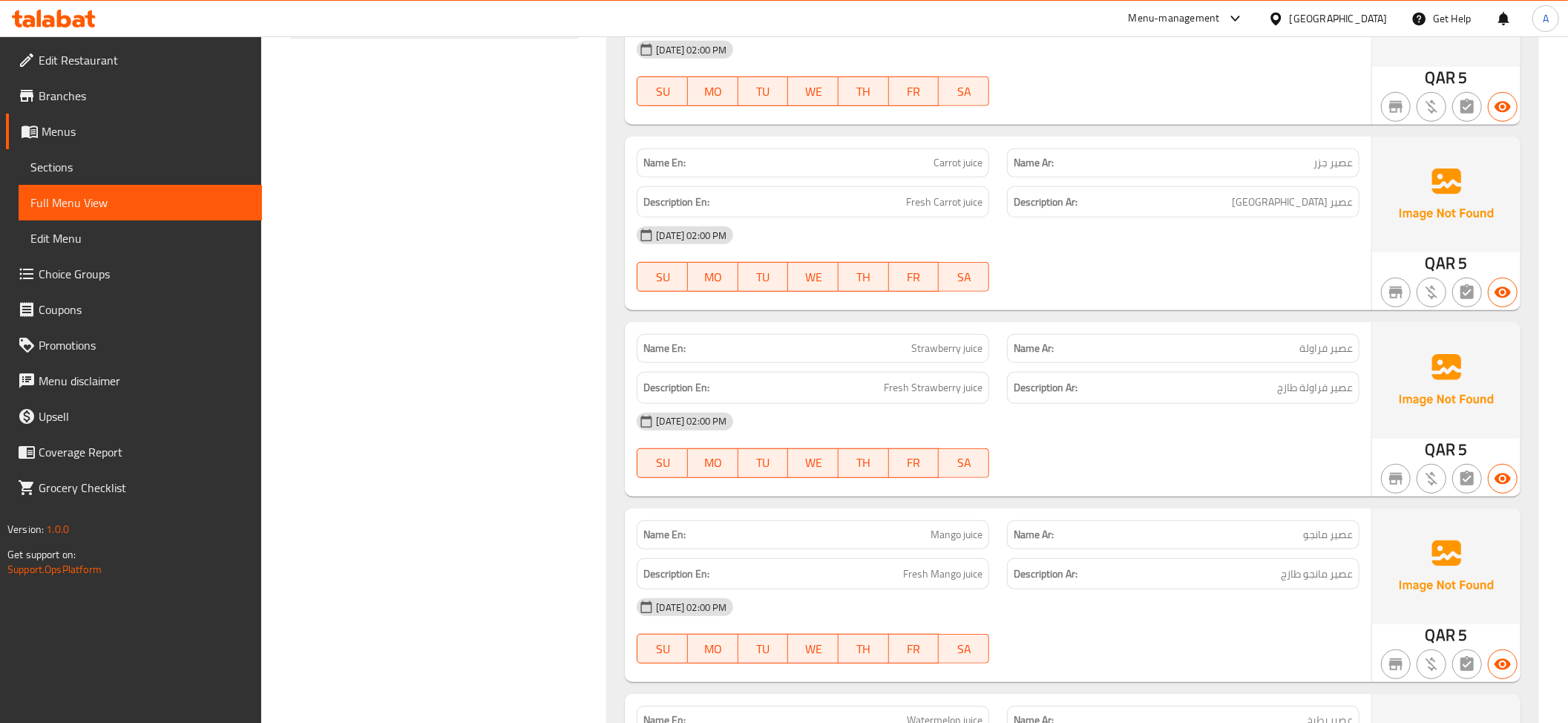
scroll to position [766, 0]
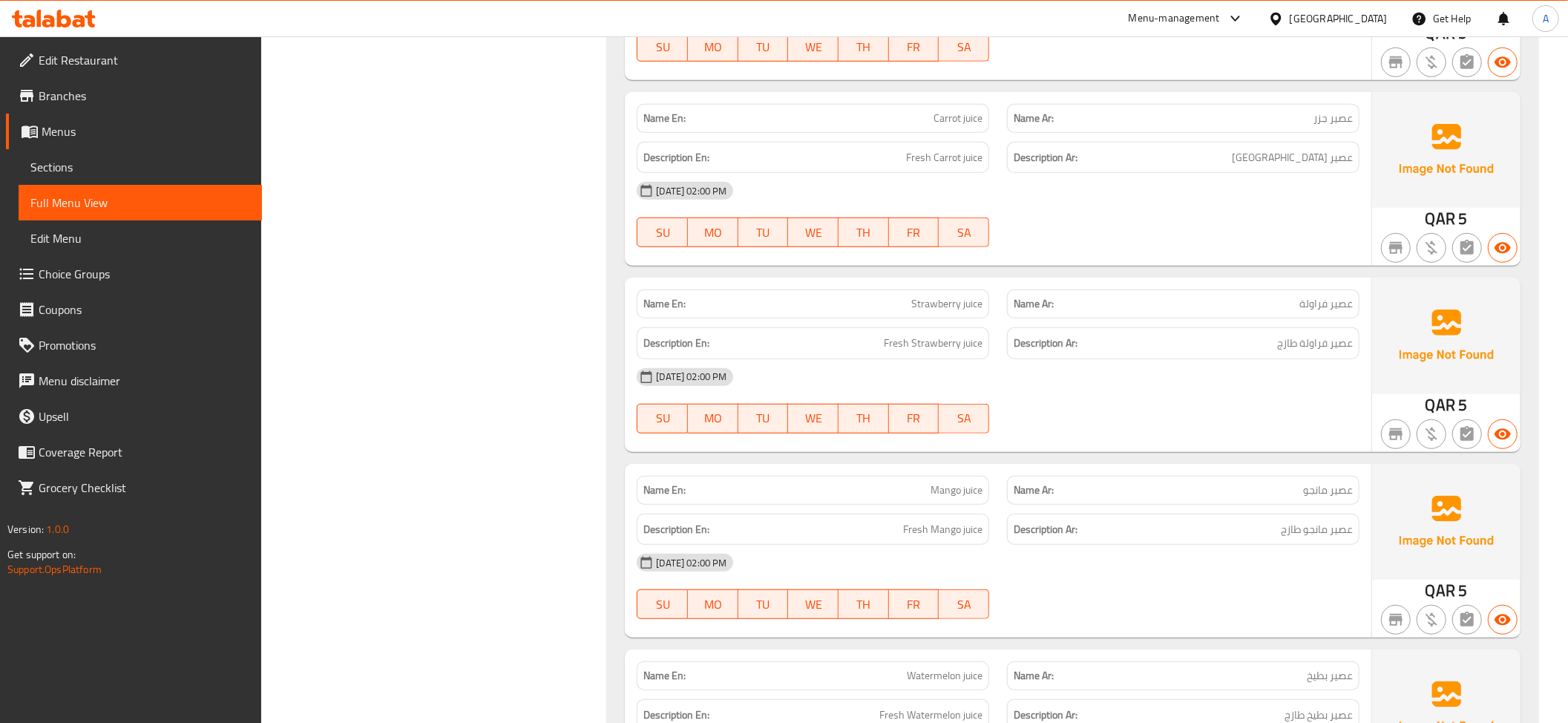
click at [965, 359] on div "Description En: Fresh Strawberry juice" at bounding box center [812, 343] width 352 height 32
click at [1348, 348] on span "عصير فراولة طازج" at bounding box center [1315, 343] width 76 height 19
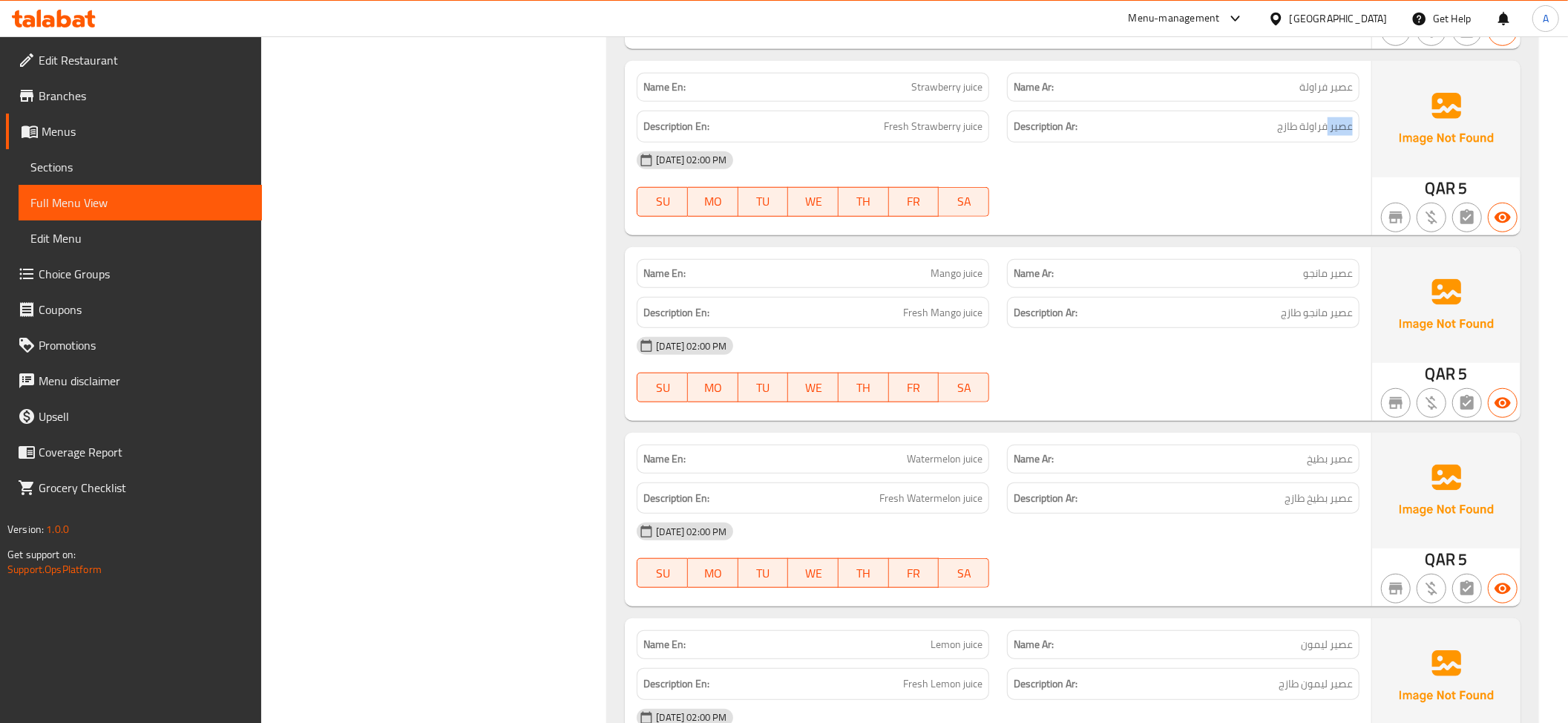
scroll to position [989, 0]
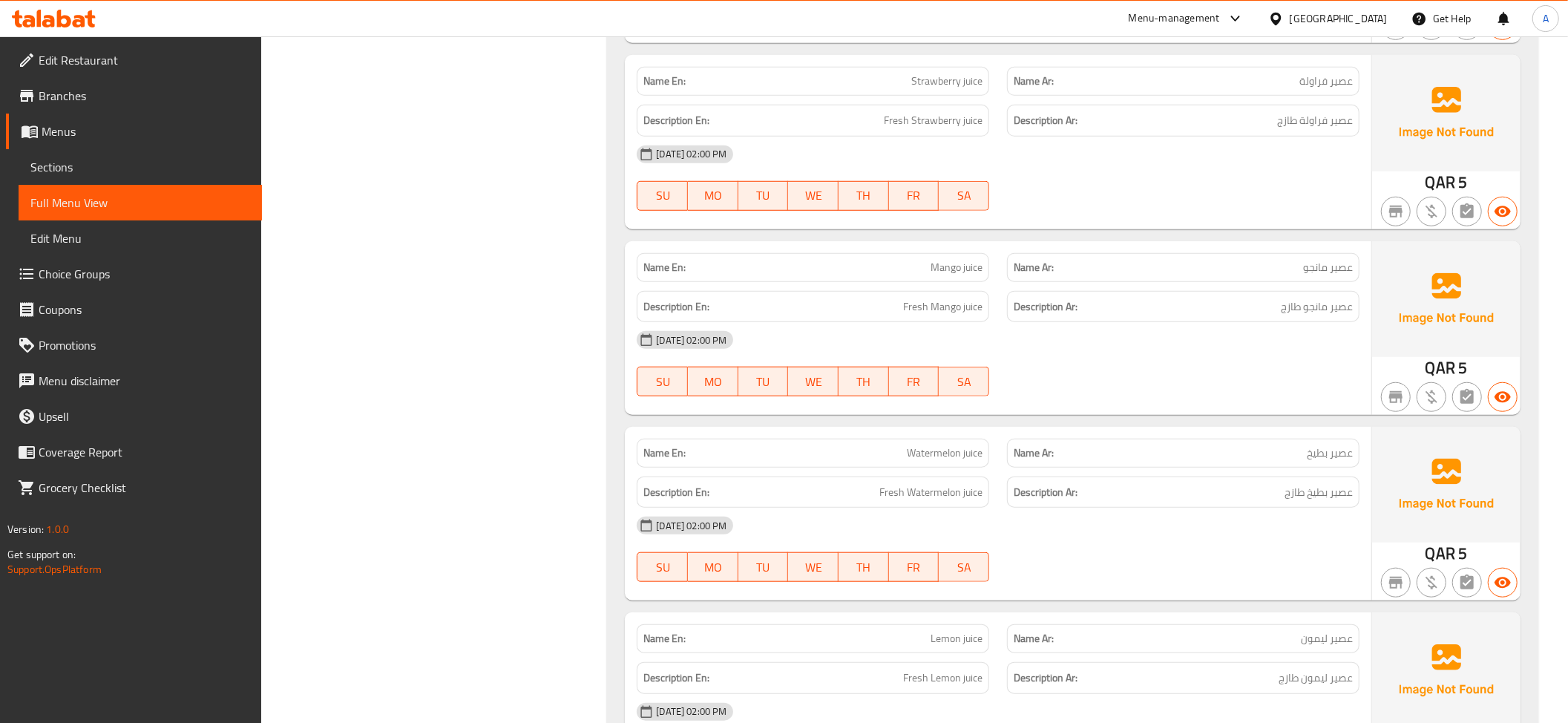
click at [995, 313] on div "Description En: Fresh Mango juice" at bounding box center [812, 307] width 371 height 50
click at [1279, 313] on h6 "Description Ar: عصير مانجو طازج" at bounding box center [1182, 307] width 339 height 19
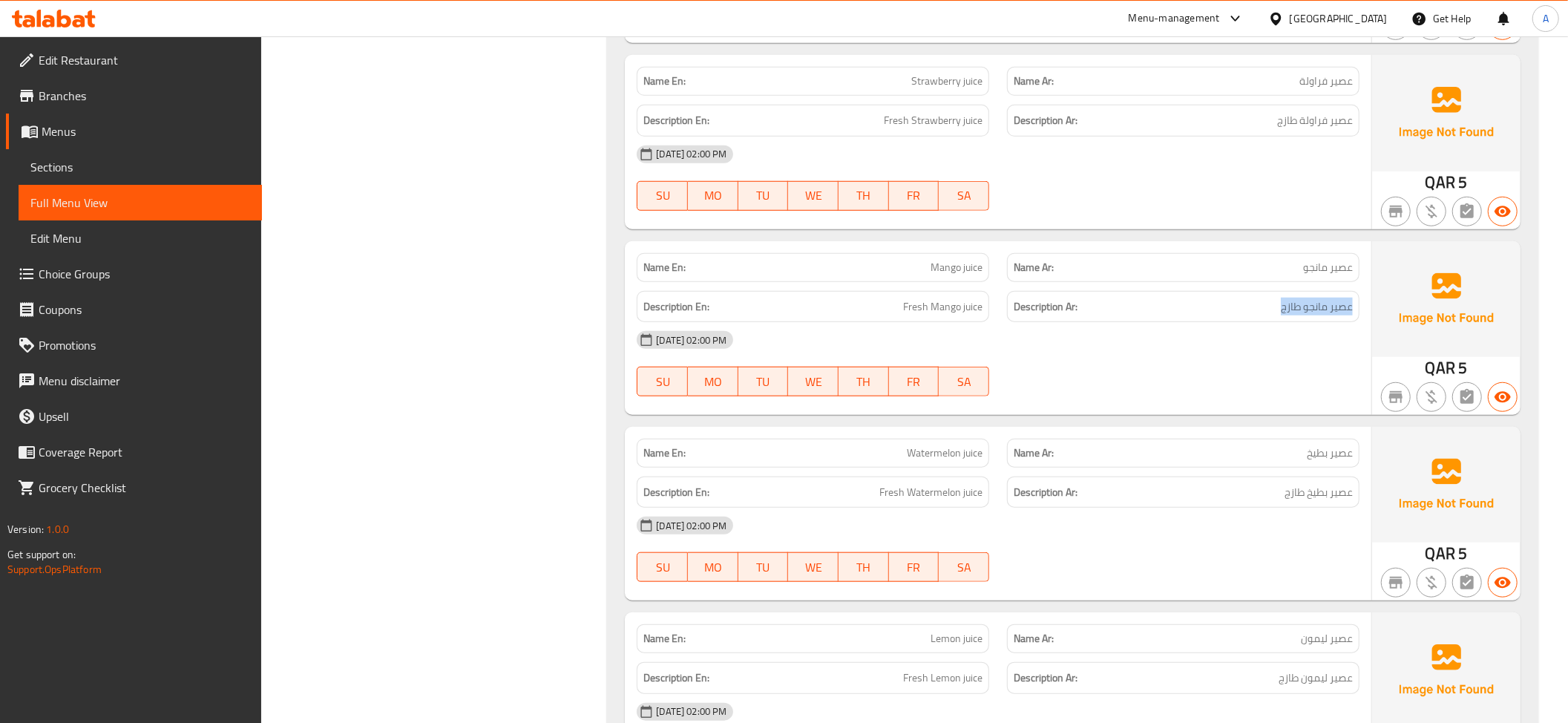
click at [1279, 315] on h6 "Description Ar: عصير مانجو طازج" at bounding box center [1182, 307] width 339 height 19
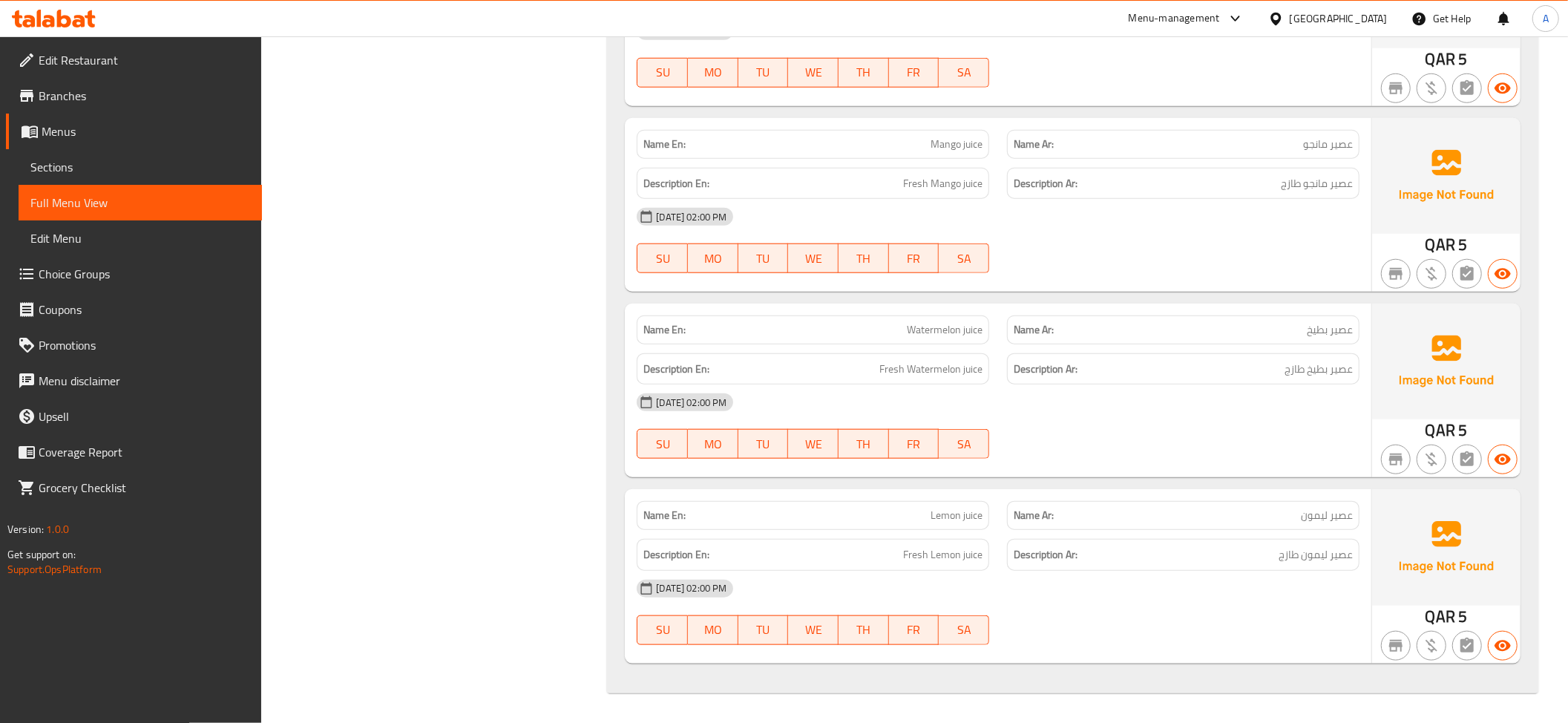
scroll to position [1115, 0]
click at [825, 349] on div "Description En: Fresh Watermelon juice" at bounding box center [812, 369] width 371 height 50
click at [1194, 355] on div "Description Ar: عصير بطيخ طازج" at bounding box center [1183, 369] width 352 height 32
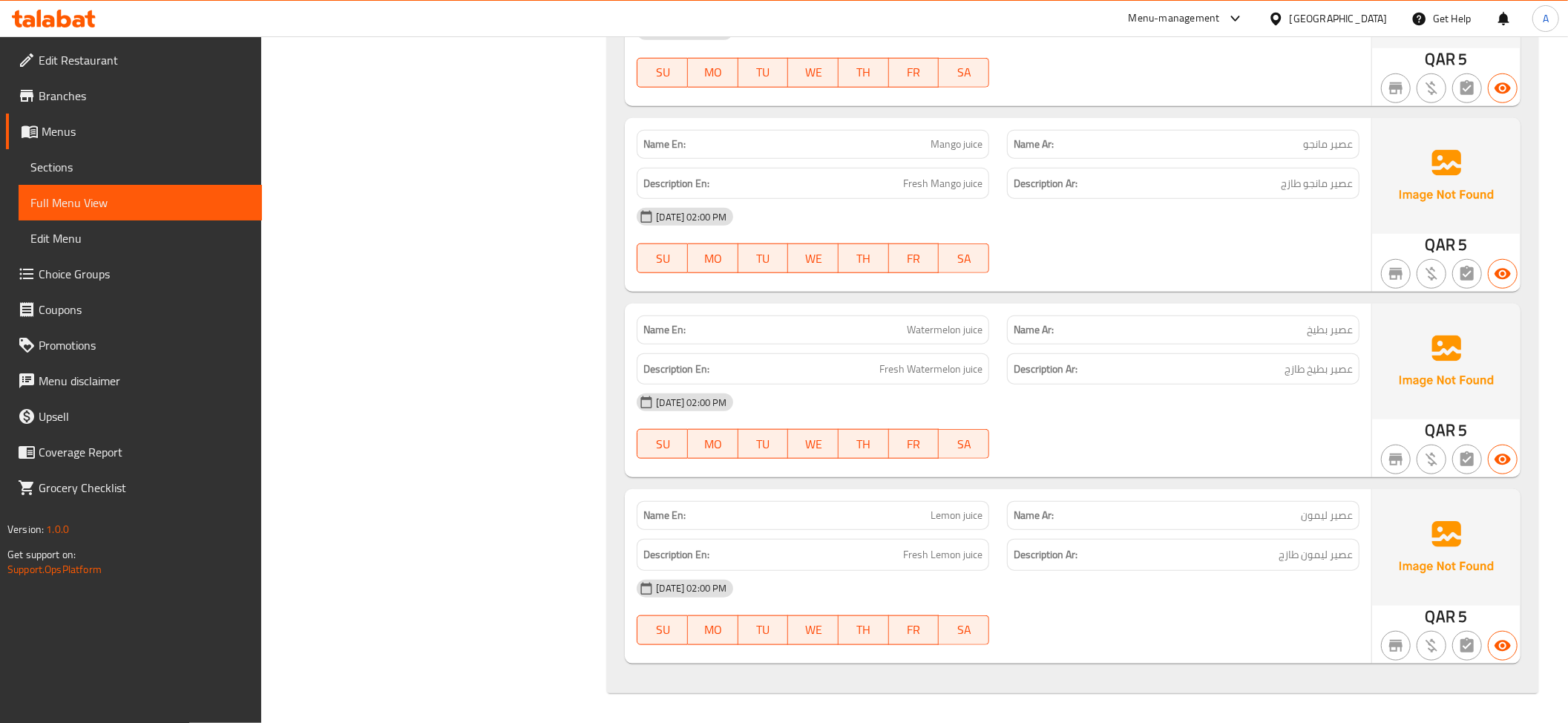
click at [1194, 355] on div "Description Ar: عصير بطيخ طازج" at bounding box center [1183, 369] width 352 height 32
click at [1188, 563] on h6 "Description Ar: عصير ليمون طازج" at bounding box center [1182, 555] width 339 height 19
click at [924, 520] on p "Name En: Lemon juice" at bounding box center [812, 516] width 339 height 16
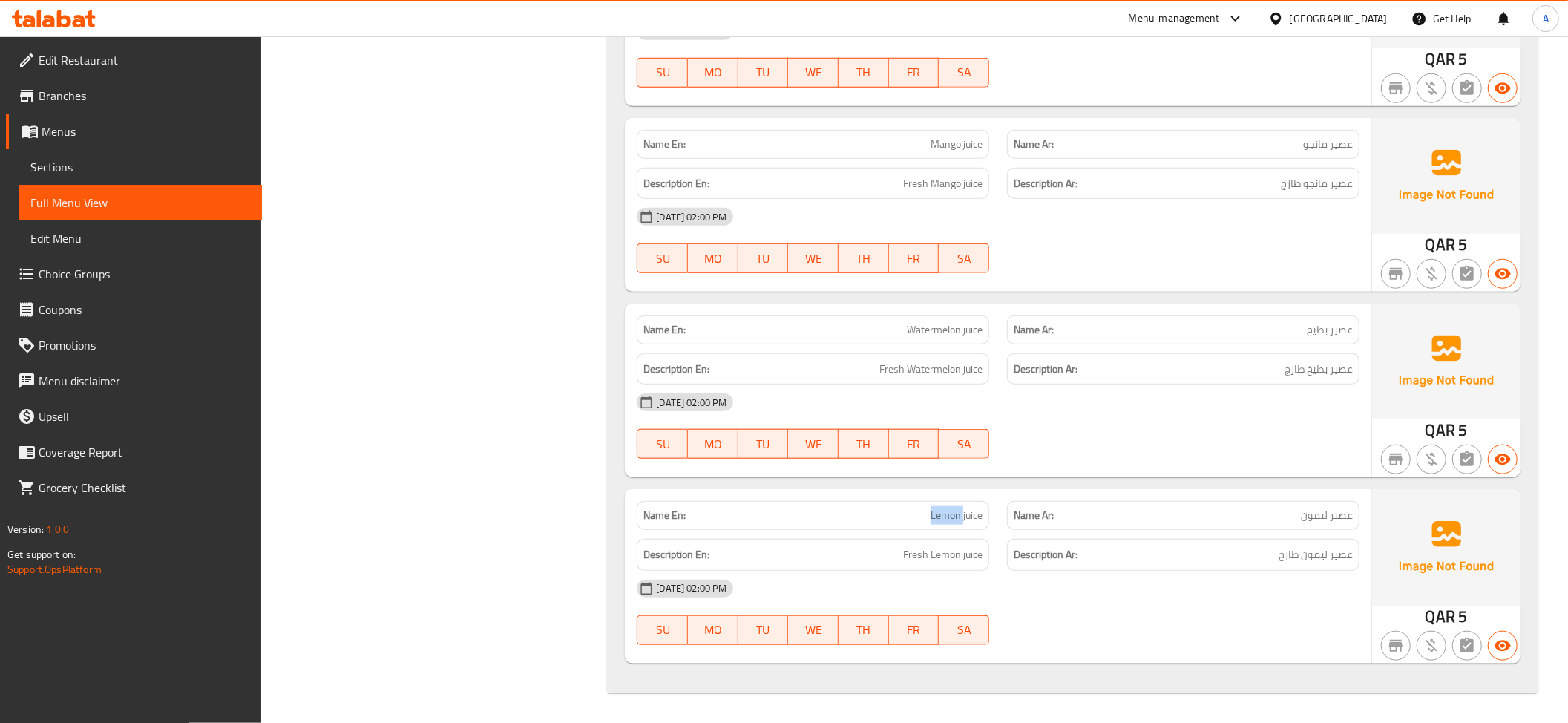
click at [924, 520] on p "Name En: Lemon juice" at bounding box center [812, 516] width 339 height 16
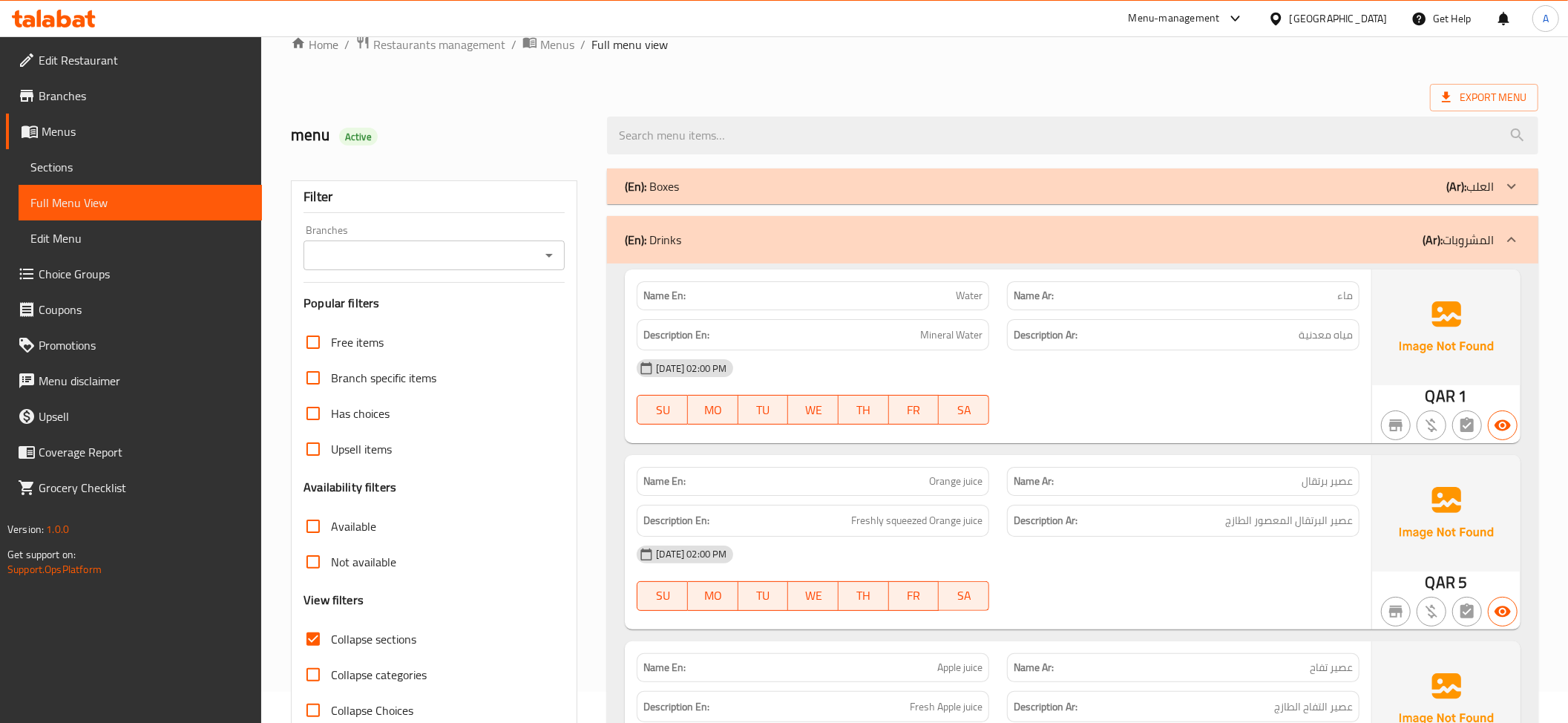
scroll to position [0, 0]
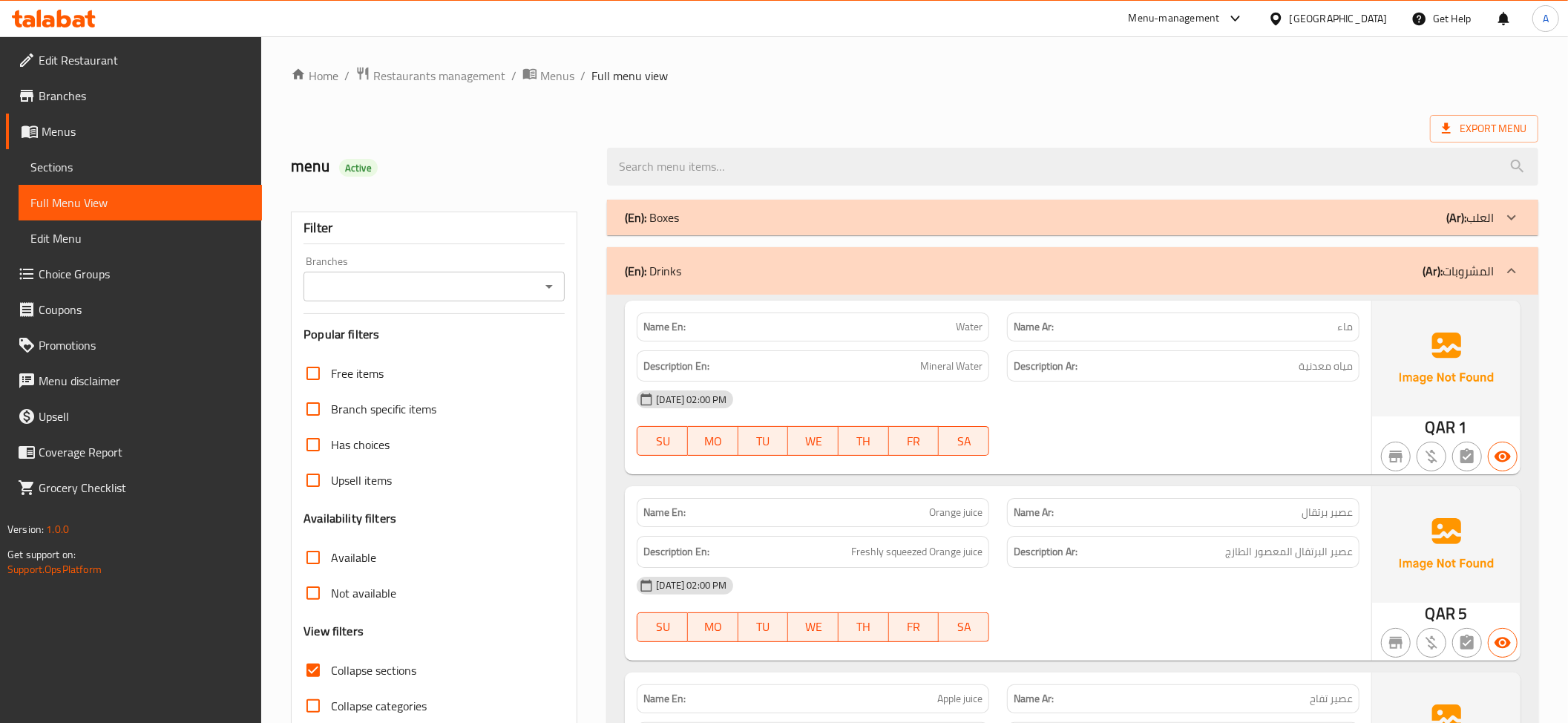
click at [1497, 266] on div at bounding box center [1511, 271] width 36 height 36
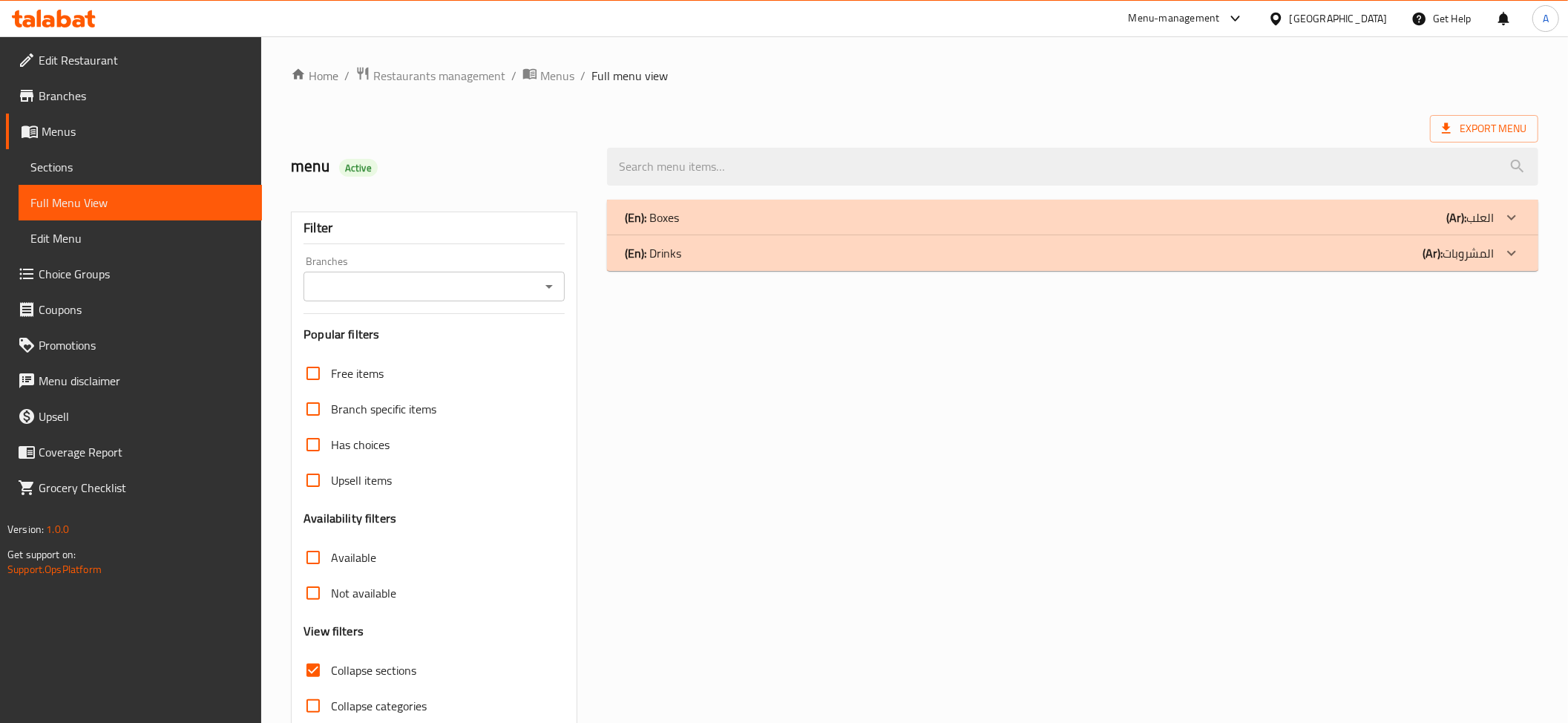
click at [1468, 221] on p "(Ar): العلب" at bounding box center [1469, 218] width 47 height 18
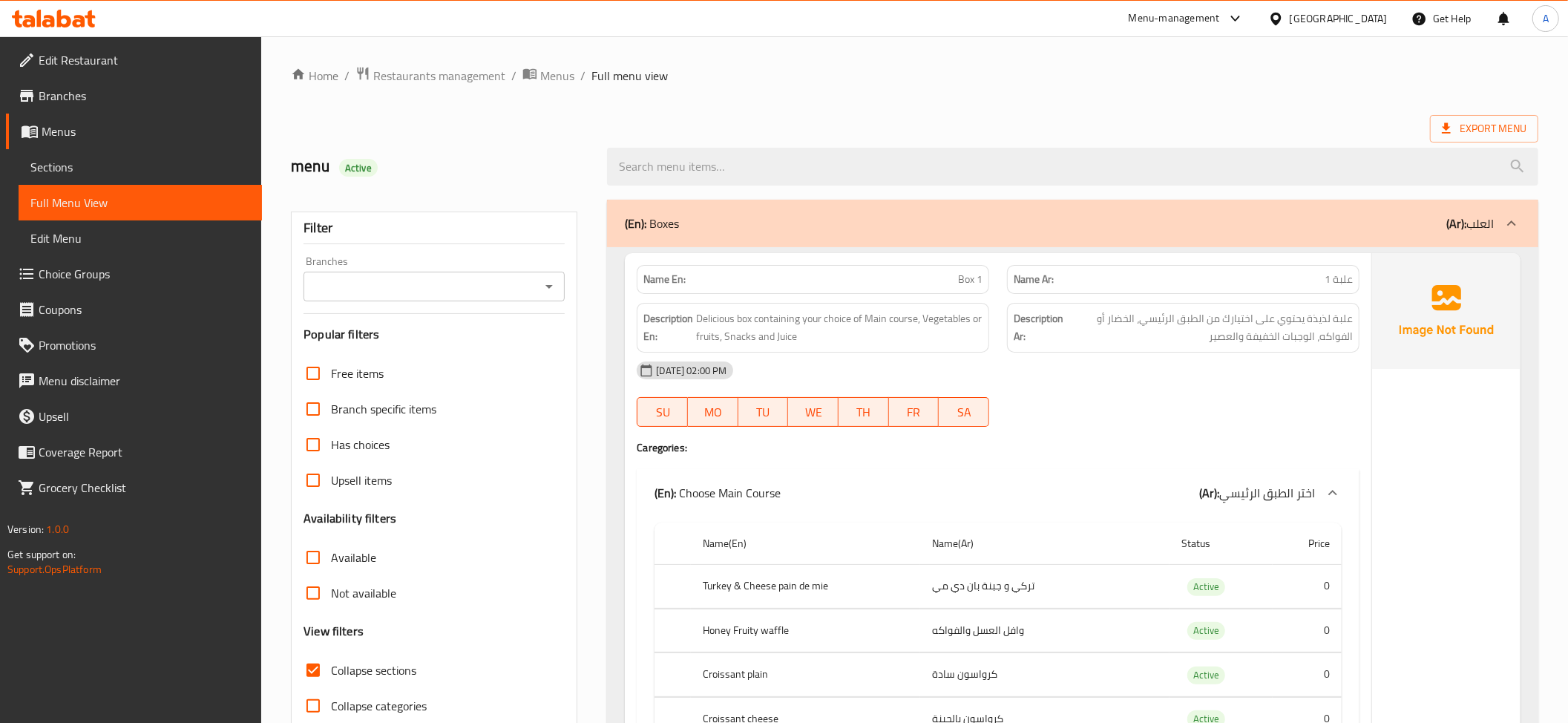
click at [331, 715] on span "Collapse categories" at bounding box center [379, 706] width 96 height 18
click at [331, 716] on input "Collapse categories" at bounding box center [313, 706] width 36 height 36
checkbox input "true"
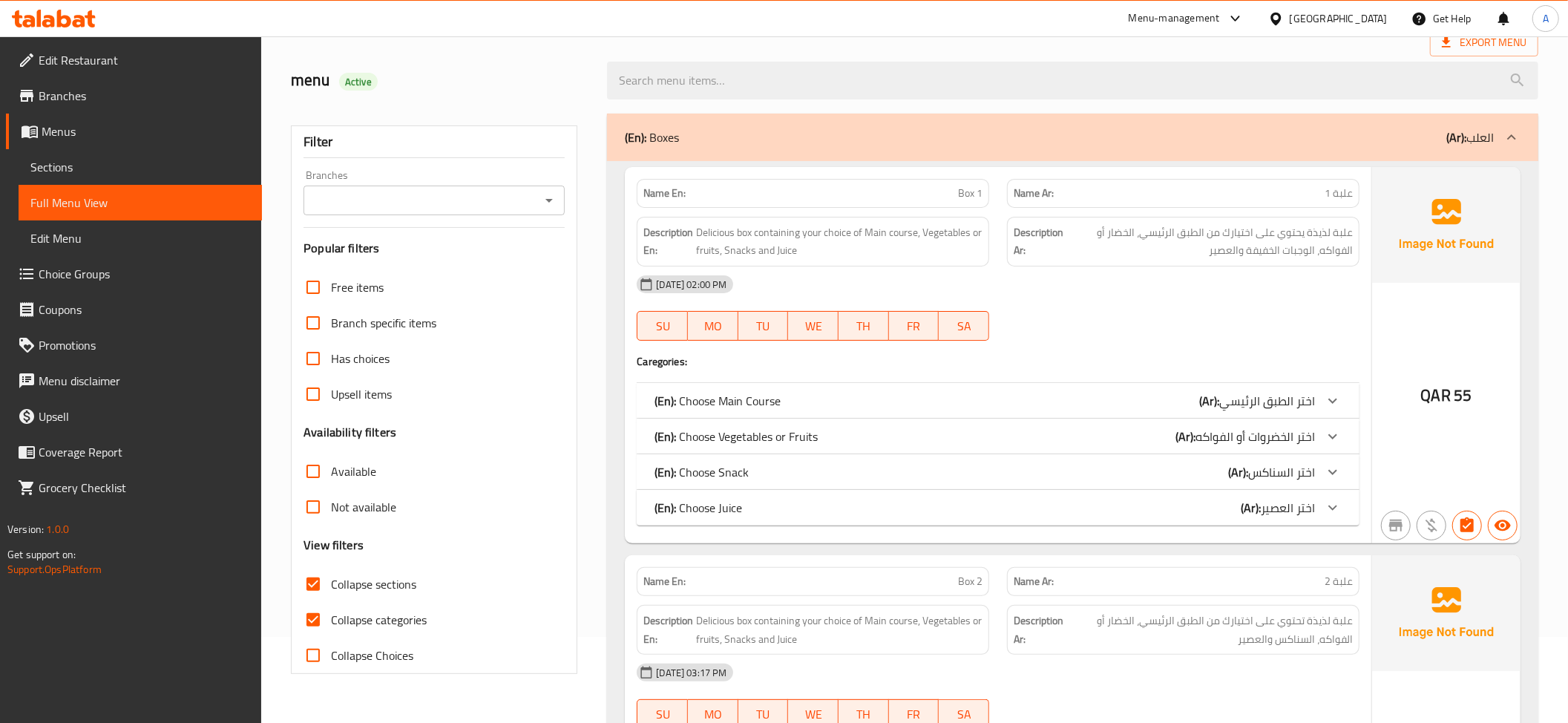
scroll to position [15, 0]
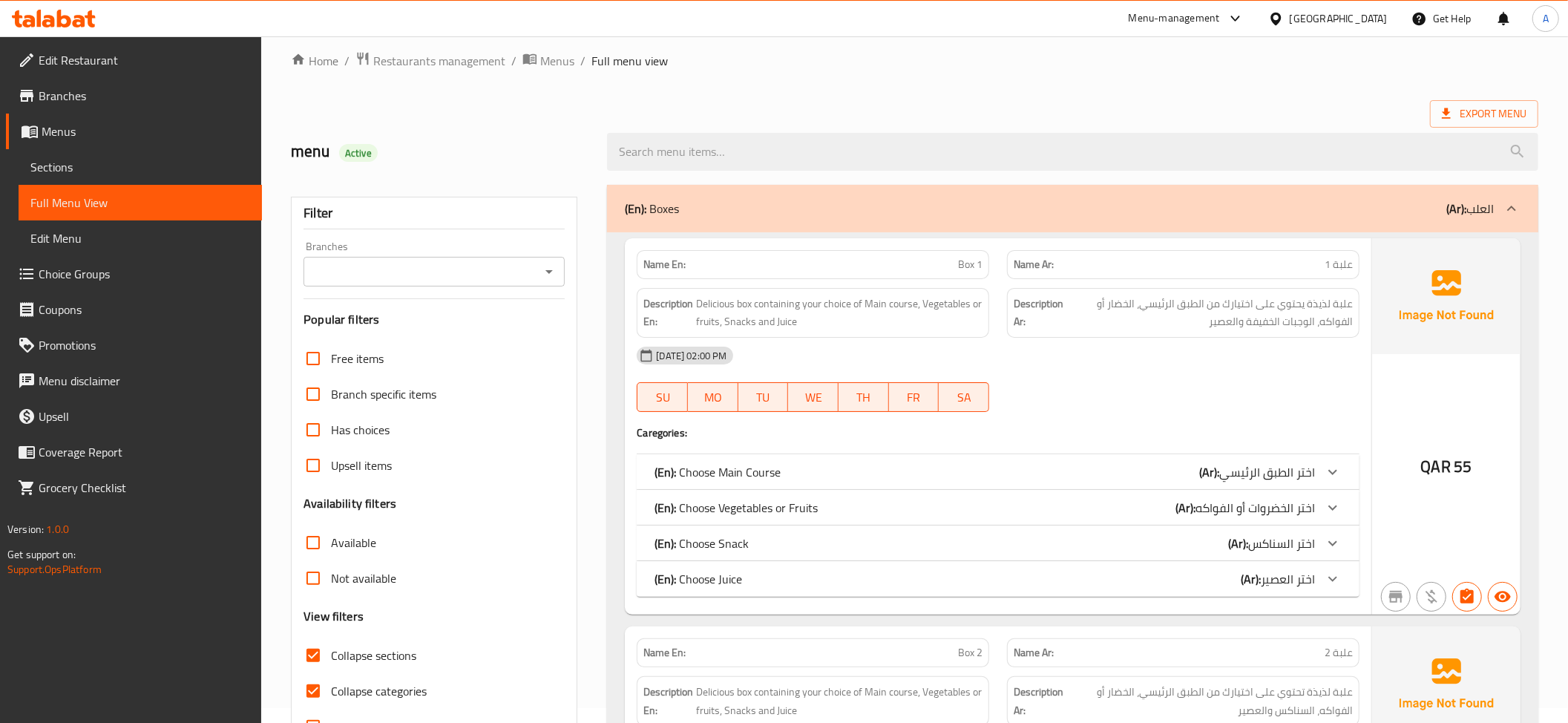
click at [120, 78] on link "Branches" at bounding box center [134, 96] width 256 height 36
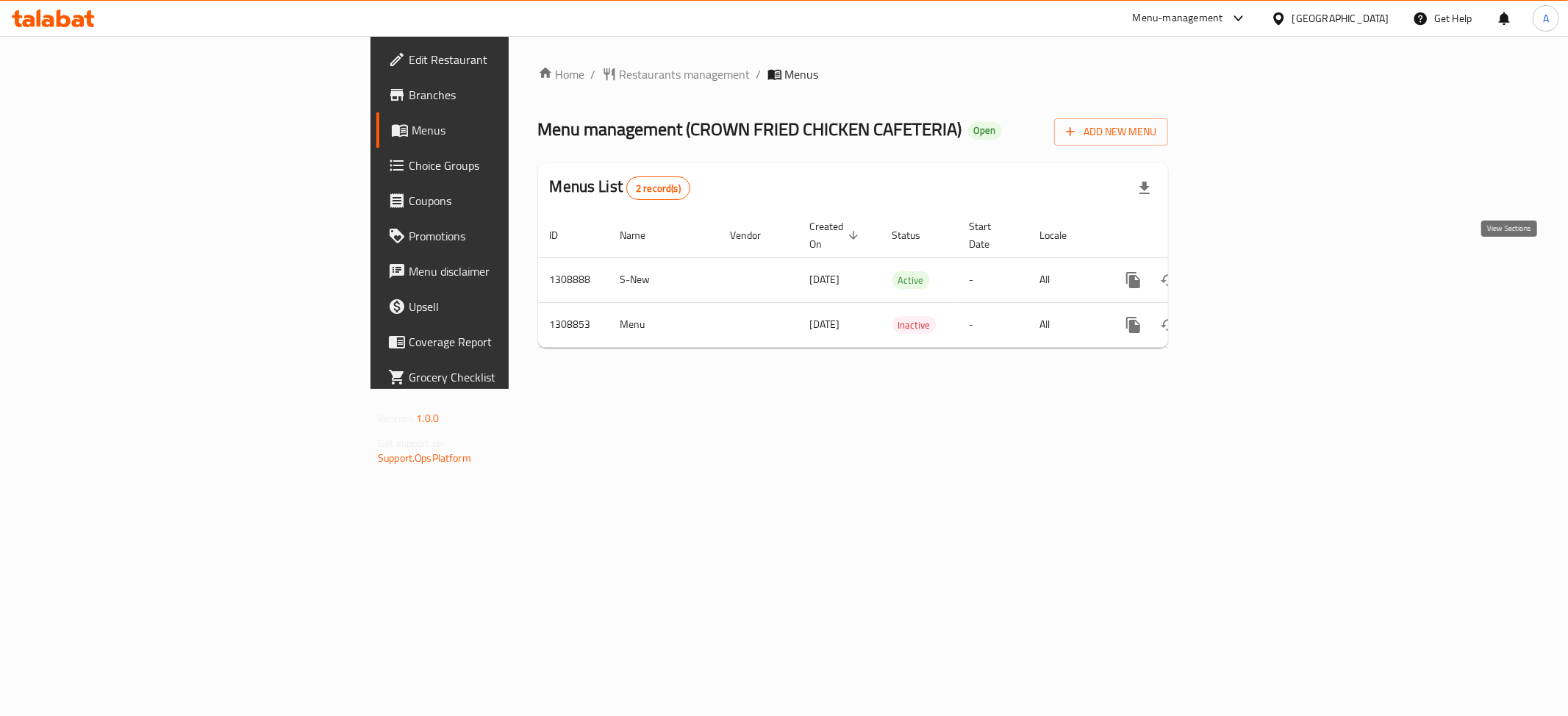
click at [1257, 262] on link "enhanced table" at bounding box center [1239, 280] width 35 height 35
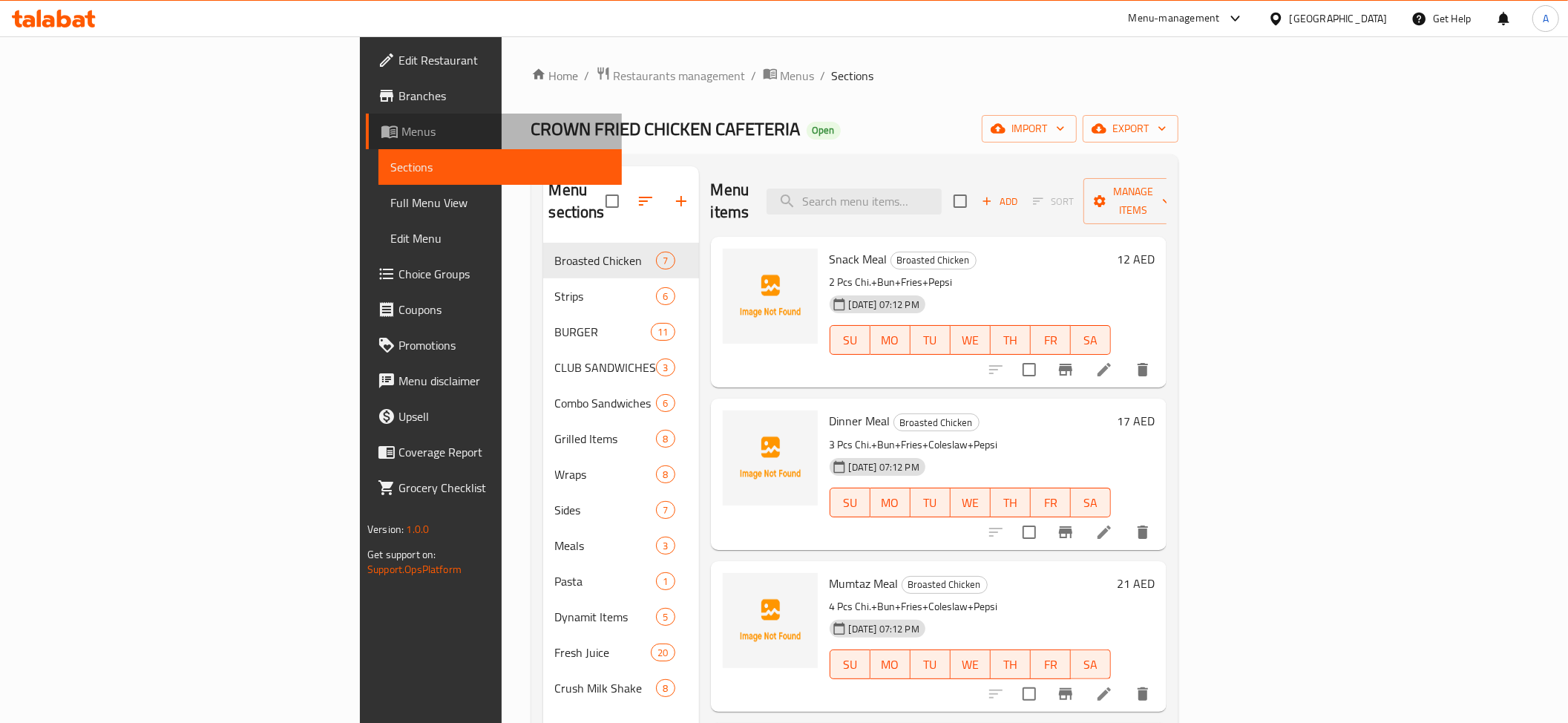
click at [402, 128] on span "Menus" at bounding box center [506, 132] width 209 height 18
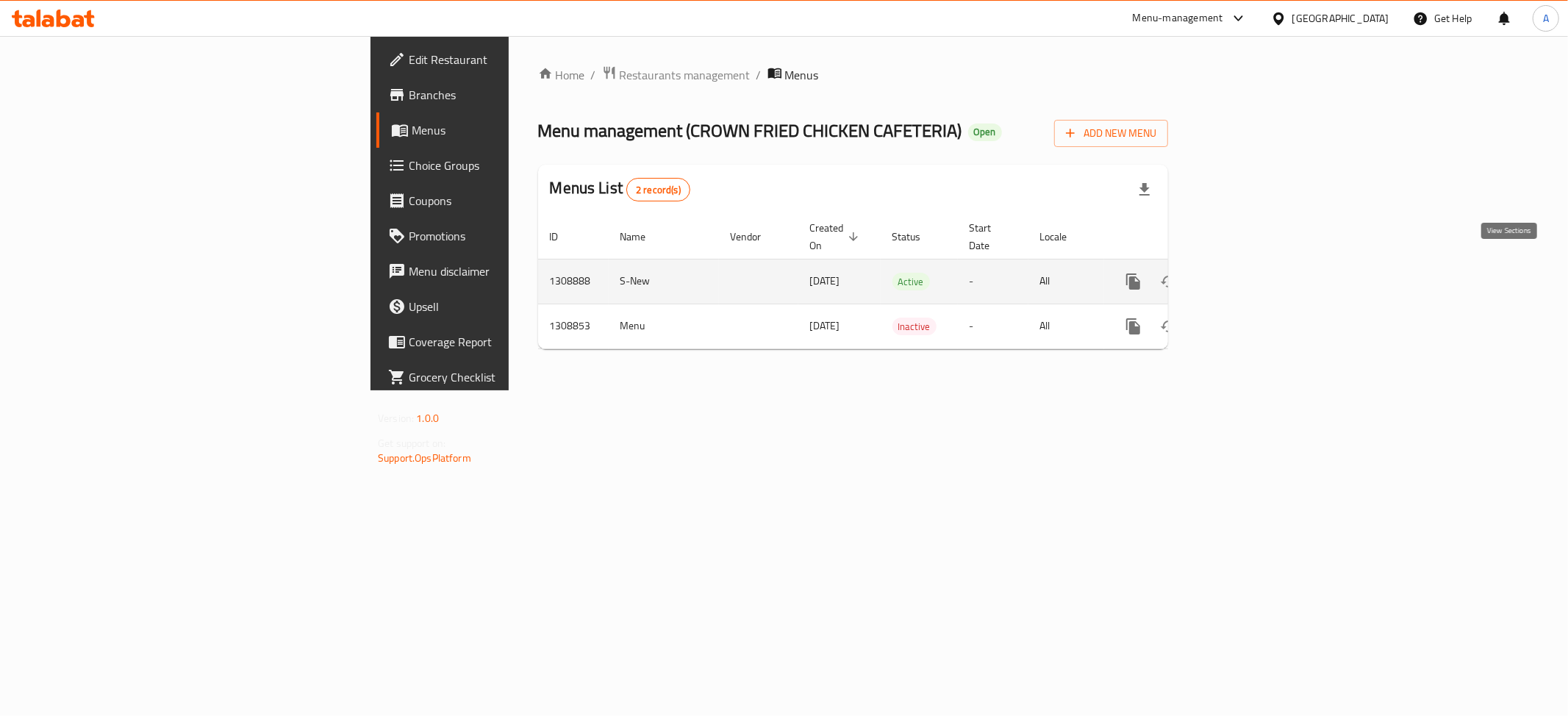
click at [1248, 273] on icon "enhanced table" at bounding box center [1239, 282] width 18 height 18
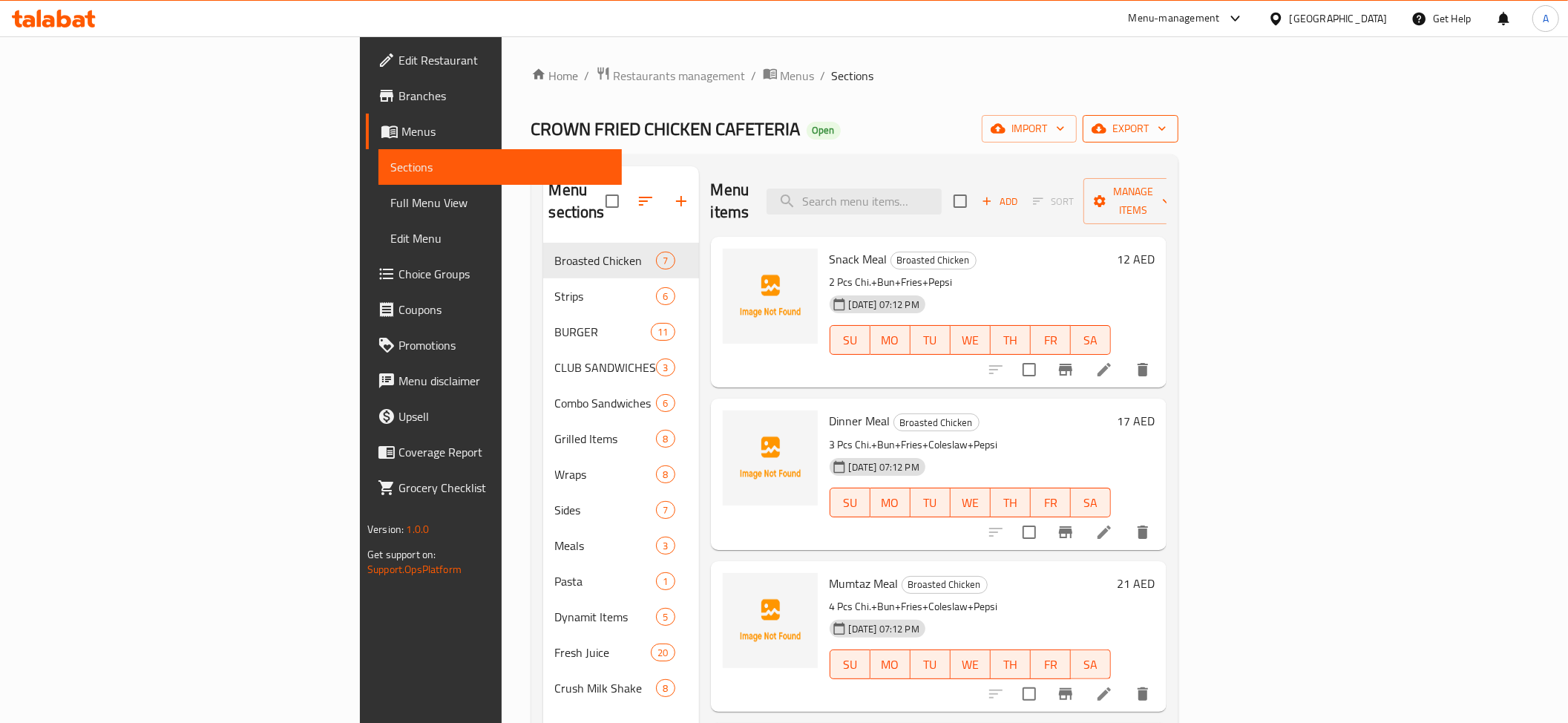
click at [1166, 119] on span "export" at bounding box center [1130, 128] width 72 height 19
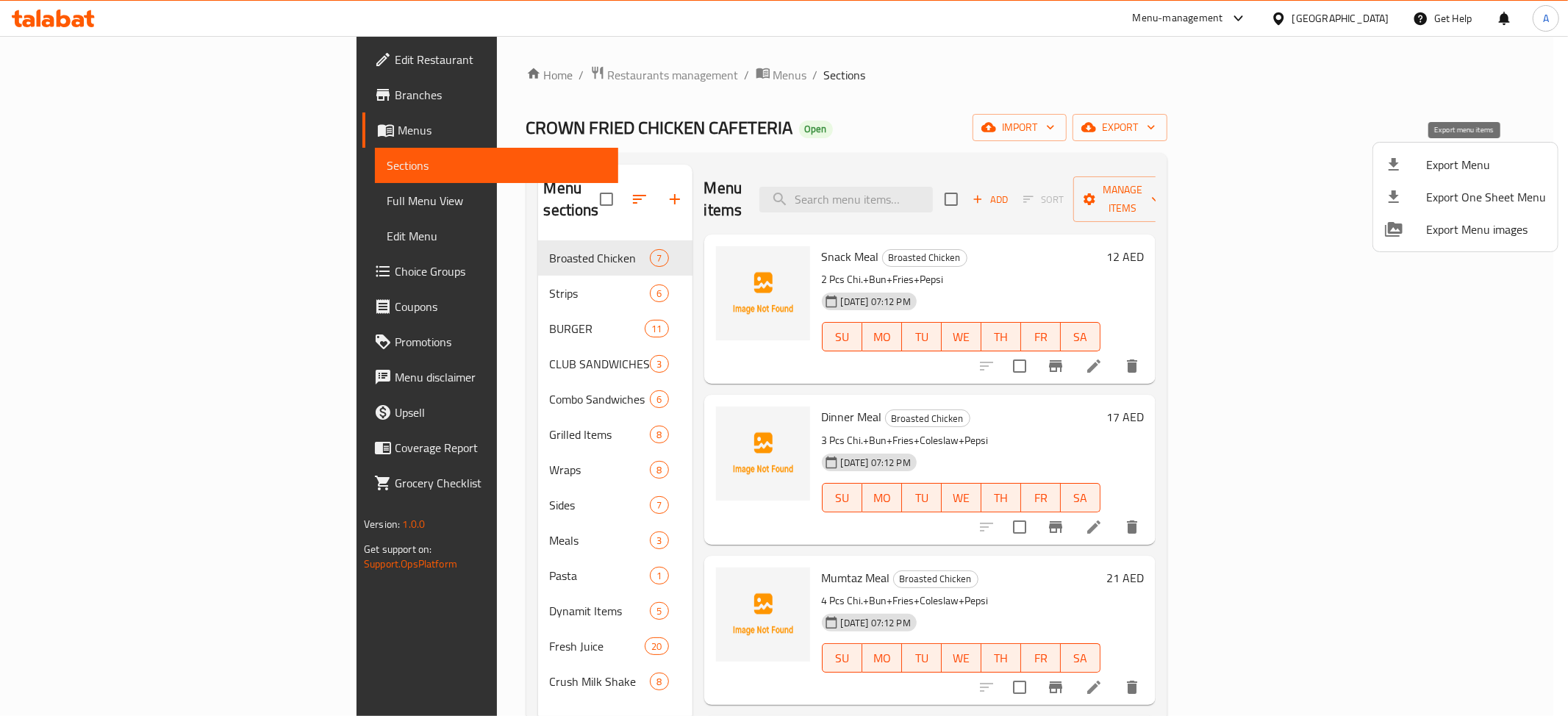
click at [1403, 154] on li "Export Menu" at bounding box center [1466, 165] width 185 height 33
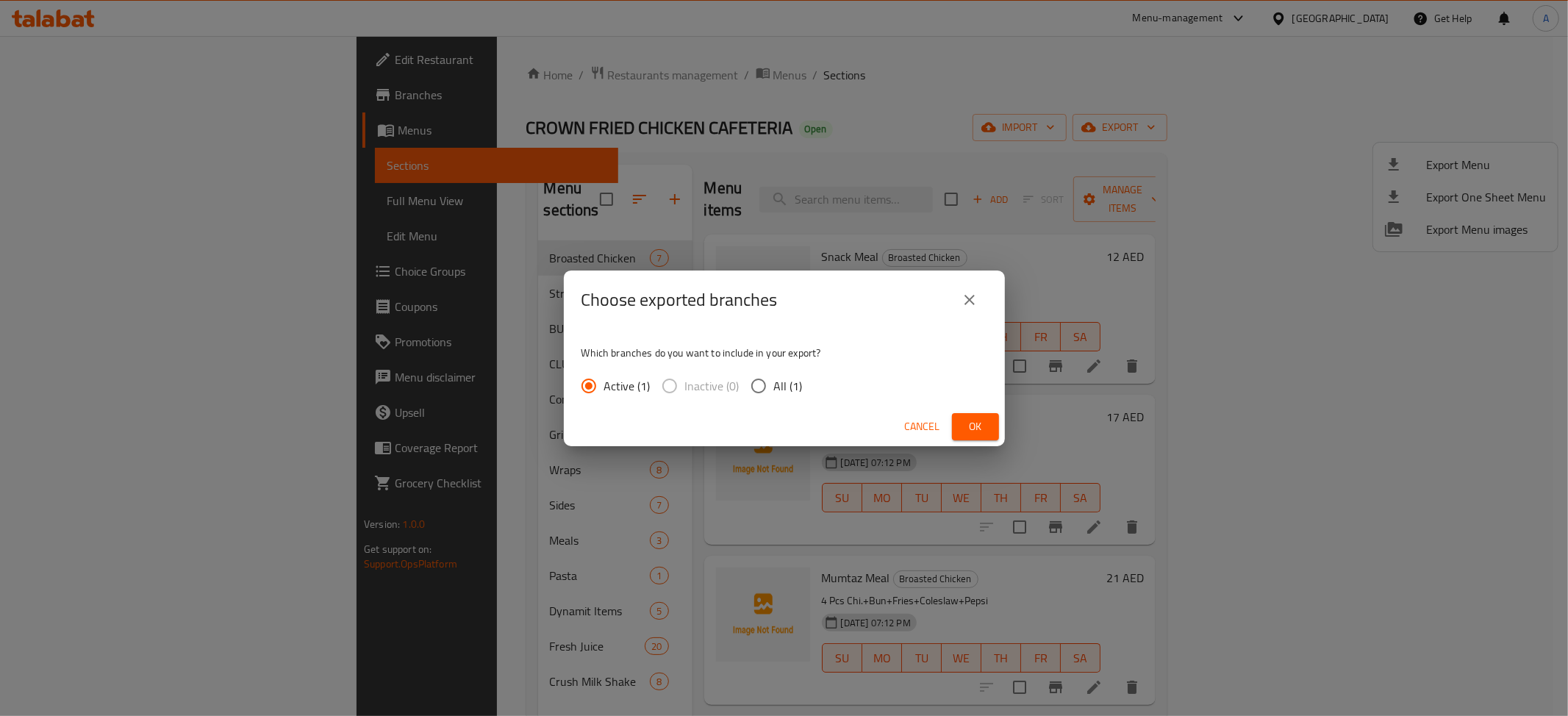
click at [784, 393] on span "All (1)" at bounding box center [788, 386] width 29 height 18
click at [774, 393] on input "All (1)" at bounding box center [758, 386] width 31 height 31
radio input "true"
click at [984, 421] on span "Ok" at bounding box center [975, 426] width 24 height 18
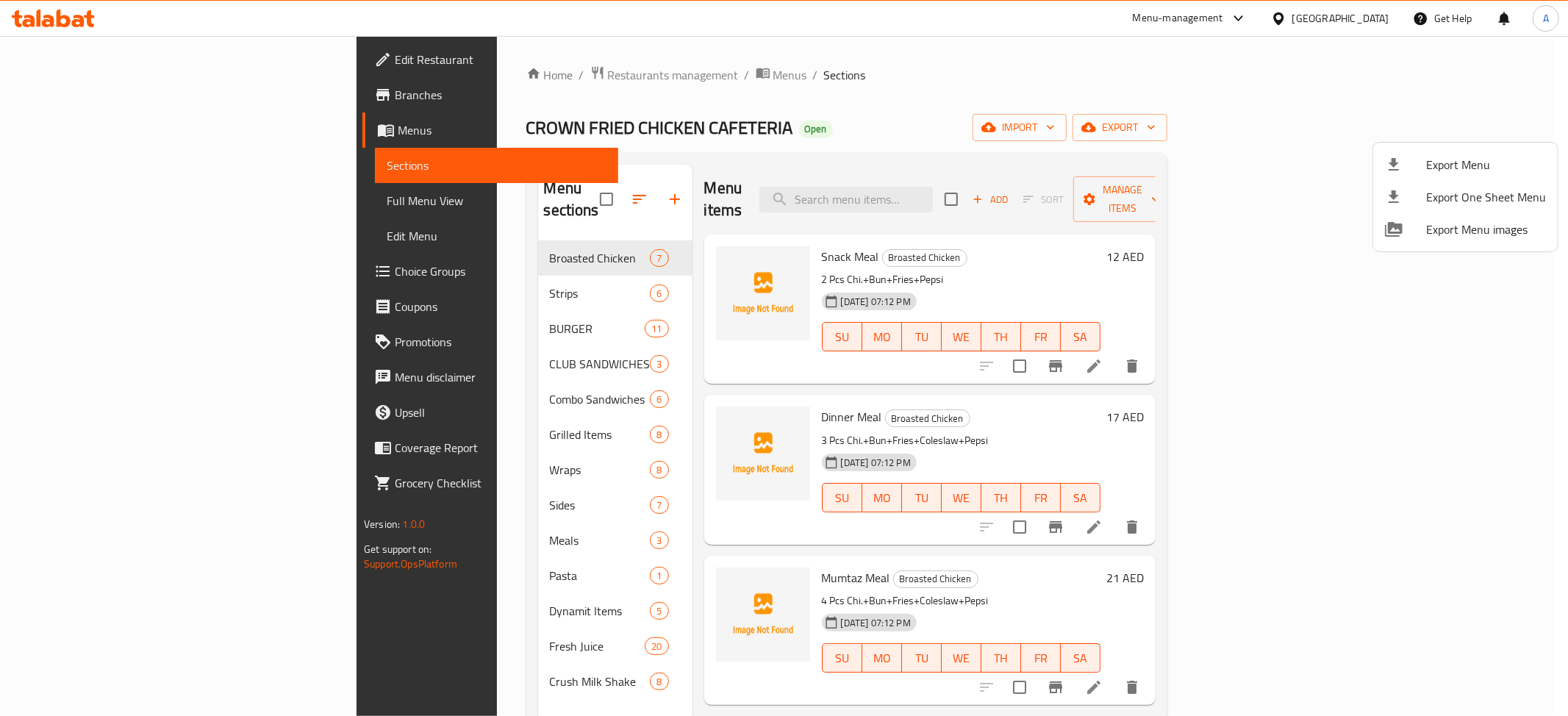
click at [88, 188] on div at bounding box center [784, 358] width 1568 height 716
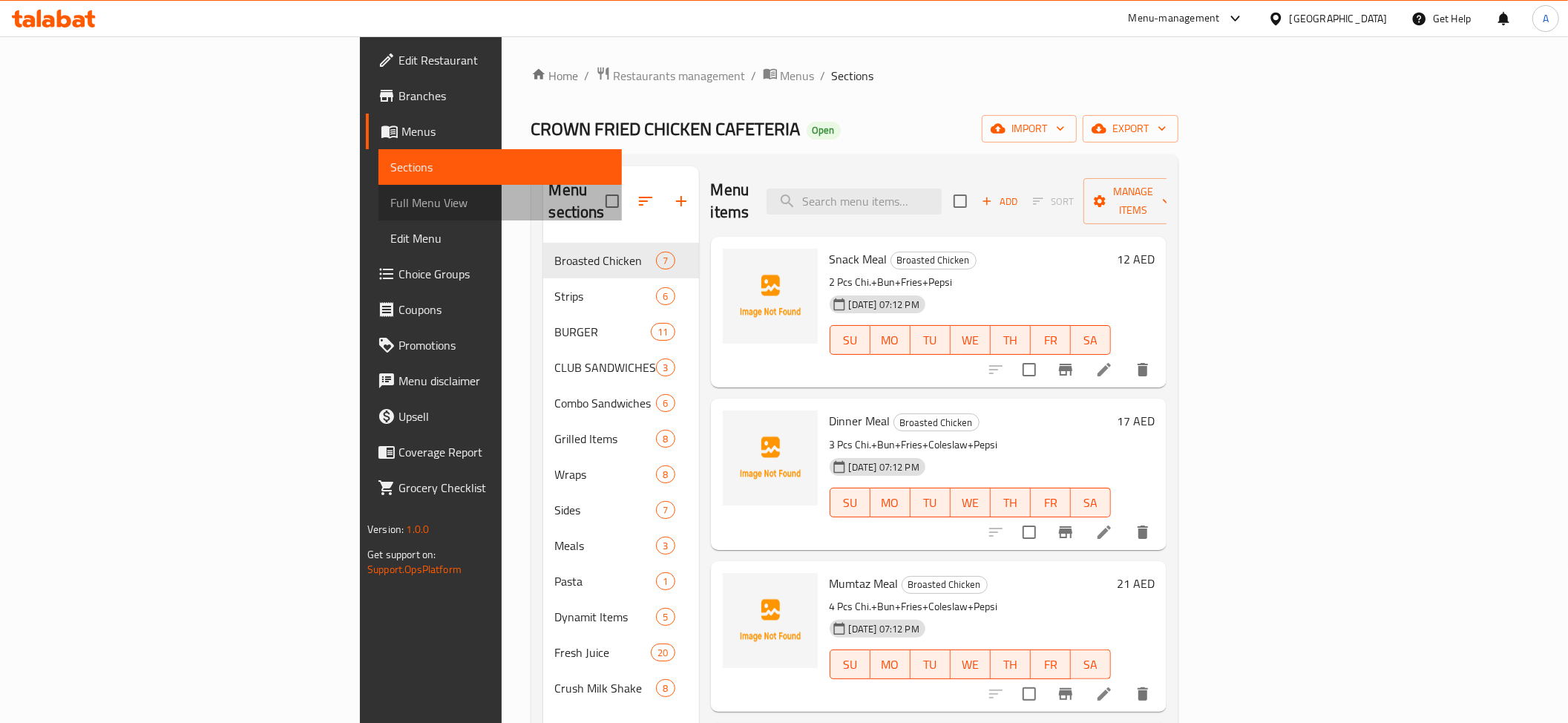
click at [390, 197] on span "Full Menu View" at bounding box center [500, 203] width 220 height 18
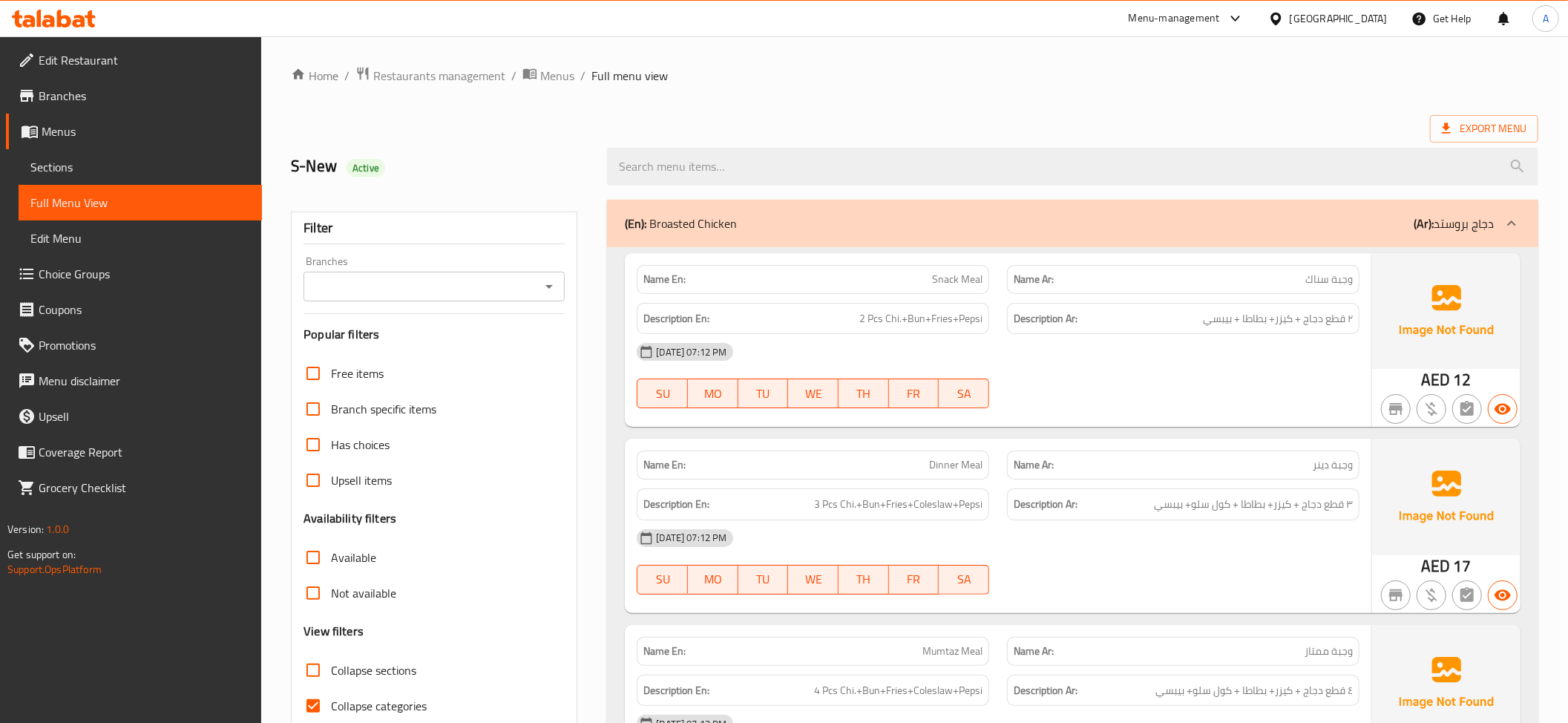
click at [1224, 122] on div "Export Menu" at bounding box center [914, 128] width 1247 height 28
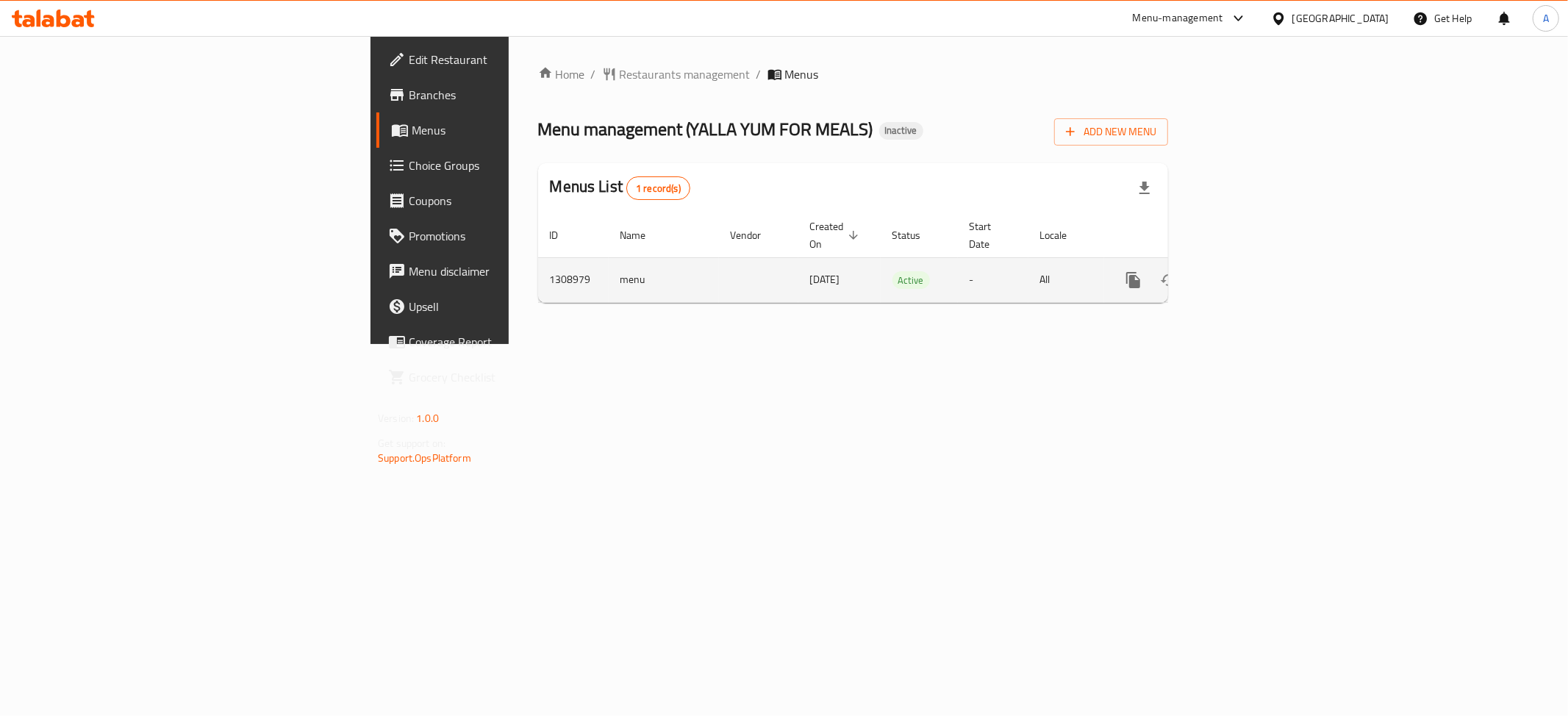
click at [1246, 274] on icon "enhanced table" at bounding box center [1239, 280] width 13 height 13
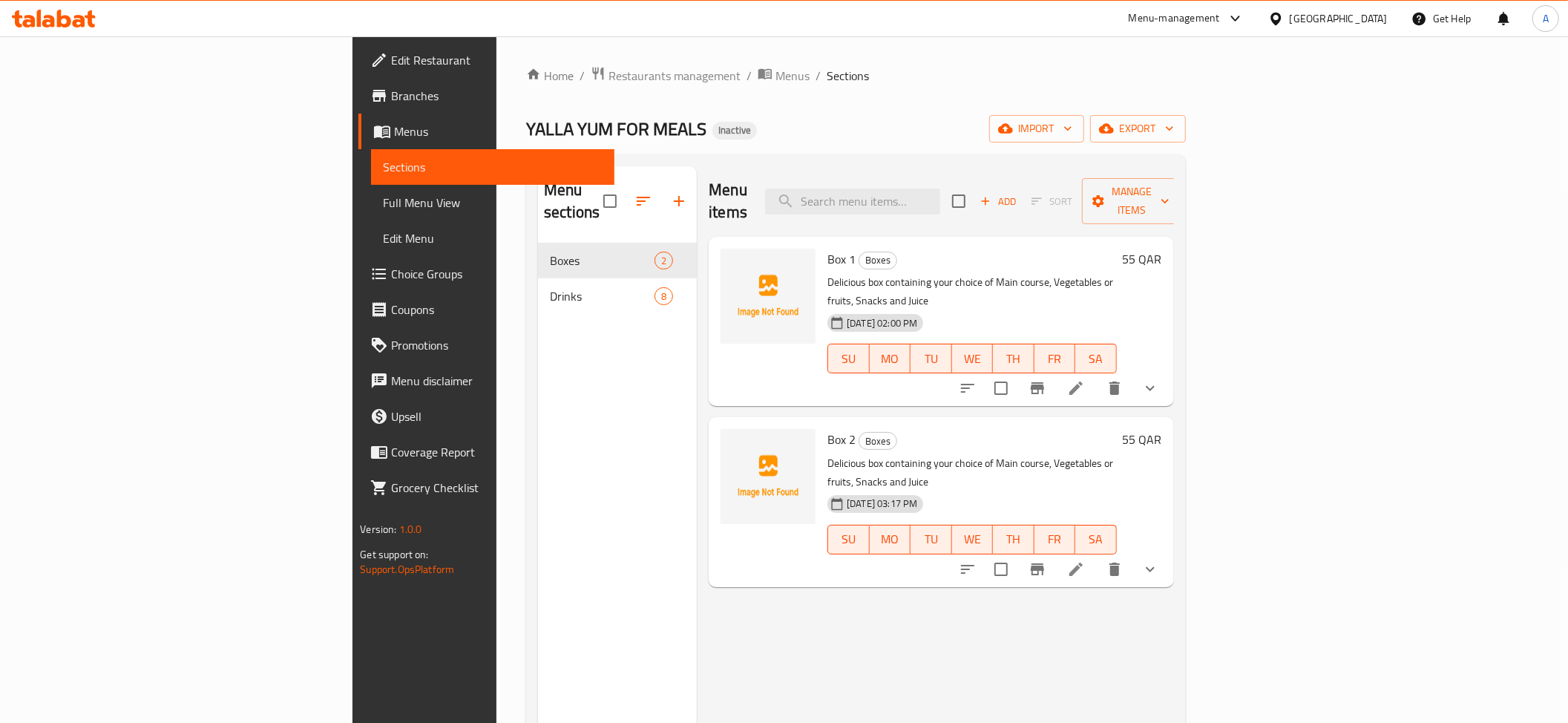
click at [1186, 119] on button "export" at bounding box center [1138, 128] width 96 height 28
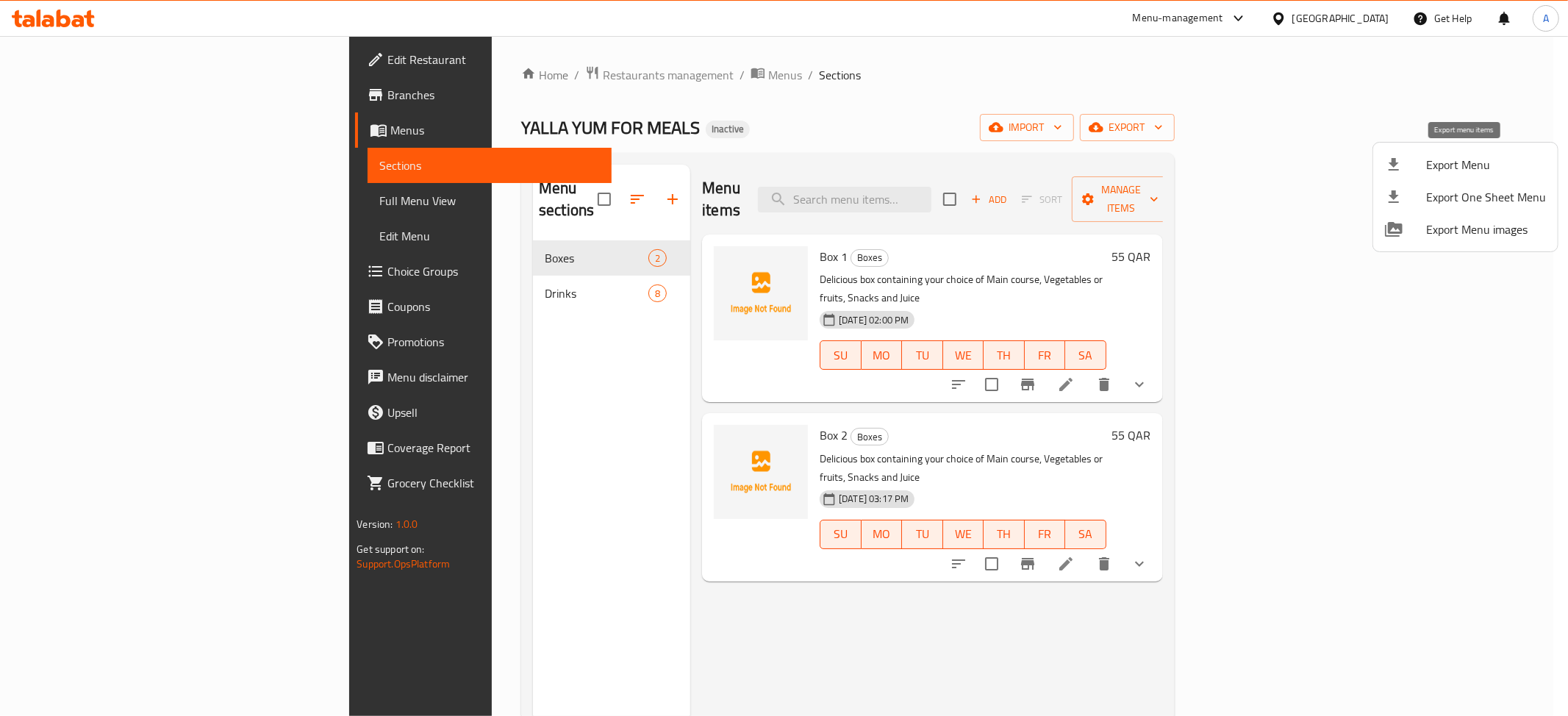
click at [1400, 160] on icon at bounding box center [1394, 165] width 18 height 18
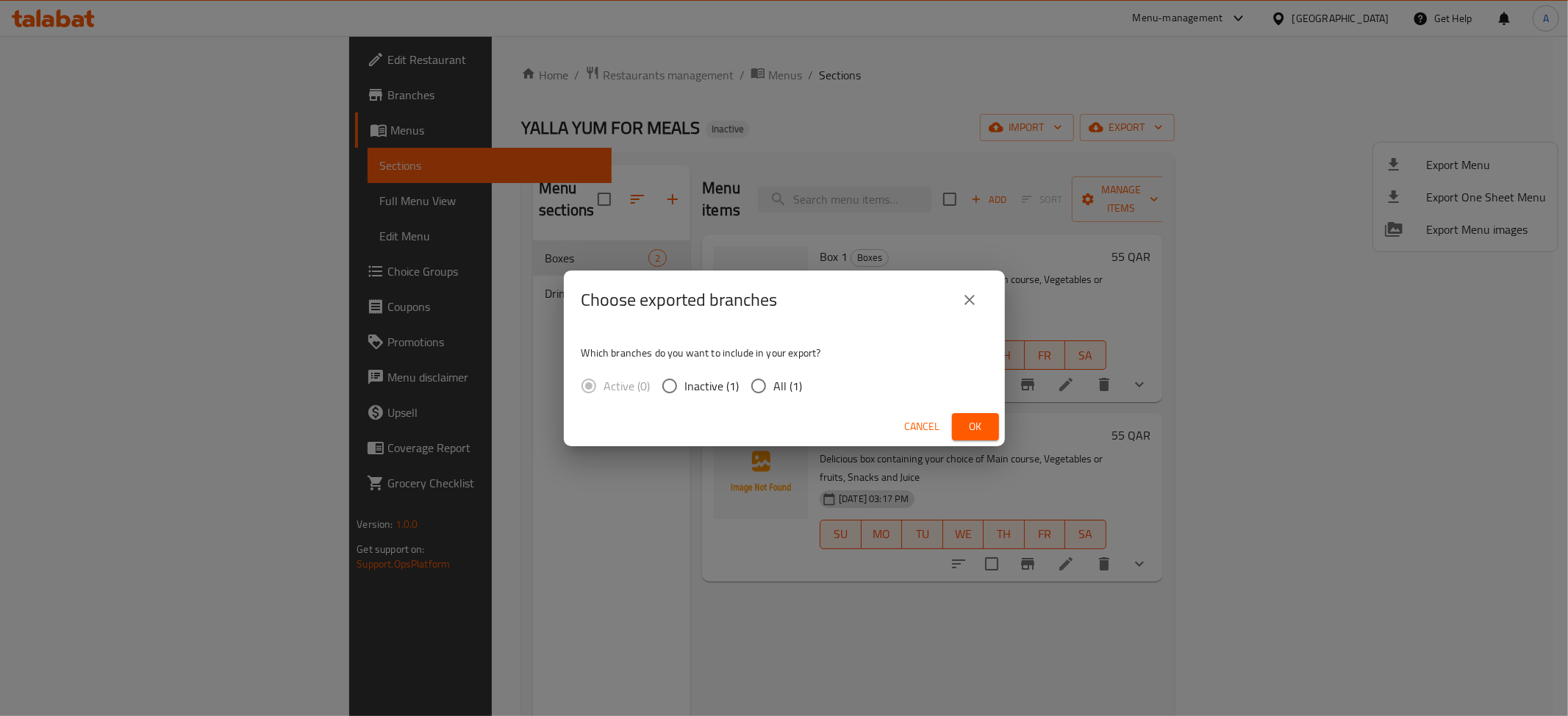
click at [812, 393] on div "Active (0) Inactive (1) All (1)" at bounding box center [698, 386] width 233 height 31
click at [789, 386] on span "All (1)" at bounding box center [788, 386] width 29 height 18
click at [774, 386] on input "All (1)" at bounding box center [758, 386] width 31 height 31
radio input "true"
click at [976, 424] on span "Ok" at bounding box center [975, 426] width 24 height 18
